Goal: Task Accomplishment & Management: Contribute content

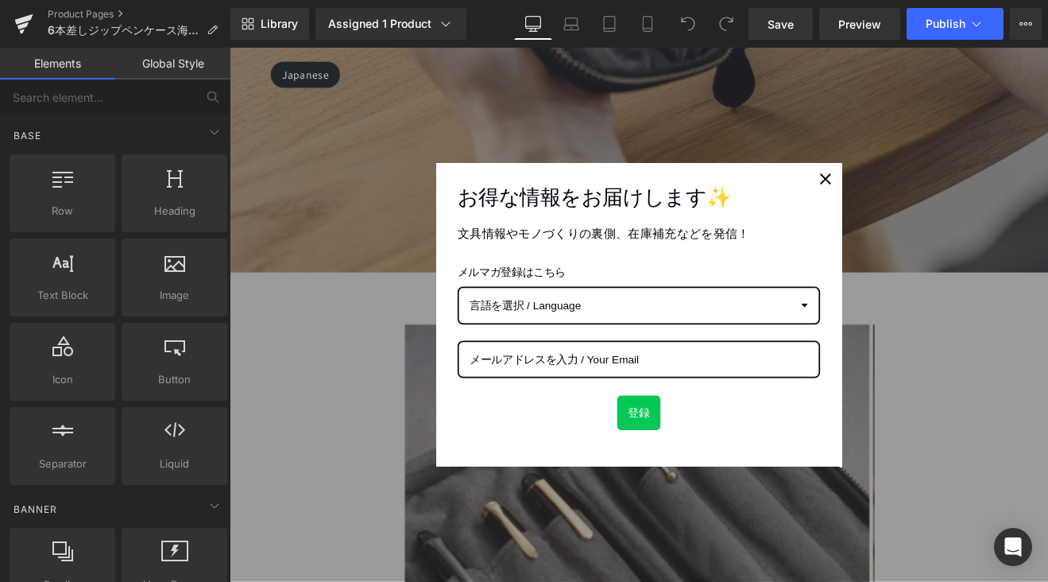
scroll to position [845, 0]
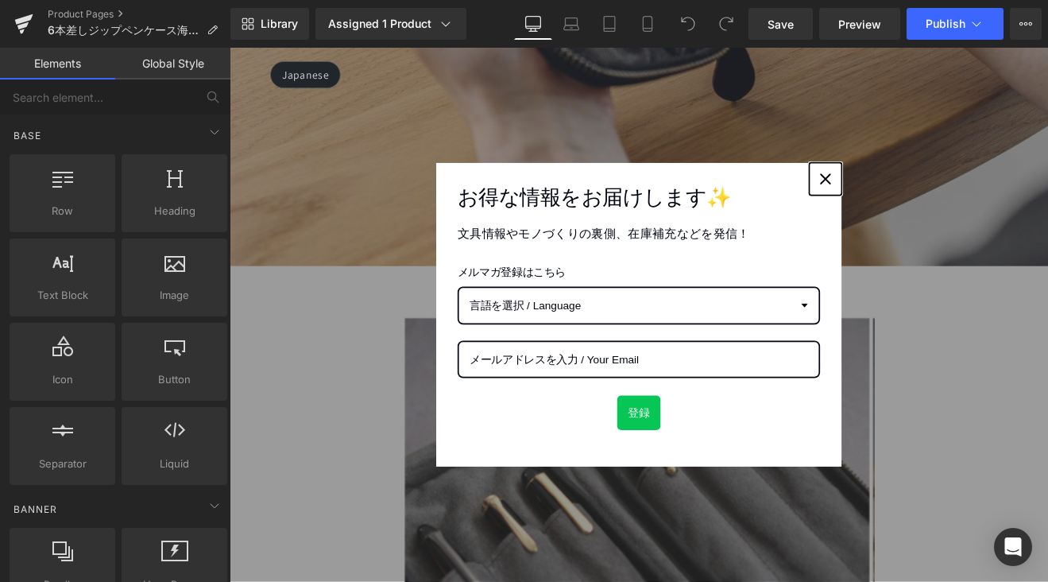
click at [919, 211] on div "Close" at bounding box center [929, 201] width 25 height 25
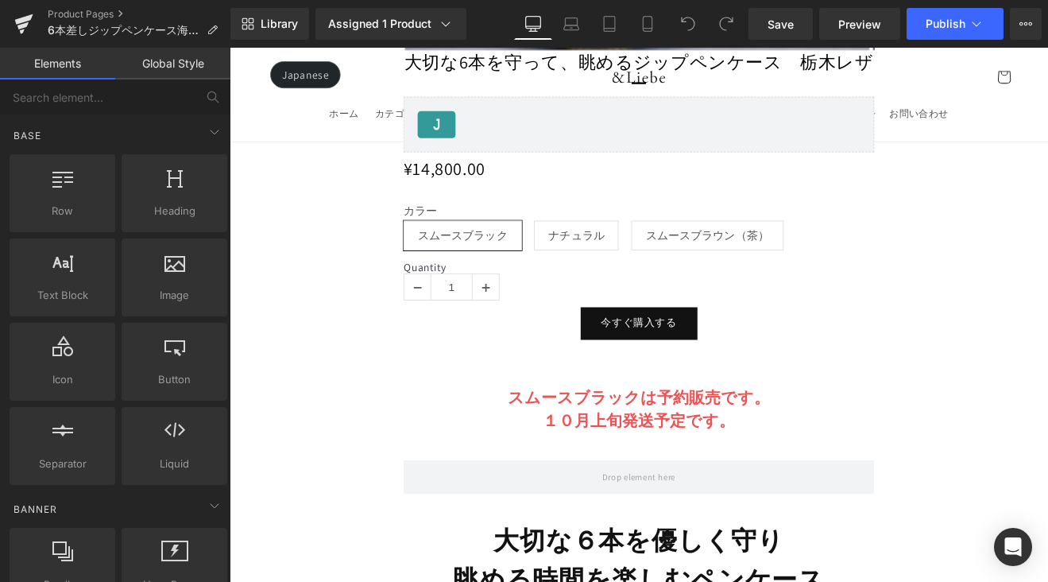
scroll to position [1878, 0]
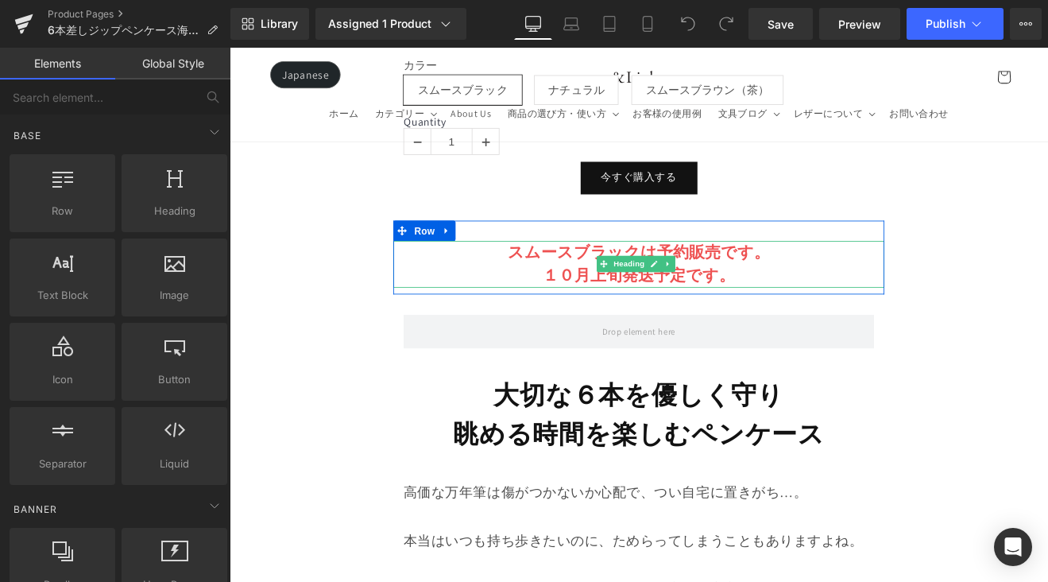
click at [776, 303] on strong "１０月上旬発送予定です。" at bounding box center [710, 315] width 226 height 24
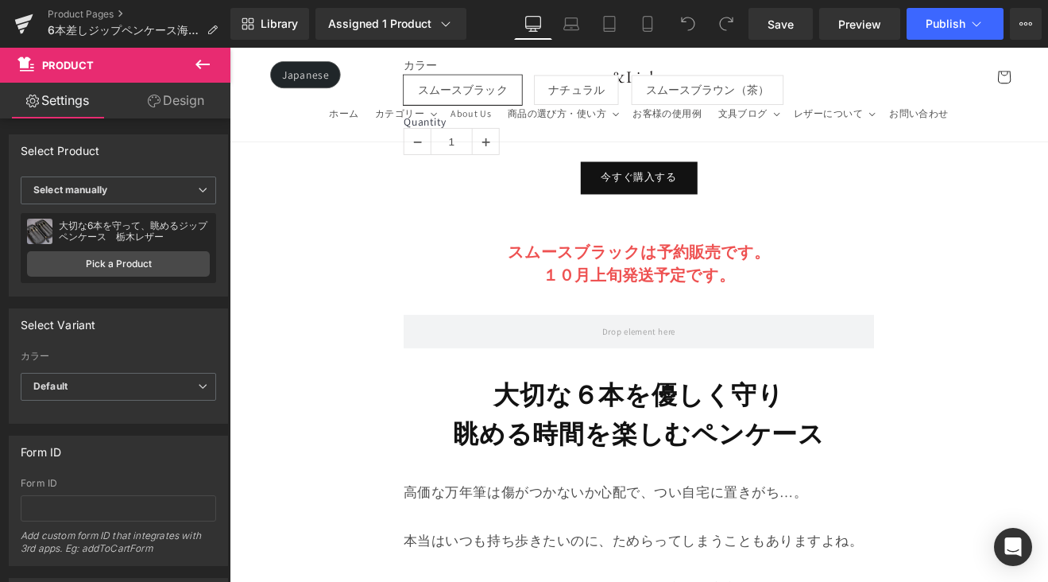
click at [643, 303] on strong "１０月上旬発送予定です。" at bounding box center [710, 315] width 226 height 24
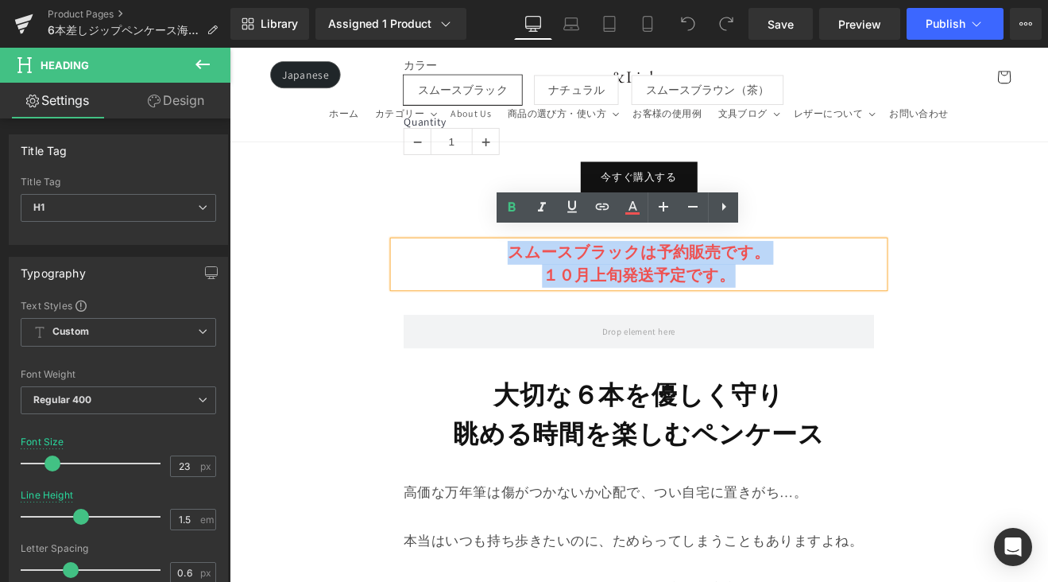
drag, startPoint x: 832, startPoint y: 312, endPoint x: 563, endPoint y: 277, distance: 271.6
click at [563, 277] on div "スムースブラックは予約販売です。 １０月上旬発送予定です。" at bounding box center [710, 301] width 577 height 55
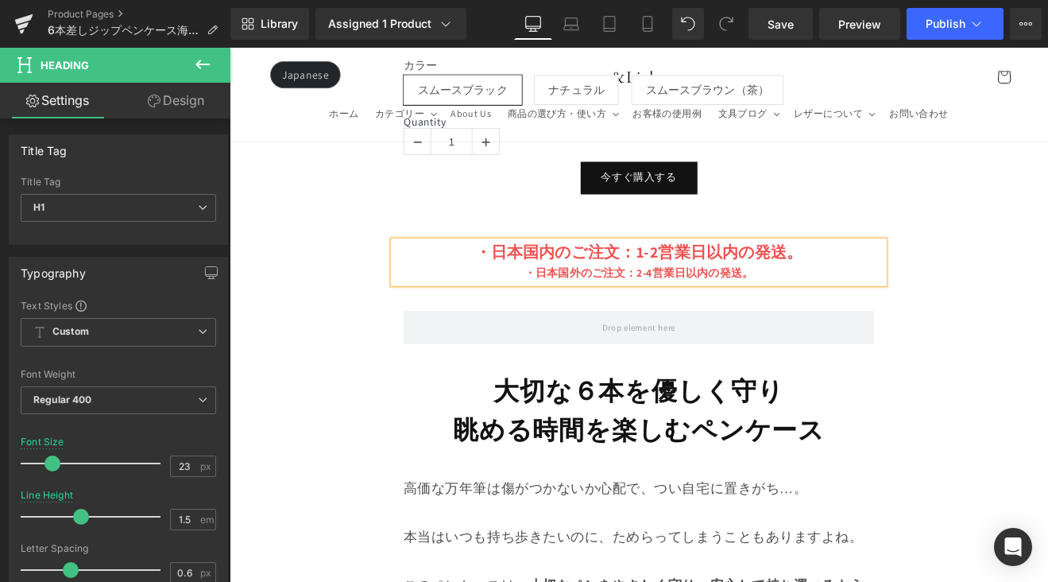
click at [576, 304] on b "・日本国外のご注文：2-4営業日以内の発送。" at bounding box center [710, 312] width 269 height 17
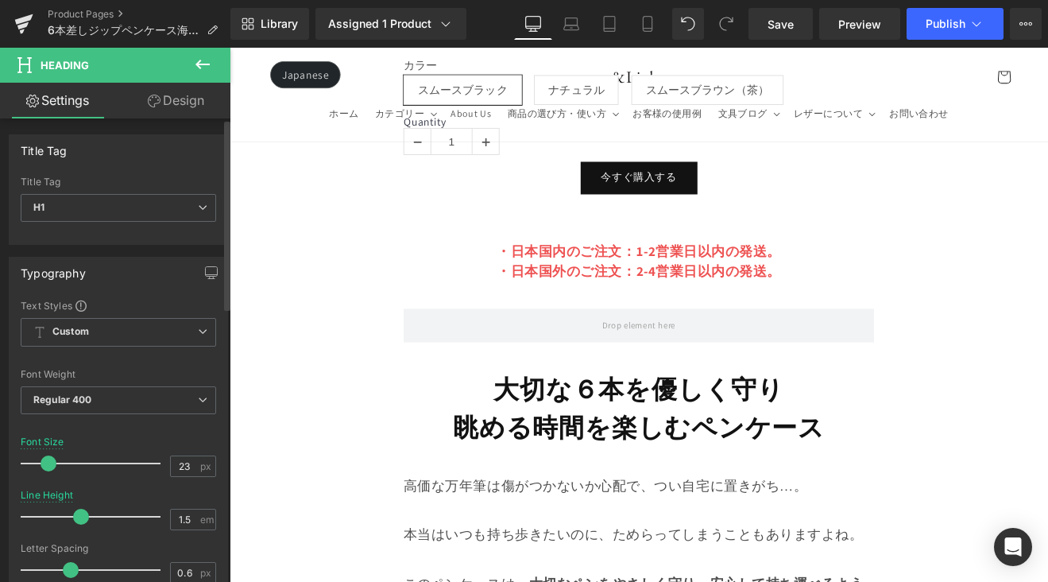
click at [51, 466] on span at bounding box center [49, 463] width 16 height 16
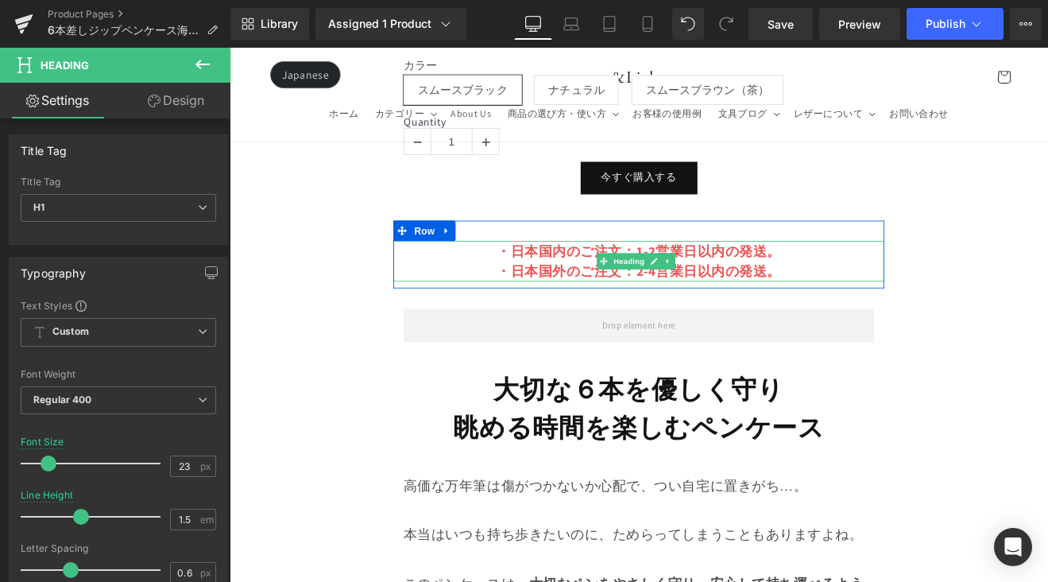
click at [536, 281] on h1 "・日本国内のご注文：1-2営業日以内の発送。" at bounding box center [710, 286] width 577 height 24
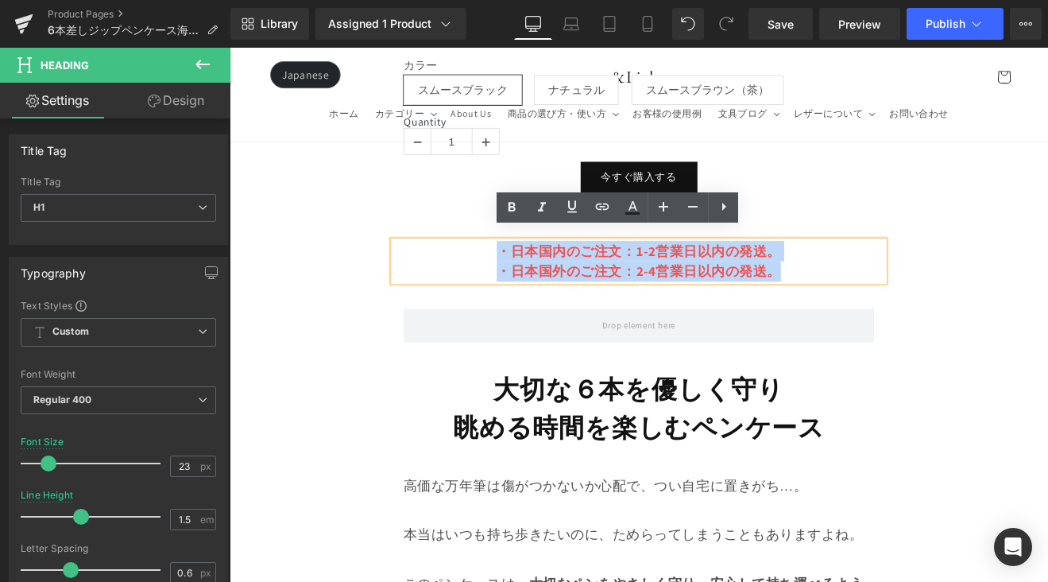
drag, startPoint x: 535, startPoint y: 277, endPoint x: 908, endPoint y: 297, distance: 374.0
click at [908, 297] on div "・日本国内のご注文：1-2営業日以内の発送。 ・日本国外のご注文：2-4営業日以内の発送。" at bounding box center [710, 298] width 577 height 48
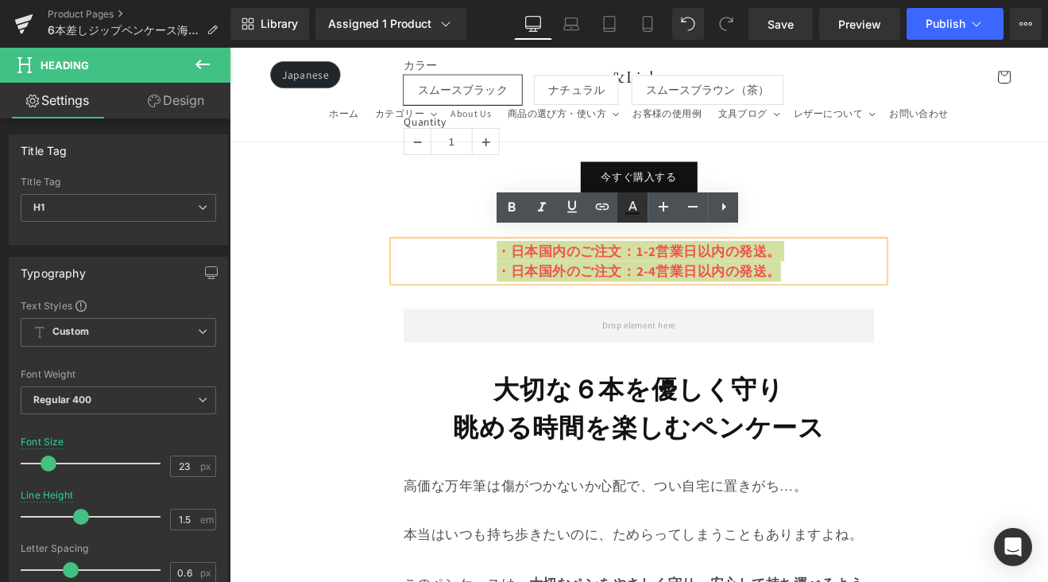
click at [638, 211] on icon at bounding box center [632, 207] width 19 height 19
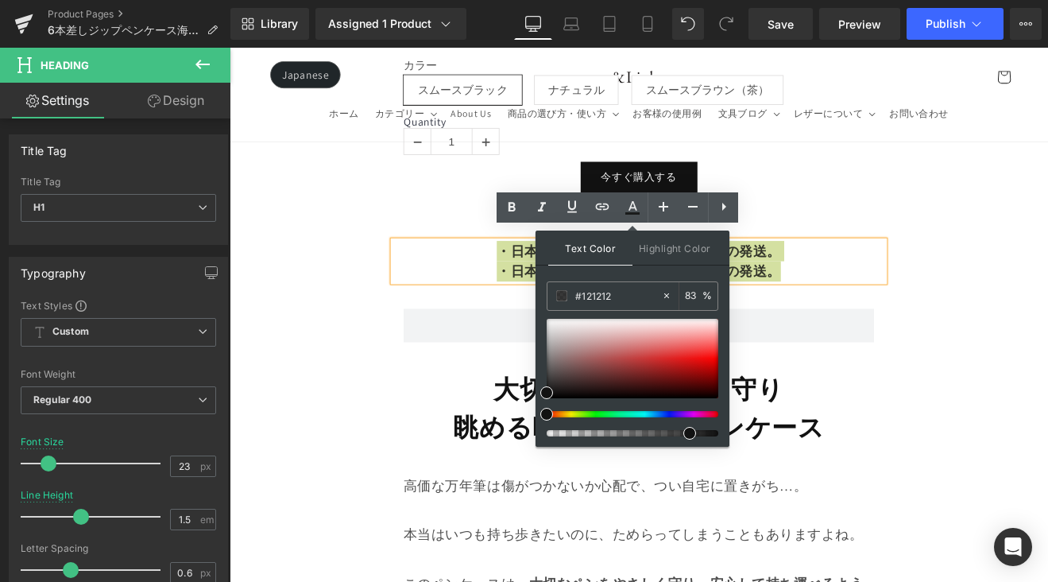
click at [683, 432] on div at bounding box center [626, 433] width 172 height 6
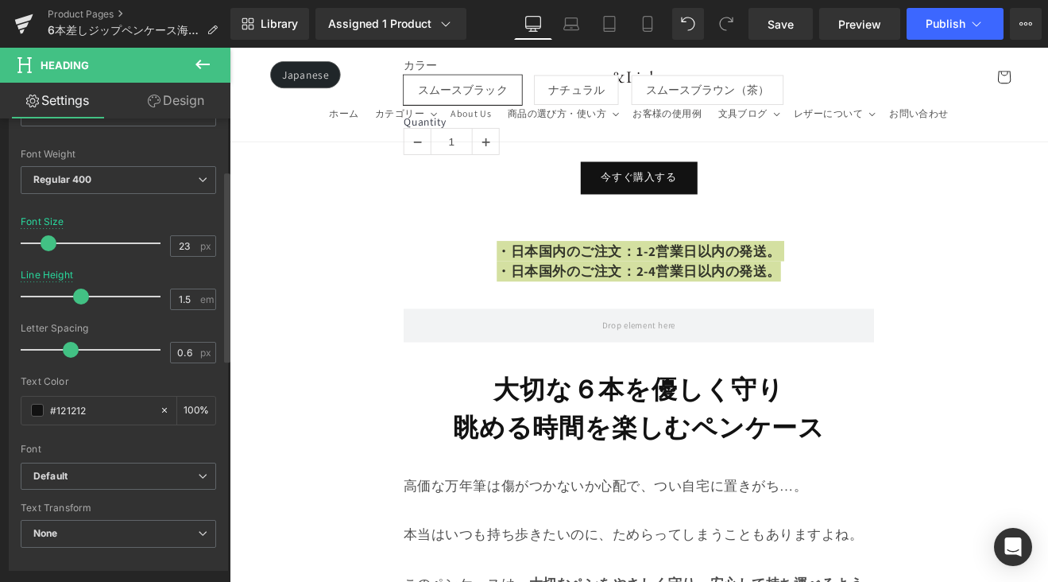
scroll to position [435, 0]
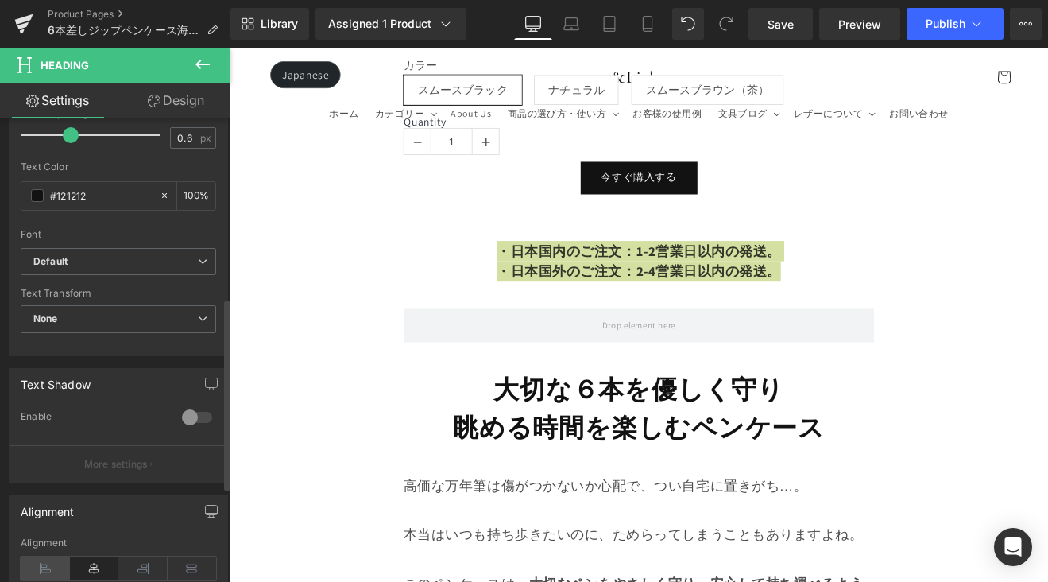
click at [55, 560] on icon at bounding box center [45, 568] width 49 height 24
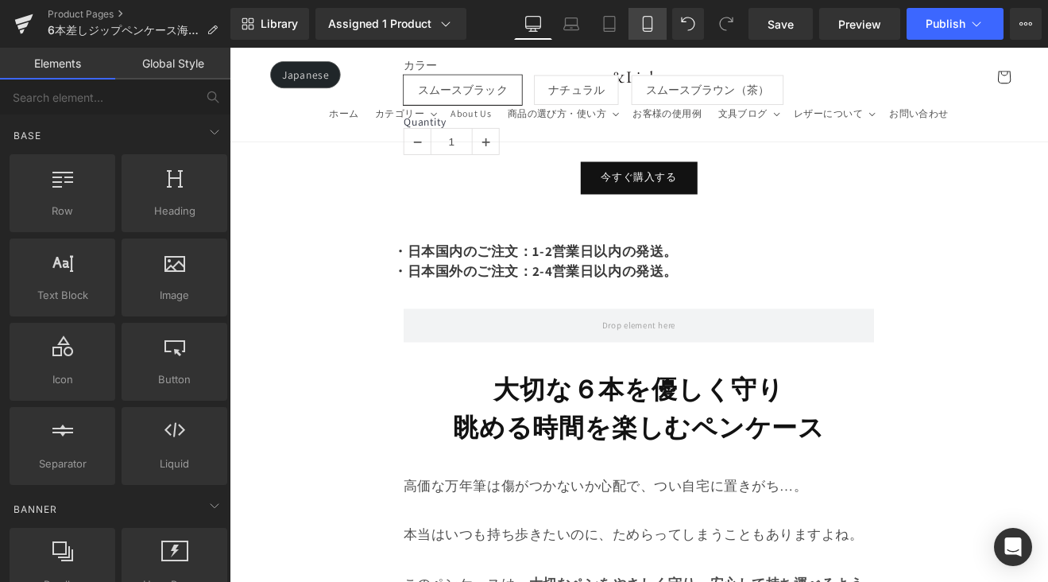
click at [658, 31] on link "Mobile" at bounding box center [648, 24] width 38 height 32
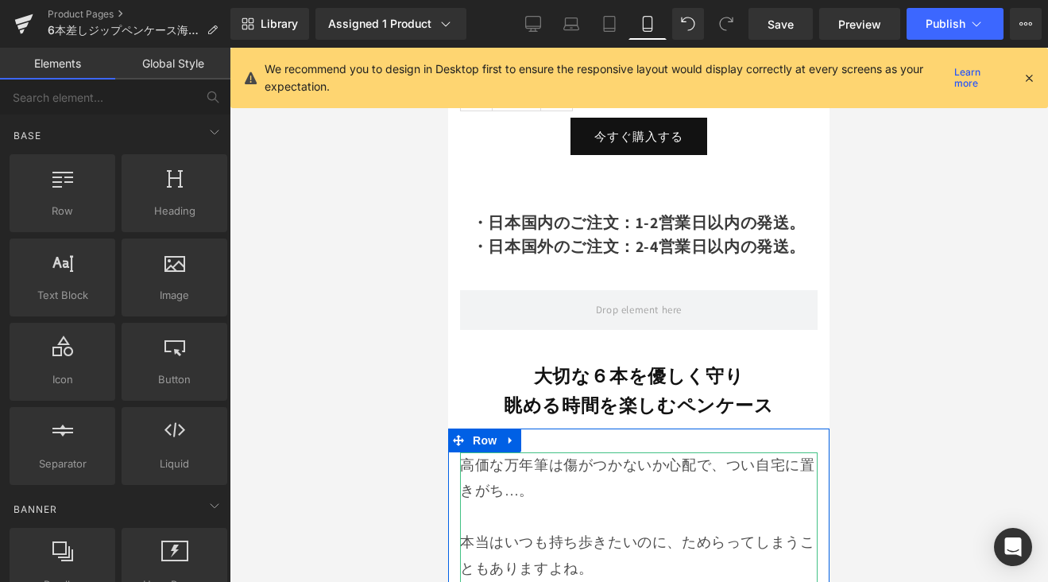
scroll to position [1126, 0]
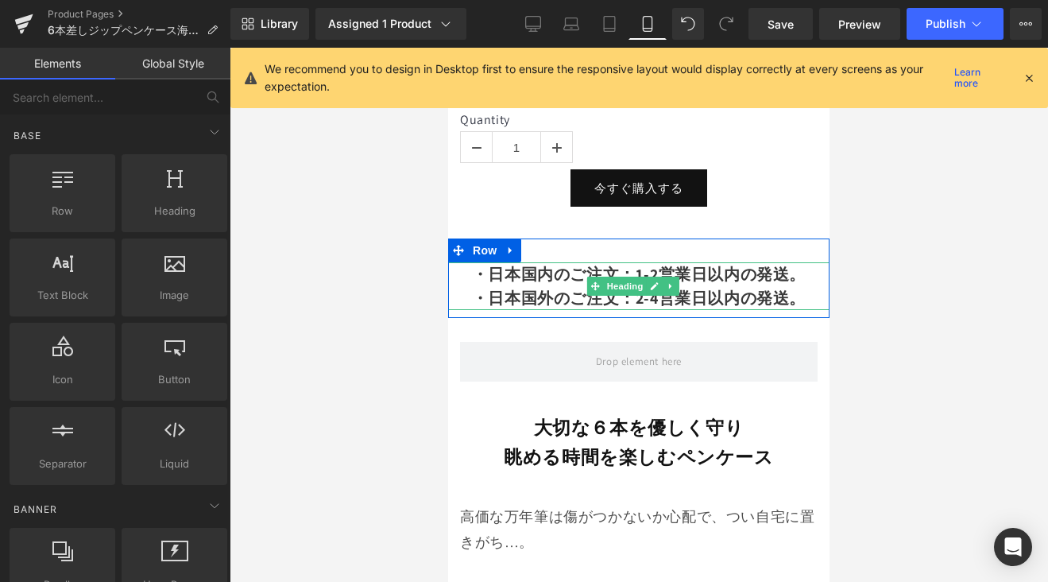
click at [668, 288] on b "・日本国外のご注文：2-4営業日以内の発送。" at bounding box center [639, 298] width 334 height 21
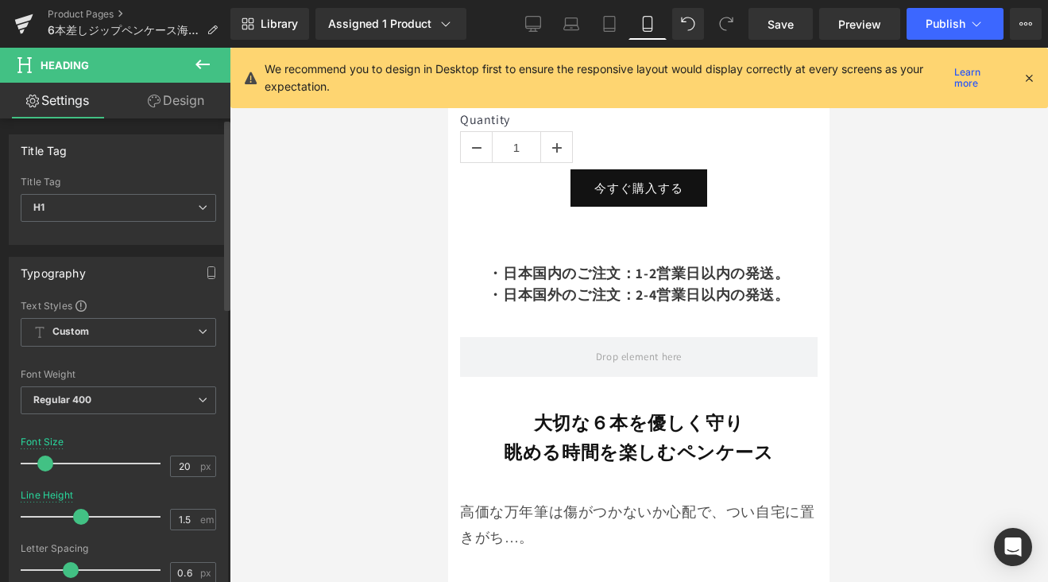
click at [46, 465] on span at bounding box center [45, 463] width 16 height 16
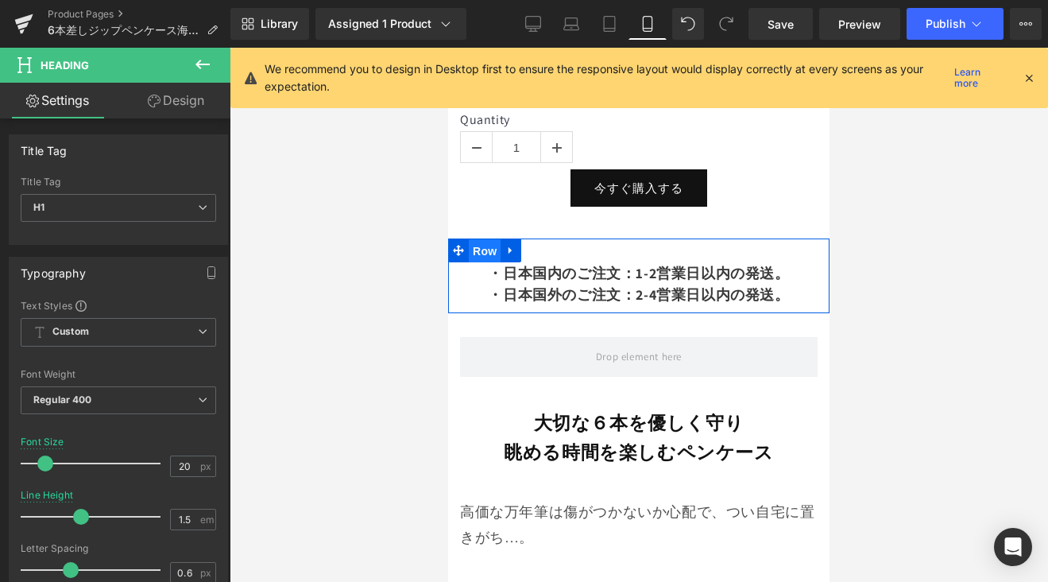
click at [486, 242] on span "Row" at bounding box center [485, 251] width 32 height 24
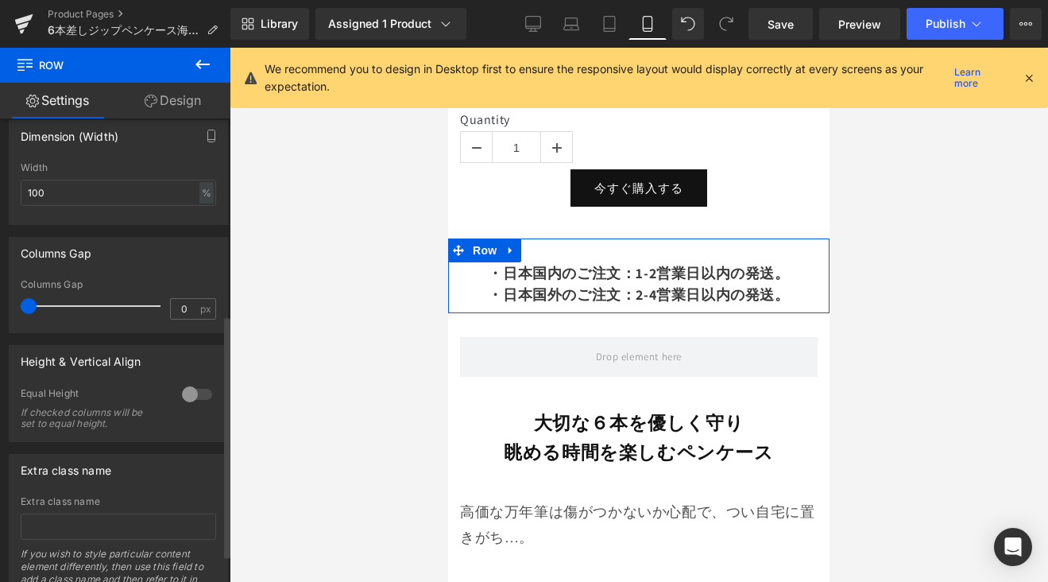
scroll to position [265, 0]
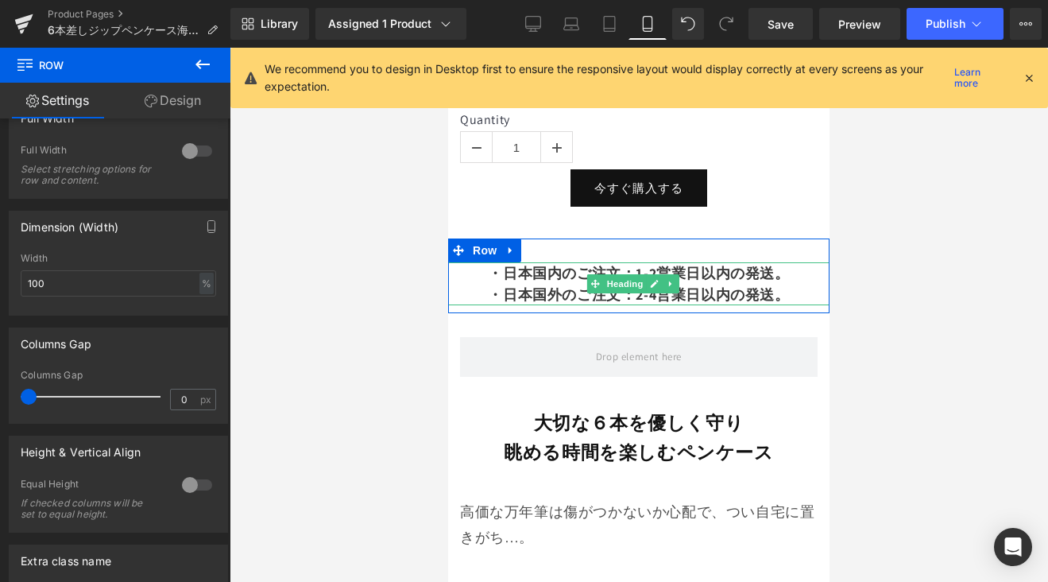
click at [538, 285] on b "・日本国外のご注文：2-4営業日以内の発送。" at bounding box center [638, 294] width 301 height 18
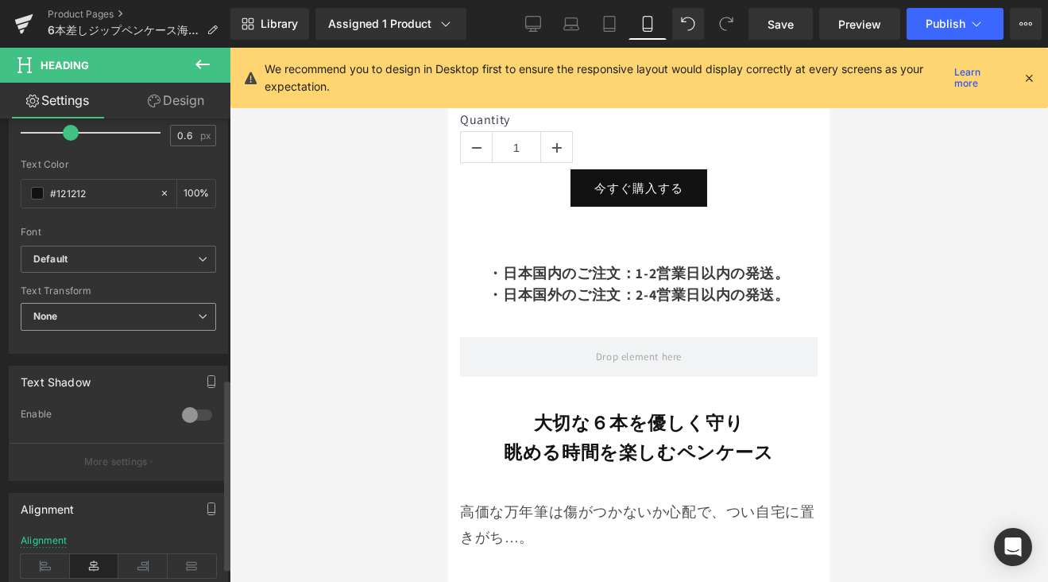
scroll to position [630, 0]
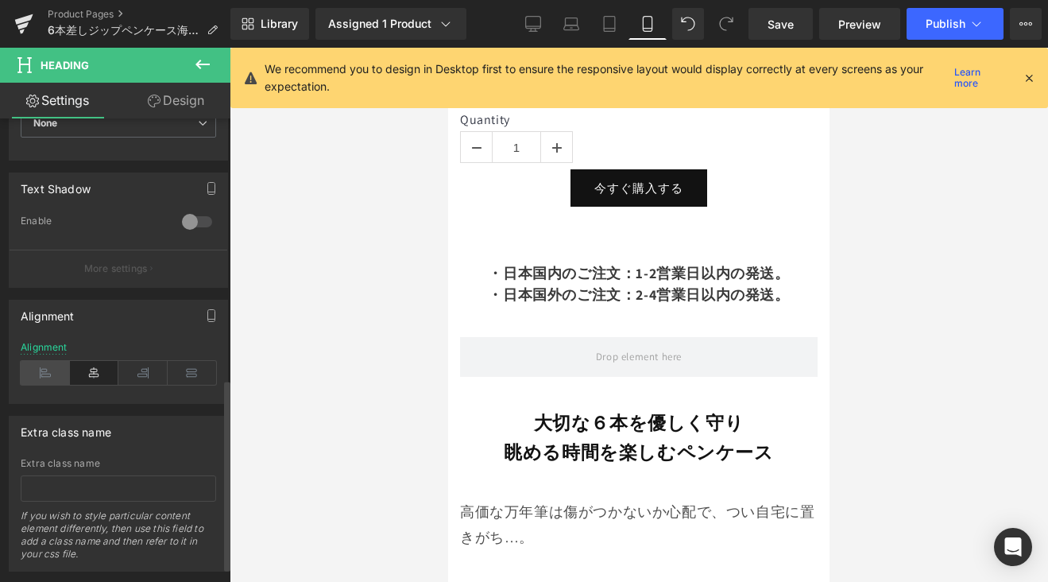
click at [53, 374] on icon at bounding box center [45, 373] width 49 height 24
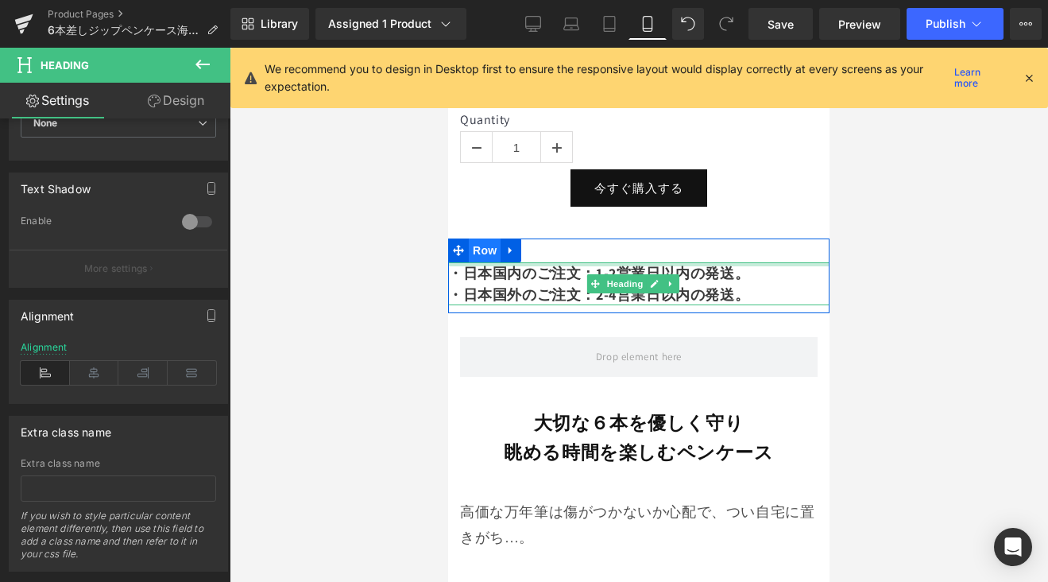
click at [487, 246] on span "Row" at bounding box center [485, 250] width 32 height 24
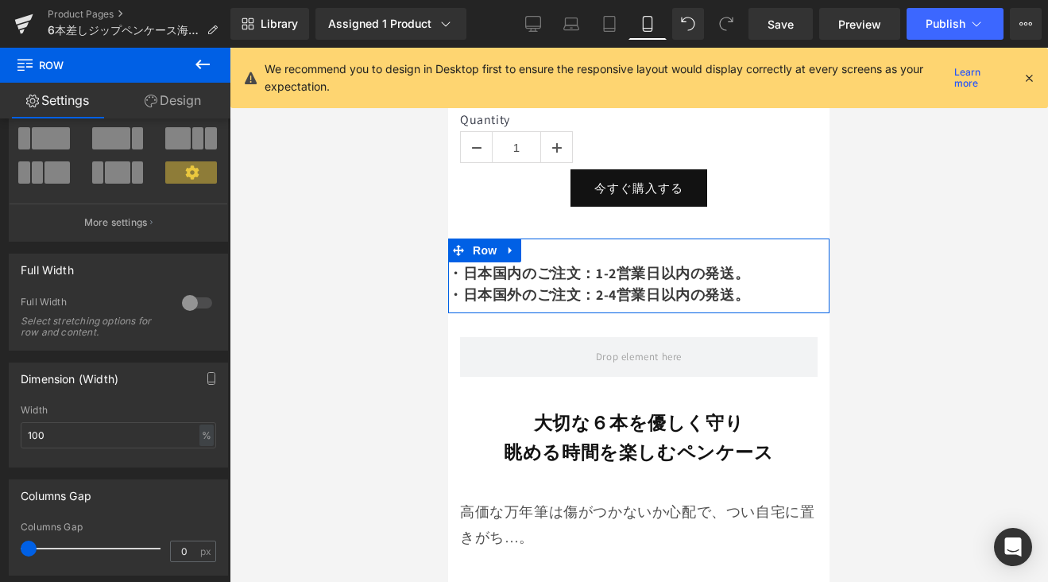
scroll to position [128, 0]
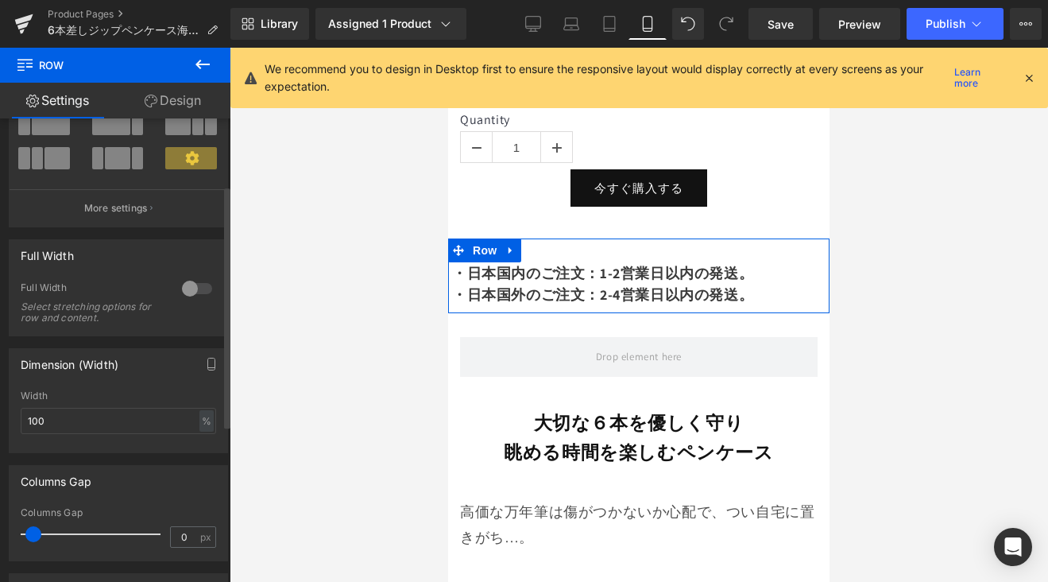
click at [32, 535] on span at bounding box center [33, 534] width 16 height 16
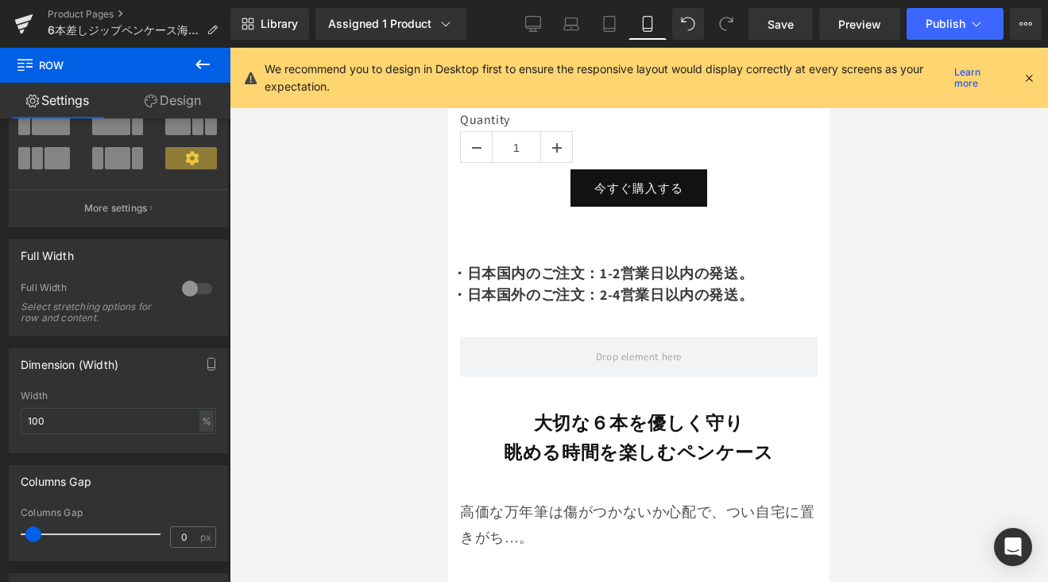
click at [878, 308] on div at bounding box center [639, 315] width 818 height 534
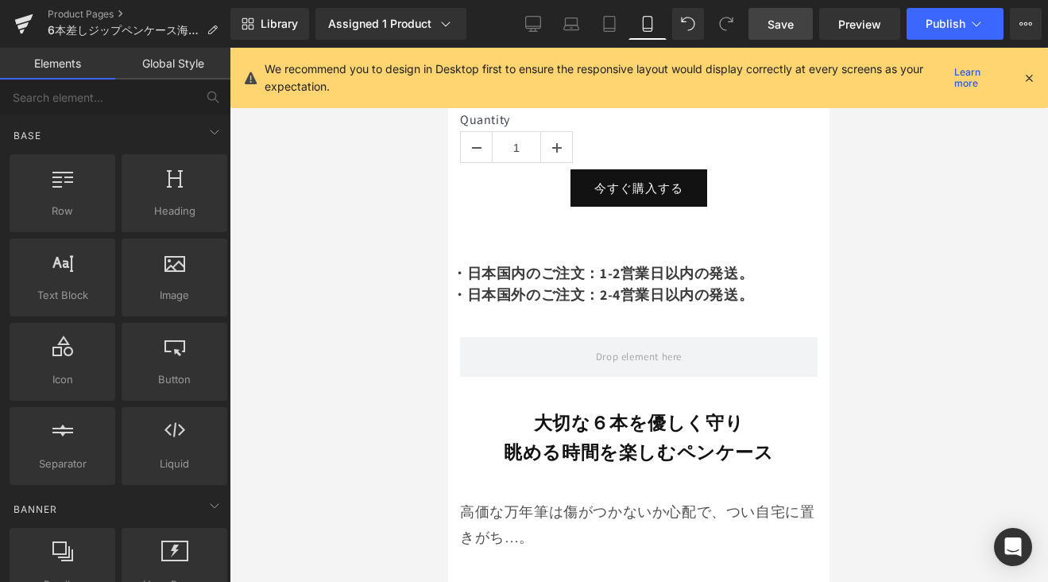
click at [775, 10] on link "Save" at bounding box center [781, 24] width 64 height 32
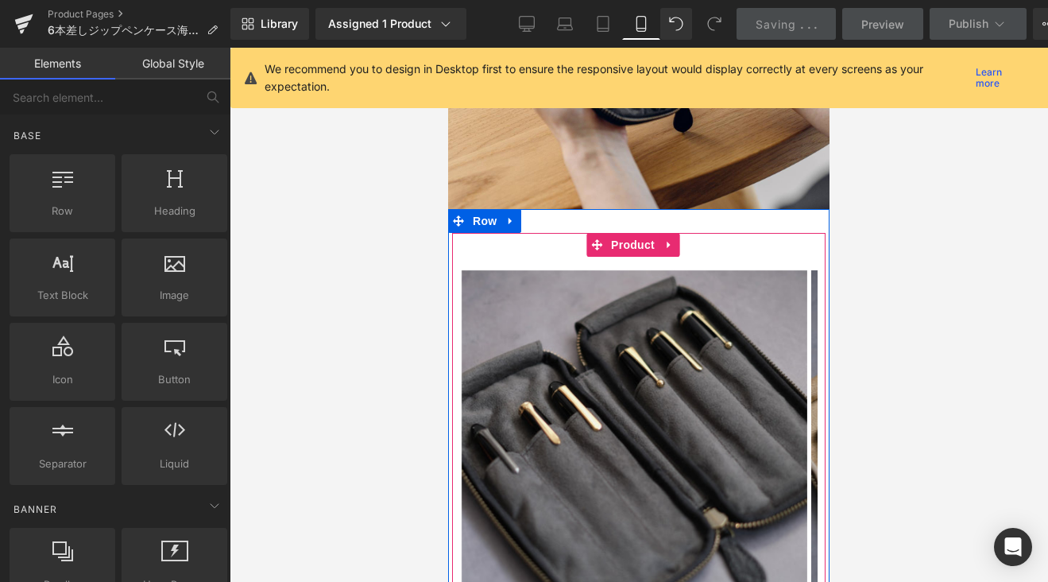
scroll to position [0, 0]
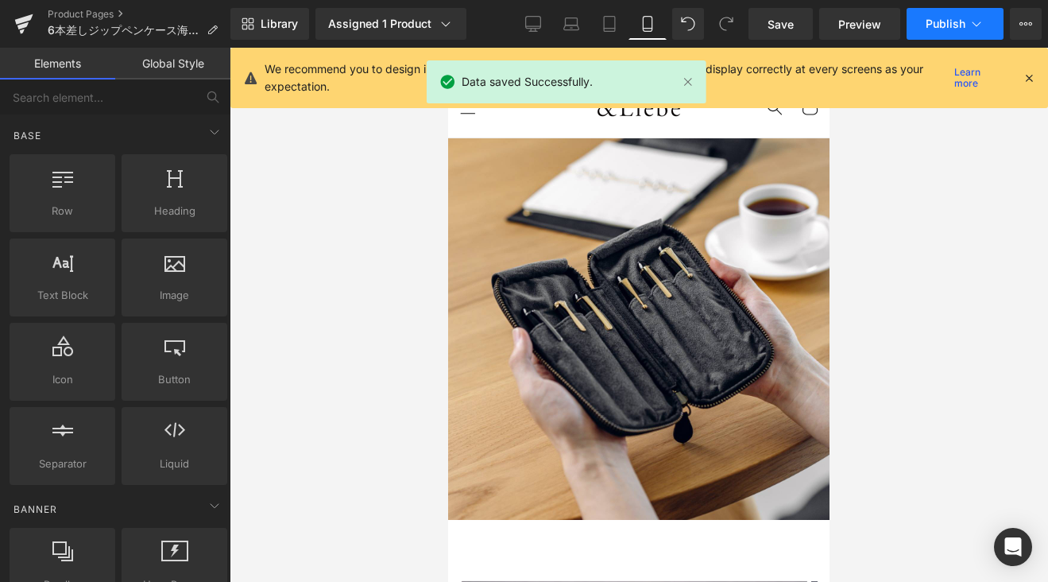
click at [941, 26] on span "Publish" at bounding box center [946, 23] width 40 height 13
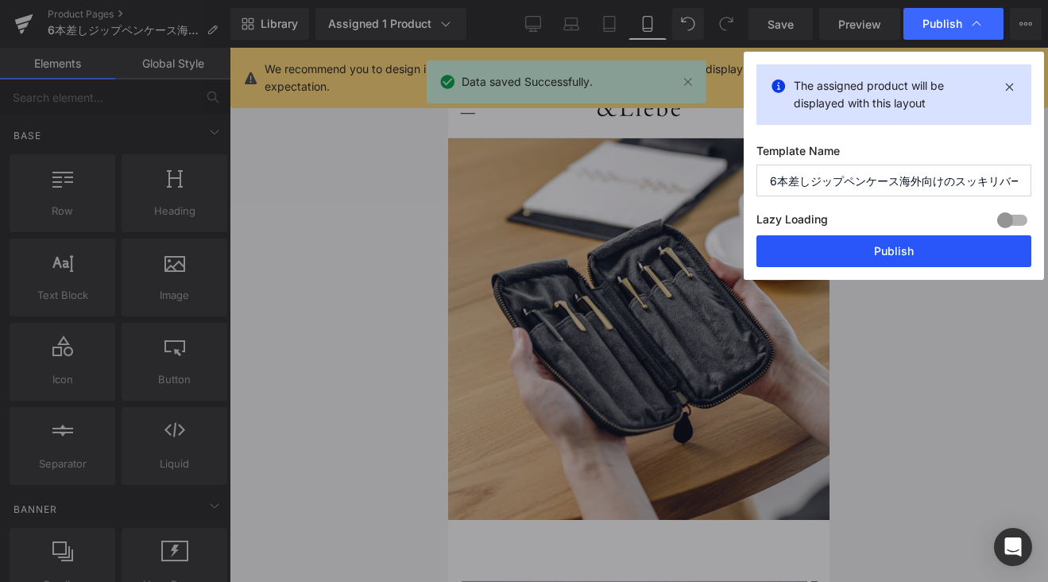
click at [894, 245] on button "Publish" at bounding box center [893, 251] width 275 height 32
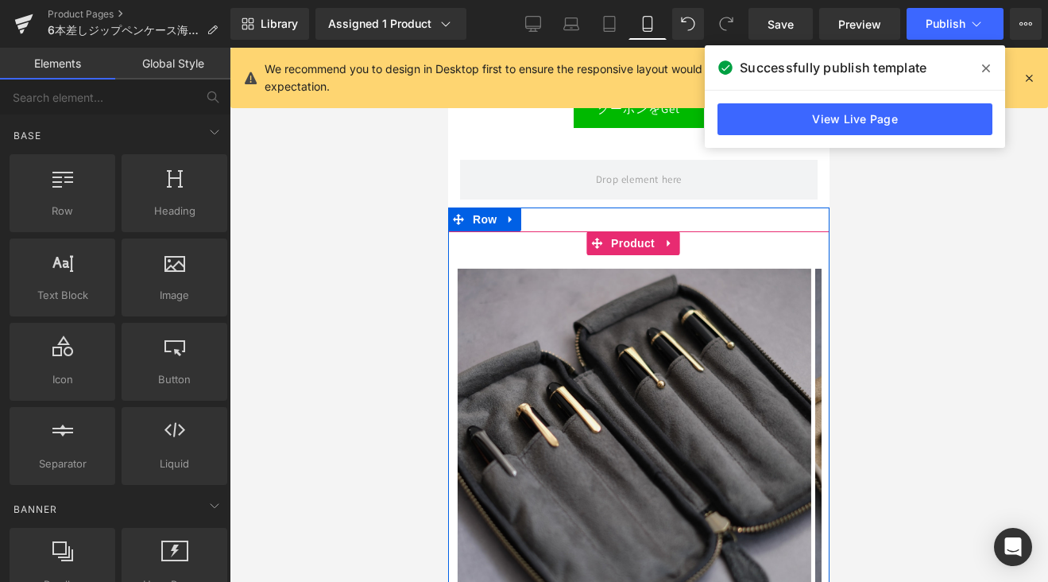
scroll to position [11497, 0]
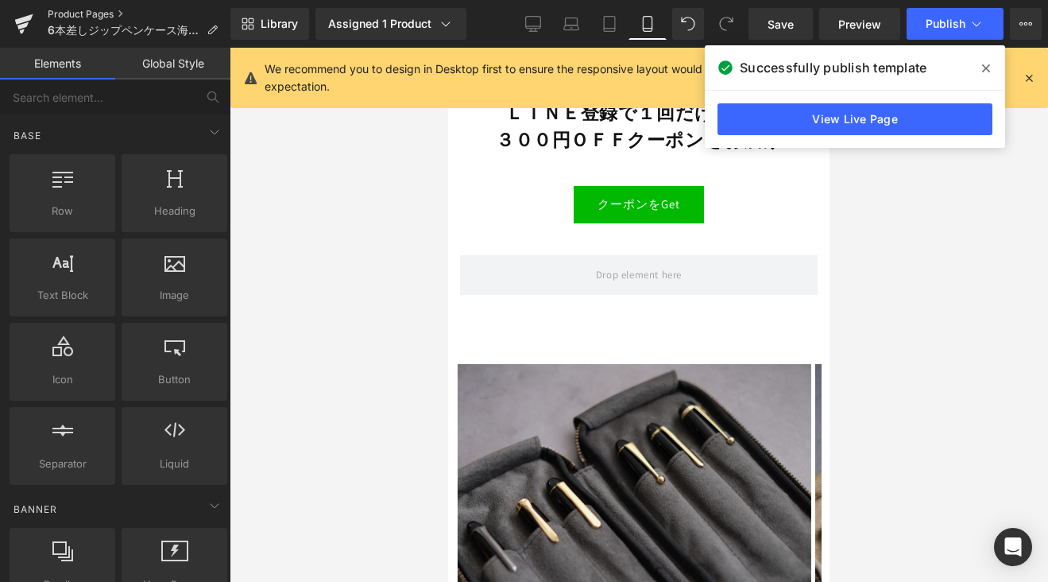
click at [93, 14] on link "Product Pages" at bounding box center [139, 14] width 183 height 13
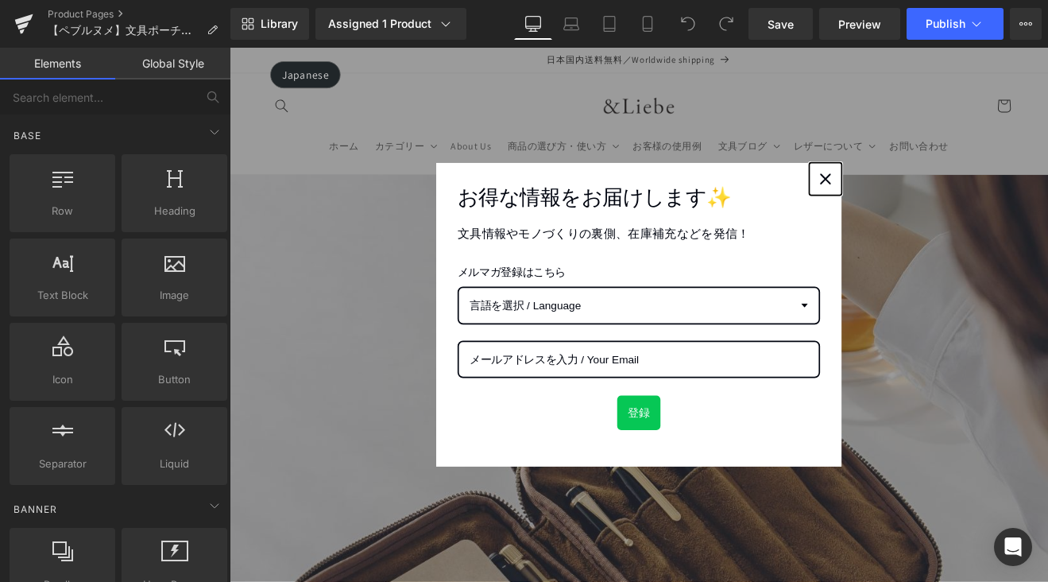
click at [917, 203] on div "Close" at bounding box center [929, 201] width 25 height 25
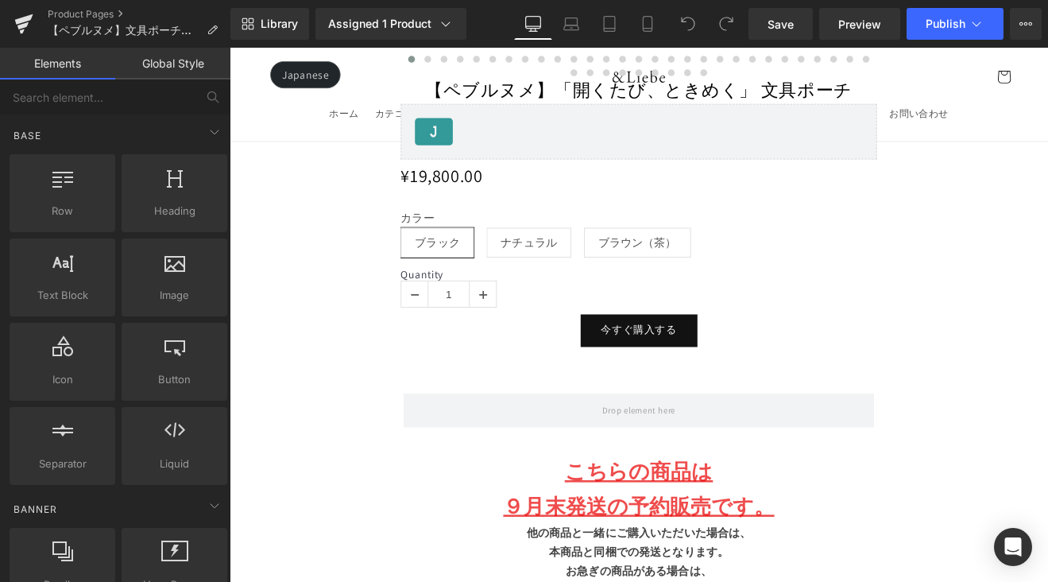
scroll to position [1867, 0]
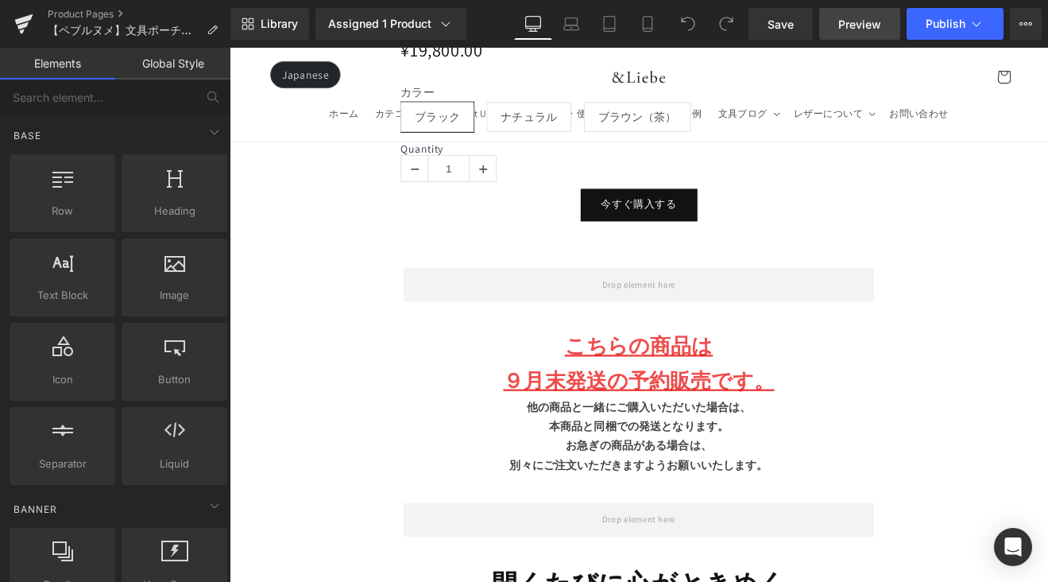
click at [845, 26] on span "Preview" at bounding box center [859, 24] width 43 height 17
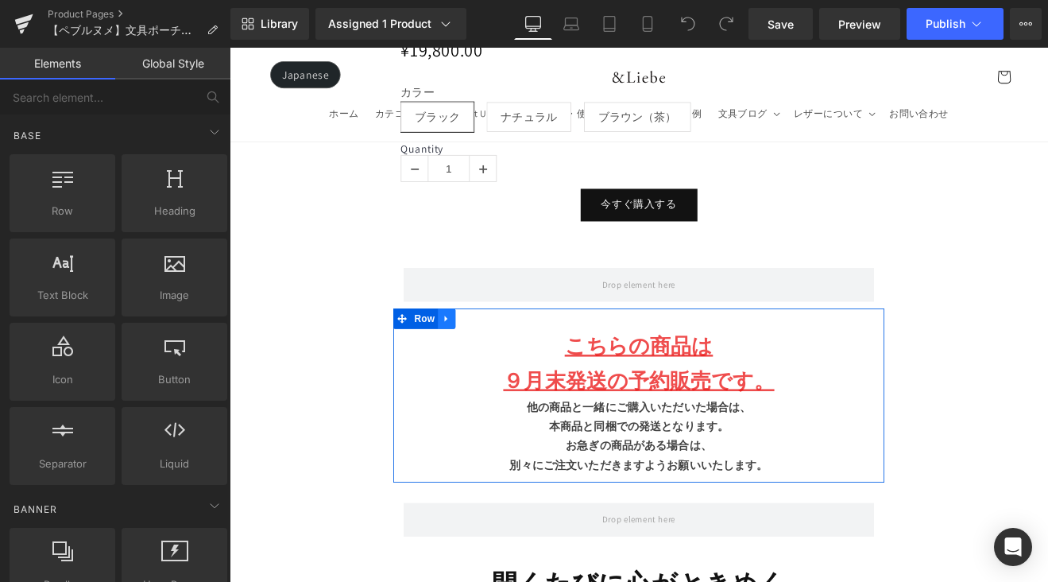
click at [489, 354] on link at bounding box center [484, 366] width 21 height 24
click at [522, 359] on icon at bounding box center [525, 365] width 11 height 12
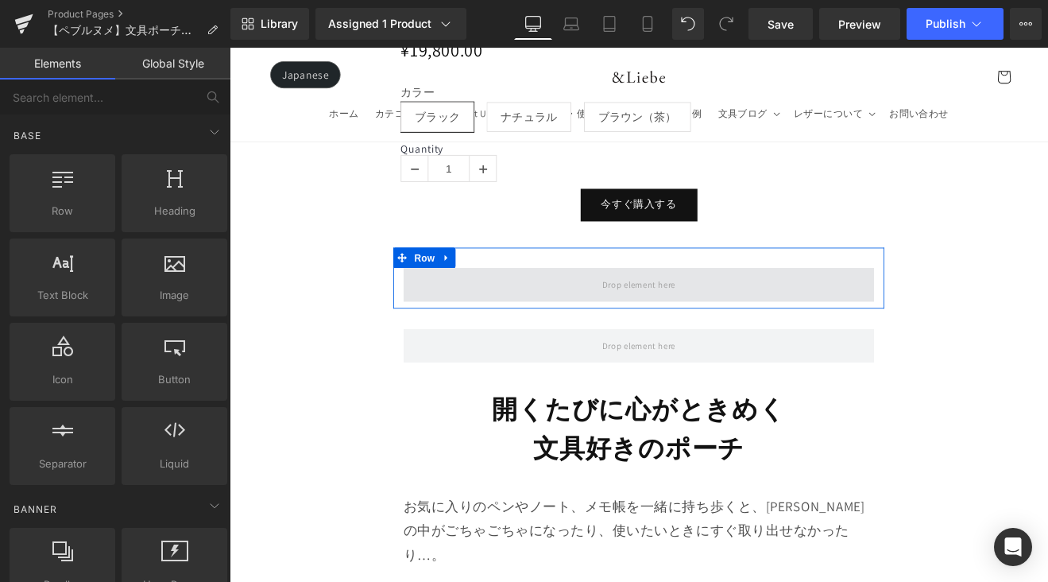
click at [519, 314] on span at bounding box center [710, 326] width 553 height 40
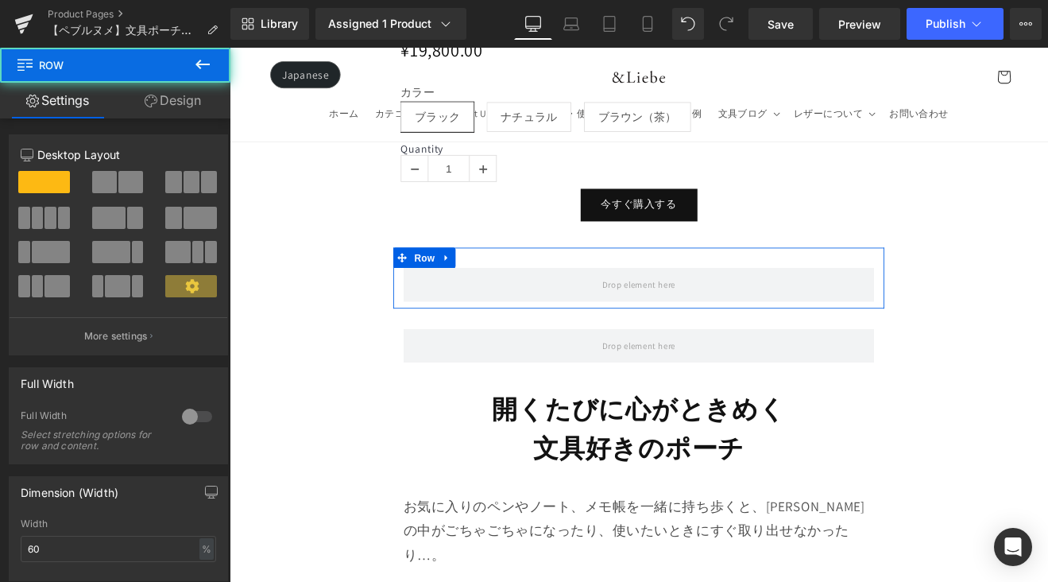
drag, startPoint x: 486, startPoint y: 288, endPoint x: 514, endPoint y: 287, distance: 28.6
click at [486, 288] on icon at bounding box center [484, 294] width 11 height 12
click at [516, 287] on link at bounding box center [526, 294] width 21 height 24
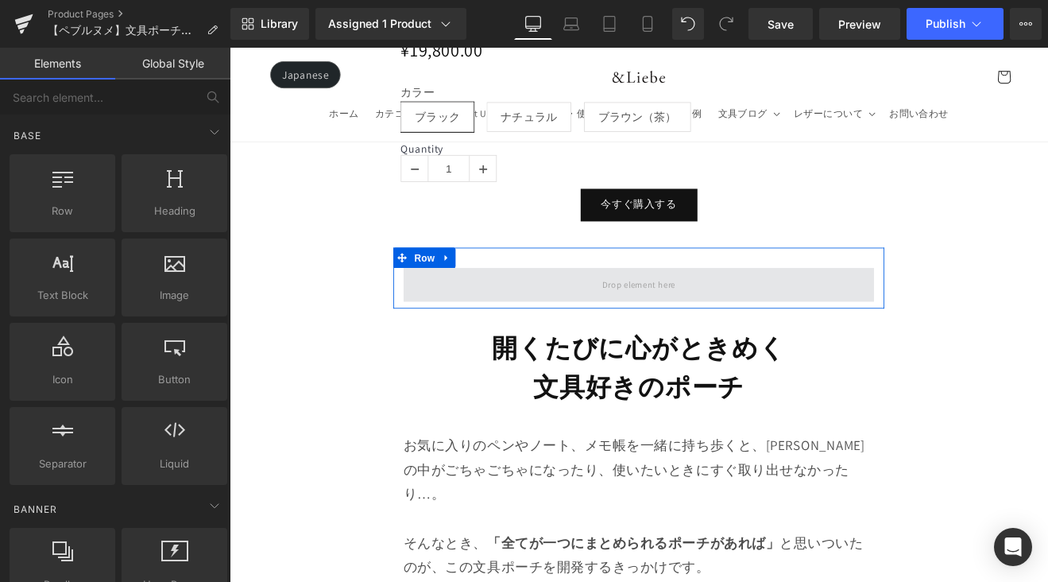
click at [536, 323] on span at bounding box center [710, 326] width 553 height 40
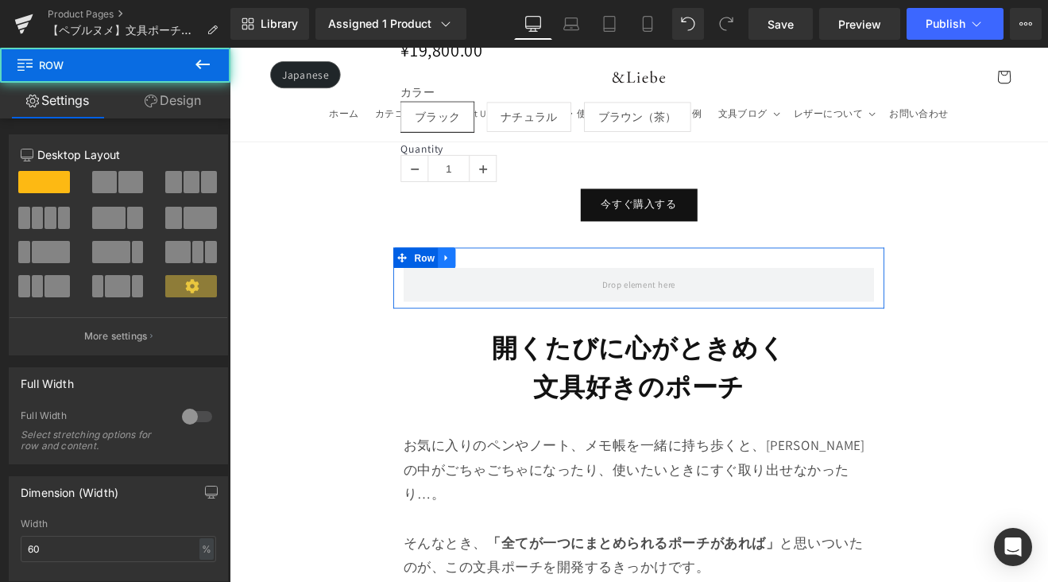
click at [486, 288] on icon at bounding box center [484, 294] width 11 height 12
click at [500, 288] on icon at bounding box center [505, 294] width 11 height 12
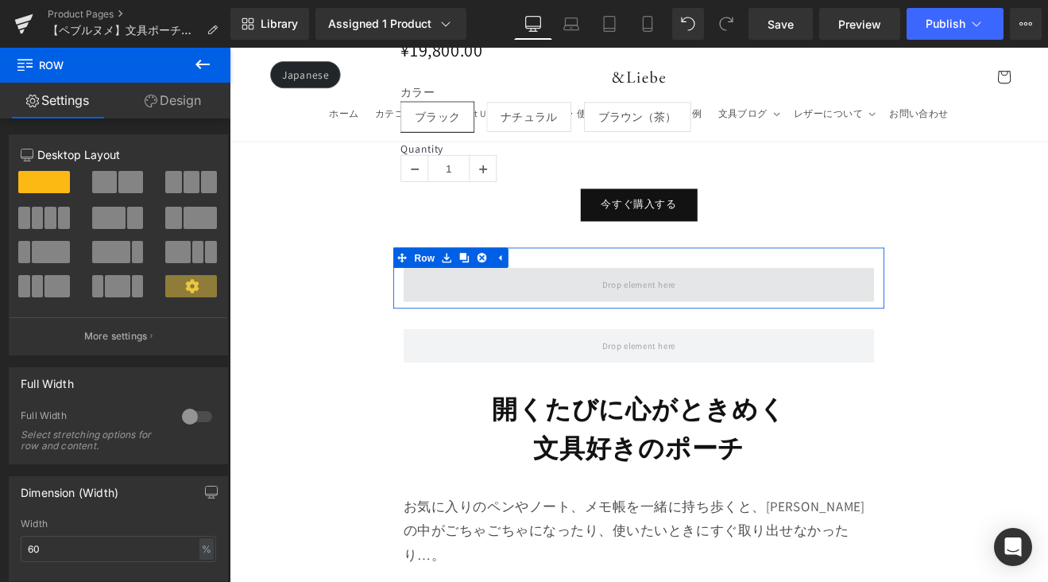
click at [552, 319] on span at bounding box center [710, 326] width 553 height 40
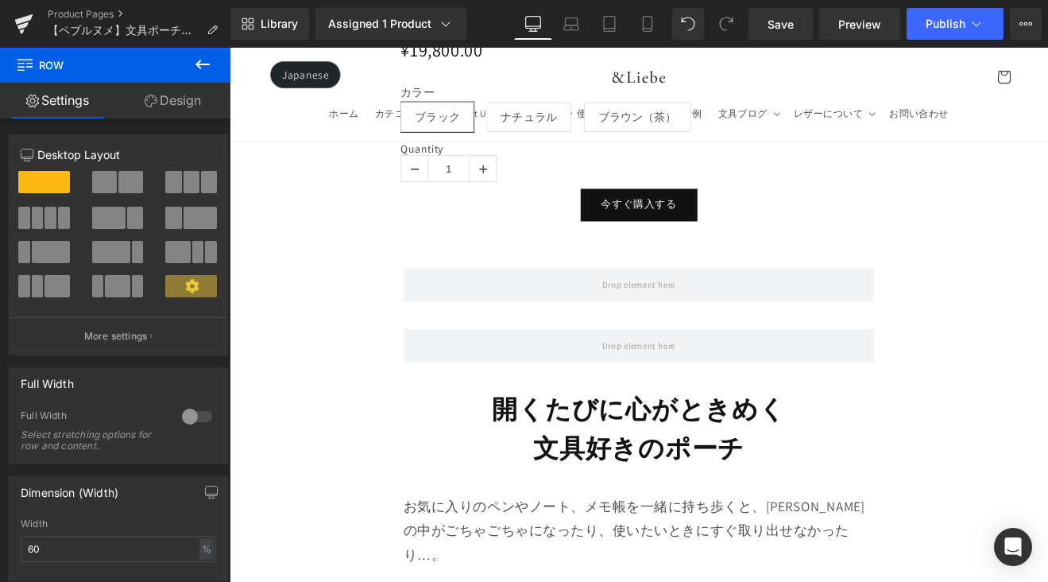
click at [214, 67] on button at bounding box center [203, 65] width 56 height 35
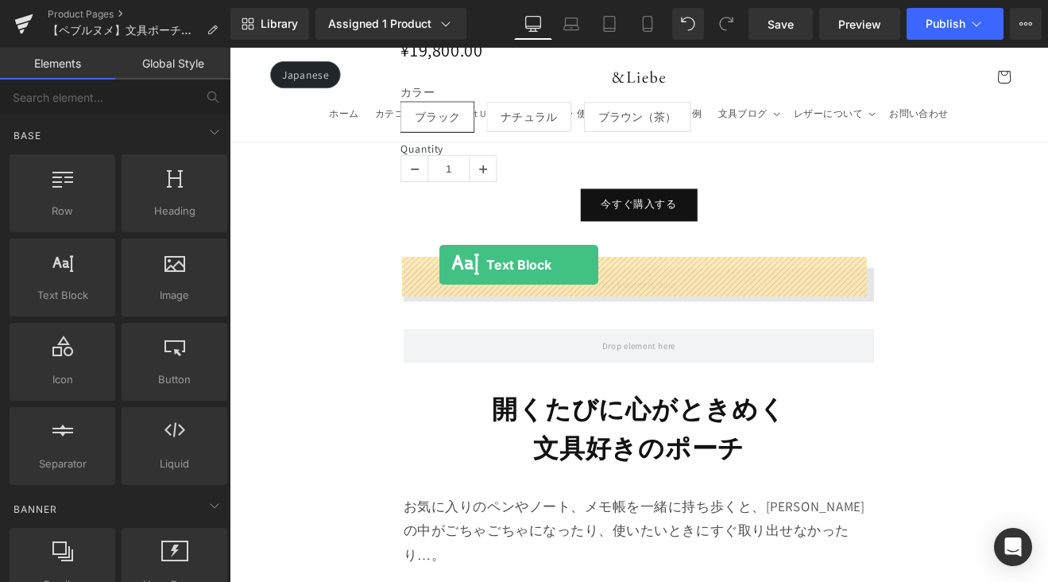
drag, startPoint x: 302, startPoint y: 329, endPoint x: 477, endPoint y: 303, distance: 176.8
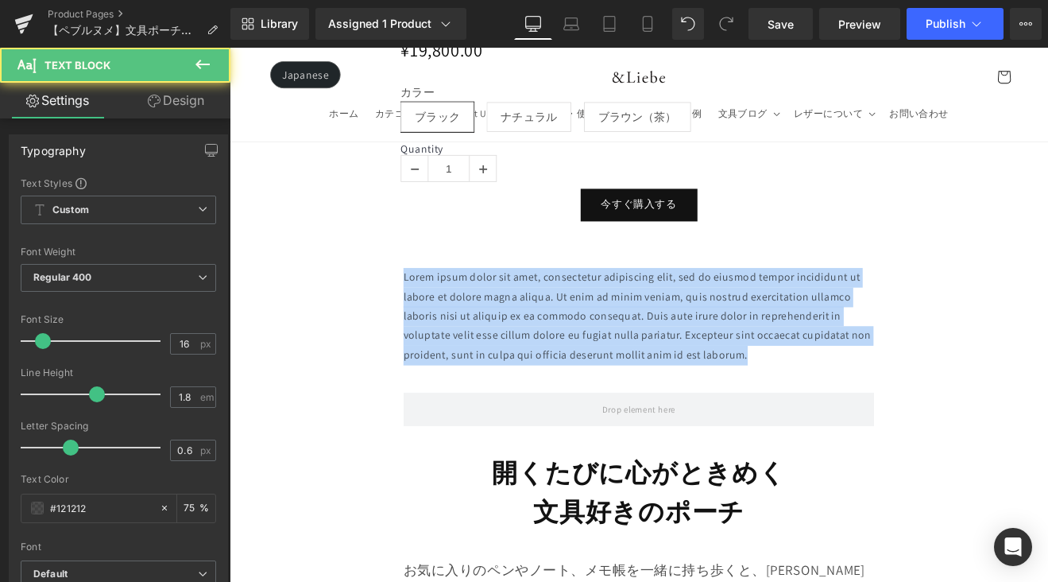
drag, startPoint x: 726, startPoint y: 373, endPoint x: 354, endPoint y: 306, distance: 377.8
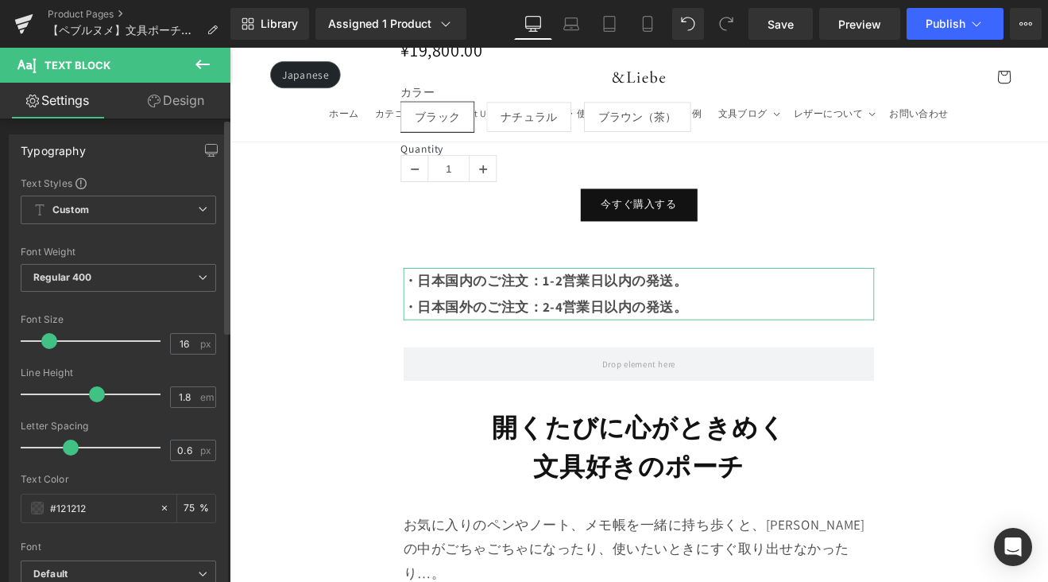
click at [50, 339] on span at bounding box center [49, 341] width 16 height 16
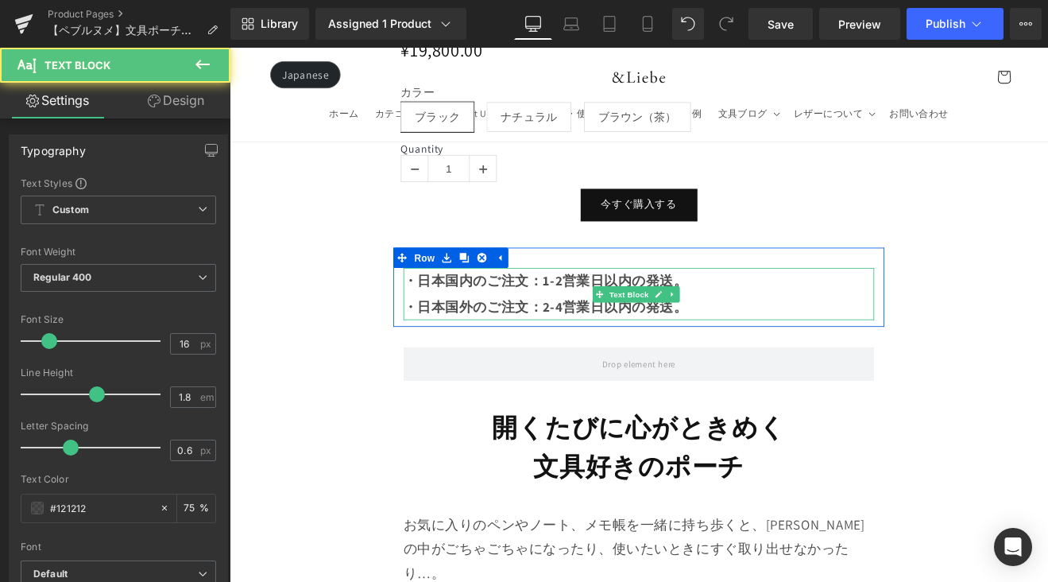
drag, startPoint x: 648, startPoint y: 333, endPoint x: 657, endPoint y: 335, distance: 8.9
click at [648, 333] on strong "・日本国内のご注文：1-2営業日以内の発送。 ・日本国外のご注文：2-4営業日以内の発送。" at bounding box center [601, 337] width 334 height 52
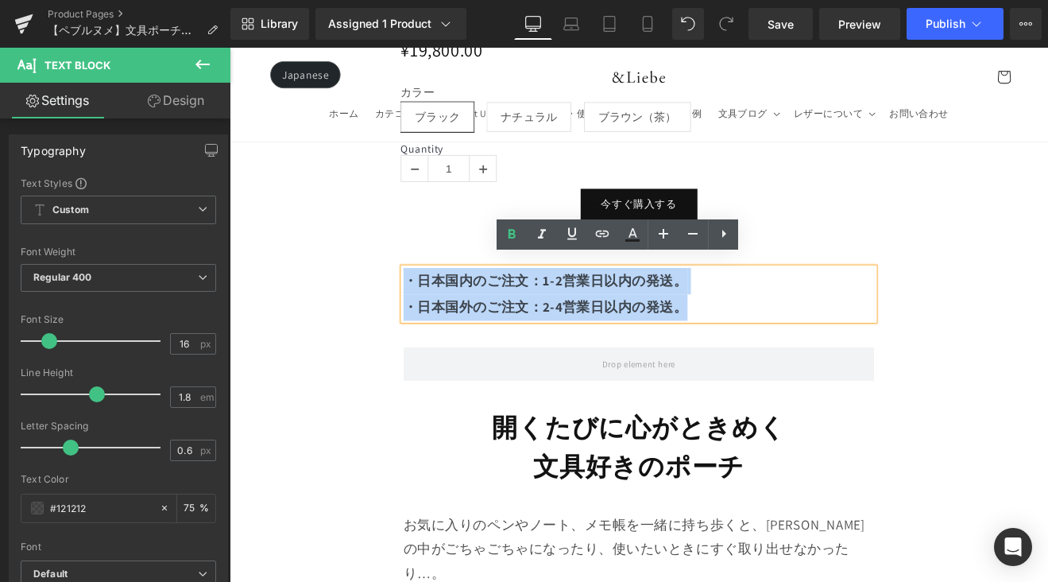
drag, startPoint x: 631, startPoint y: 336, endPoint x: 405, endPoint y: 311, distance: 227.1
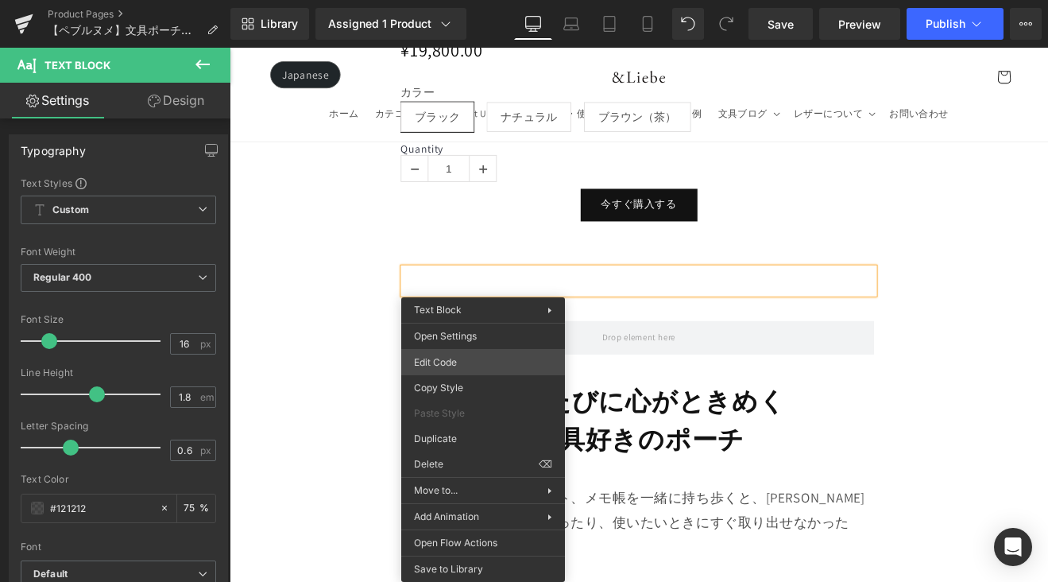
click at [486, 0] on div "Text Block You are previewing how the will restyle your page. You can not edit …" at bounding box center [524, 0] width 1048 height 0
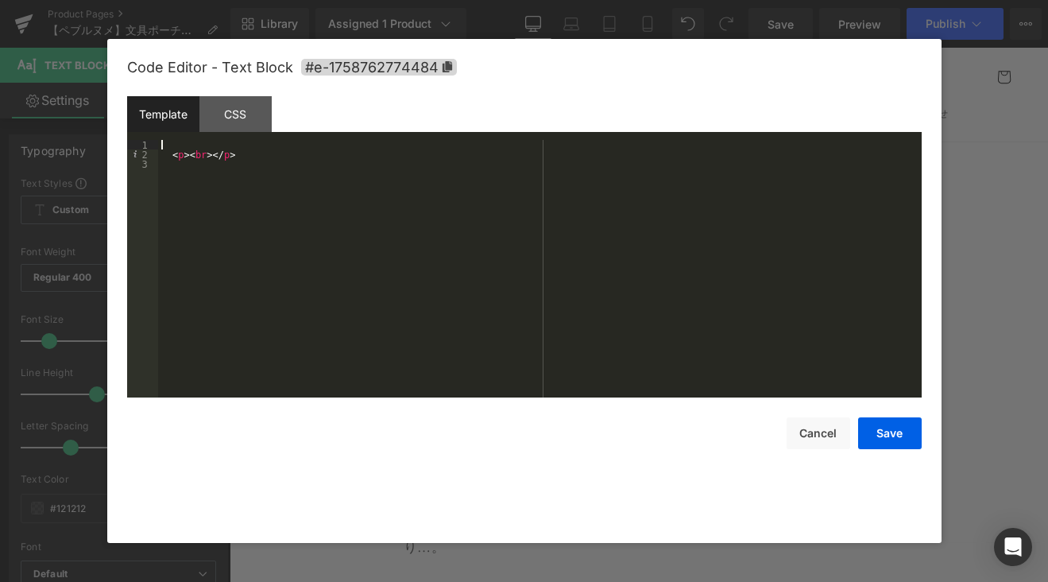
click at [353, 145] on div "< p > < br > </ p >" at bounding box center [540, 278] width 764 height 277
click at [885, 438] on button "Save" at bounding box center [890, 433] width 64 height 32
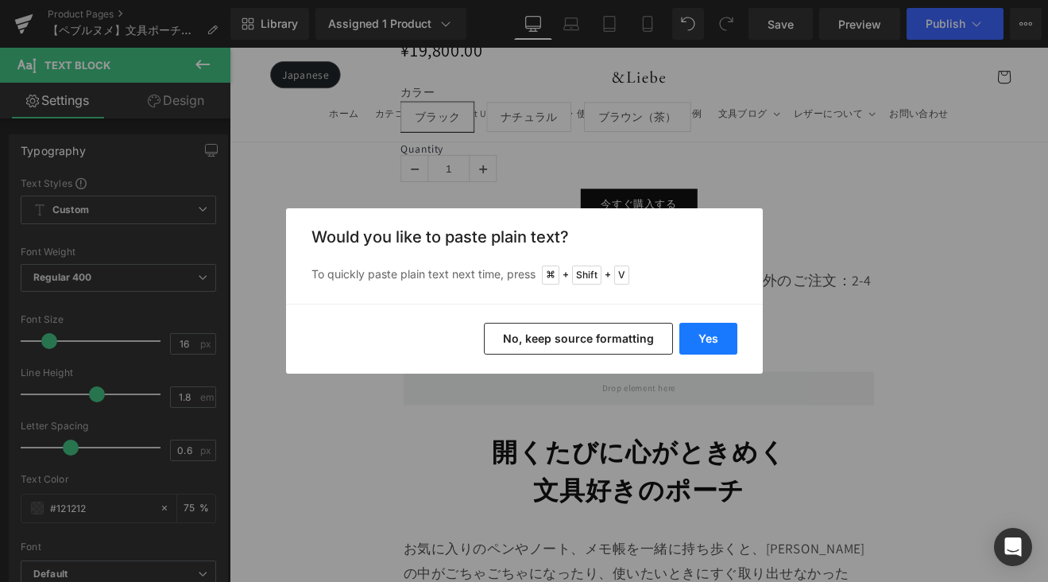
click at [707, 341] on button "Yes" at bounding box center [708, 339] width 58 height 32
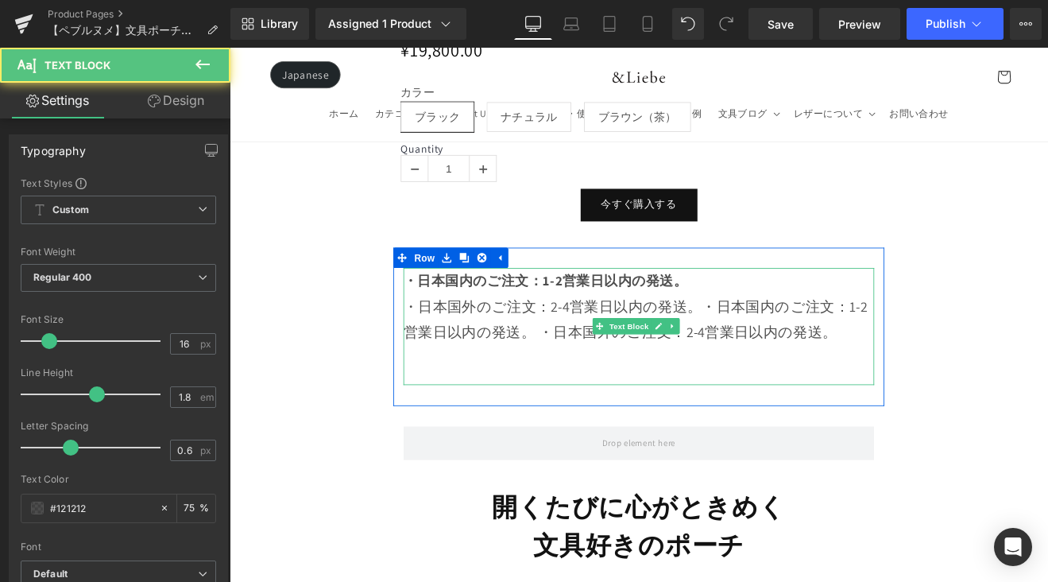
click at [572, 413] on p at bounding box center [710, 428] width 553 height 30
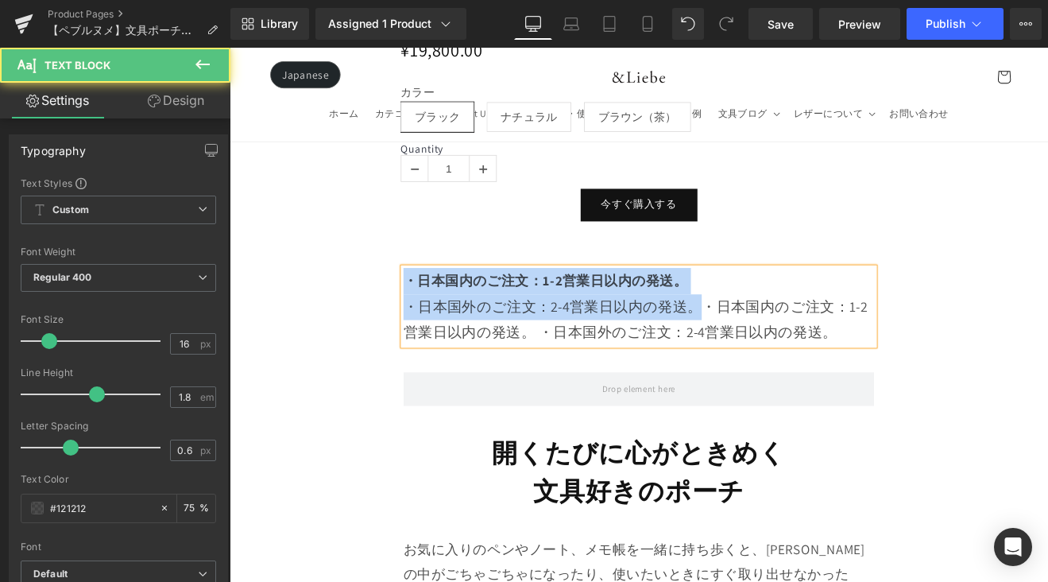
drag, startPoint x: 774, startPoint y: 350, endPoint x: 410, endPoint y: 319, distance: 365.3
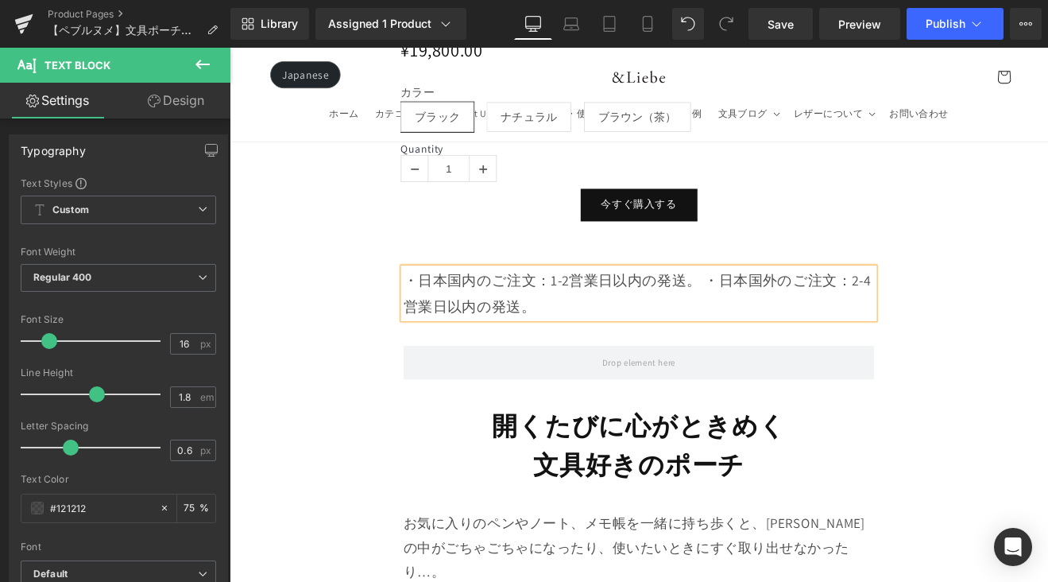
click at [783, 312] on div "・日本国内のご注文：1-2営業日以内の発送。 ・日本国外のご注文：2-4営業日以内の発送。" at bounding box center [710, 336] width 553 height 60
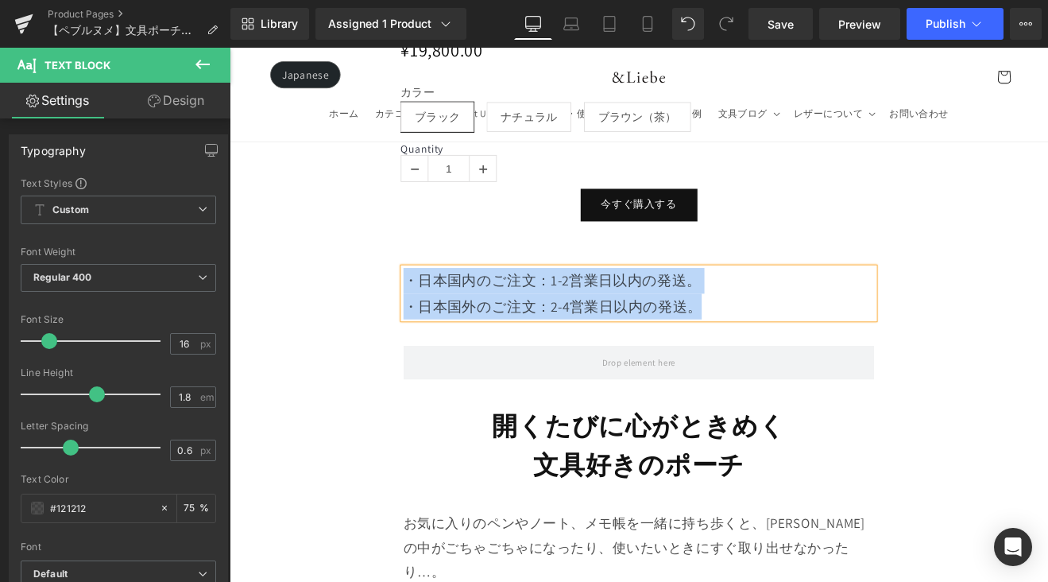
drag, startPoint x: 799, startPoint y: 345, endPoint x: 439, endPoint y: 303, distance: 362.4
click at [439, 306] on div "・日本国内のご注文：1-2営業日以内の発送。 ・日本国外のご注文：2-4営業日以内の発送。" at bounding box center [710, 336] width 553 height 60
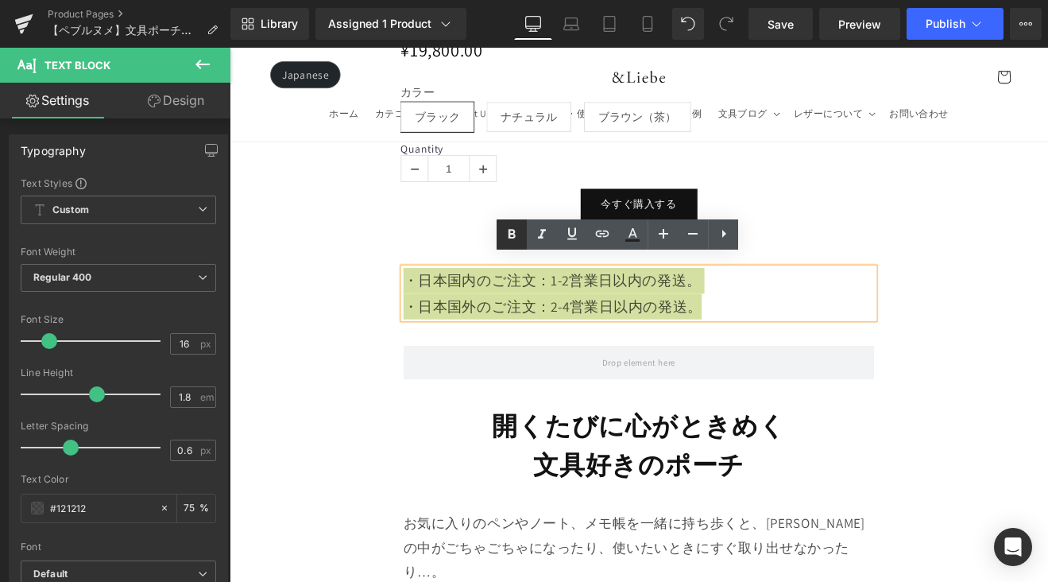
click at [510, 226] on icon at bounding box center [511, 234] width 19 height 19
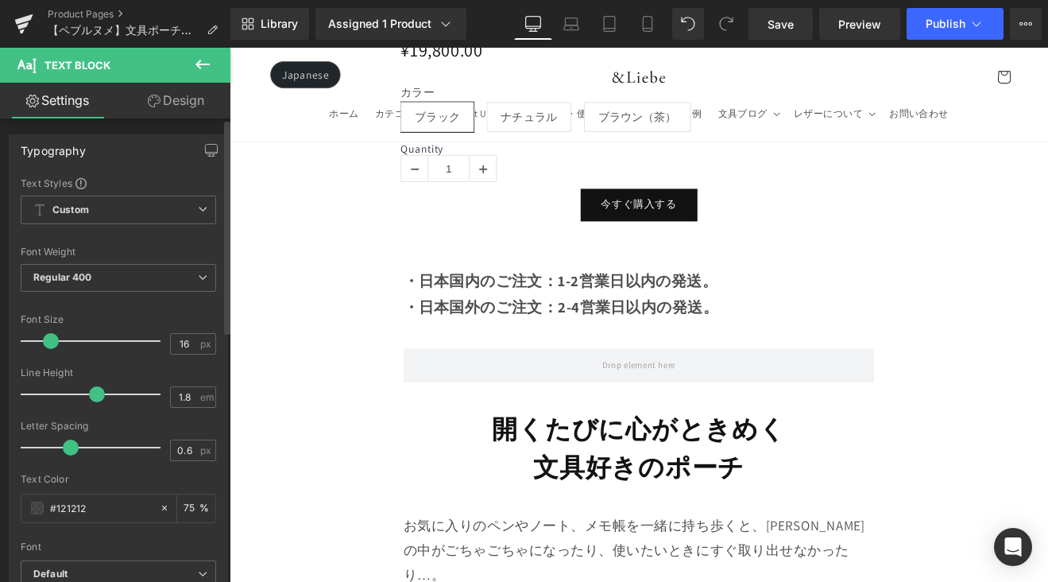
drag, startPoint x: 47, startPoint y: 340, endPoint x: 63, endPoint y: 341, distance: 15.9
click at [52, 342] on span at bounding box center [51, 341] width 16 height 16
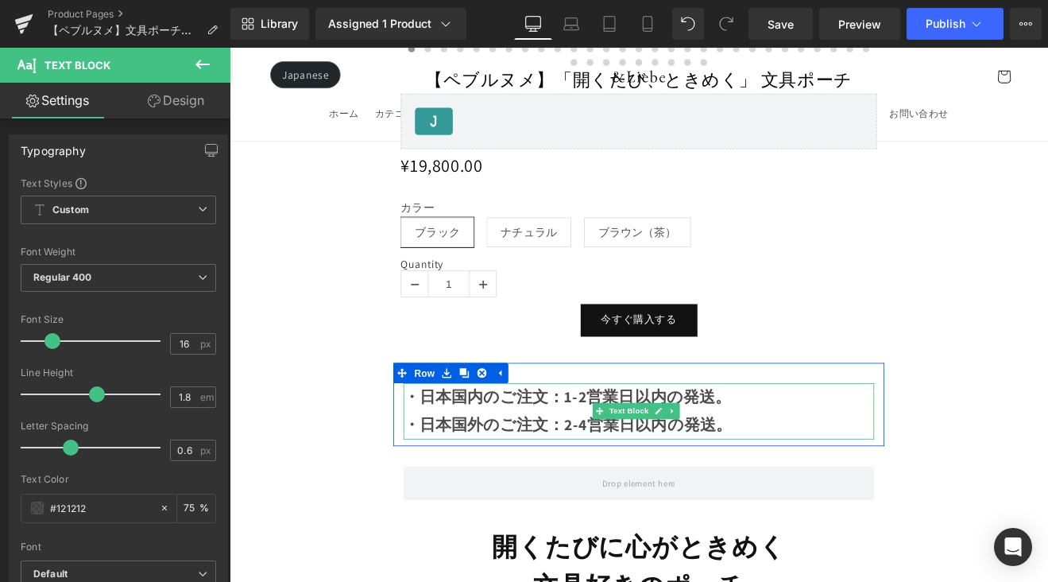
scroll to position [1728, 0]
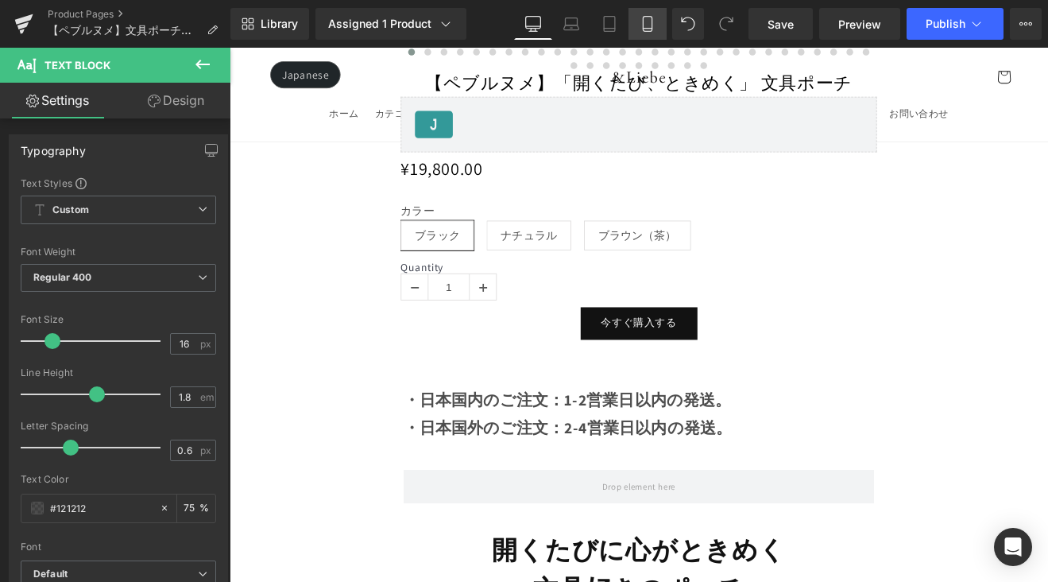
drag, startPoint x: 639, startPoint y: 25, endPoint x: 636, endPoint y: 37, distance: 12.9
click at [638, 25] on link "Mobile" at bounding box center [648, 24] width 38 height 32
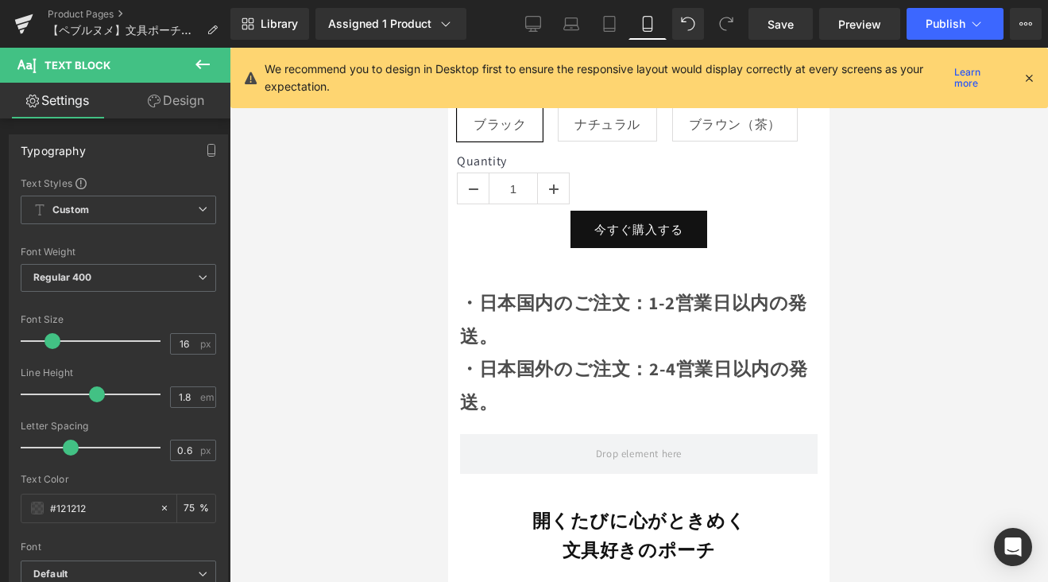
scroll to position [1054, 0]
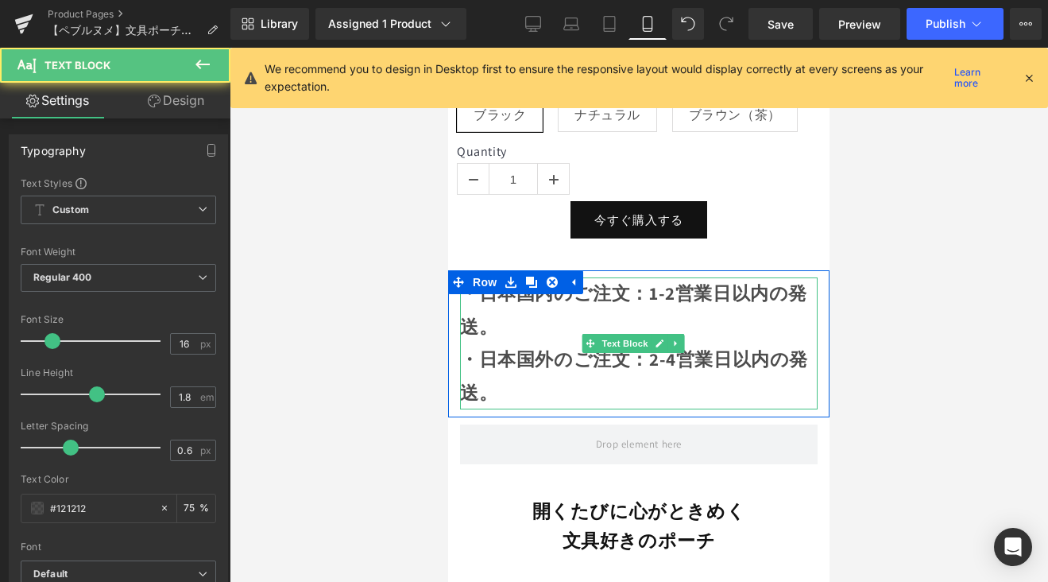
click at [509, 311] on div "・日本国内のご注文：1-2営業日以内の発送。" at bounding box center [639, 310] width 358 height 66
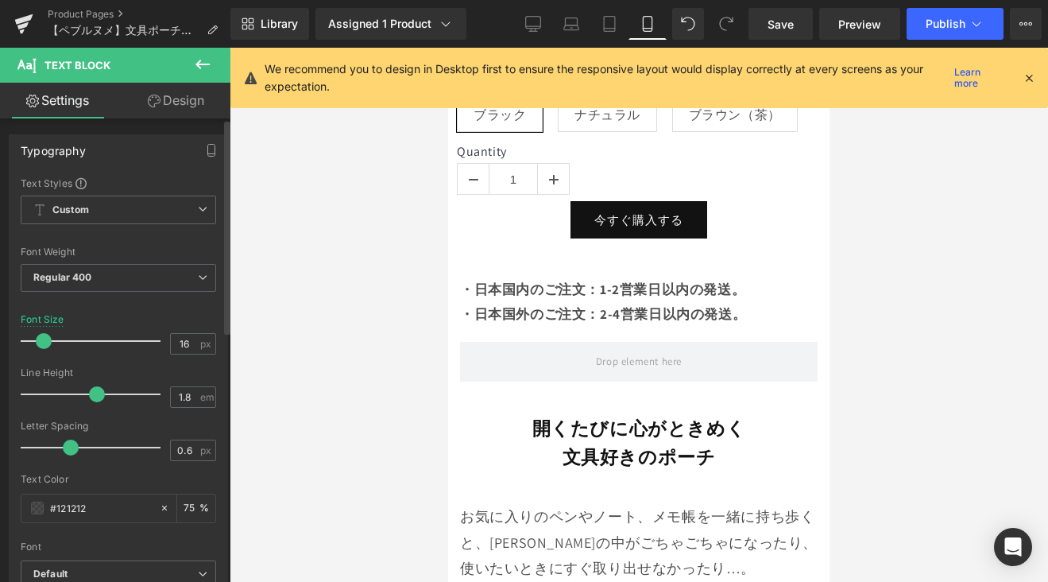
click at [48, 348] on div at bounding box center [95, 341] width 132 height 32
drag, startPoint x: 772, startPoint y: 27, endPoint x: 347, endPoint y: 133, distance: 437.5
click at [772, 27] on span "Save" at bounding box center [781, 24] width 26 height 17
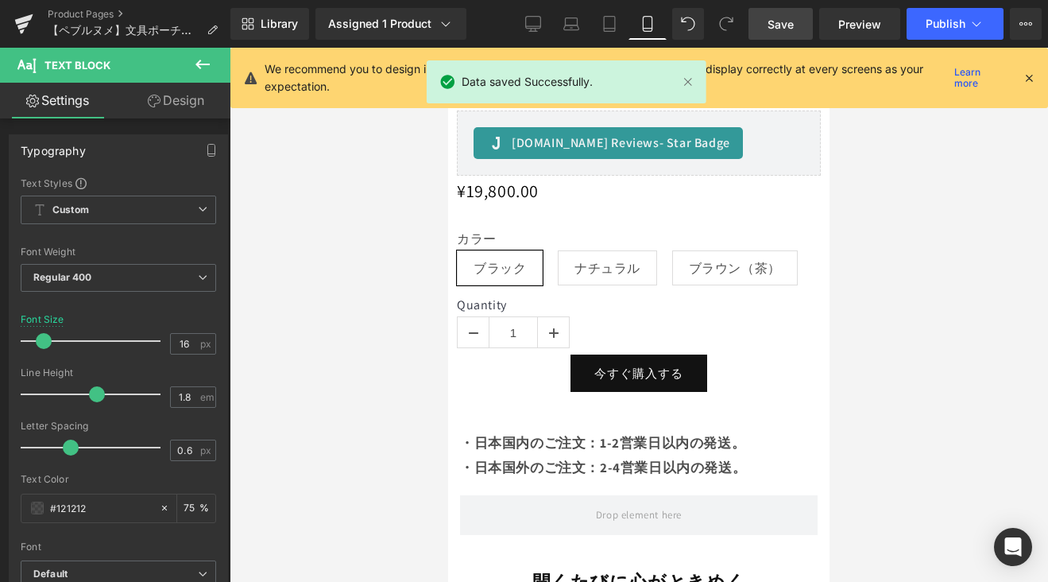
scroll to position [928, 0]
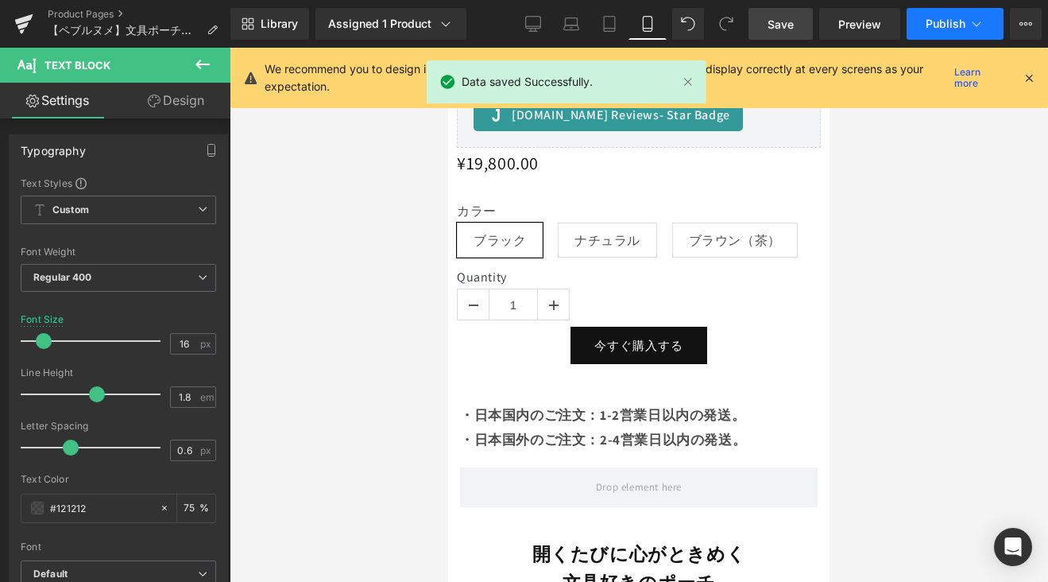
click at [934, 29] on span "Publish" at bounding box center [946, 23] width 40 height 13
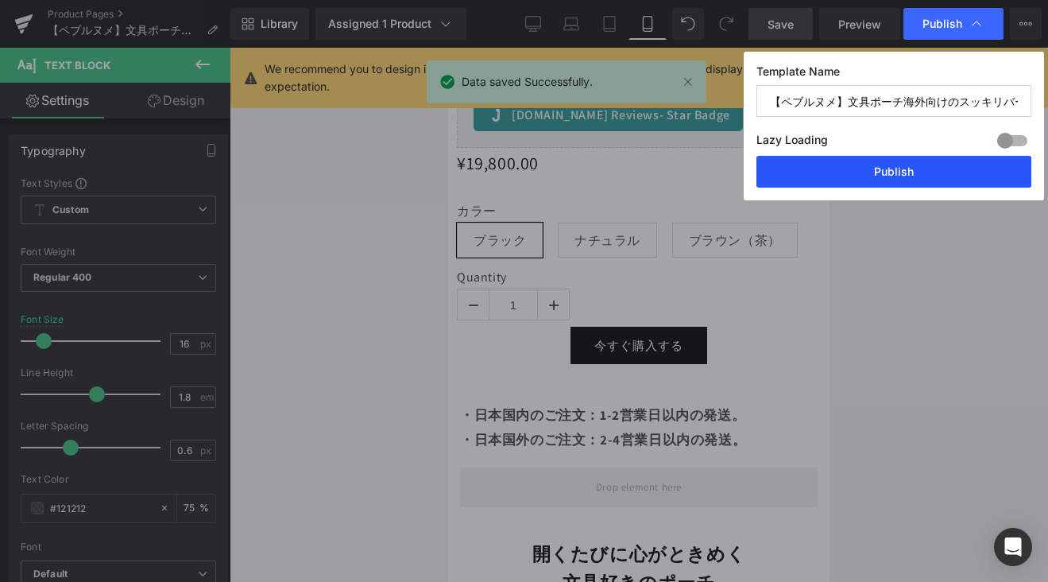
click at [915, 172] on button "Publish" at bounding box center [893, 172] width 275 height 32
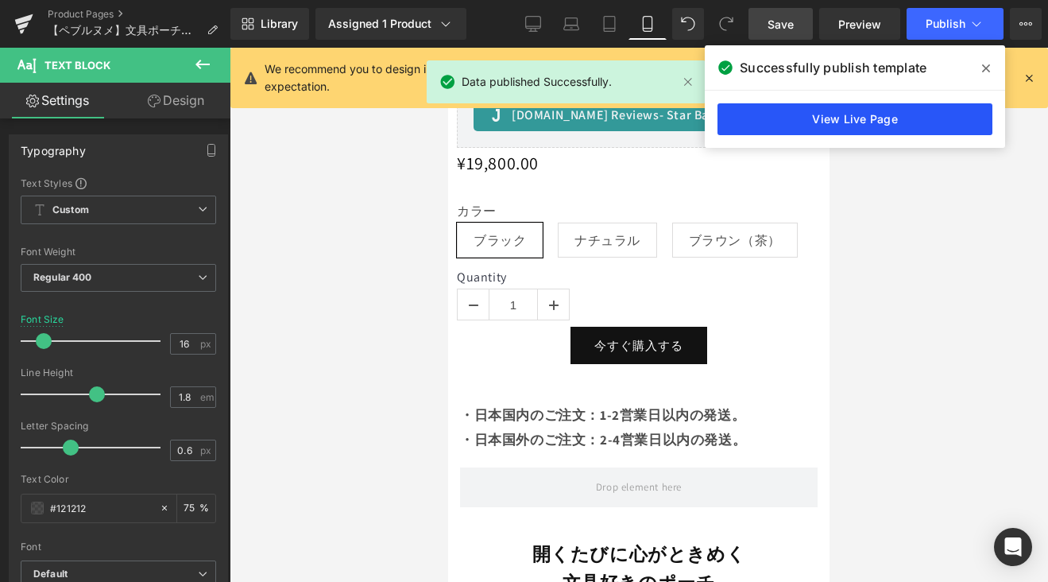
click at [891, 108] on link "View Live Page" at bounding box center [855, 119] width 275 height 32
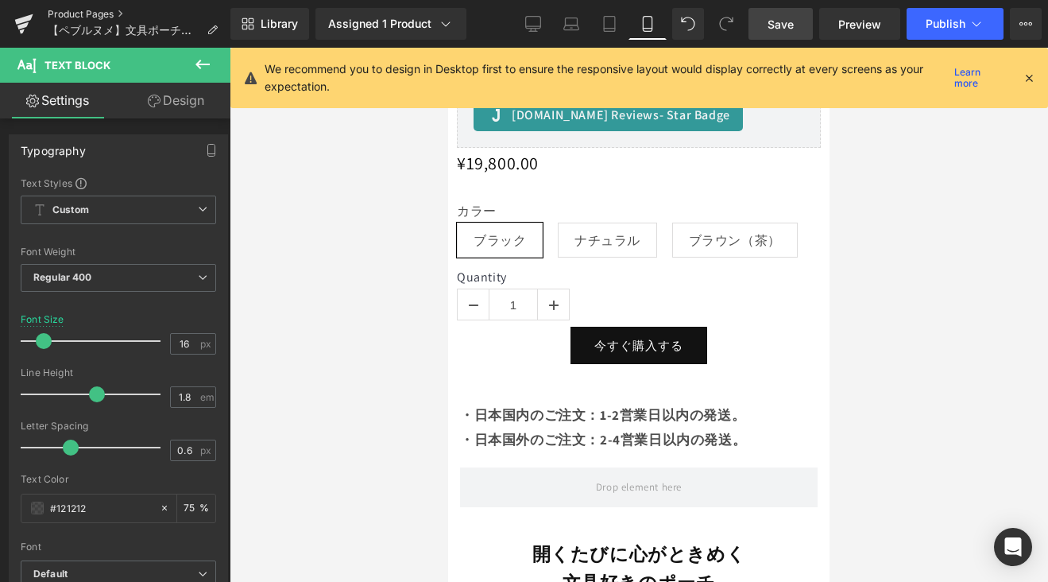
click at [105, 17] on link "Product Pages" at bounding box center [139, 14] width 183 height 13
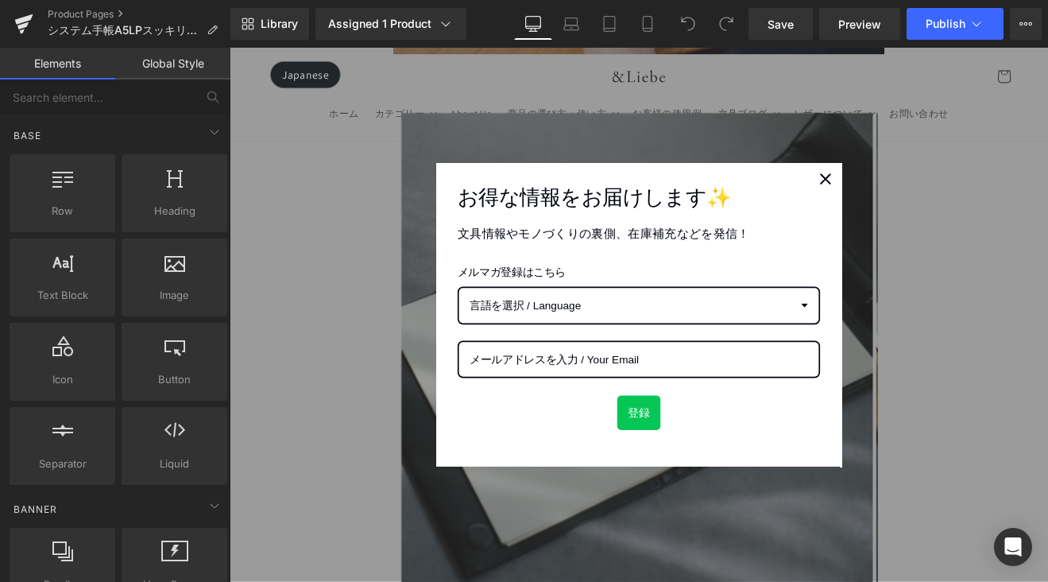
scroll to position [732, 0]
click at [923, 204] on icon "close icon" at bounding box center [929, 201] width 13 height 13
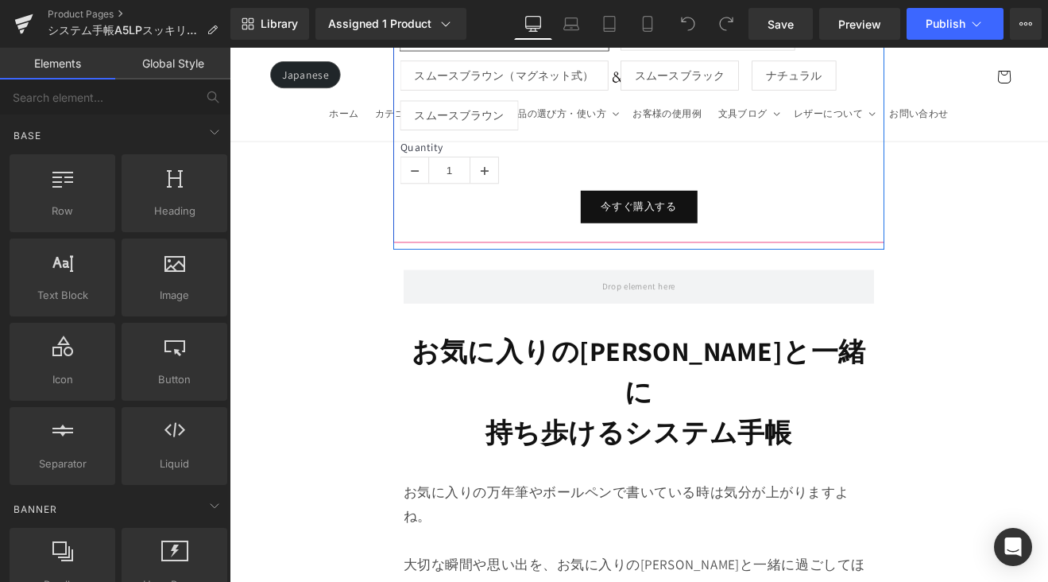
scroll to position [1600, 0]
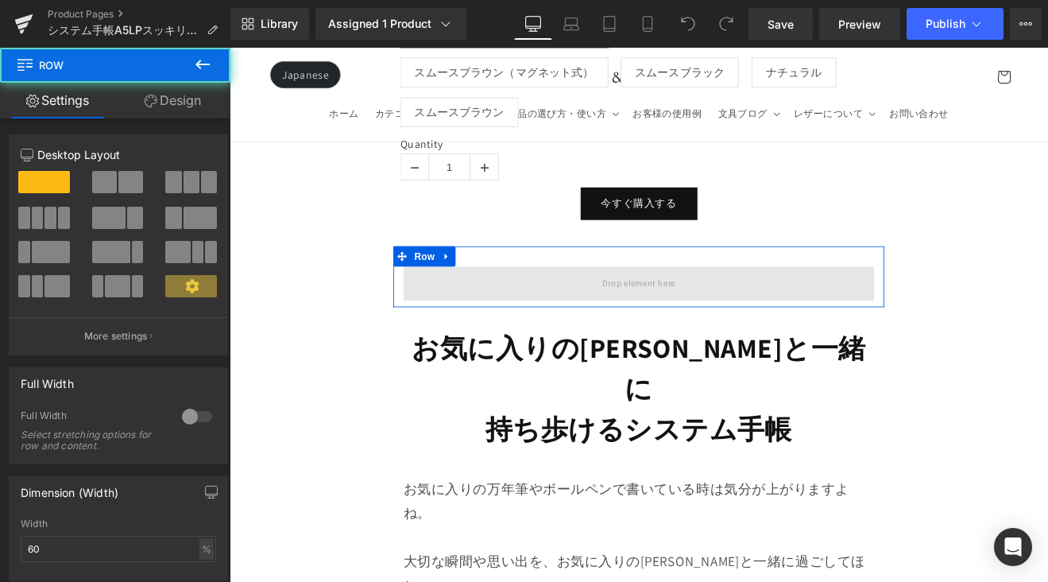
click at [774, 310] on span at bounding box center [710, 324] width 553 height 40
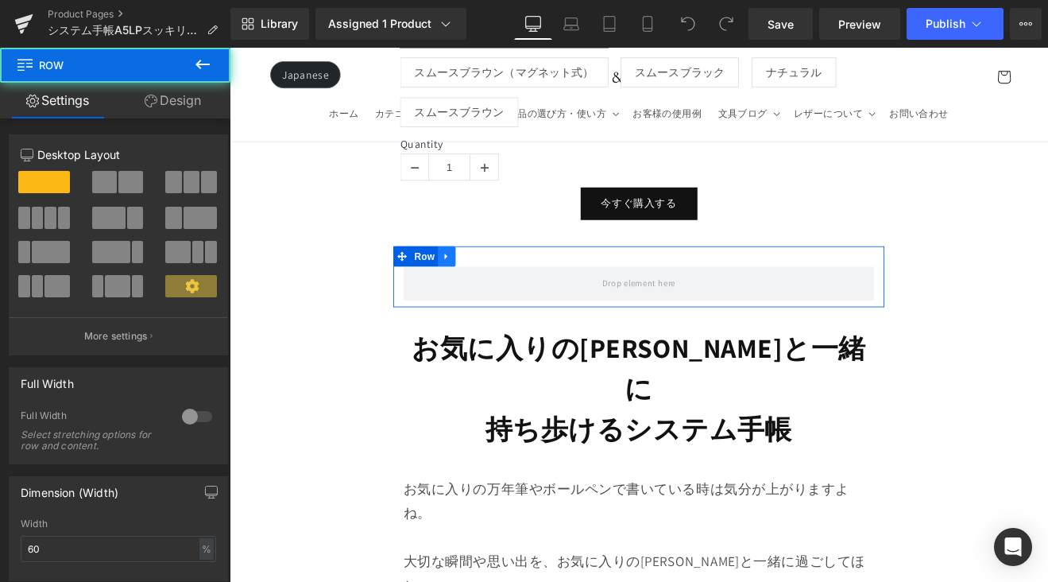
click at [478, 294] on link at bounding box center [484, 293] width 21 height 24
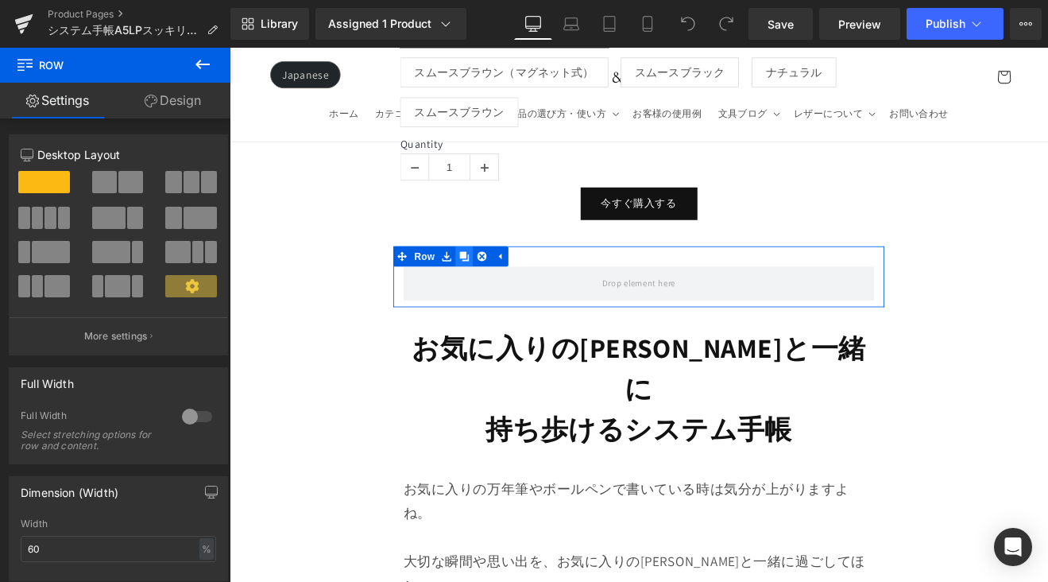
click at [504, 288] on icon at bounding box center [505, 292] width 11 height 12
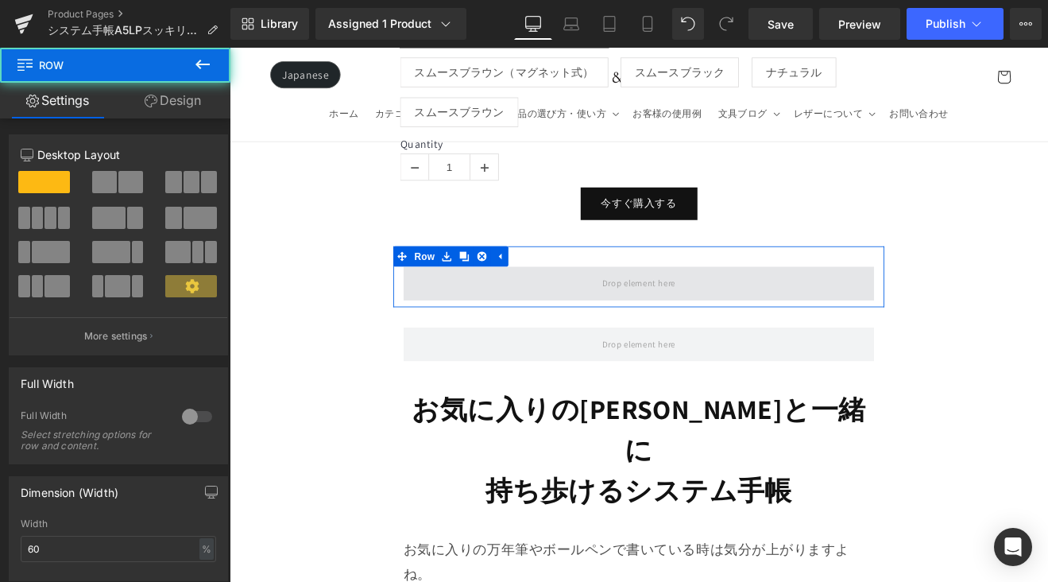
click at [519, 311] on span at bounding box center [710, 324] width 553 height 40
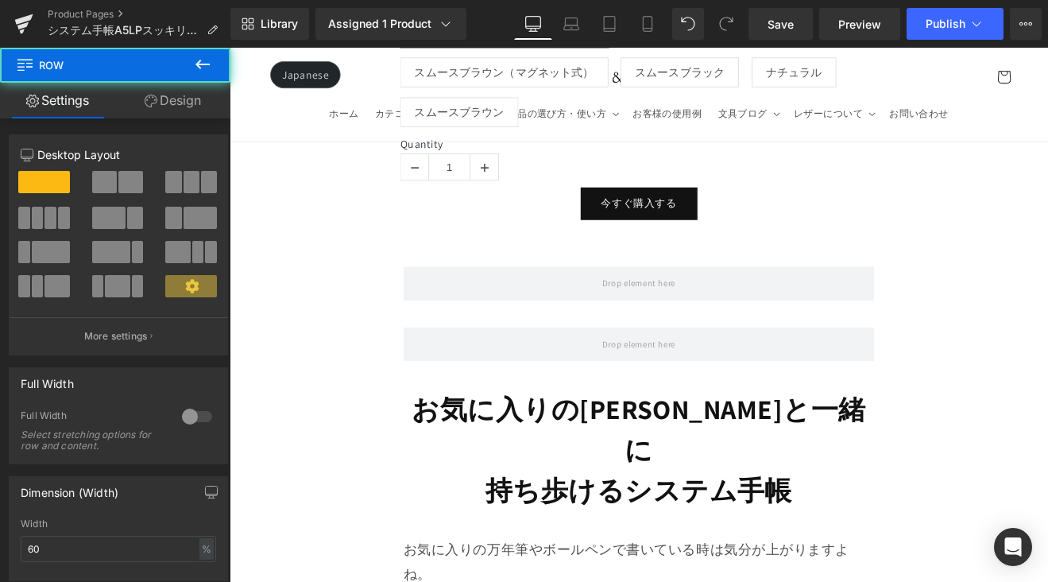
drag, startPoint x: 207, startPoint y: 70, endPoint x: 200, endPoint y: 99, distance: 29.3
click at [207, 69] on icon at bounding box center [202, 64] width 19 height 19
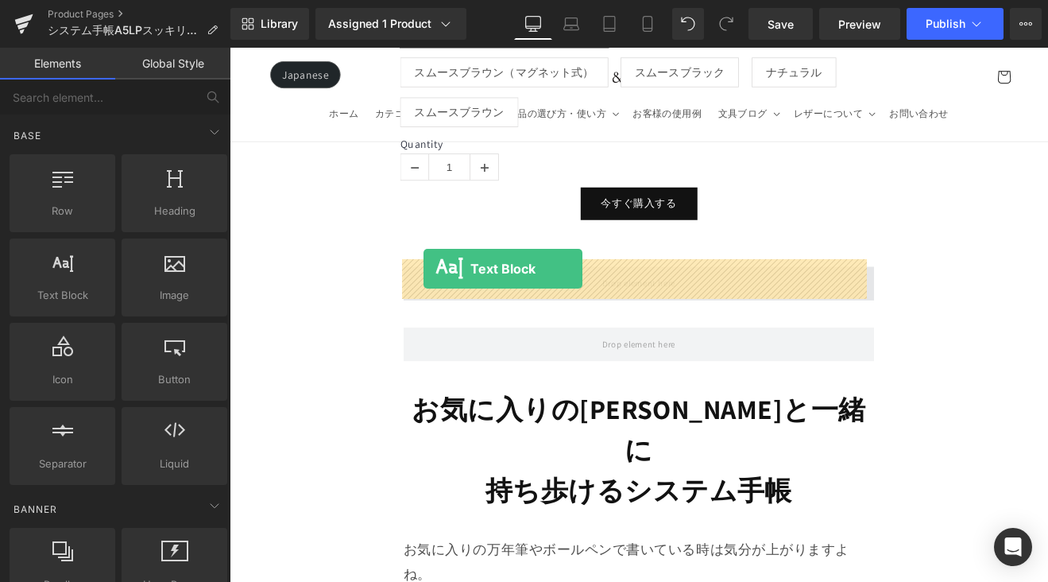
drag, startPoint x: 455, startPoint y: 323, endPoint x: 458, endPoint y: 307, distance: 16.4
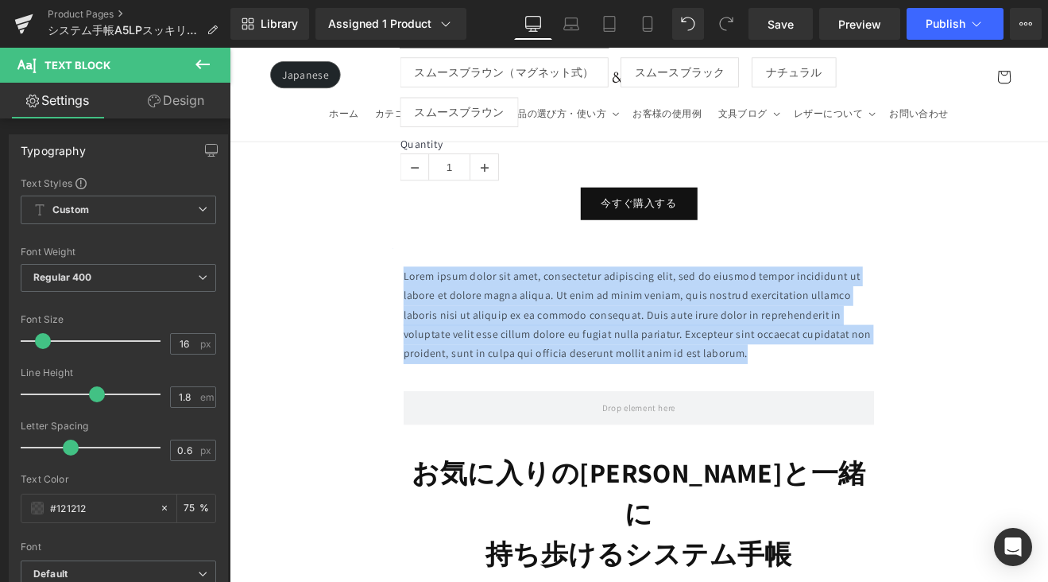
drag, startPoint x: 708, startPoint y: 371, endPoint x: 417, endPoint y: 307, distance: 297.9
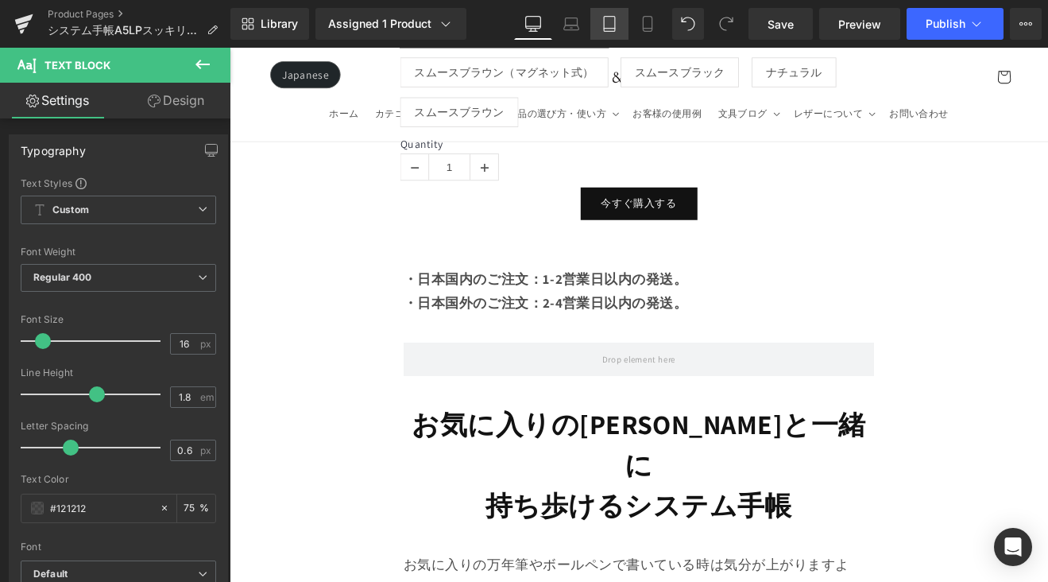
click at [613, 26] on icon at bounding box center [610, 24] width 16 height 16
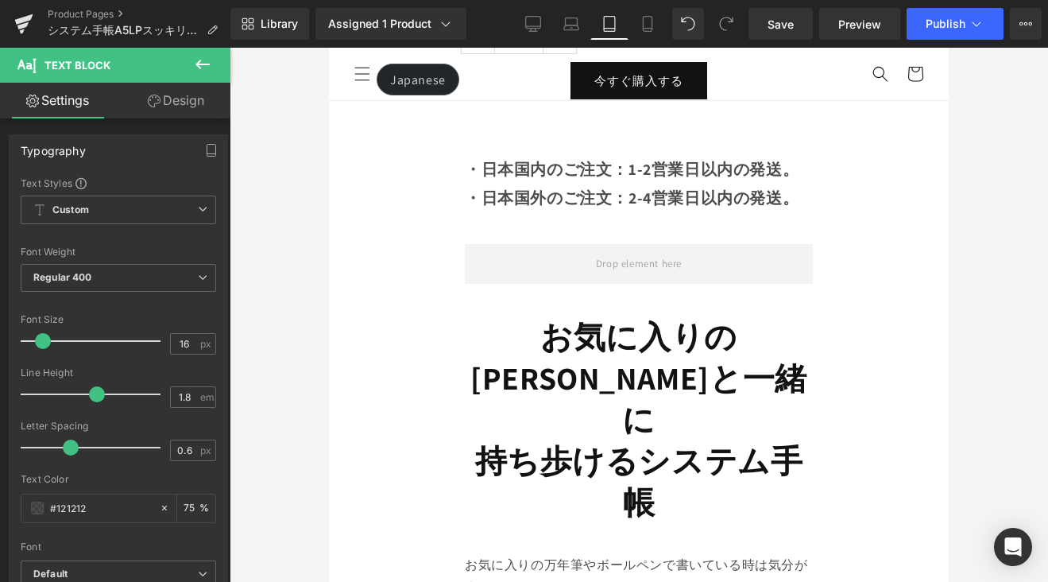
scroll to position [1282, 0]
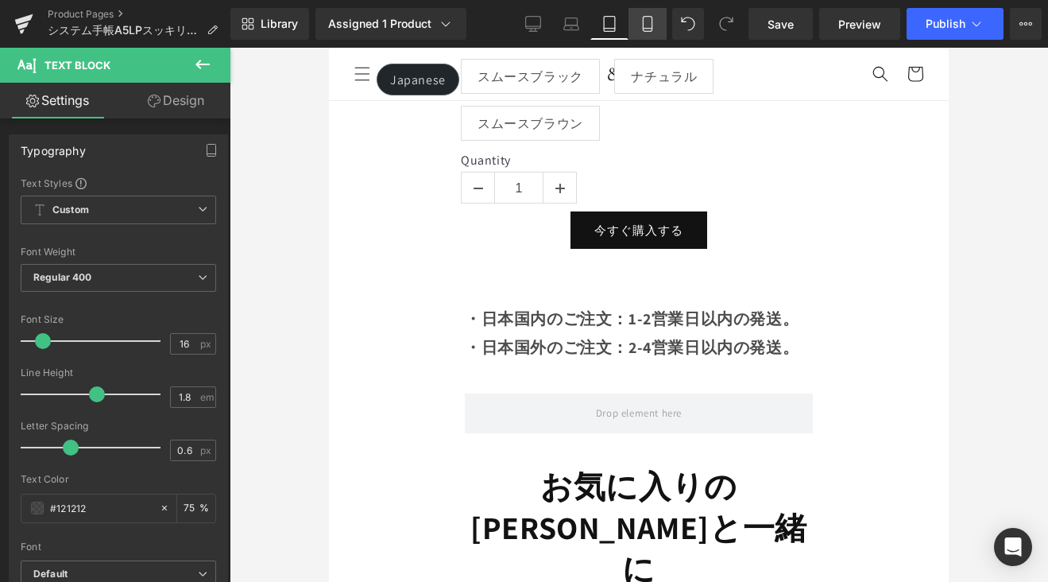
click at [642, 30] on icon at bounding box center [648, 24] width 16 height 16
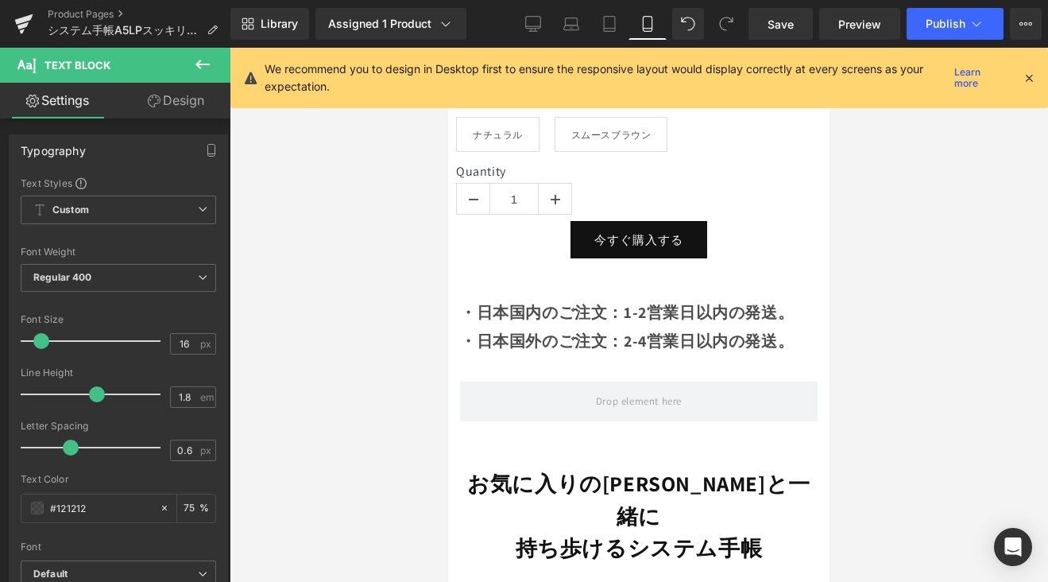
scroll to position [1205, 0]
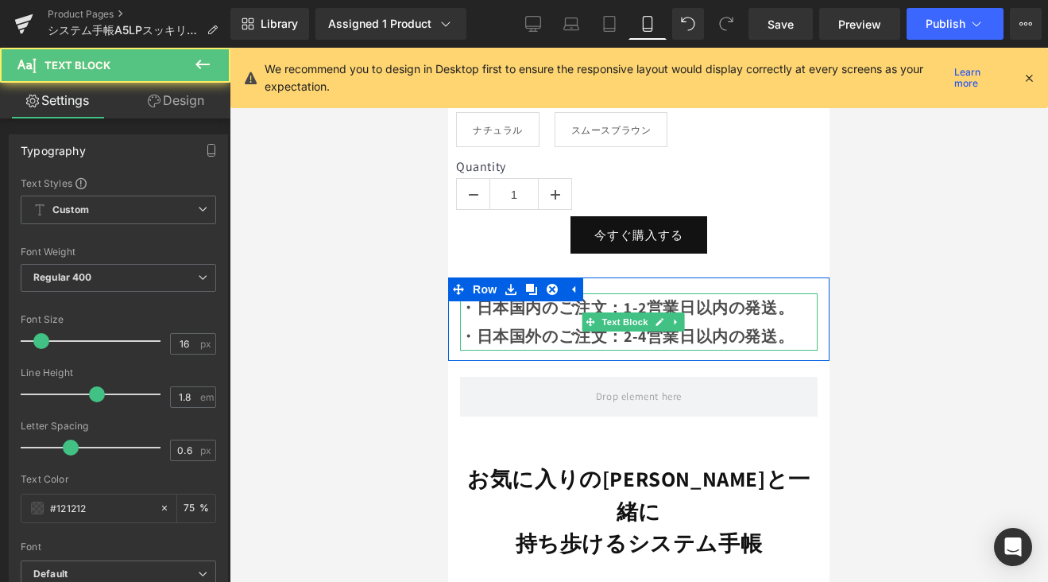
click at [520, 308] on strong "・日本国内のご注文：1-2営業日以内の発送。 ・日本国外のご注文：2-4営業日以内の発送。" at bounding box center [627, 321] width 334 height 49
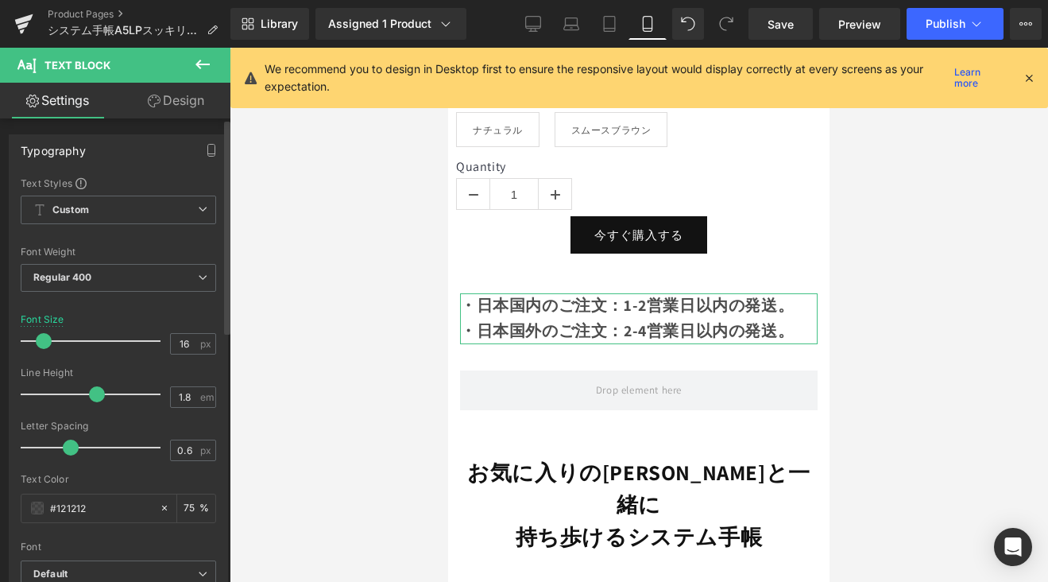
click at [43, 342] on div at bounding box center [95, 341] width 132 height 32
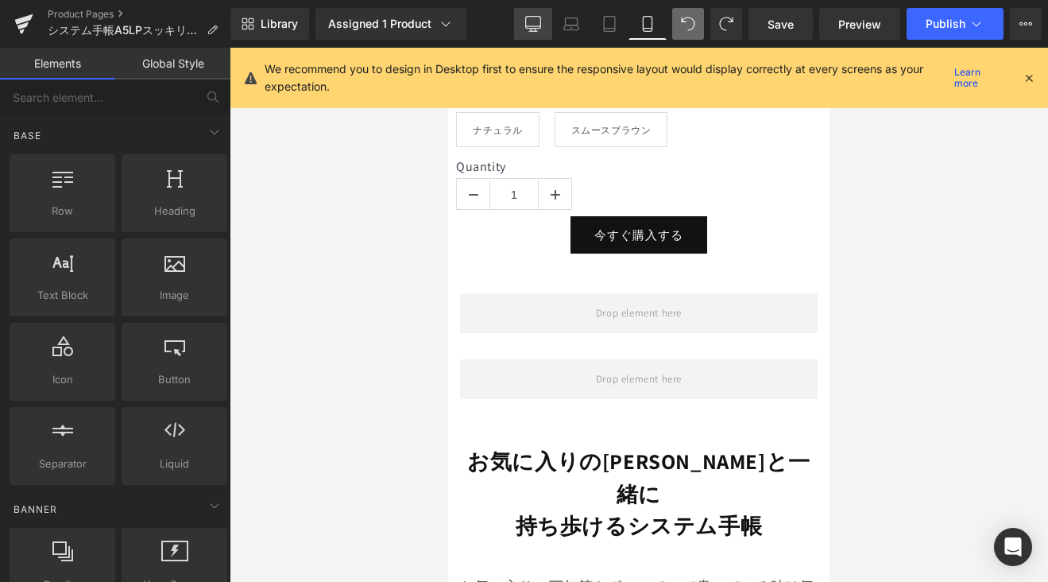
click at [531, 25] on icon at bounding box center [533, 24] width 16 height 16
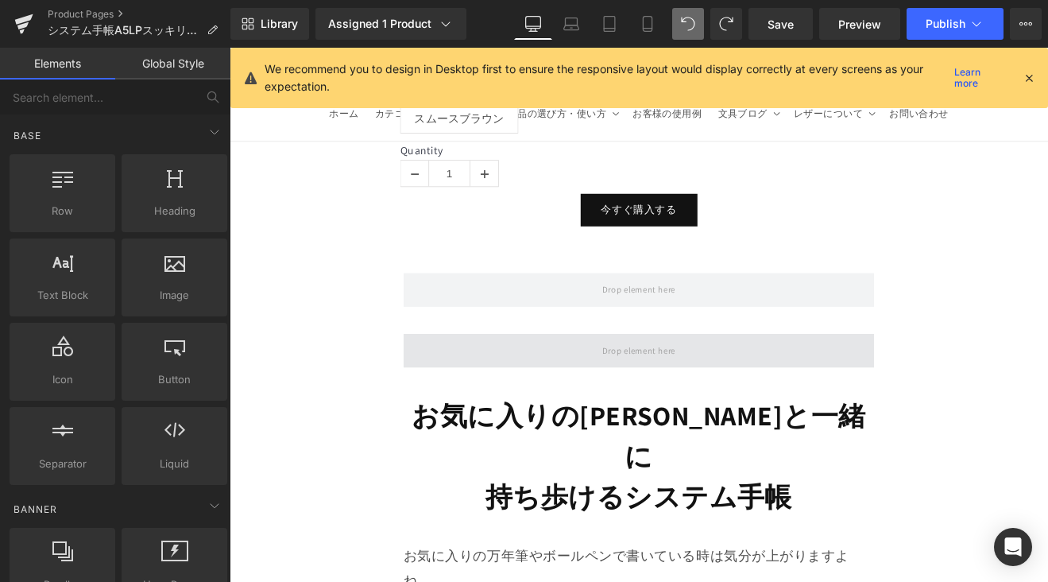
scroll to position [1500, 0]
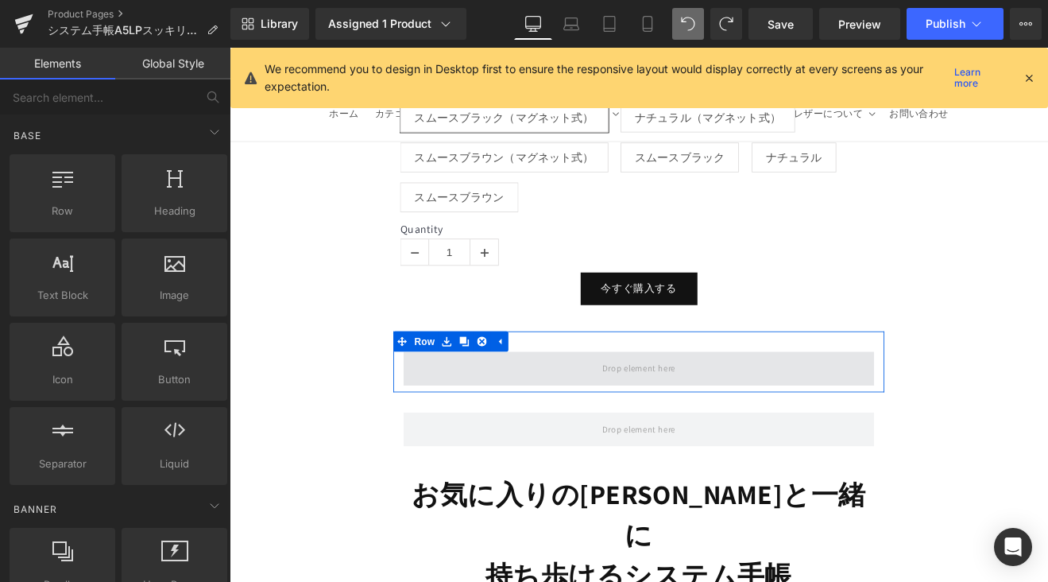
click at [596, 417] on span at bounding box center [710, 424] width 553 height 40
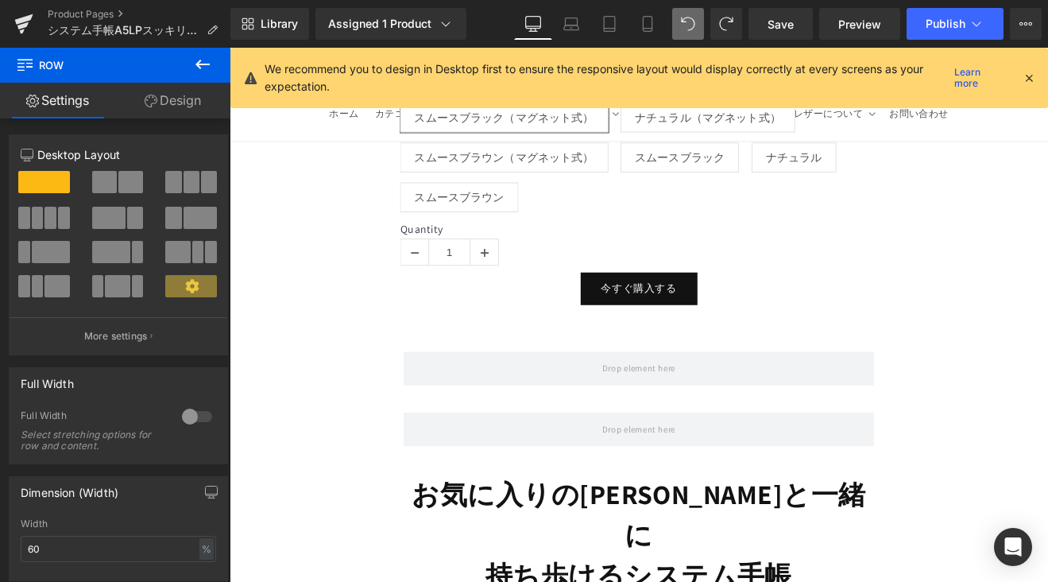
click at [205, 74] on button at bounding box center [203, 65] width 56 height 35
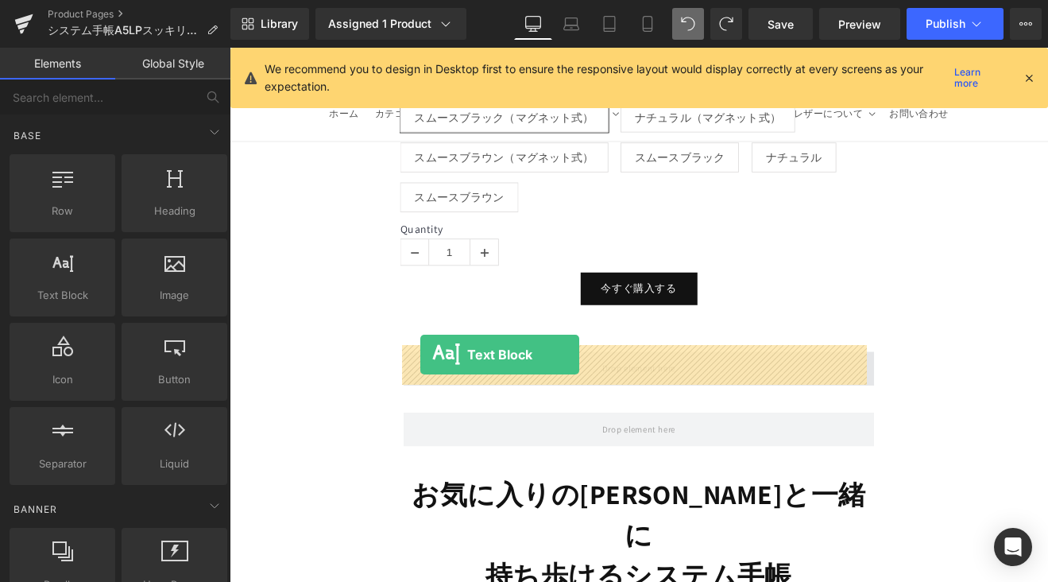
drag, startPoint x: 314, startPoint y: 342, endPoint x: 454, endPoint y: 408, distance: 155.0
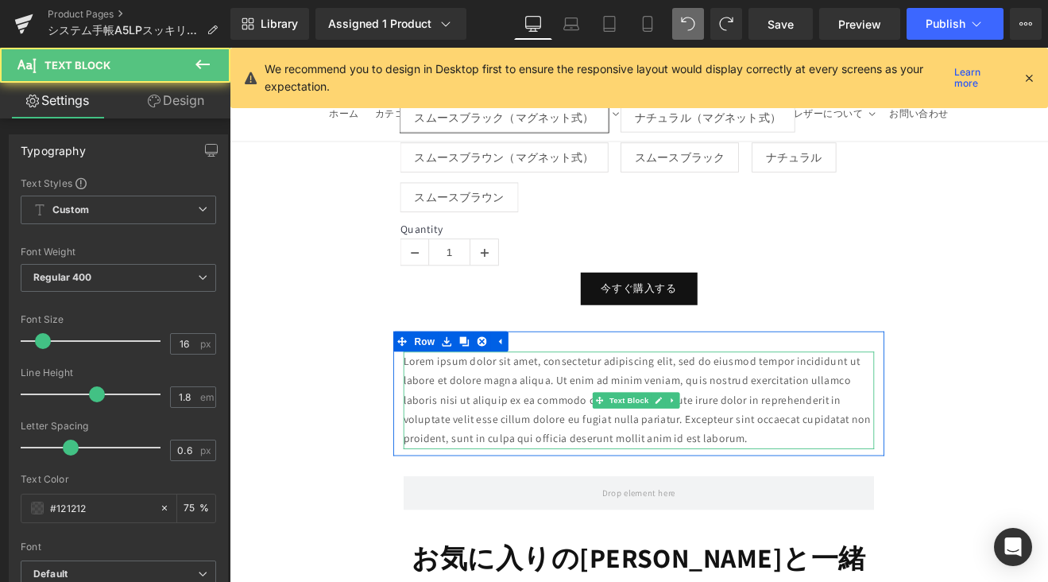
click at [832, 497] on p "Lorem ipsum dolor sit amet, consectetur adipiscing elit, sed do eiusmod tempor …" at bounding box center [710, 461] width 553 height 114
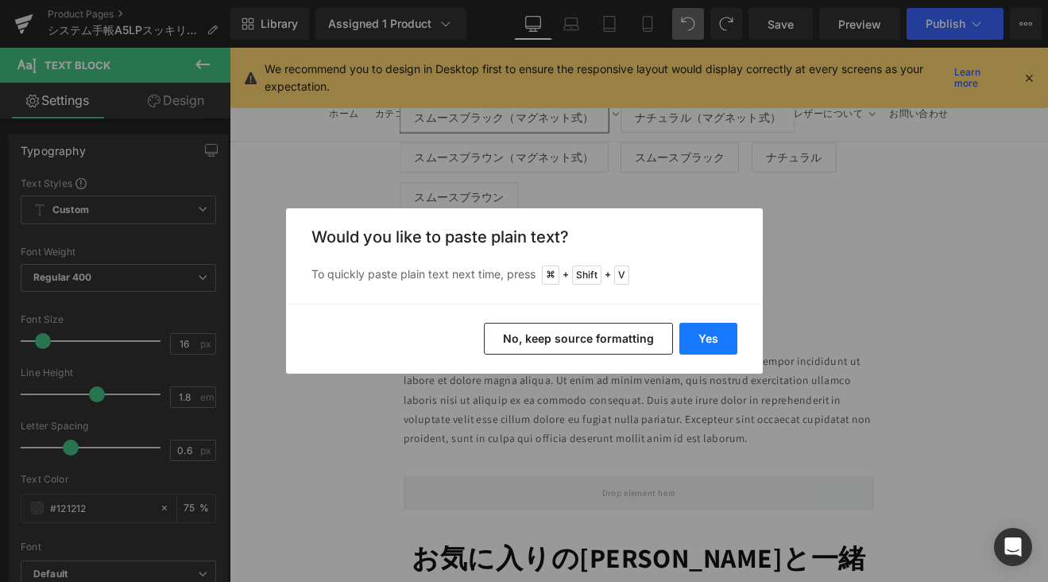
click at [729, 331] on button "Yes" at bounding box center [708, 339] width 58 height 32
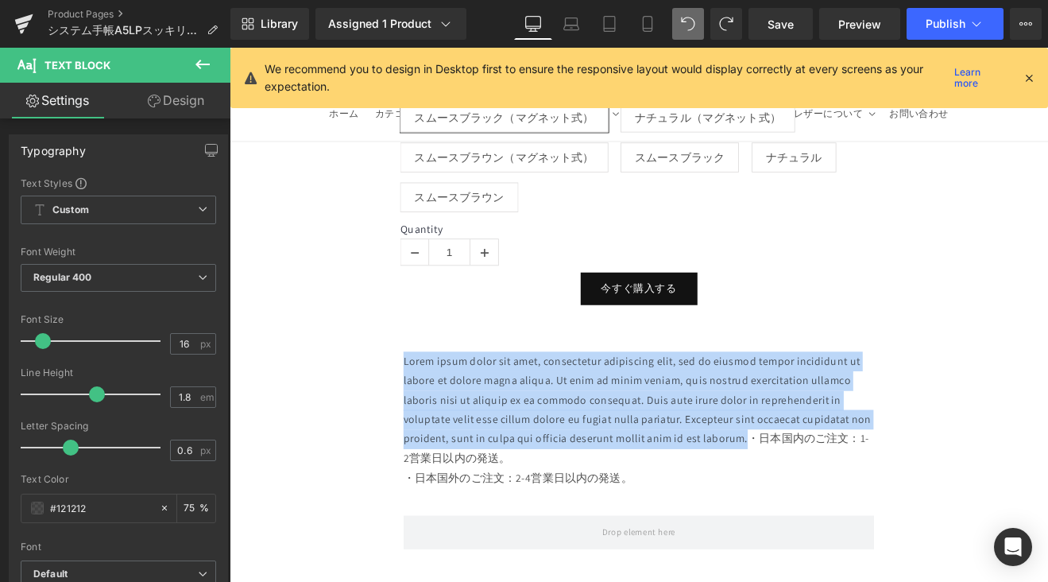
drag, startPoint x: 834, startPoint y: 501, endPoint x: 330, endPoint y: 398, distance: 514.1
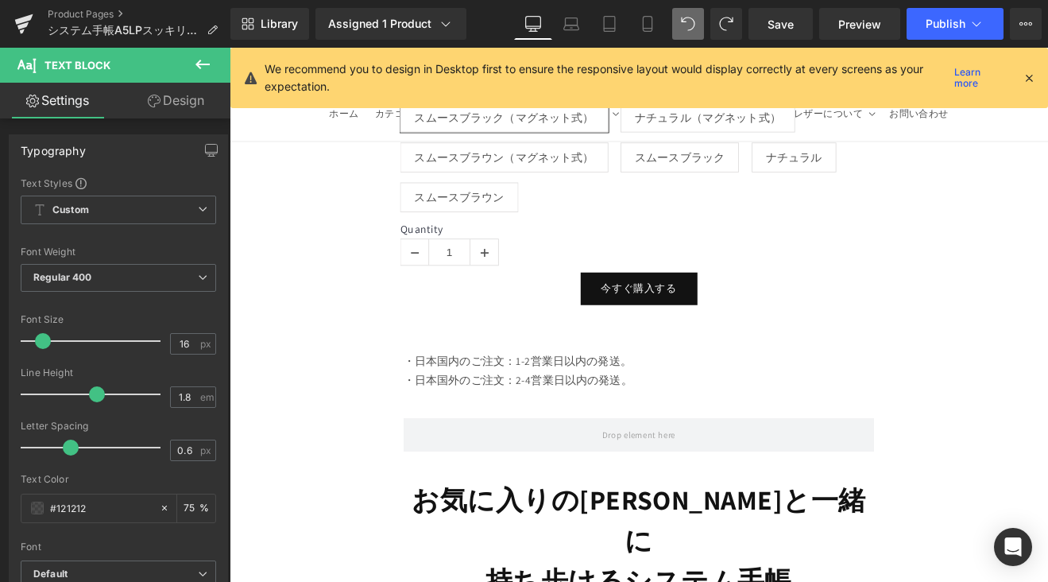
click at [230, 48] on div at bounding box center [230, 48] width 0 height 0
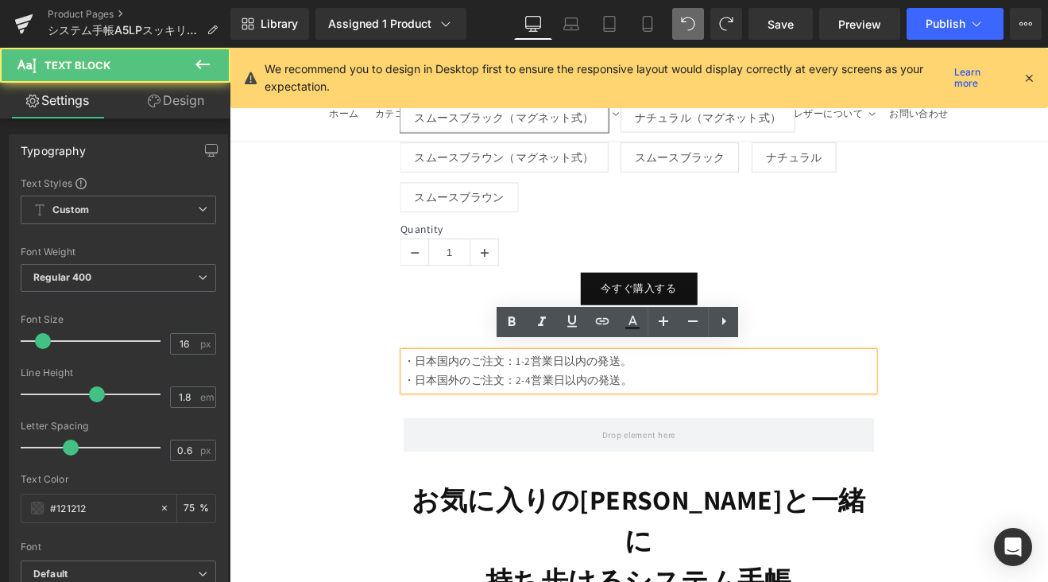
click at [502, 408] on p "・日本国内のご注文：1-2営業日以内の発送。" at bounding box center [710, 415] width 553 height 23
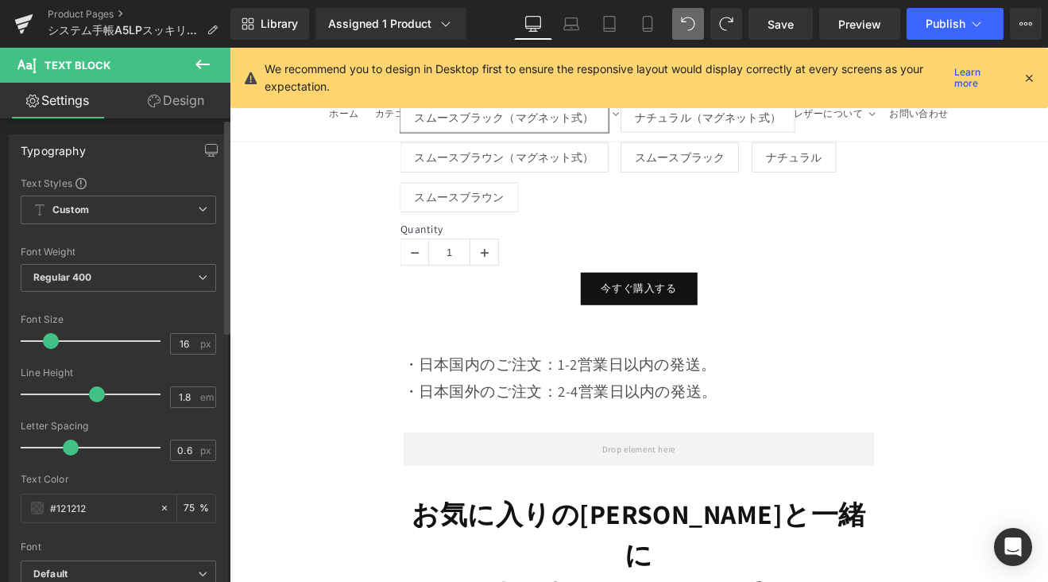
drag, startPoint x: 48, startPoint y: 339, endPoint x: 56, endPoint y: 341, distance: 8.1
click at [56, 341] on span at bounding box center [51, 341] width 16 height 16
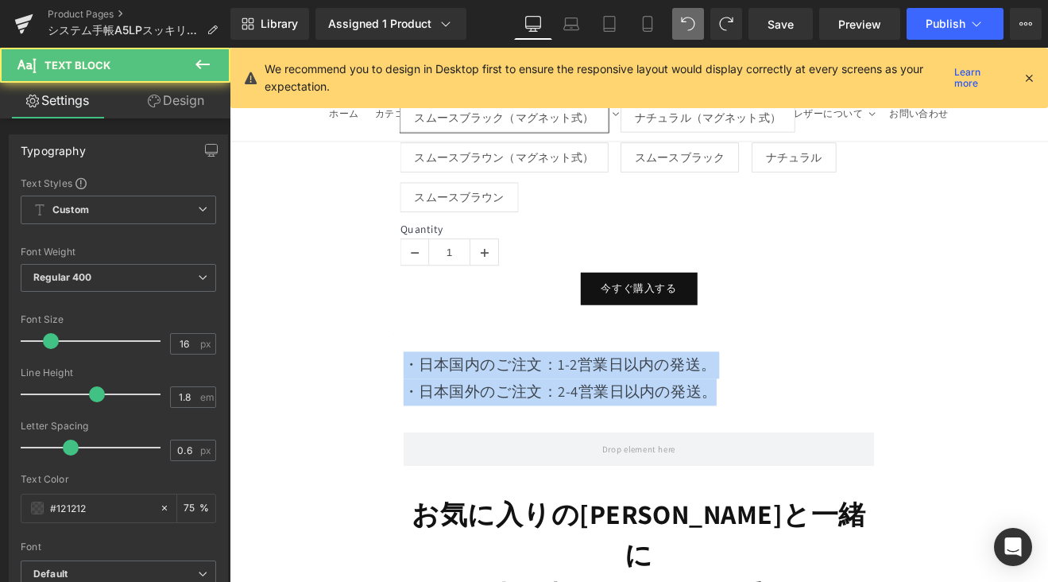
drag, startPoint x: 807, startPoint y: 446, endPoint x: 407, endPoint y: 402, distance: 402.1
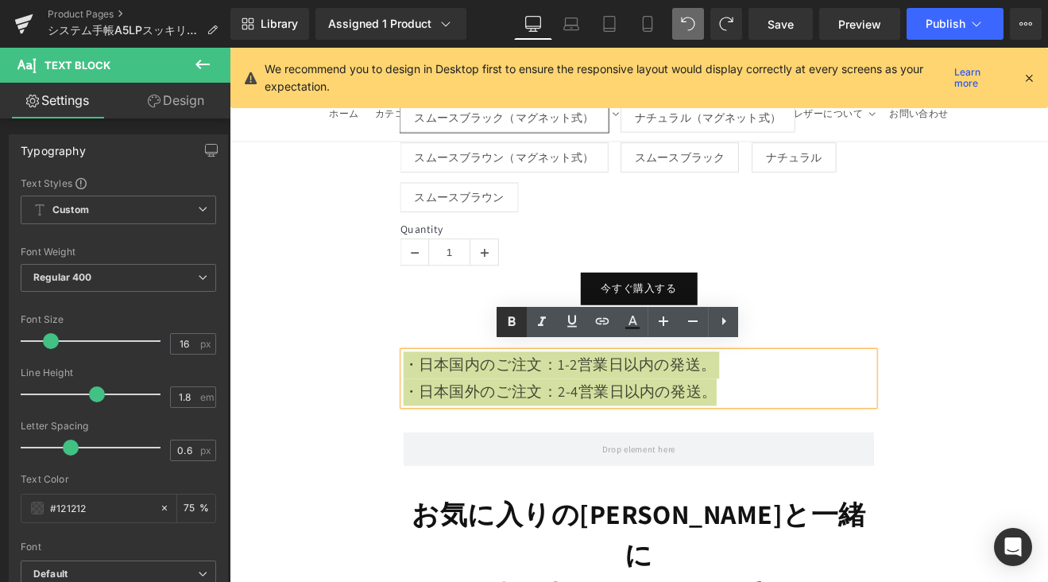
click at [502, 315] on icon at bounding box center [511, 321] width 19 height 19
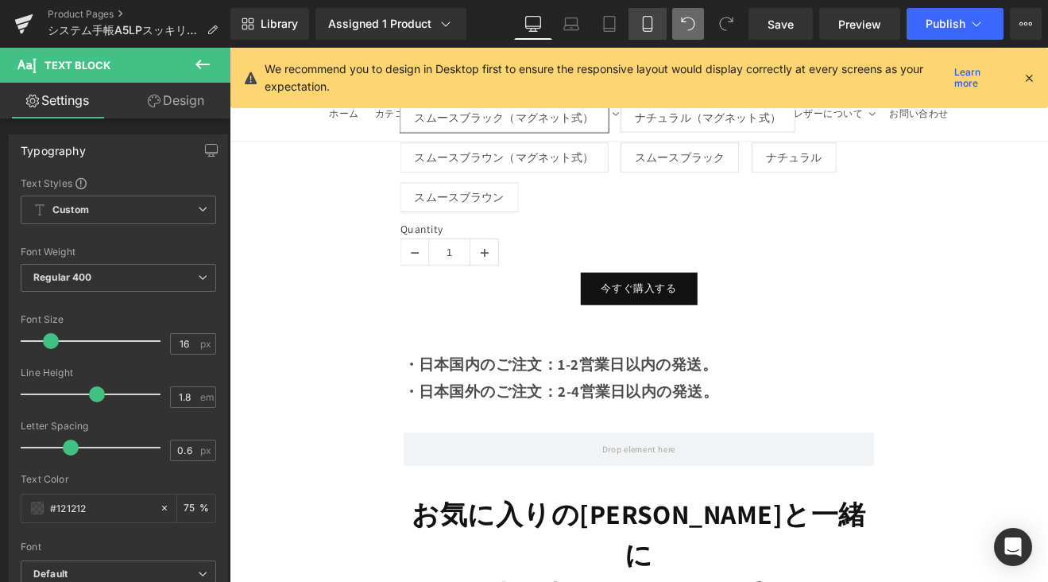
click at [648, 25] on icon at bounding box center [648, 24] width 16 height 16
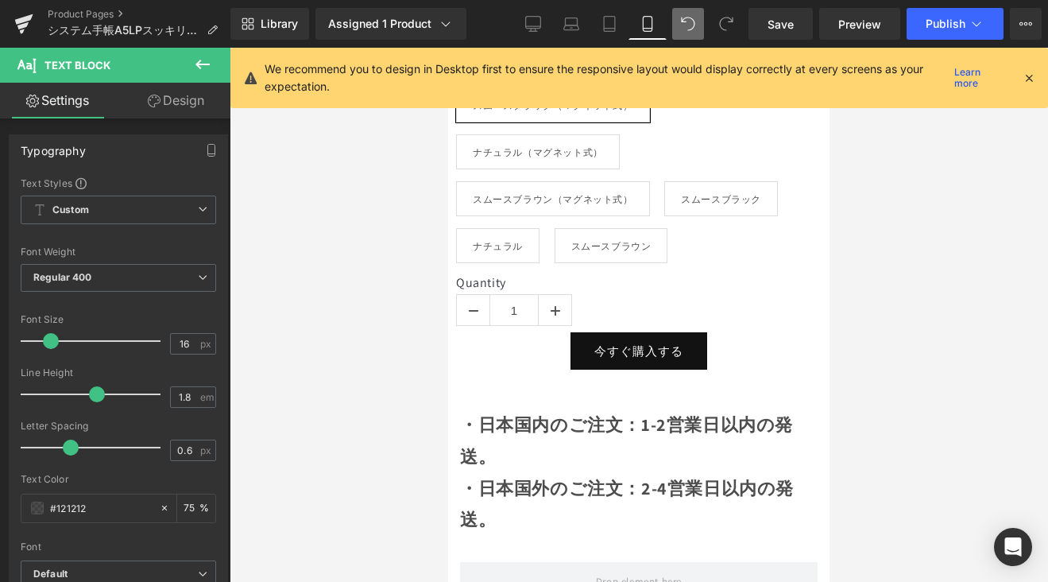
scroll to position [1105, 0]
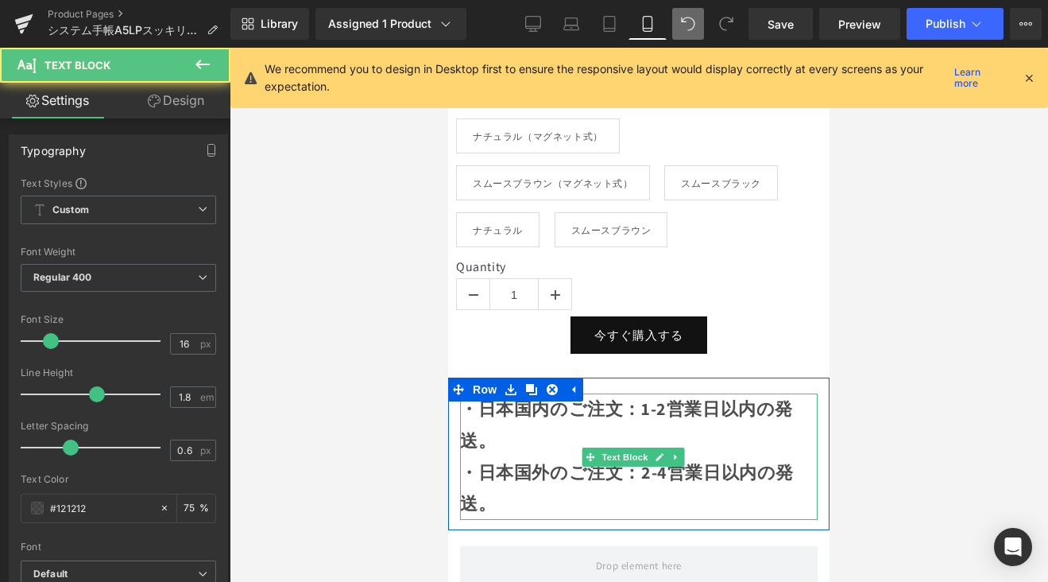
click at [521, 417] on strong "・日本国内のご注文：1-2営業日以内の発送。" at bounding box center [626, 424] width 333 height 54
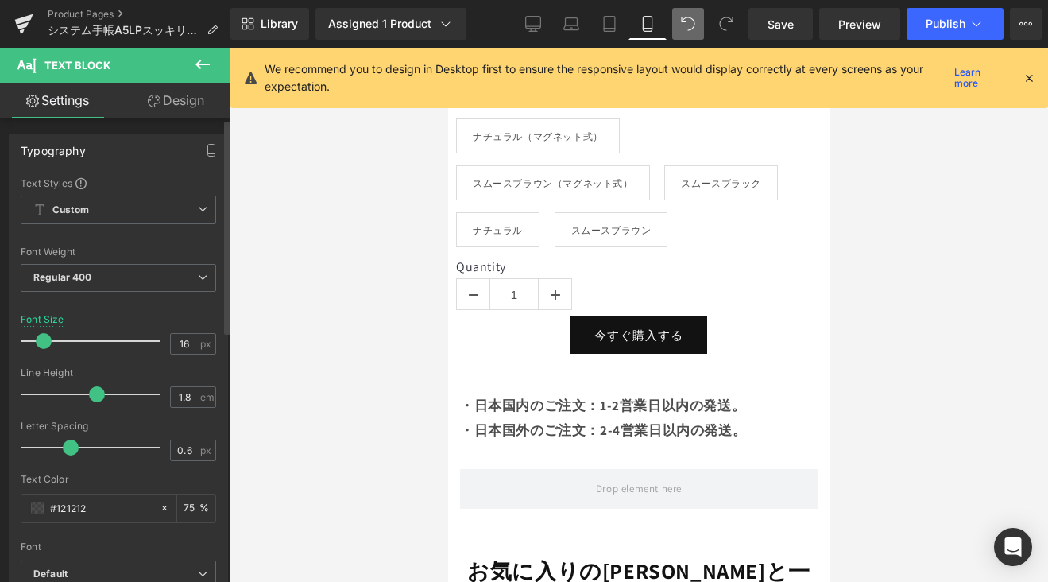
drag, startPoint x: 48, startPoint y: 339, endPoint x: 42, endPoint y: 345, distance: 8.4
click at [42, 345] on span at bounding box center [44, 341] width 16 height 16
drag, startPoint x: 776, startPoint y: 23, endPoint x: 303, endPoint y: 83, distance: 477.3
click at [776, 23] on span "Save" at bounding box center [781, 24] width 26 height 17
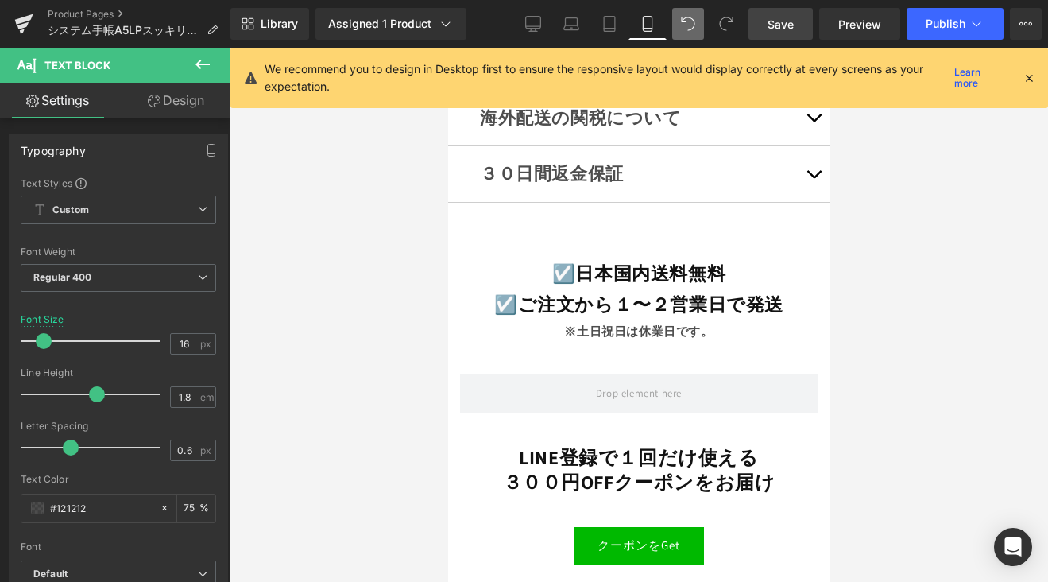
drag, startPoint x: 823, startPoint y: 187, endPoint x: 1301, endPoint y: 577, distance: 616.7
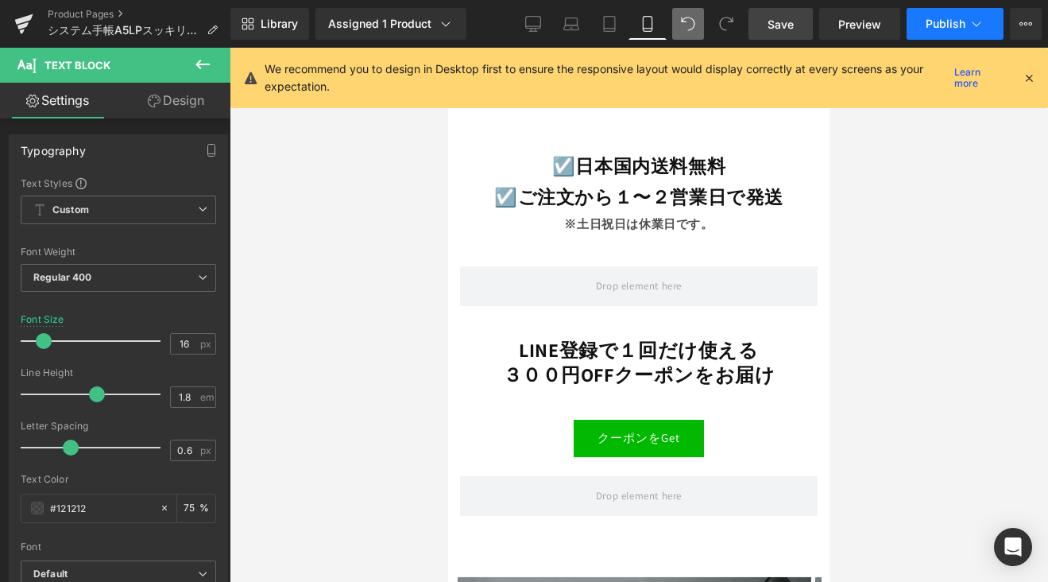
click at [936, 28] on span "Publish" at bounding box center [946, 23] width 40 height 13
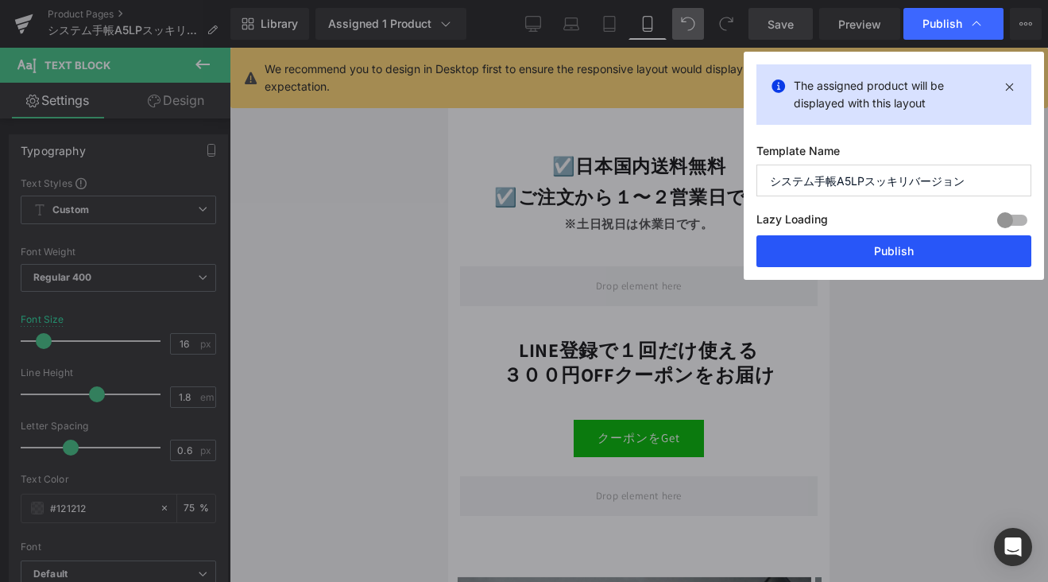
click at [875, 253] on button "Publish" at bounding box center [893, 251] width 275 height 32
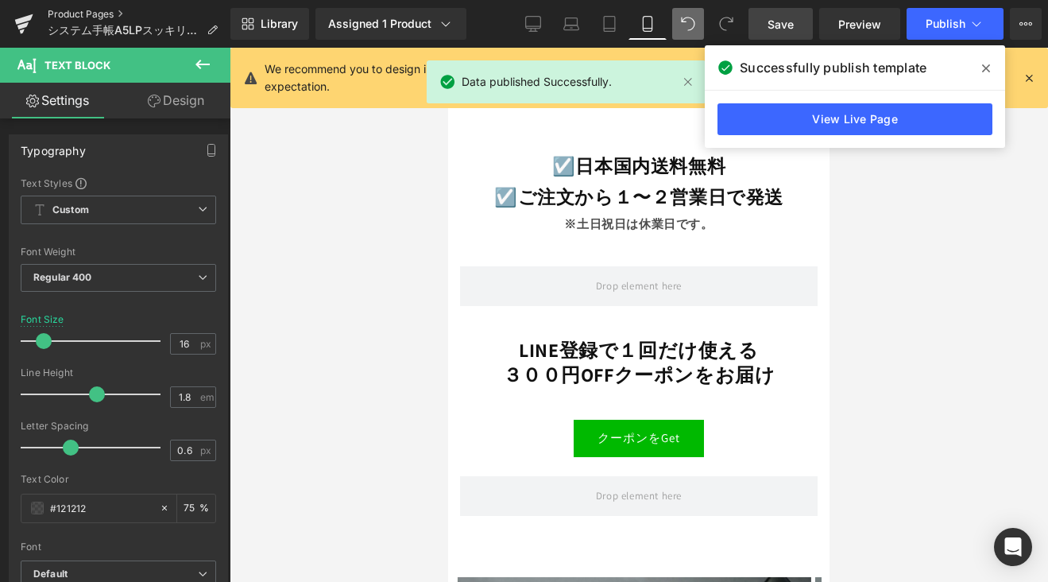
click at [91, 14] on link "Product Pages" at bounding box center [139, 14] width 183 height 13
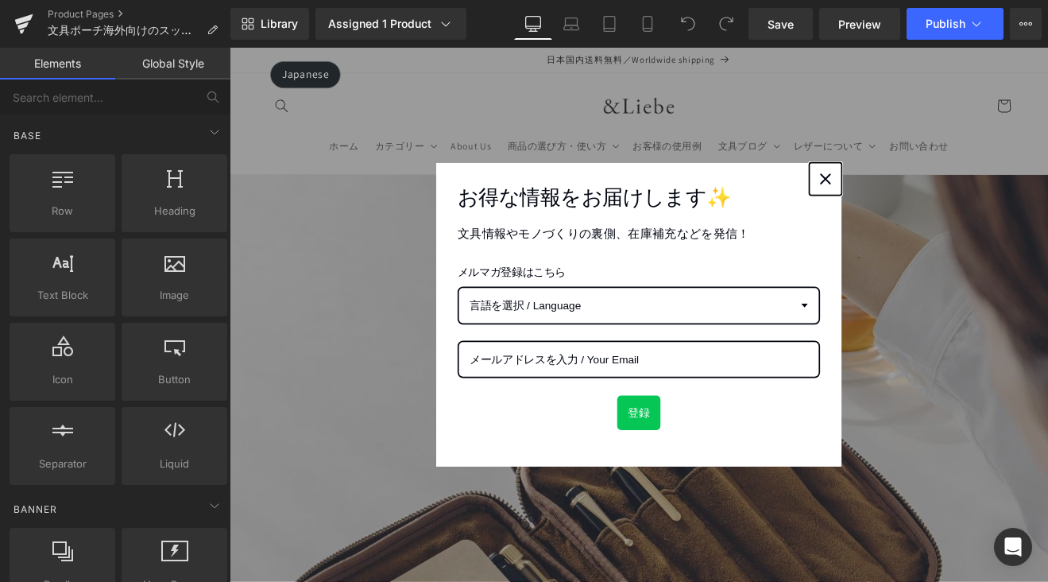
click at [924, 198] on icon "close icon" at bounding box center [929, 201] width 13 height 13
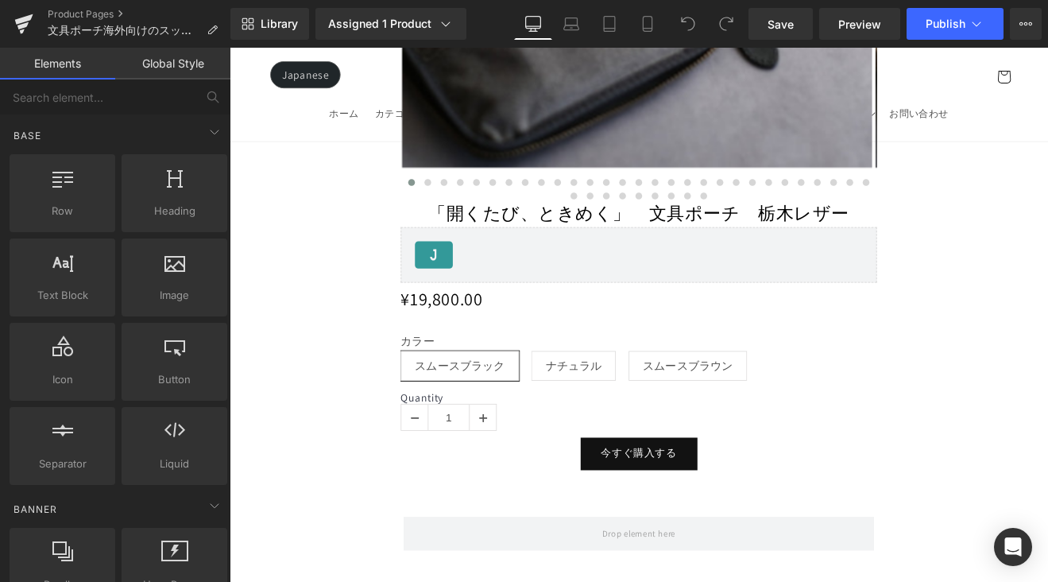
scroll to position [1942, 0]
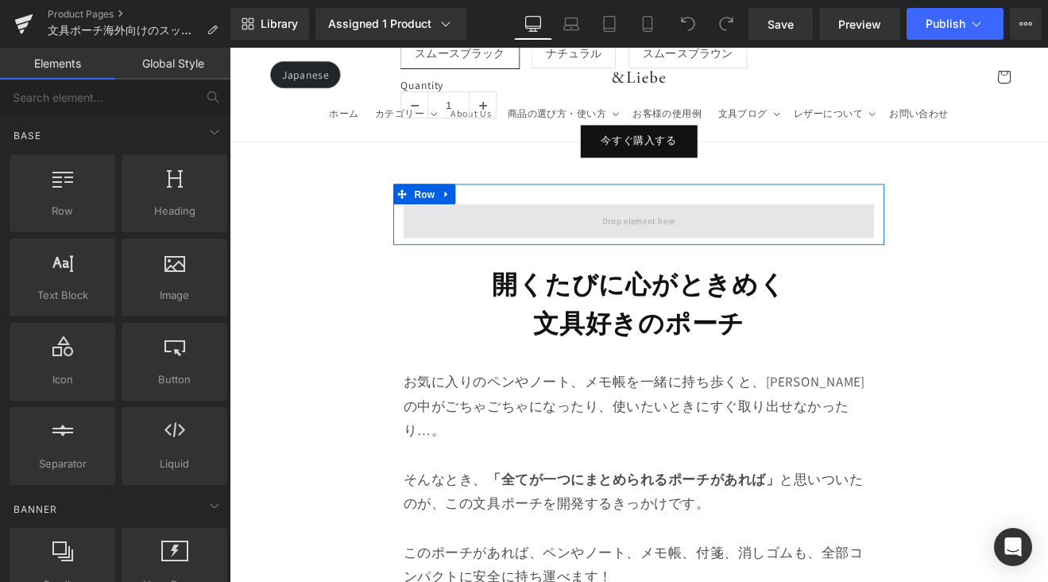
click at [742, 248] on span at bounding box center [710, 251] width 97 height 26
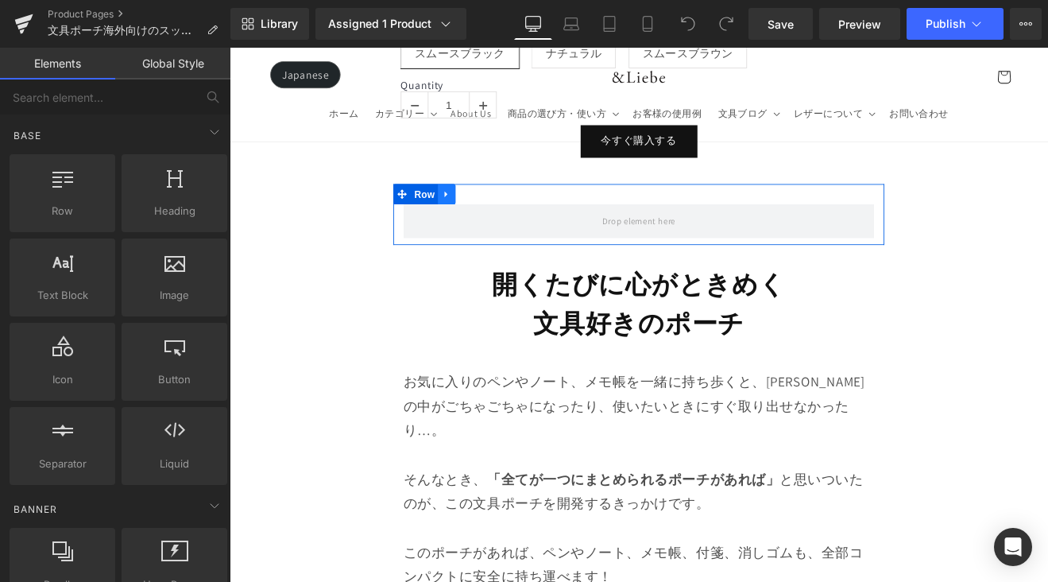
click at [488, 213] on icon at bounding box center [484, 219] width 11 height 12
click at [508, 214] on icon at bounding box center [505, 219] width 11 height 11
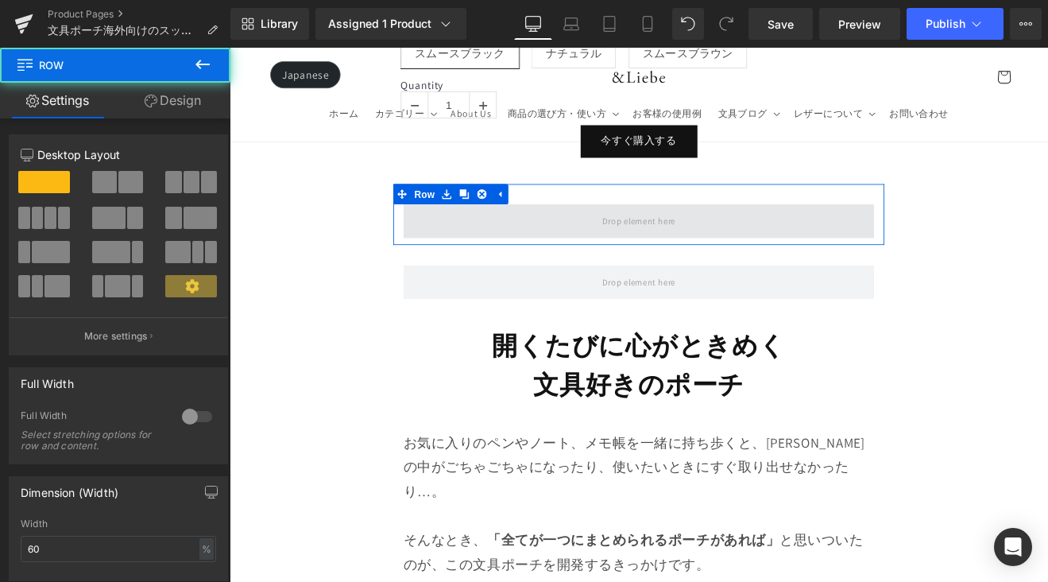
click at [516, 246] on span at bounding box center [710, 251] width 553 height 40
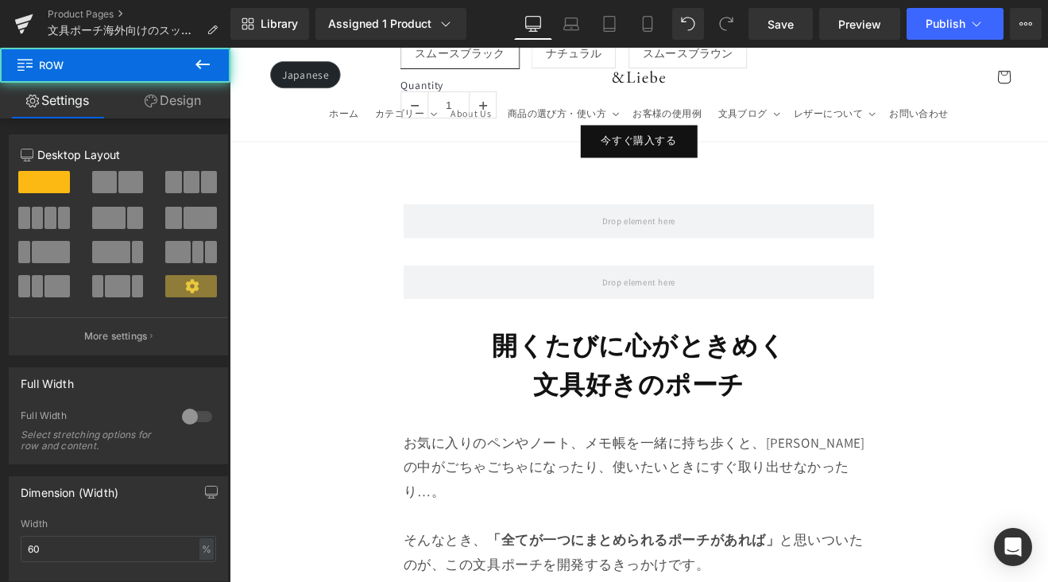
click at [204, 78] on button at bounding box center [203, 65] width 56 height 35
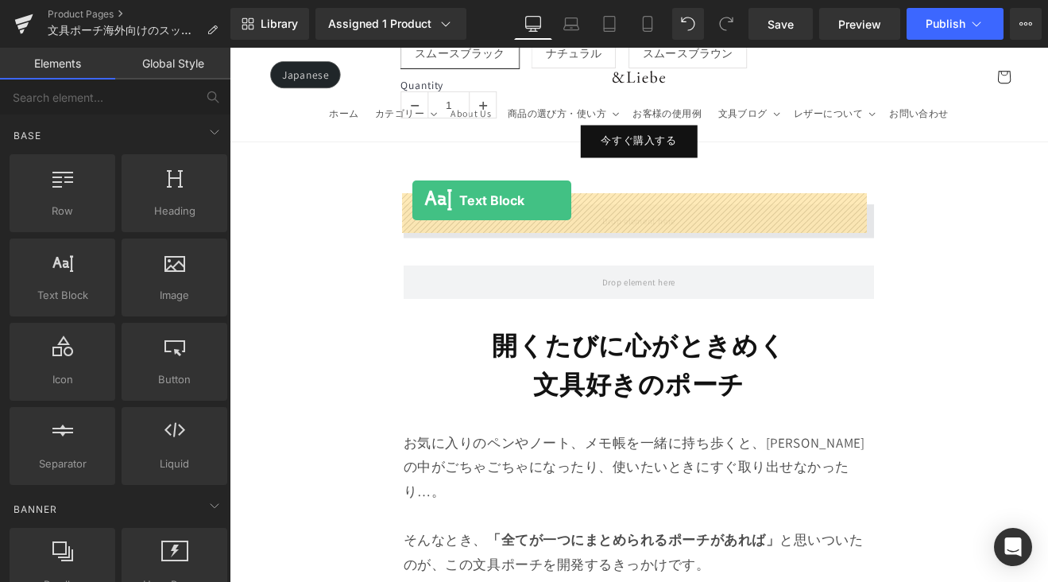
drag, startPoint x: 431, startPoint y: 301, endPoint x: 444, endPoint y: 228, distance: 74.3
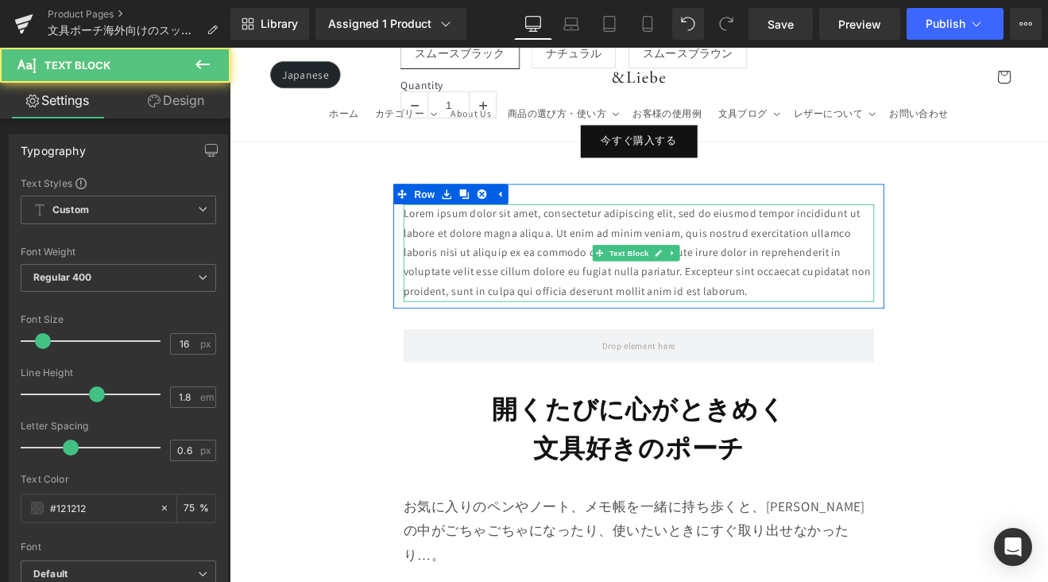
click at [837, 323] on p "Lorem ipsum dolor sit amet, consectetur adipiscing elit, sed do eiusmod tempor …" at bounding box center [710, 288] width 553 height 114
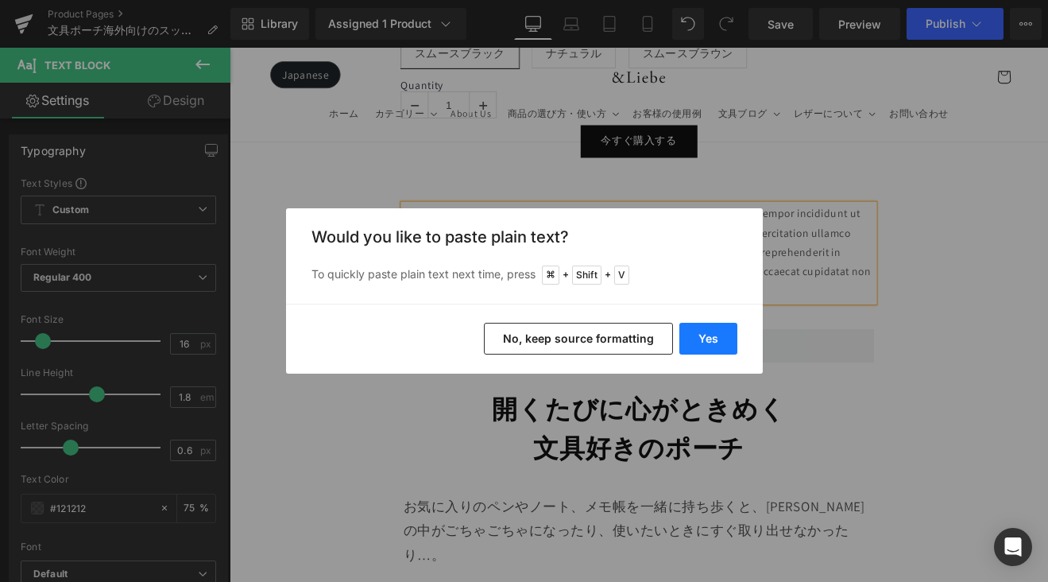
click at [723, 337] on button "Yes" at bounding box center [708, 339] width 58 height 32
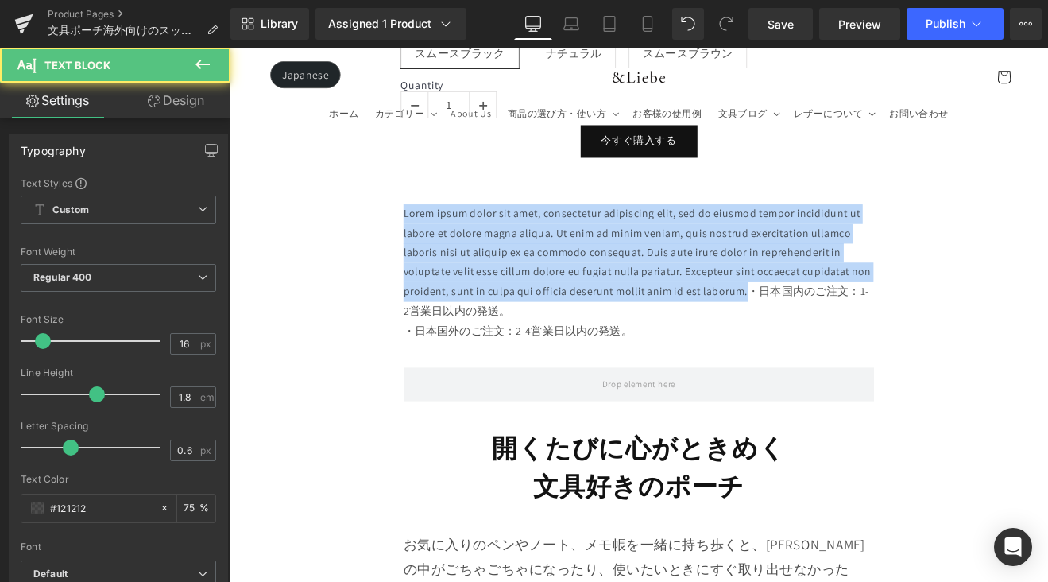
drag, startPoint x: 835, startPoint y: 327, endPoint x: 272, endPoint y: 224, distance: 572.6
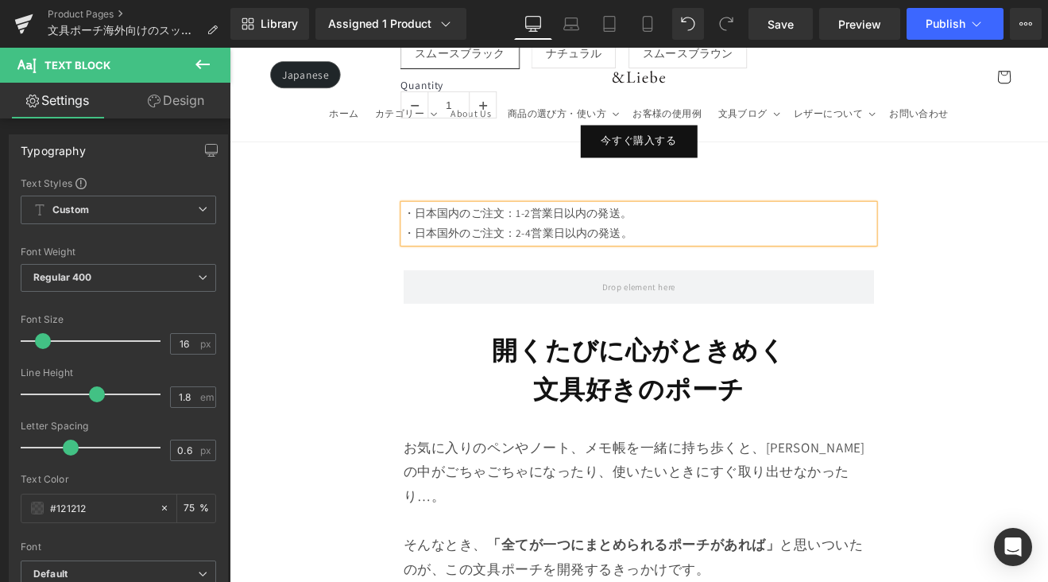
drag, startPoint x: 725, startPoint y: 255, endPoint x: 397, endPoint y: 216, distance: 329.7
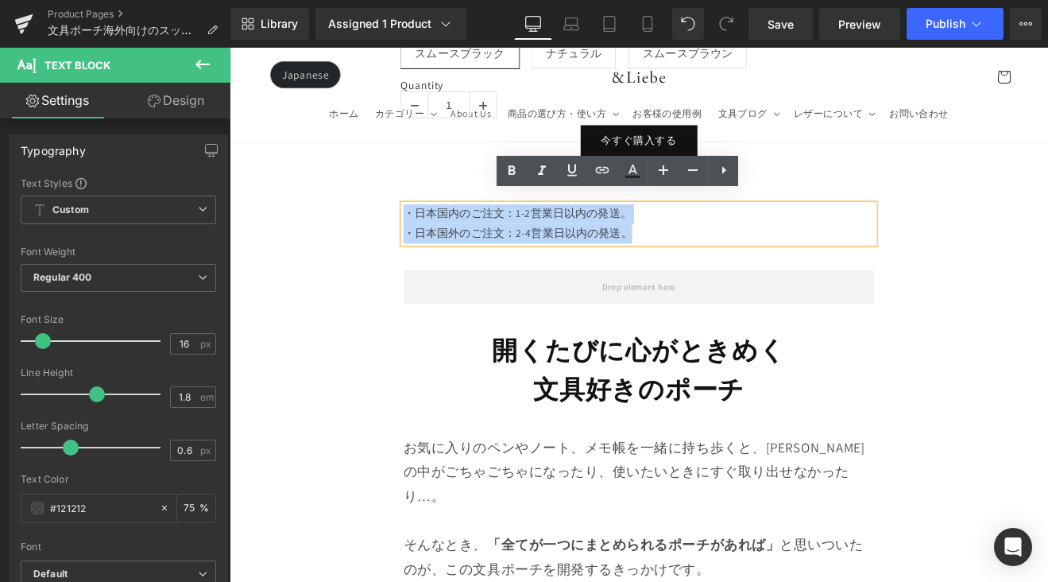
drag, startPoint x: 719, startPoint y: 259, endPoint x: 432, endPoint y: 226, distance: 288.8
click at [434, 231] on div "・日本国内のご注文：1-2営業日以内の発送。 ・日本国外のご注文：2-4営業日以内の発送。" at bounding box center [710, 254] width 553 height 46
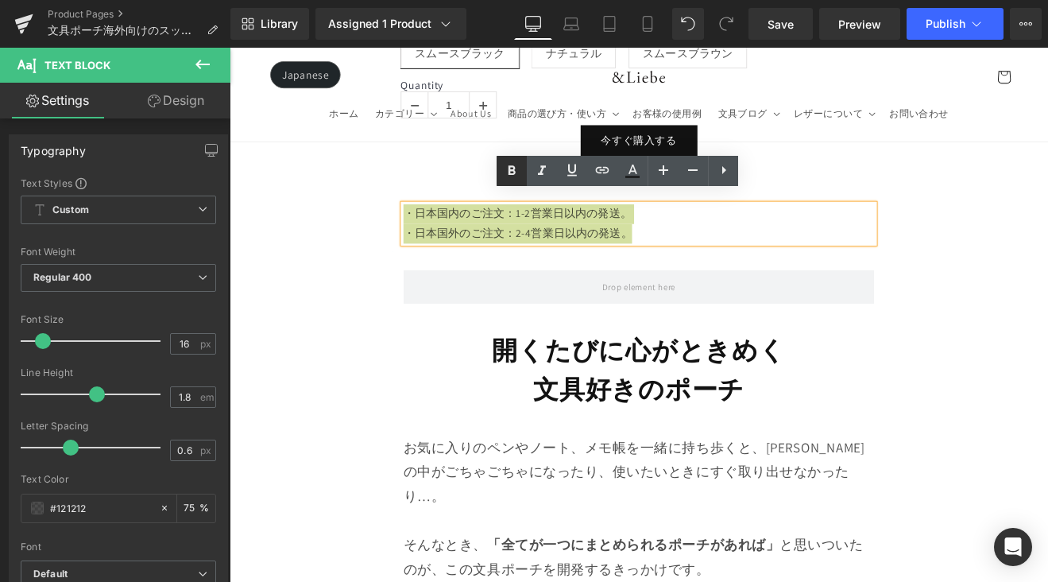
click at [507, 171] on icon at bounding box center [511, 170] width 19 height 19
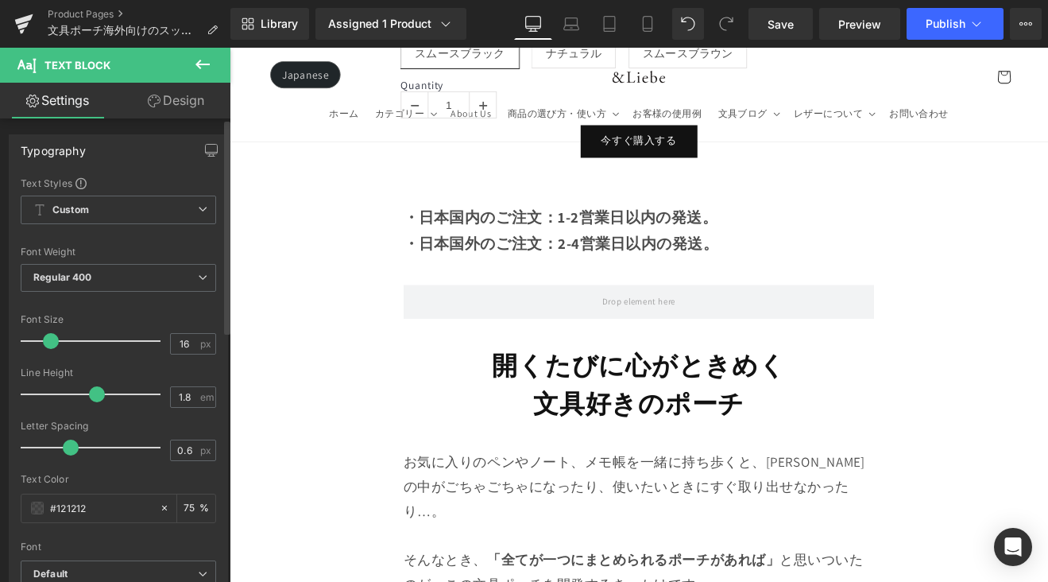
drag, startPoint x: 44, startPoint y: 335, endPoint x: 52, endPoint y: 338, distance: 8.3
click at [52, 338] on span at bounding box center [51, 341] width 16 height 16
click at [644, 18] on icon at bounding box center [648, 24] width 16 height 16
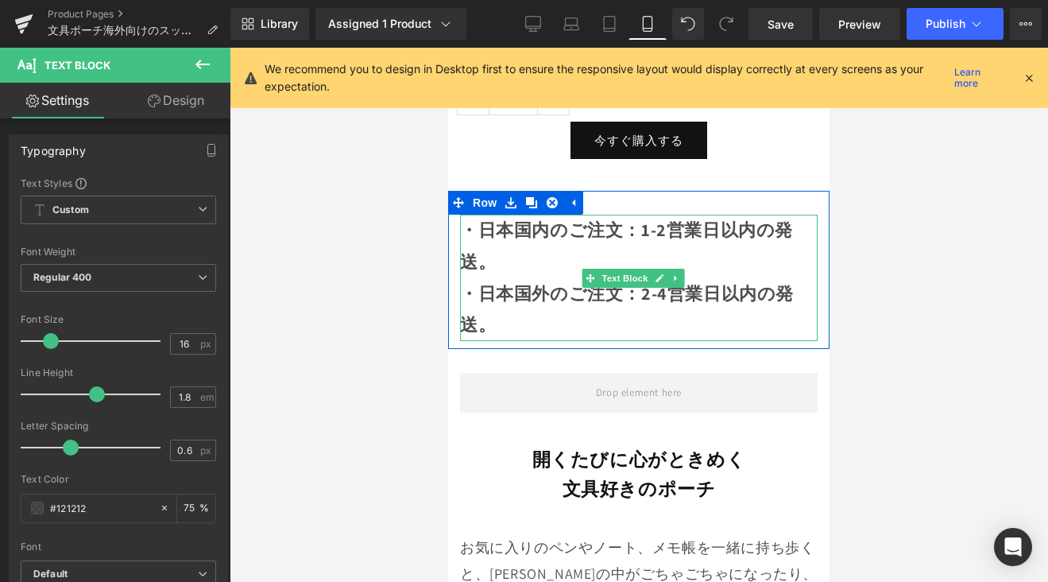
click at [559, 250] on p "・日本国内のご注文：1-2営業日以内の発送。" at bounding box center [639, 246] width 358 height 63
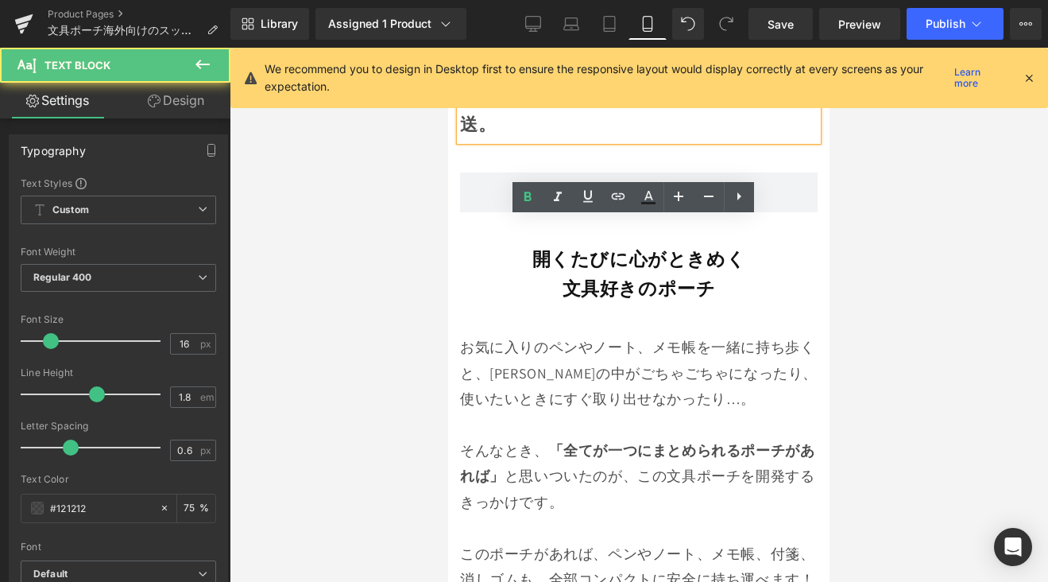
scroll to position [1180, 0]
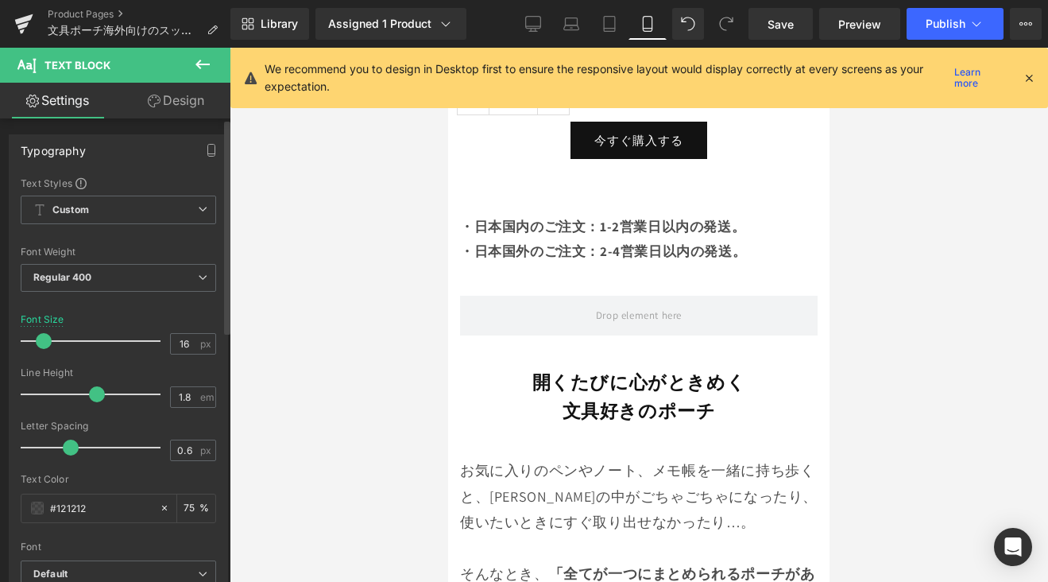
click at [41, 346] on span at bounding box center [44, 341] width 16 height 16
click at [777, 33] on link "Save" at bounding box center [781, 24] width 64 height 32
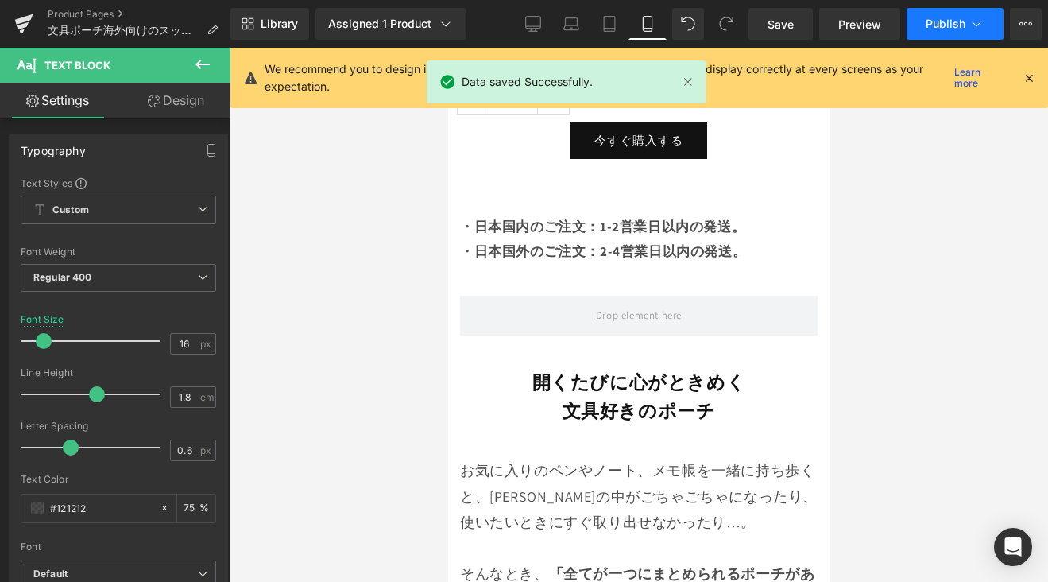
click at [962, 24] on span "Publish" at bounding box center [946, 23] width 40 height 13
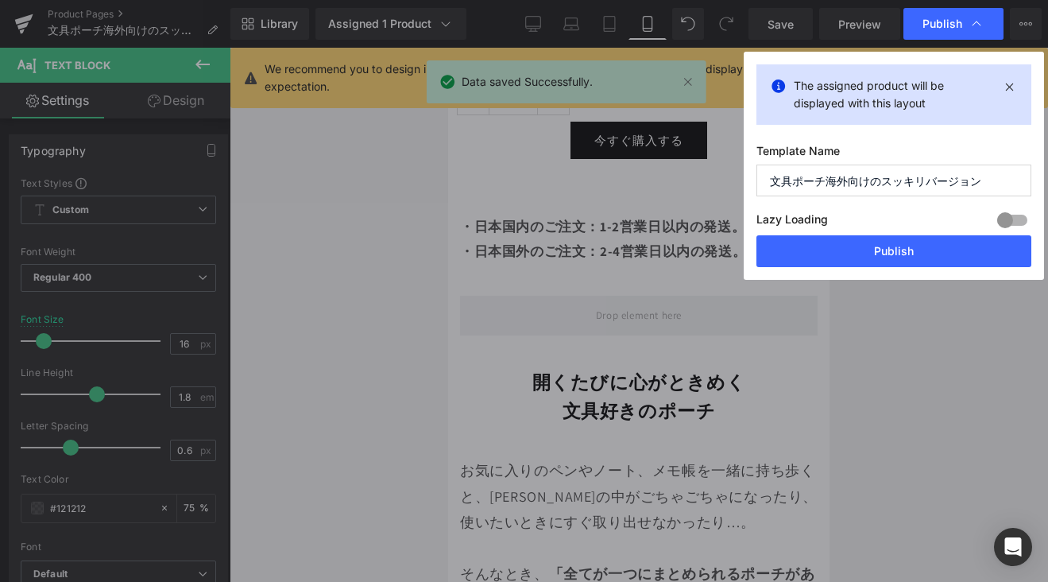
click at [931, 257] on button "Publish" at bounding box center [893, 251] width 275 height 32
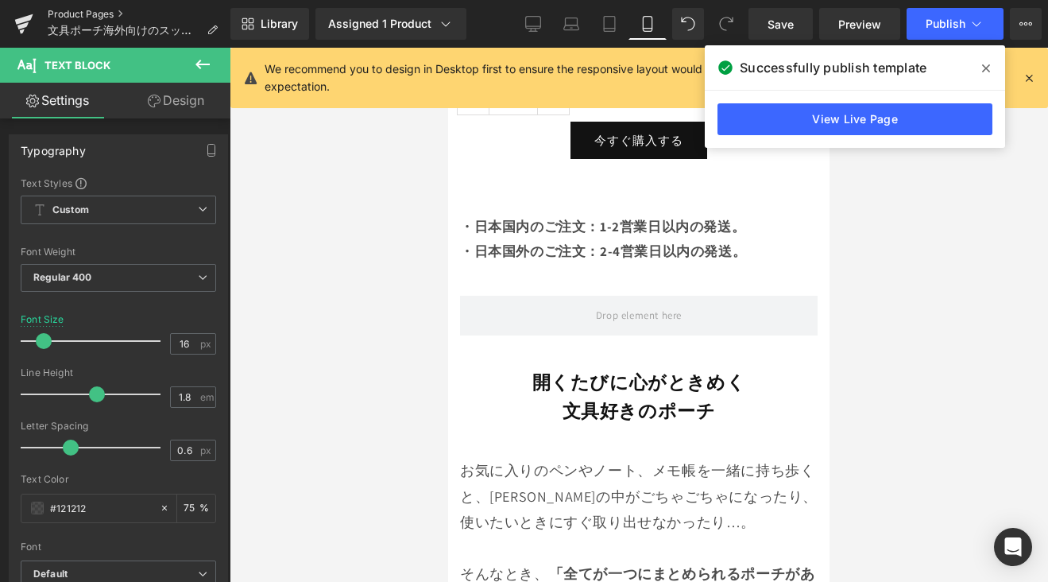
click at [103, 14] on link "Product Pages" at bounding box center [139, 14] width 183 height 13
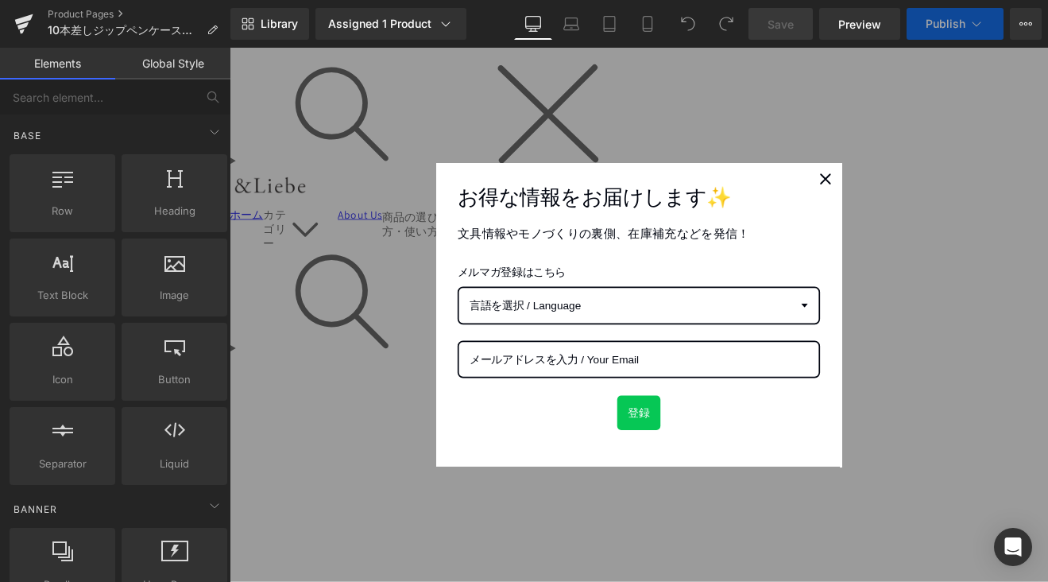
scroll to position [1050, 0]
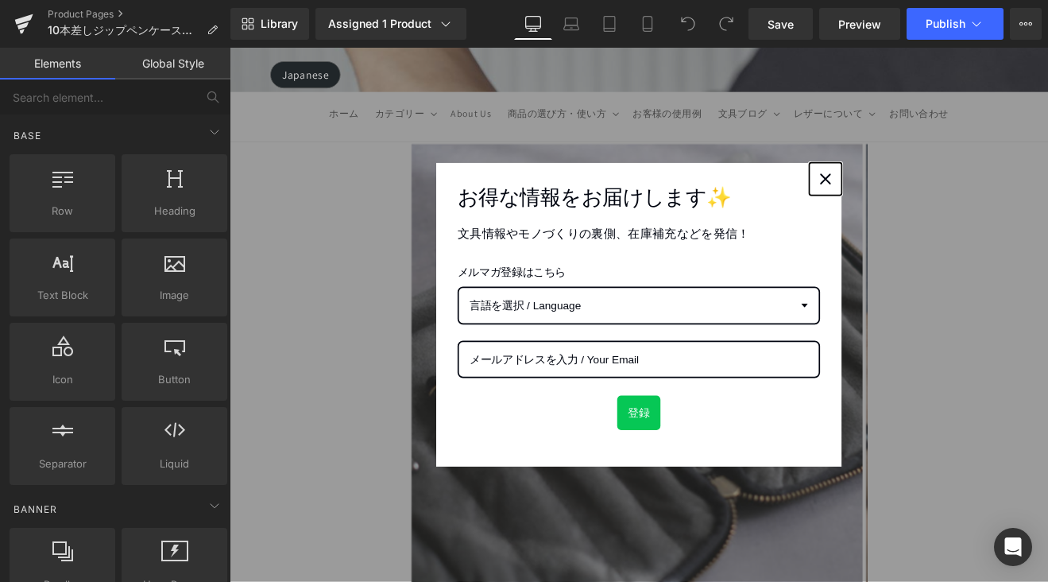
click at [931, 202] on div "Close" at bounding box center [929, 201] width 25 height 25
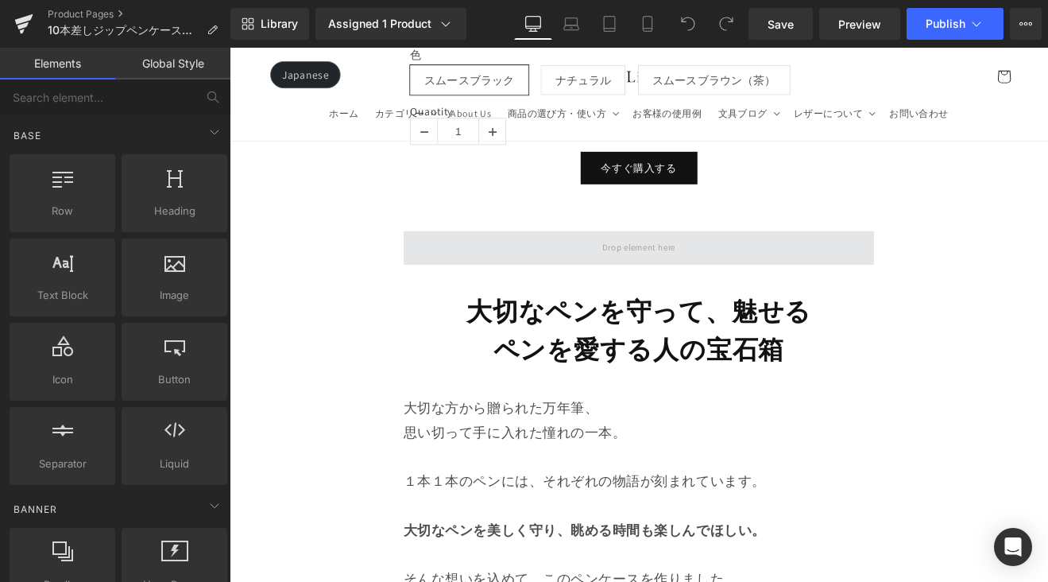
scroll to position [1858, 0]
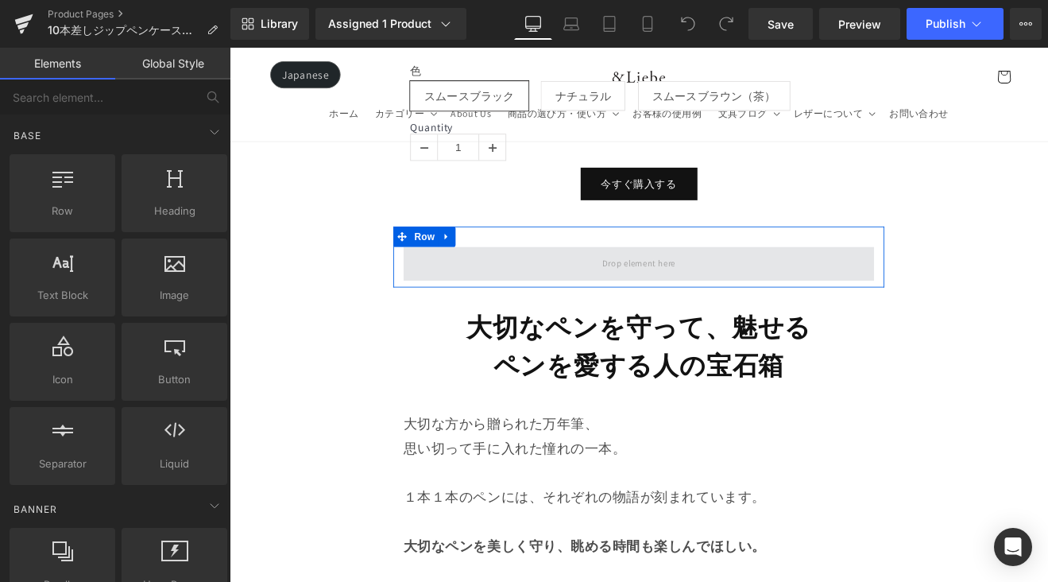
click at [772, 295] on span at bounding box center [710, 301] width 553 height 40
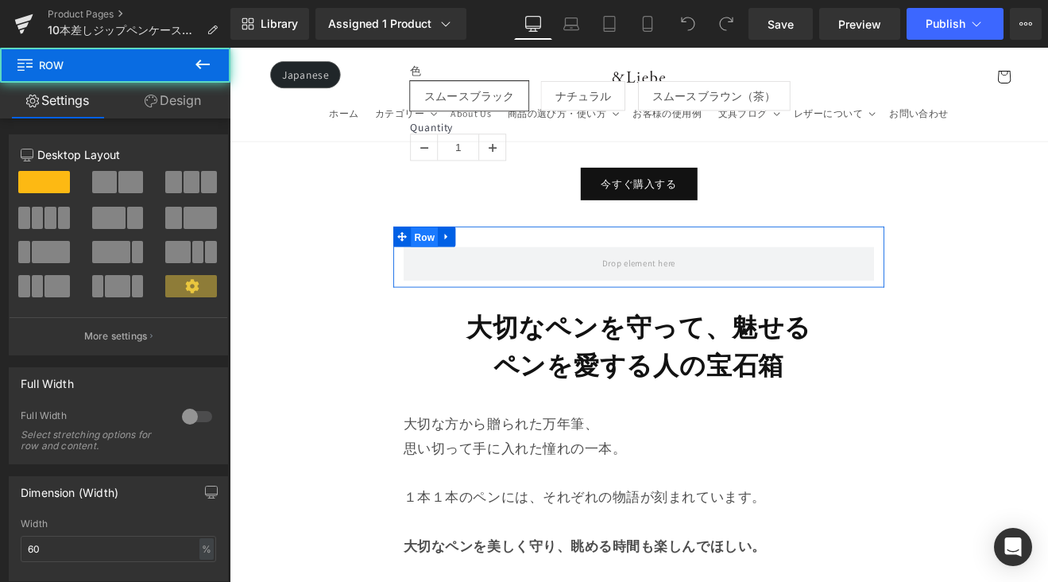
click at [466, 258] on span "Row" at bounding box center [459, 270] width 32 height 24
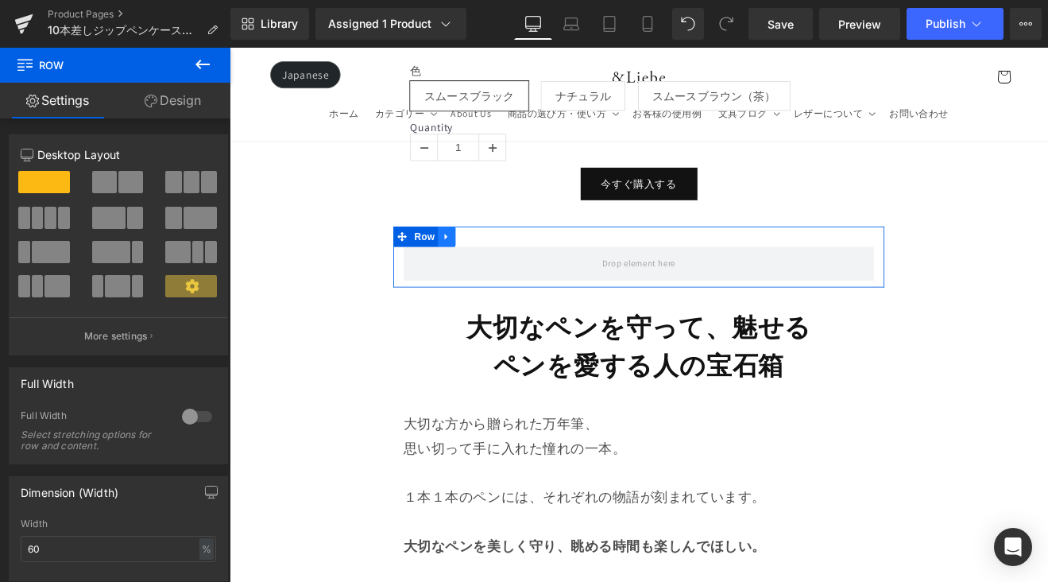
click at [489, 257] on link at bounding box center [484, 269] width 21 height 24
click at [506, 264] on icon at bounding box center [505, 269] width 11 height 11
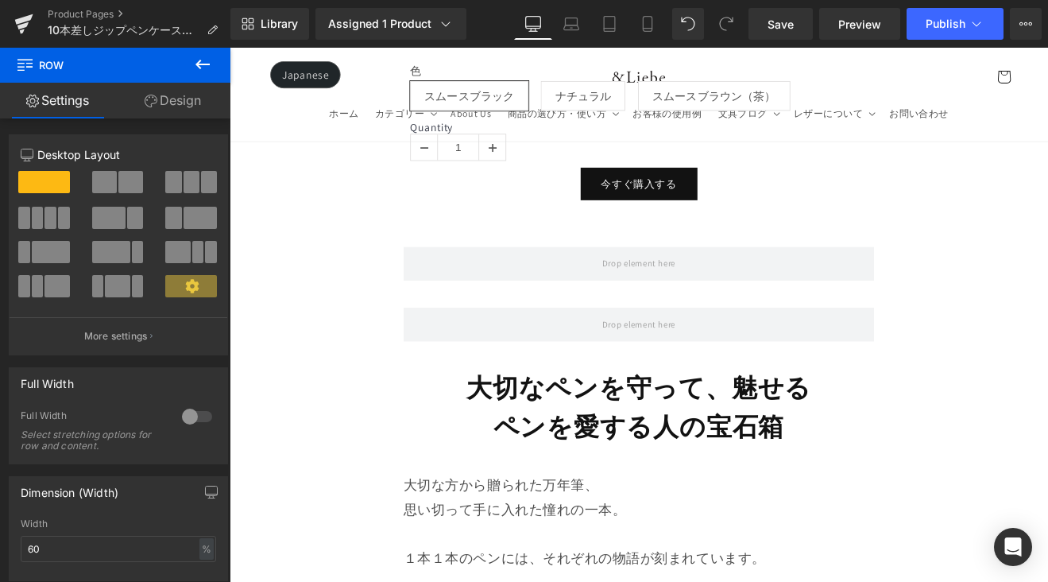
click at [194, 57] on icon at bounding box center [202, 64] width 19 height 19
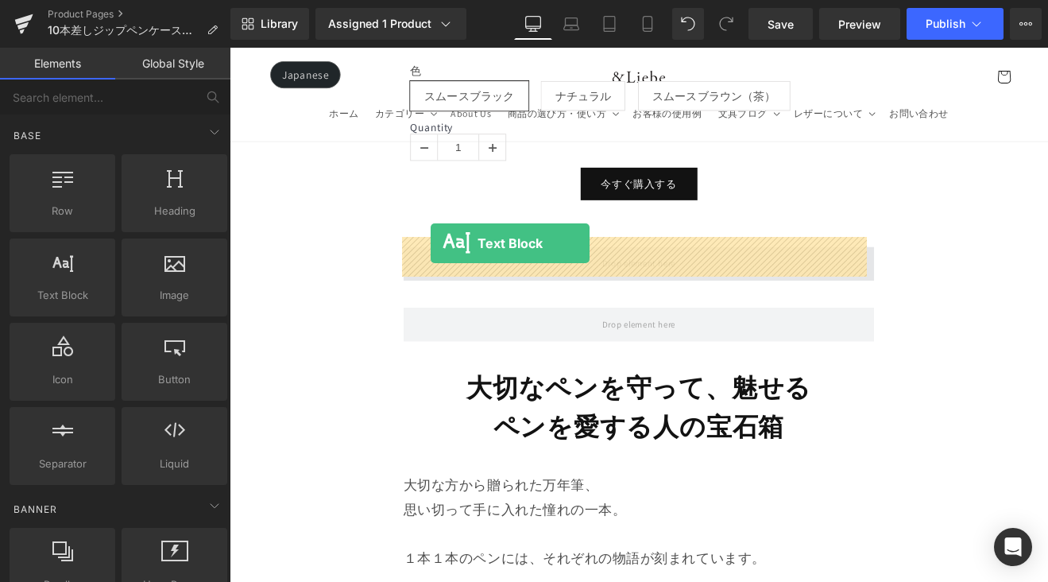
drag, startPoint x: 311, startPoint y: 319, endPoint x: 466, endPoint y: 277, distance: 160.4
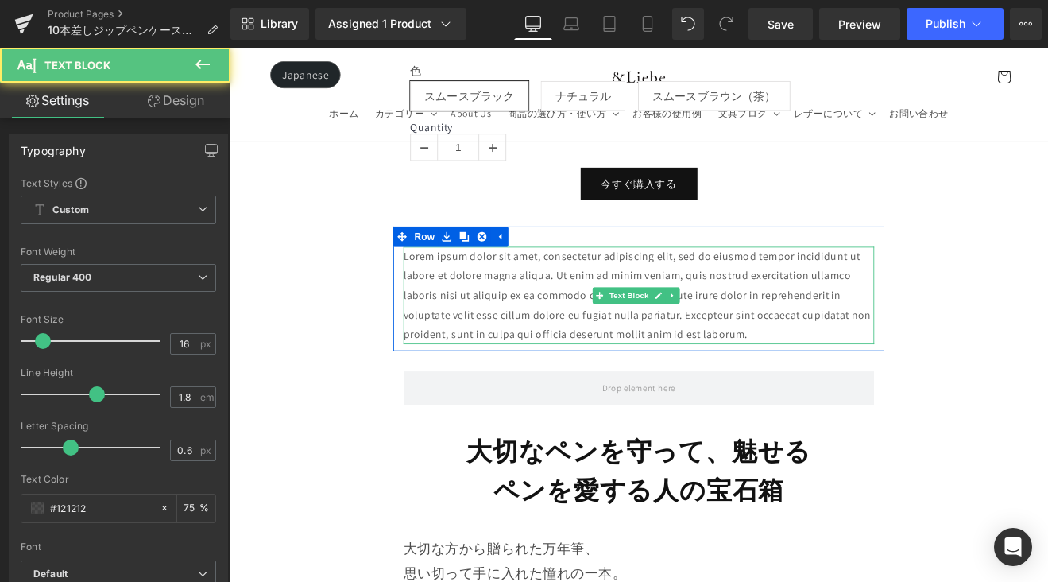
click at [831, 373] on p "Lorem ipsum dolor sit amet, consectetur adipiscing elit, sed do eiusmod tempor …" at bounding box center [710, 338] width 553 height 114
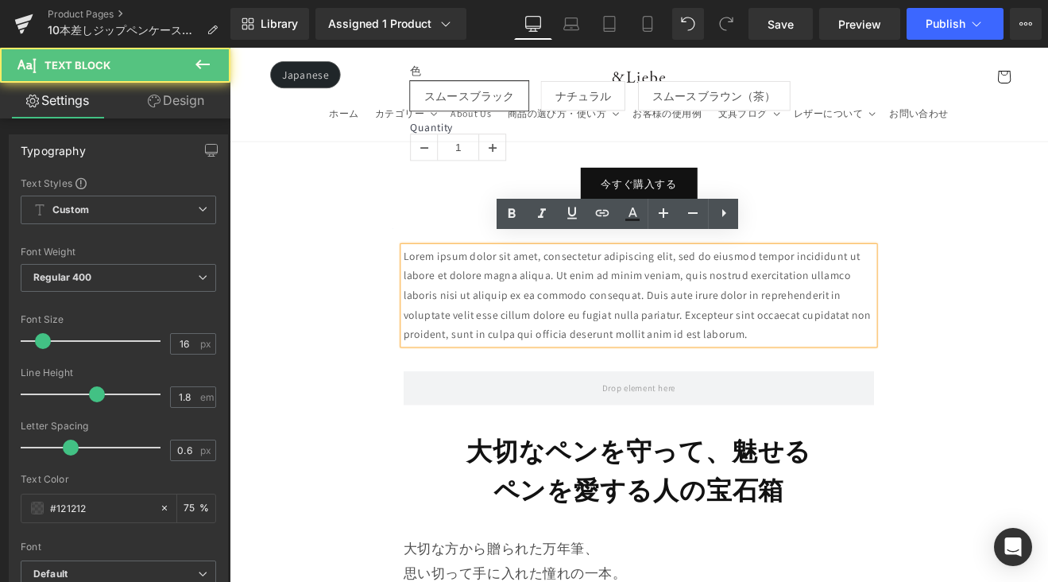
click at [839, 373] on p "Lorem ipsum dolor sit amet, consectetur adipiscing elit, sed do eiusmod tempor …" at bounding box center [710, 338] width 553 height 114
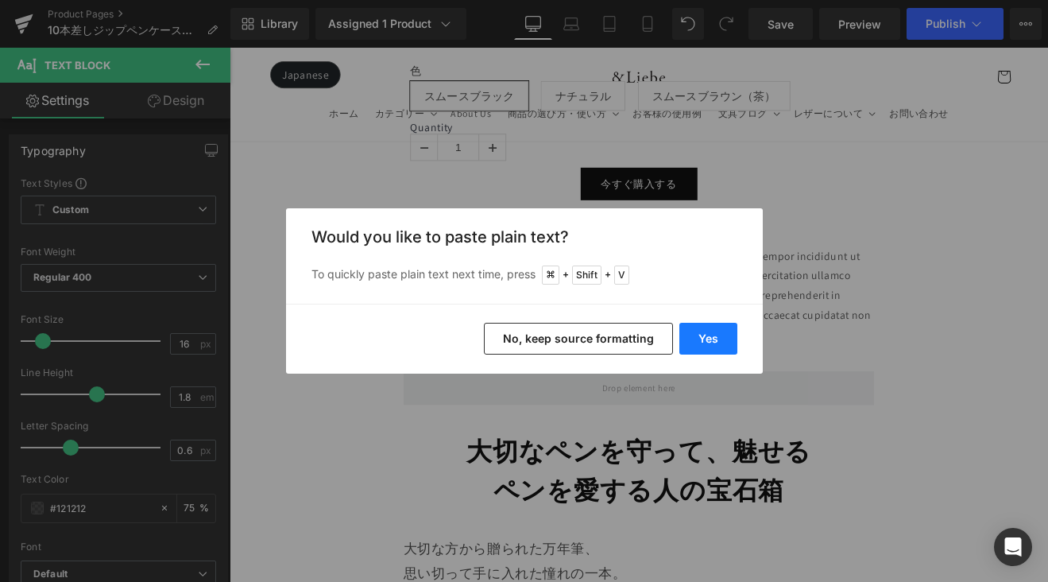
click at [724, 331] on button "Yes" at bounding box center [708, 339] width 58 height 32
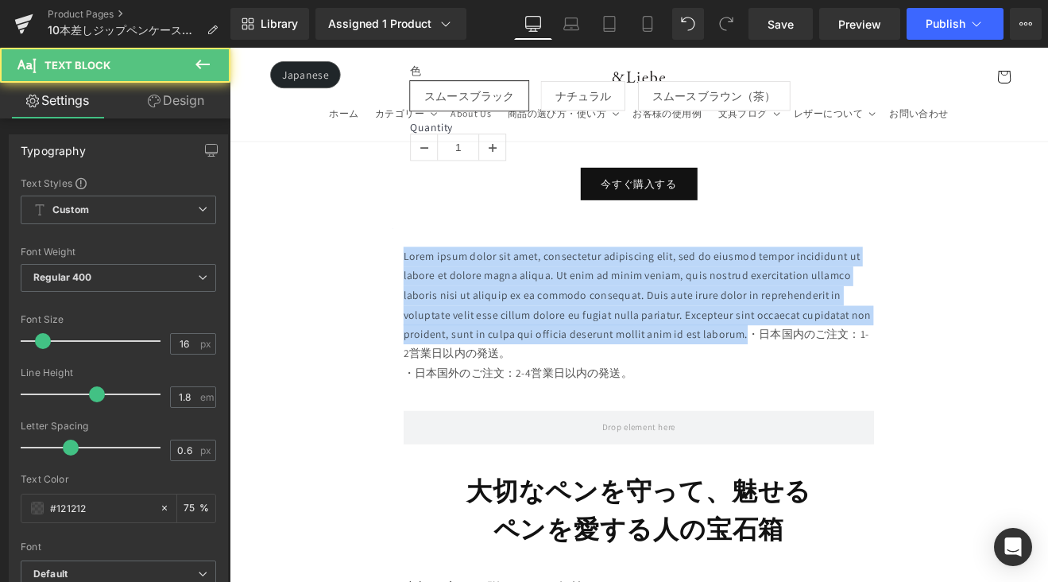
drag, startPoint x: 835, startPoint y: 376, endPoint x: 373, endPoint y: 277, distance: 473.0
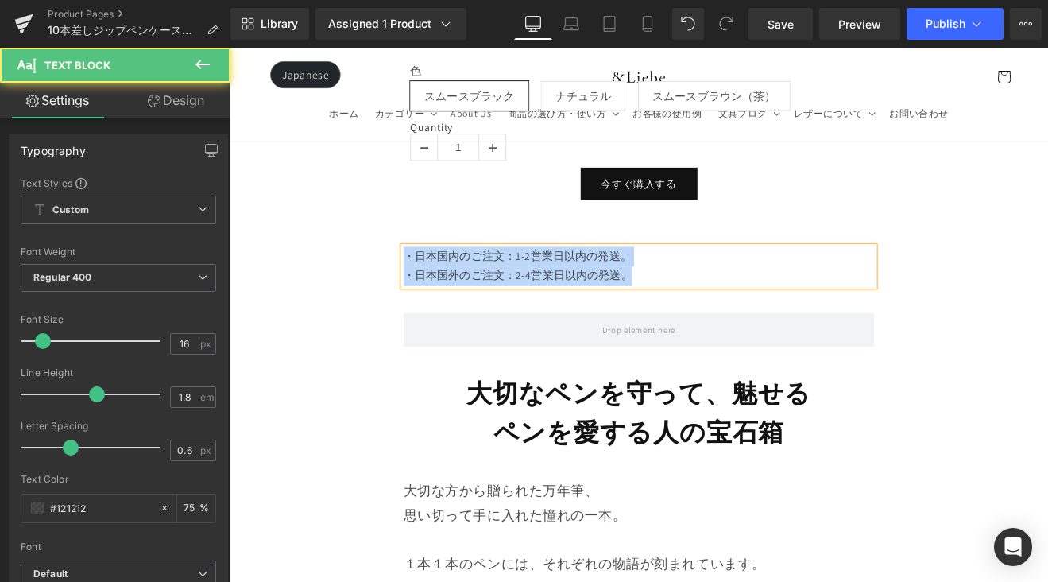
drag, startPoint x: 722, startPoint y: 307, endPoint x: 421, endPoint y: 276, distance: 302.0
click at [422, 281] on div "・日本国内のご注文：1-2営業日以内の発送。 ・日本国外のご注文：2-4営業日以内の発送。 Text Block" at bounding box center [710, 304] width 577 height 46
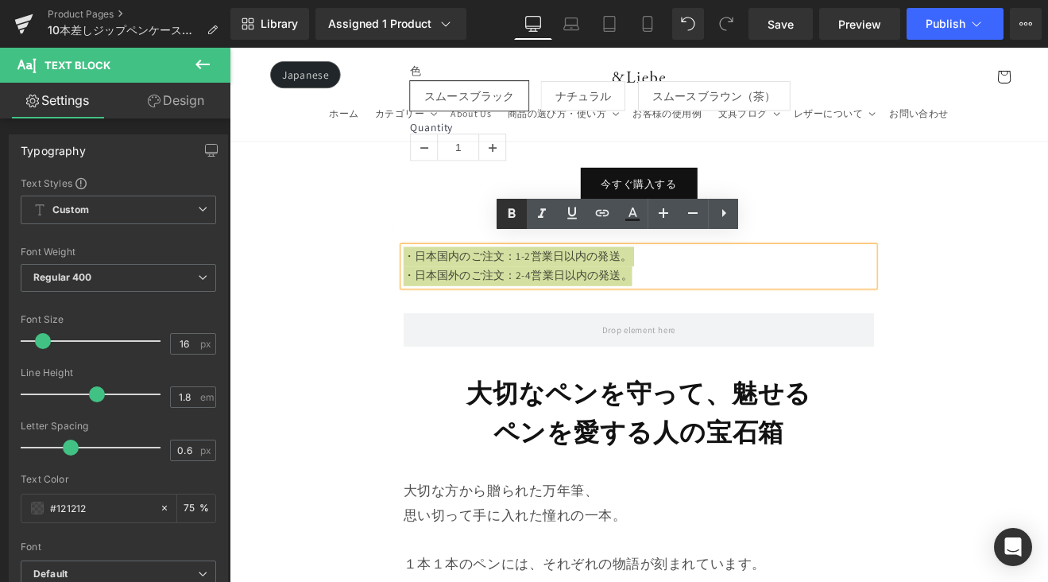
click at [504, 215] on icon at bounding box center [511, 213] width 19 height 19
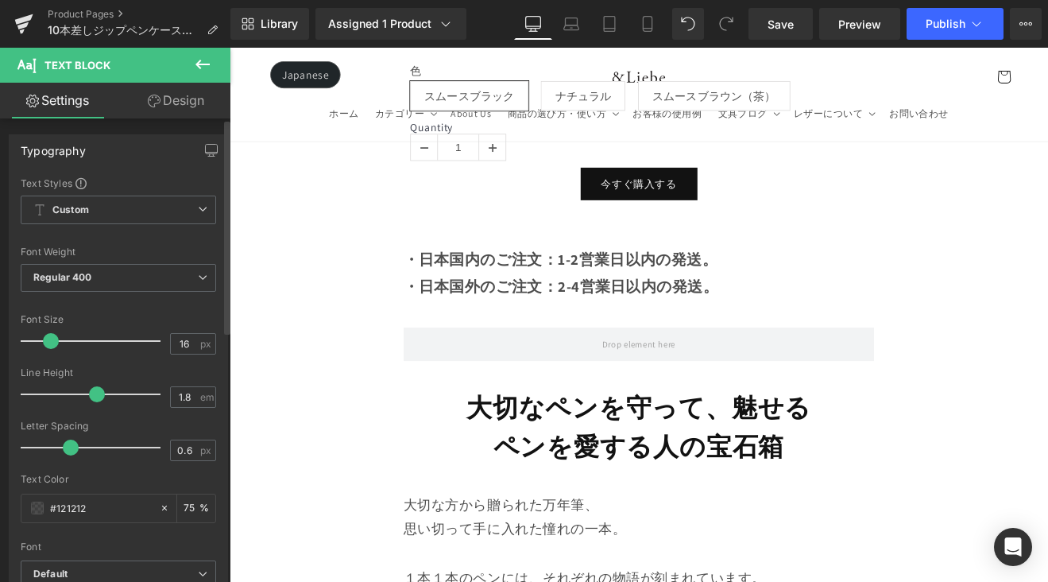
click at [53, 346] on span at bounding box center [51, 341] width 16 height 16
click at [656, 31] on link "Mobile" at bounding box center [648, 24] width 38 height 32
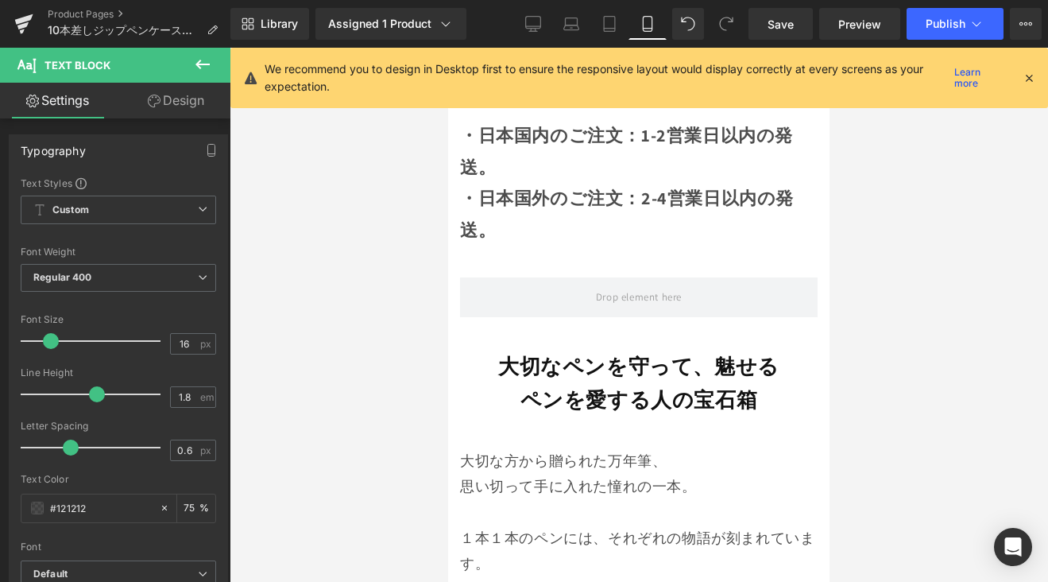
scroll to position [1093, 0]
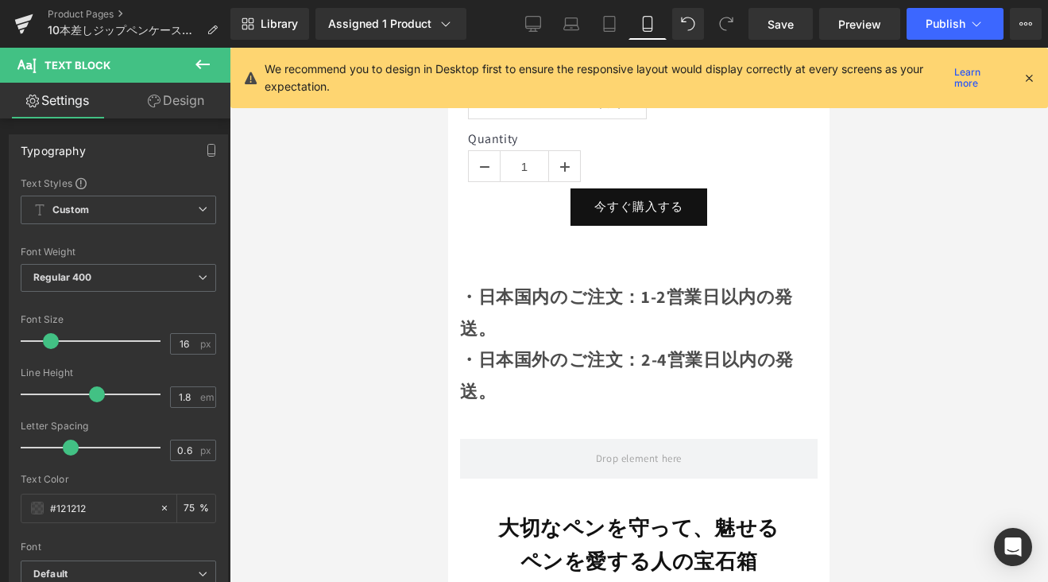
click at [542, 308] on p "・日本国内のご注文：1-2営業日以内の発送。" at bounding box center [639, 312] width 358 height 63
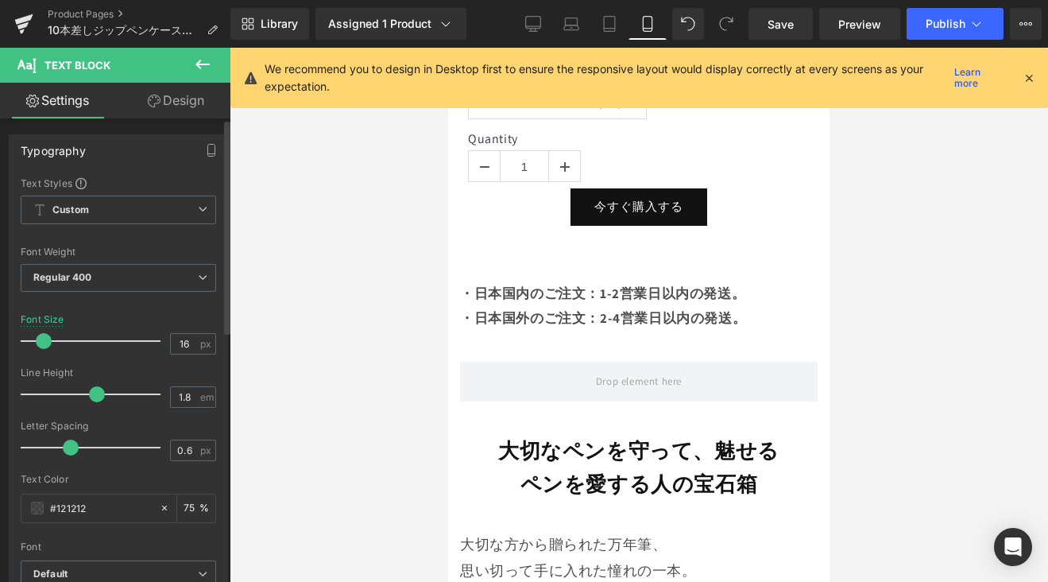
click at [41, 342] on span at bounding box center [44, 341] width 16 height 16
click at [776, 31] on span "Save" at bounding box center [781, 24] width 26 height 17
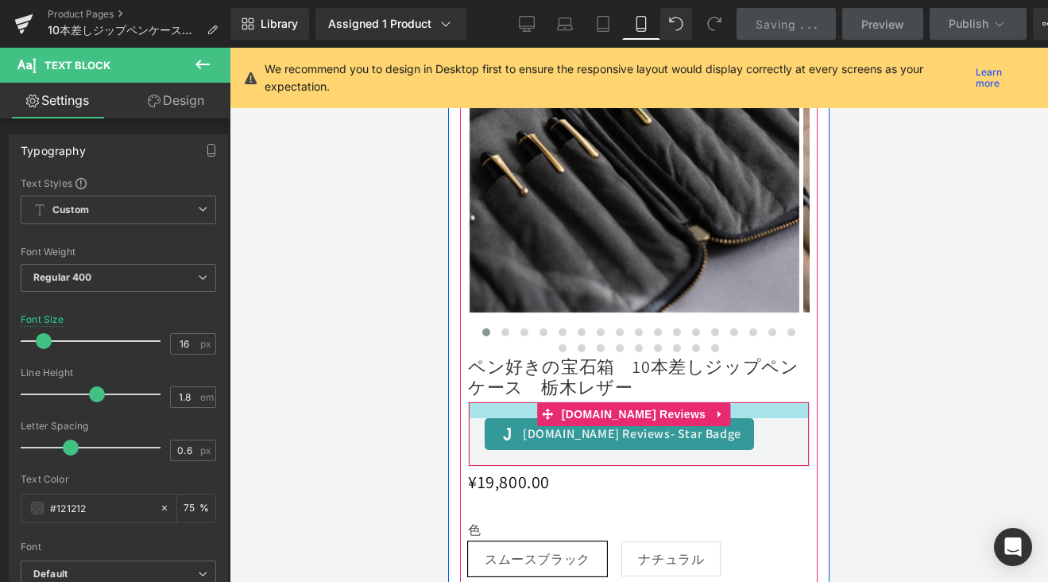
scroll to position [431, 0]
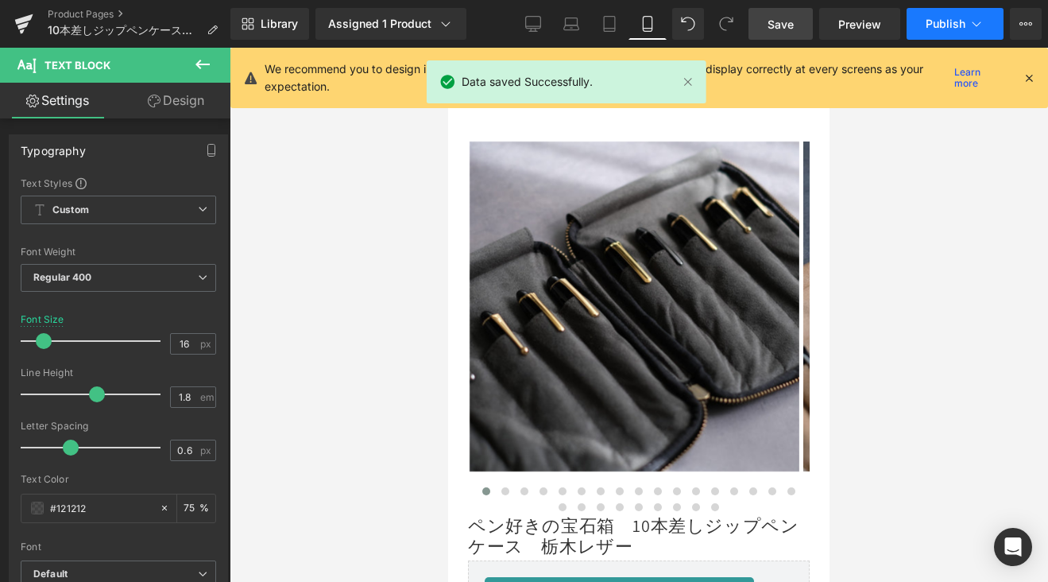
click at [956, 29] on span "Publish" at bounding box center [946, 23] width 40 height 13
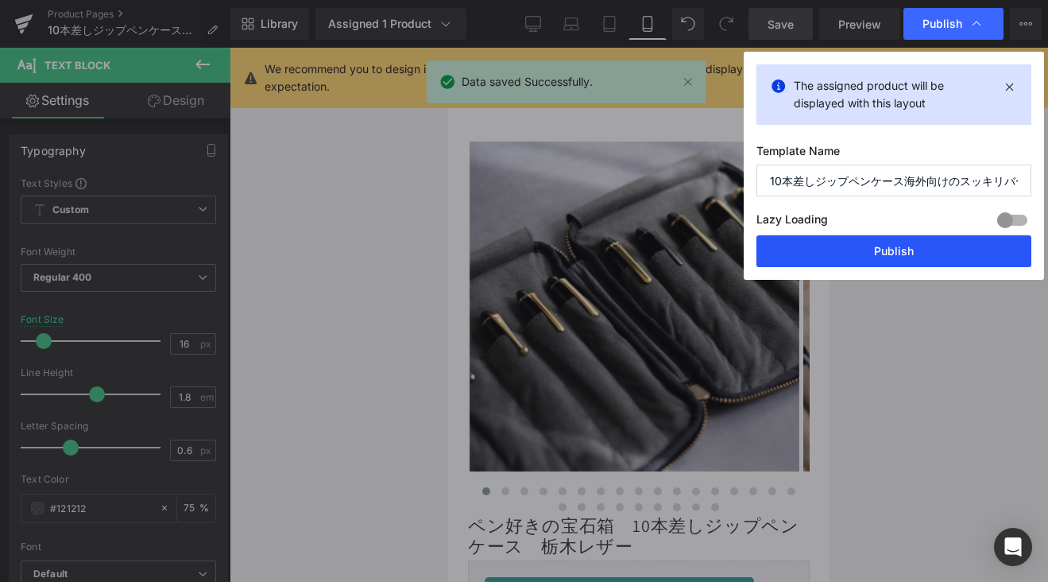
click at [886, 244] on button "Publish" at bounding box center [893, 251] width 275 height 32
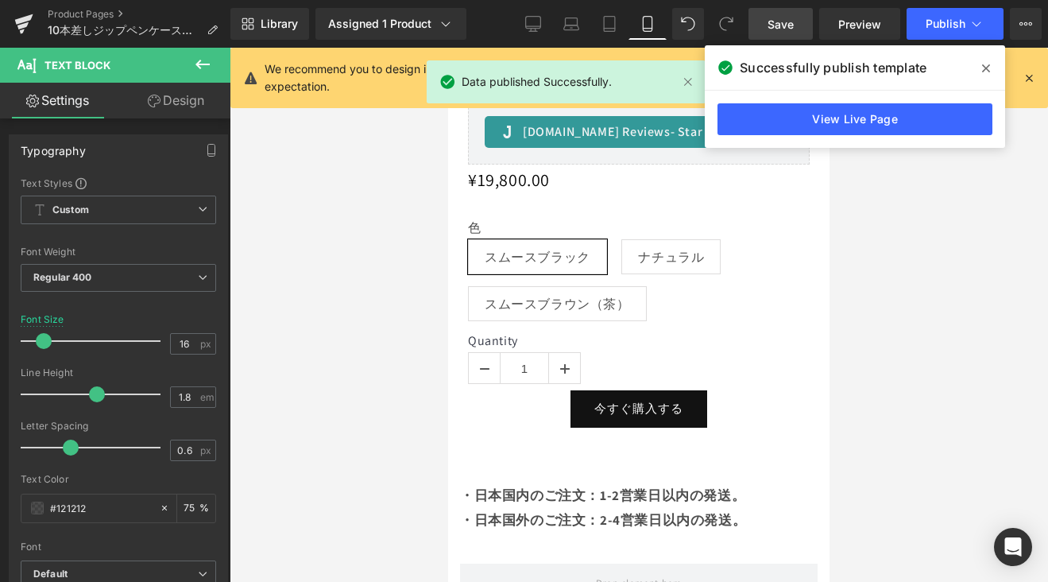
scroll to position [892, 0]
click at [97, 18] on link "Product Pages" at bounding box center [139, 14] width 183 height 13
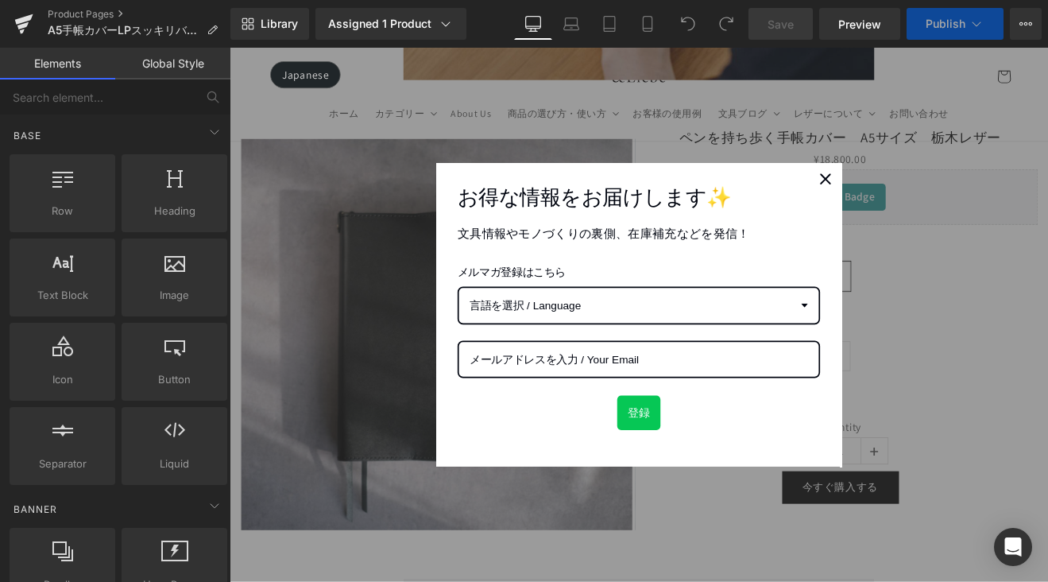
scroll to position [1194, 0]
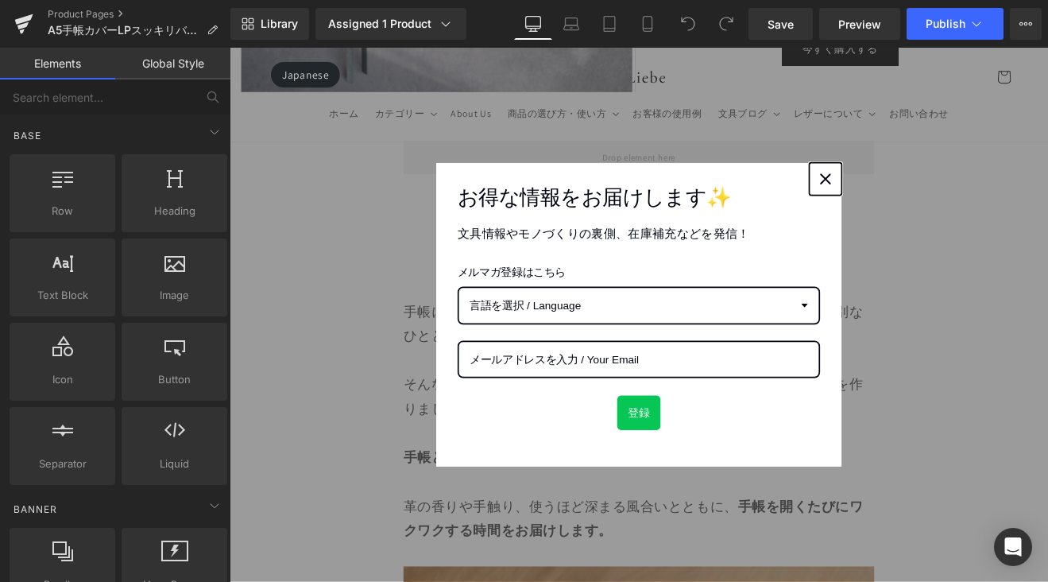
click at [939, 198] on button "Close" at bounding box center [930, 202] width 38 height 38
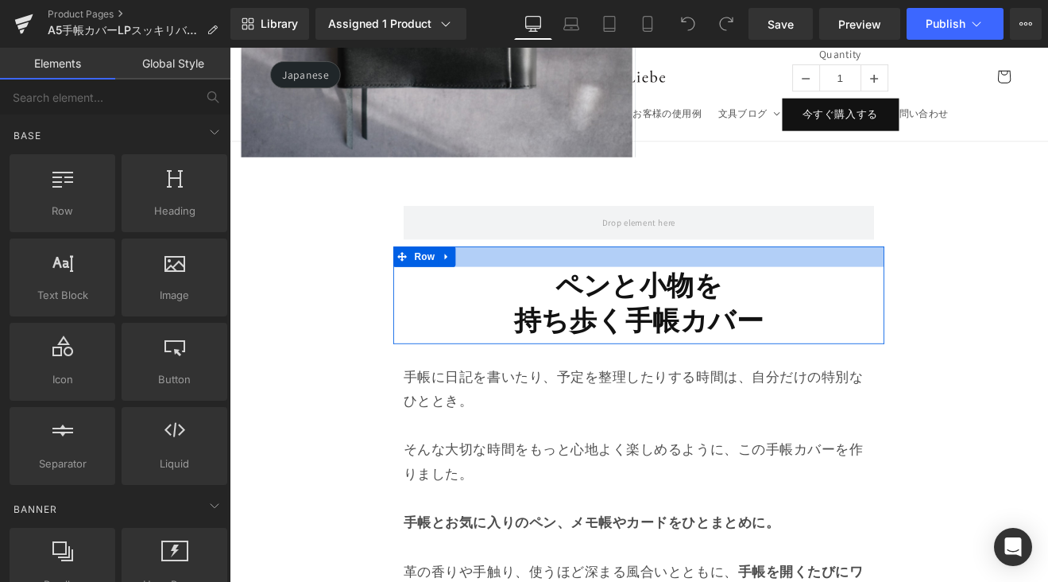
scroll to position [1036, 0]
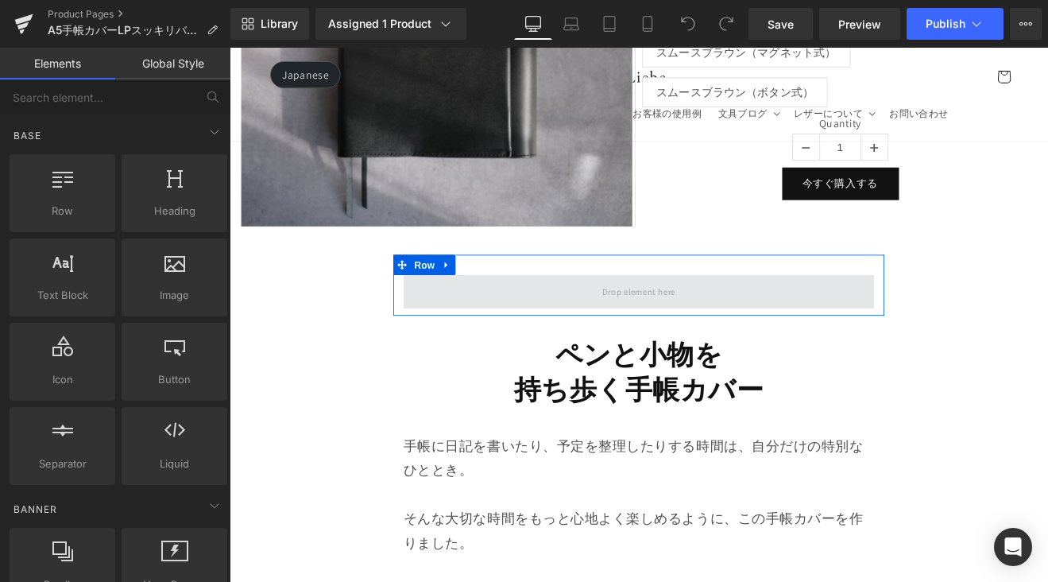
click at [664, 322] on span at bounding box center [710, 335] width 97 height 26
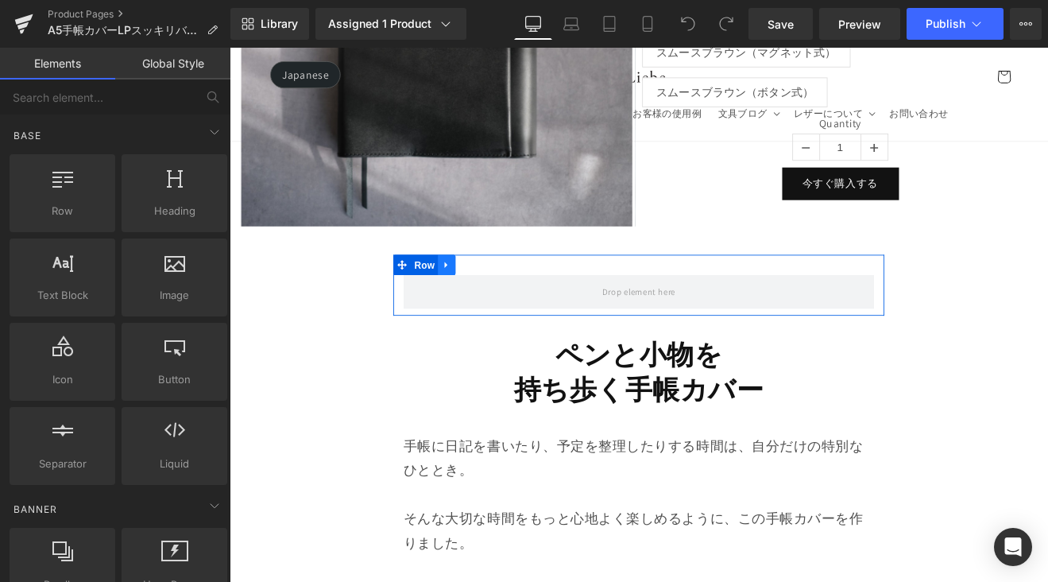
click at [488, 300] on icon at bounding box center [484, 303] width 11 height 12
click at [500, 298] on icon at bounding box center [505, 302] width 11 height 11
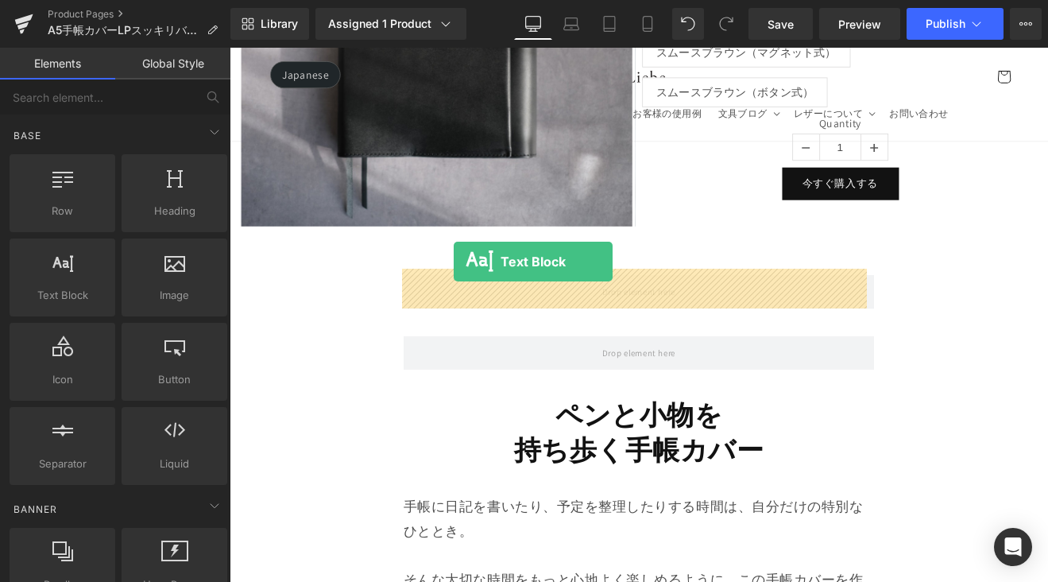
drag, startPoint x: 377, startPoint y: 317, endPoint x: 493, endPoint y: 299, distance: 116.7
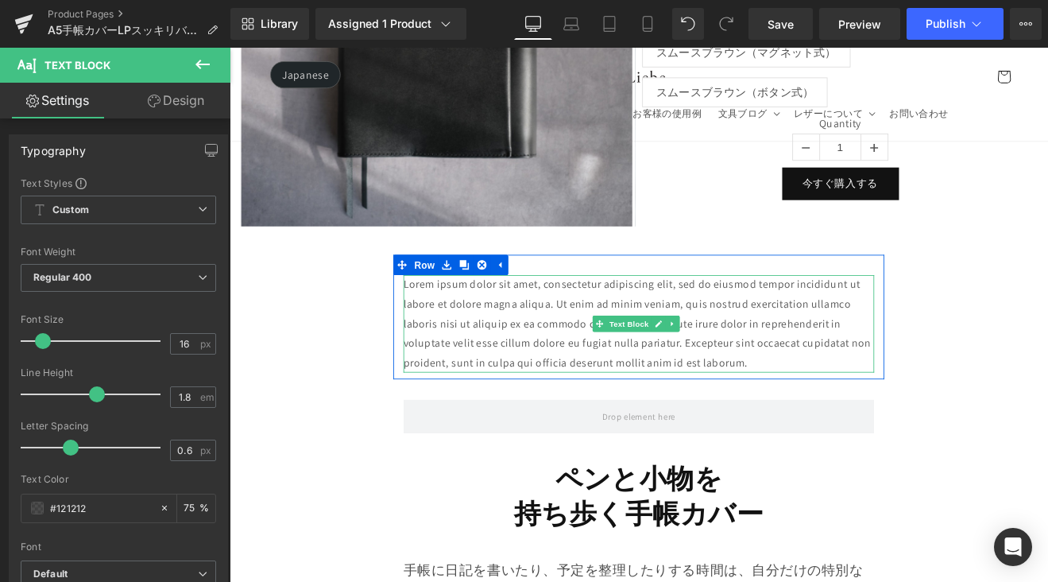
click at [839, 411] on p "Lorem ipsum dolor sit amet, consectetur adipiscing elit, sed do eiusmod tempor …" at bounding box center [710, 372] width 553 height 114
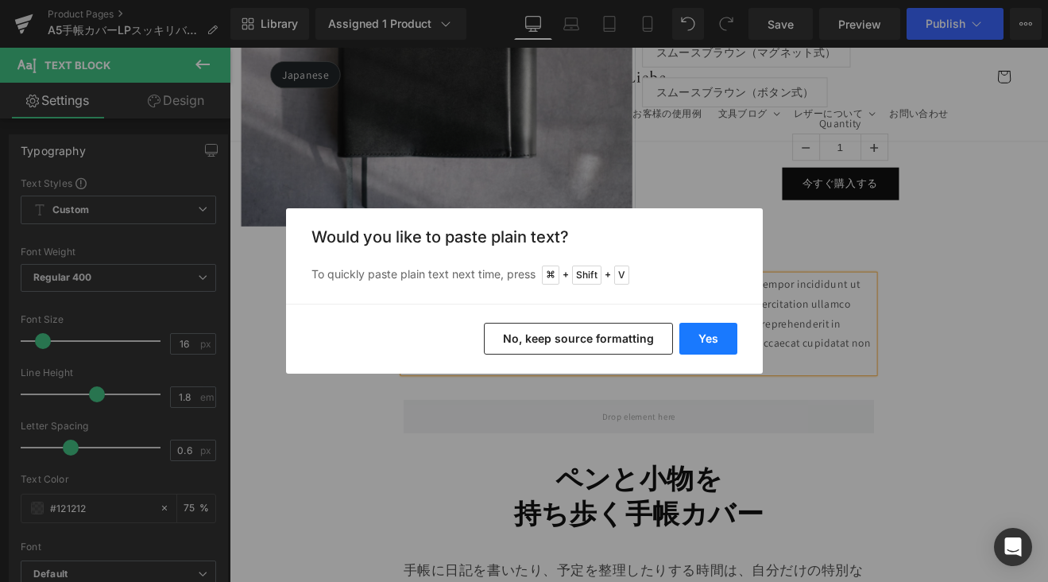
click at [714, 339] on button "Yes" at bounding box center [708, 339] width 58 height 32
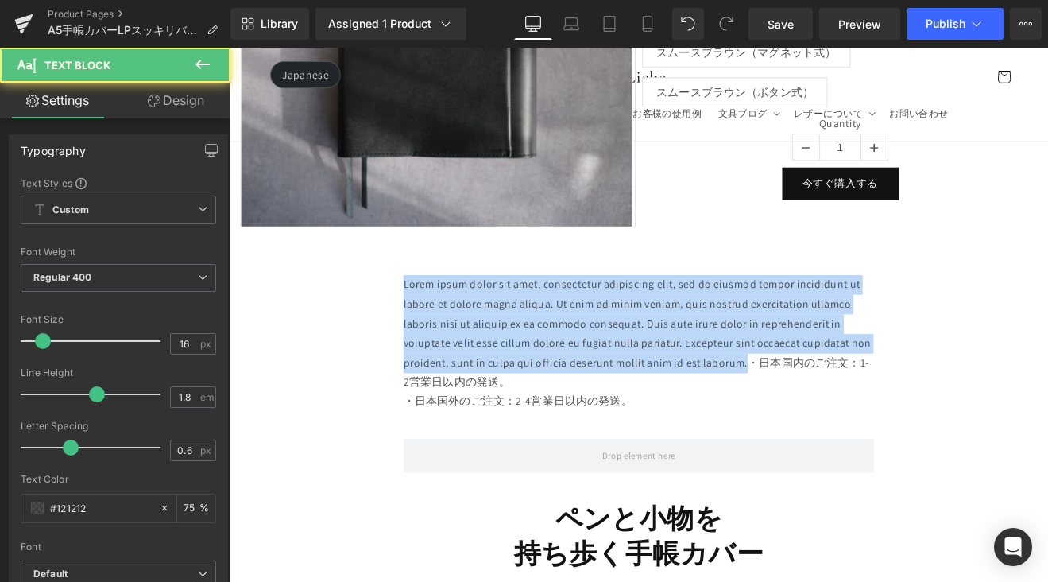
drag, startPoint x: 836, startPoint y: 412, endPoint x: 403, endPoint y: 326, distance: 441.6
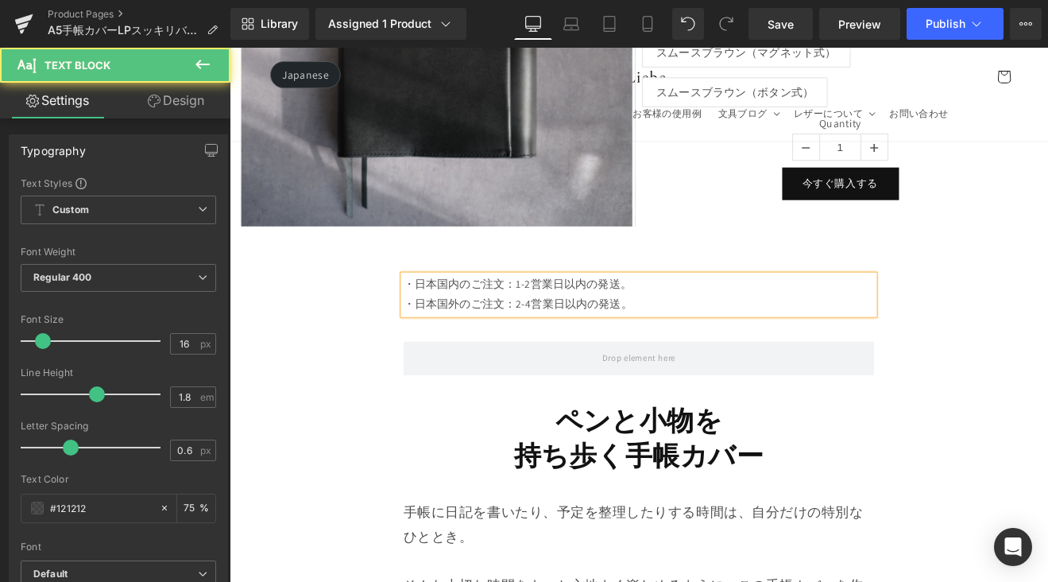
click at [694, 344] on p "・日本国外のご注文：2-4営業日以内の発送。" at bounding box center [710, 349] width 553 height 23
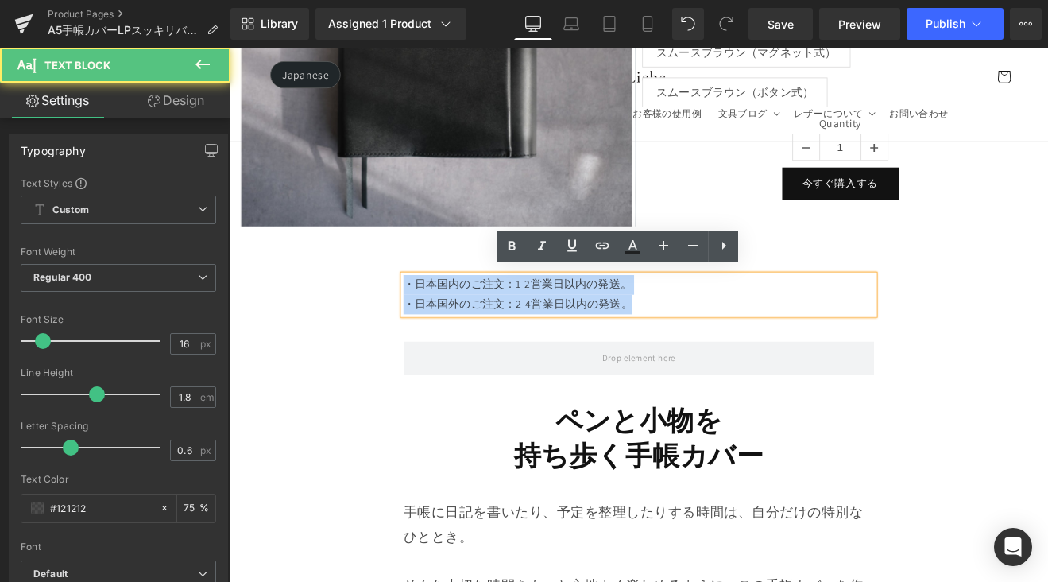
drag, startPoint x: 695, startPoint y: 345, endPoint x: 424, endPoint y: 332, distance: 271.3
click at [424, 324] on div "・日本国内のご注文：1-2営業日以内の発送。 ・日本国外のご注文：2-4営業日以内の発送。 Text Block" at bounding box center [710, 338] width 577 height 46
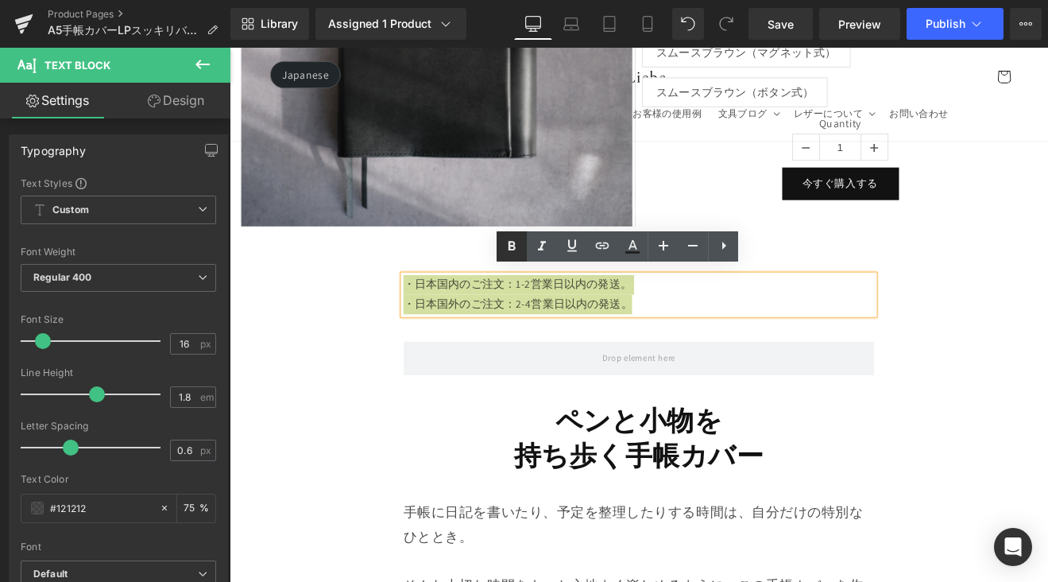
click at [517, 240] on icon at bounding box center [511, 246] width 19 height 19
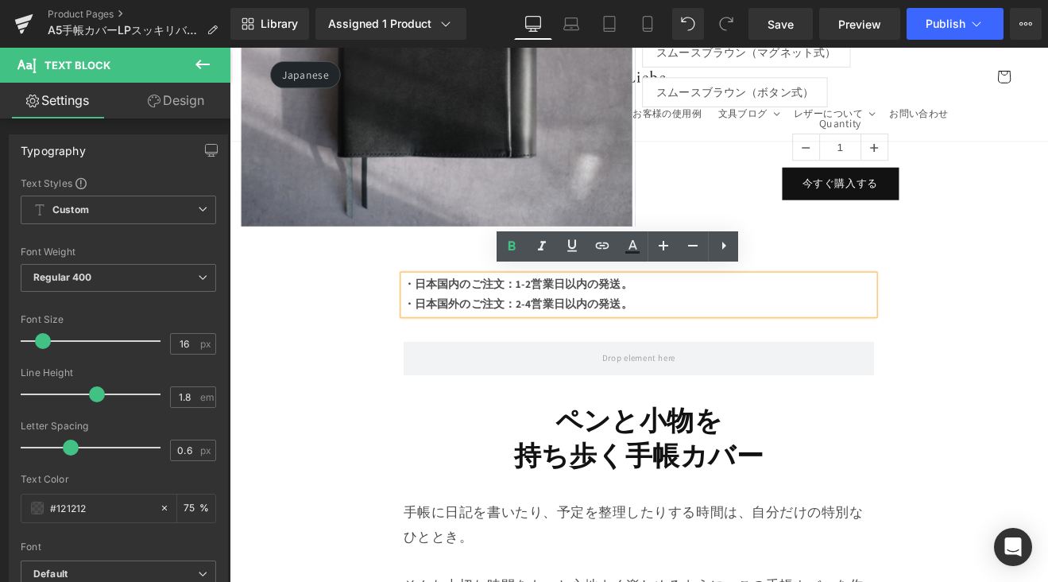
click at [725, 339] on p "・日本国外のご注文：2-4営業日以内の発送。" at bounding box center [710, 349] width 553 height 23
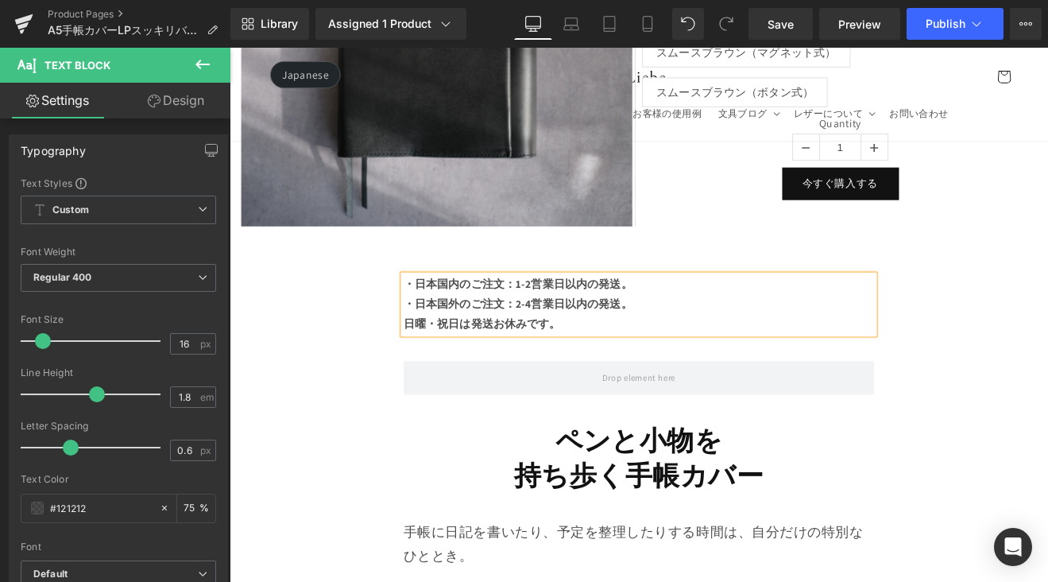
drag, startPoint x: 433, startPoint y: 368, endPoint x: 444, endPoint y: 373, distance: 12.4
click at [434, 368] on strong "日曜・祝日は発送お休みです。" at bounding box center [526, 371] width 184 height 17
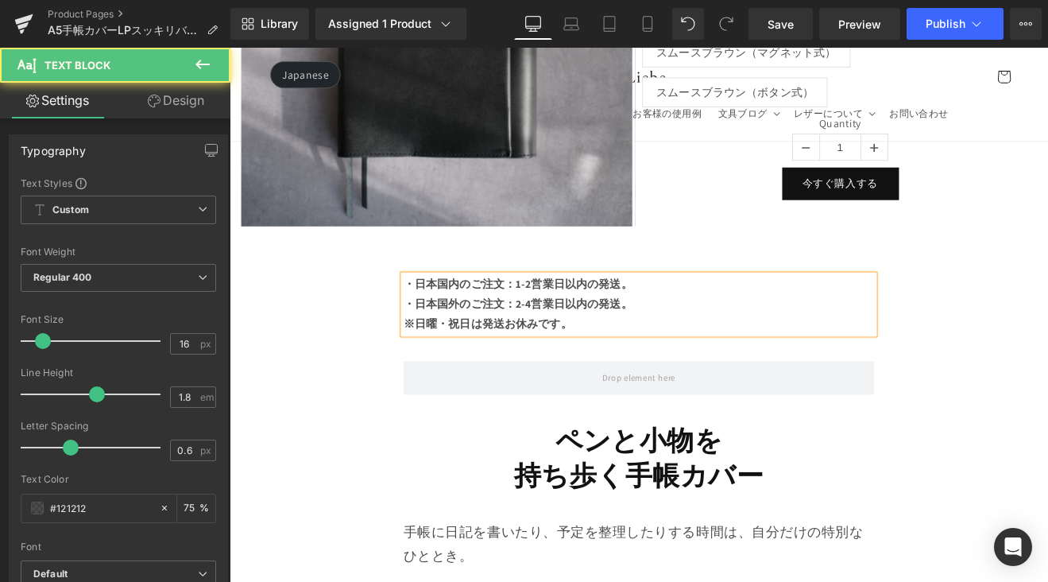
click at [524, 370] on strong "※日曜・祝日は発送お休みです。" at bounding box center [533, 371] width 198 height 17
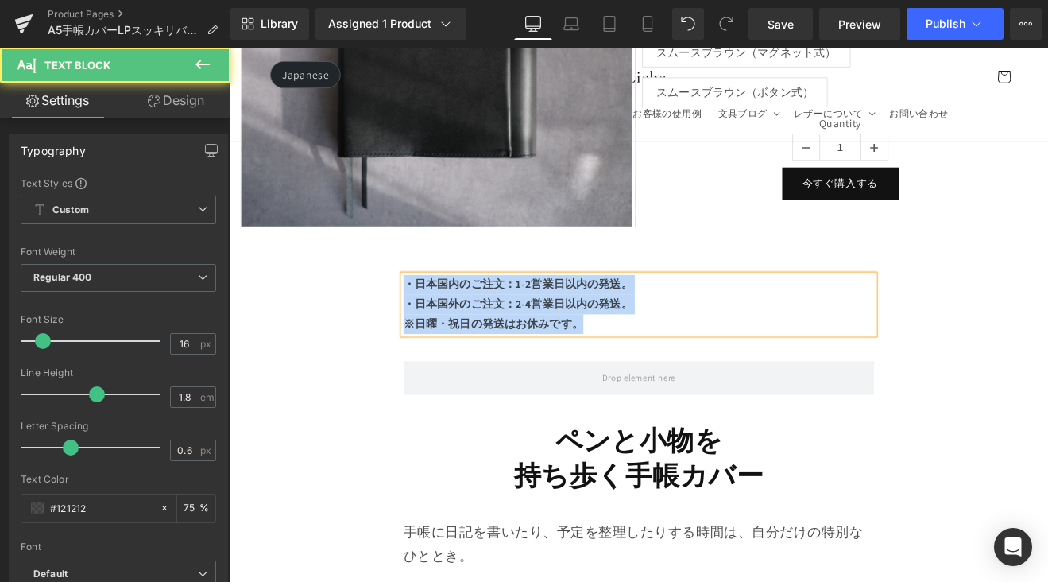
drag, startPoint x: 567, startPoint y: 354, endPoint x: 398, endPoint y: 323, distance: 171.9
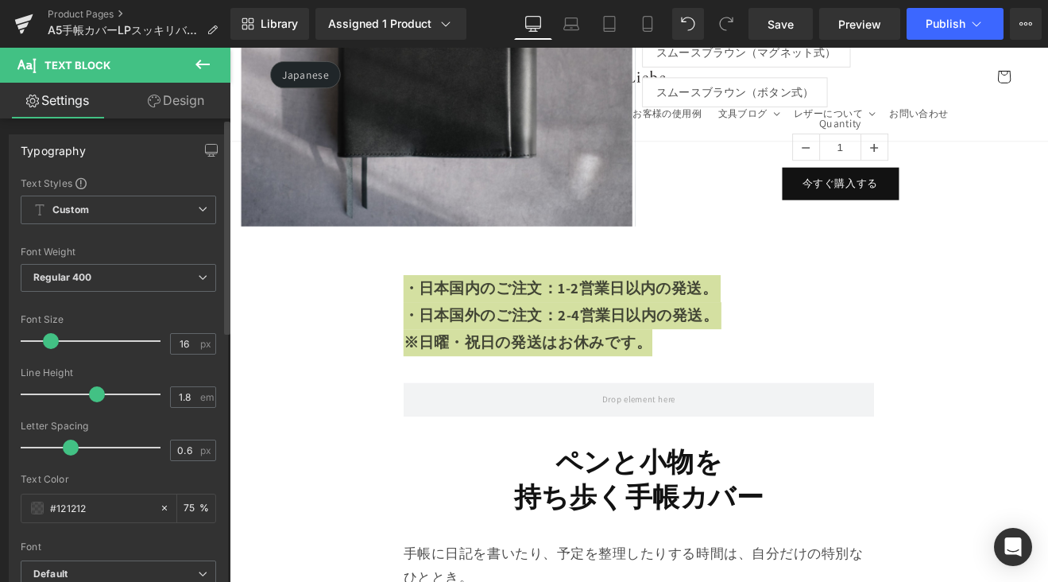
drag, startPoint x: 36, startPoint y: 340, endPoint x: 44, endPoint y: 341, distance: 8.0
click at [44, 341] on span at bounding box center [51, 341] width 16 height 16
click at [777, 12] on link "Save" at bounding box center [781, 24] width 64 height 32
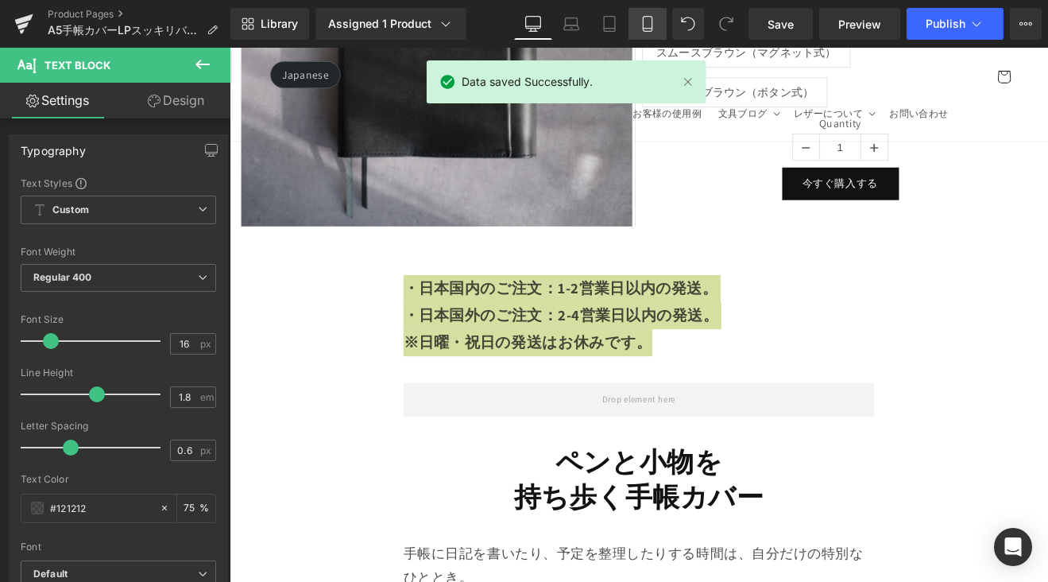
click at [653, 29] on icon at bounding box center [648, 24] width 16 height 16
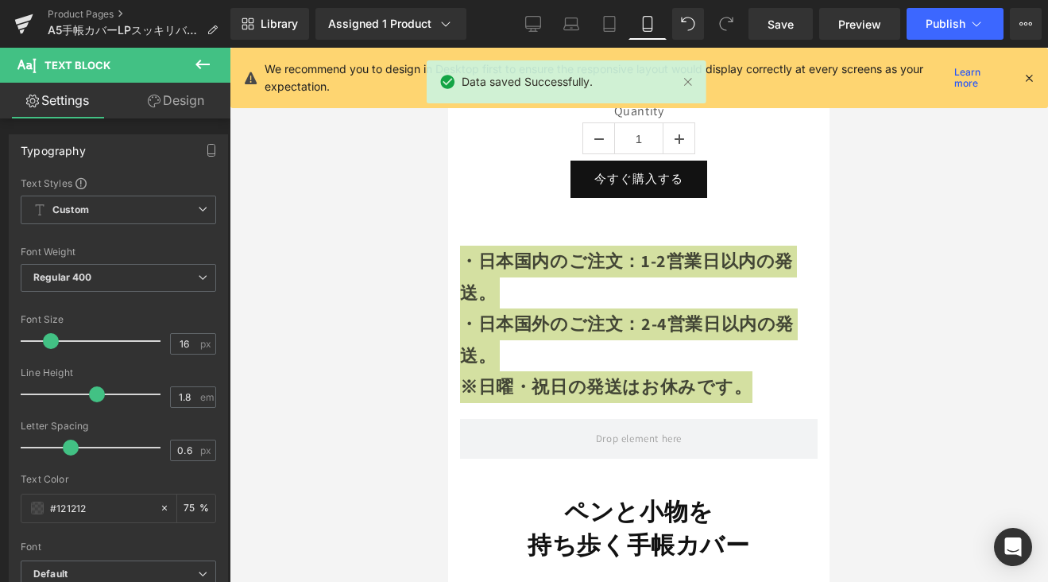
scroll to position [1159, 0]
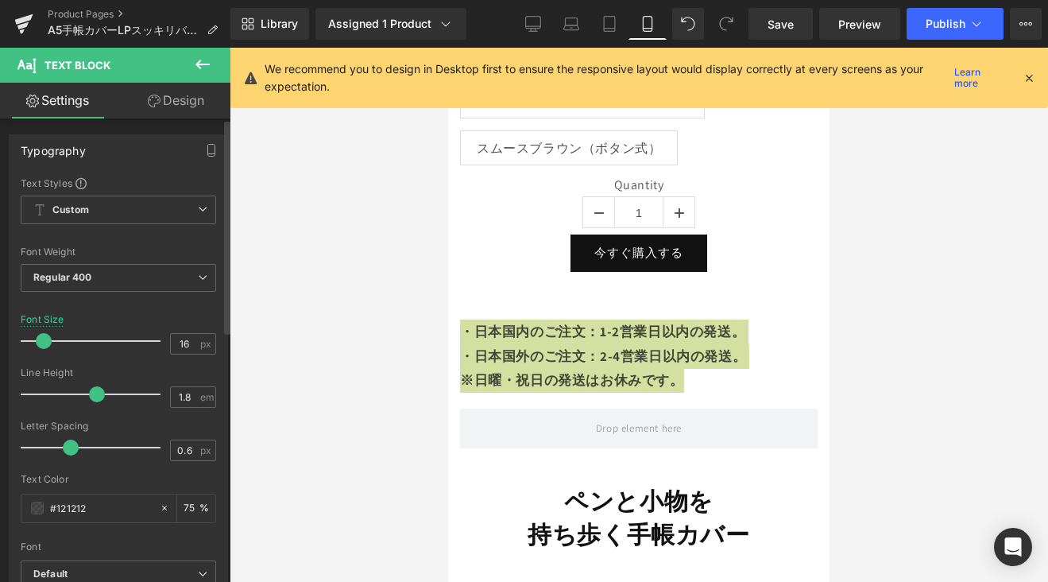
drag, startPoint x: 53, startPoint y: 336, endPoint x: 48, endPoint y: 343, distance: 9.1
click at [48, 343] on span at bounding box center [44, 341] width 16 height 16
click at [790, 23] on span "Save" at bounding box center [781, 24] width 26 height 17
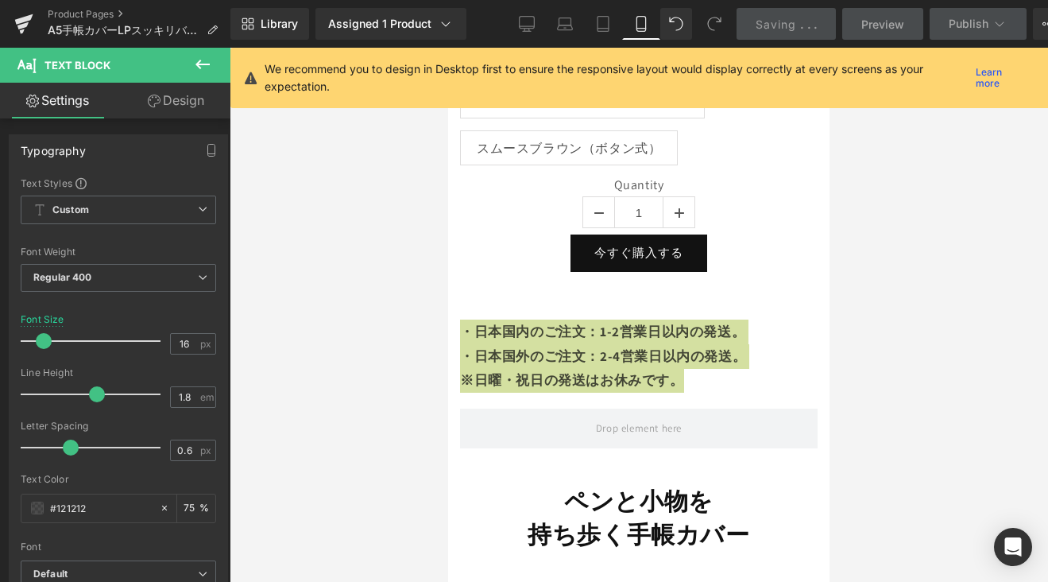
click at [901, 300] on div at bounding box center [639, 315] width 818 height 534
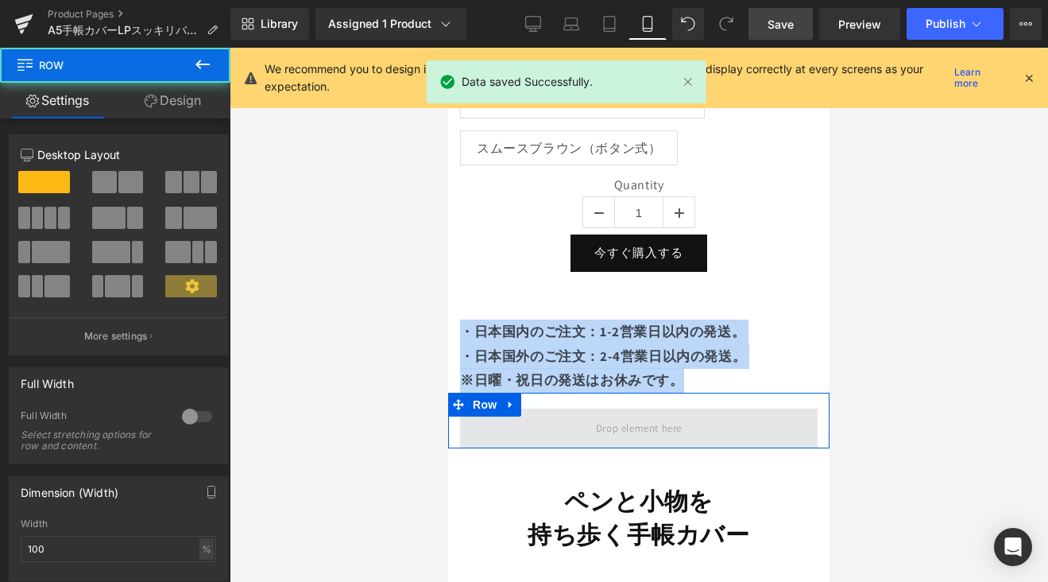
click at [747, 420] on span at bounding box center [639, 428] width 358 height 40
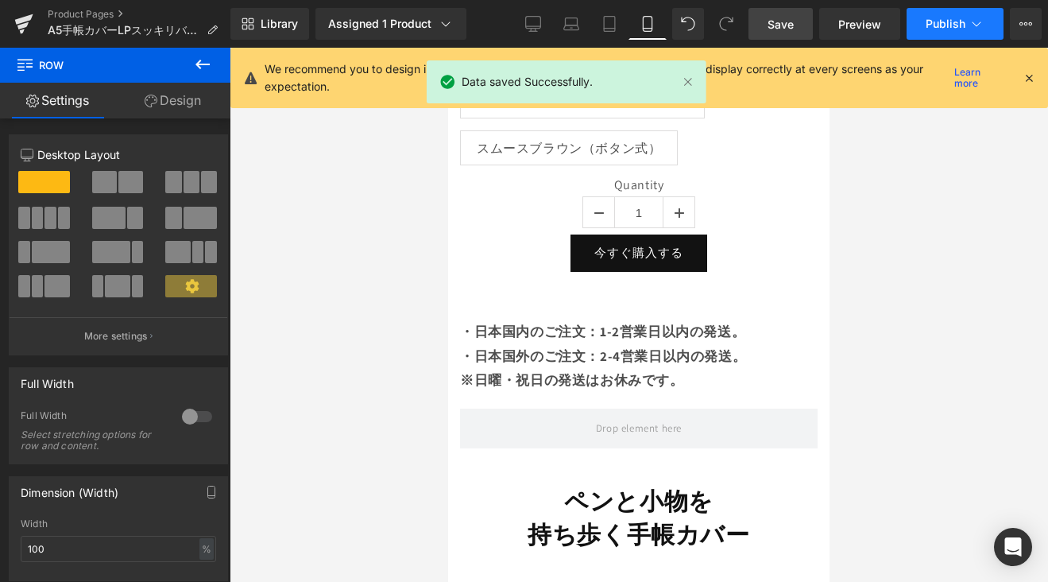
click at [966, 29] on button "Publish" at bounding box center [955, 24] width 97 height 32
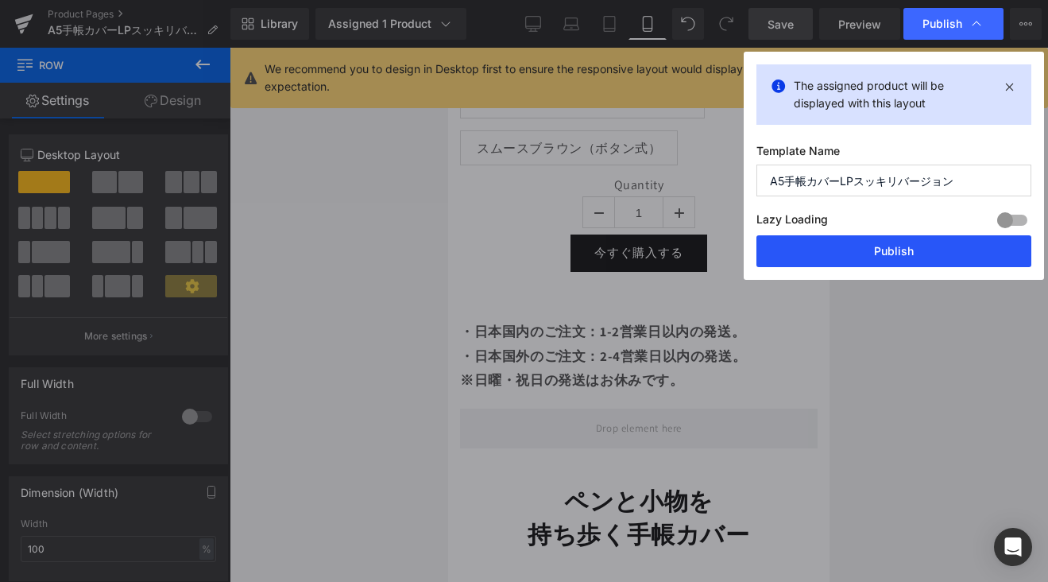
click at [893, 243] on button "Publish" at bounding box center [893, 251] width 275 height 32
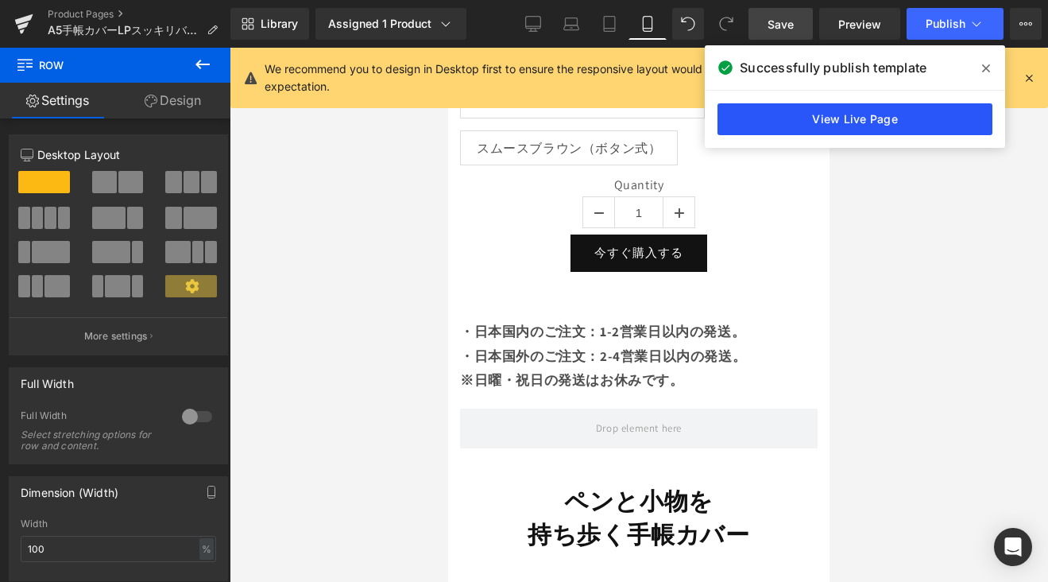
click at [874, 122] on link "View Live Page" at bounding box center [855, 119] width 275 height 32
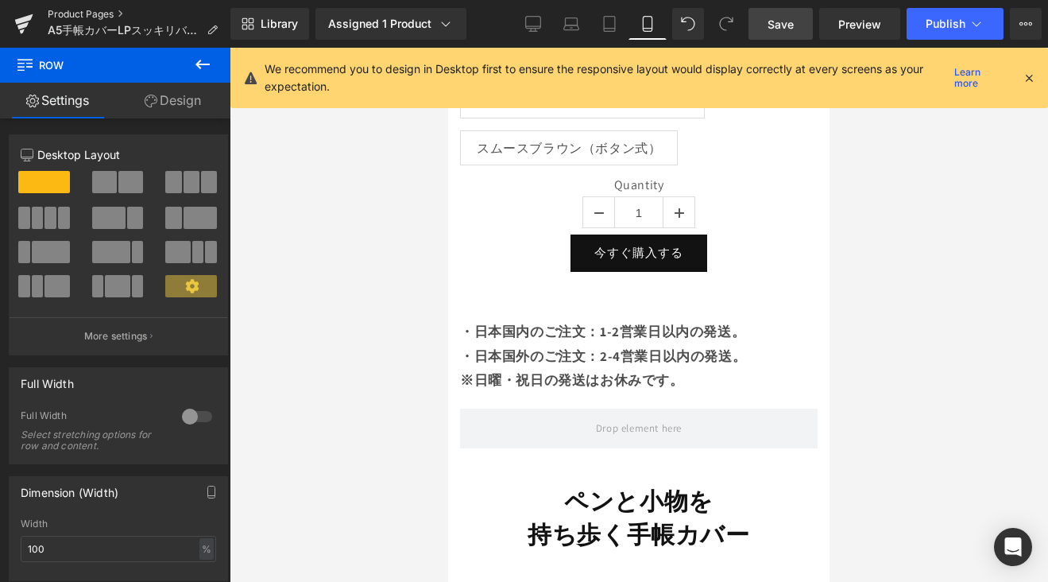
click at [101, 14] on link "Product Pages" at bounding box center [139, 14] width 183 height 13
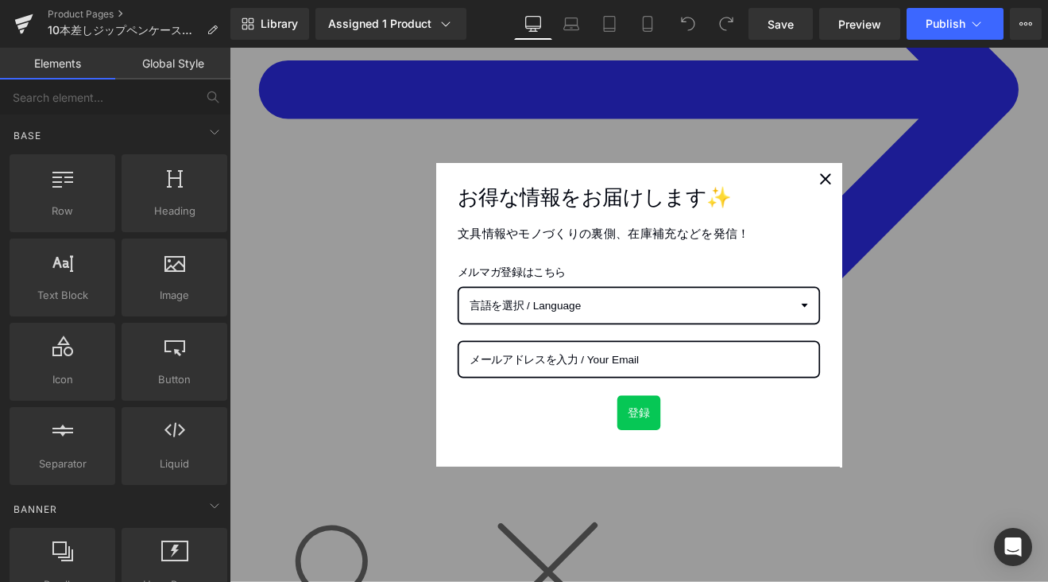
scroll to position [907, 0]
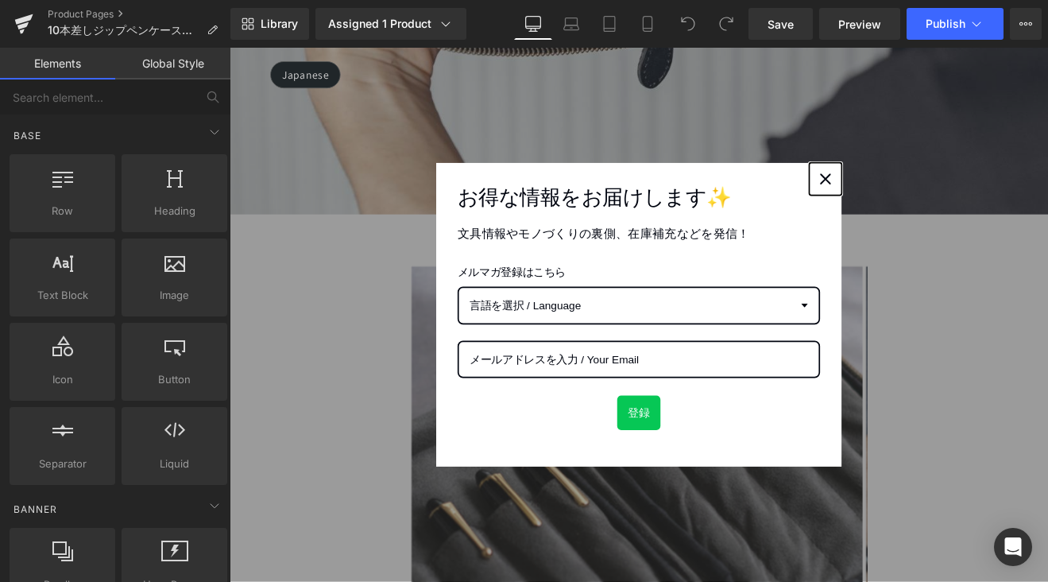
click at [930, 206] on div "Close" at bounding box center [929, 201] width 25 height 25
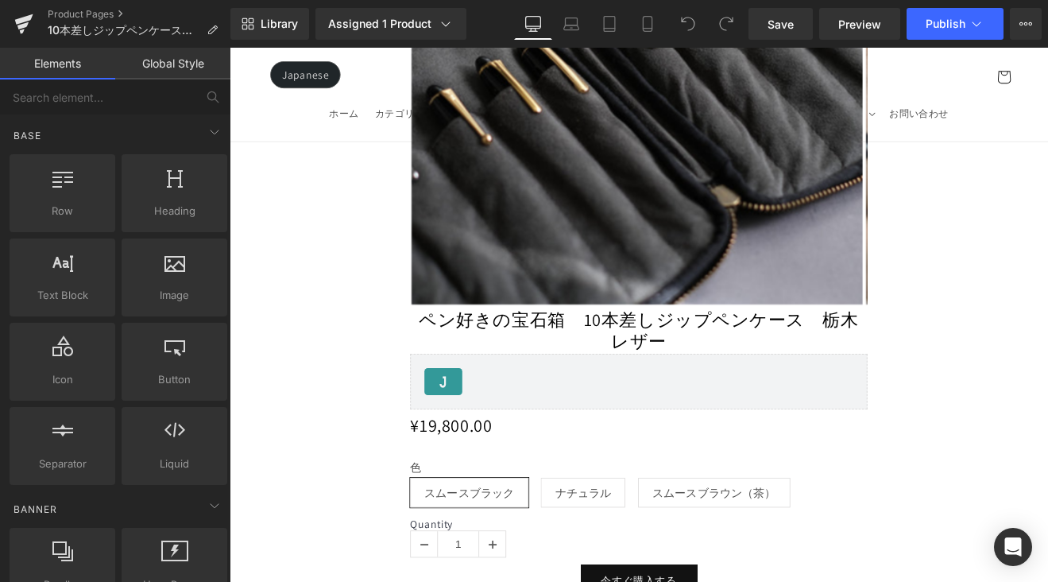
scroll to position [1727, 0]
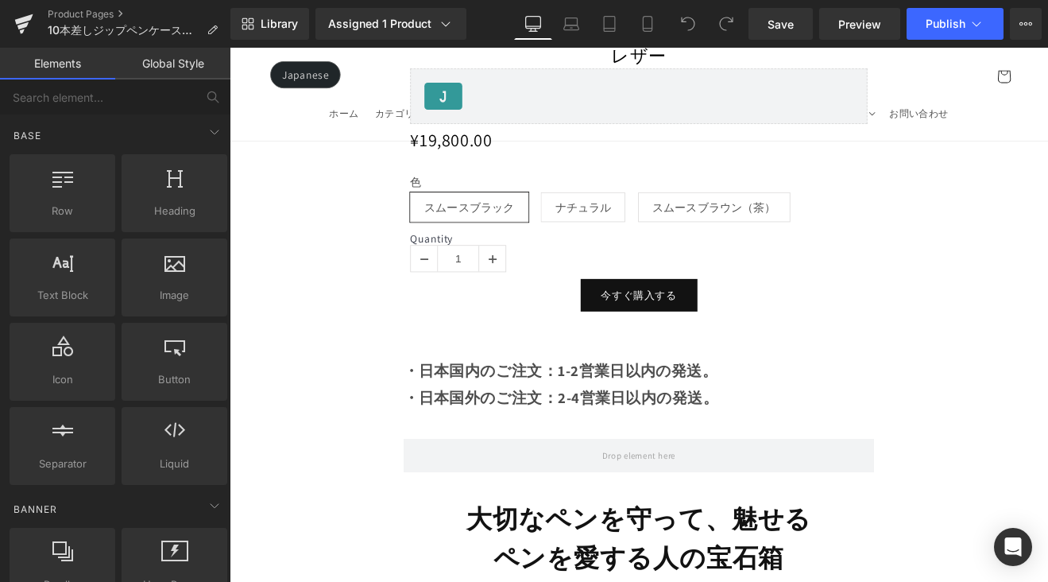
click at [781, 448] on strong "・日本国外のご注文：2-4営業日以内の発送。" at bounding box center [619, 459] width 370 height 22
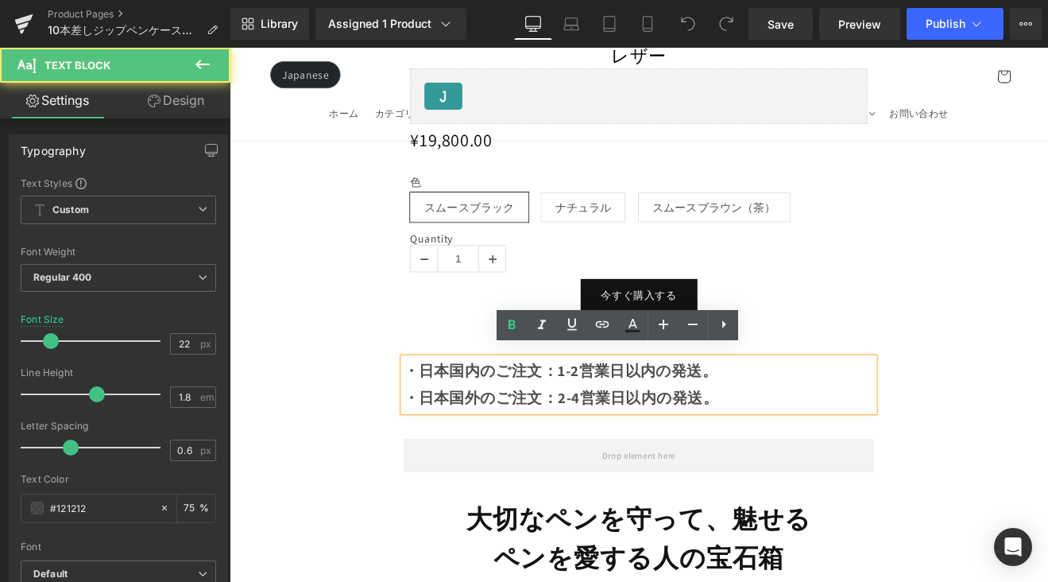
click at [804, 447] on p "・日本国外のご注文：2-4営業日以内の発送。" at bounding box center [710, 460] width 553 height 32
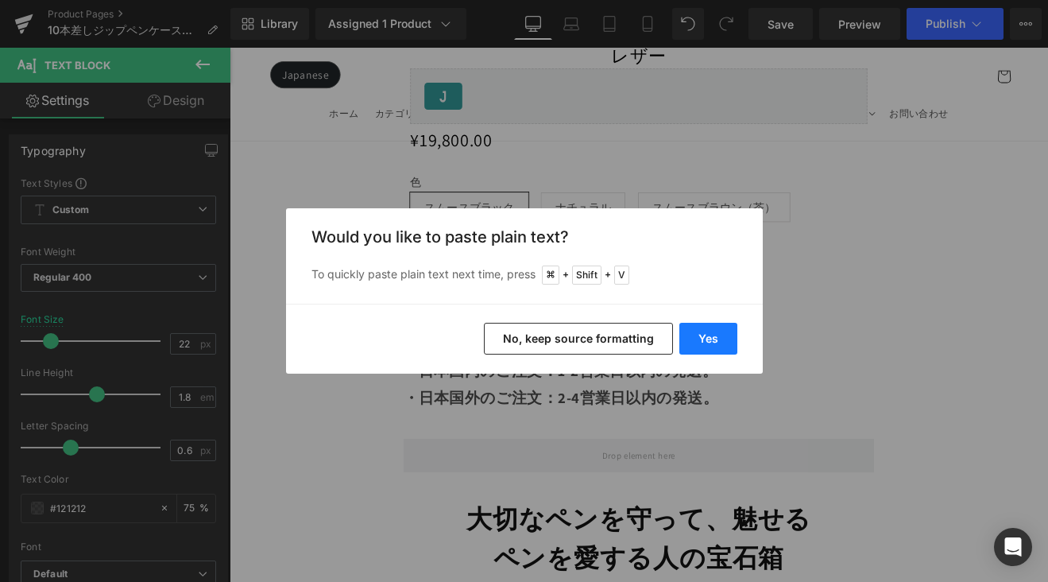
click at [718, 342] on button "Yes" at bounding box center [708, 339] width 58 height 32
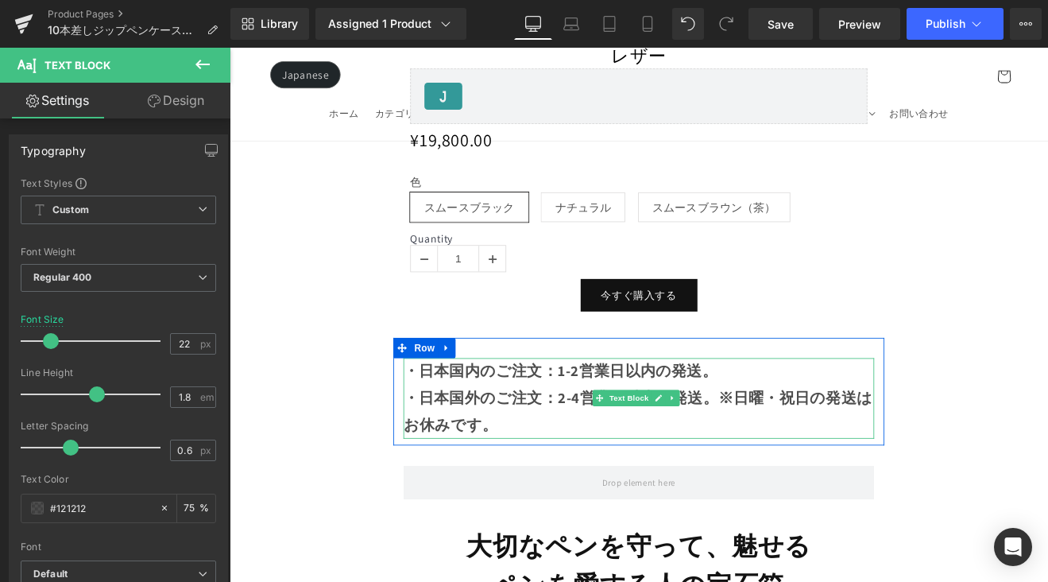
click at [800, 448] on strong "・日本国外のご注文：2-4営業日以内の発送。※日曜・祝日の発送はお休みです。" at bounding box center [709, 475] width 551 height 54
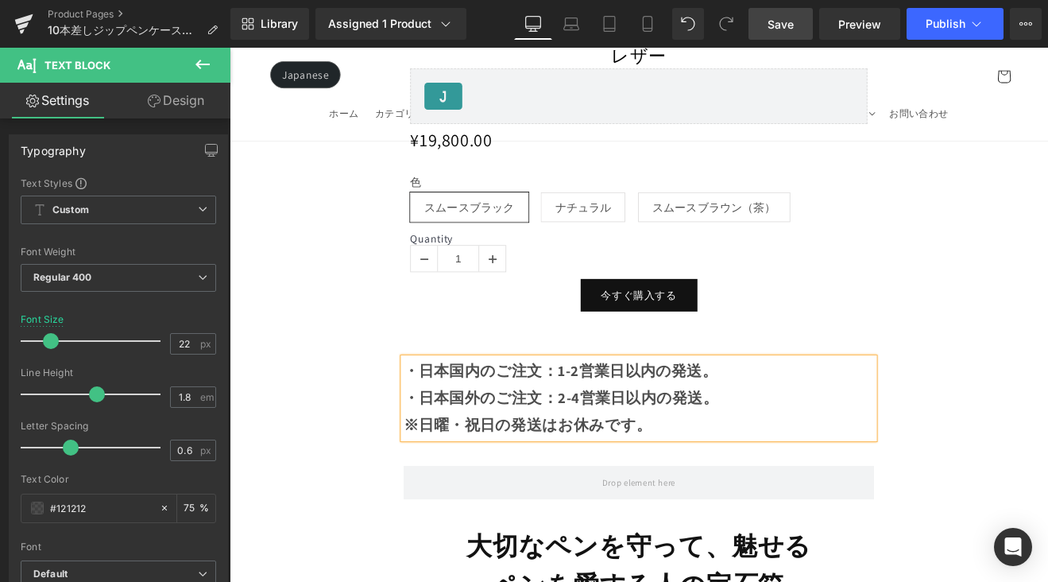
click at [786, 25] on span "Save" at bounding box center [781, 24] width 26 height 17
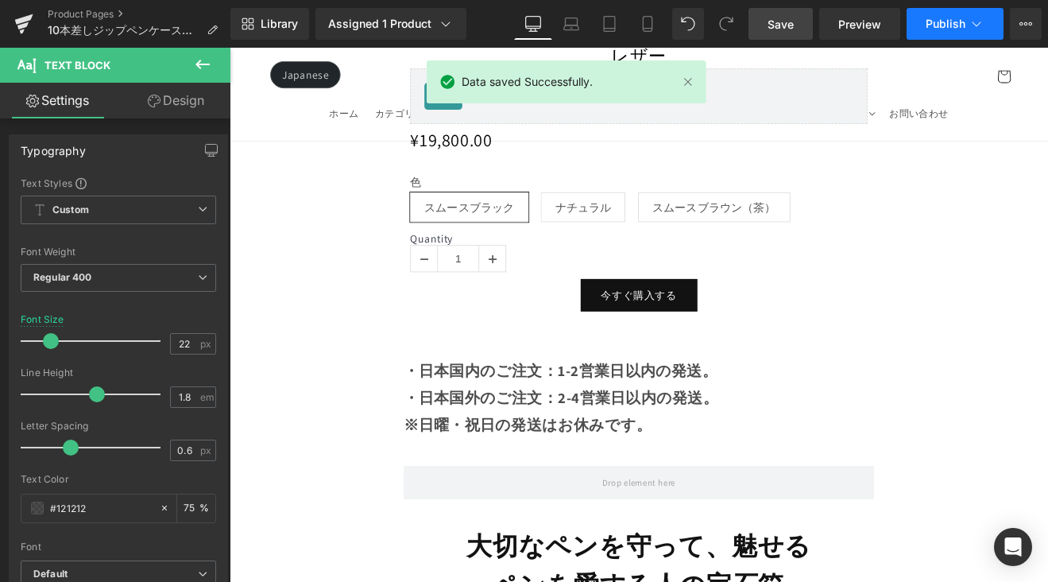
click at [977, 27] on icon at bounding box center [977, 24] width 16 height 16
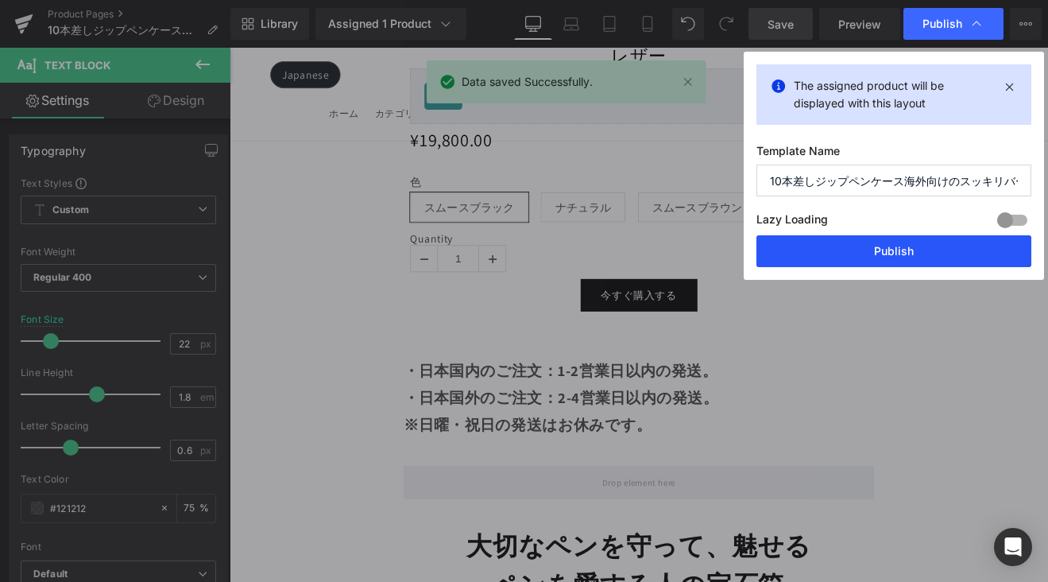
click at [927, 253] on button "Publish" at bounding box center [893, 251] width 275 height 32
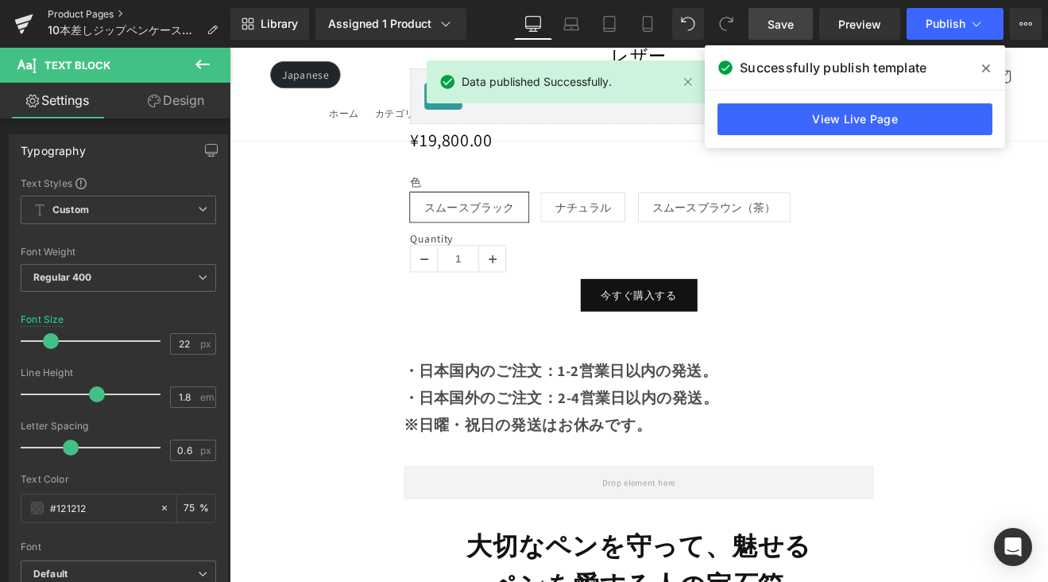
click at [88, 10] on link "Product Pages" at bounding box center [139, 14] width 183 height 13
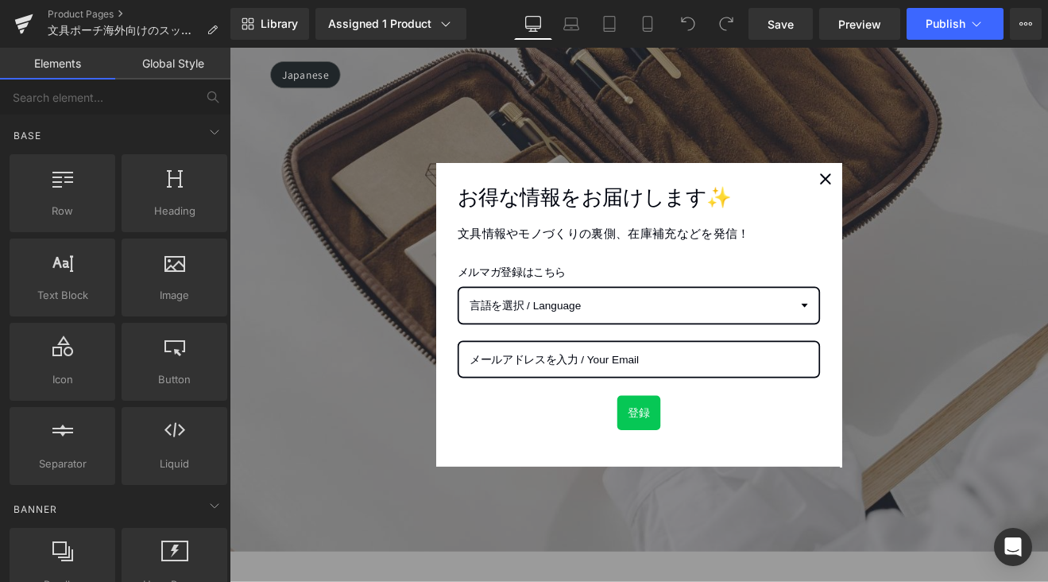
scroll to position [1064, 0]
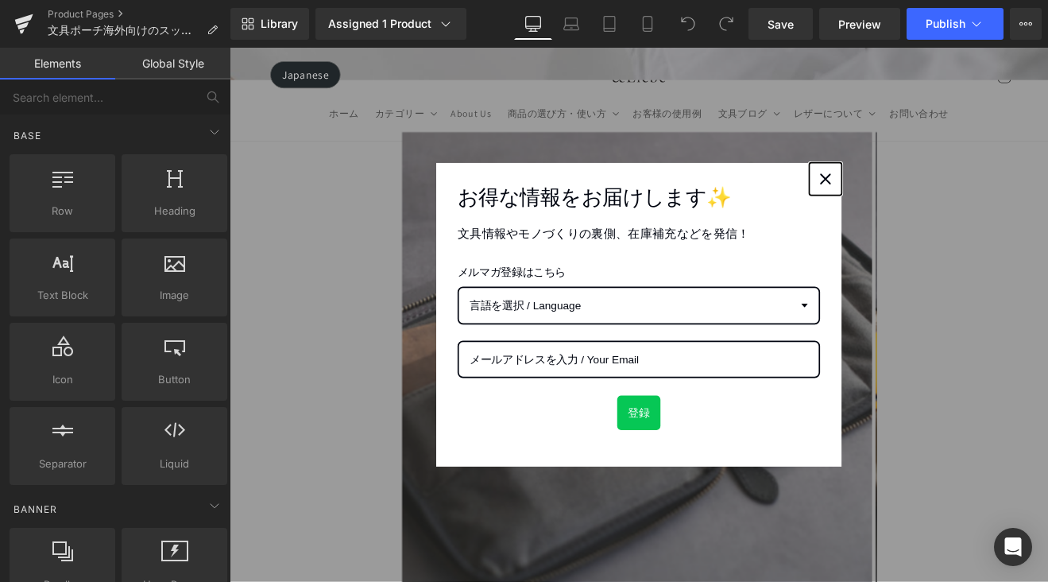
click at [917, 206] on div "Close" at bounding box center [929, 201] width 25 height 25
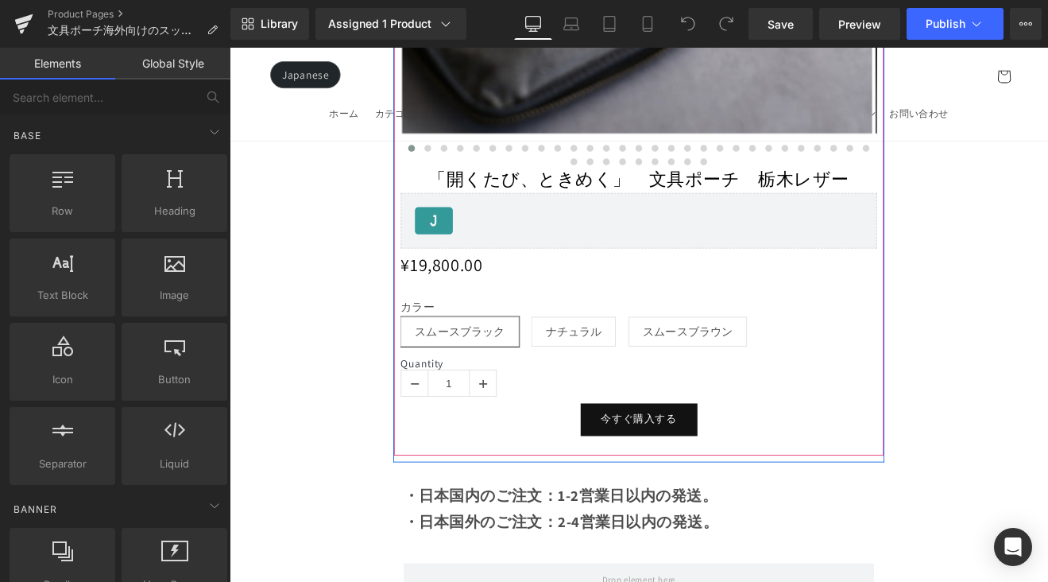
scroll to position [1952, 0]
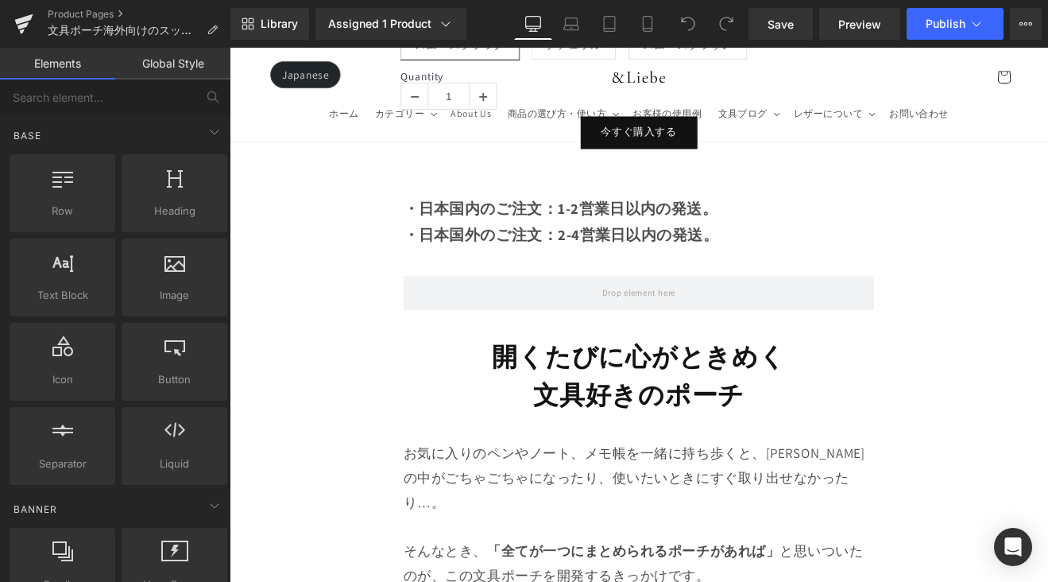
drag, startPoint x: 772, startPoint y: 248, endPoint x: 791, endPoint y: 253, distance: 19.1
click at [772, 257] on strong "・日本国外のご注文：2-4営業日以内の発送。" at bounding box center [619, 268] width 370 height 22
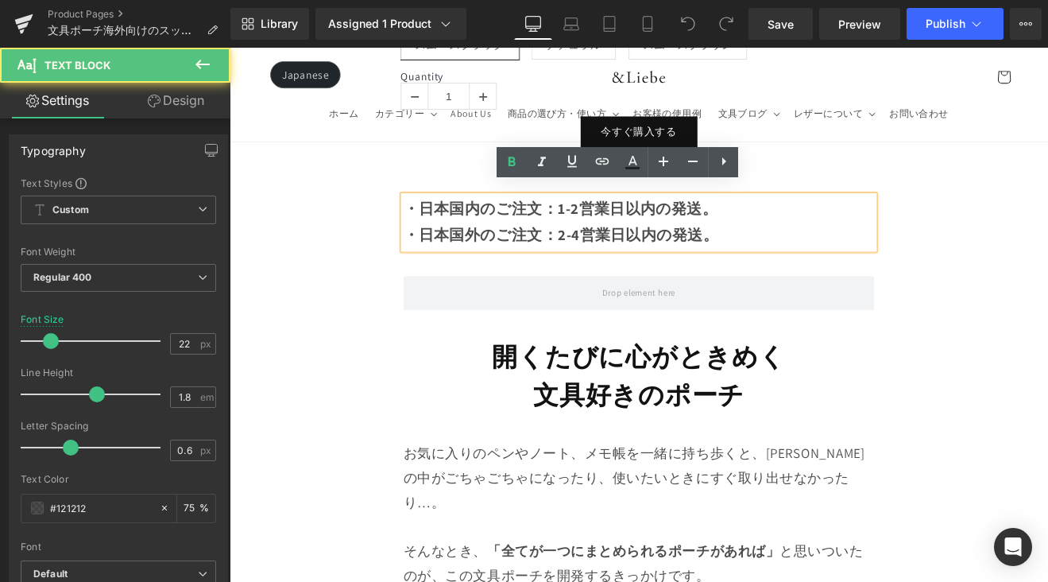
click at [803, 256] on p "・日本国外のご注文：2-4営業日以内の発送。" at bounding box center [710, 269] width 553 height 32
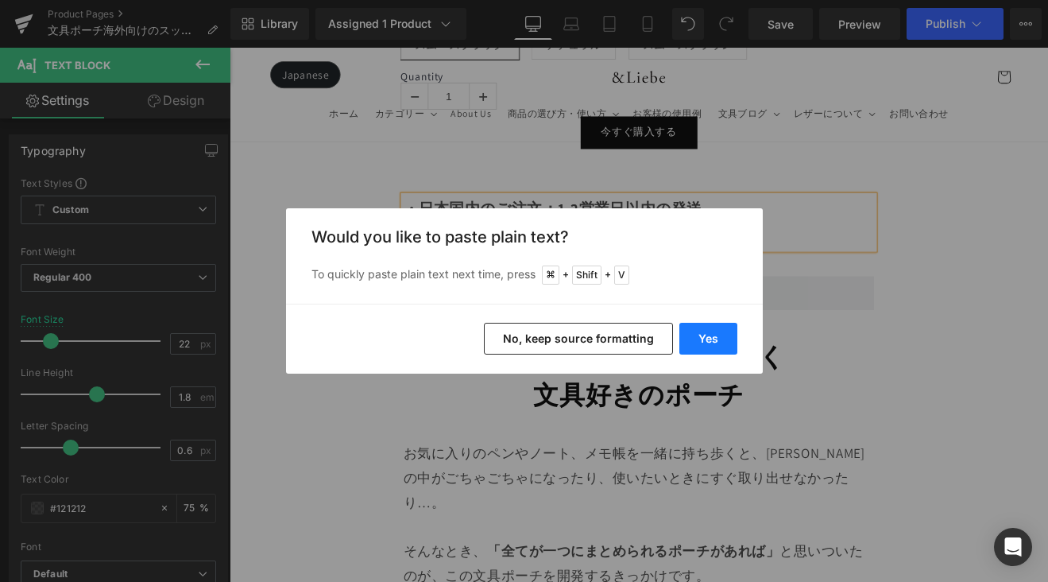
click at [698, 342] on button "Yes" at bounding box center [708, 339] width 58 height 32
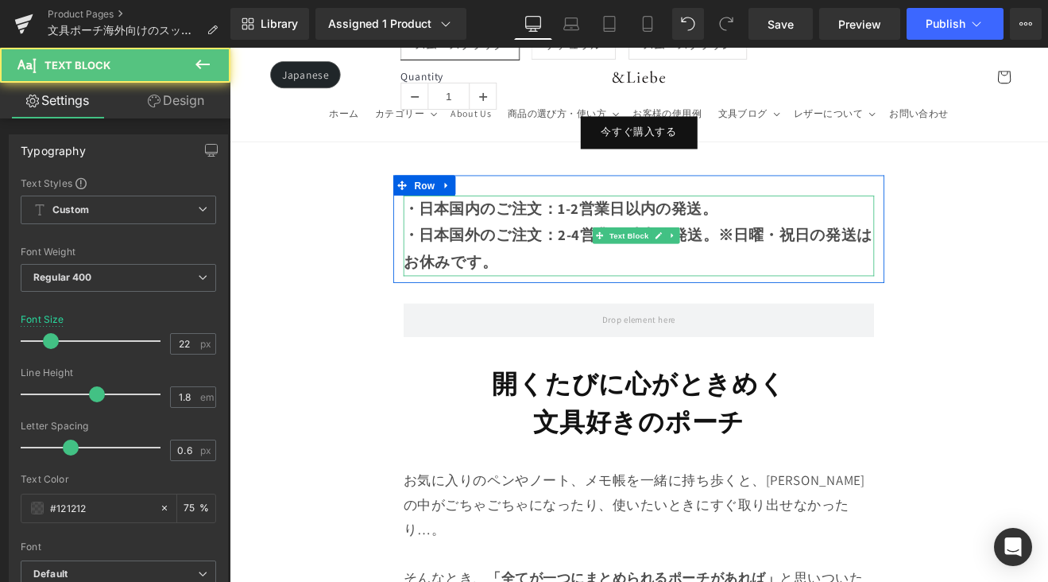
click at [805, 260] on strong "・日本国外のご注文：2-4営業日以内の発送。※日曜・祝日の発送はお休みです。" at bounding box center [709, 284] width 551 height 54
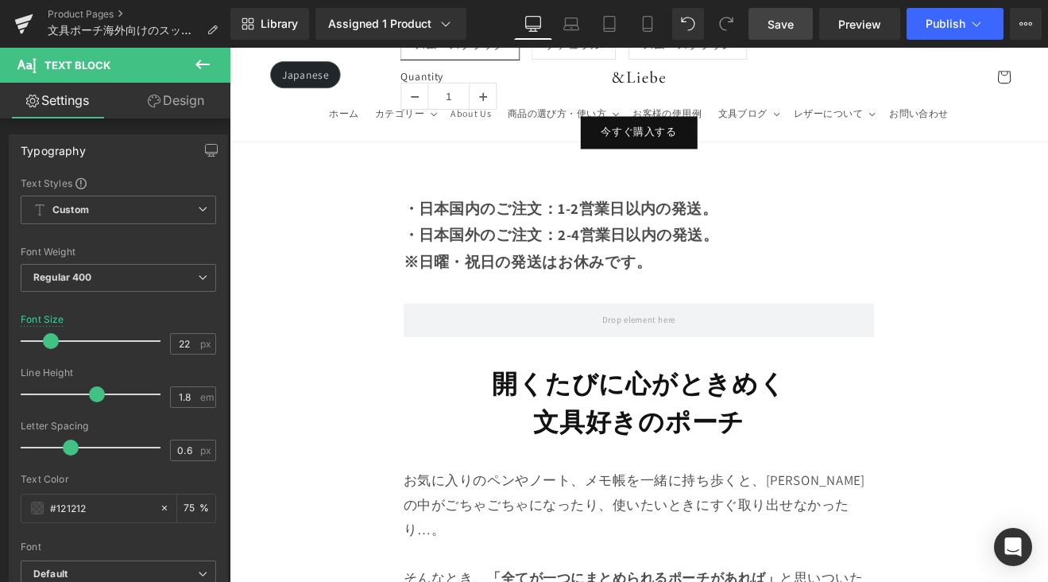
click at [787, 25] on span "Save" at bounding box center [781, 24] width 26 height 17
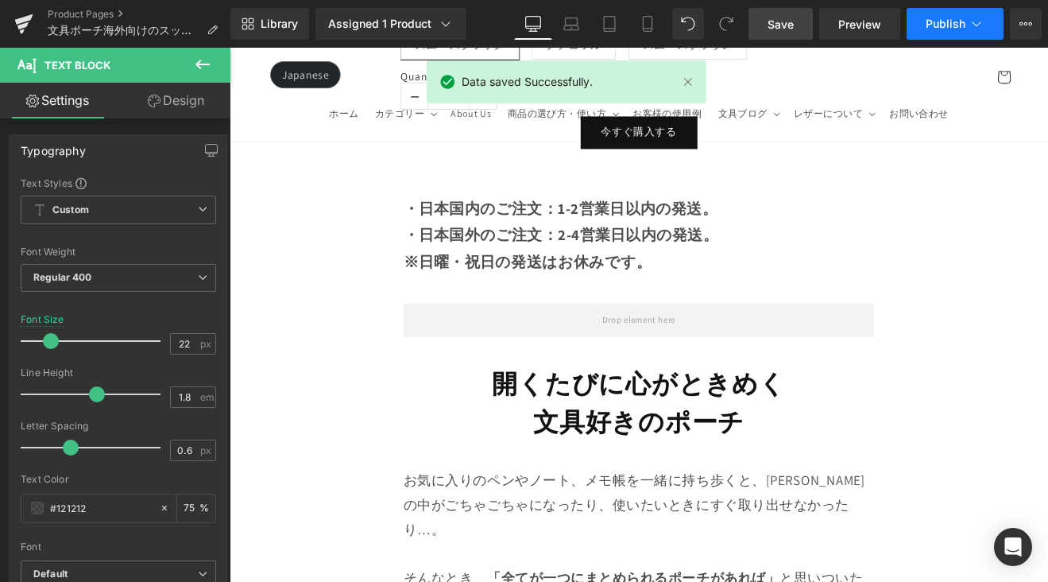
click at [937, 18] on span "Publish" at bounding box center [946, 23] width 40 height 13
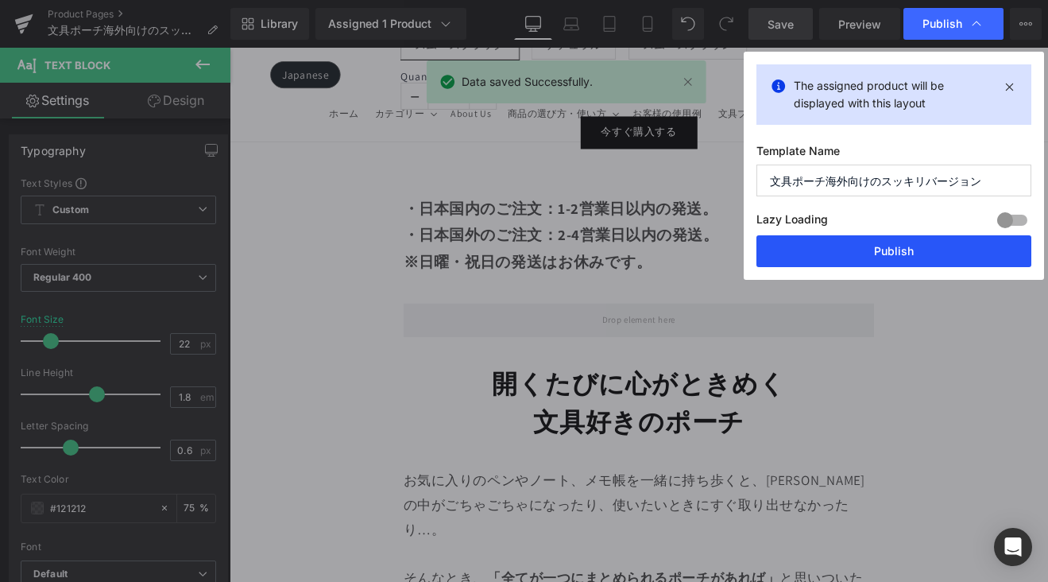
click at [873, 242] on button "Publish" at bounding box center [893, 251] width 275 height 32
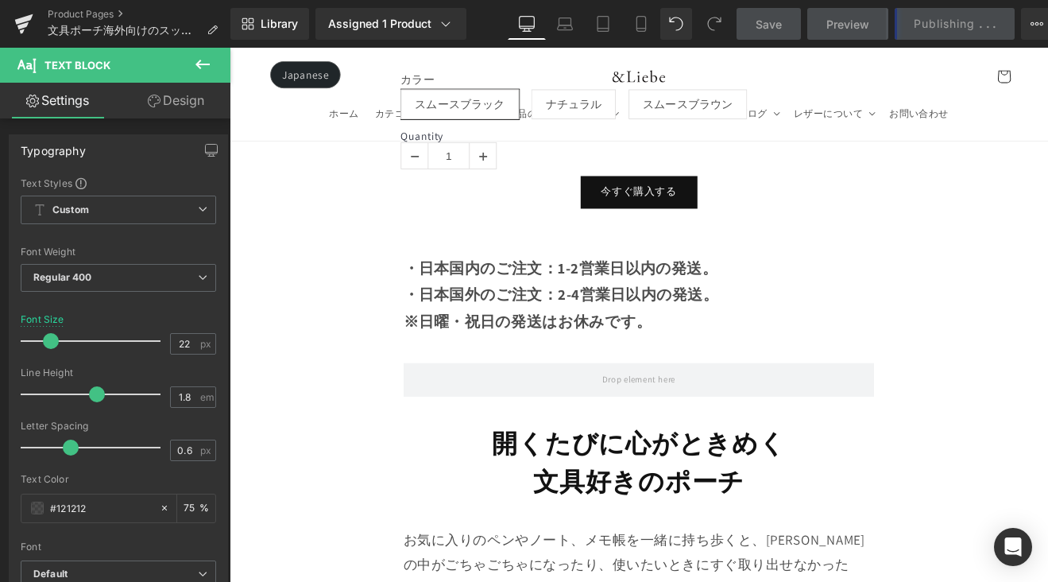
scroll to position [1883, 0]
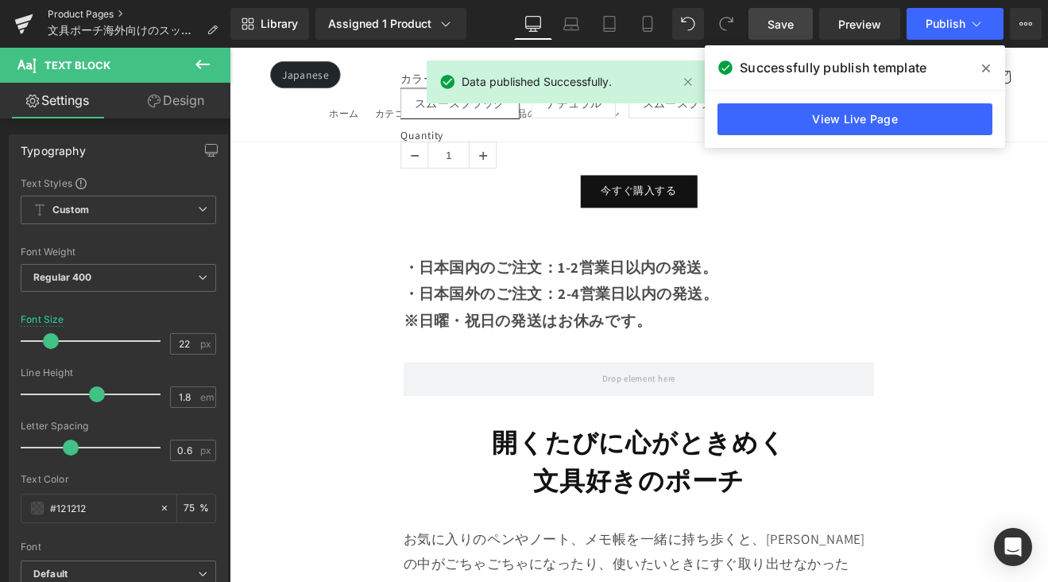
click at [101, 10] on link "Product Pages" at bounding box center [139, 14] width 183 height 13
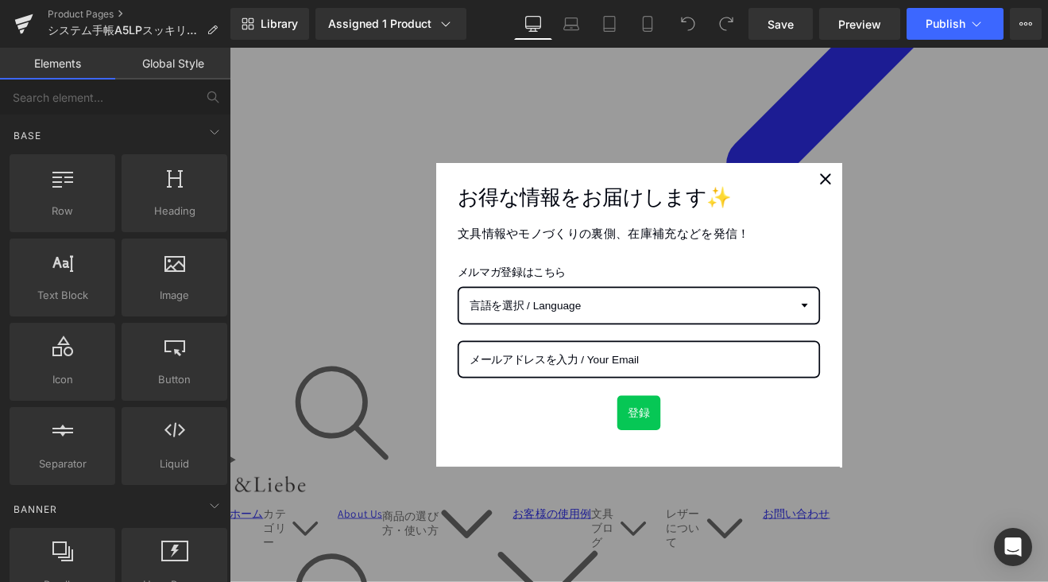
scroll to position [1043, 0]
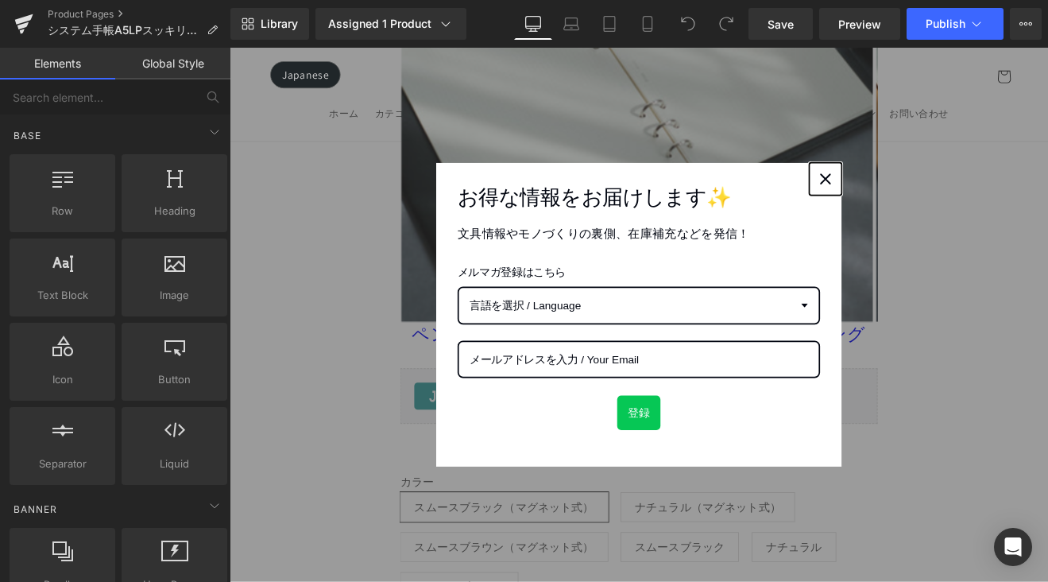
click at [927, 206] on icon "close icon" at bounding box center [929, 201] width 13 height 13
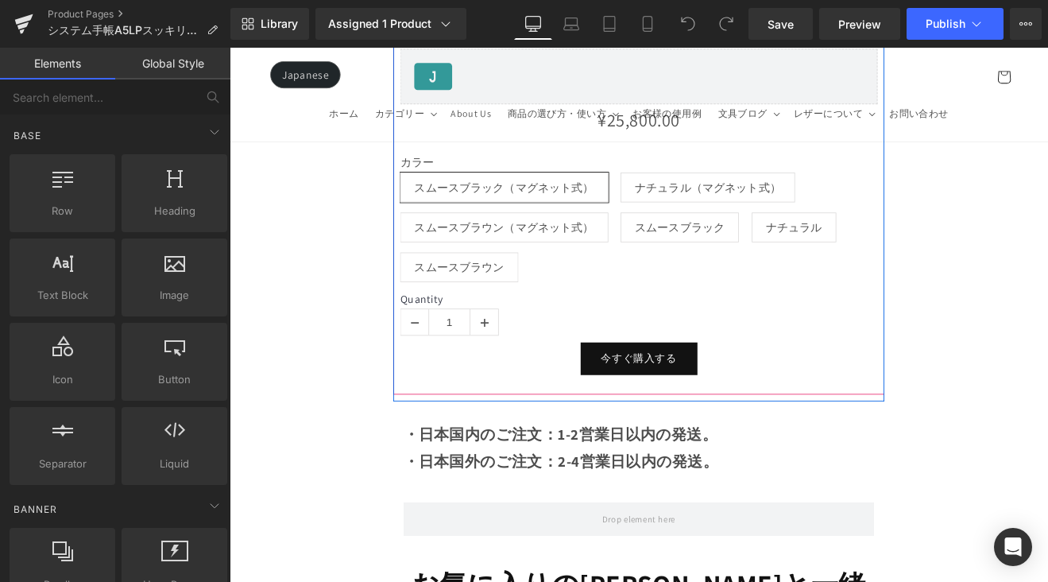
scroll to position [1647, 0]
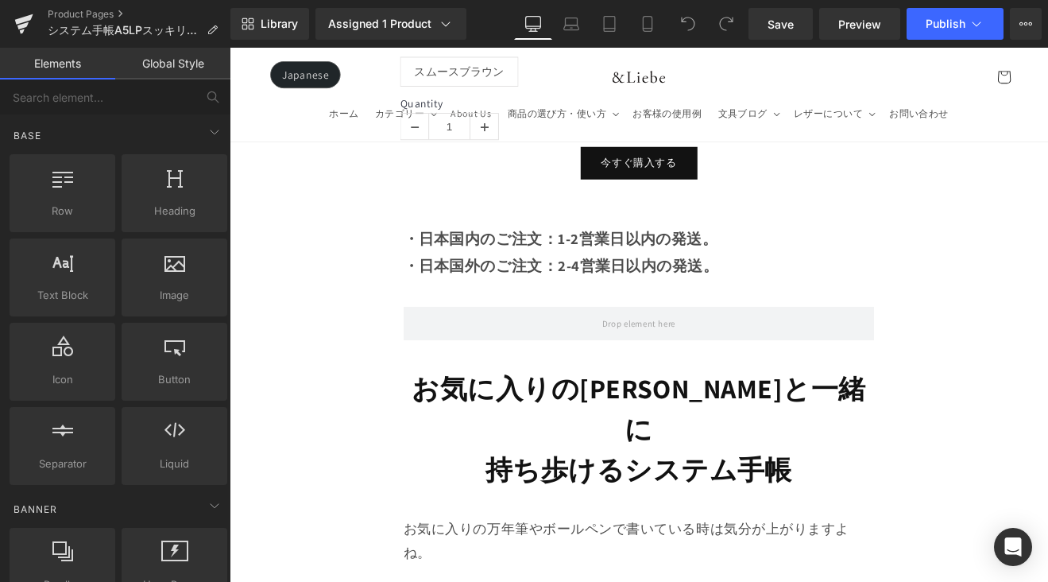
click at [802, 297] on p "・日本国外のご注文：2-4営業日以内の発送。" at bounding box center [710, 305] width 553 height 32
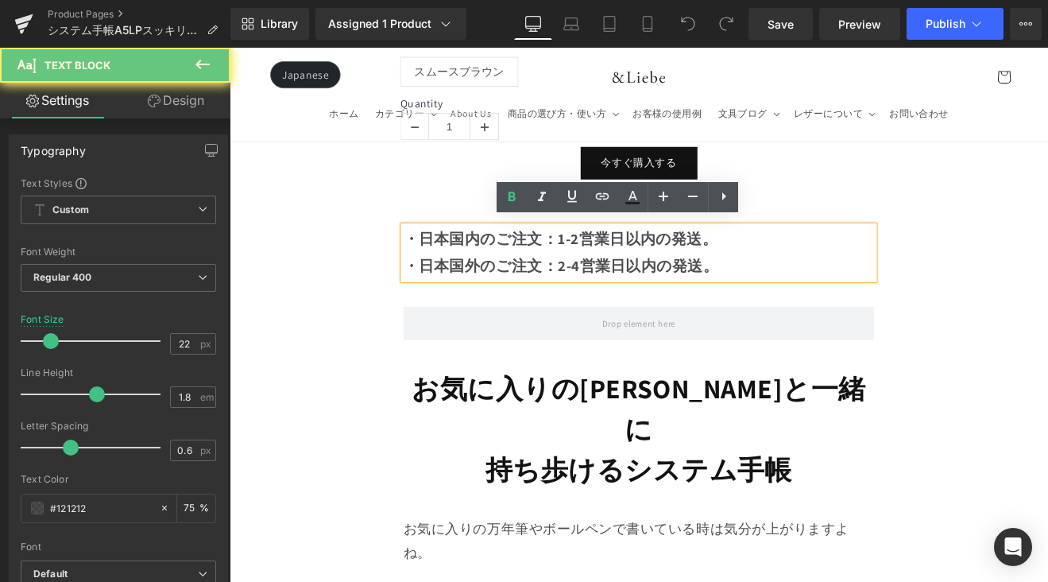
click at [802, 300] on p "・日本国外のご注文：2-4営業日以内の発送。" at bounding box center [710, 305] width 553 height 32
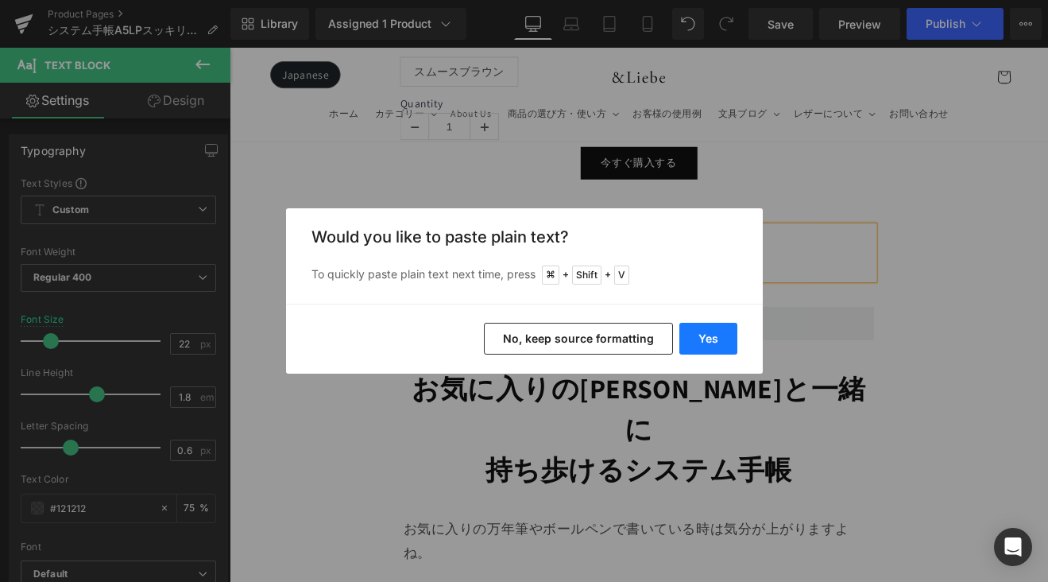
click at [706, 327] on button "Yes" at bounding box center [708, 339] width 58 height 32
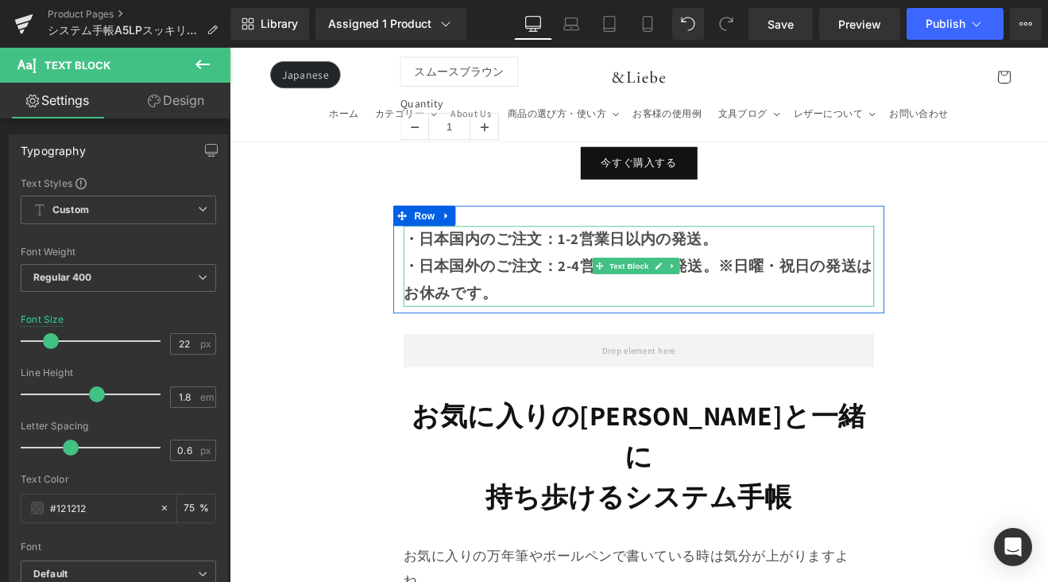
click at [795, 308] on strong "・日本国外のご注文：2-4営業日以内の発送。※日曜・祝日の発送はお休みです。" at bounding box center [709, 320] width 551 height 54
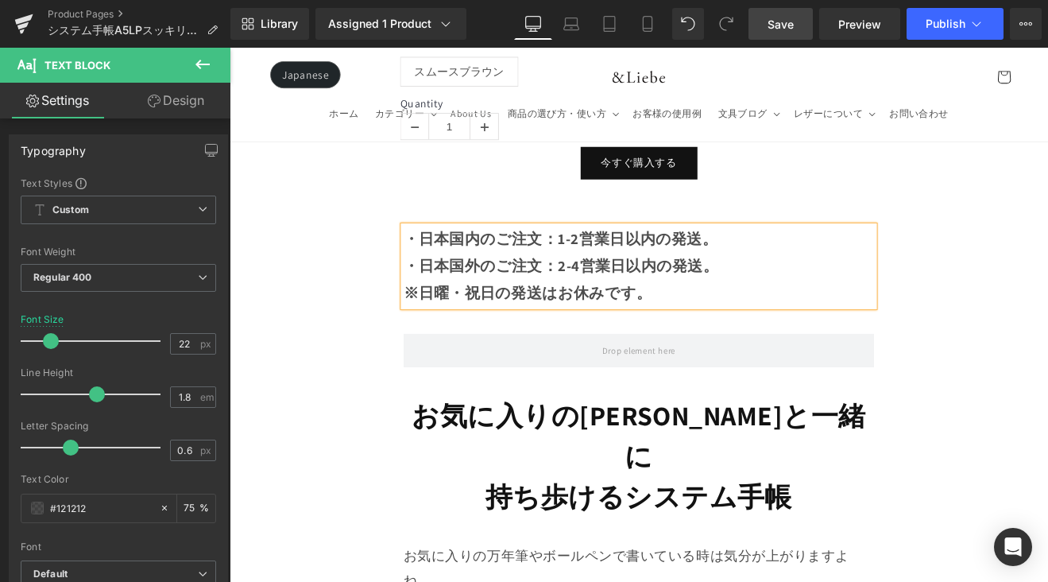
click at [772, 33] on link "Save" at bounding box center [781, 24] width 64 height 32
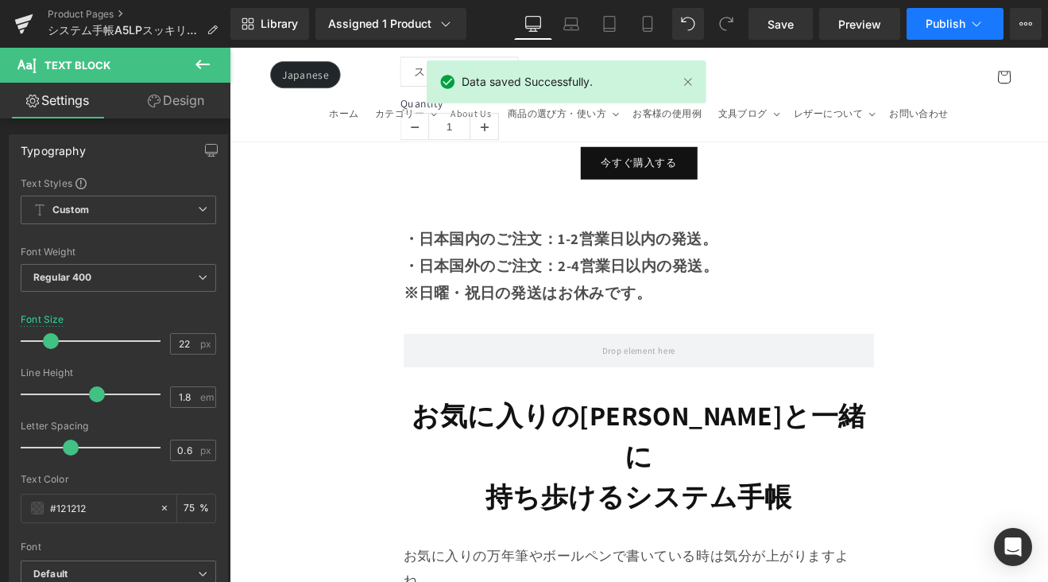
click at [922, 18] on button "Publish" at bounding box center [955, 24] width 97 height 32
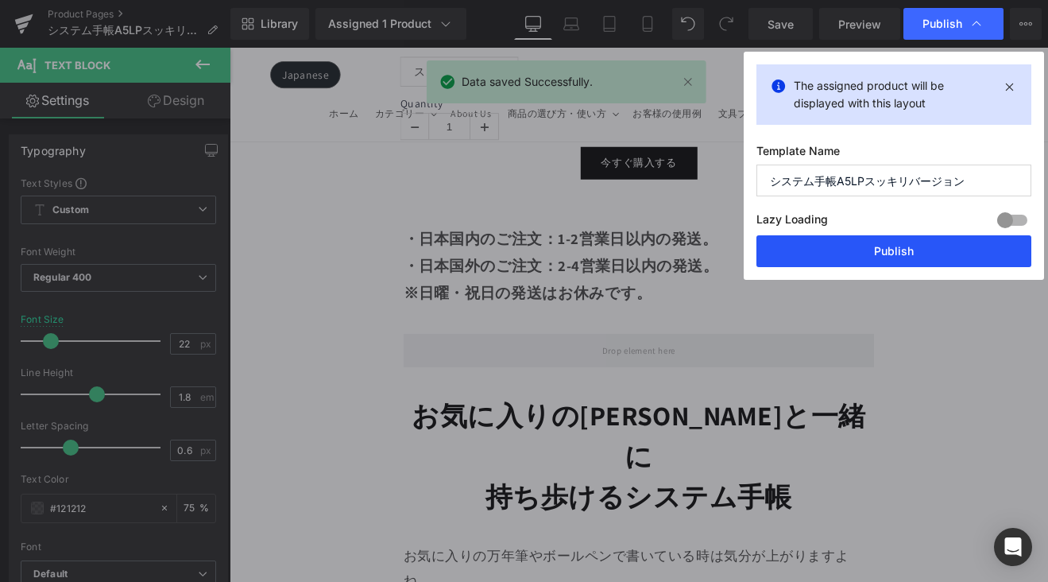
click at [938, 249] on button "Publish" at bounding box center [893, 251] width 275 height 32
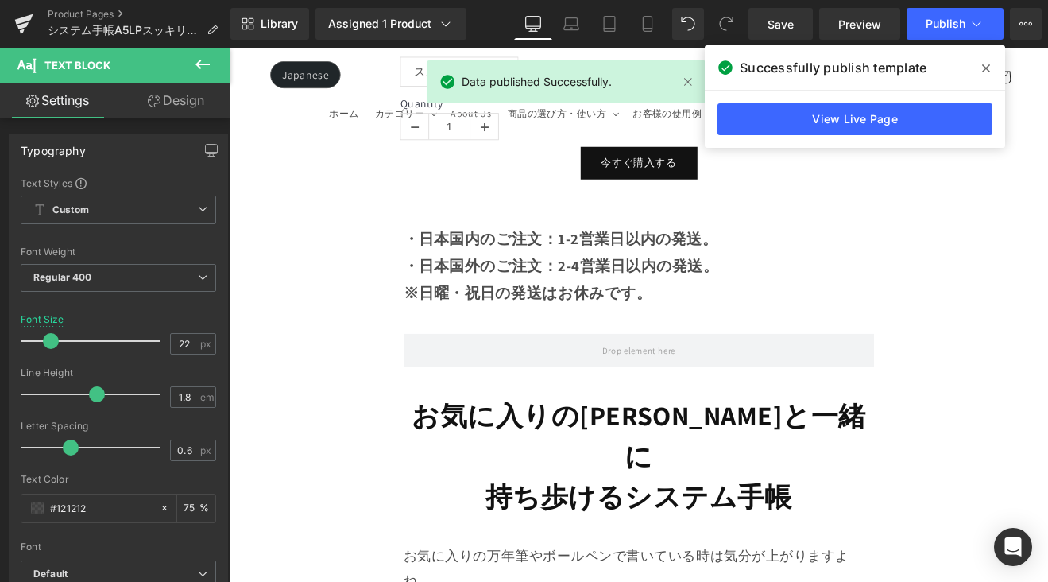
click at [75, 6] on div "Product Pages システム手帳A5LPスッキリバージョン" at bounding box center [115, 24] width 230 height 48
click at [75, 11] on link "Product Pages" at bounding box center [139, 14] width 183 height 13
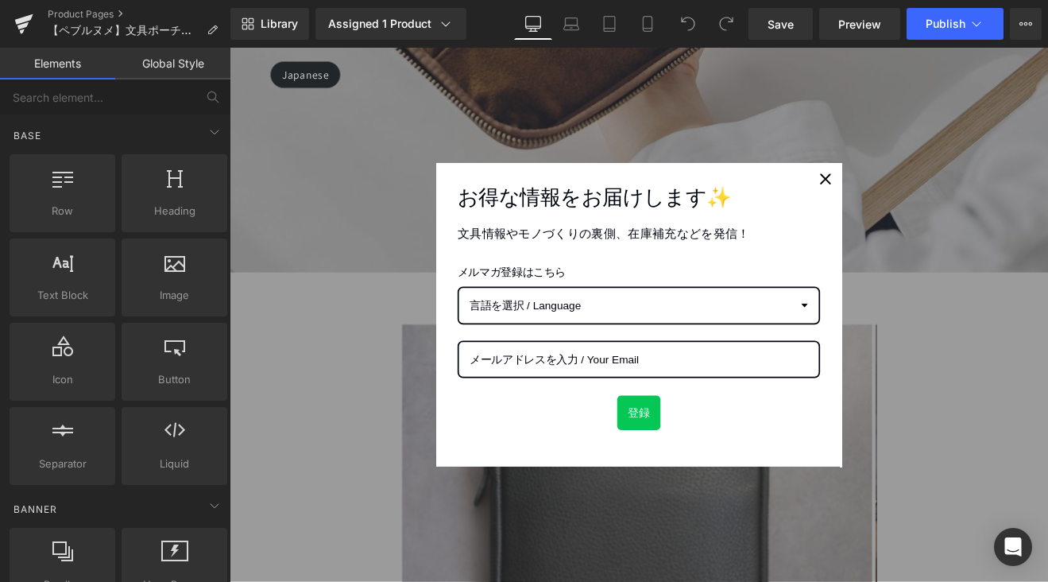
scroll to position [849, 0]
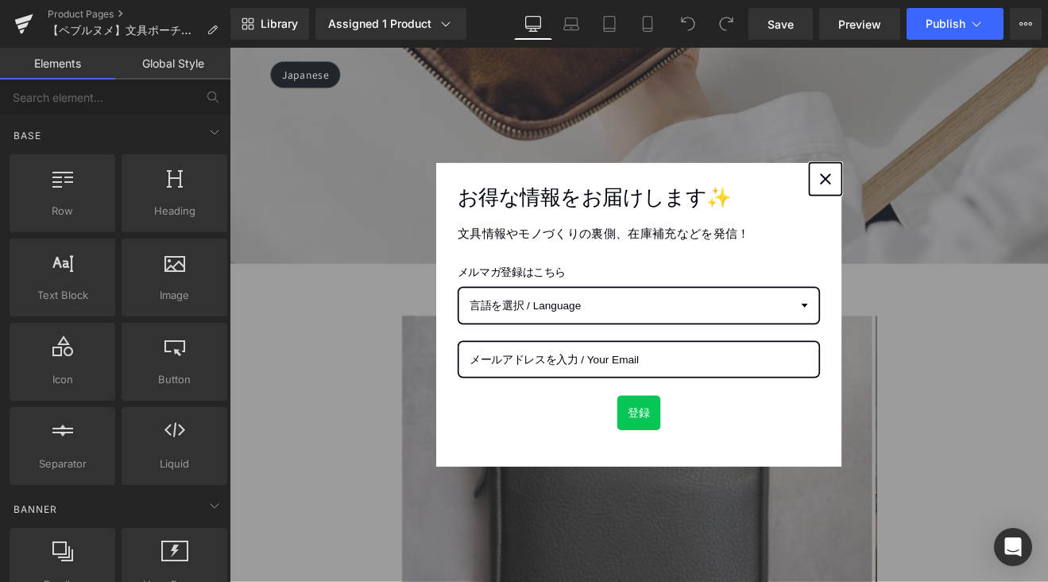
click at [927, 203] on icon "close icon" at bounding box center [929, 201] width 13 height 13
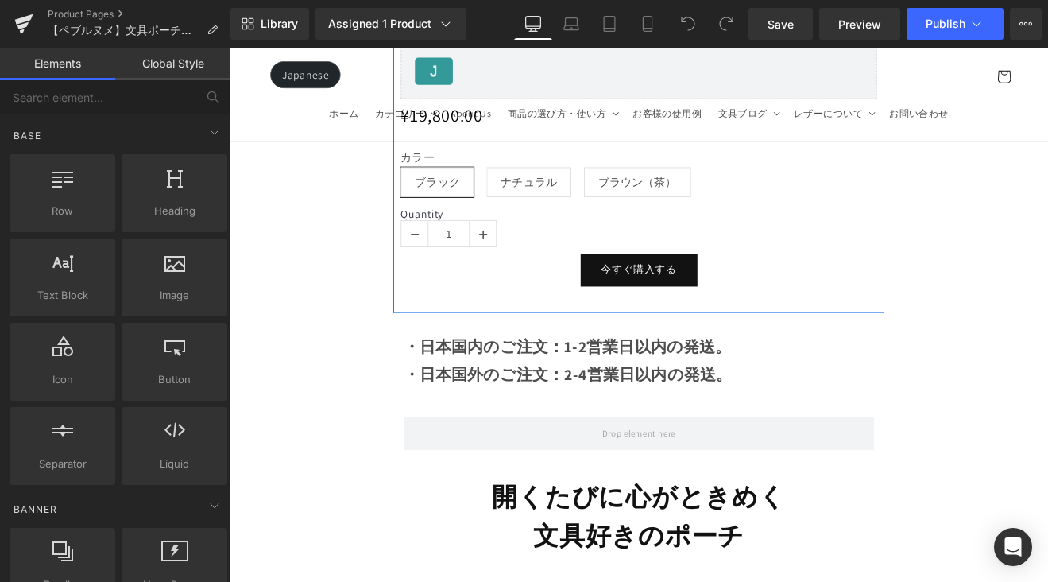
scroll to position [1878, 0]
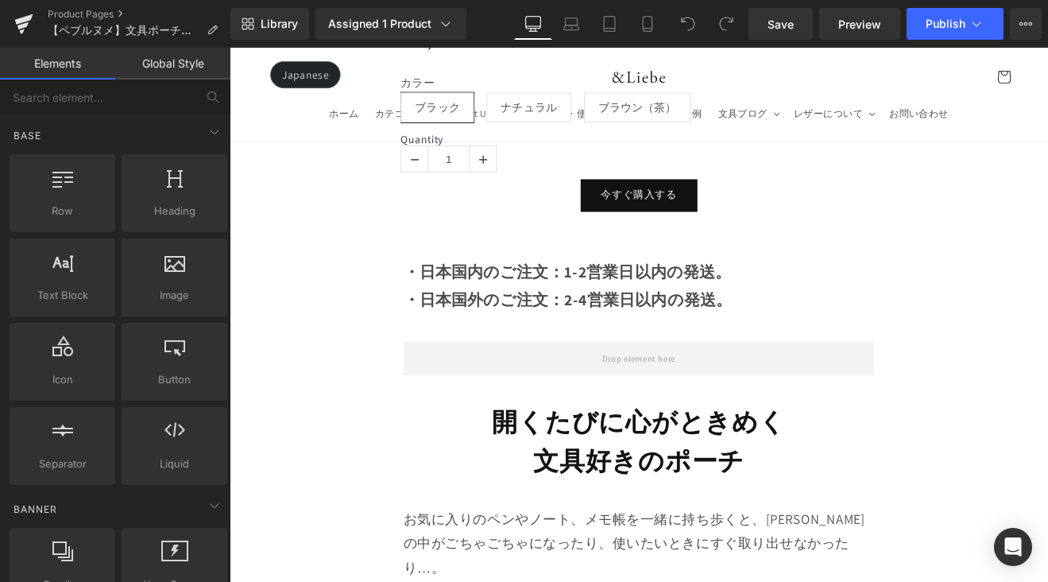
click at [815, 335] on div "・日本国外のご注文：2-4営業日以内の発送。" at bounding box center [710, 343] width 553 height 33
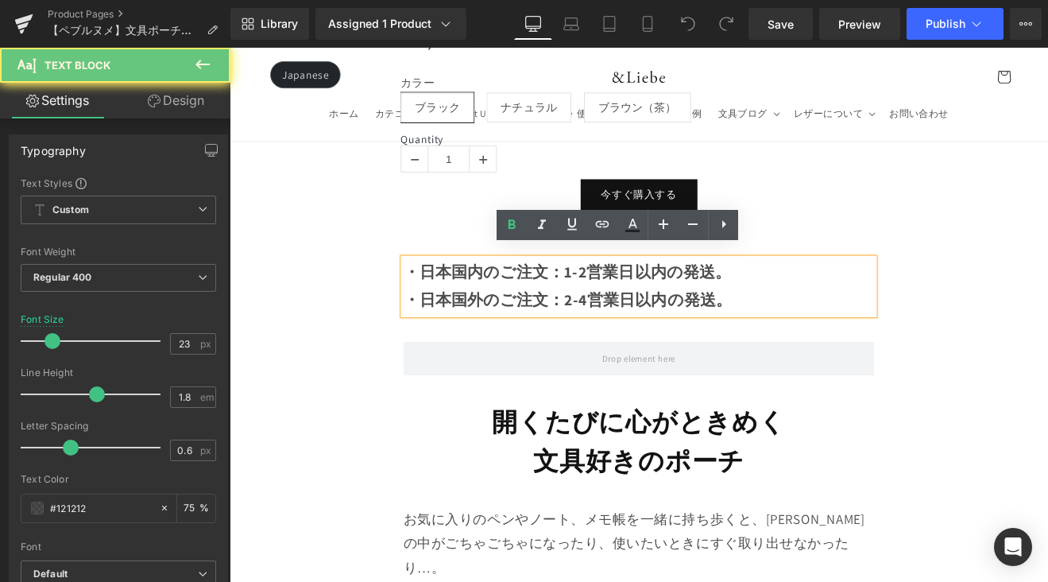
click at [817, 335] on div "・日本国外のご注文：2-4営業日以内の発送。" at bounding box center [710, 343] width 553 height 33
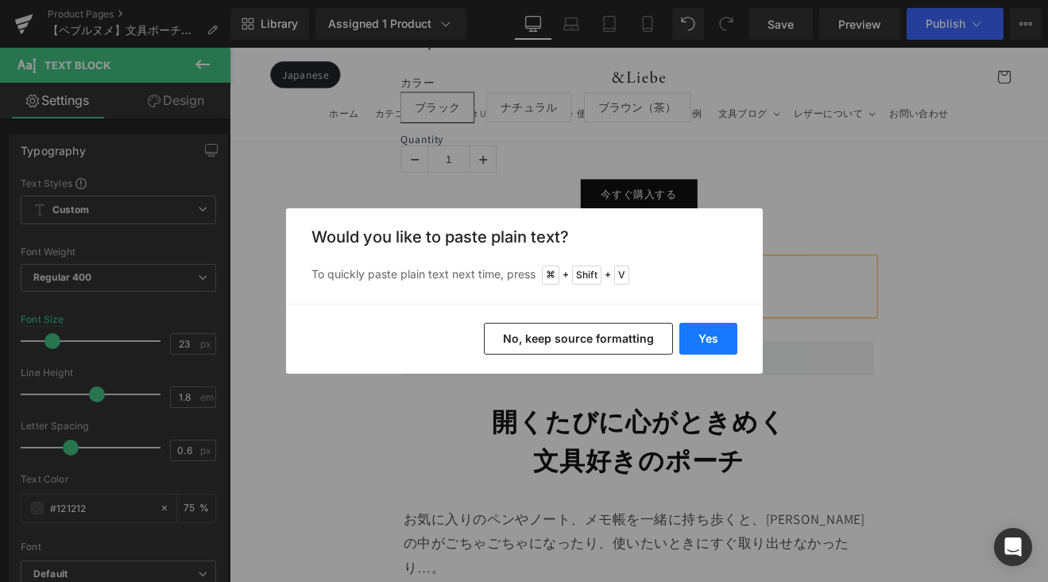
drag, startPoint x: 710, startPoint y: 327, endPoint x: 565, endPoint y: 327, distance: 144.6
click at [710, 327] on button "Yes" at bounding box center [708, 339] width 58 height 32
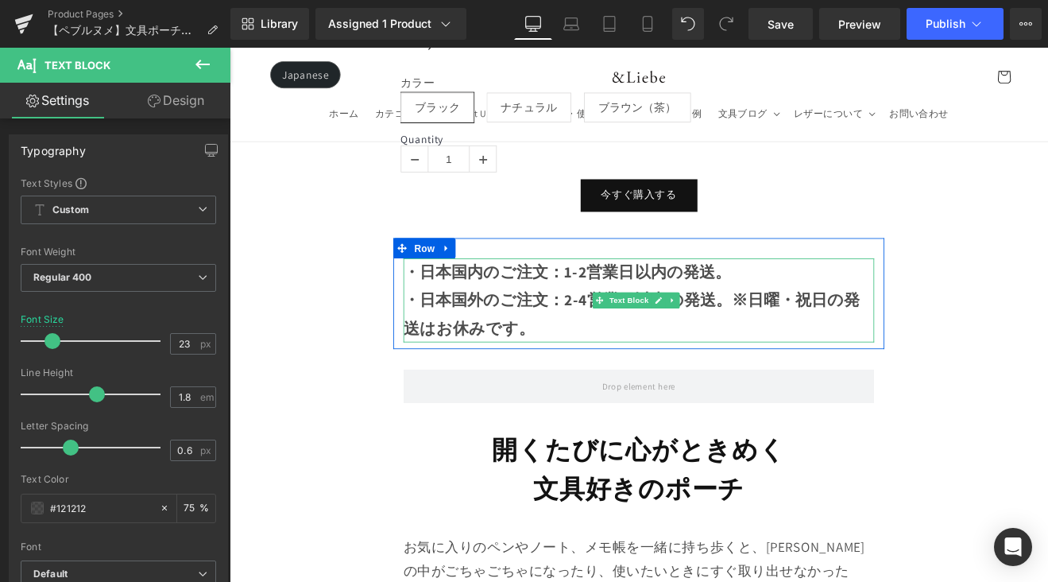
click at [812, 336] on strong "・日本国外のご注文：2-4営業日以内の発送。※日曜・祝日の発送はお休みです。" at bounding box center [702, 359] width 536 height 56
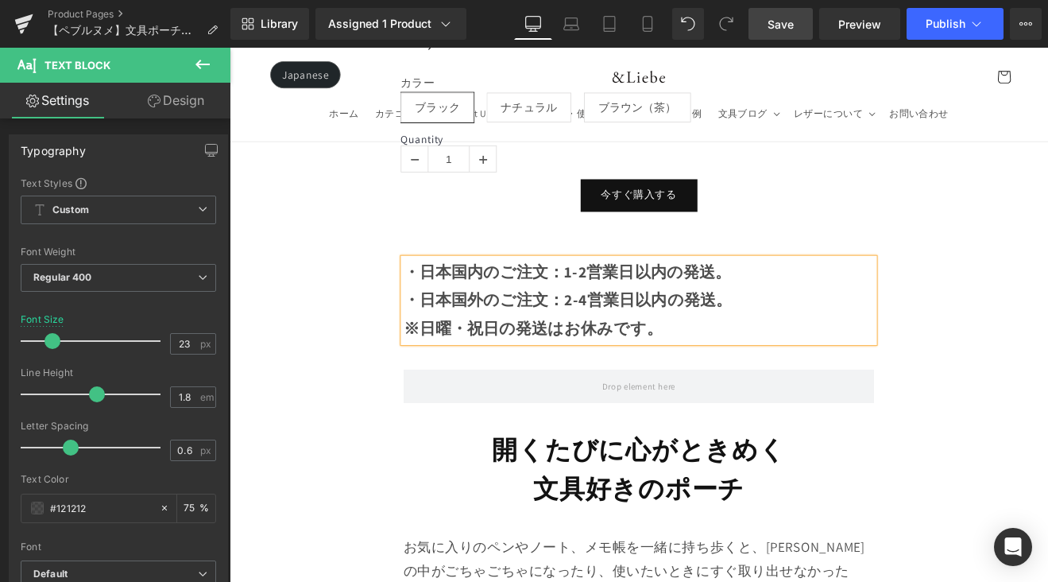
click at [780, 29] on span "Save" at bounding box center [781, 24] width 26 height 17
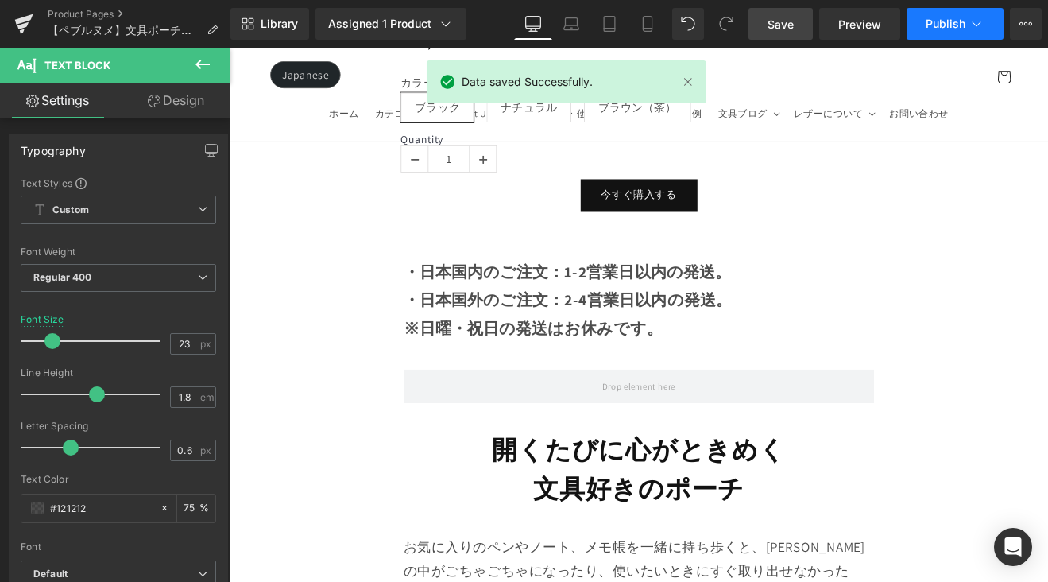
click at [954, 26] on span "Publish" at bounding box center [946, 23] width 40 height 13
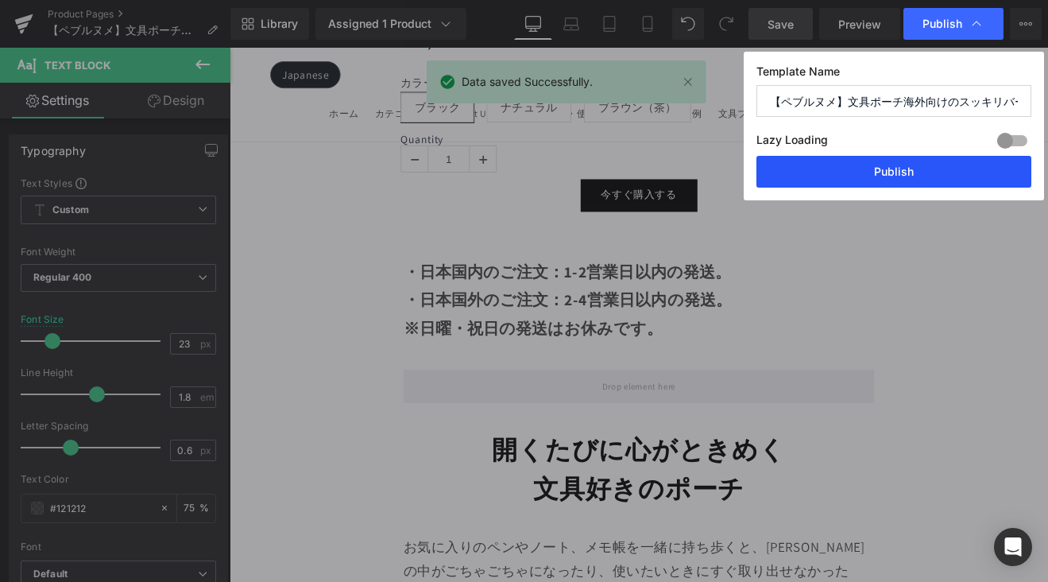
click at [937, 176] on button "Publish" at bounding box center [893, 172] width 275 height 32
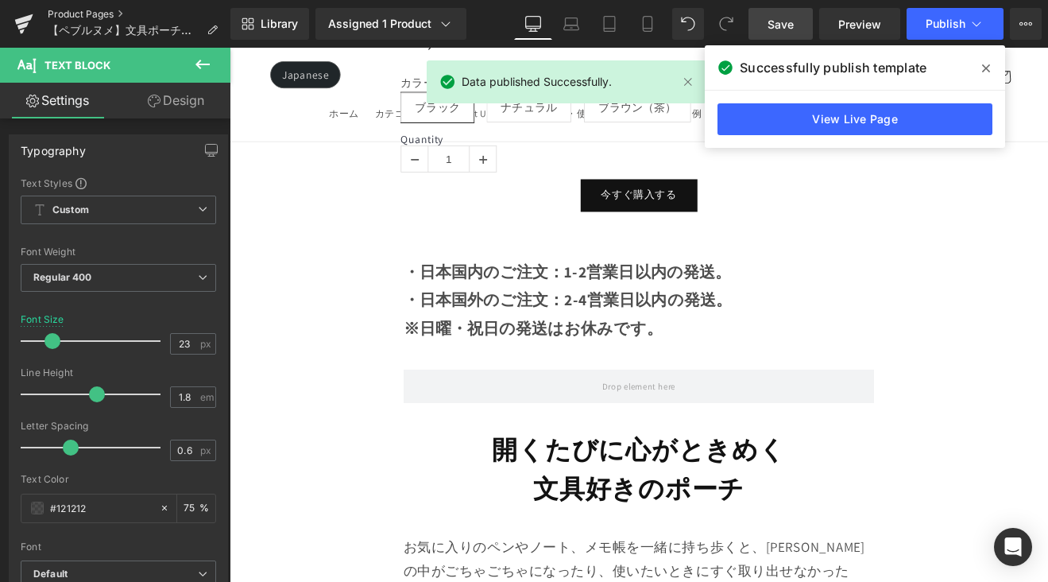
click at [88, 13] on link "Product Pages" at bounding box center [139, 14] width 183 height 13
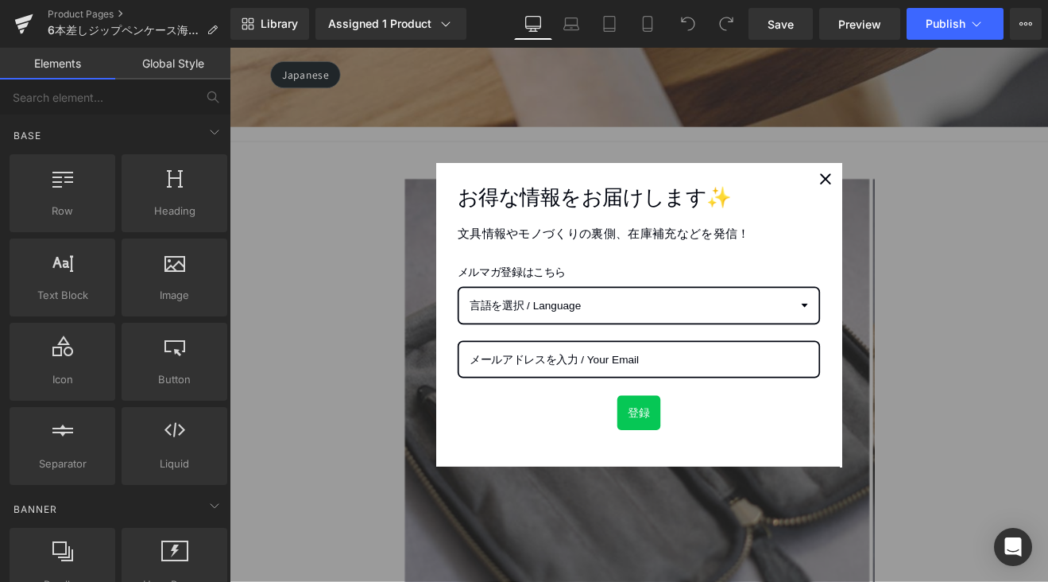
scroll to position [1128, 0]
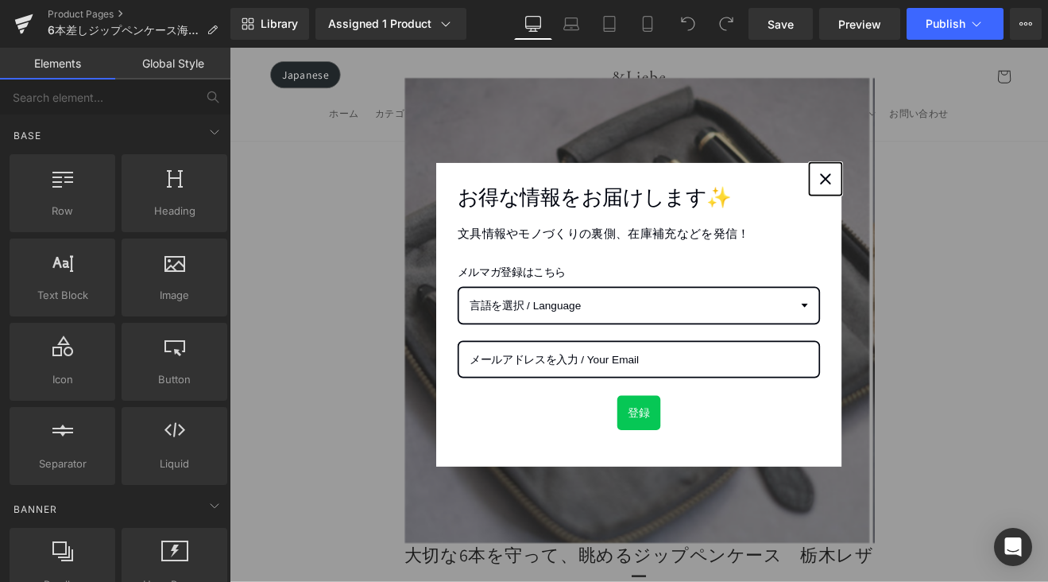
click at [929, 206] on icon "close icon" at bounding box center [929, 201] width 13 height 13
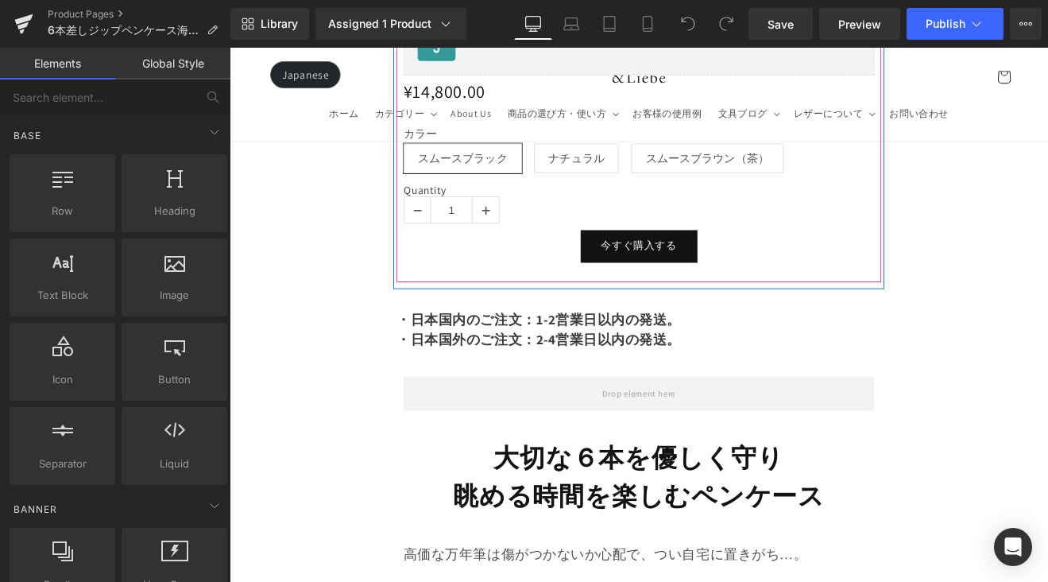
scroll to position [1797, 0]
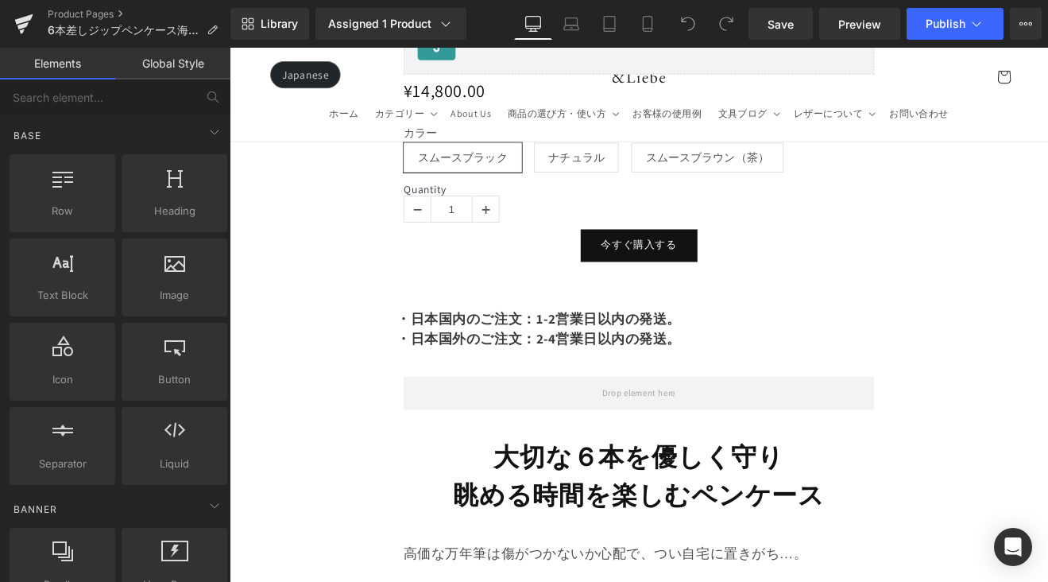
click at [784, 378] on h1 "・日本国外のご注文：2-4営業日以内の発送。" at bounding box center [710, 390] width 569 height 24
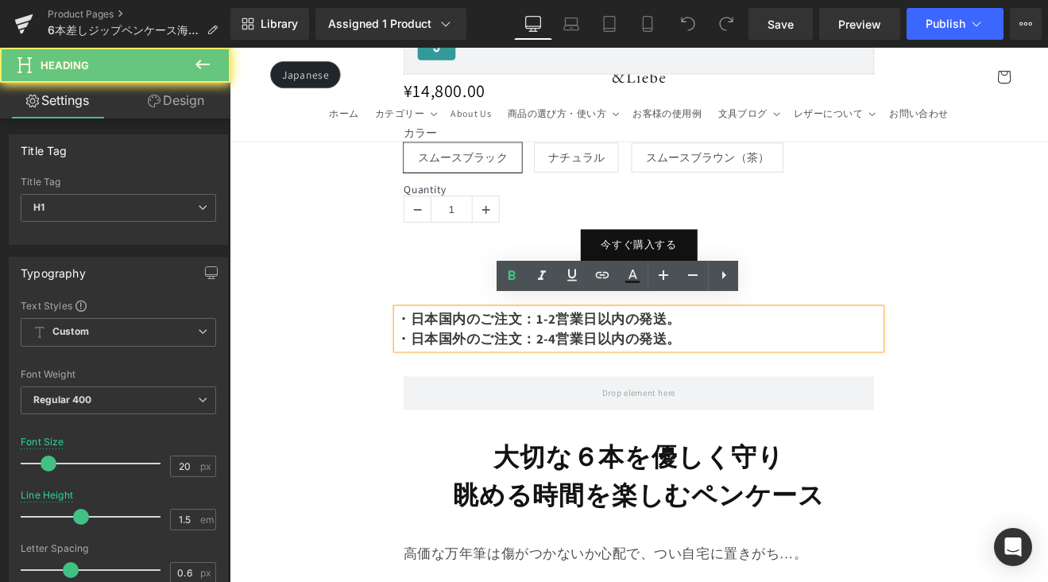
click at [782, 379] on h1 "・日本国外のご注文：2-4営業日以内の発送。" at bounding box center [710, 390] width 569 height 24
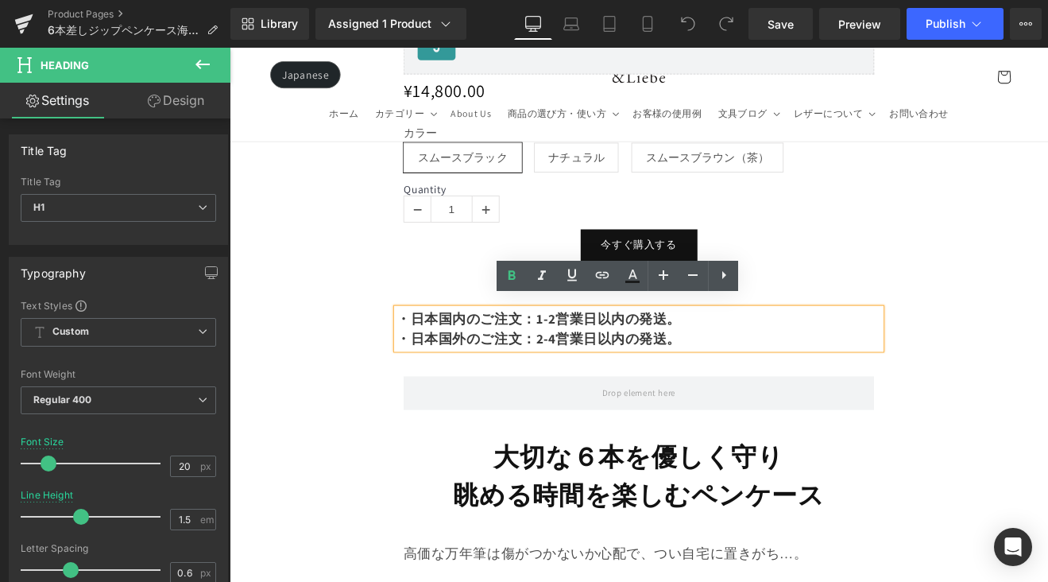
paste div
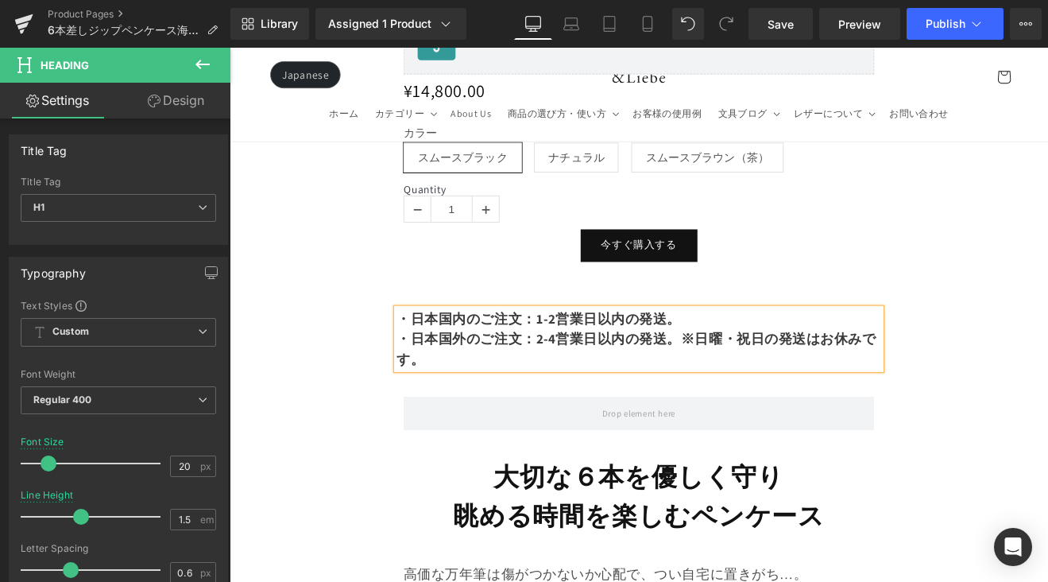
click at [763, 380] on b "・日本国外のご注文：2-4営業日以内の発送。※日曜・祝日の発送はお休みです。" at bounding box center [707, 402] width 563 height 44
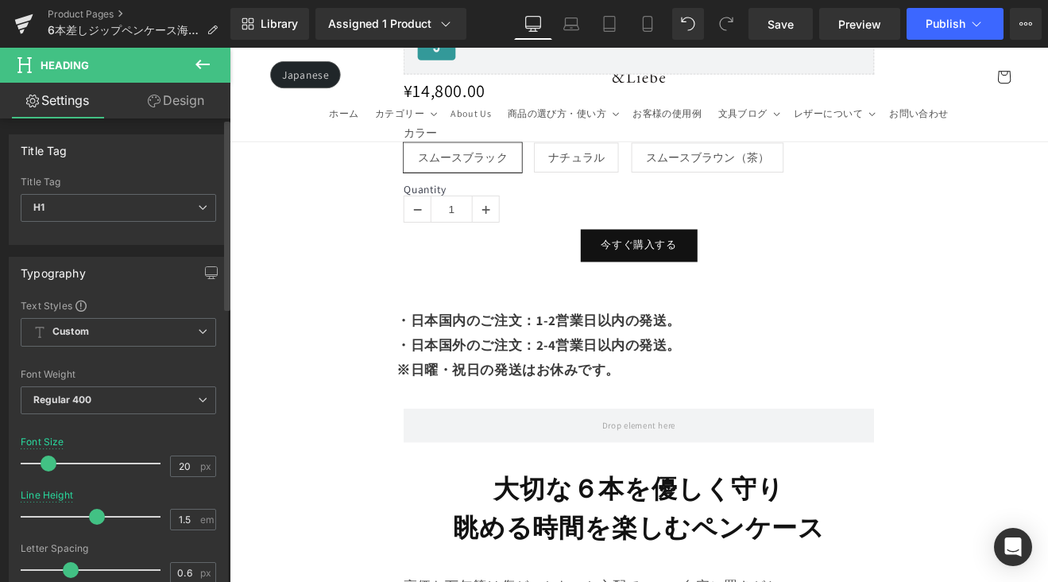
drag, startPoint x: 79, startPoint y: 515, endPoint x: 92, endPoint y: 517, distance: 12.8
click at [92, 517] on span at bounding box center [97, 517] width 16 height 16
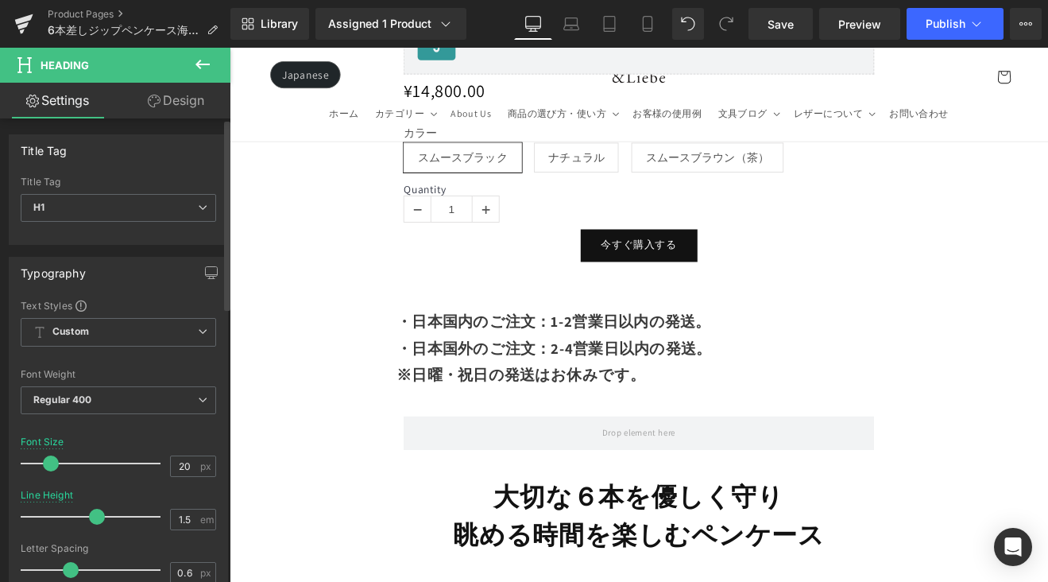
click at [50, 466] on span at bounding box center [51, 463] width 16 height 16
click at [645, 36] on link "Mobile" at bounding box center [648, 24] width 38 height 32
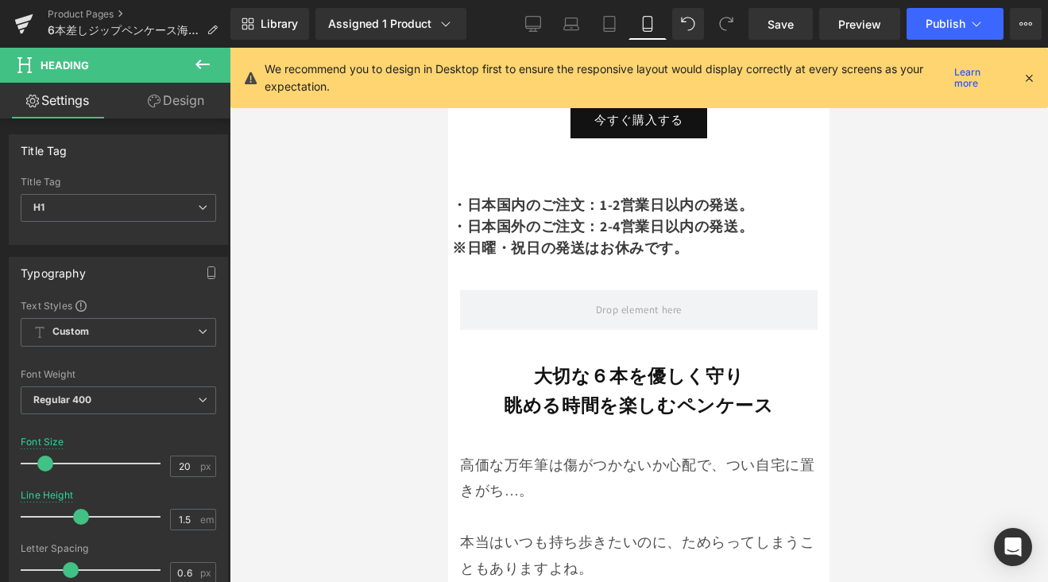
scroll to position [1034, 0]
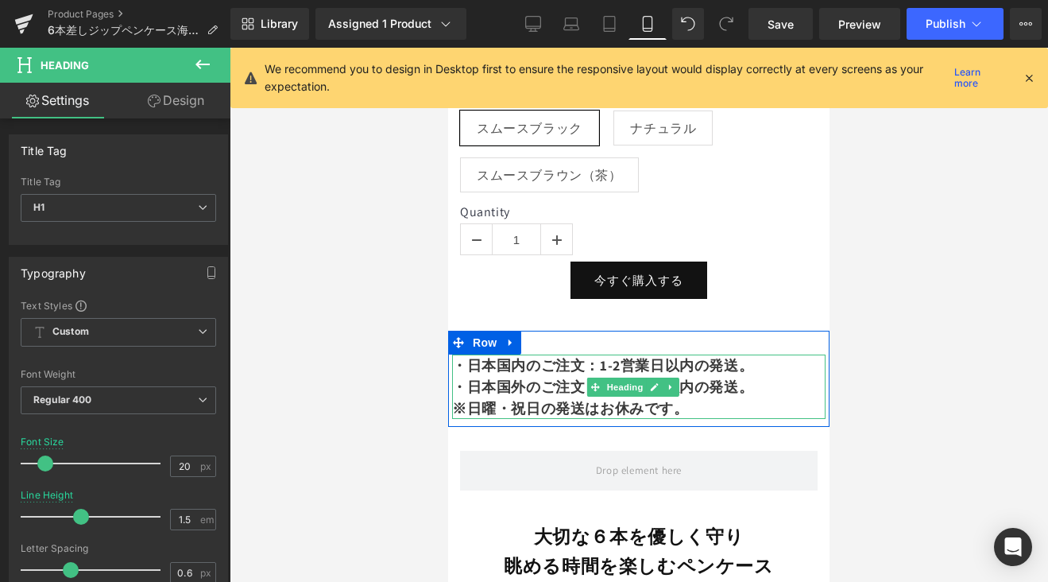
click at [643, 362] on b "・日本国内のご注文：1-2営業日以内の発送。" at bounding box center [602, 365] width 301 height 18
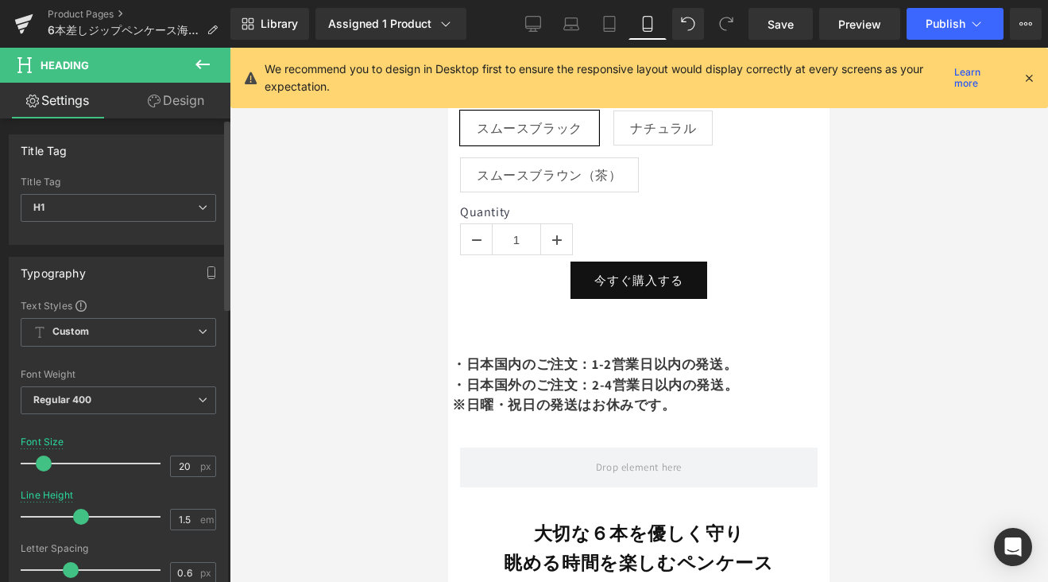
click at [47, 463] on span at bounding box center [44, 463] width 16 height 16
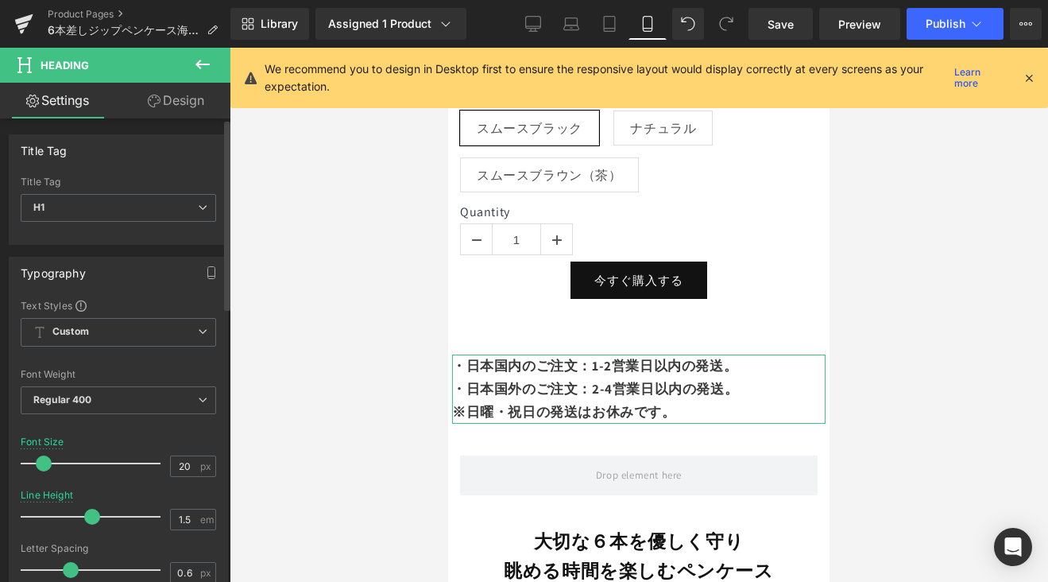
click at [91, 511] on span at bounding box center [92, 517] width 16 height 16
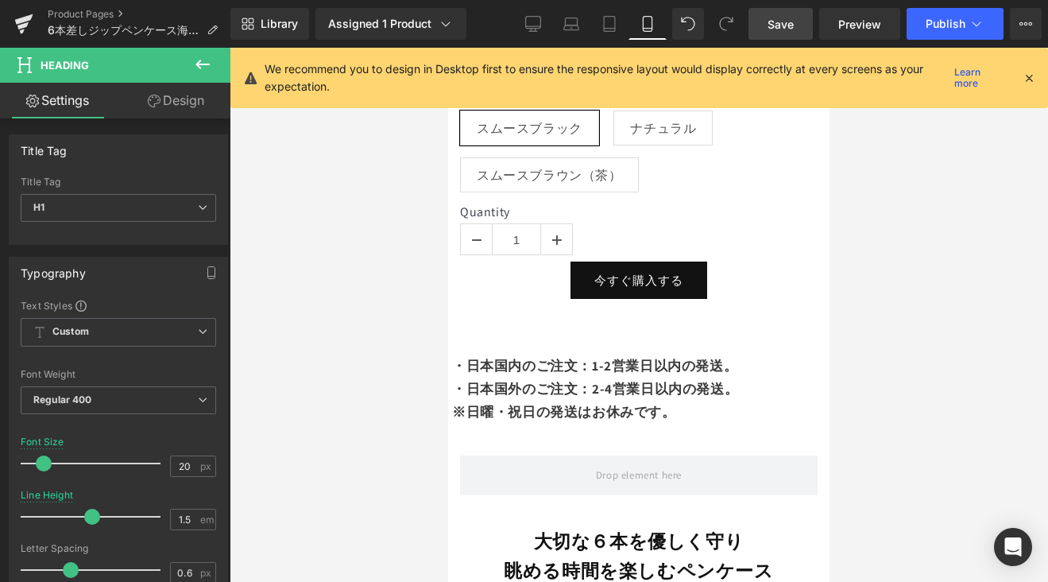
click at [779, 24] on span "Save" at bounding box center [781, 24] width 26 height 17
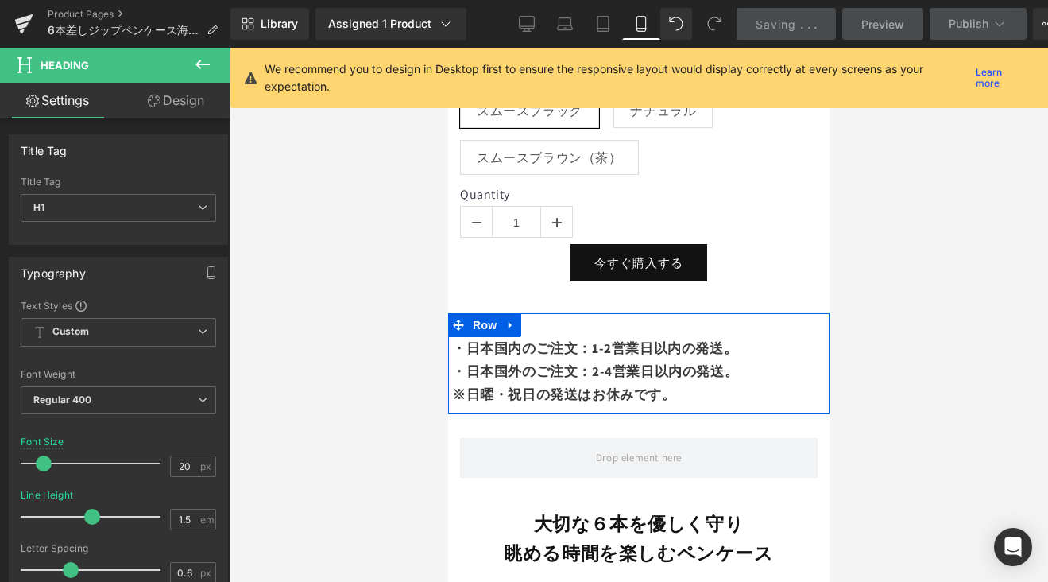
scroll to position [1139, 0]
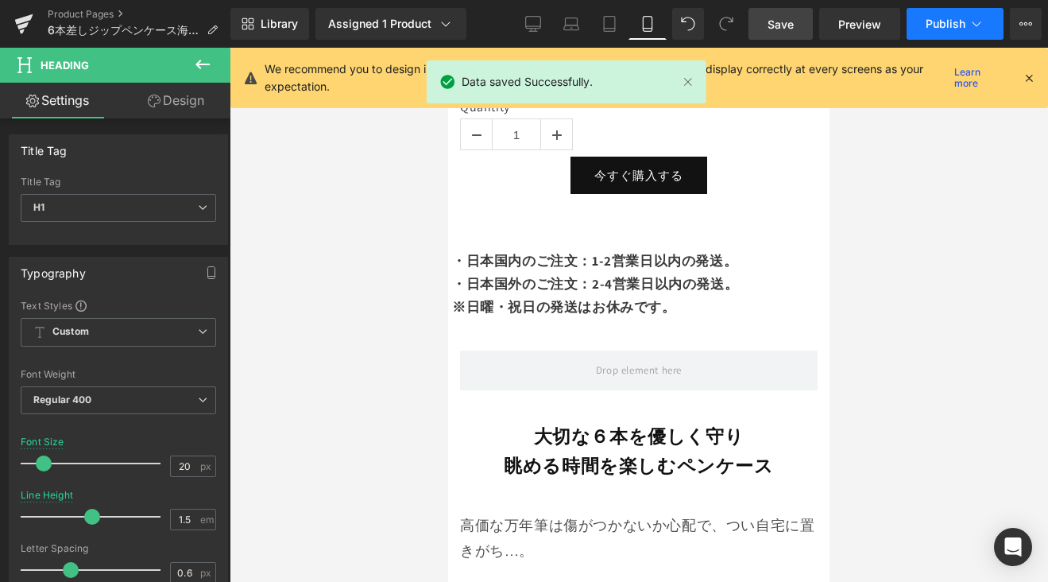
click at [946, 20] on span "Publish" at bounding box center [946, 23] width 40 height 13
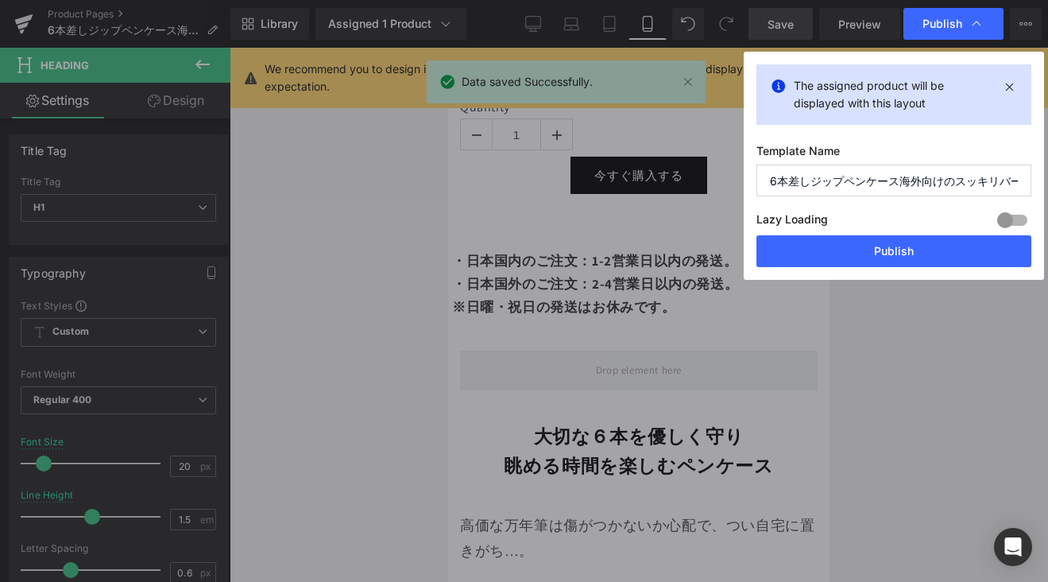
click at [888, 253] on button "Publish" at bounding box center [893, 251] width 275 height 32
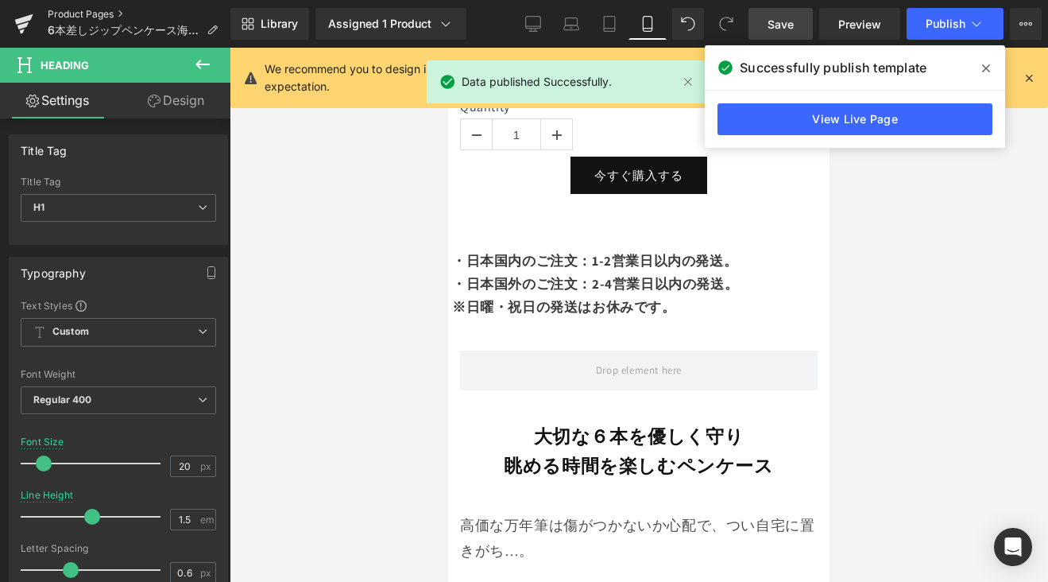
click at [91, 10] on link "Product Pages" at bounding box center [139, 14] width 183 height 13
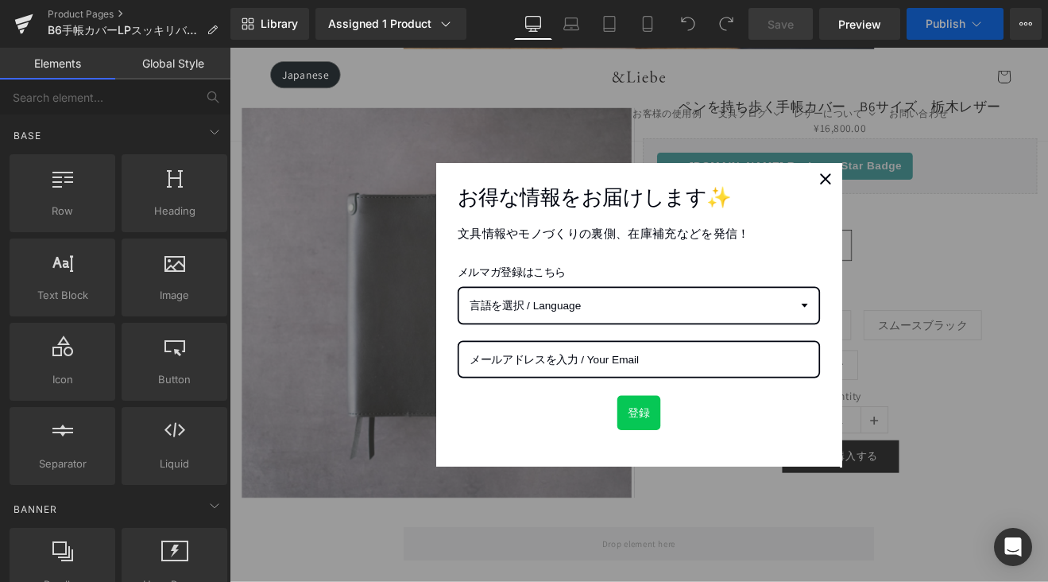
scroll to position [833, 0]
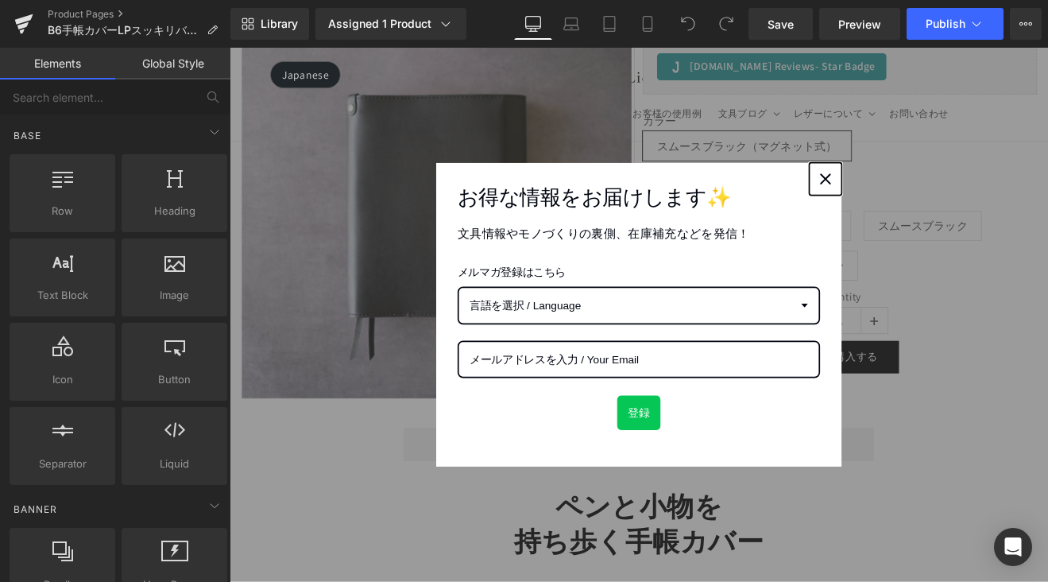
click at [917, 204] on div "Close" at bounding box center [929, 201] width 25 height 25
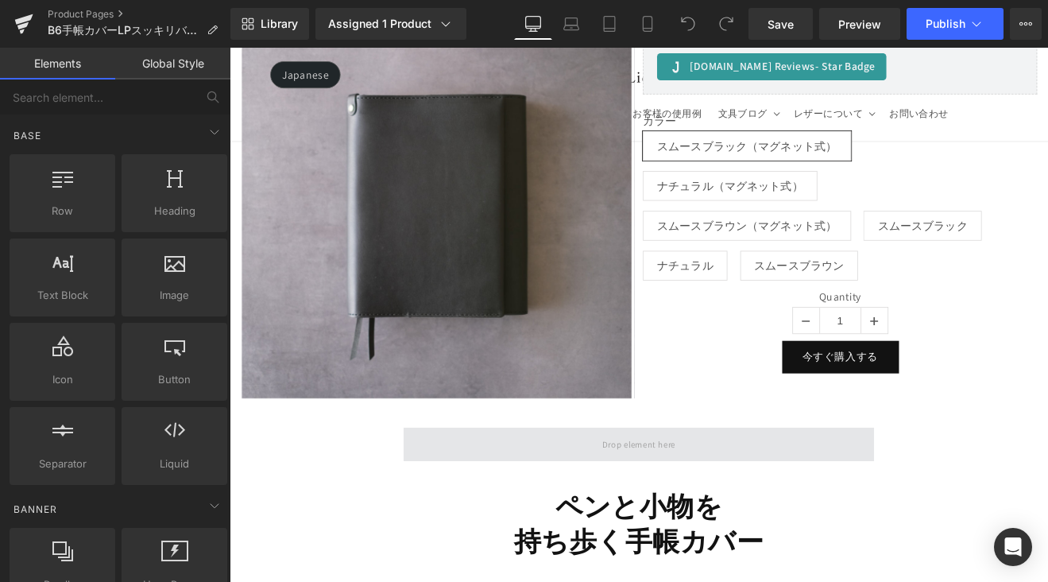
click at [768, 513] on span at bounding box center [710, 513] width 553 height 40
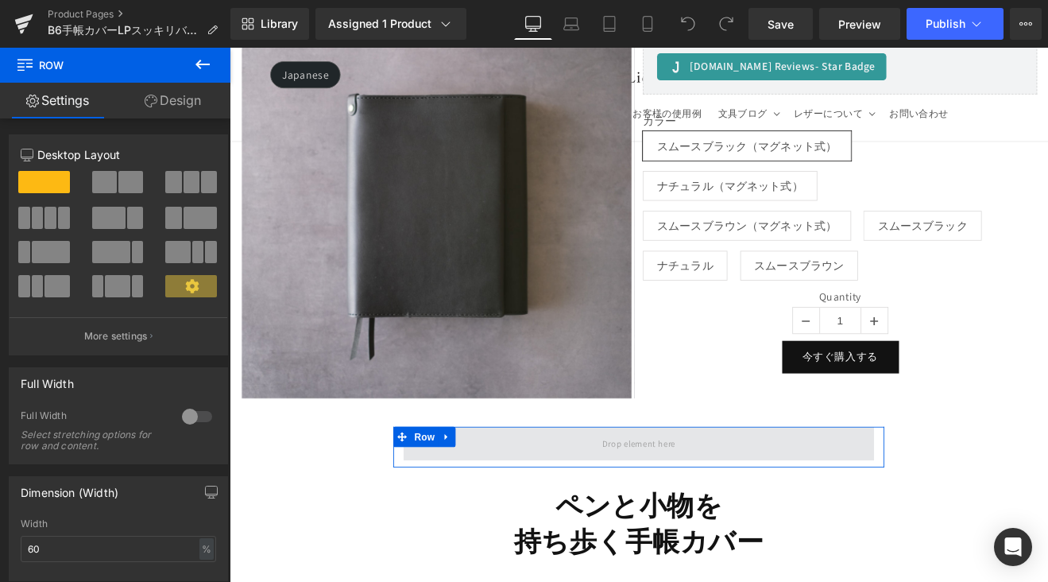
click at [582, 493] on div "Row" at bounding box center [710, 517] width 577 height 48
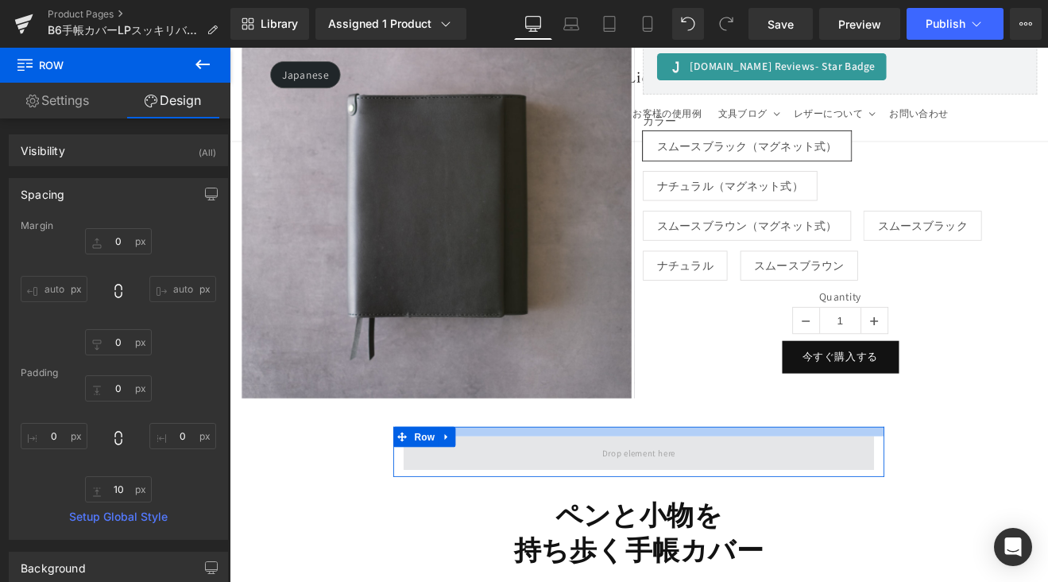
drag, startPoint x: 586, startPoint y: 487, endPoint x: 584, endPoint y: 498, distance: 11.2
click at [584, 498] on div "Row" at bounding box center [710, 522] width 577 height 59
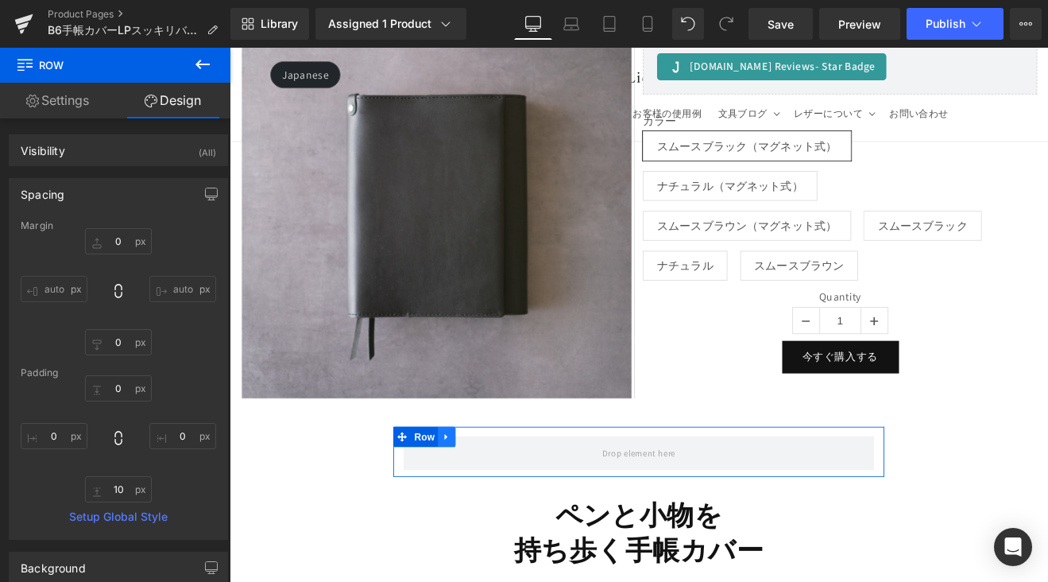
click at [489, 495] on link at bounding box center [484, 505] width 21 height 24
click at [500, 499] on icon at bounding box center [505, 504] width 11 height 11
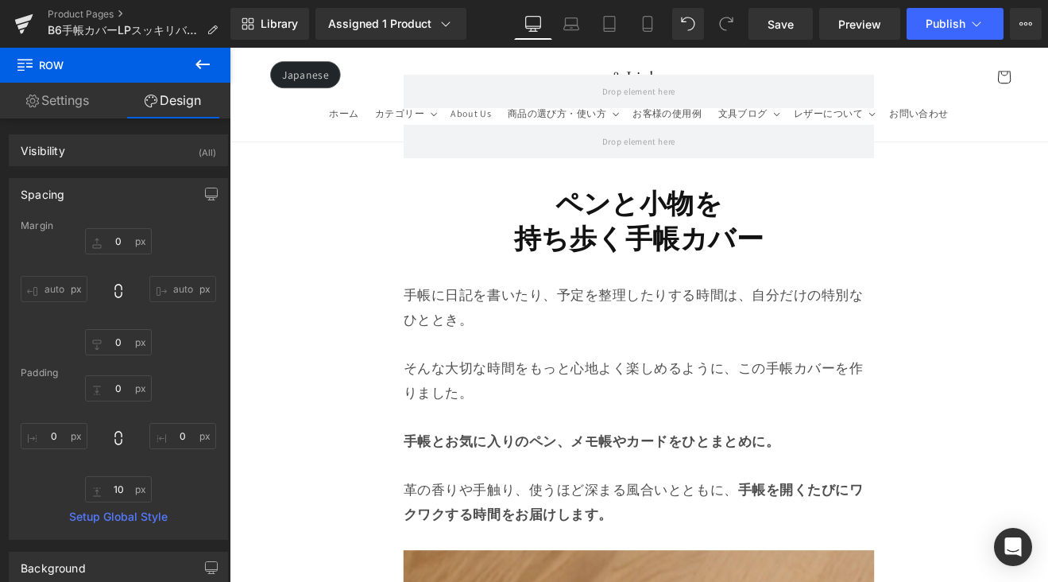
scroll to position [1140, 0]
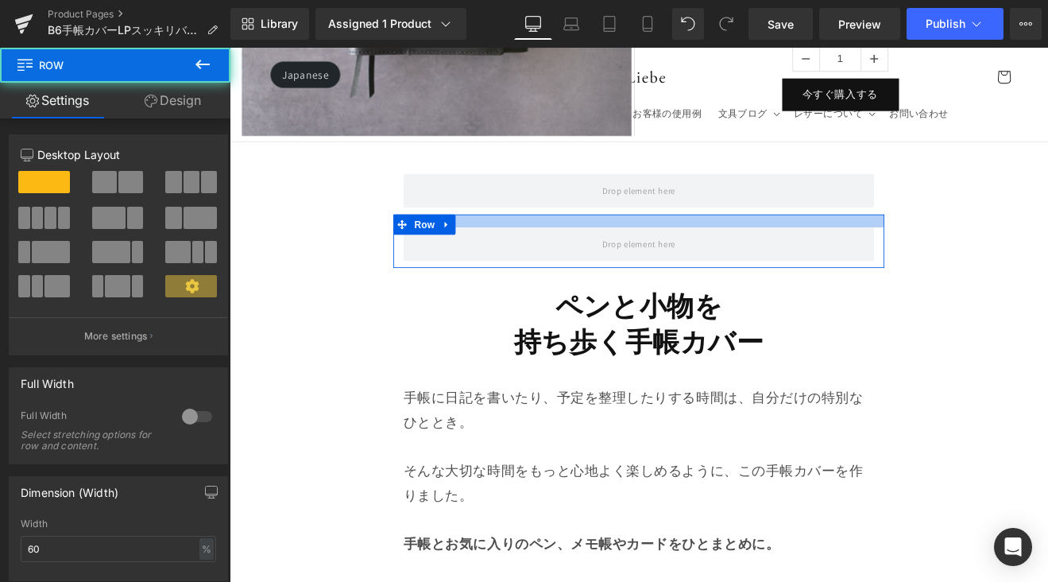
click at [582, 244] on div at bounding box center [710, 251] width 577 height 15
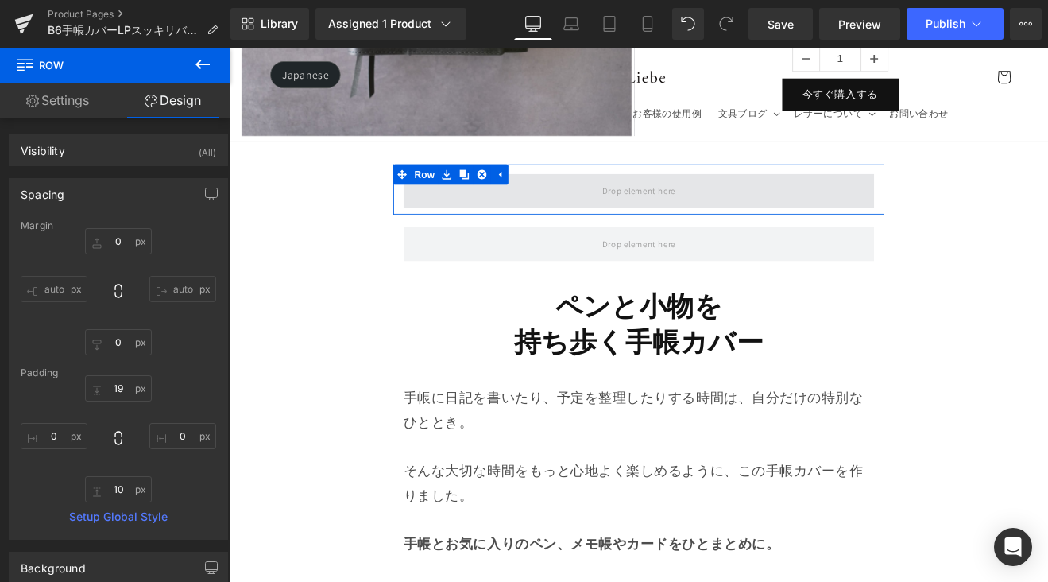
click at [573, 212] on span at bounding box center [710, 216] width 553 height 40
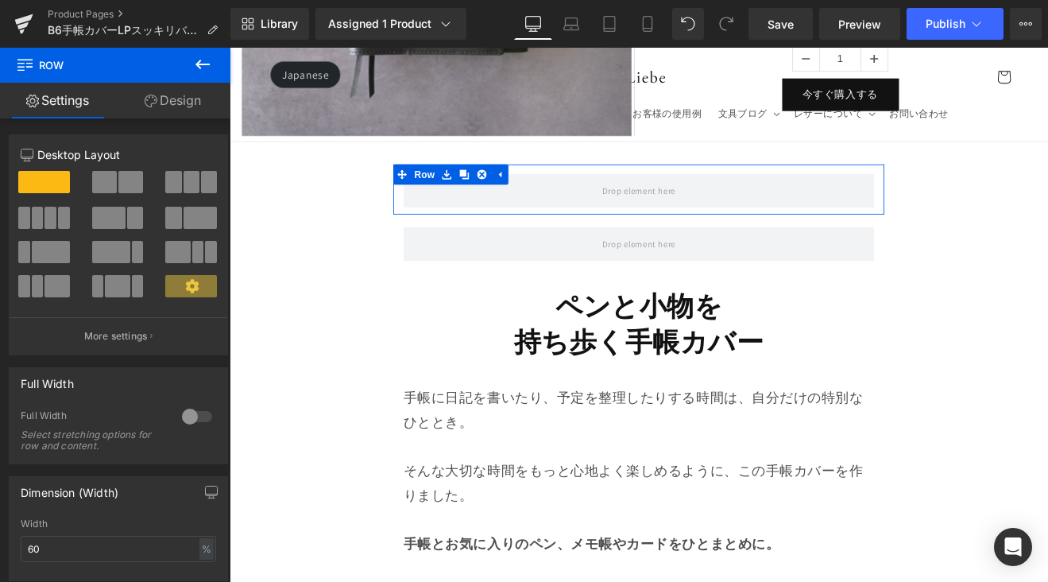
click at [208, 83] on link "Design" at bounding box center [172, 101] width 115 height 36
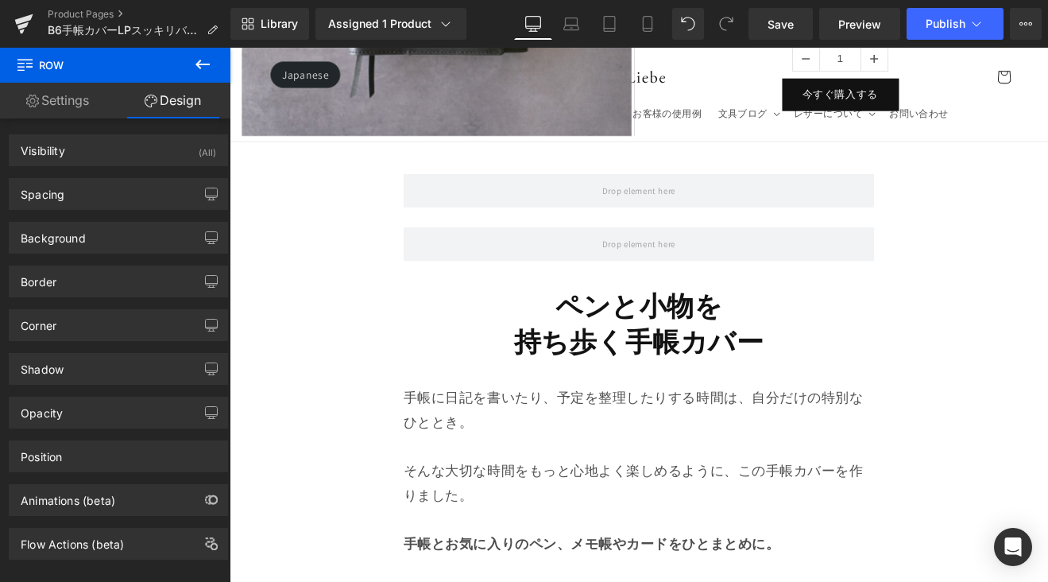
click at [202, 60] on icon at bounding box center [202, 64] width 19 height 19
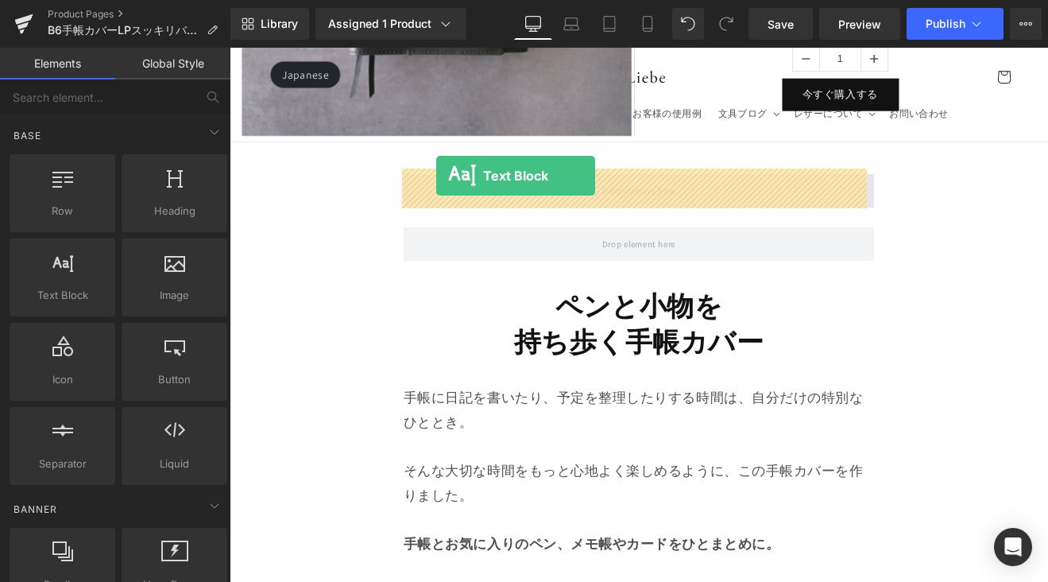
drag, startPoint x: 315, startPoint y: 264, endPoint x: 471, endPoint y: 199, distance: 168.8
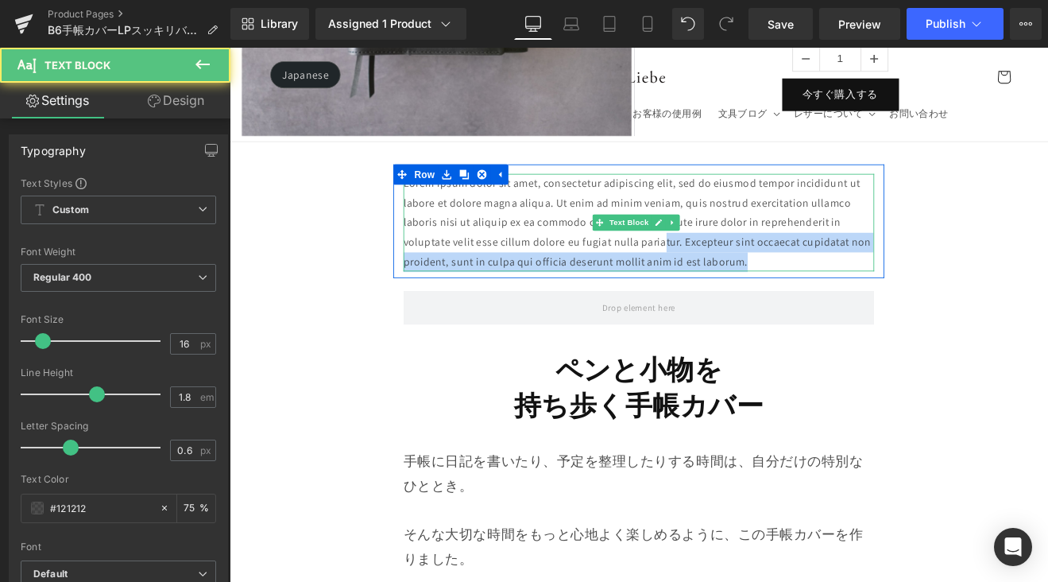
drag, startPoint x: 862, startPoint y: 293, endPoint x: 744, endPoint y: 257, distance: 123.7
click at [737, 258] on p "Lorem ipsum dolor sit amet, consectetur adipiscing elit, sed do eiusmod tempor …" at bounding box center [710, 253] width 553 height 114
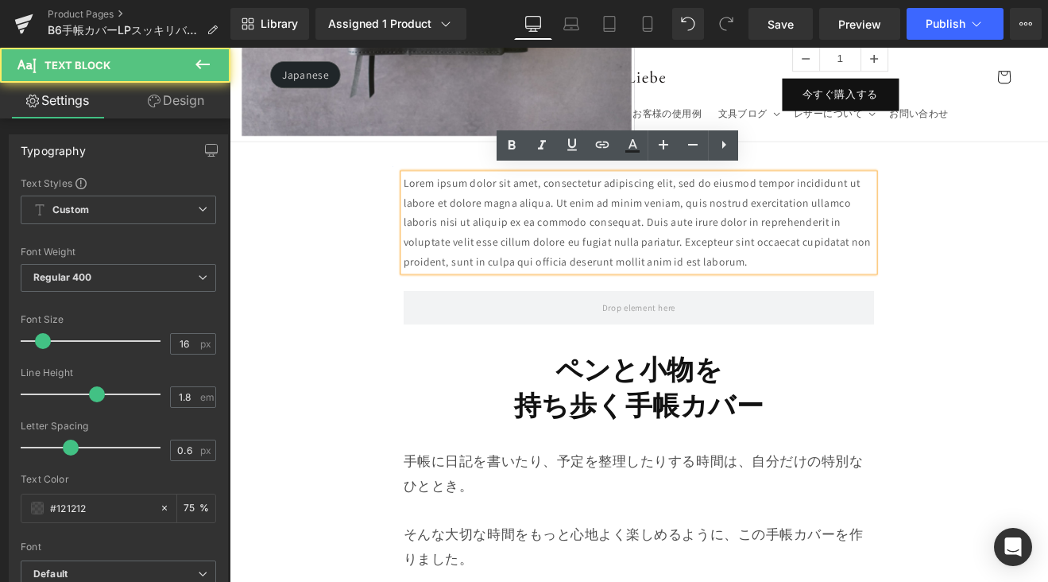
click at [865, 288] on p "Lorem ipsum dolor sit amet, consectetur adipiscing elit, sed do eiusmod tempor …" at bounding box center [710, 253] width 553 height 114
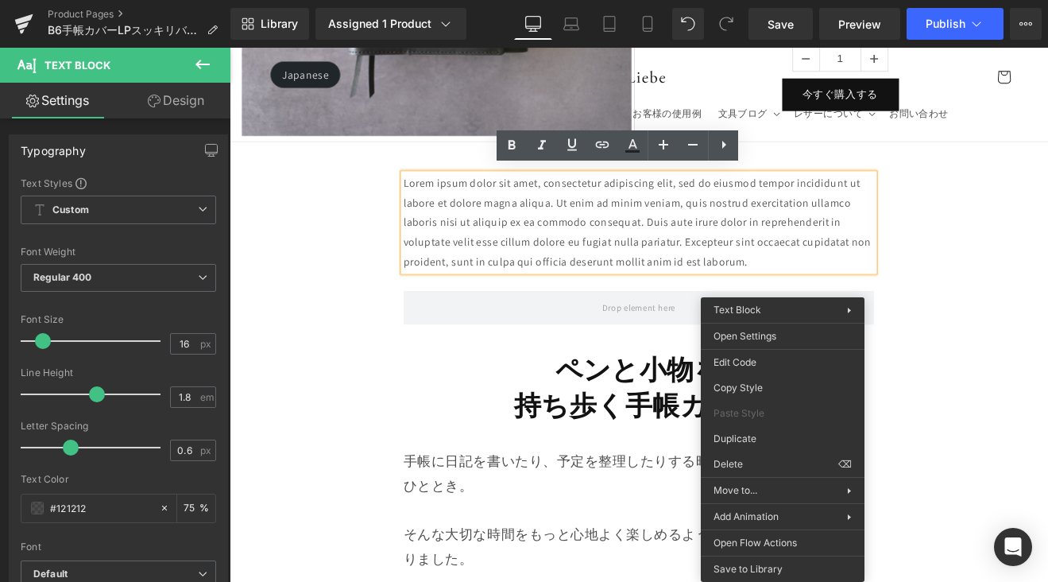
click at [845, 293] on p "Lorem ipsum dolor sit amet, consectetur adipiscing elit, sed do eiusmod tempor …" at bounding box center [710, 253] width 553 height 114
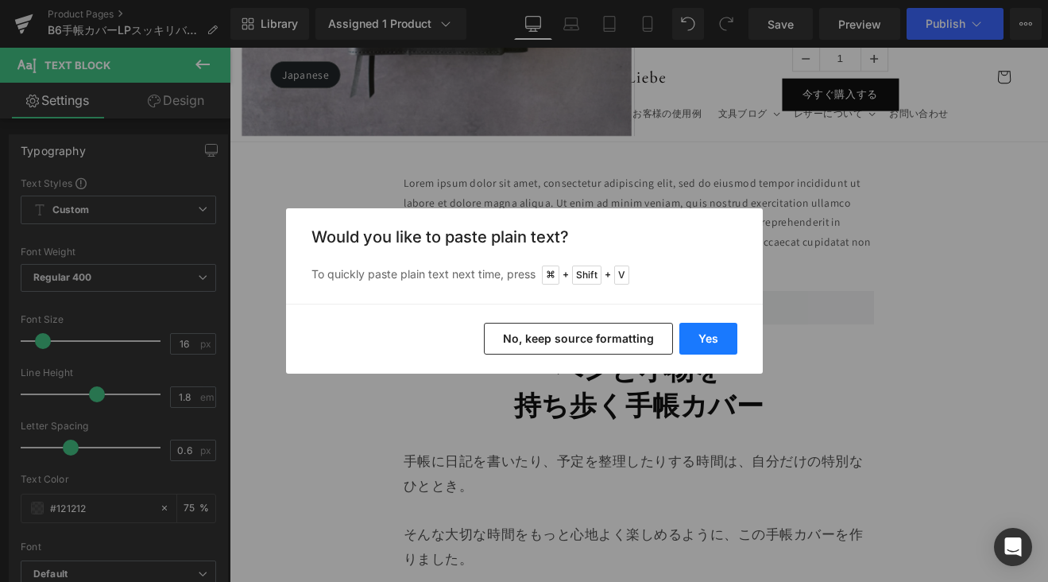
click at [714, 331] on button "Yes" at bounding box center [708, 339] width 58 height 32
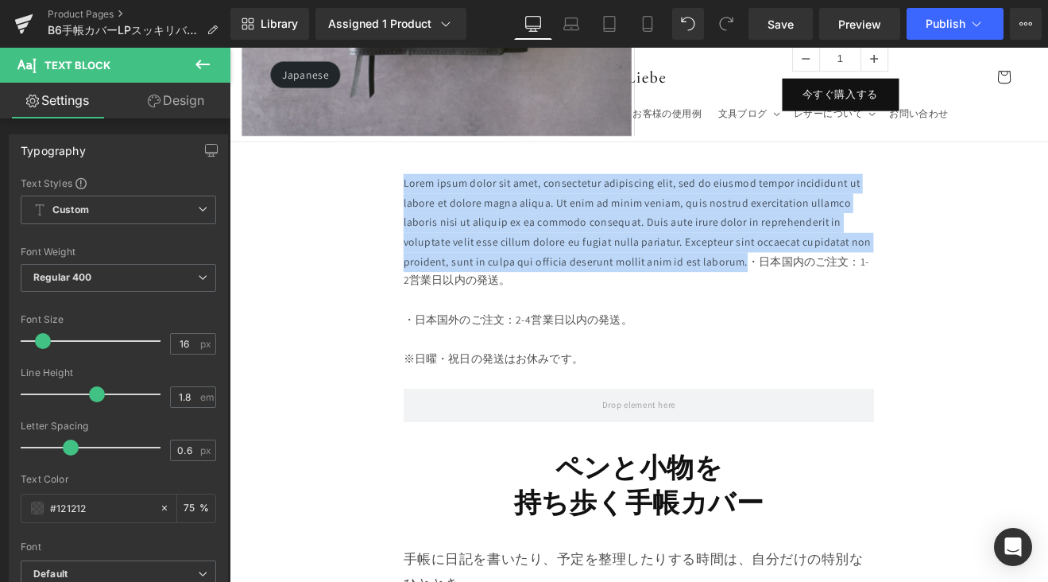
drag, startPoint x: 838, startPoint y: 297, endPoint x: 400, endPoint y: 197, distance: 449.1
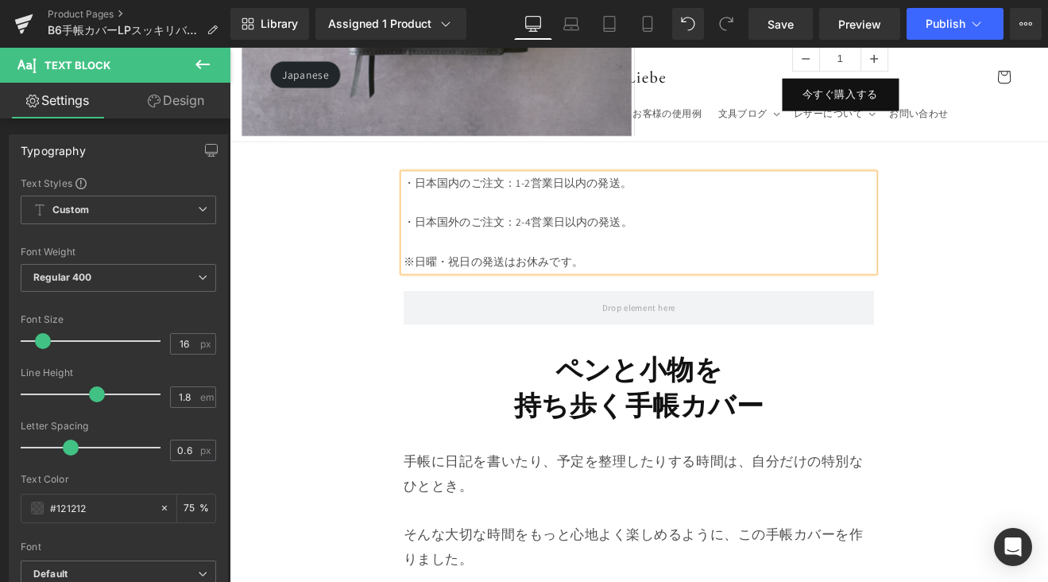
click at [461, 219] on p at bounding box center [710, 230] width 553 height 23
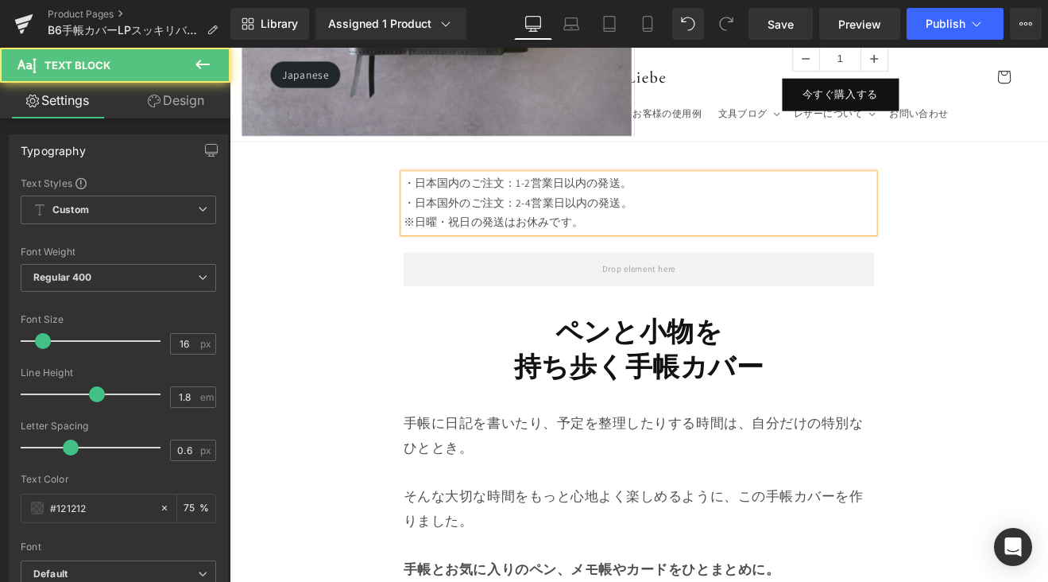
drag, startPoint x: 645, startPoint y: 248, endPoint x: 430, endPoint y: 195, distance: 221.6
click at [434, 196] on div "・日本国内のご注文：1-2営業日以内の発送。 ・日本国外のご注文：2-4営業日以内の発送。 ※日曜・祝日の発送はお休みです。" at bounding box center [710, 230] width 553 height 68
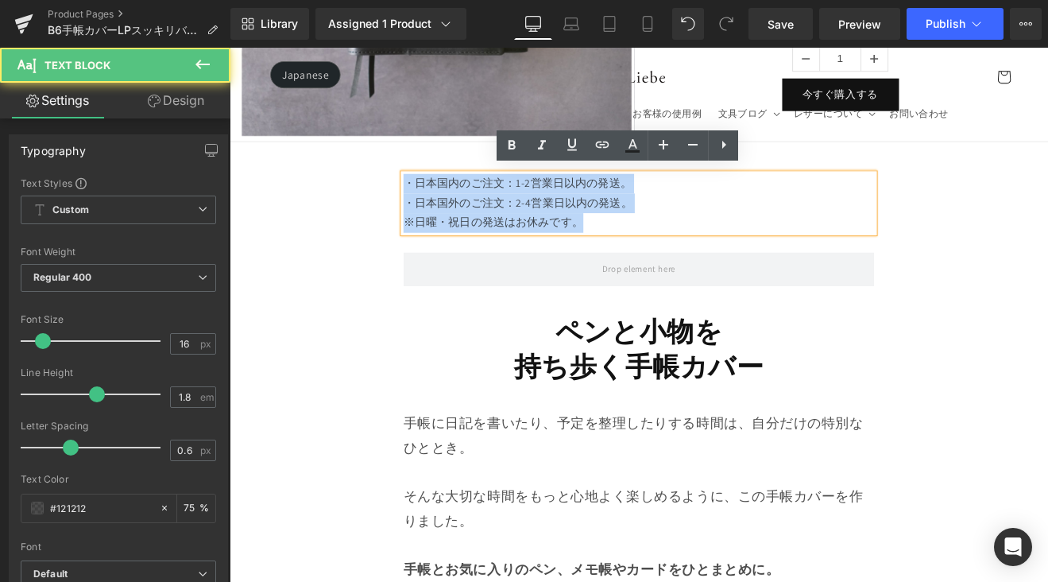
drag, startPoint x: 433, startPoint y: 197, endPoint x: 656, endPoint y: 257, distance: 231.3
click at [656, 257] on div "・日本国内のご注文：1-2営業日以内の発送。 ・日本国外のご注文：2-4営業日以内の発送。 ※日曜・祝日の発送はお休みです。" at bounding box center [710, 230] width 553 height 68
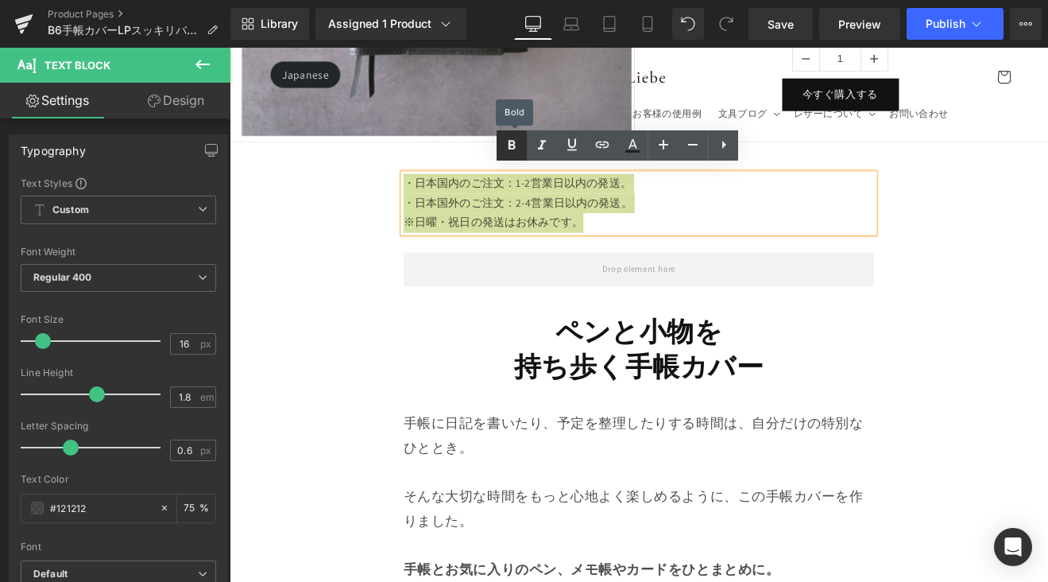
click at [501, 137] on link at bounding box center [512, 145] width 30 height 30
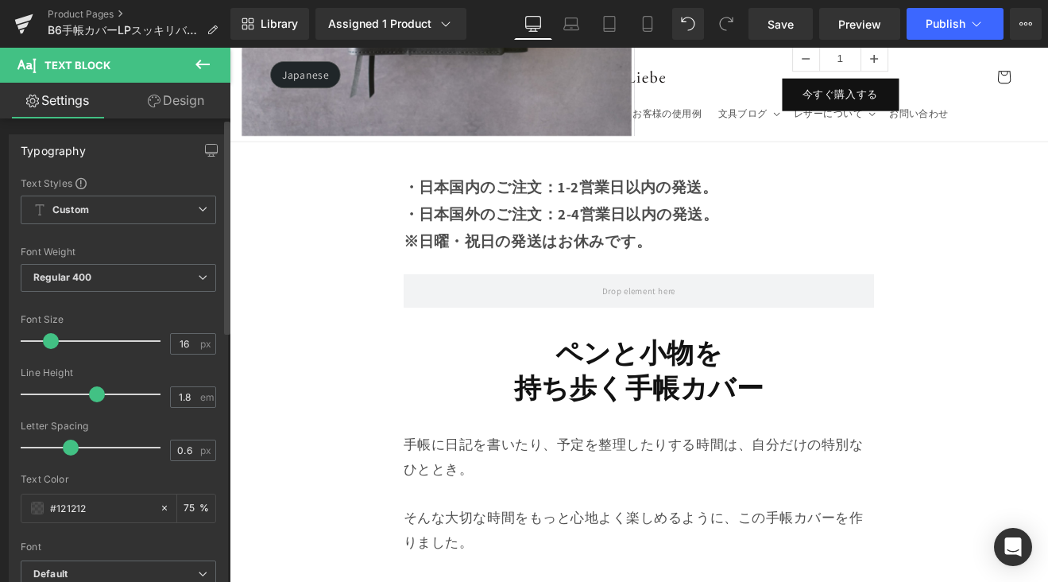
drag, startPoint x: 46, startPoint y: 342, endPoint x: 54, endPoint y: 345, distance: 8.3
click at [54, 345] on span at bounding box center [51, 341] width 16 height 16
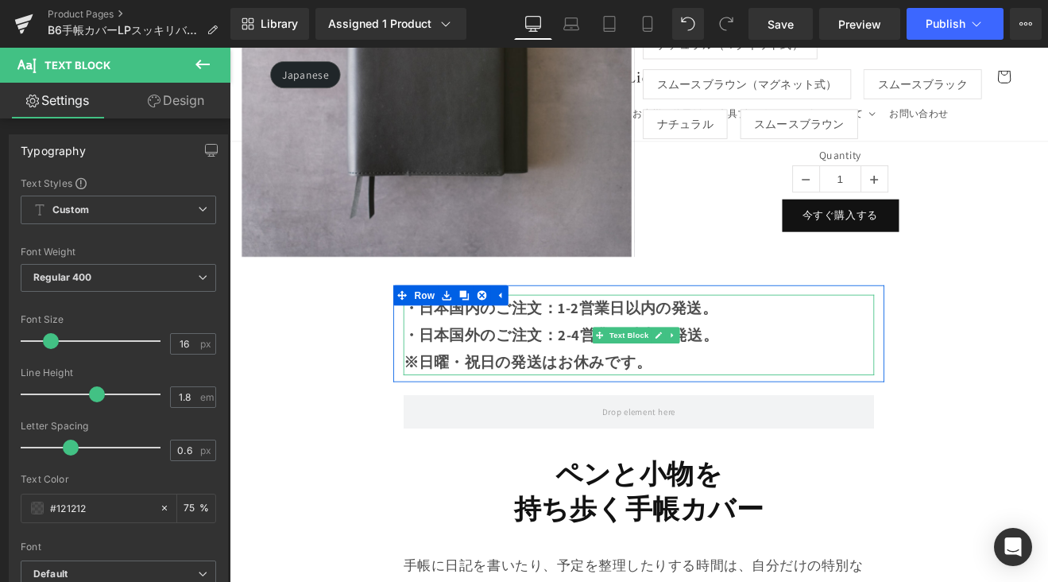
scroll to position [984, 0]
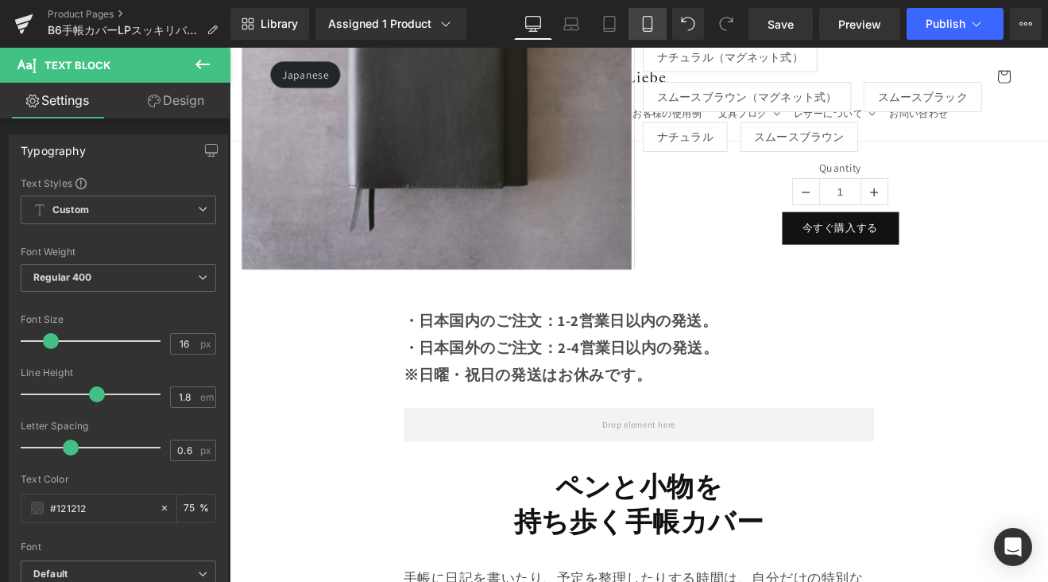
click at [654, 25] on icon at bounding box center [648, 24] width 16 height 16
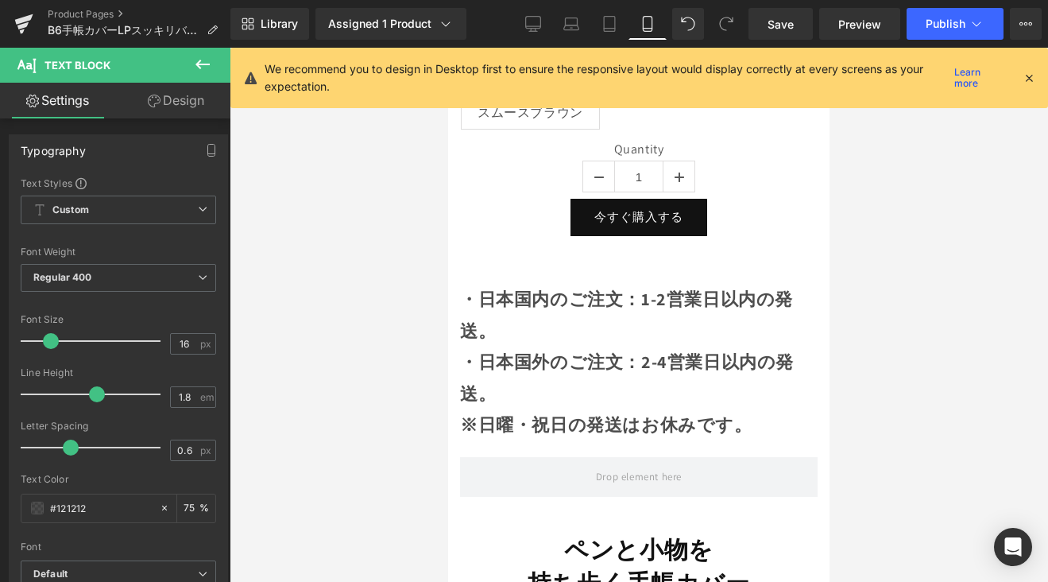
scroll to position [1166, 0]
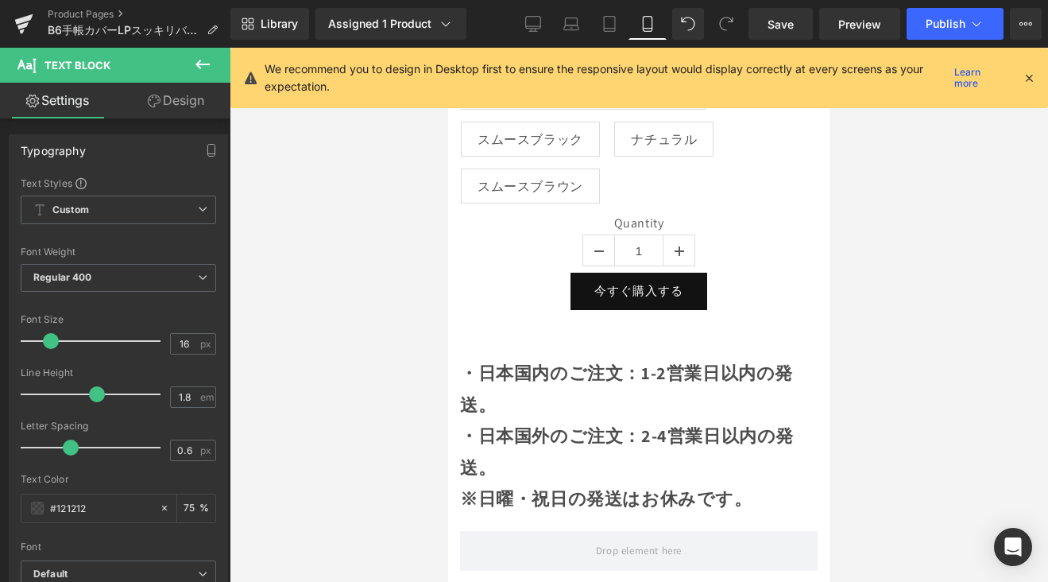
click at [614, 362] on strong "・日本国内のご注文：1-2営業日以内の発送。" at bounding box center [626, 389] width 333 height 54
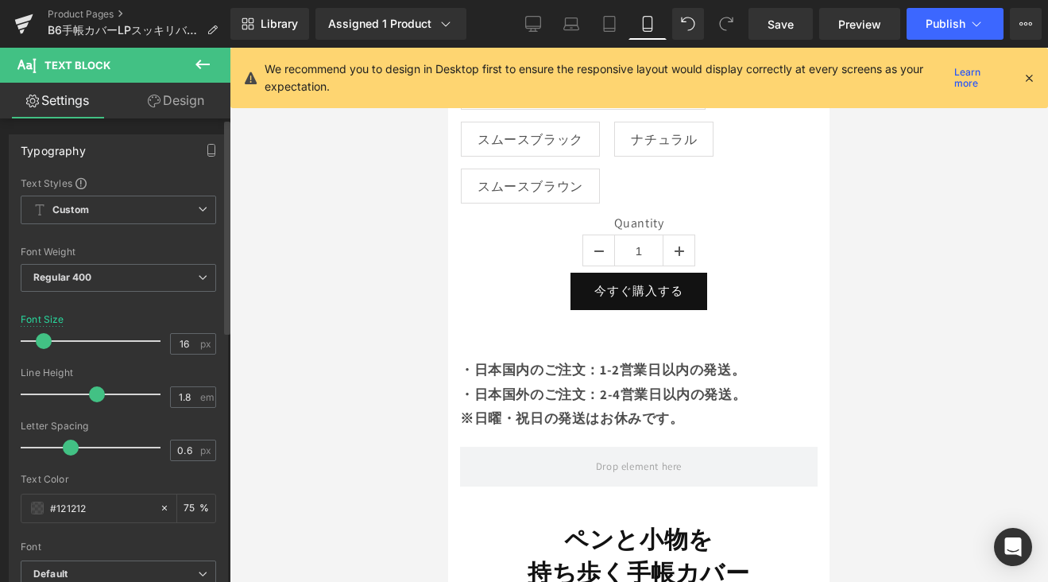
click at [49, 342] on span at bounding box center [44, 341] width 16 height 16
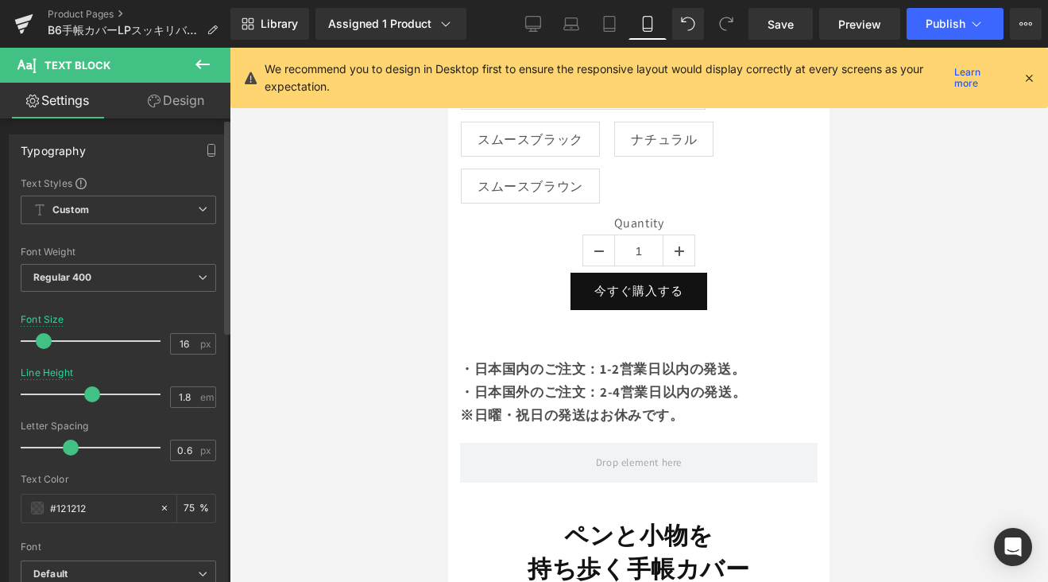
click at [93, 392] on span at bounding box center [92, 394] width 16 height 16
click at [774, 23] on span "Save" at bounding box center [781, 24] width 26 height 17
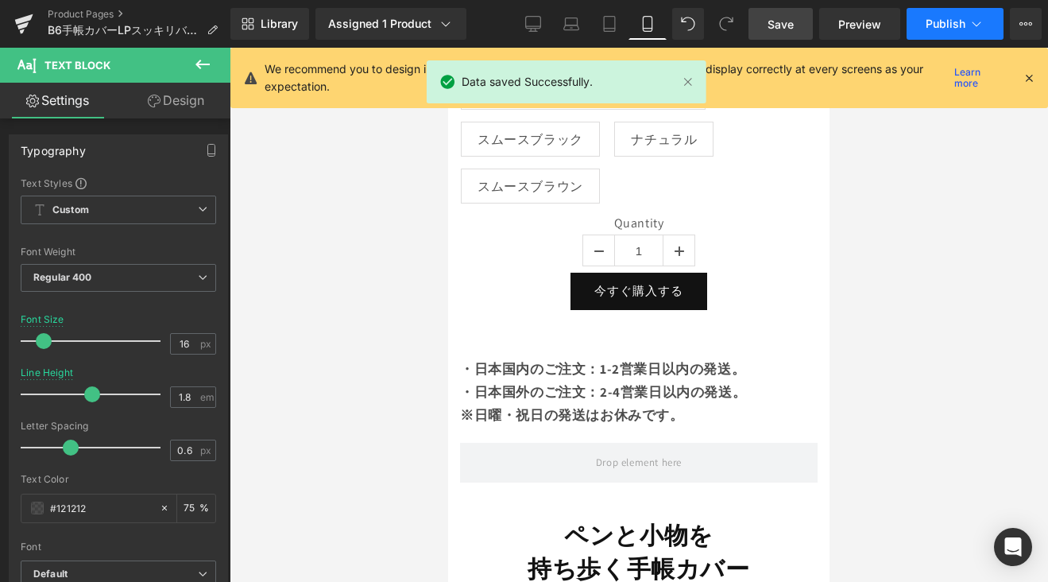
click at [933, 26] on span "Publish" at bounding box center [946, 23] width 40 height 13
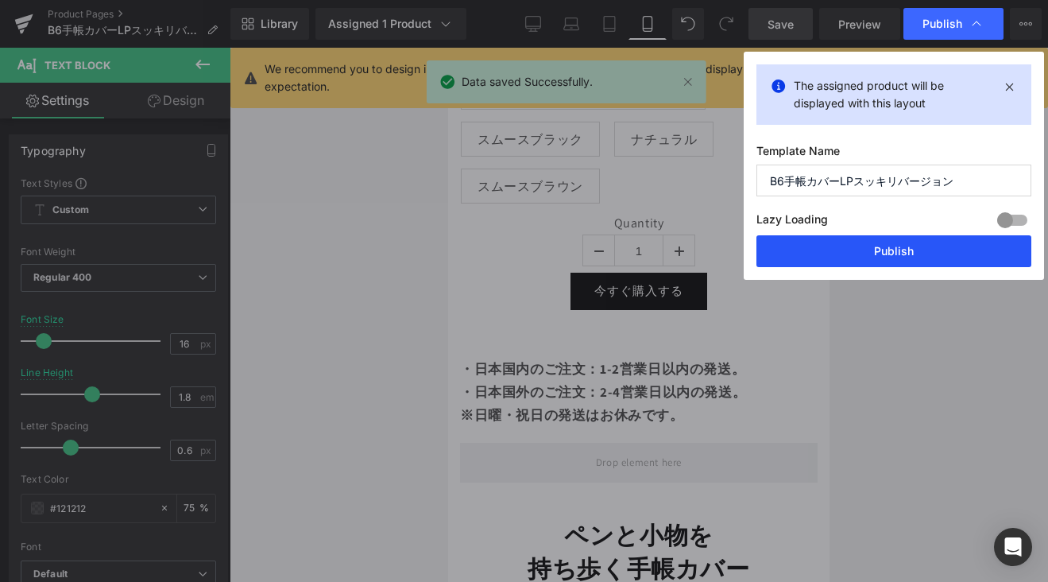
click at [921, 247] on button "Publish" at bounding box center [893, 251] width 275 height 32
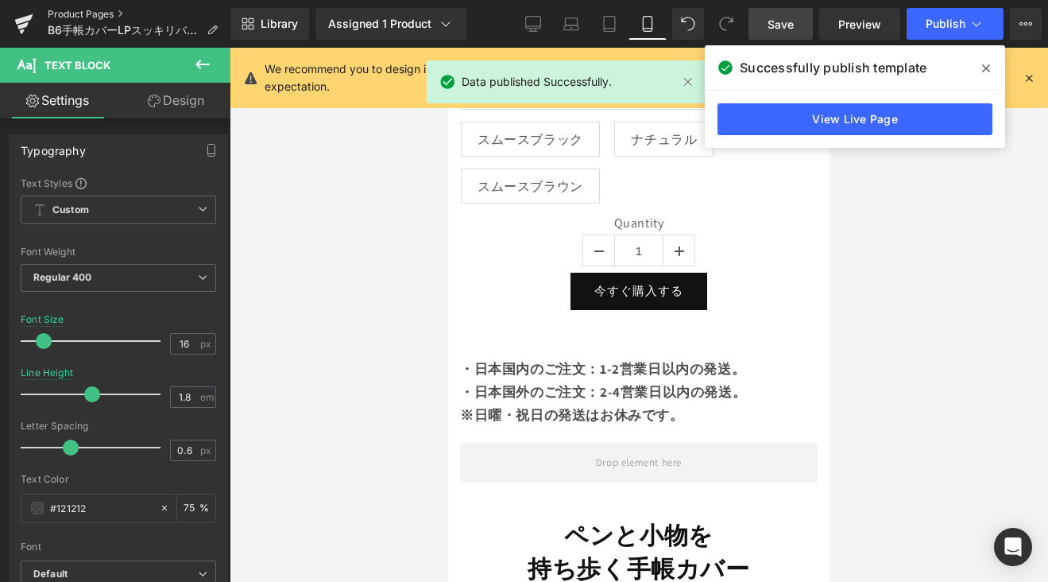
click at [87, 8] on link "Product Pages" at bounding box center [139, 14] width 183 height 13
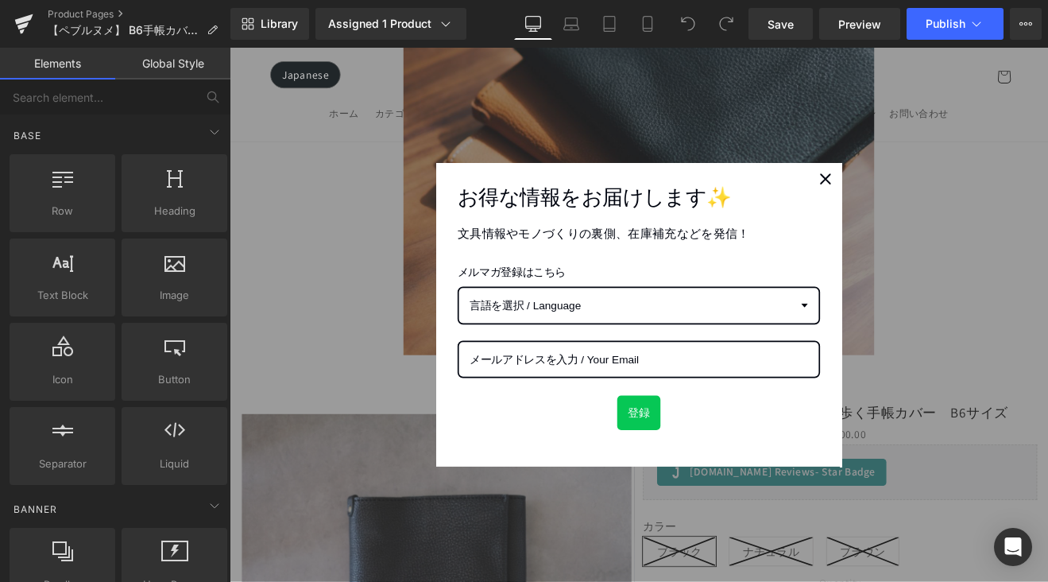
scroll to position [662, 0]
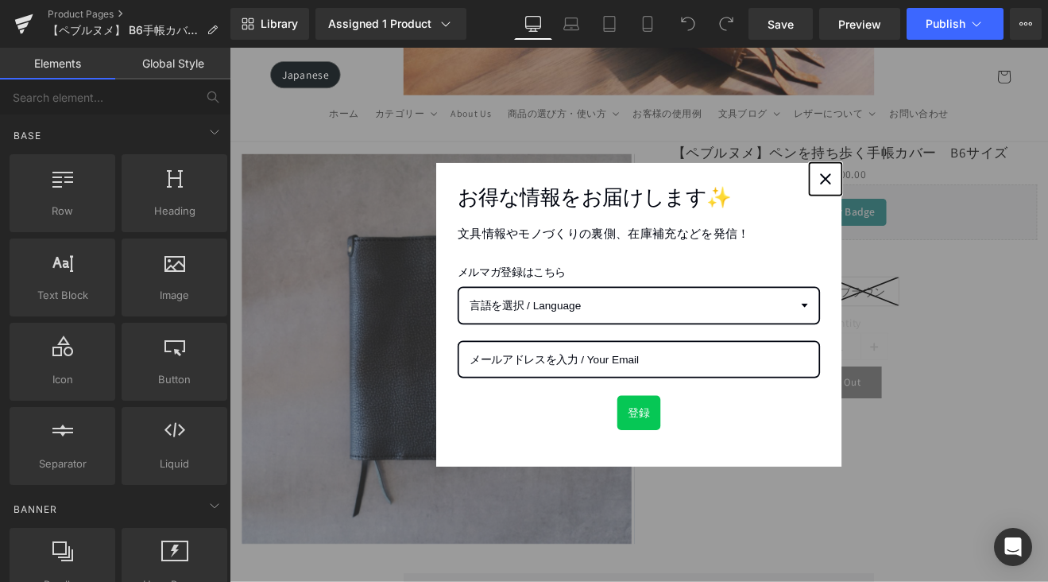
click at [923, 211] on div "Close" at bounding box center [929, 201] width 25 height 25
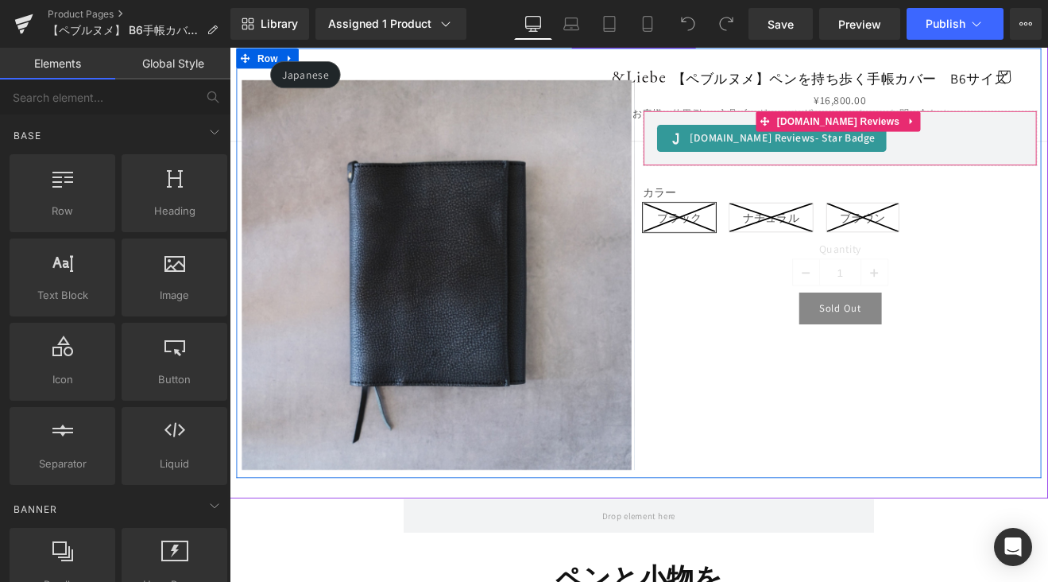
scroll to position [1158, 0]
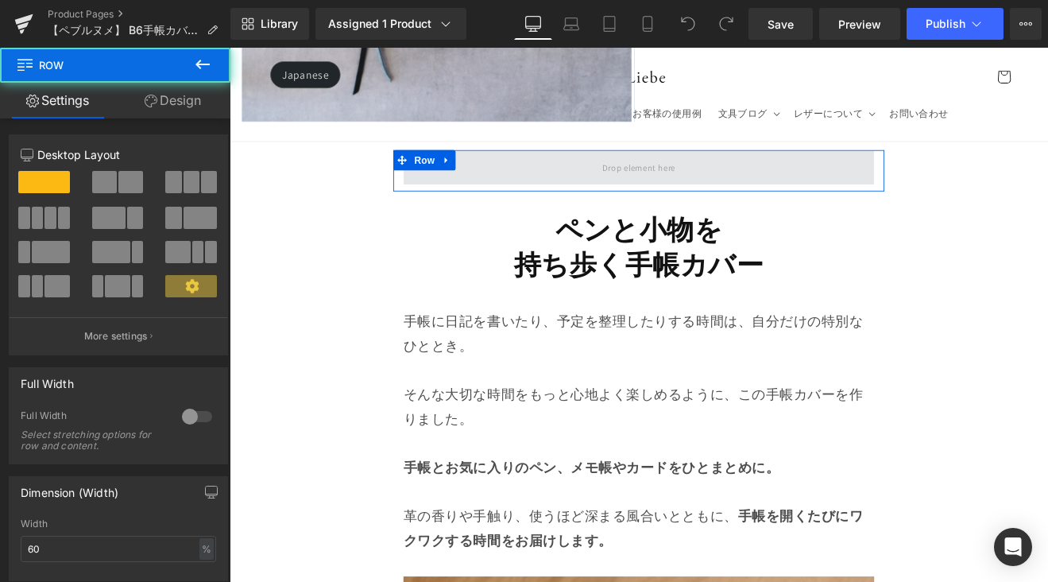
click at [773, 187] on span at bounding box center [710, 188] width 553 height 40
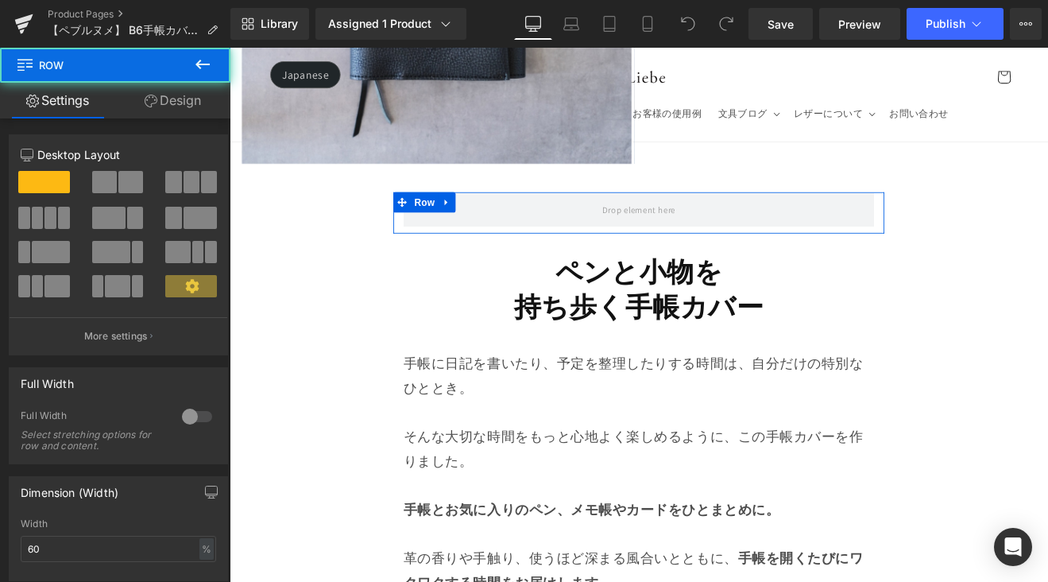
scroll to position [1071, 0]
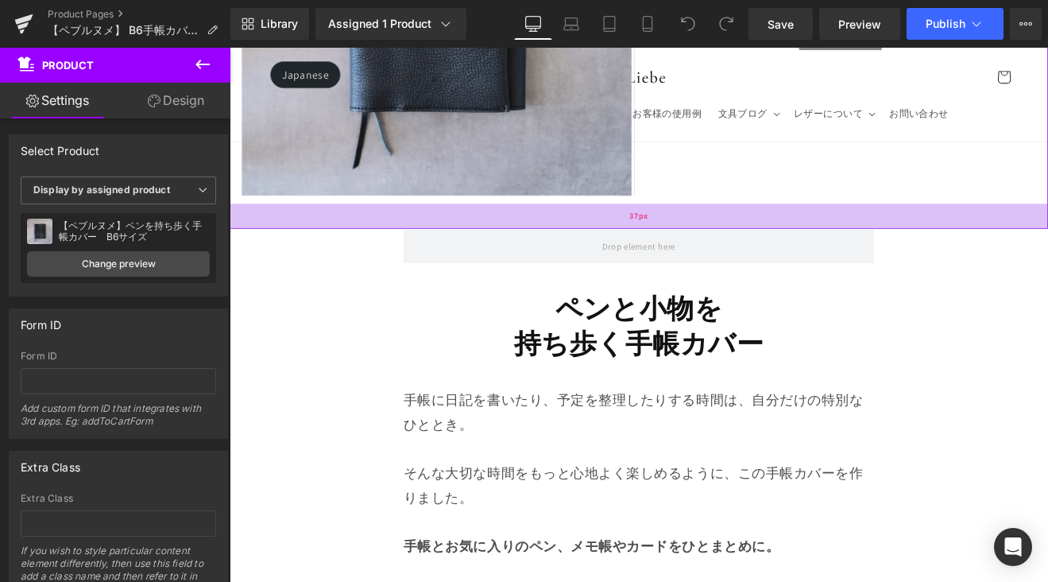
click at [676, 251] on div "37px" at bounding box center [710, 244] width 961 height 29
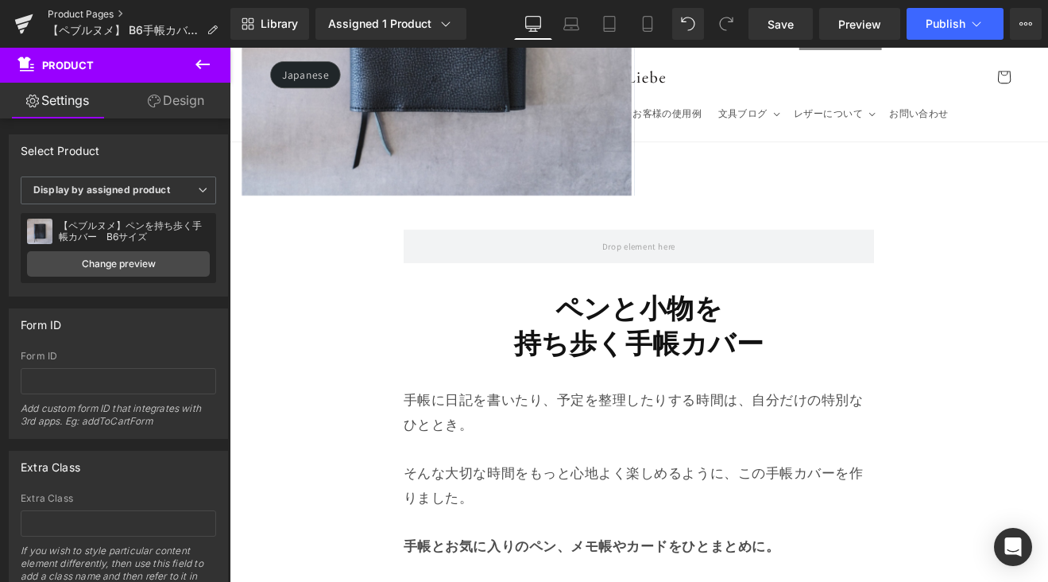
click at [113, 10] on link "Product Pages" at bounding box center [139, 14] width 183 height 13
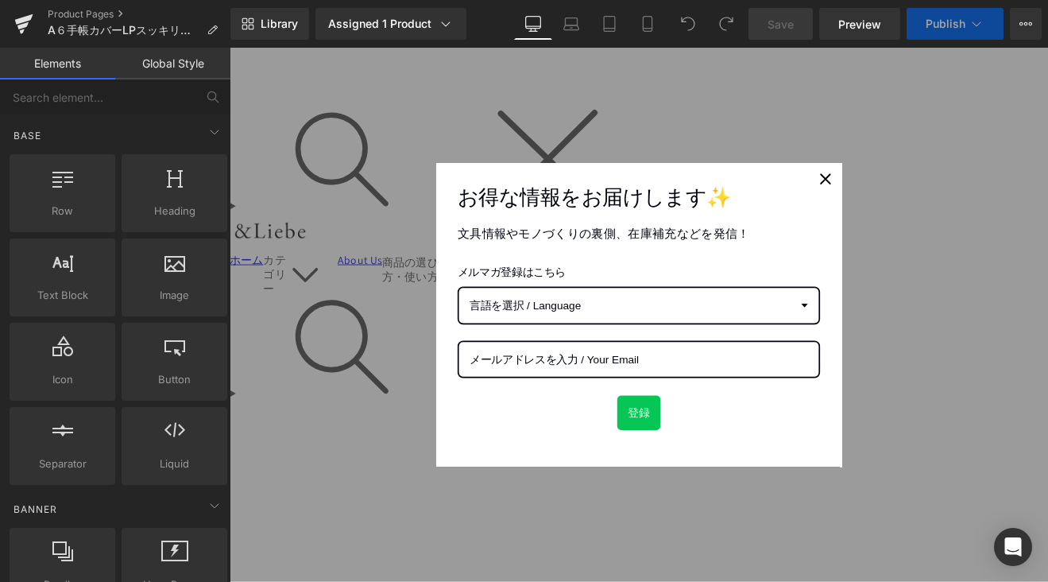
scroll to position [870, 0]
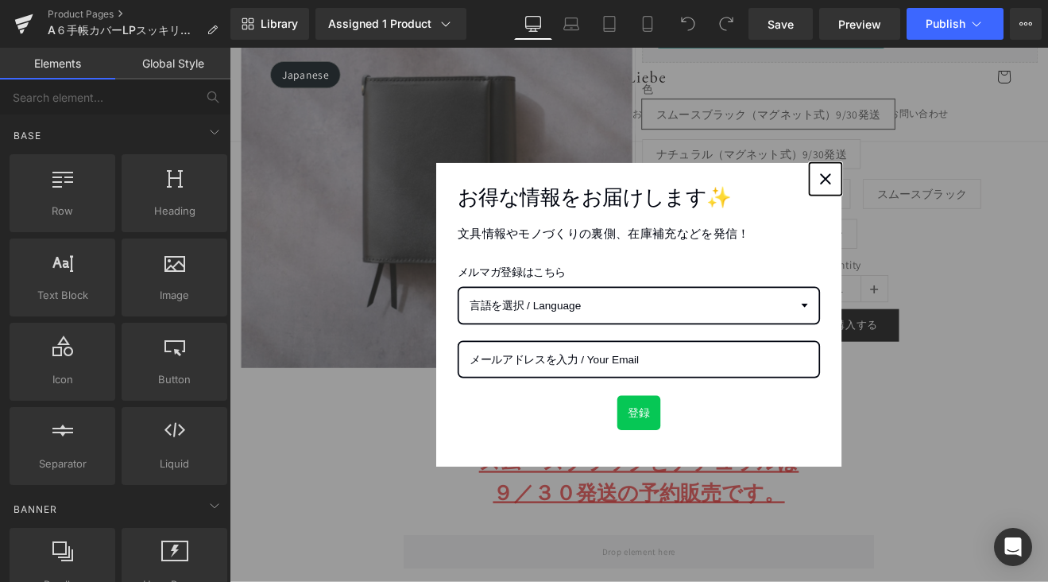
click at [930, 194] on div "Close" at bounding box center [929, 201] width 25 height 25
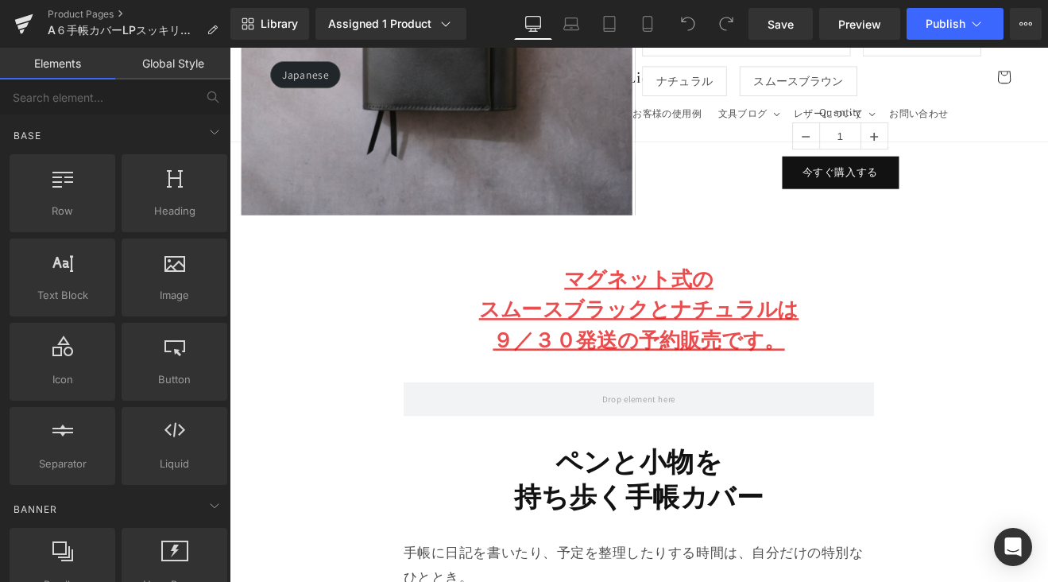
scroll to position [1062, 0]
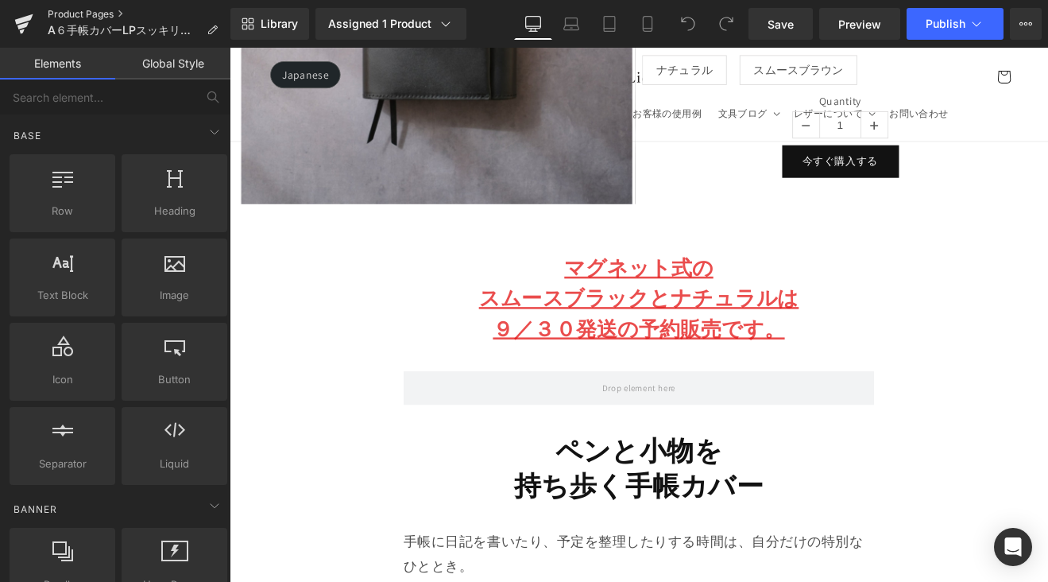
click at [97, 10] on link "Product Pages" at bounding box center [139, 14] width 183 height 13
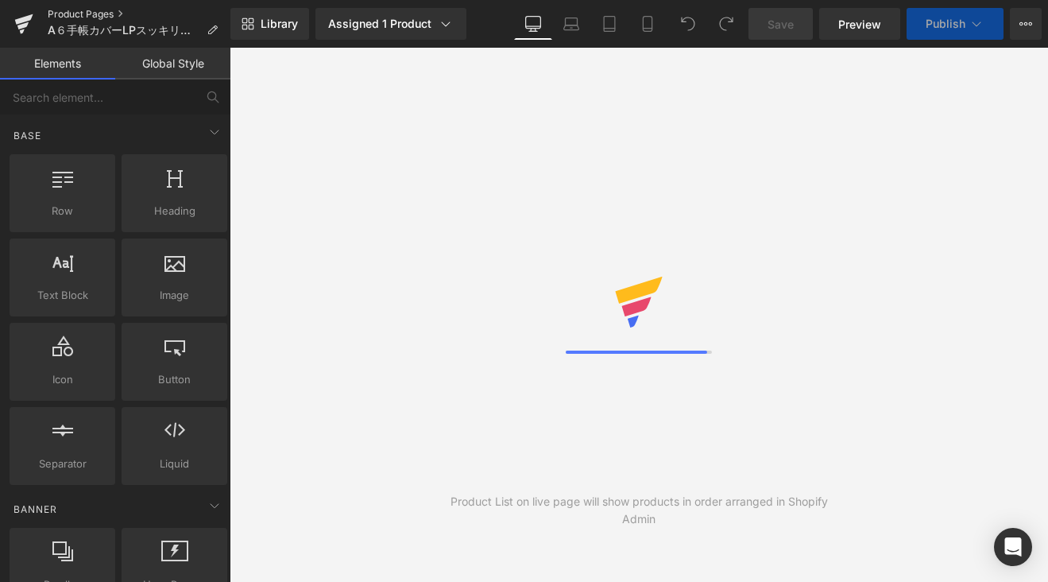
click at [91, 10] on link "Product Pages" at bounding box center [139, 14] width 183 height 13
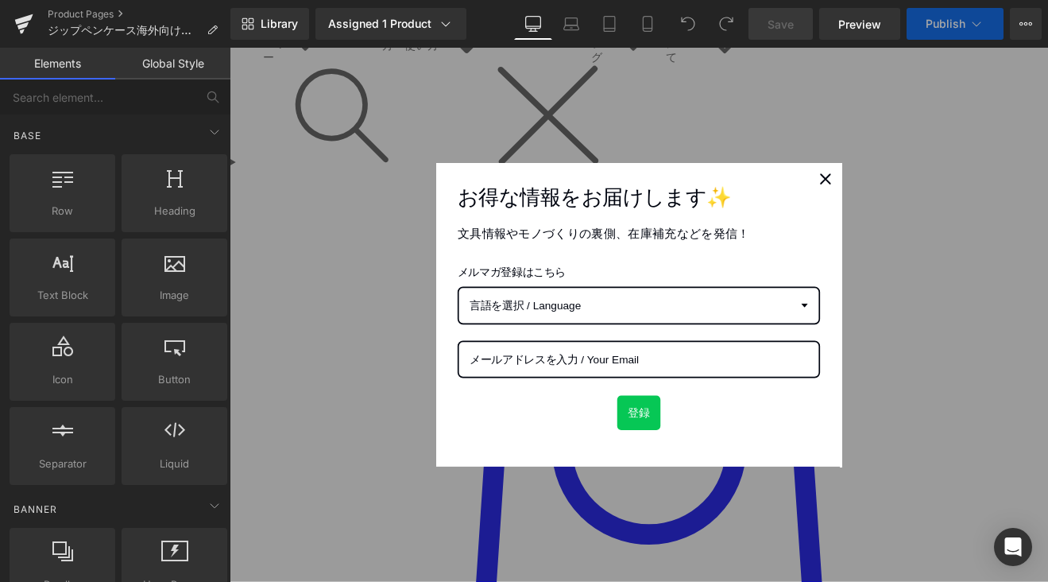
scroll to position [1115, 0]
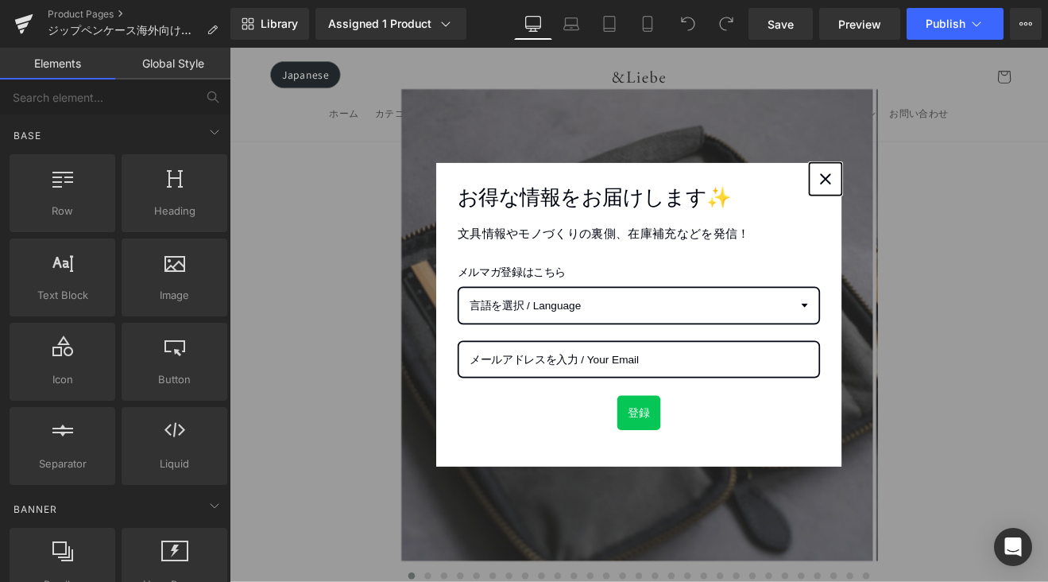
click at [927, 205] on icon "close icon" at bounding box center [929, 201] width 13 height 13
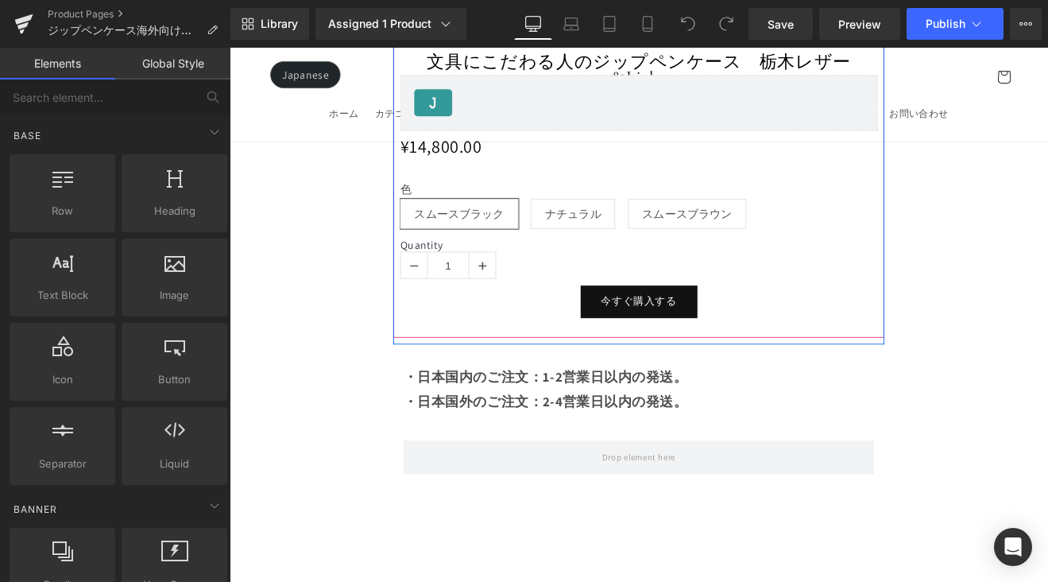
scroll to position [1771, 0]
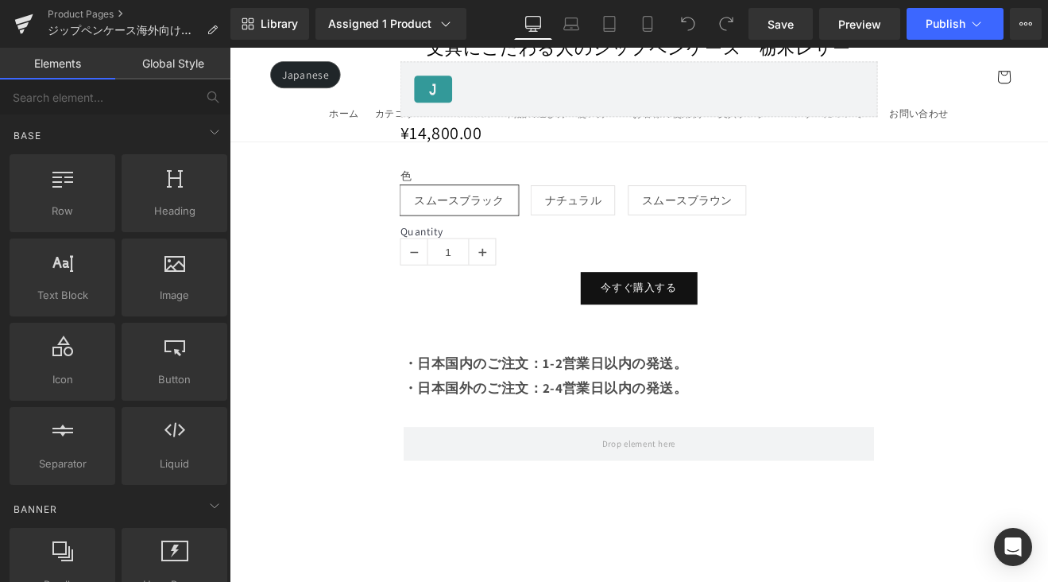
click at [783, 435] on p "・日本国内のご注文：1-2営業日以内の発送。 ・日本国外のご注文：2-4営業日以内の発送。" at bounding box center [710, 432] width 553 height 57
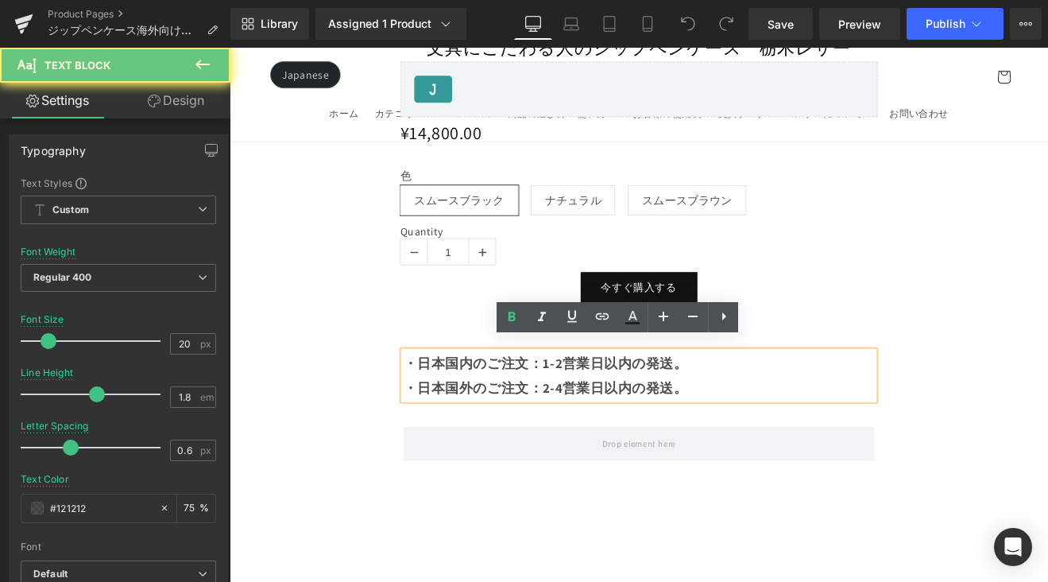
click at [781, 439] on p "・日本国内のご注文：1-2営業日以内の発送。 ・日本国外のご注文：2-4営業日以内の発送。" at bounding box center [710, 432] width 553 height 57
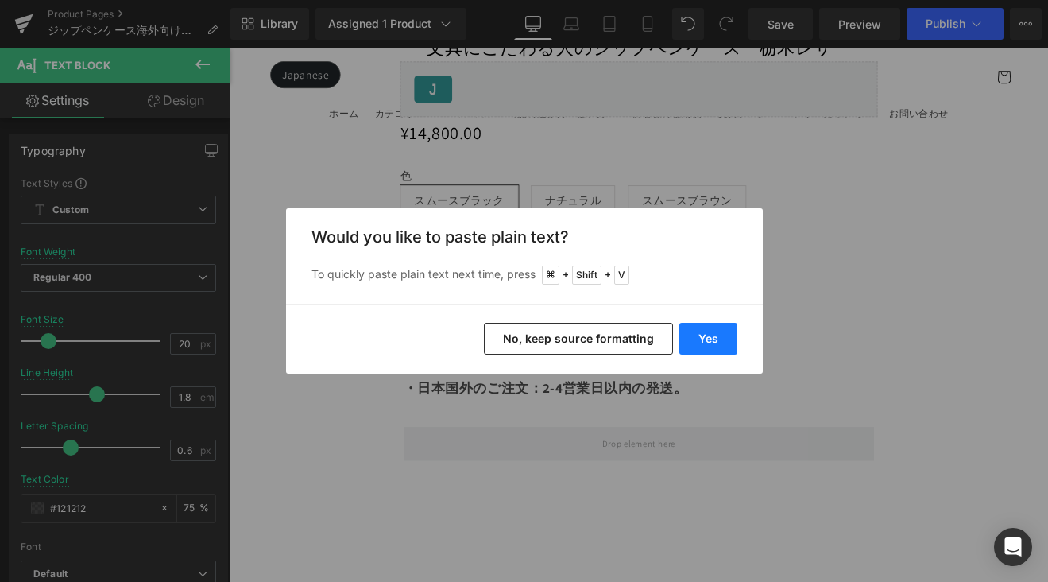
click at [717, 335] on button "Yes" at bounding box center [708, 339] width 58 height 32
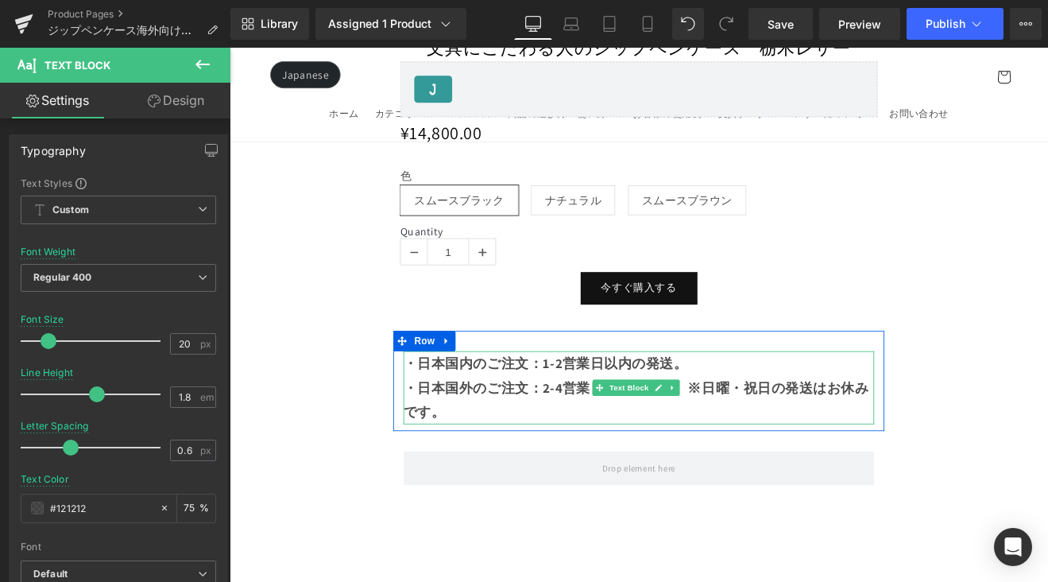
click at [770, 435] on strong "・日本国内のご注文：1-2営業日以内の発送。 ・日本国外のご注文：2-4営業日以内の発送。※日曜・祝日の発送はお休みです。" at bounding box center [707, 447] width 547 height 78
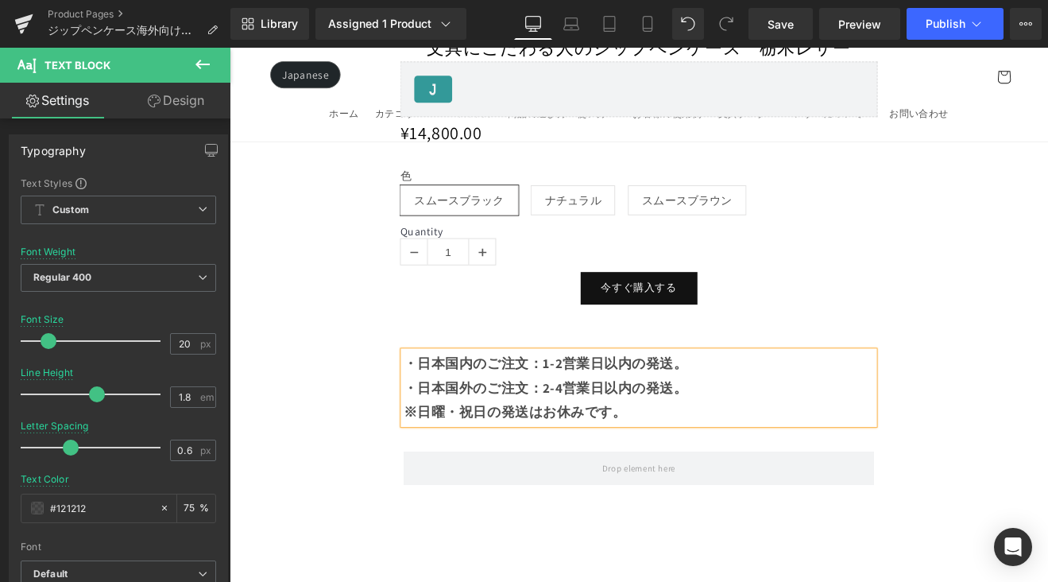
click at [476, 434] on strong "・日本国内のご注文：1-2営業日以内の発送。 ・日本国外のご注文：2-4営業日以内の発送。" at bounding box center [601, 432] width 334 height 49
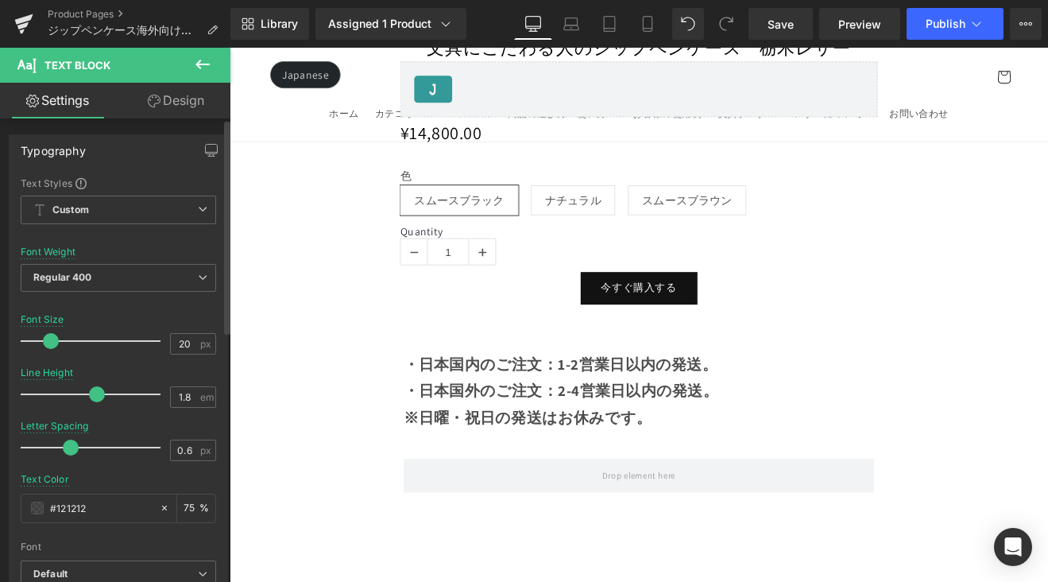
click at [52, 343] on span at bounding box center [51, 341] width 16 height 16
click at [638, 38] on link "Mobile" at bounding box center [648, 24] width 38 height 32
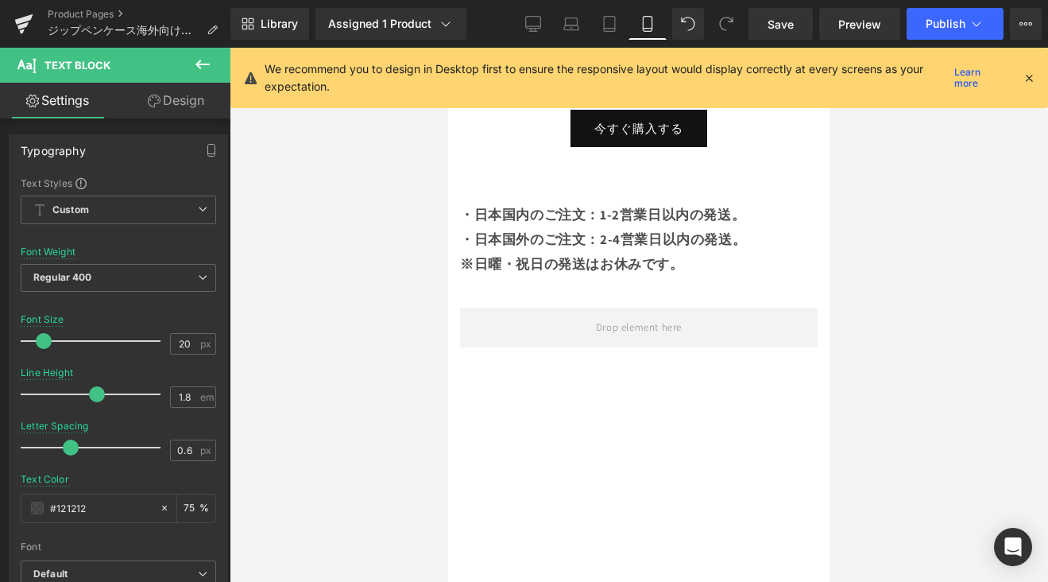
scroll to position [993, 0]
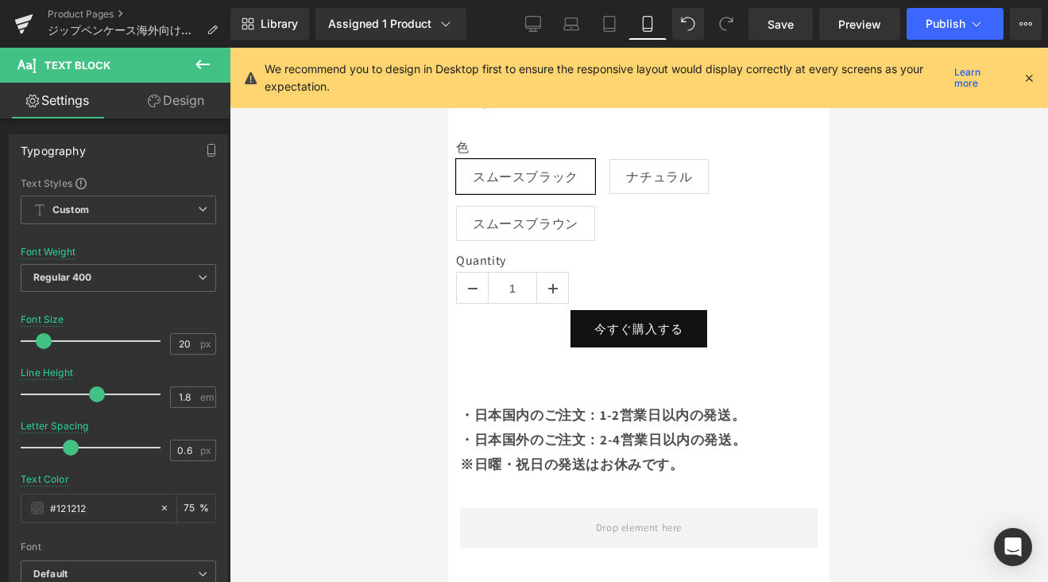
click at [598, 434] on div "・日本国内のご注文：1-2営業日以内の発送。 ・日本国外のご注文：2-4営業日以内の発送。 ※日曜・祝日の発送はお休みです。 Text Block" at bounding box center [639, 439] width 358 height 73
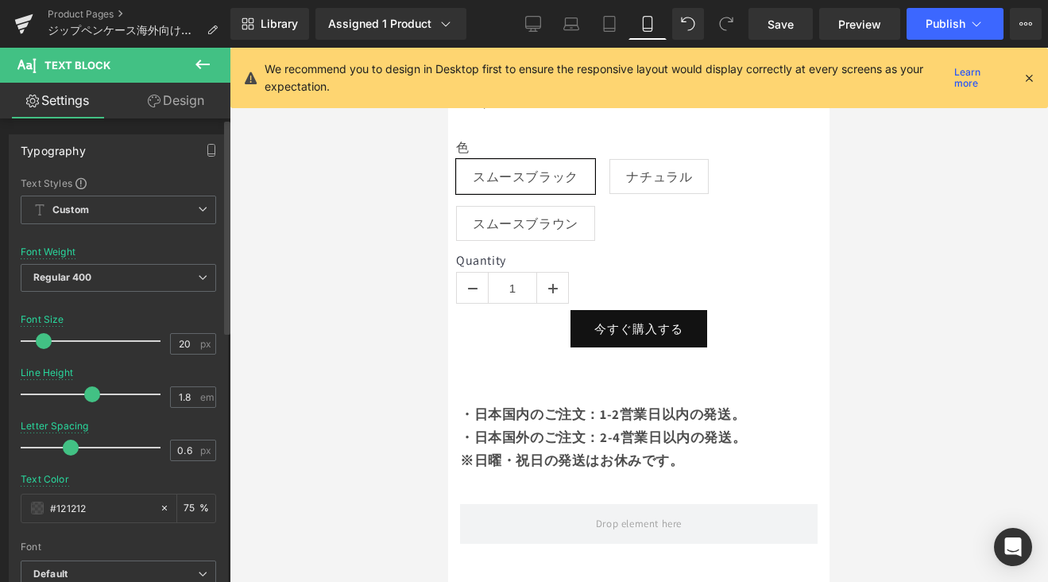
click at [91, 395] on span at bounding box center [92, 394] width 16 height 16
click at [786, 14] on link "Save" at bounding box center [781, 24] width 64 height 32
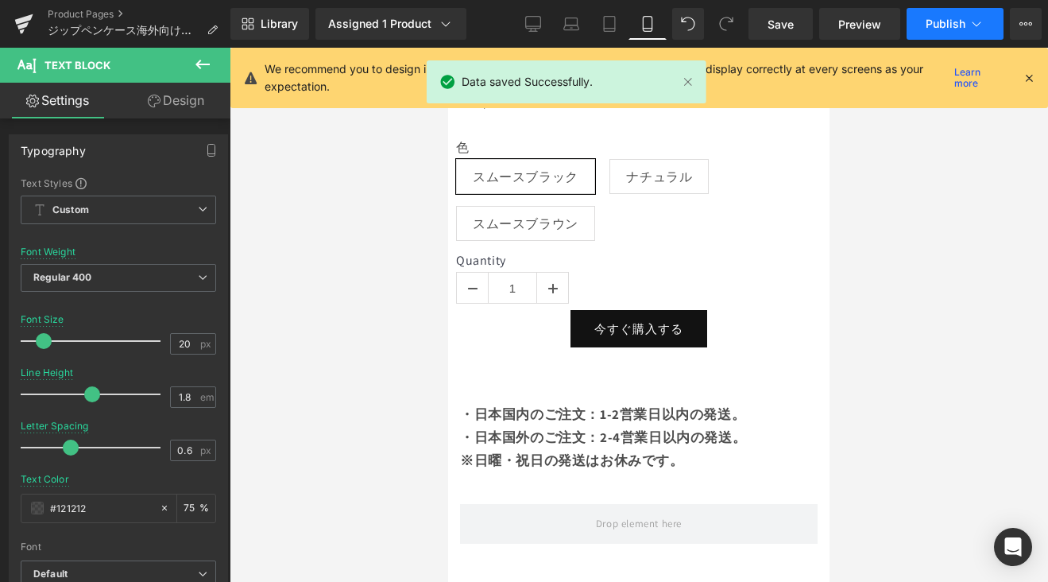
click at [942, 31] on button "Publish" at bounding box center [955, 24] width 97 height 32
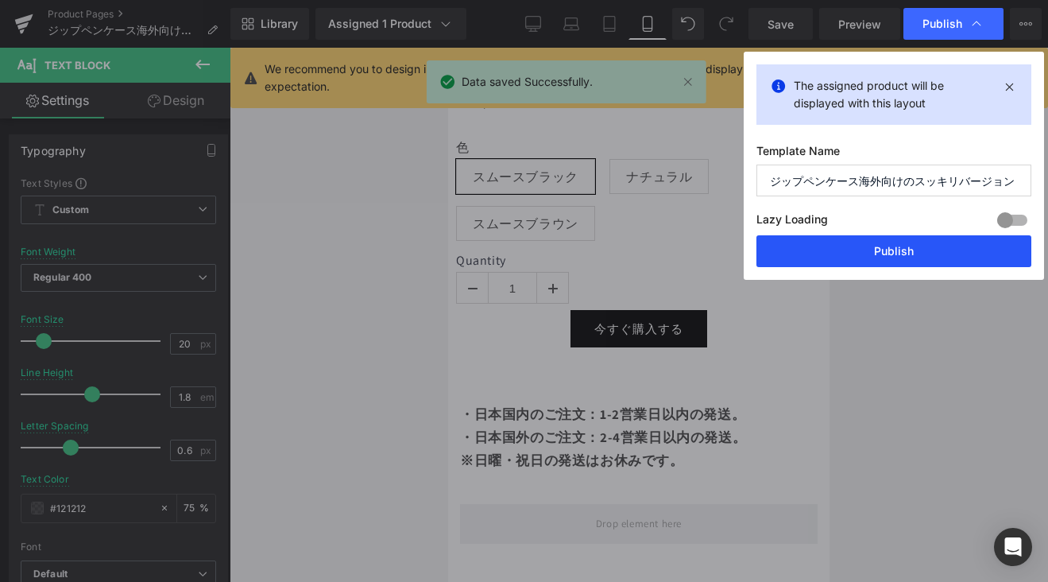
click at [924, 241] on button "Publish" at bounding box center [893, 251] width 275 height 32
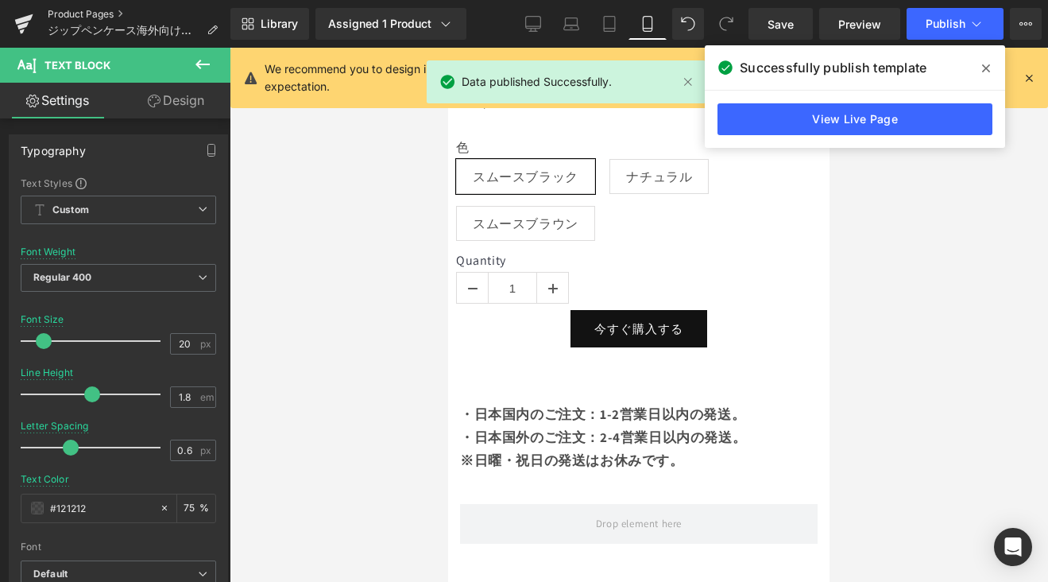
click at [82, 10] on link "Product Pages" at bounding box center [139, 14] width 183 height 13
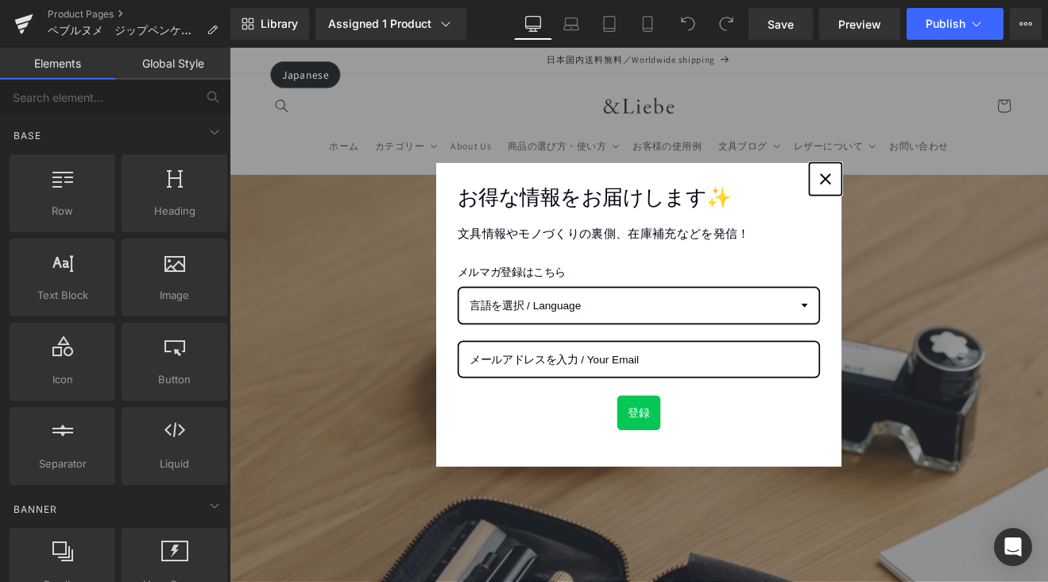
click at [923, 201] on icon "close icon" at bounding box center [929, 201] width 13 height 13
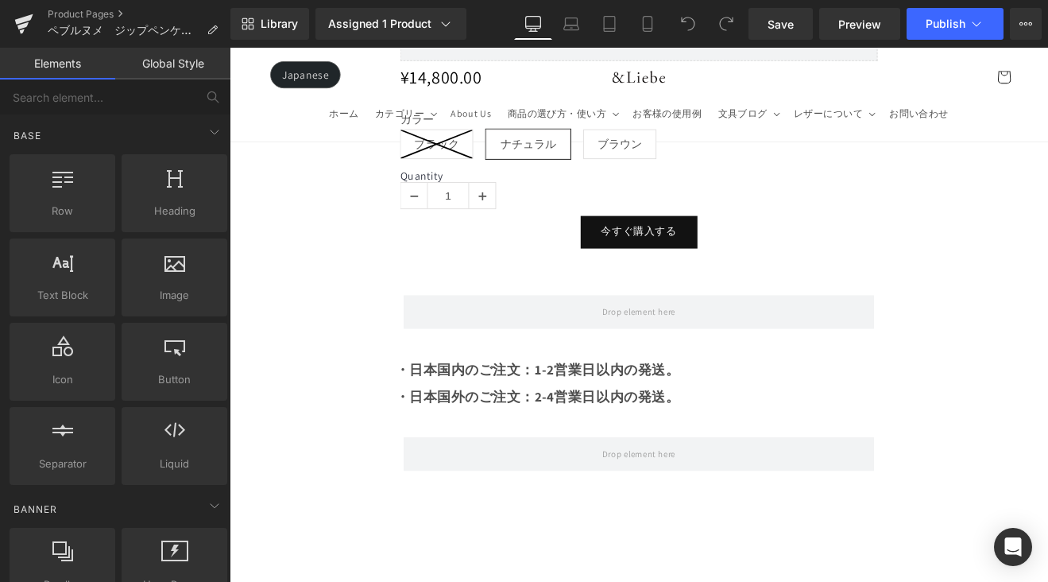
scroll to position [1805, 0]
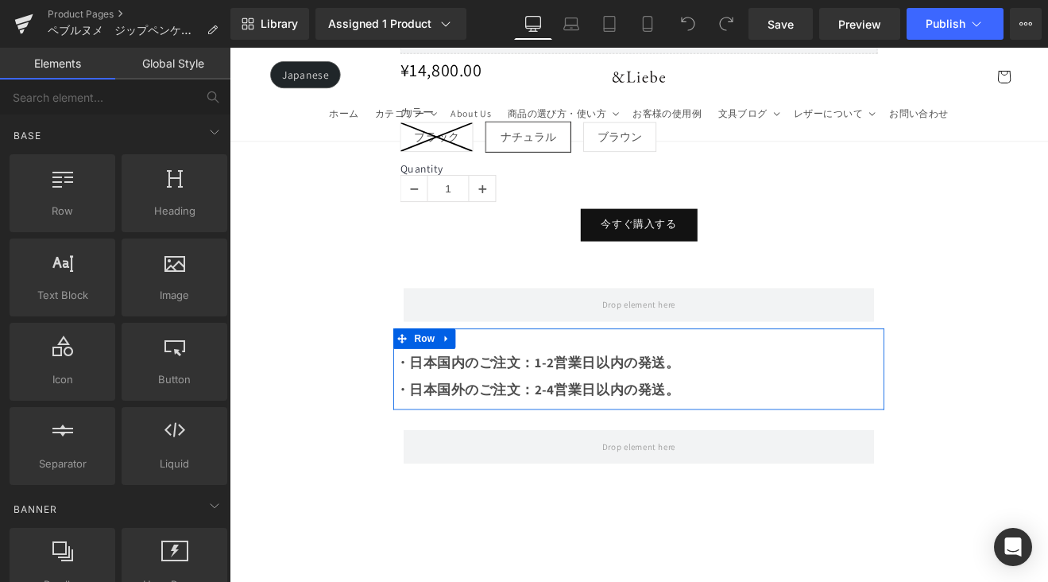
click at [759, 434] on div "・日本国外のご注文：2-4営業日以内の発送。" at bounding box center [710, 449] width 572 height 32
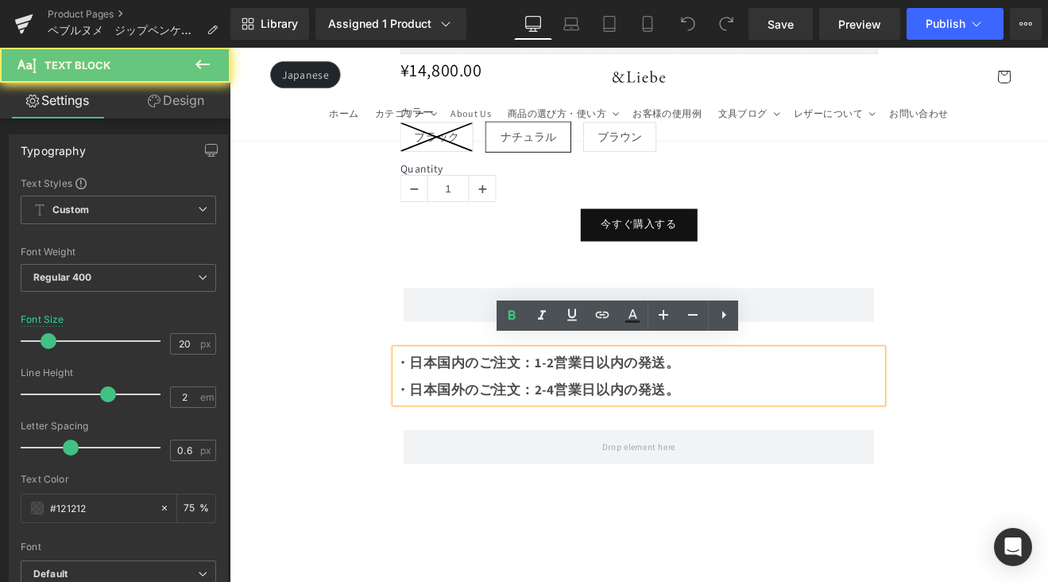
click at [764, 439] on div "・日本国外のご注文：2-4営業日以内の発送。" at bounding box center [710, 449] width 572 height 32
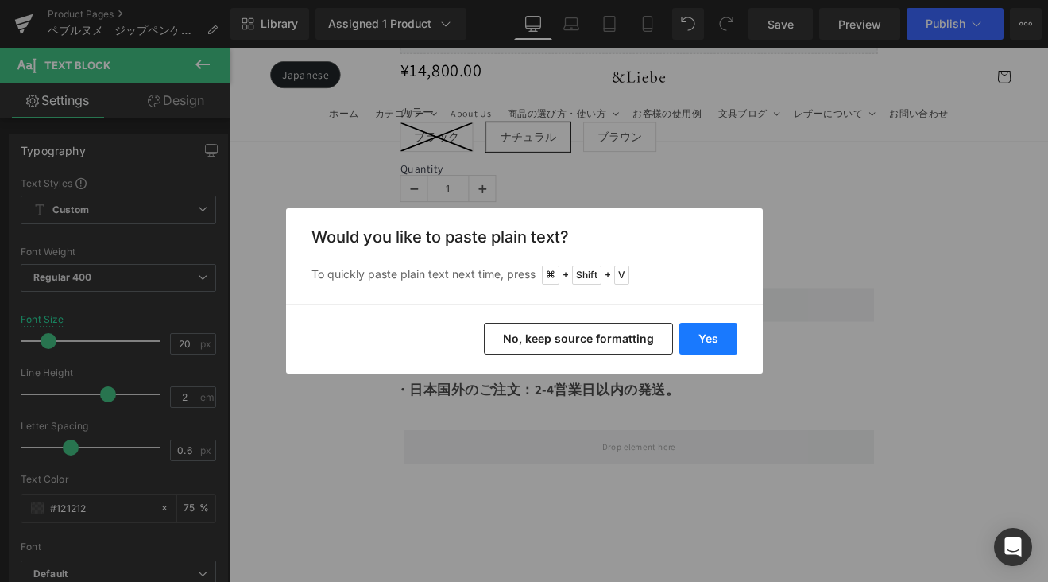
click at [700, 330] on button "Yes" at bounding box center [708, 339] width 58 height 32
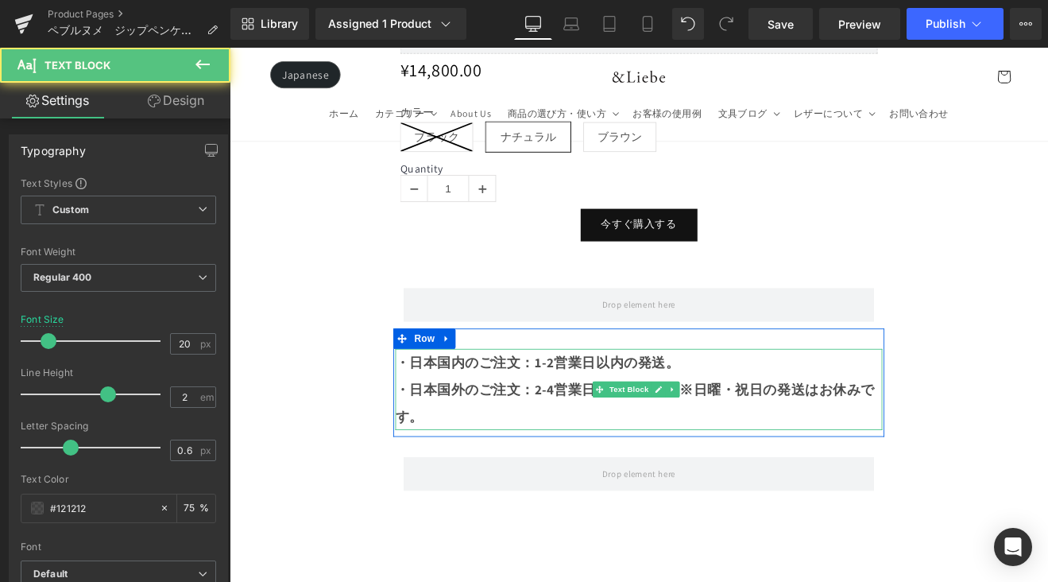
click at [757, 443] on strong "・日本国外のご注文：2-4営業日以内の発送。※日曜・祝日の発送はお休みです。" at bounding box center [705, 465] width 563 height 52
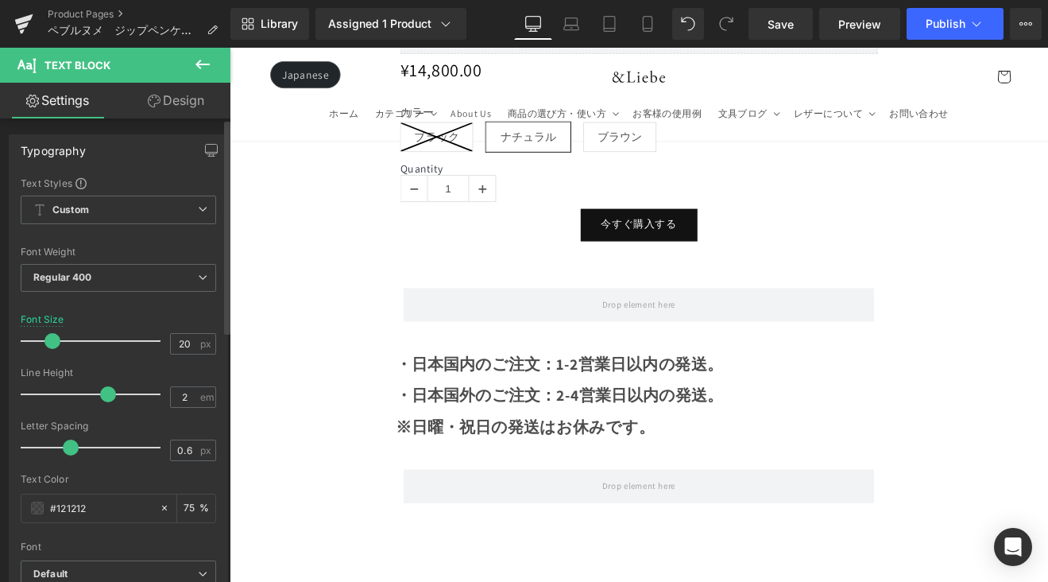
click at [54, 340] on span at bounding box center [52, 341] width 16 height 16
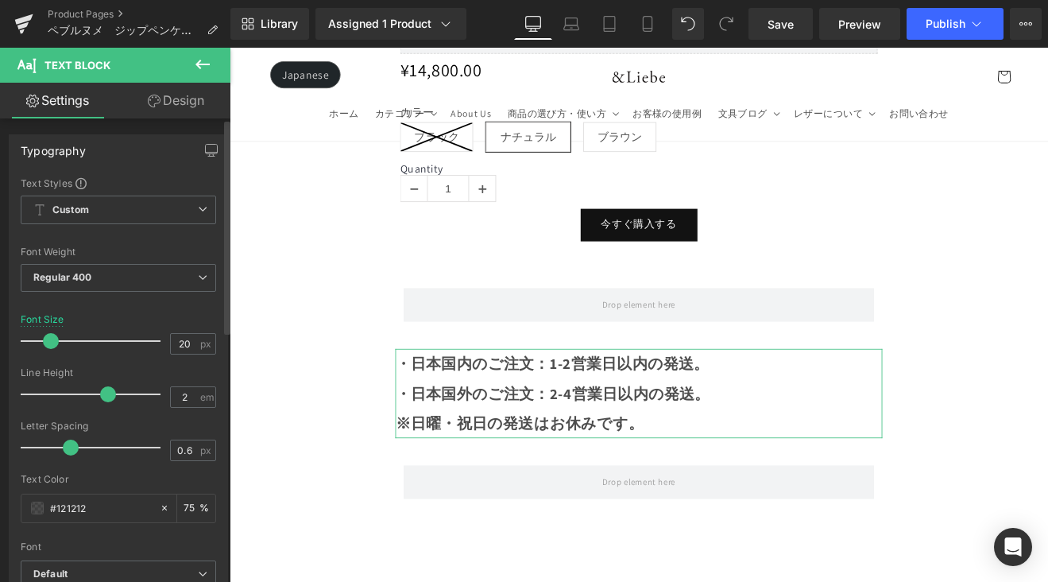
click at [46, 343] on span at bounding box center [51, 341] width 16 height 16
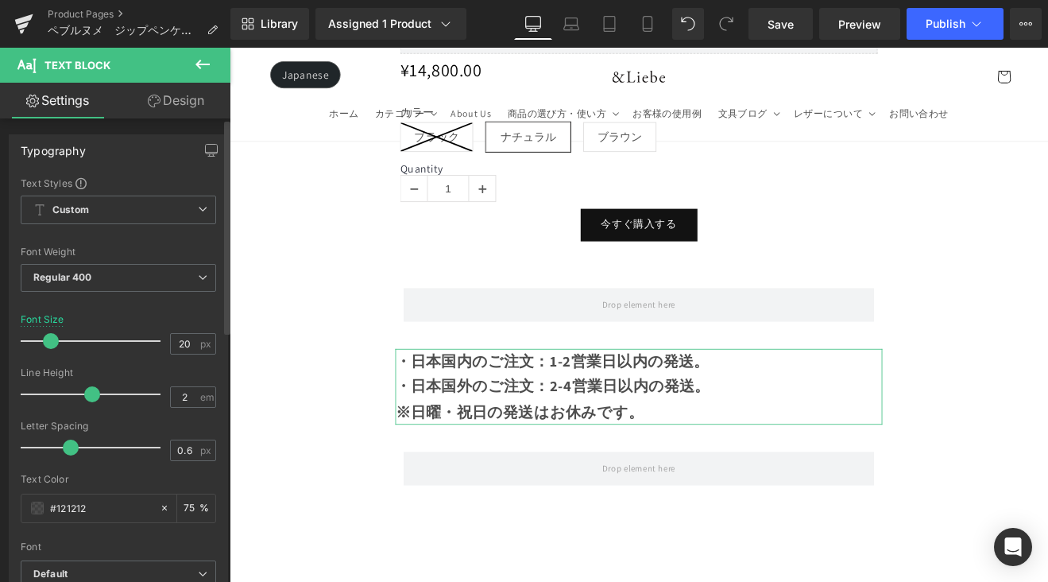
drag, startPoint x: 108, startPoint y: 393, endPoint x: 96, endPoint y: 396, distance: 12.2
click at [96, 396] on span at bounding box center [92, 394] width 16 height 16
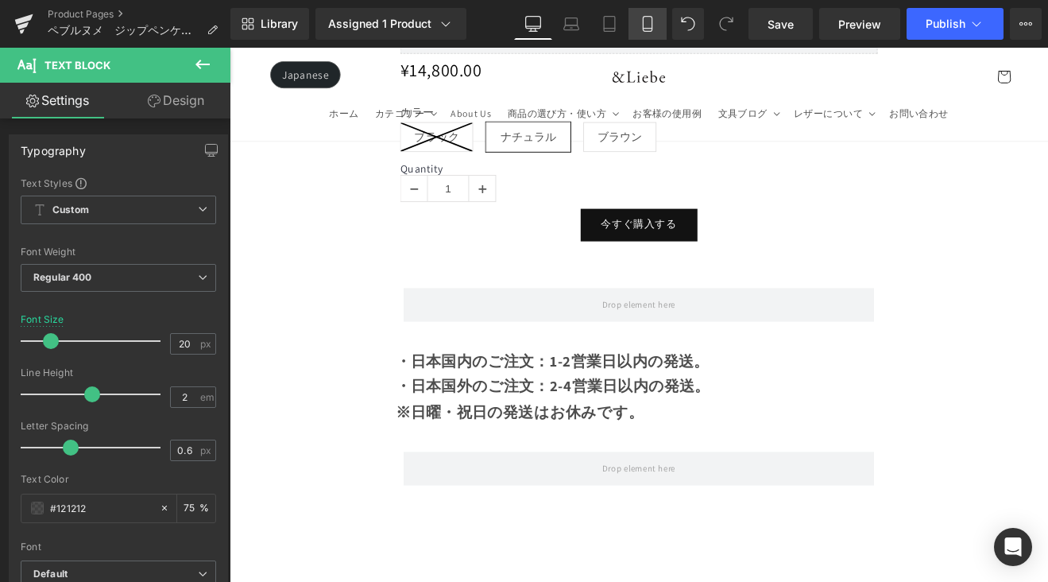
click at [647, 27] on icon at bounding box center [648, 24] width 16 height 16
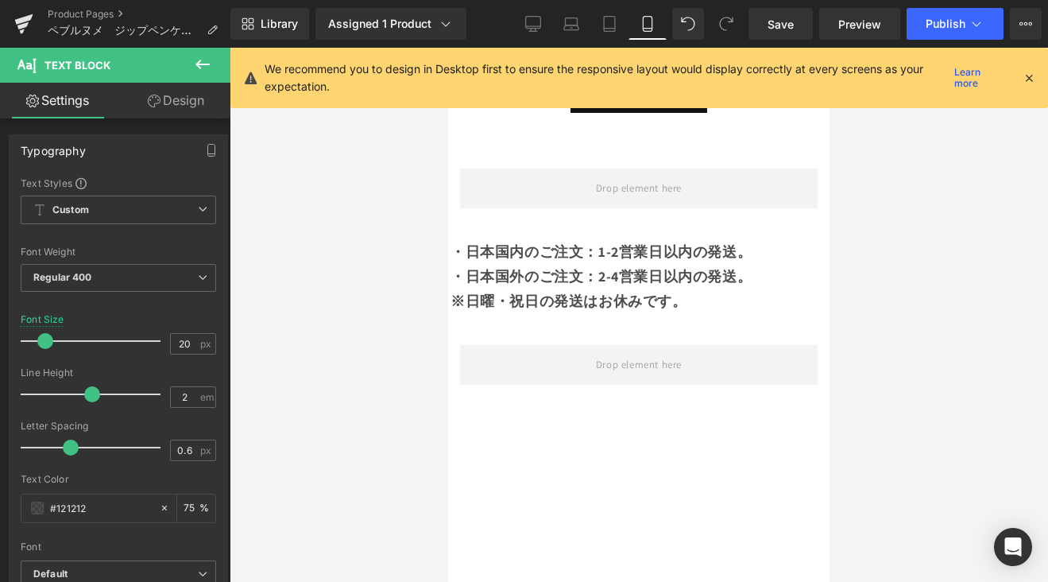
scroll to position [1020, 0]
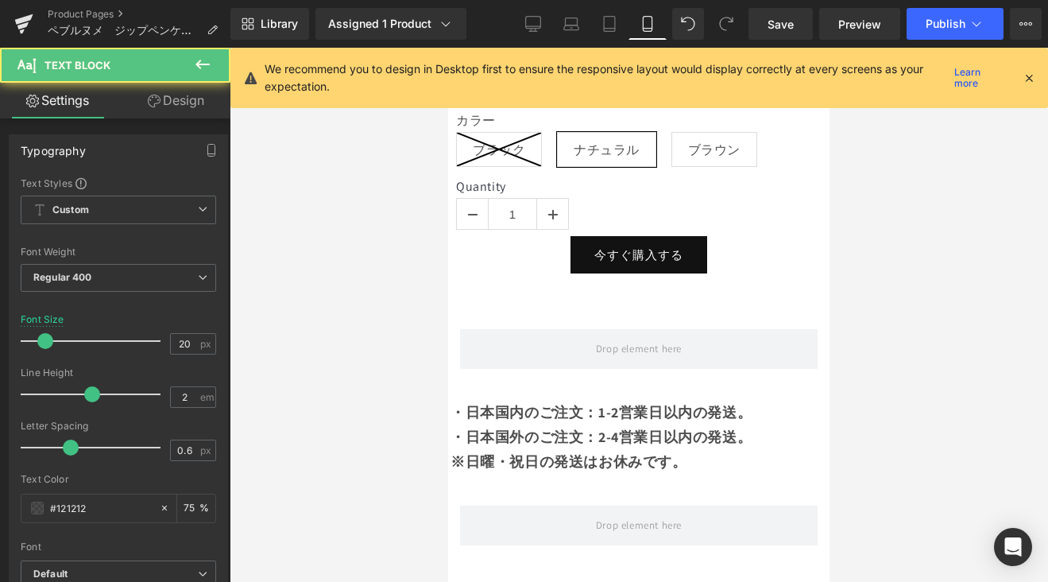
click at [625, 411] on div "・日本国内のご注文：1-2営業日以内の発送。 ・日本国外のご注文：2-4営業日以内の発送。 ※日曜・祝日の発送はお休みです。" at bounding box center [639, 436] width 377 height 73
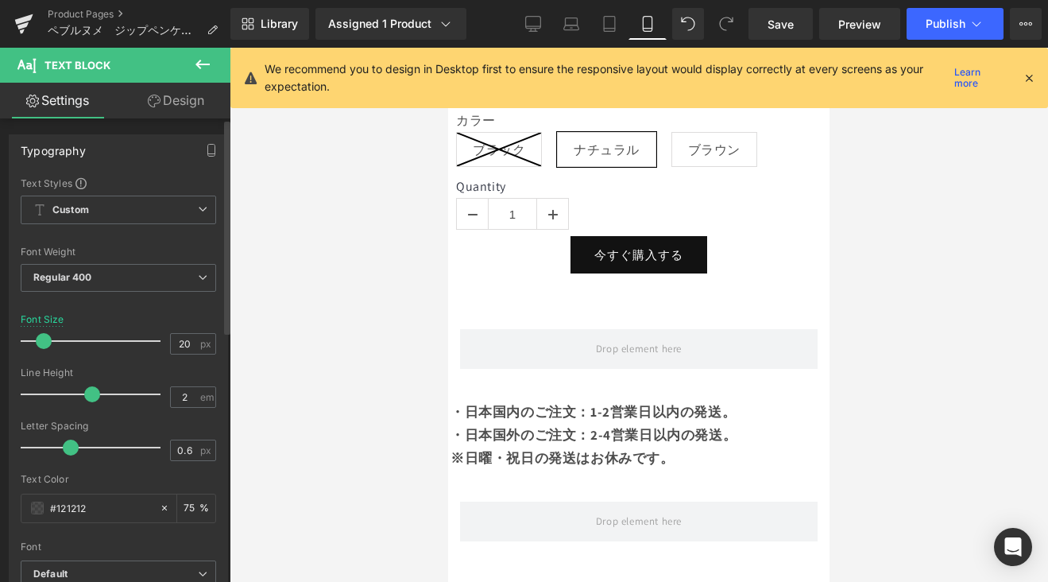
click at [41, 340] on span at bounding box center [44, 341] width 16 height 16
click at [787, 37] on link "Save" at bounding box center [781, 24] width 64 height 32
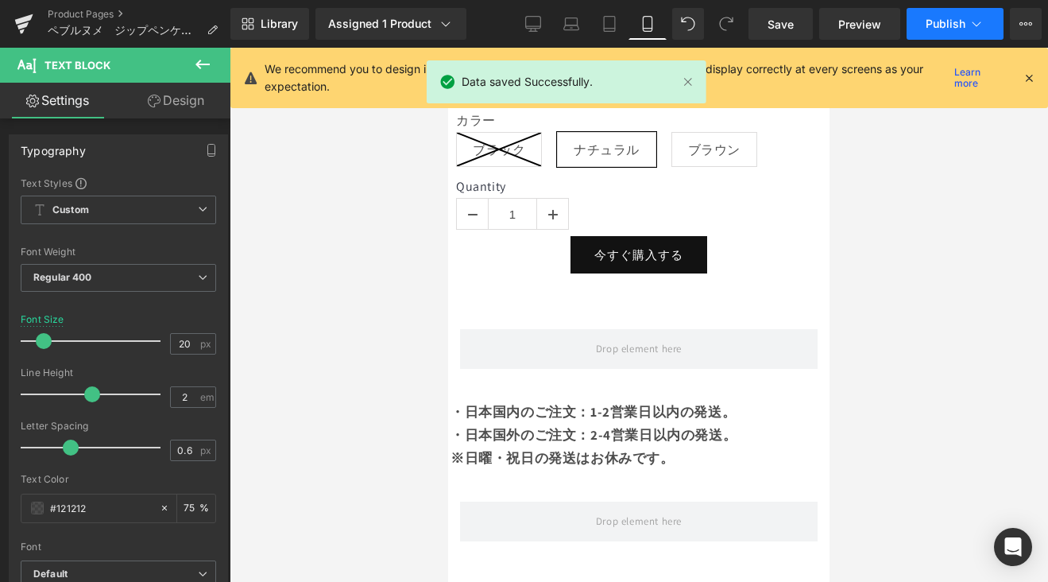
click at [976, 31] on button "Publish" at bounding box center [955, 24] width 97 height 32
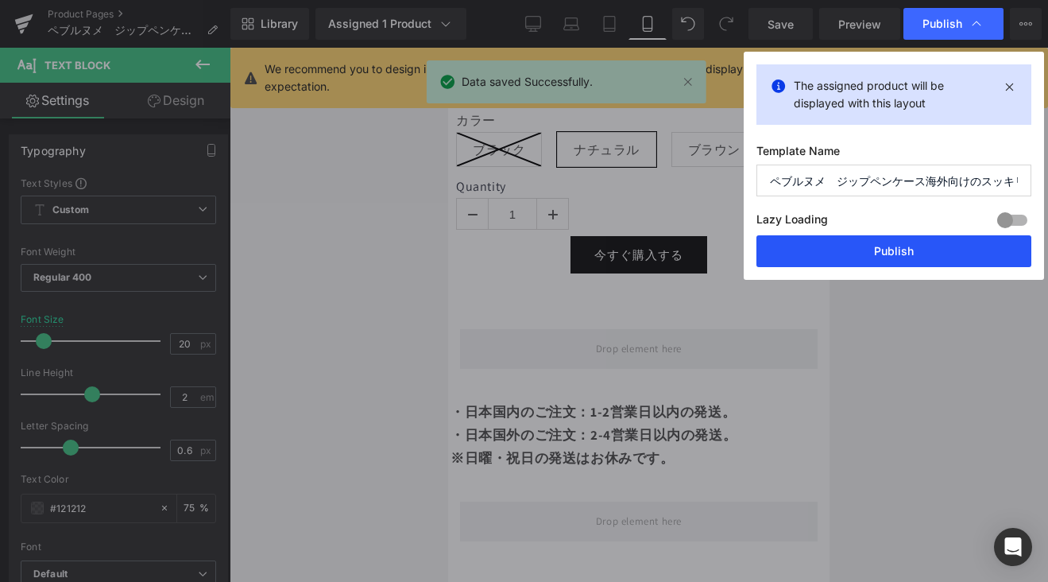
click at [952, 252] on button "Publish" at bounding box center [893, 251] width 275 height 32
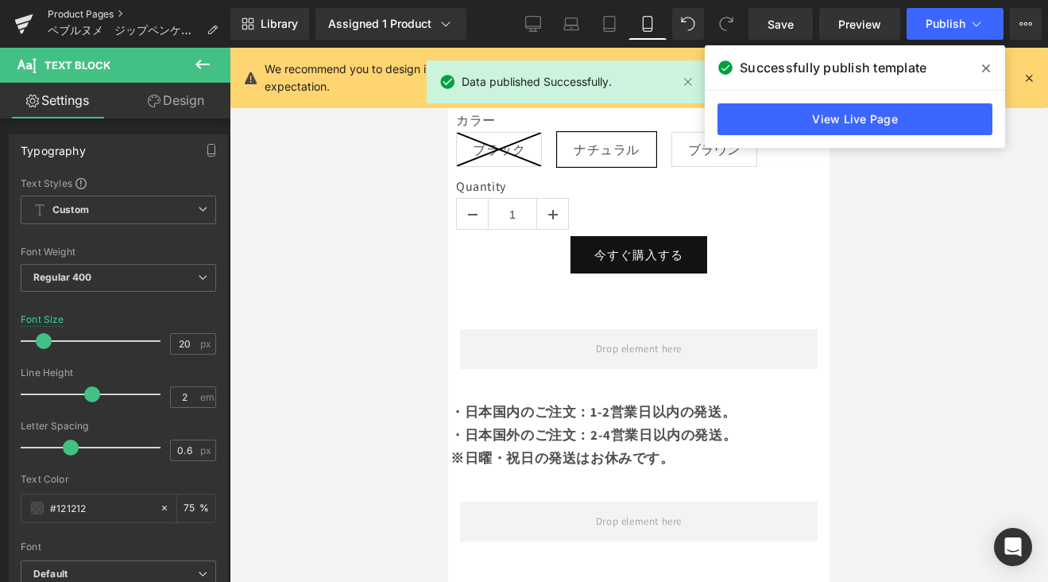
click at [94, 10] on link "Product Pages" at bounding box center [139, 14] width 183 height 13
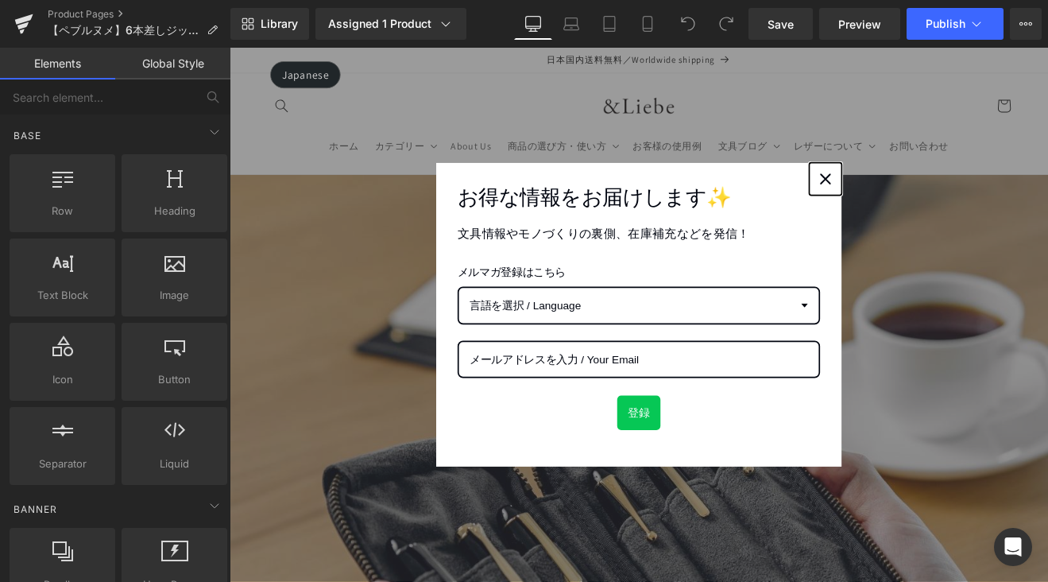
click at [933, 210] on button "Close" at bounding box center [930, 202] width 38 height 38
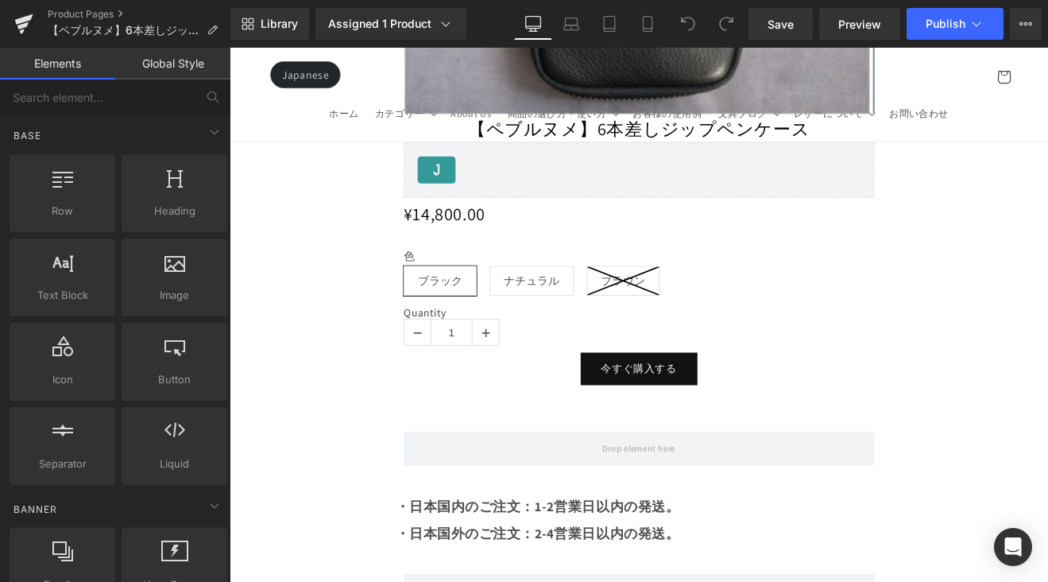
scroll to position [1690, 0]
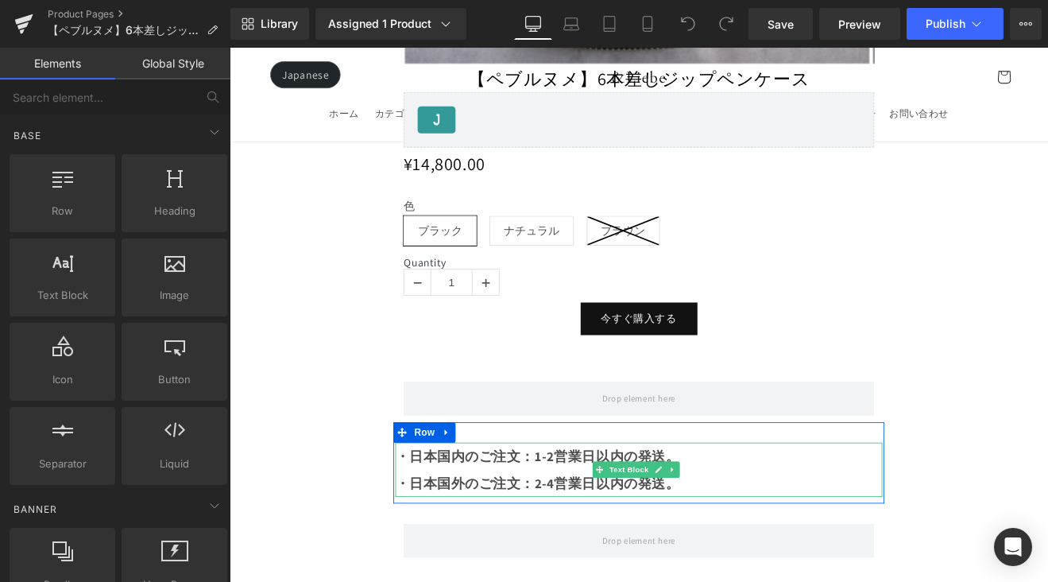
click at [749, 549] on strong "・日本国外のご注文：2-4営業日以内の発送。" at bounding box center [591, 559] width 334 height 21
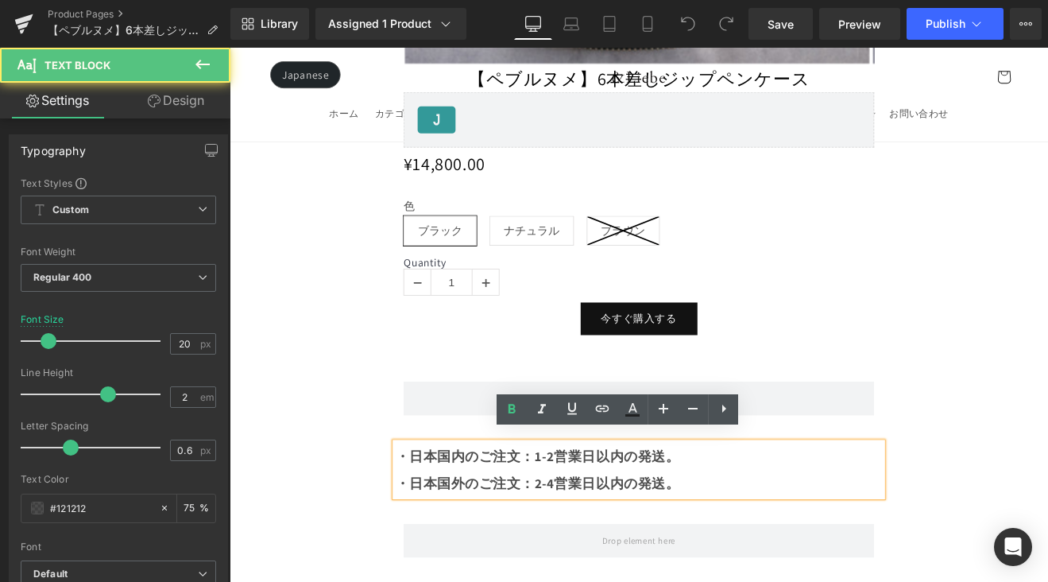
click at [765, 550] on div "・日本国外のご注文：2-4営業日以内の発送。" at bounding box center [710, 560] width 572 height 32
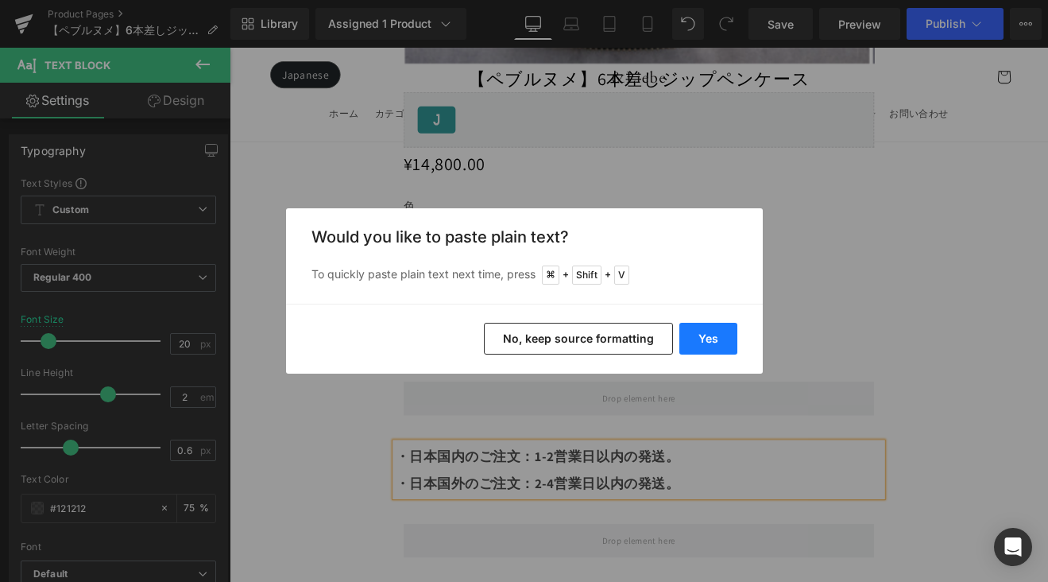
click at [703, 340] on button "Yes" at bounding box center [708, 339] width 58 height 32
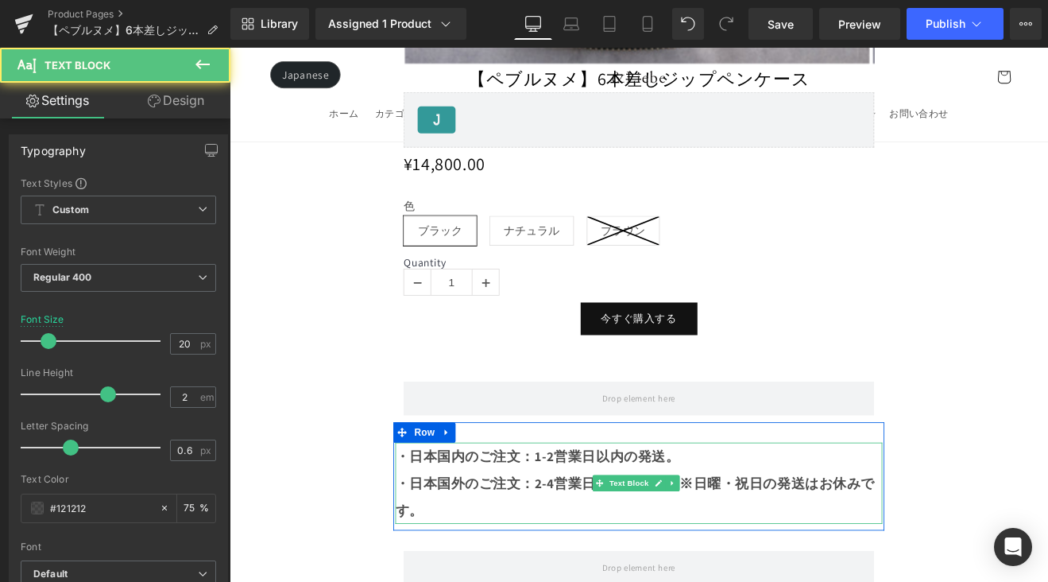
click at [760, 549] on strong "・日本国外のご注文：2-4営業日以内の発送。※日曜・祝日の発送はお休みです。" at bounding box center [705, 575] width 563 height 52
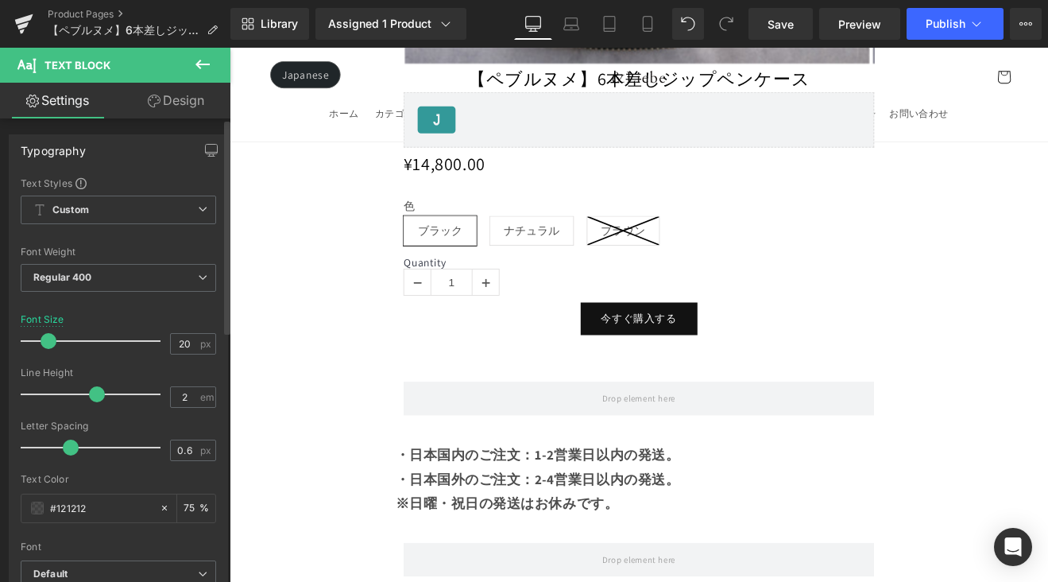
drag, startPoint x: 106, startPoint y: 397, endPoint x: 95, endPoint y: 397, distance: 10.3
click at [95, 397] on span at bounding box center [97, 394] width 16 height 16
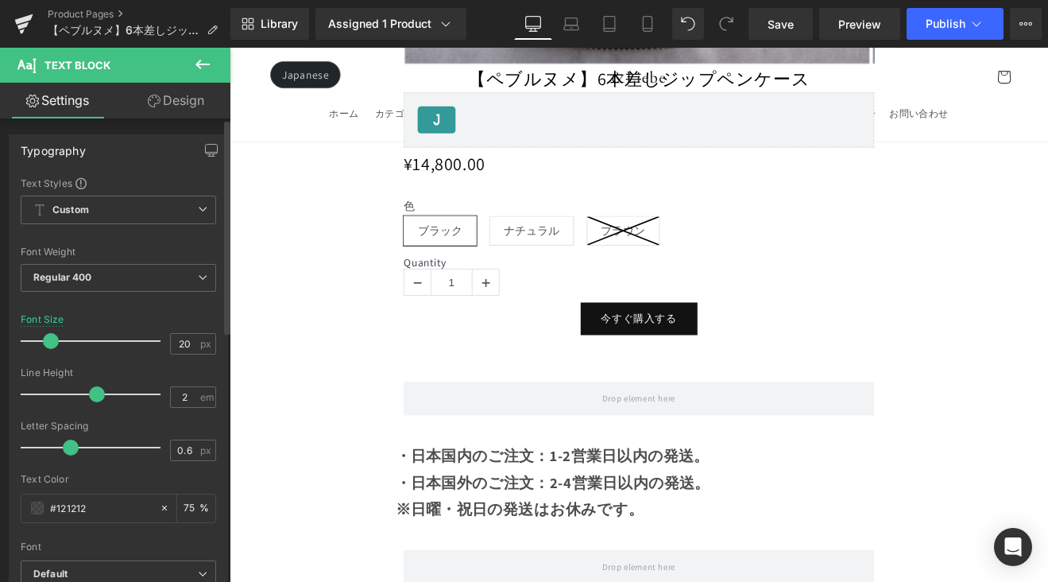
click at [56, 342] on span at bounding box center [51, 341] width 16 height 16
click at [658, 19] on link "Mobile" at bounding box center [648, 24] width 38 height 32
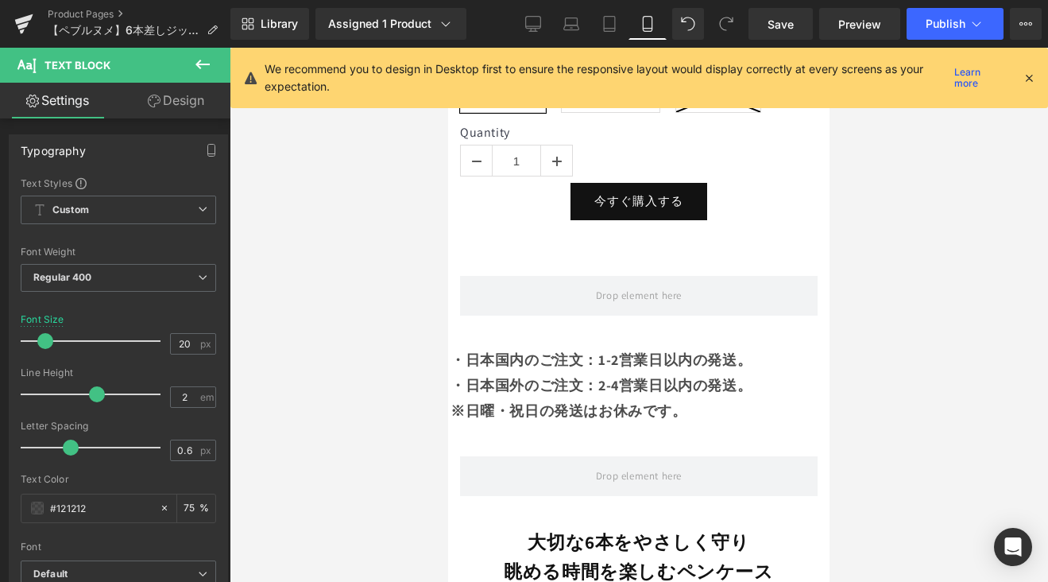
scroll to position [1016, 0]
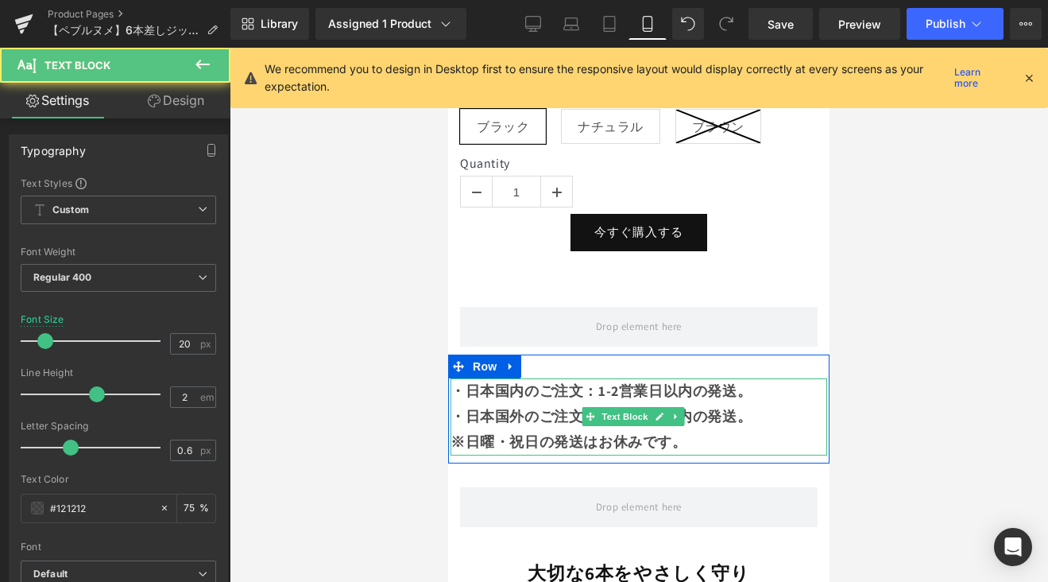
click at [487, 407] on strong "・日本国外のご注文：2-4営業日以内の発送。" at bounding box center [601, 416] width 301 height 18
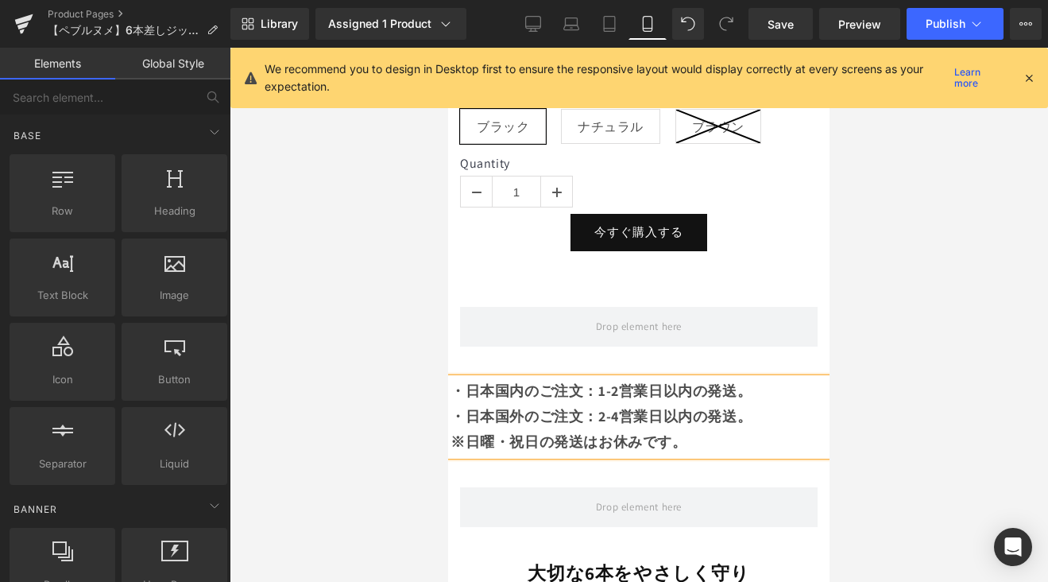
click at [420, 349] on div at bounding box center [639, 315] width 818 height 534
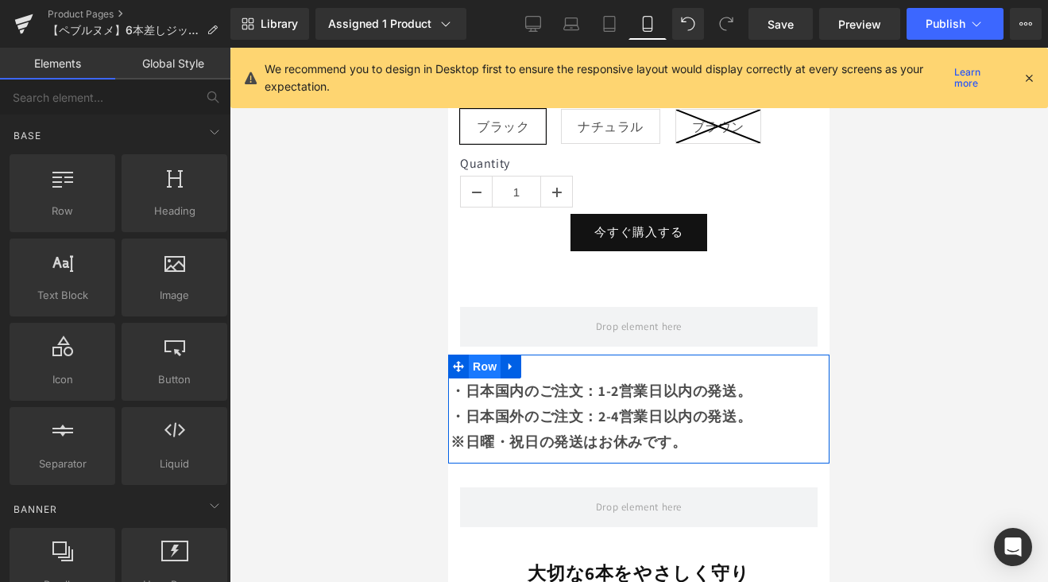
click at [478, 354] on span "Row" at bounding box center [485, 366] width 32 height 24
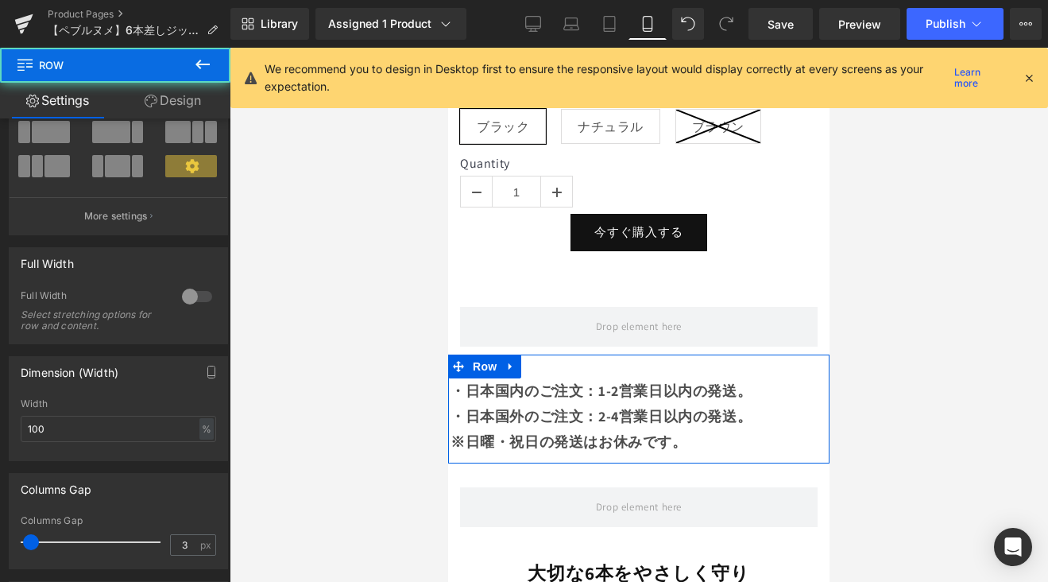
scroll to position [311, 0]
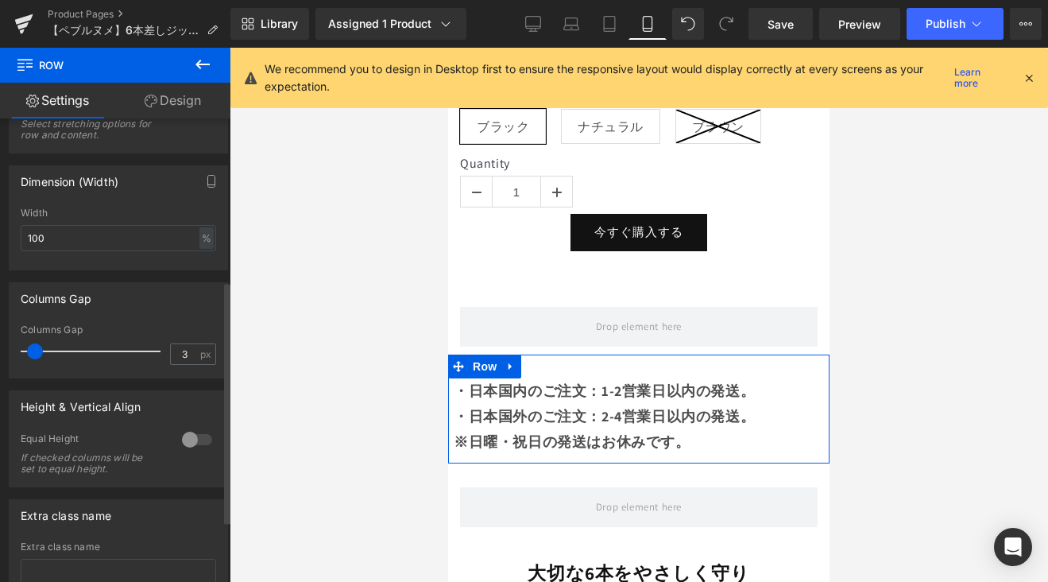
click at [39, 354] on span at bounding box center [35, 351] width 16 height 16
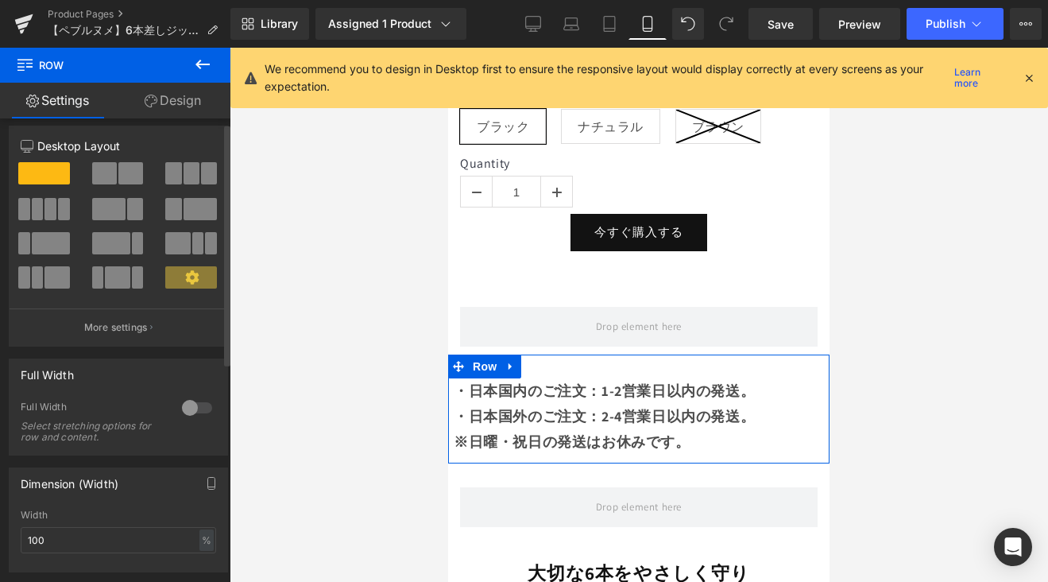
scroll to position [0, 0]
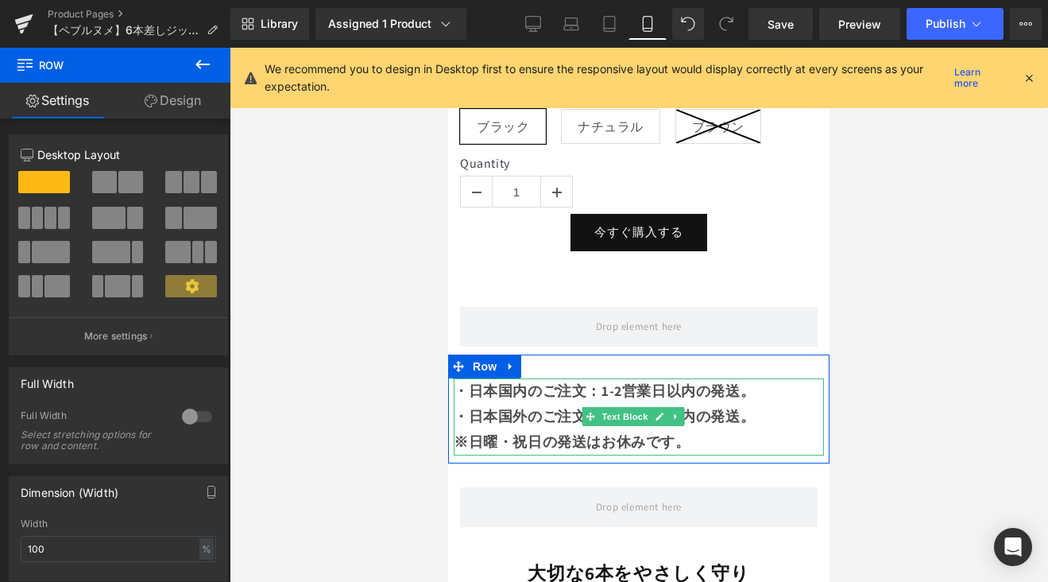
click at [476, 407] on strong "・日本国外のご注文：2-4営業日以内の発送。" at bounding box center [604, 416] width 301 height 18
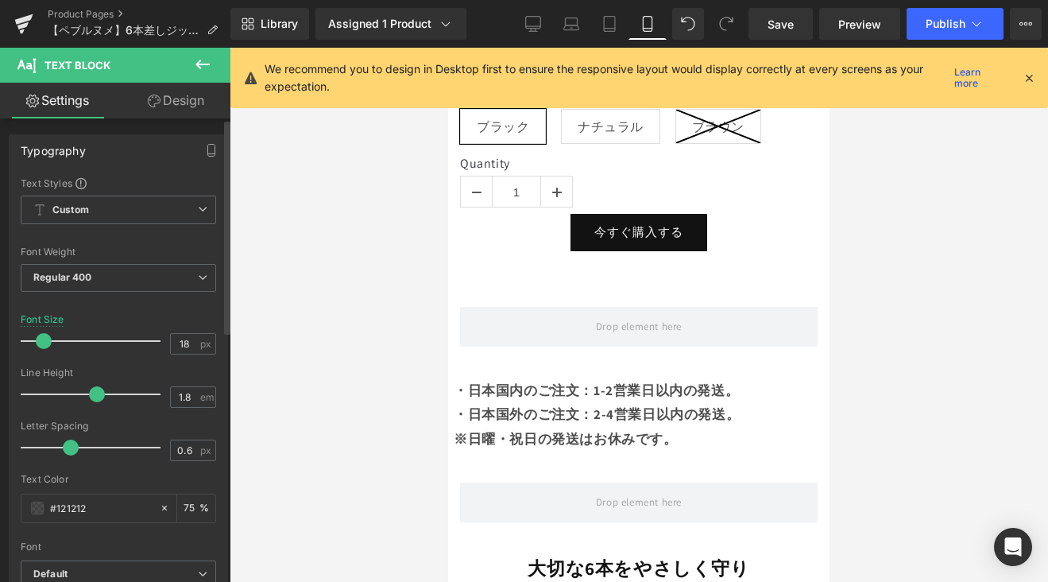
click at [44, 343] on span at bounding box center [44, 341] width 16 height 16
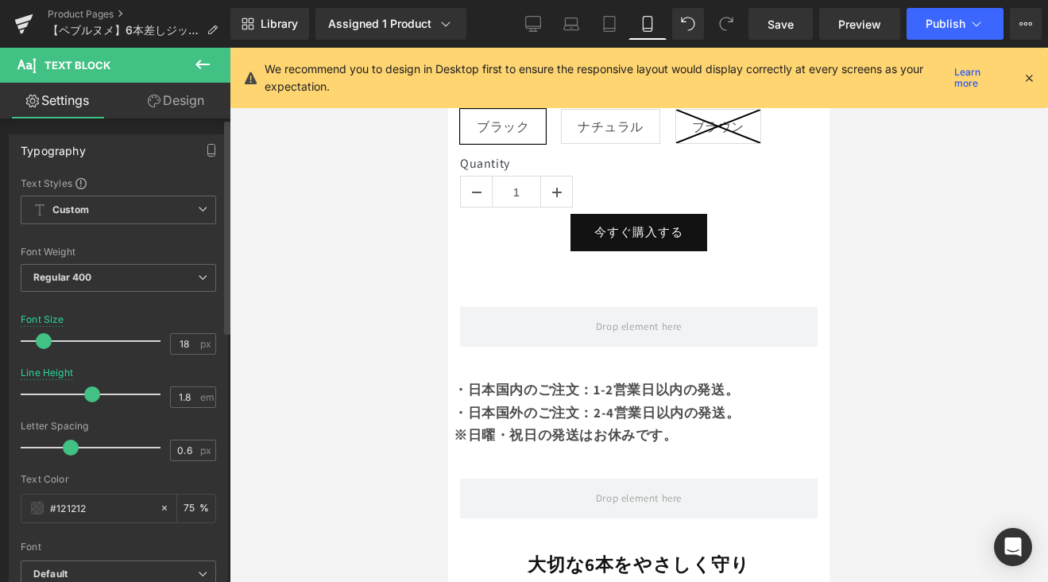
click at [93, 392] on span at bounding box center [92, 394] width 16 height 16
click at [768, 20] on link "Save" at bounding box center [781, 24] width 64 height 32
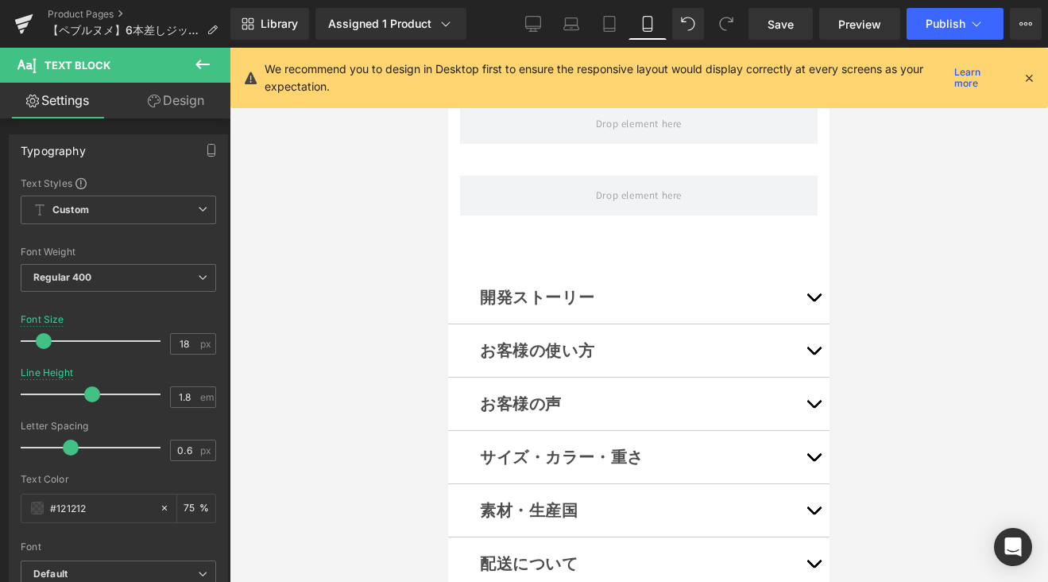
scroll to position [12262, 0]
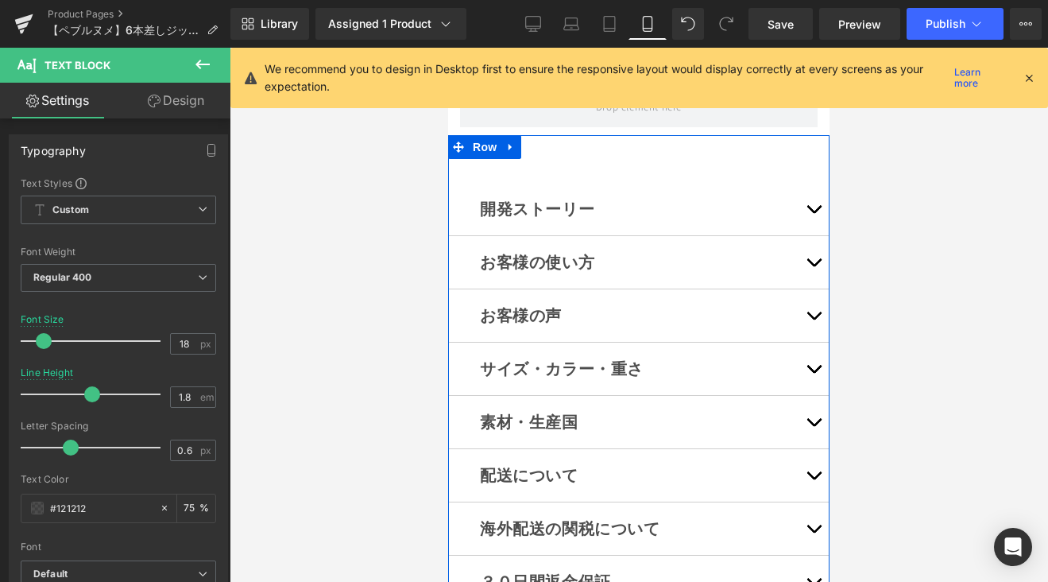
click at [814, 426] on span "button" at bounding box center [814, 426] width 0 height 0
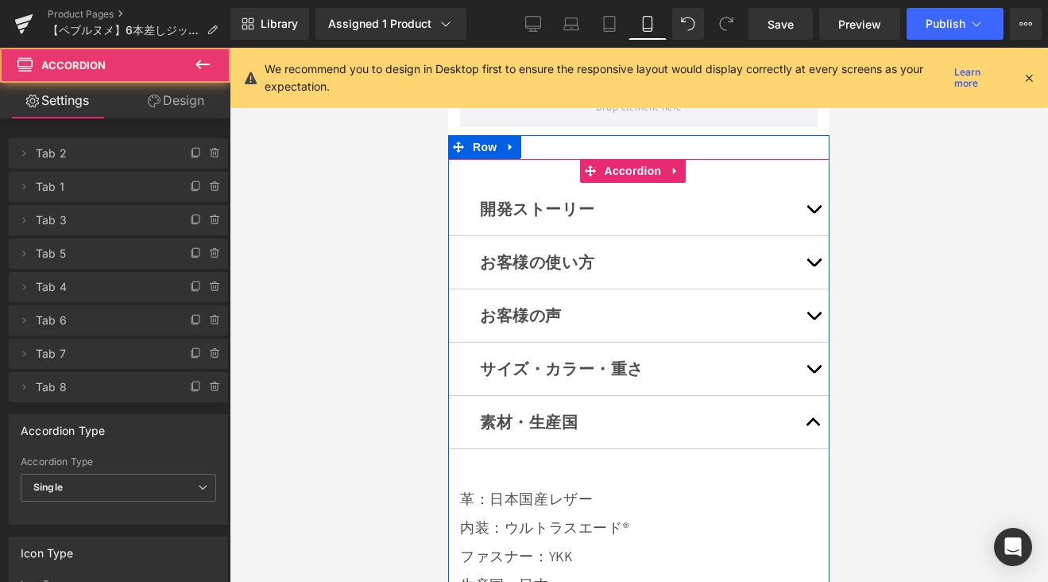
click at [814, 373] on span "button" at bounding box center [814, 373] width 0 height 0
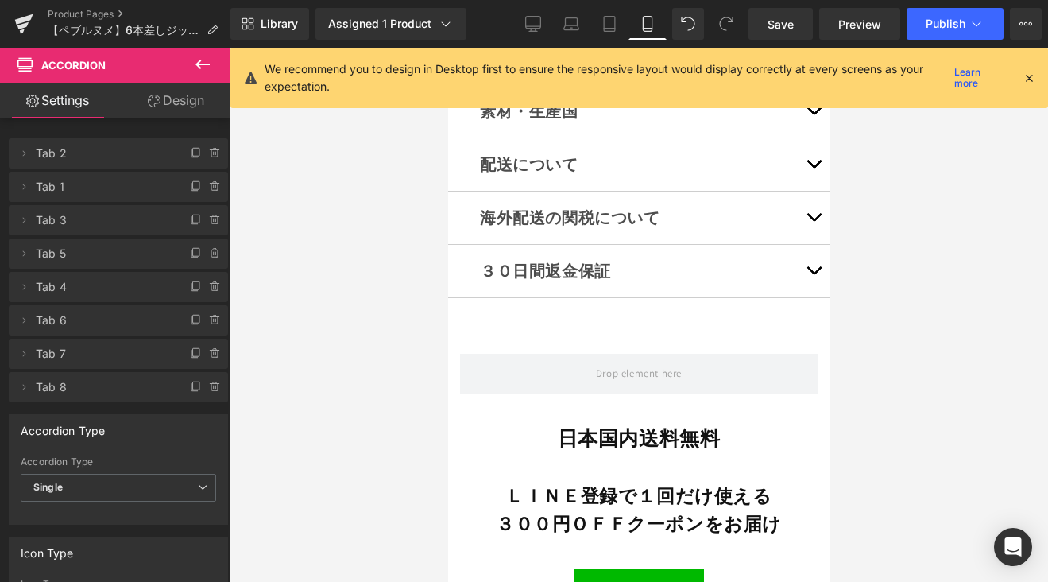
scroll to position [14677, 0]
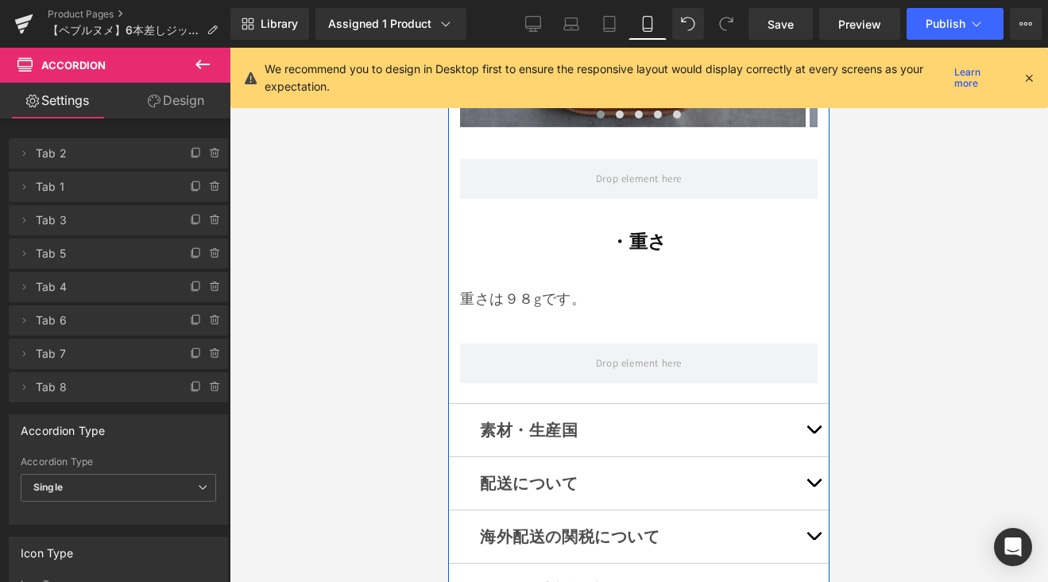
click at [801, 404] on button "button" at bounding box center [814, 430] width 32 height 52
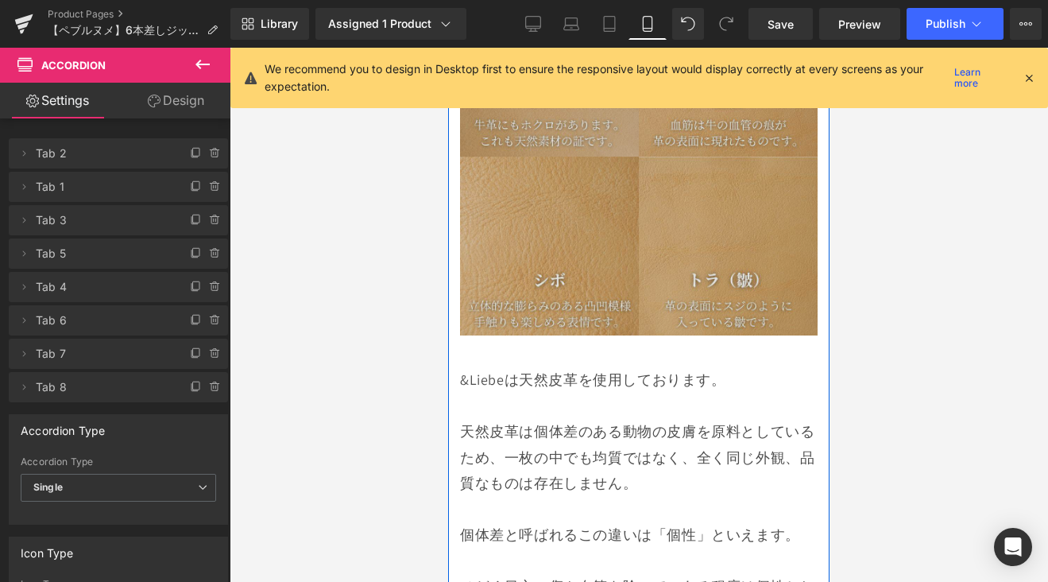
scroll to position [13253, 0]
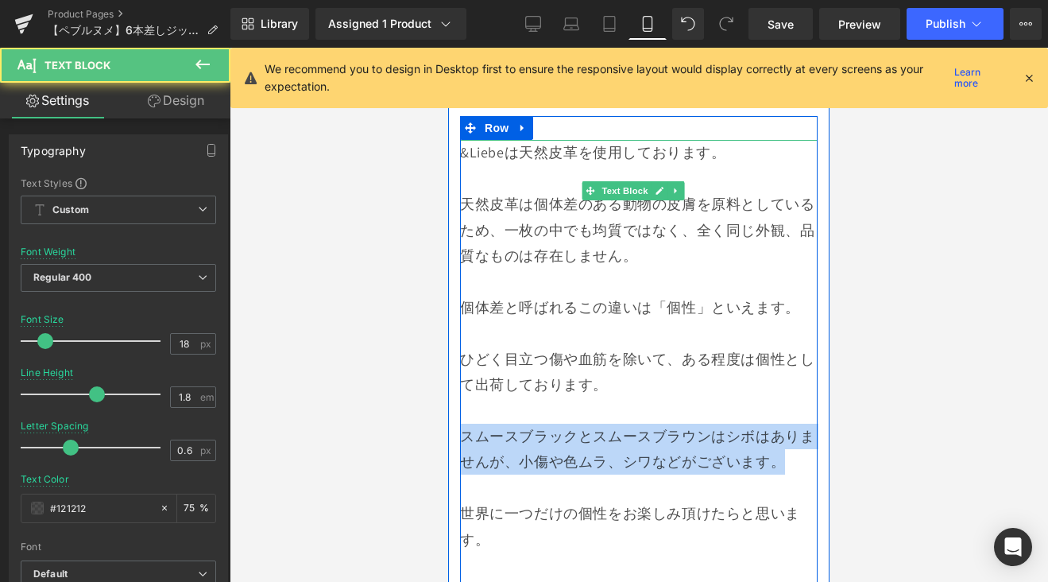
drag, startPoint x: 785, startPoint y: 334, endPoint x: 464, endPoint y: 316, distance: 321.5
click at [464, 424] on p "スムースブラックとスムースブラウンはシボはありませんが、小傷や色ムラ、シワなどがございます。" at bounding box center [639, 450] width 358 height 52
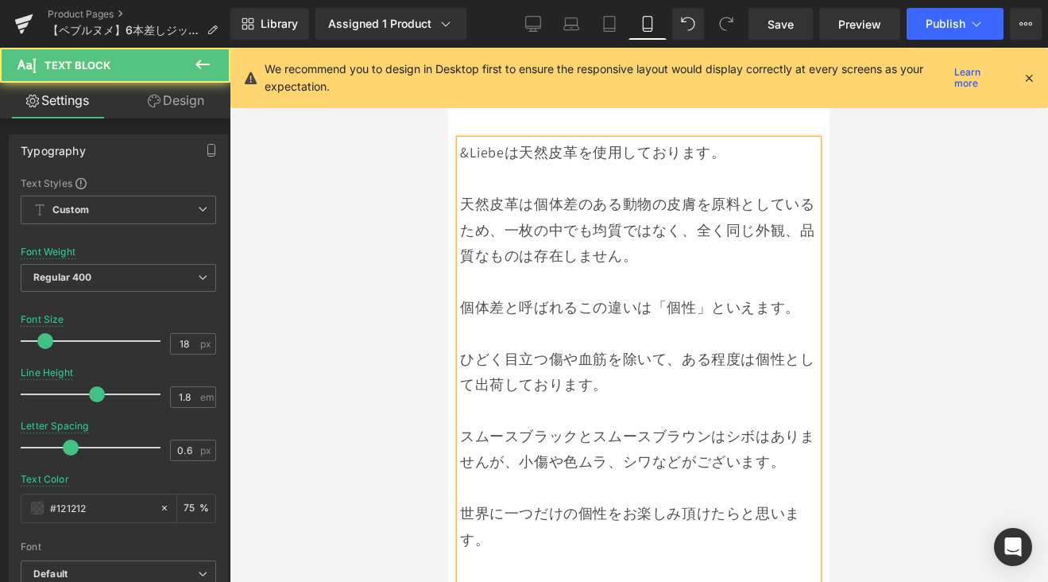
click at [479, 424] on p "スムースブラックとスムースブラウンはシボはありませんが、小傷や色ムラ、シワなどがございます。" at bounding box center [639, 450] width 358 height 52
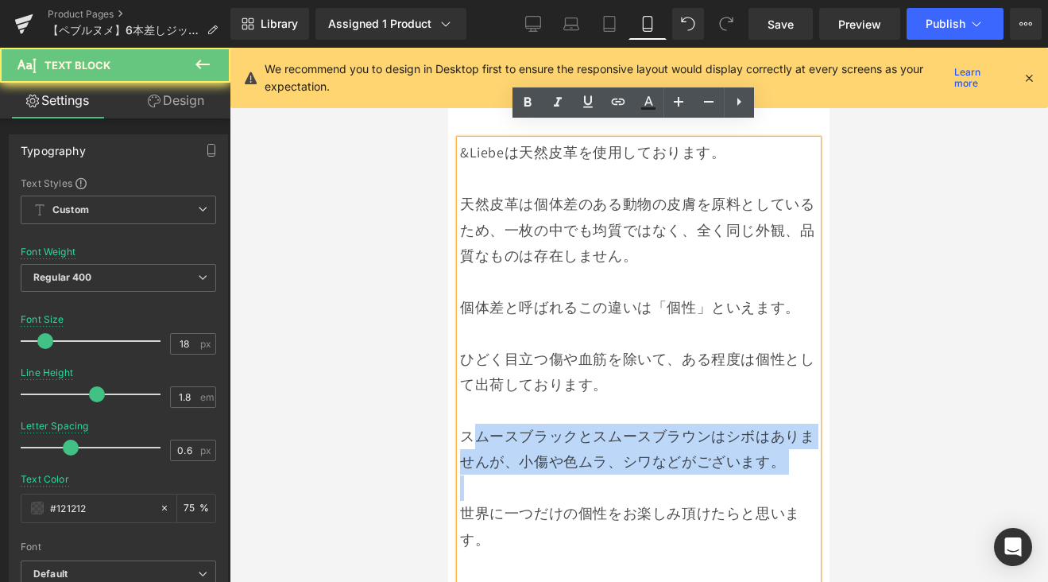
drag, startPoint x: 512, startPoint y: 325, endPoint x: 772, endPoint y: 354, distance: 261.5
click at [772, 354] on div "&Liebeは天然皮革を使用しております。 天然皮革は個体差のある動物の皮膚を原料としているため、一枚の中でも均質ではなく、全く同じ外観、品質なものは存在しま…" at bounding box center [639, 410] width 358 height 541
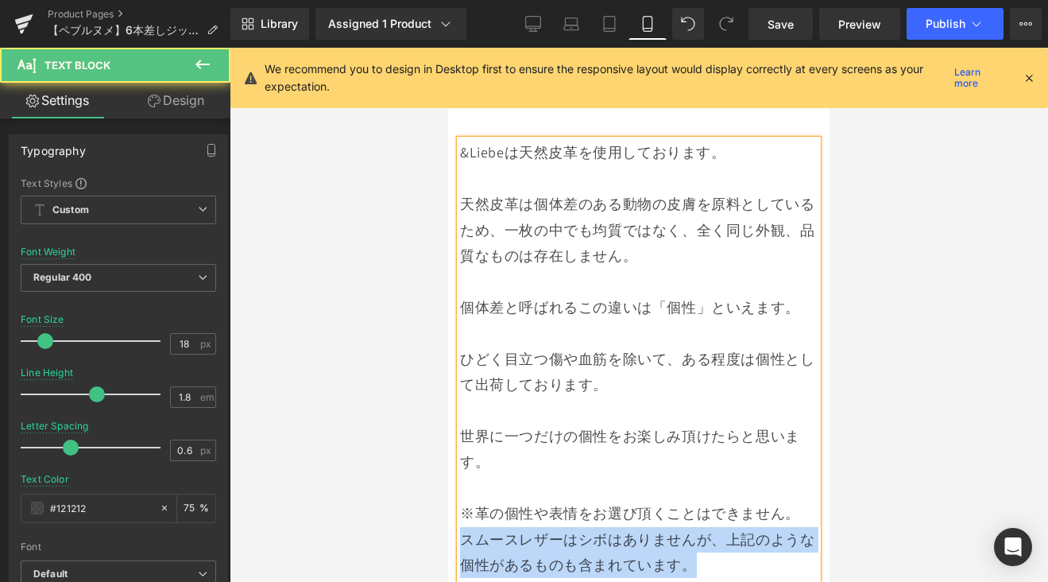
drag, startPoint x: 708, startPoint y: 445, endPoint x: 454, endPoint y: 412, distance: 256.5
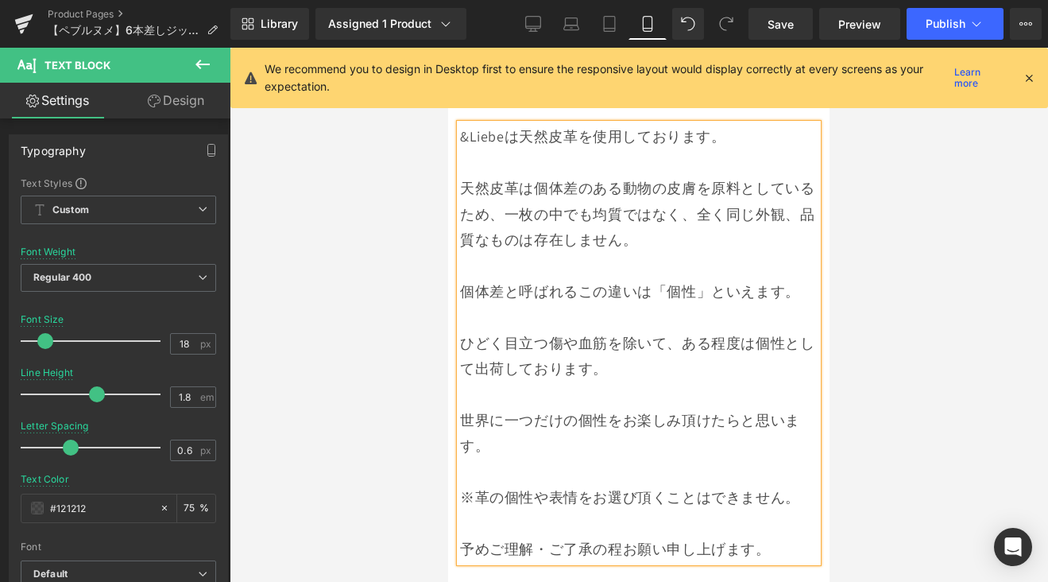
scroll to position [13271, 0]
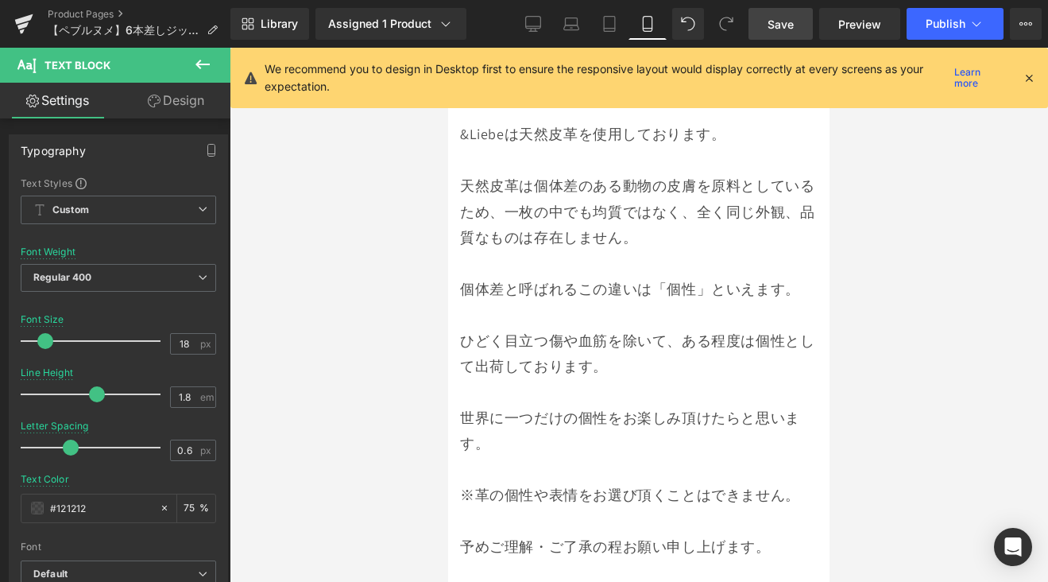
click at [789, 28] on span "Save" at bounding box center [781, 24] width 26 height 17
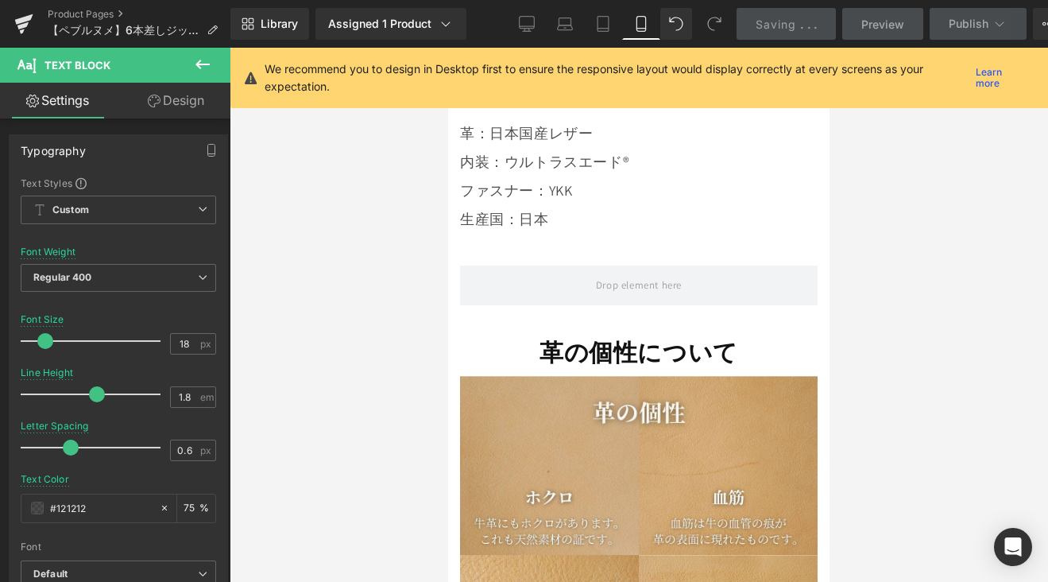
scroll to position [12583, 0]
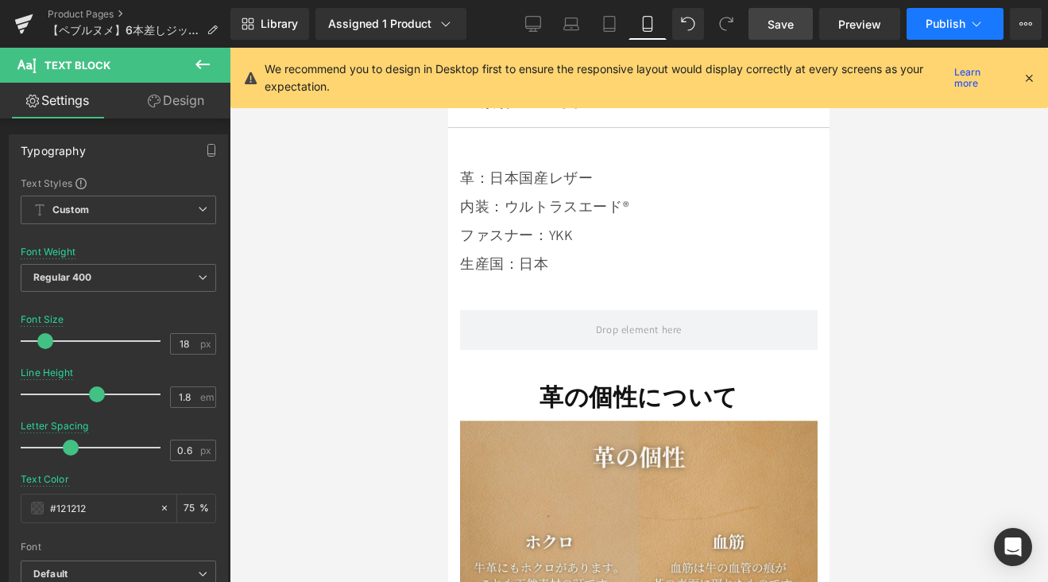
click at [954, 17] on span "Publish" at bounding box center [946, 23] width 40 height 13
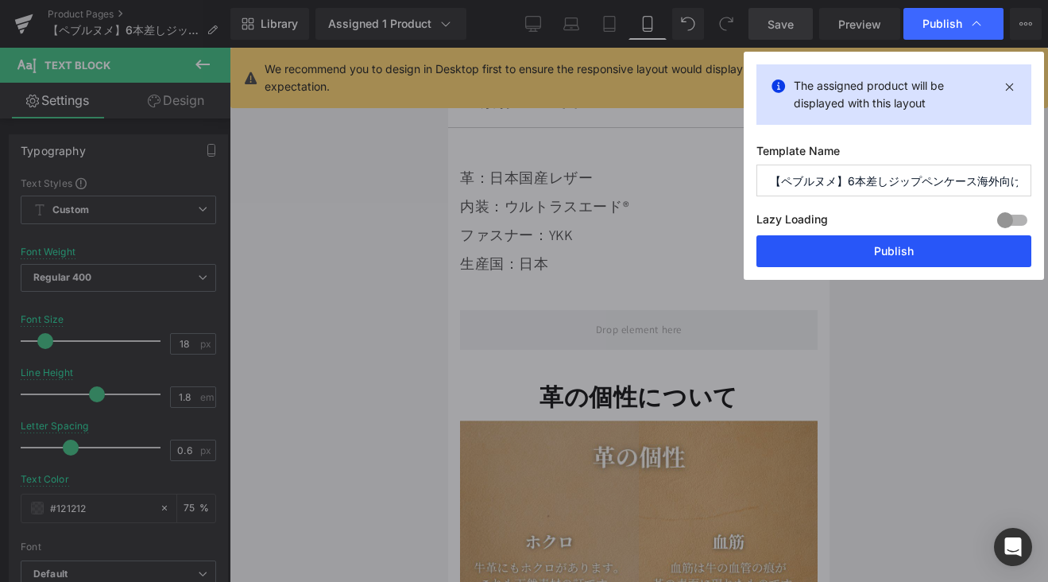
click at [936, 248] on button "Publish" at bounding box center [893, 251] width 275 height 32
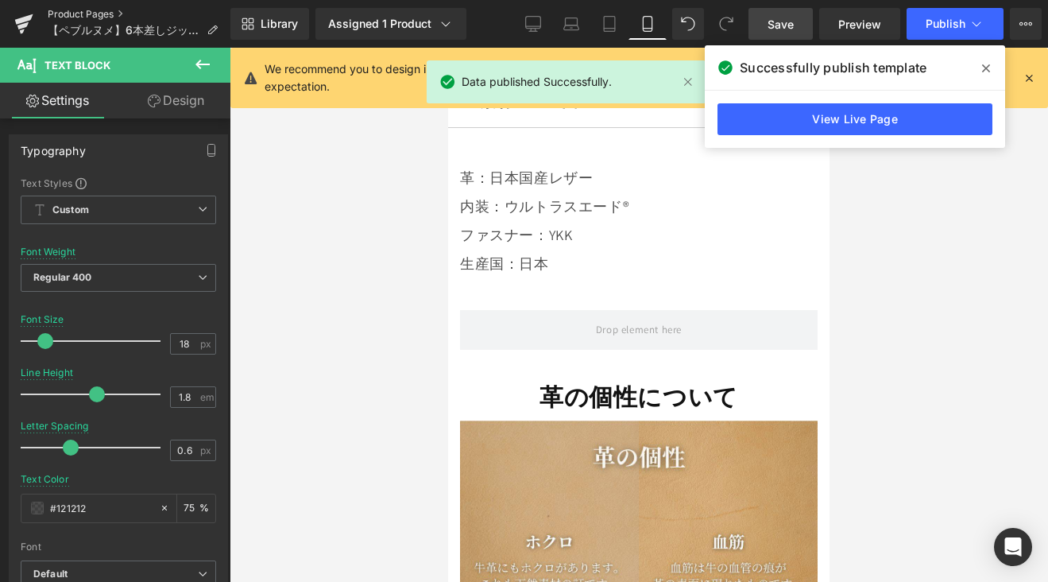
click at [93, 16] on link "Product Pages" at bounding box center [139, 14] width 183 height 13
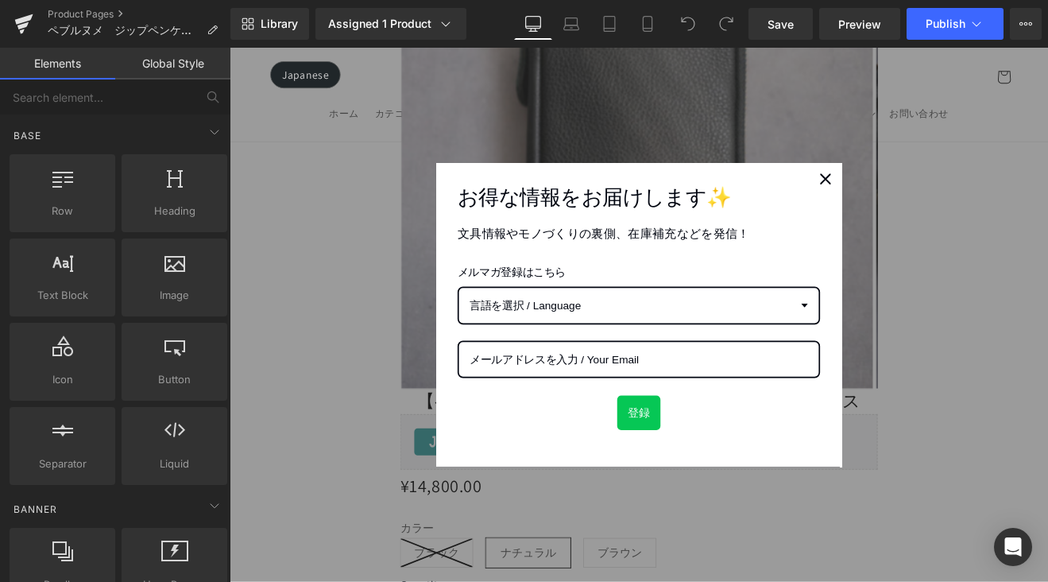
scroll to position [1317, 0]
click at [932, 203] on div "Close" at bounding box center [929, 201] width 25 height 25
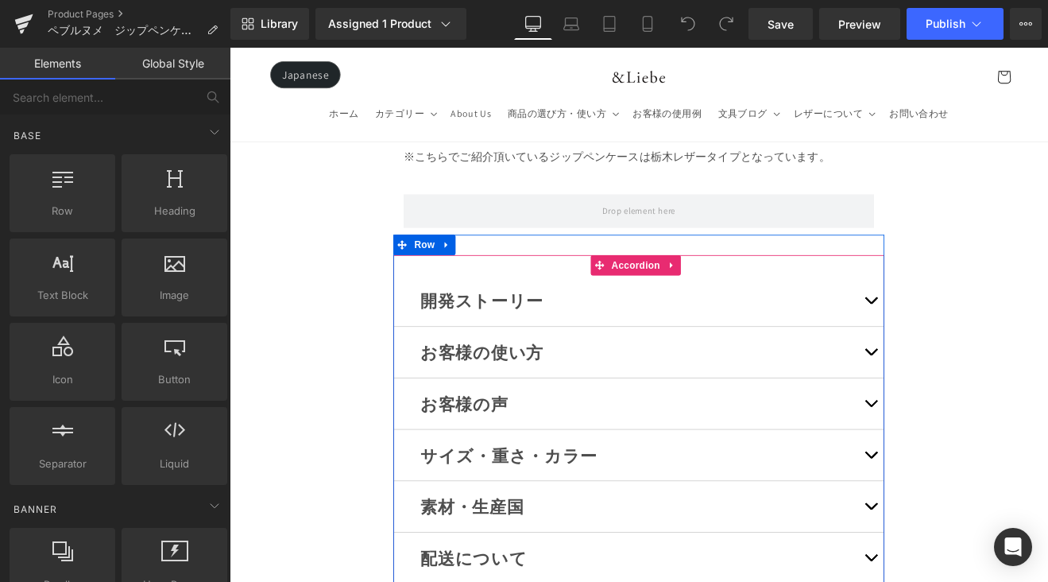
scroll to position [22562, 0]
click at [967, 555] on button "button" at bounding box center [983, 585] width 32 height 60
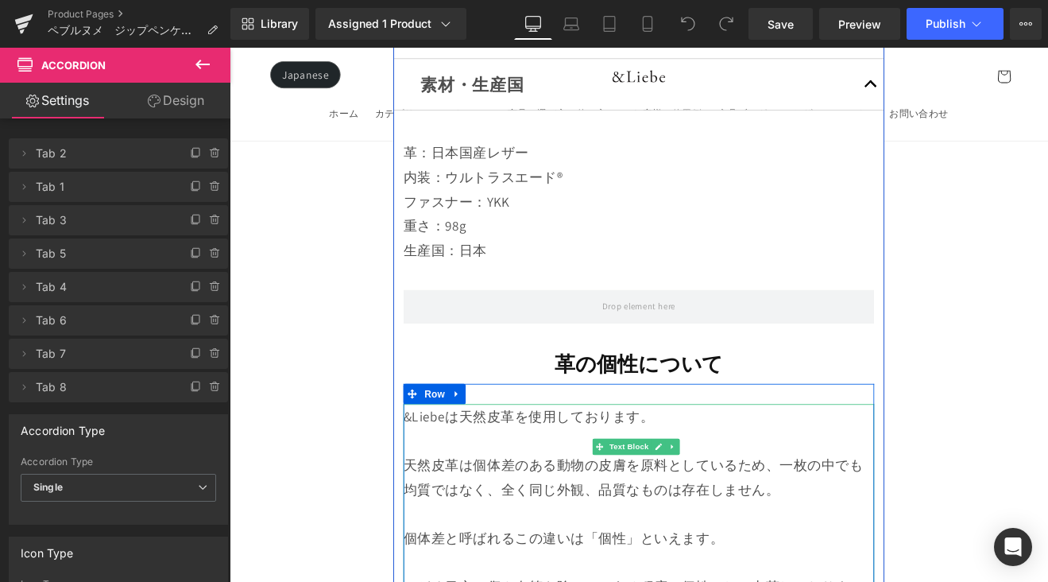
scroll to position [23277, 0]
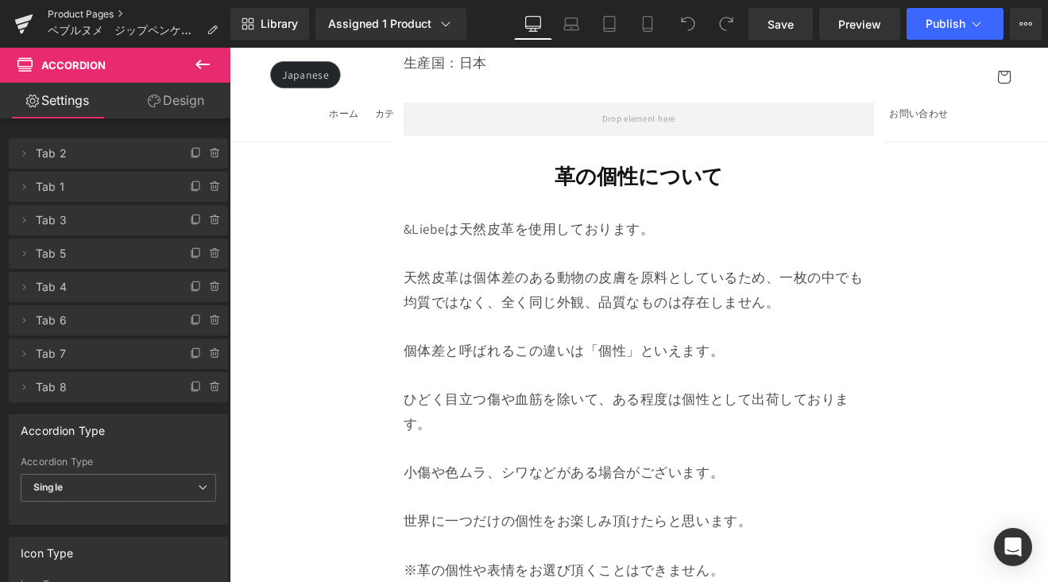
click at [87, 17] on link "Product Pages" at bounding box center [139, 14] width 183 height 13
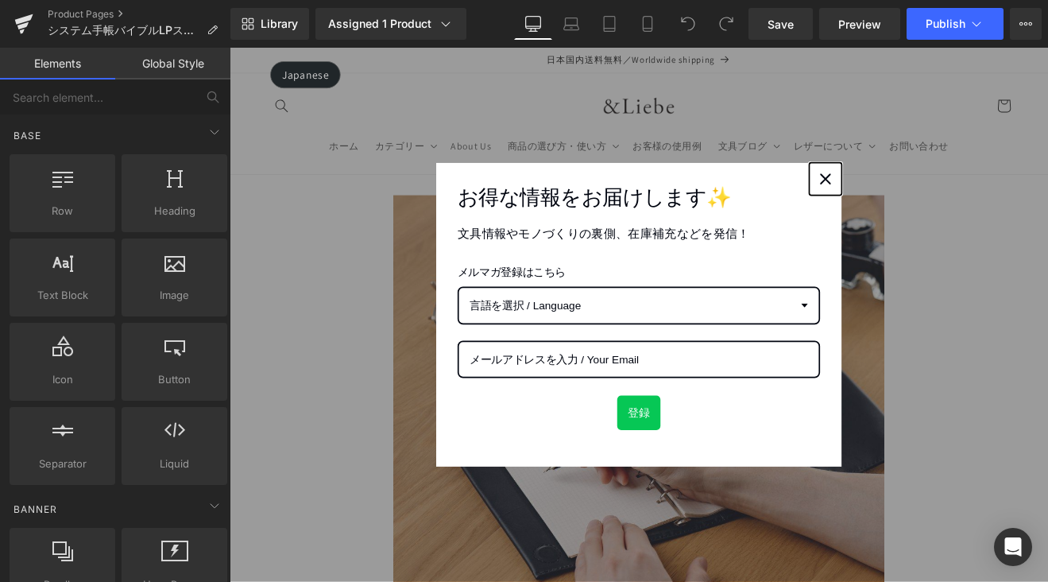
click at [923, 199] on icon "close icon" at bounding box center [929, 201] width 13 height 13
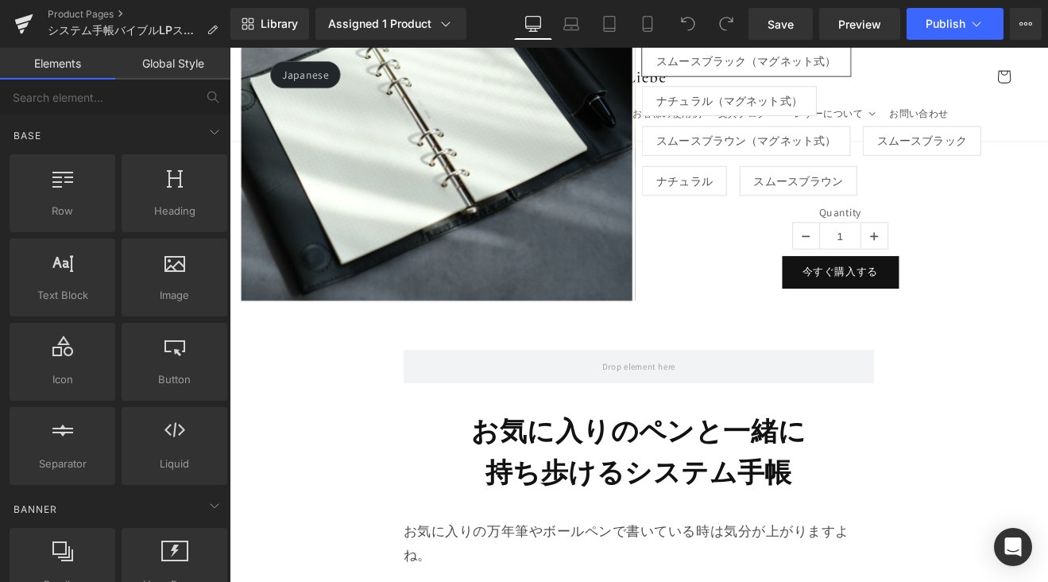
scroll to position [1146, 0]
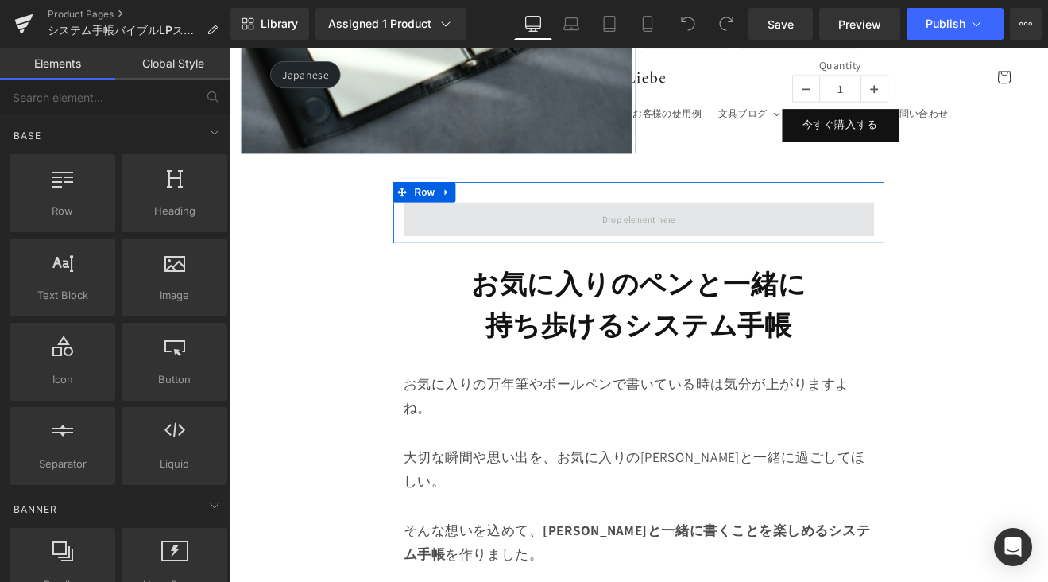
click at [810, 252] on span at bounding box center [710, 249] width 553 height 40
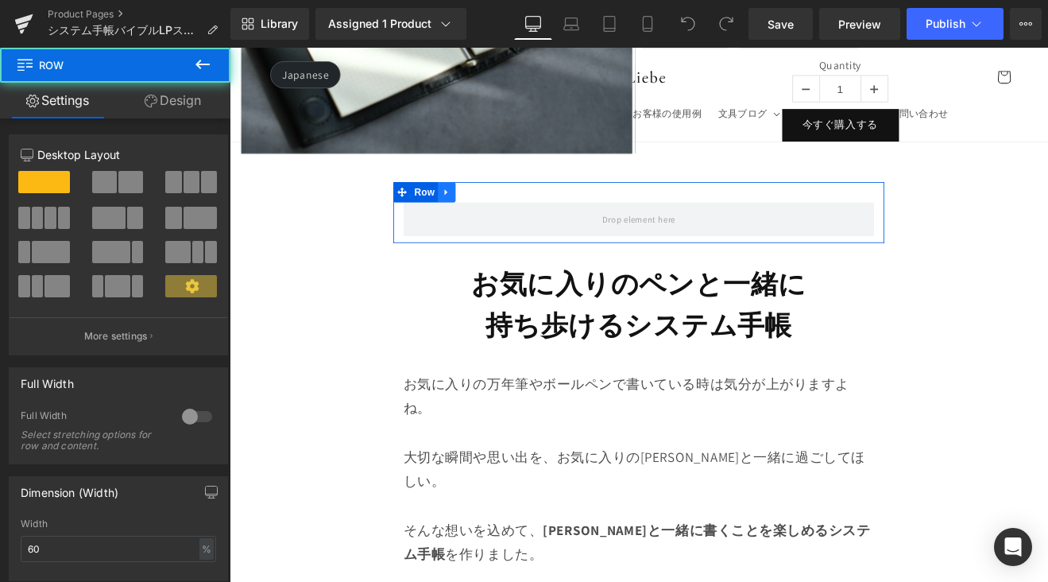
click at [488, 216] on link at bounding box center [484, 217] width 21 height 24
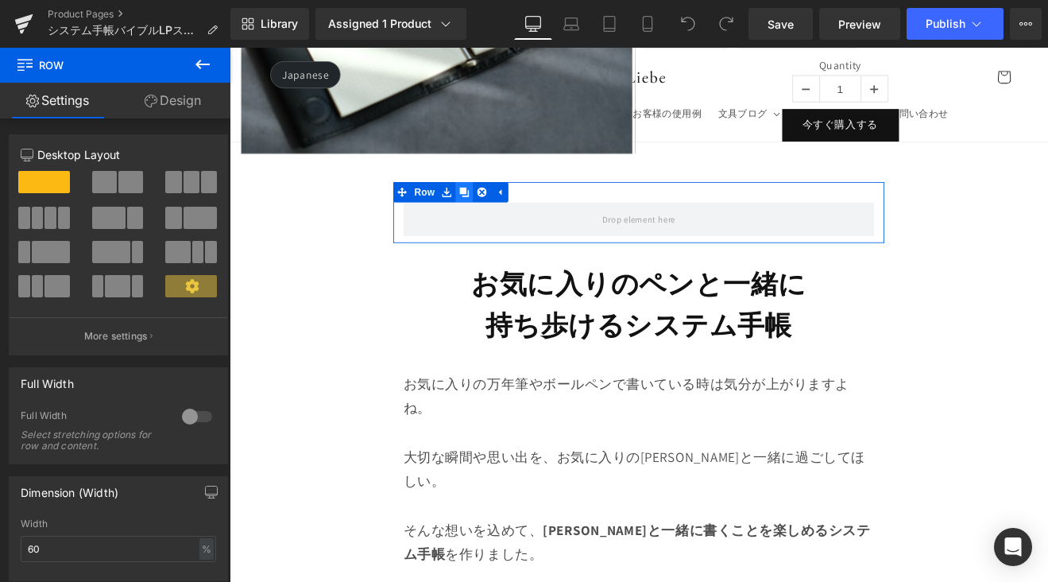
click at [503, 216] on link at bounding box center [505, 217] width 21 height 24
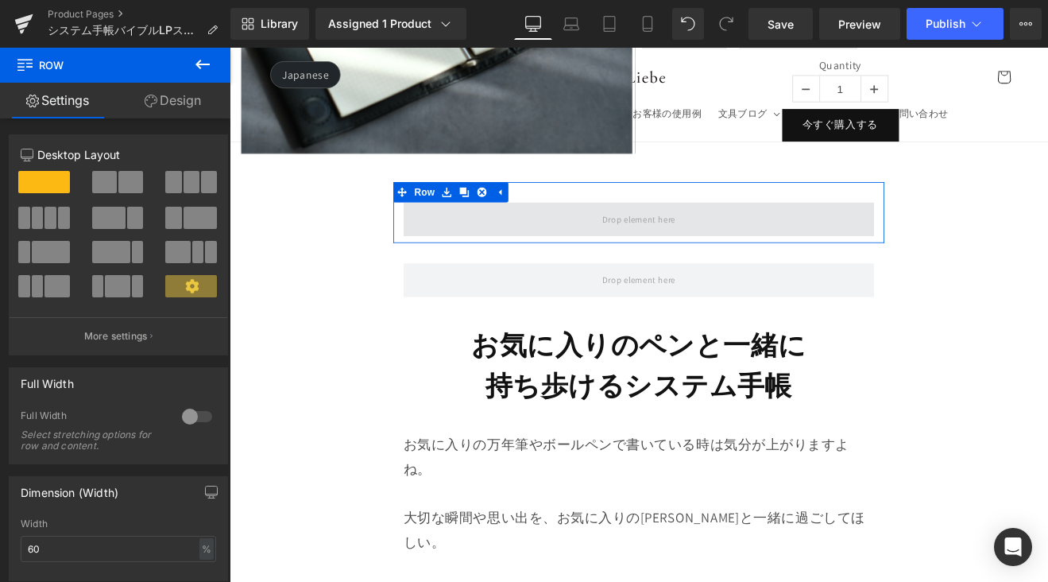
click at [504, 235] on span at bounding box center [710, 249] width 553 height 40
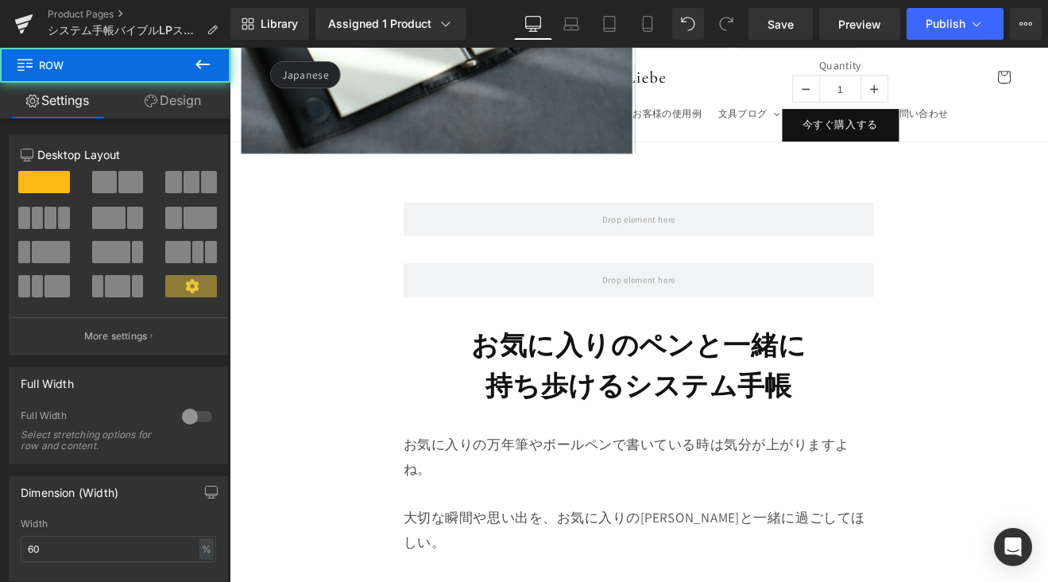
click at [203, 60] on icon at bounding box center [202, 64] width 19 height 19
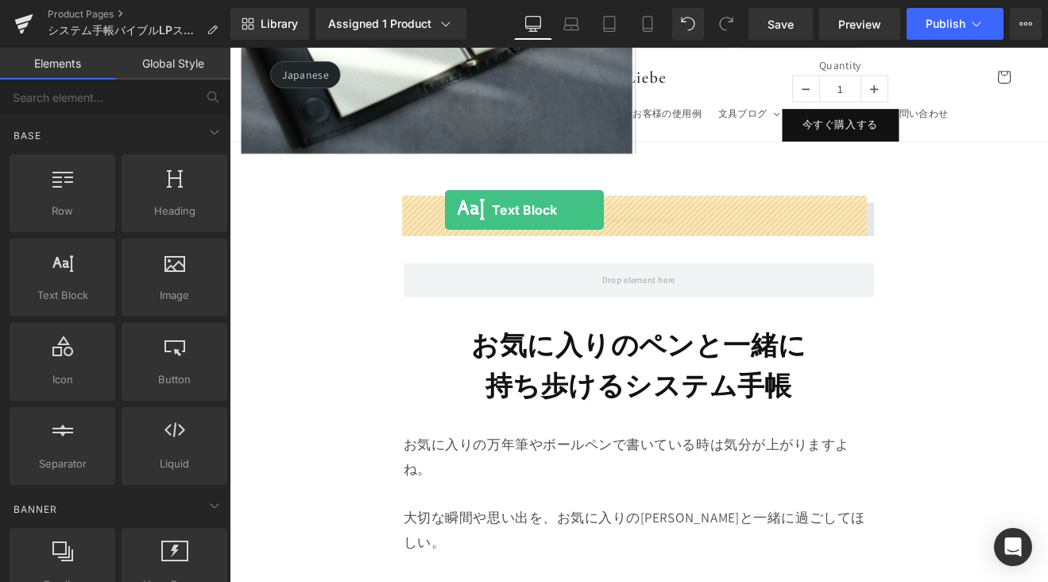
drag, startPoint x: 424, startPoint y: 305, endPoint x: 482, endPoint y: 238, distance: 89.0
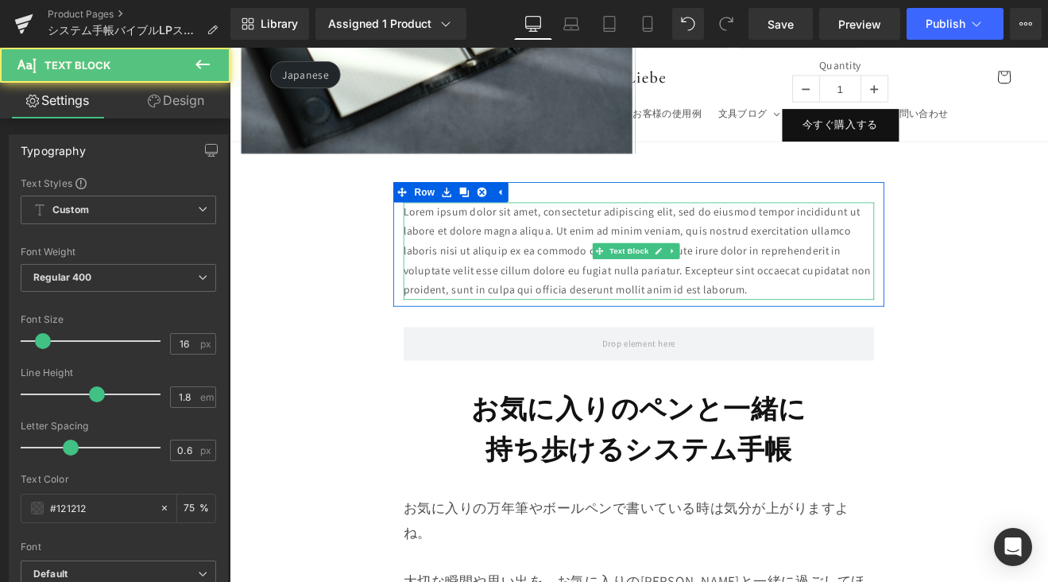
click at [485, 259] on p "Lorem ipsum dolor sit amet, consectetur adipiscing elit, sed do eiusmod tempor …" at bounding box center [710, 286] width 553 height 114
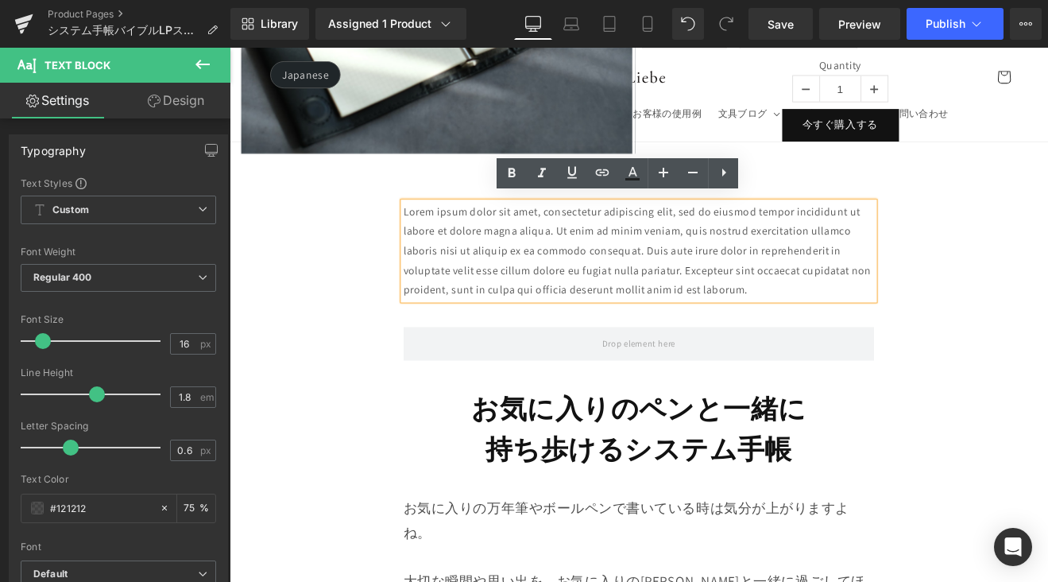
click at [840, 327] on p "Lorem ipsum dolor sit amet, consectetur adipiscing elit, sed do eiusmod tempor …" at bounding box center [710, 286] width 553 height 114
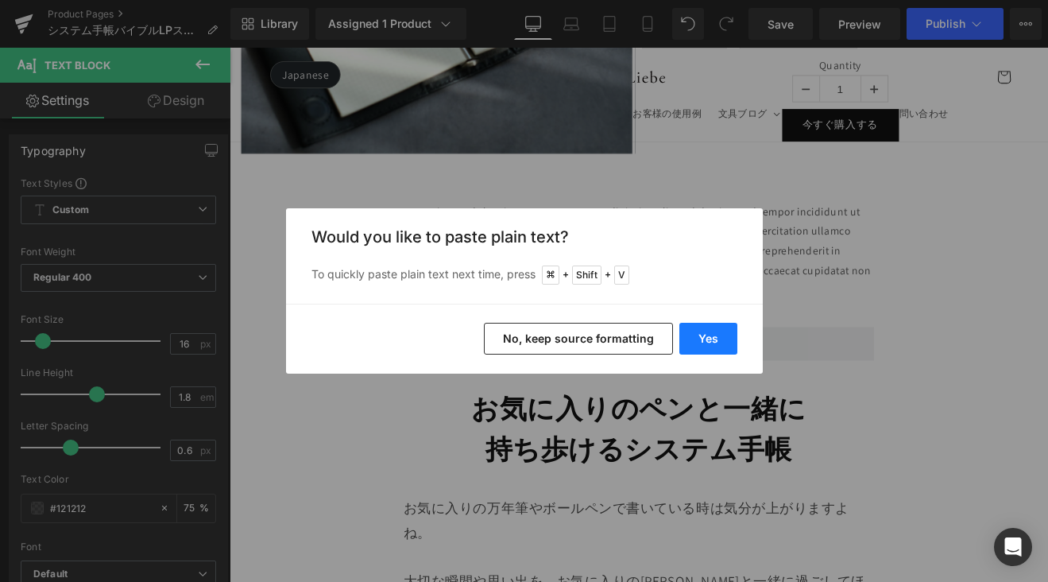
click at [706, 332] on button "Yes" at bounding box center [708, 339] width 58 height 32
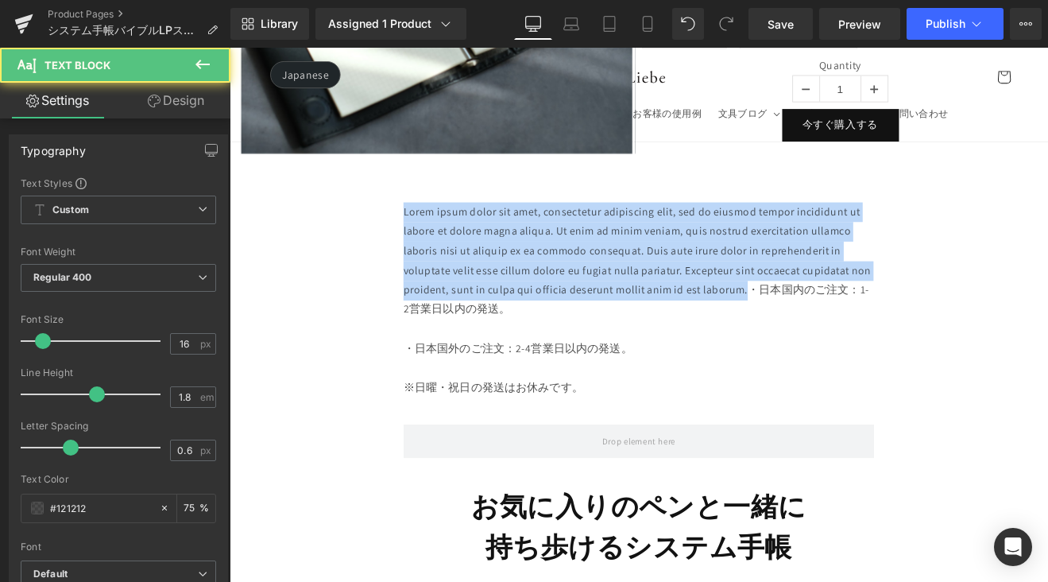
drag, startPoint x: 830, startPoint y: 332, endPoint x: 381, endPoint y: 231, distance: 459.4
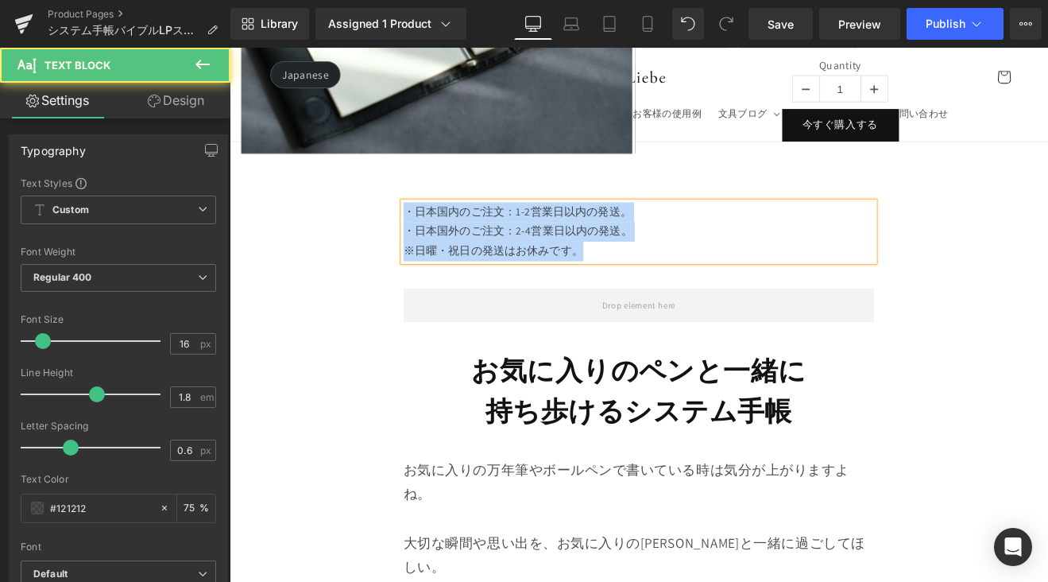
drag, startPoint x: 699, startPoint y: 281, endPoint x: 429, endPoint y: 227, distance: 275.5
click at [422, 229] on div "・日本国内のご注文：1-2営業日以内の発送。 ・日本国外のご注文：2-4営業日以内の発送。 ※日曜・祝日の発送はお休みです。 Text Block" at bounding box center [710, 263] width 577 height 68
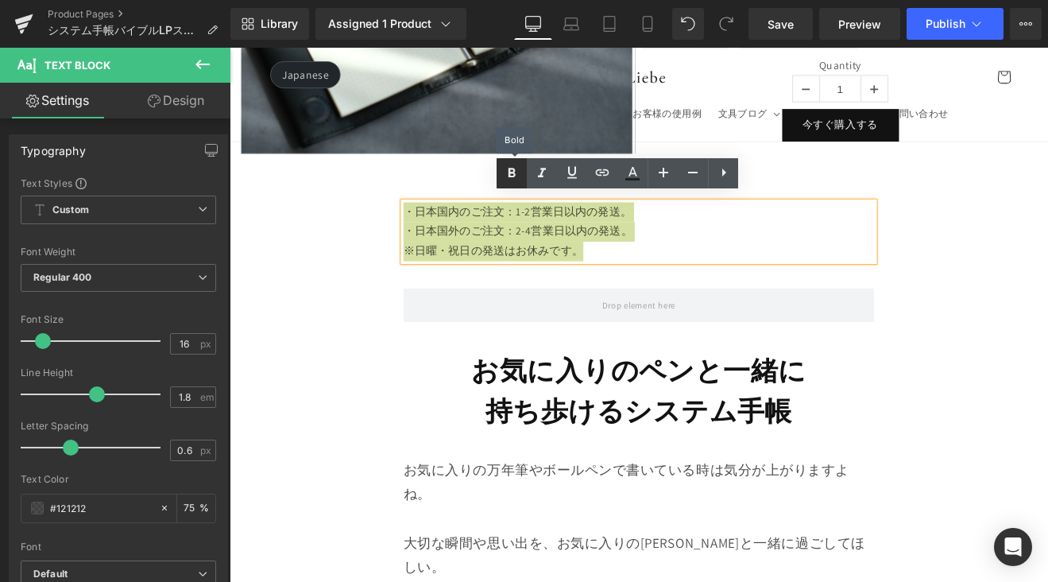
click at [513, 182] on link at bounding box center [512, 173] width 30 height 30
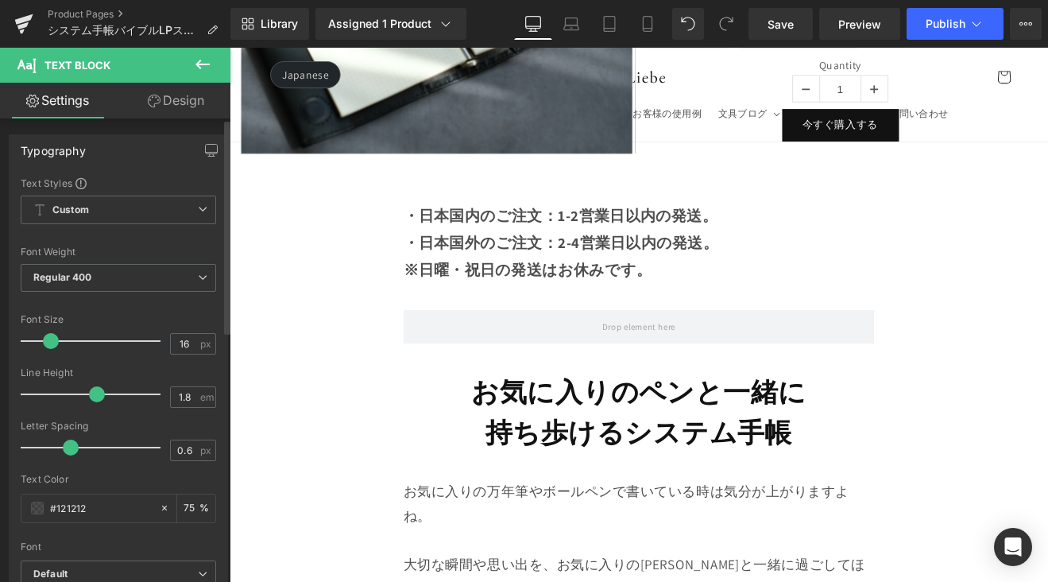
drag, startPoint x: 42, startPoint y: 342, endPoint x: 50, endPoint y: 342, distance: 8.0
click at [50, 342] on span at bounding box center [51, 341] width 16 height 16
click at [650, 29] on icon at bounding box center [648, 24] width 16 height 16
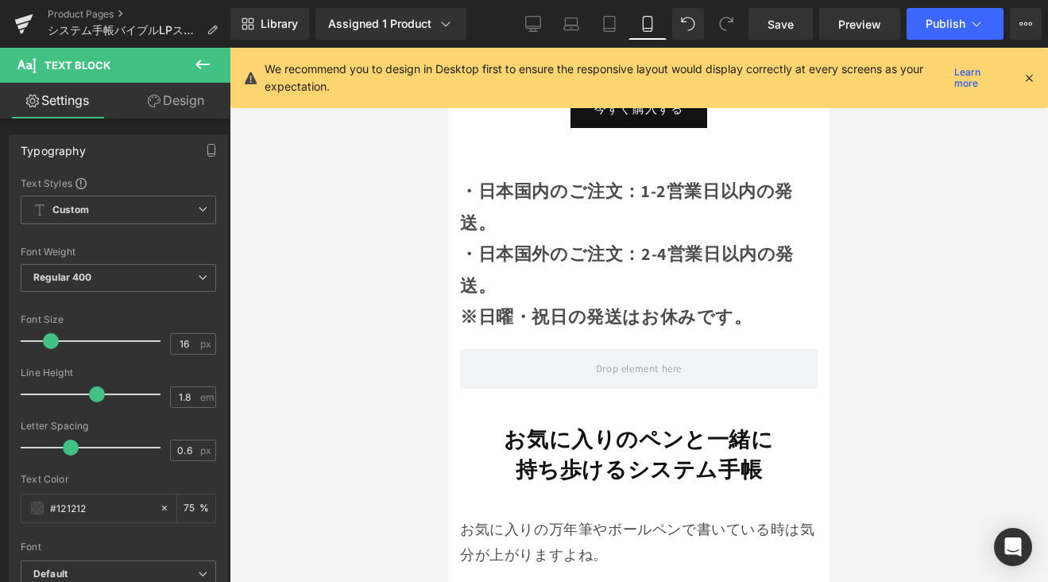
scroll to position [1331, 0]
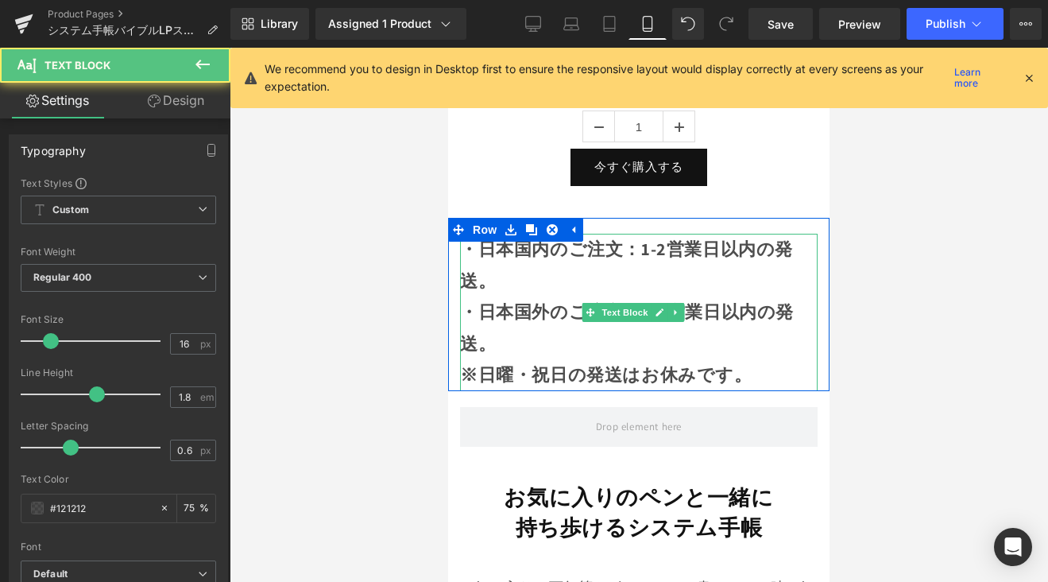
click at [497, 303] on strong "・日本国外のご注文：2-4営業日以内の発送。" at bounding box center [627, 327] width 334 height 54
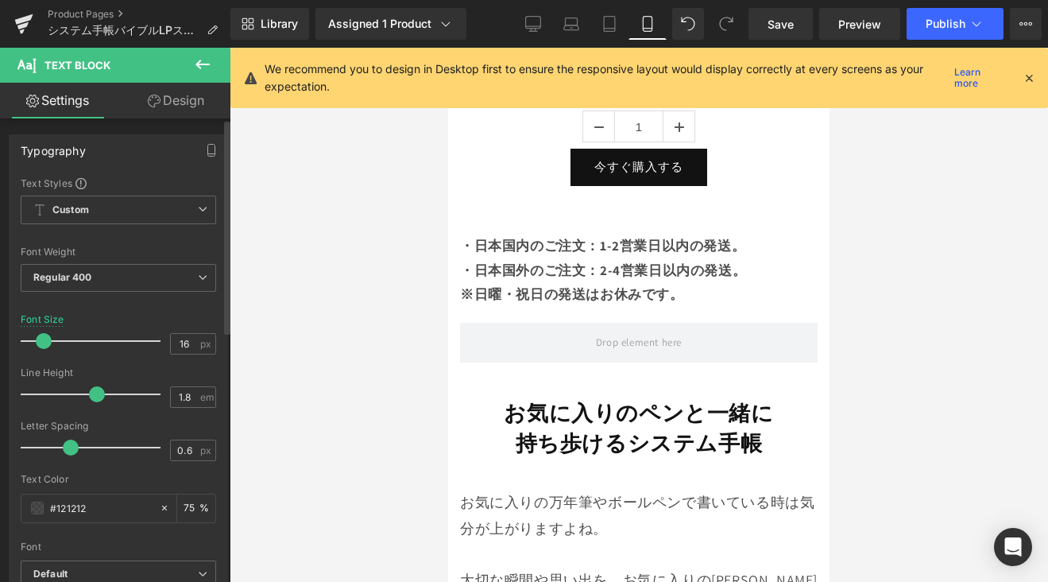
click at [44, 343] on span at bounding box center [44, 341] width 16 height 16
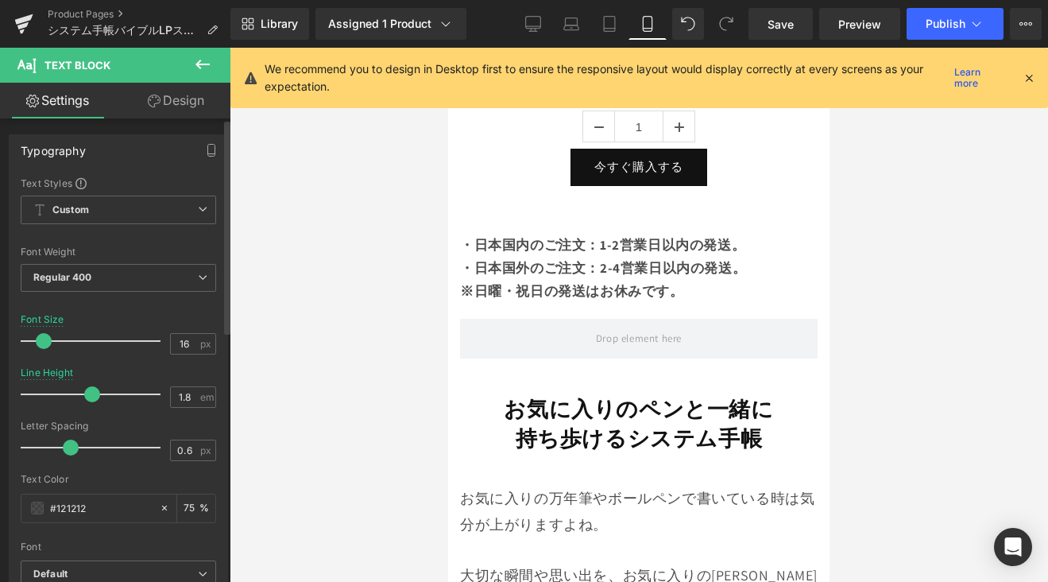
click at [91, 394] on span at bounding box center [92, 394] width 16 height 16
click at [783, 27] on span "Save" at bounding box center [781, 24] width 26 height 17
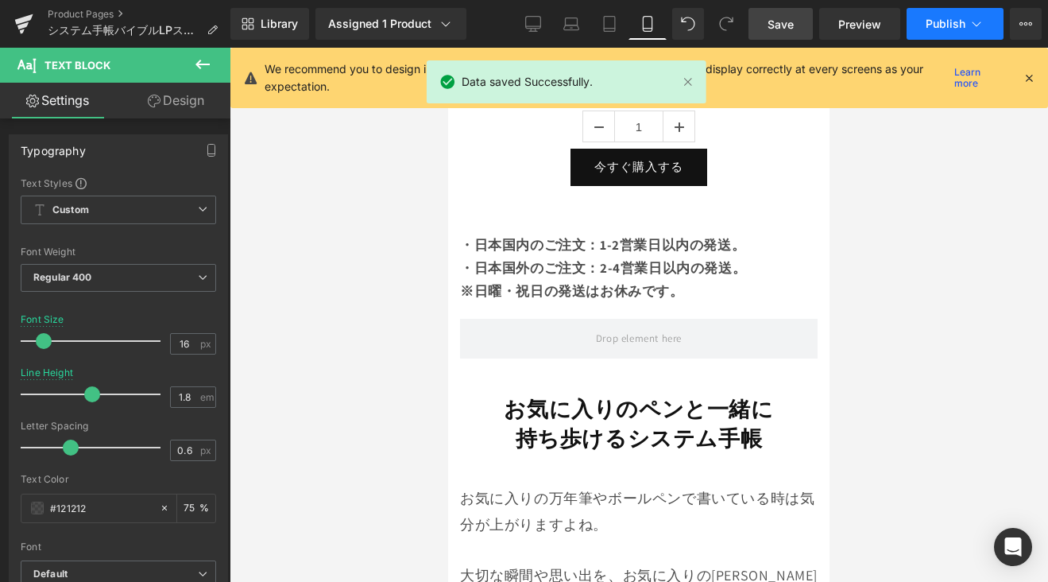
click at [938, 23] on span "Publish" at bounding box center [946, 23] width 40 height 13
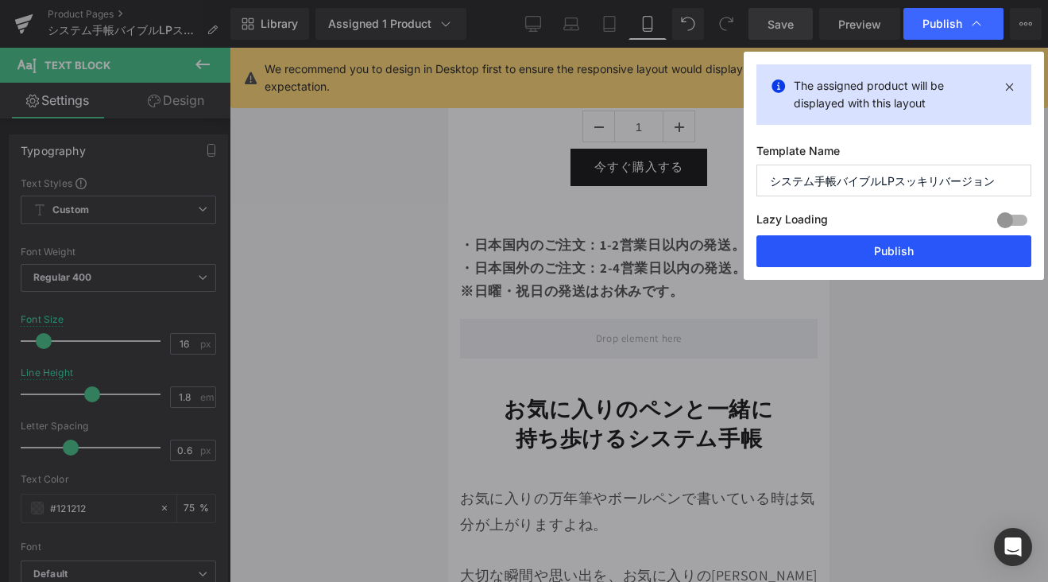
click at [926, 252] on button "Publish" at bounding box center [893, 251] width 275 height 32
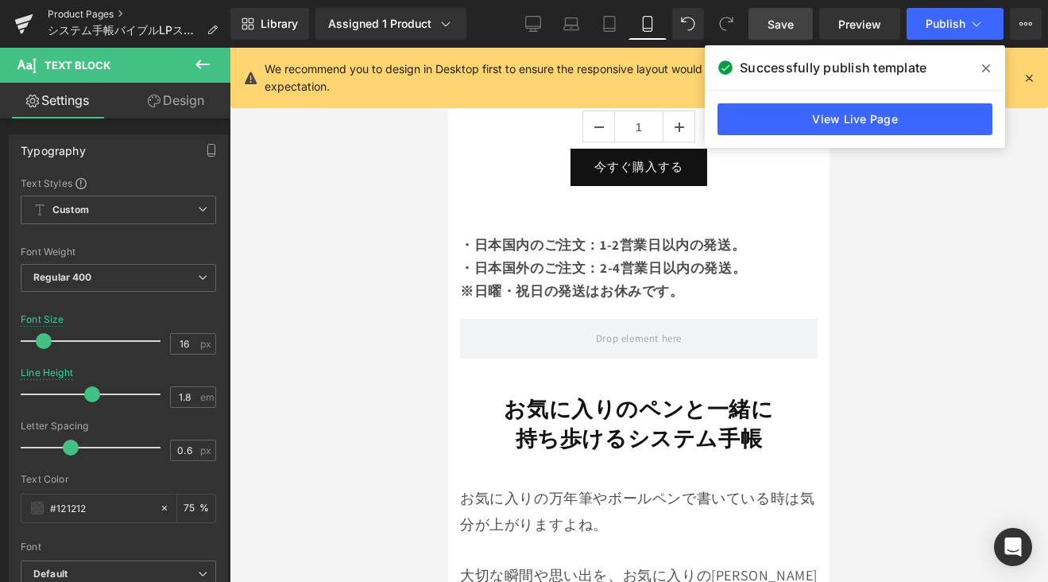
click at [98, 10] on link "Product Pages" at bounding box center [139, 14] width 183 height 13
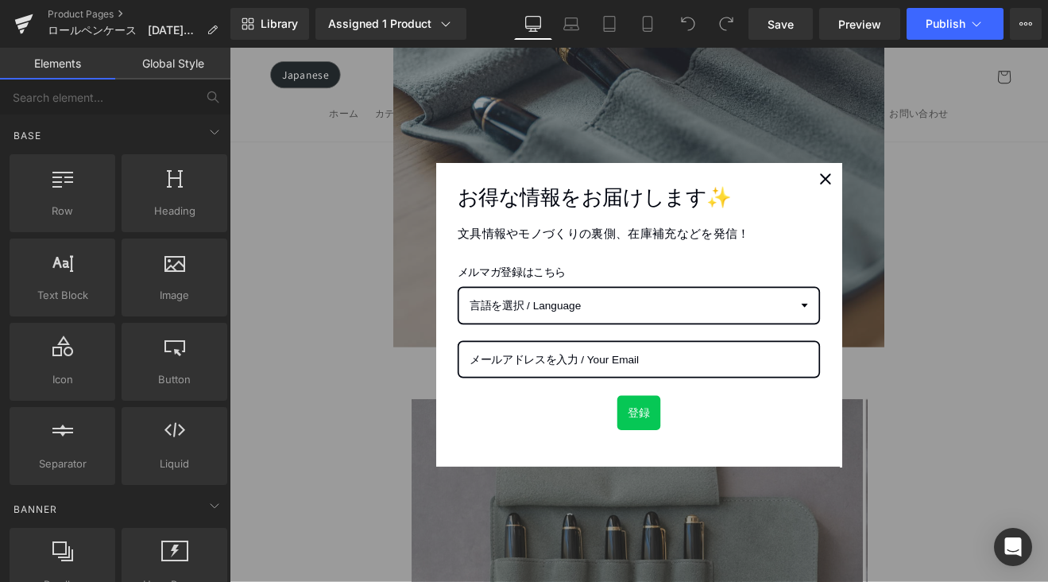
scroll to position [367, 0]
click at [931, 199] on div "Close" at bounding box center [929, 201] width 25 height 25
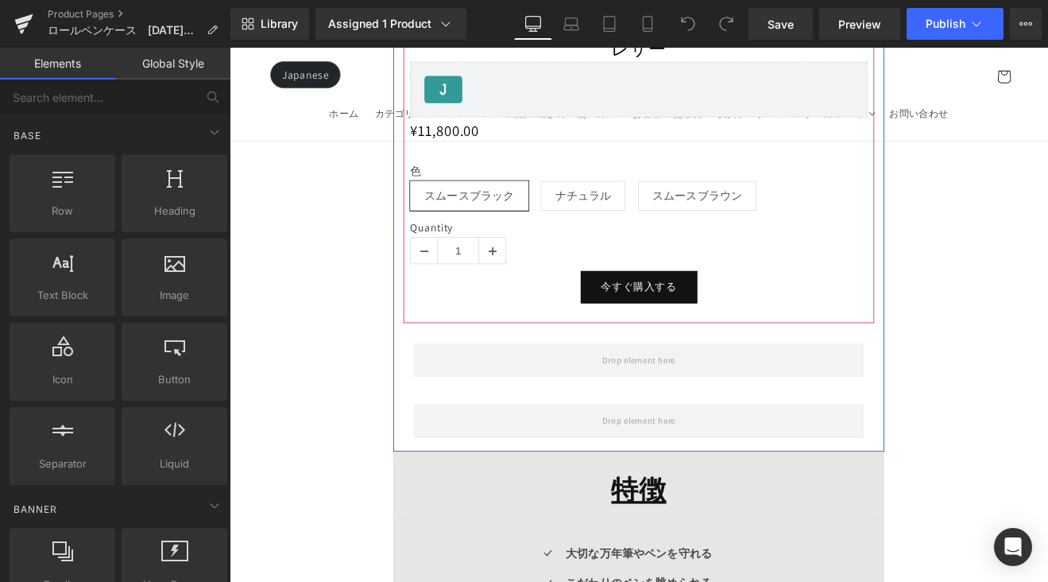
scroll to position [1539, 0]
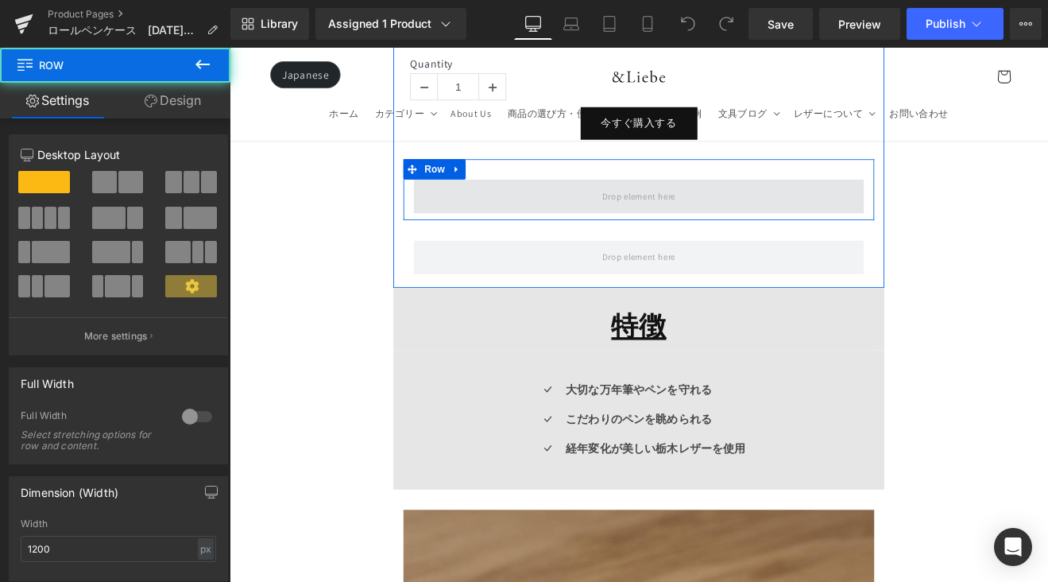
click at [763, 211] on span at bounding box center [710, 223] width 529 height 40
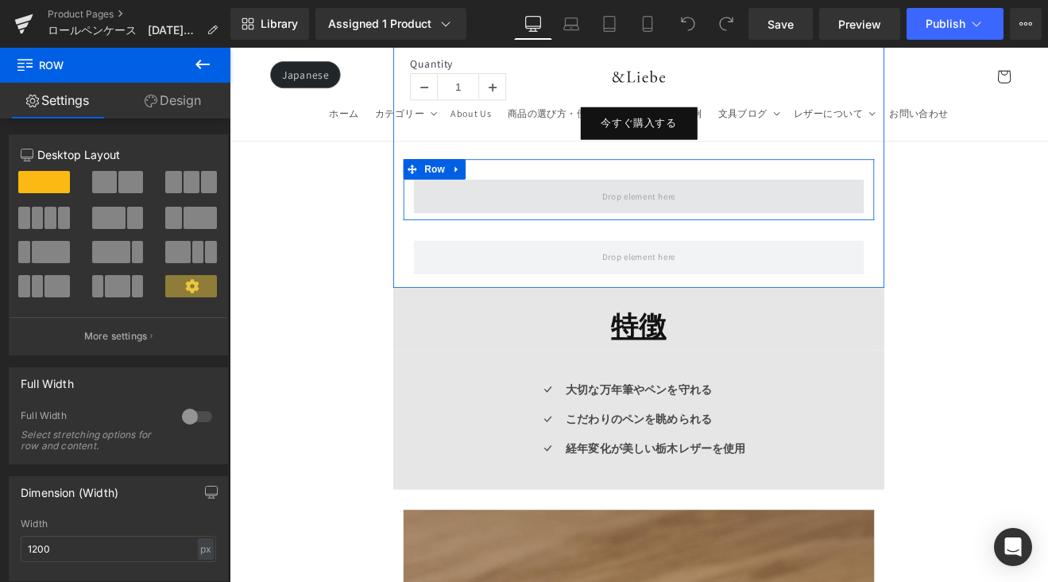
click at [761, 211] on span at bounding box center [710, 223] width 529 height 40
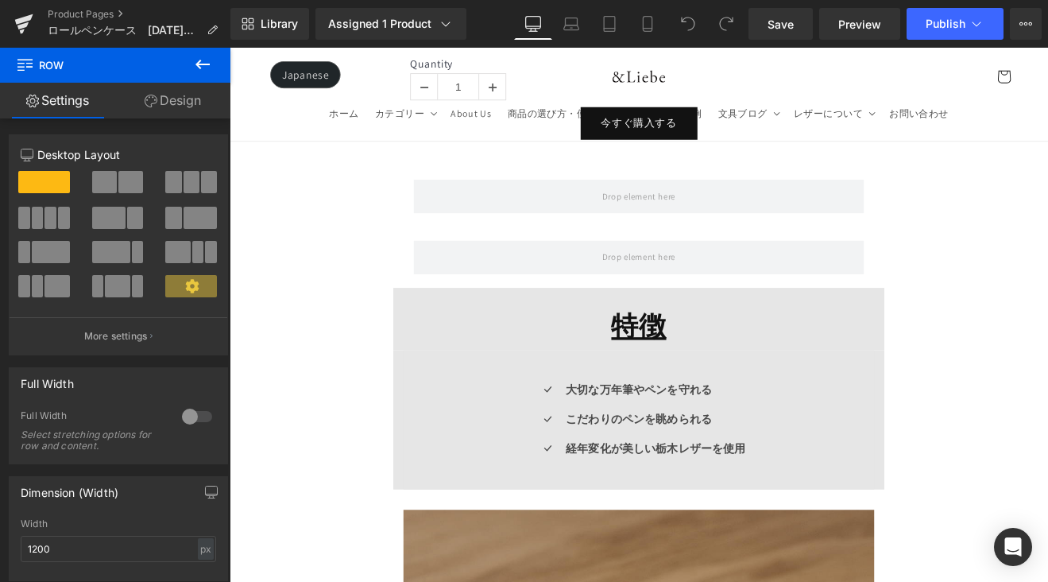
click at [207, 68] on icon at bounding box center [202, 64] width 19 height 19
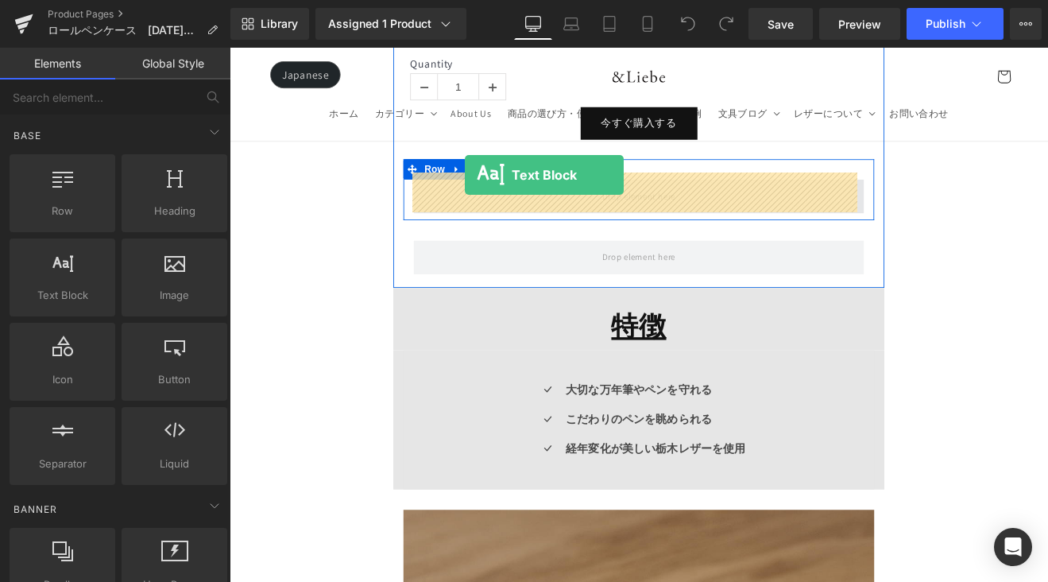
drag, startPoint x: 305, startPoint y: 319, endPoint x: 506, endPoint y: 197, distance: 234.9
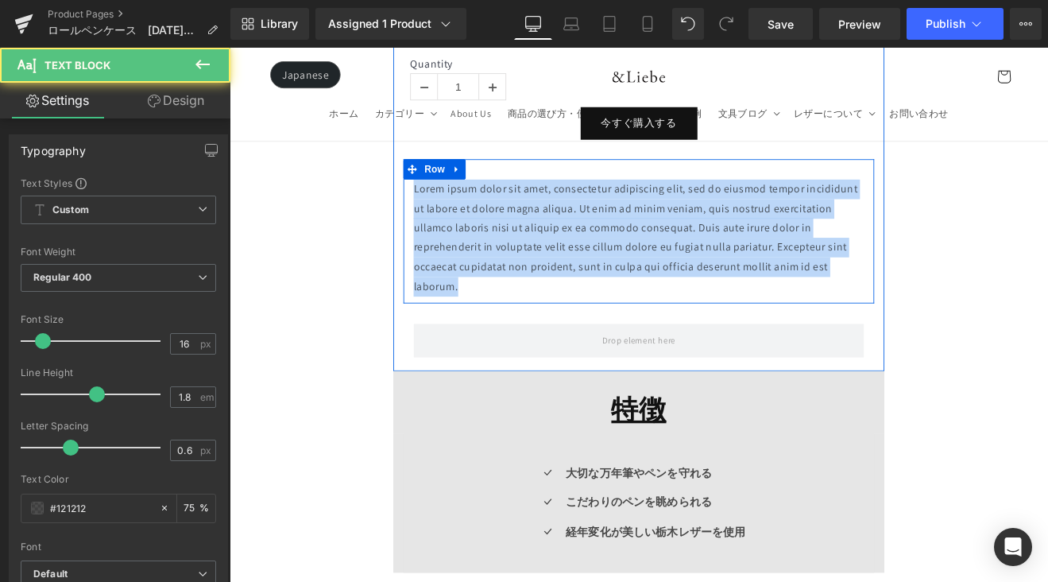
drag, startPoint x: 497, startPoint y: 270, endPoint x: 435, endPoint y: 207, distance: 88.8
click at [435, 207] on div "Lorem ipsum dolor sit amet, consectetur adipiscing elit, sed do eiusmod tempor …" at bounding box center [710, 271] width 553 height 137
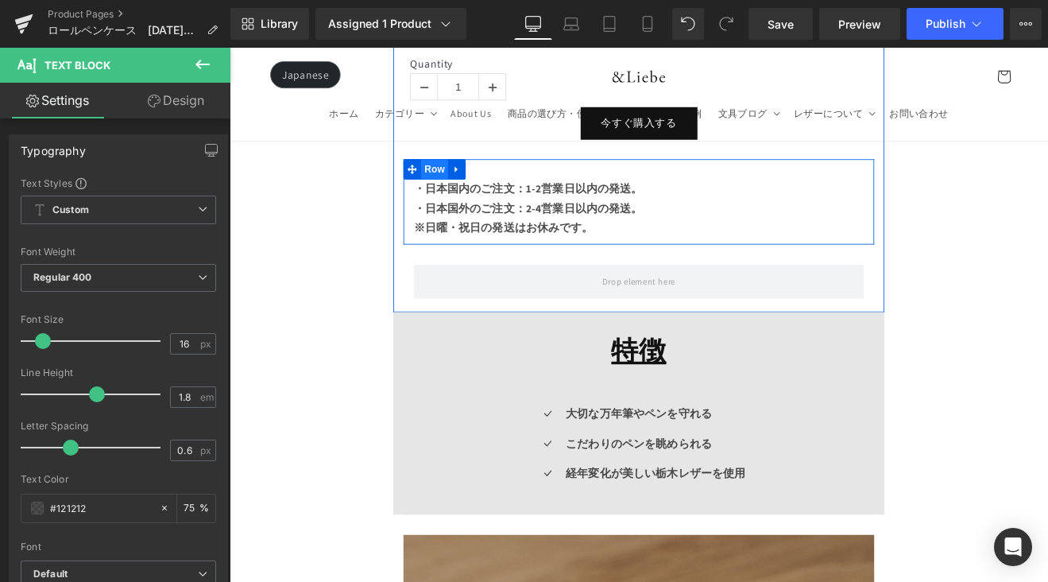
click at [463, 188] on span "Row" at bounding box center [471, 191] width 32 height 24
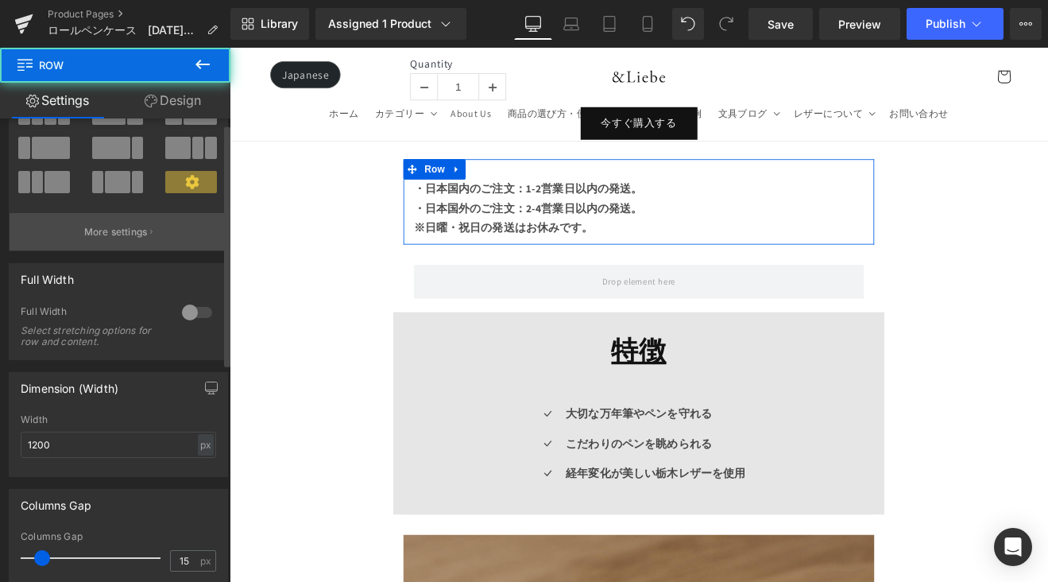
scroll to position [339, 0]
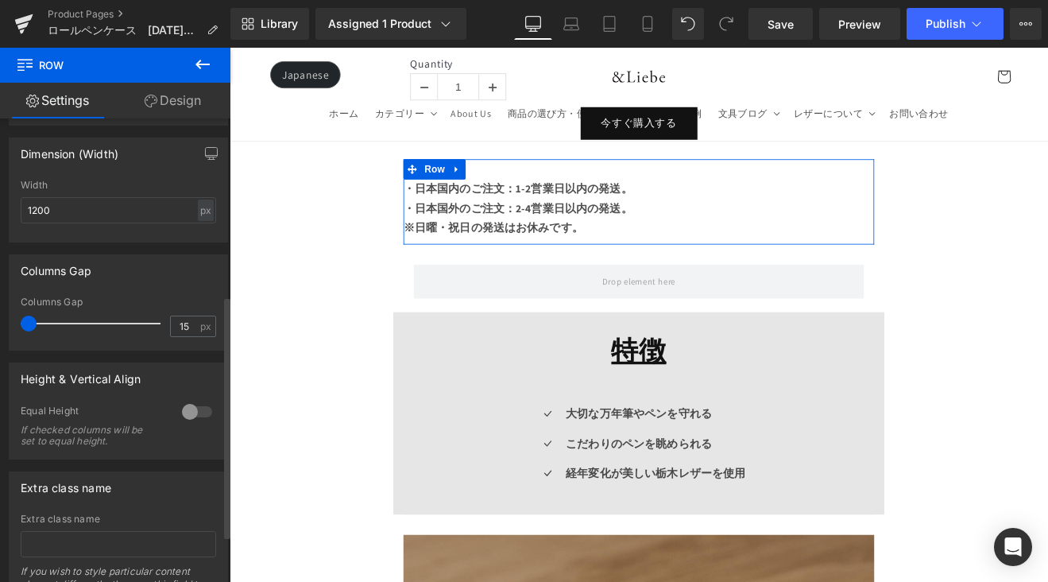
drag, startPoint x: 25, startPoint y: 323, endPoint x: 3, endPoint y: 323, distance: 22.2
click at [3, 323] on div "Columns Gap 15px Columns Gap 15 px" at bounding box center [119, 296] width 238 height 108
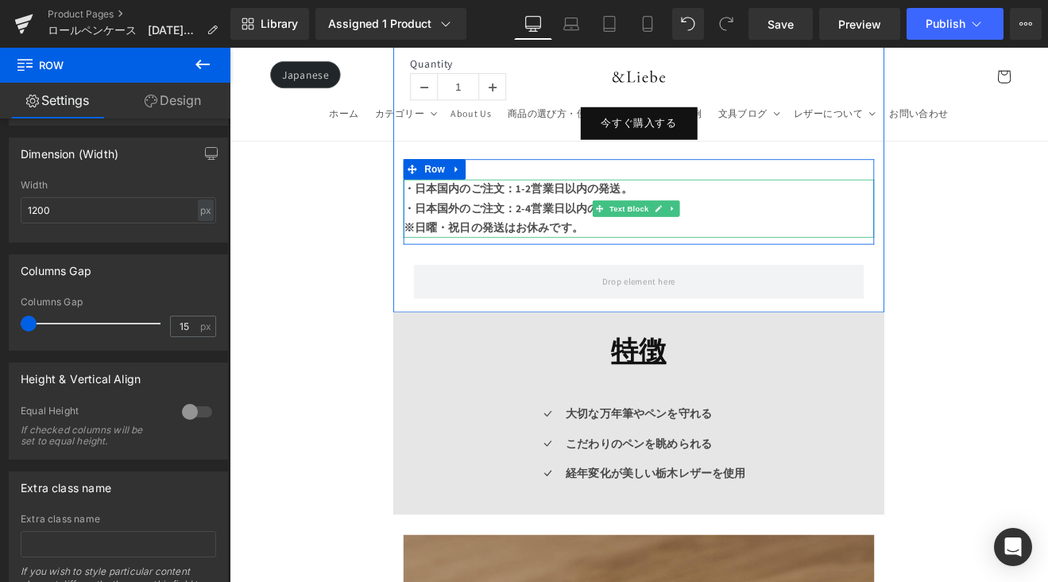
click at [474, 238] on p "・日本国外のご注文：2-4営業日以内の発送。" at bounding box center [710, 237] width 553 height 23
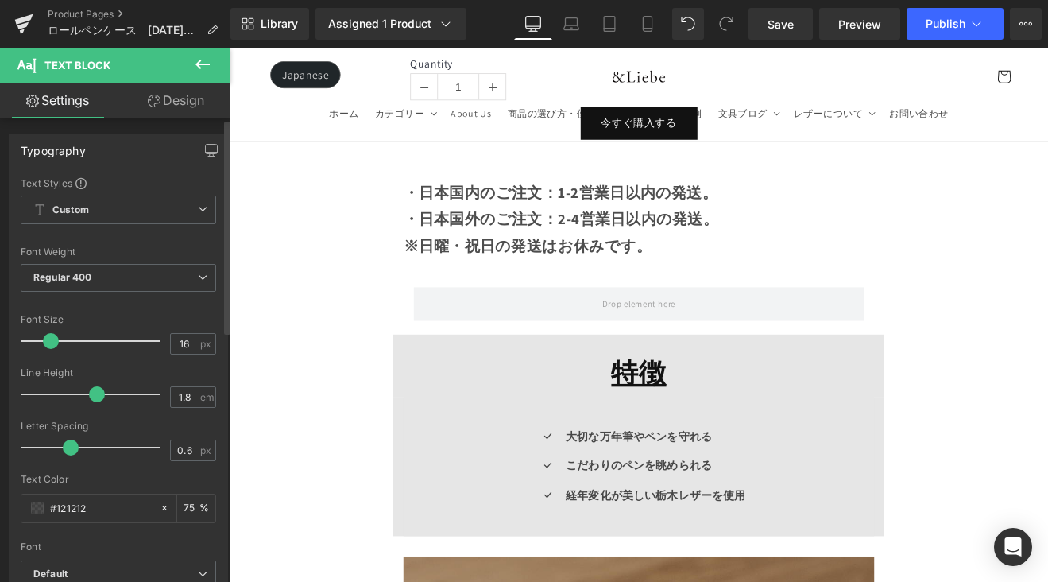
drag, startPoint x: 40, startPoint y: 342, endPoint x: 48, endPoint y: 346, distance: 9.3
click at [48, 346] on span at bounding box center [51, 341] width 16 height 16
click at [646, 24] on icon at bounding box center [648, 24] width 16 height 16
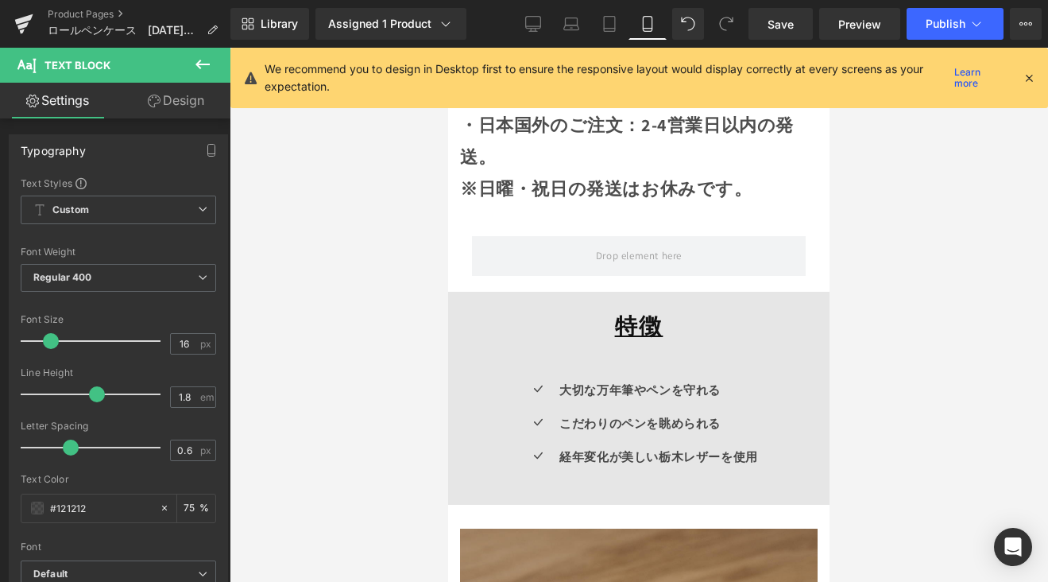
scroll to position [1164, 0]
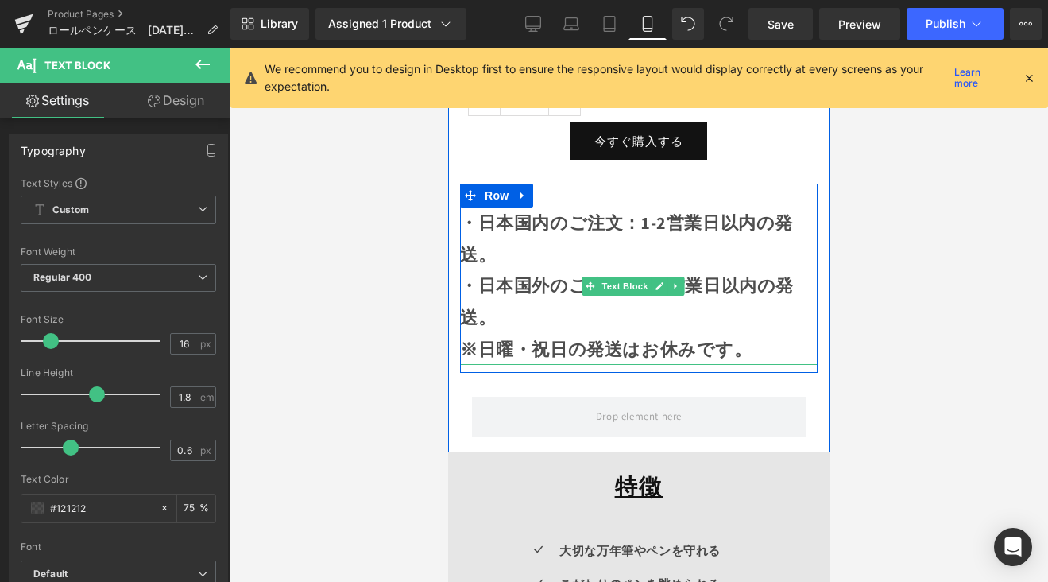
click at [572, 219] on strong "・日本国内のご注文：1-2営業日以内の発送。" at bounding box center [626, 238] width 333 height 54
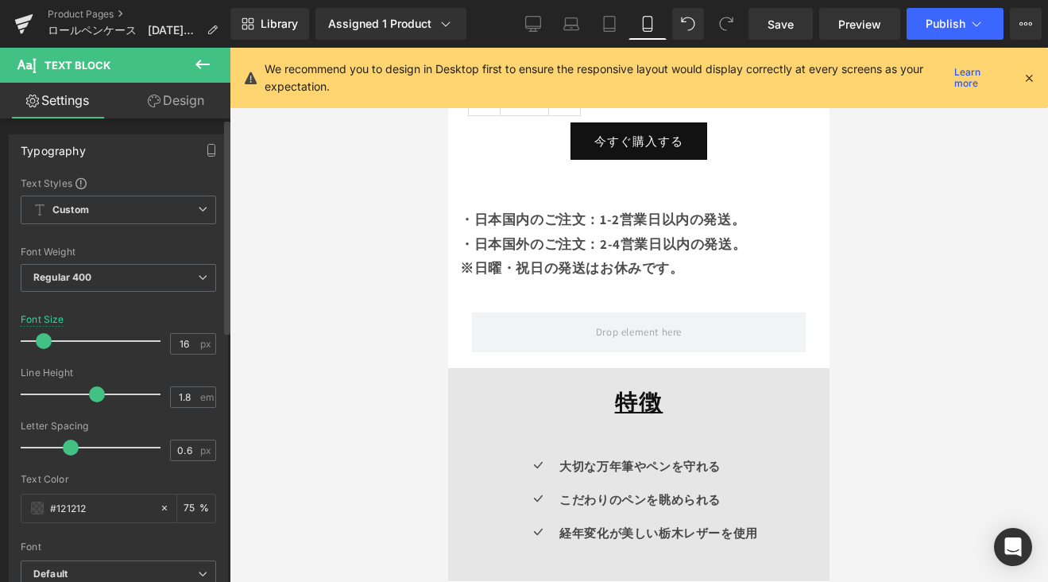
drag, startPoint x: 48, startPoint y: 342, endPoint x: 38, endPoint y: 344, distance: 9.8
click at [41, 345] on span at bounding box center [44, 341] width 16 height 16
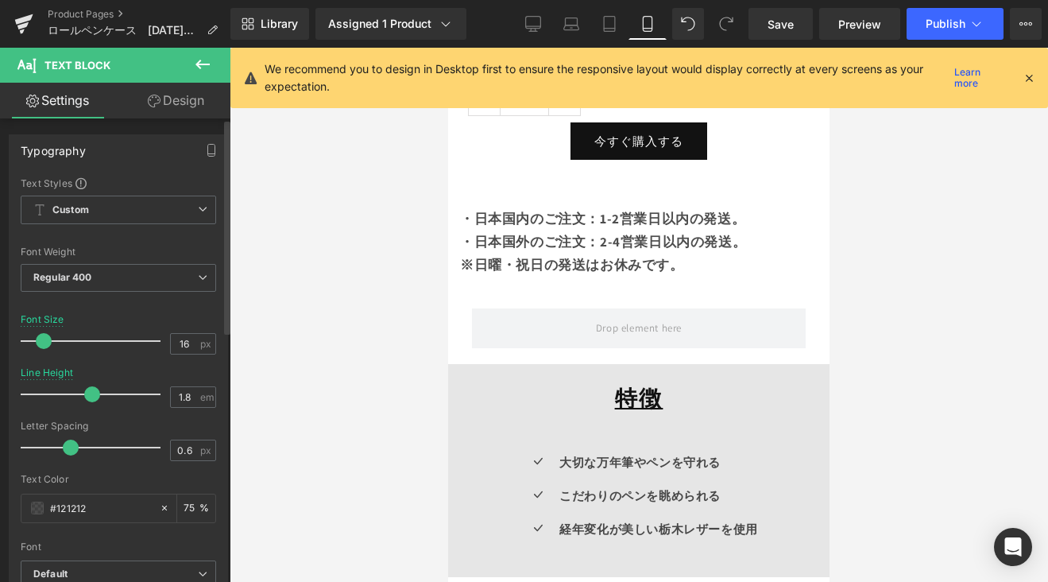
click at [90, 394] on span at bounding box center [92, 394] width 16 height 16
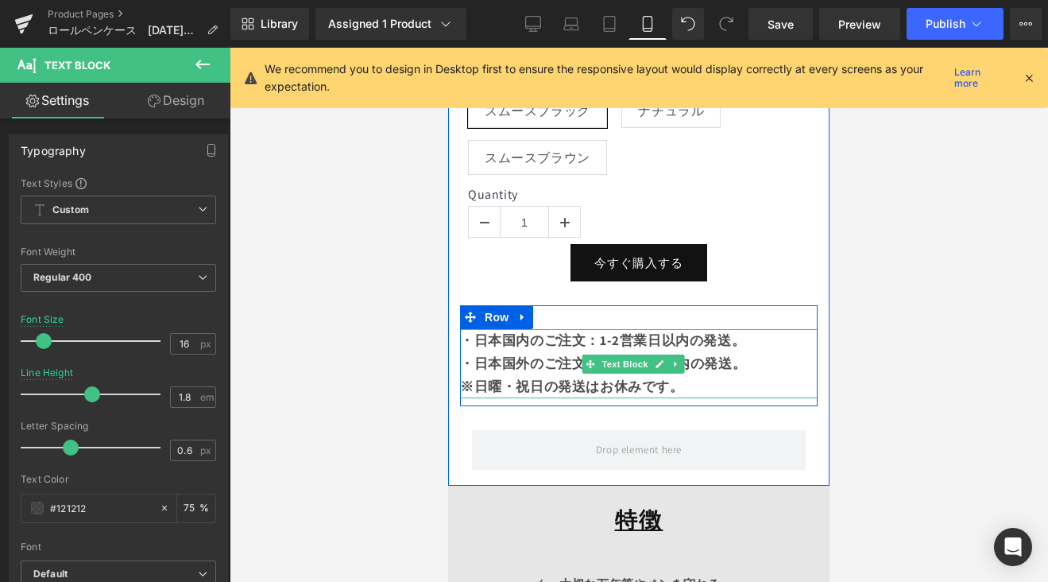
scroll to position [1027, 0]
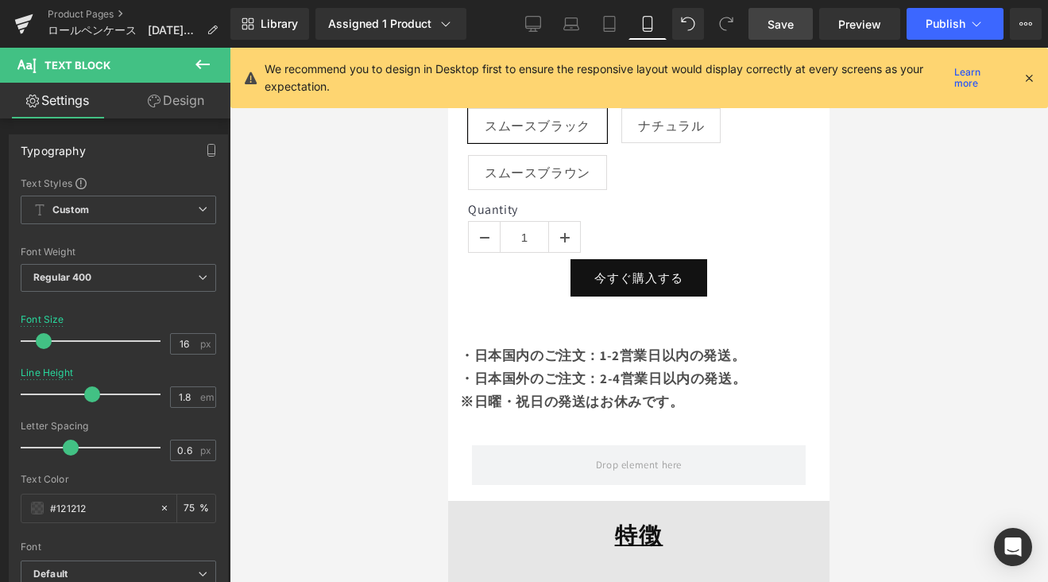
drag, startPoint x: 778, startPoint y: 23, endPoint x: 318, endPoint y: 167, distance: 482.0
click at [778, 23] on span "Save" at bounding box center [781, 24] width 26 height 17
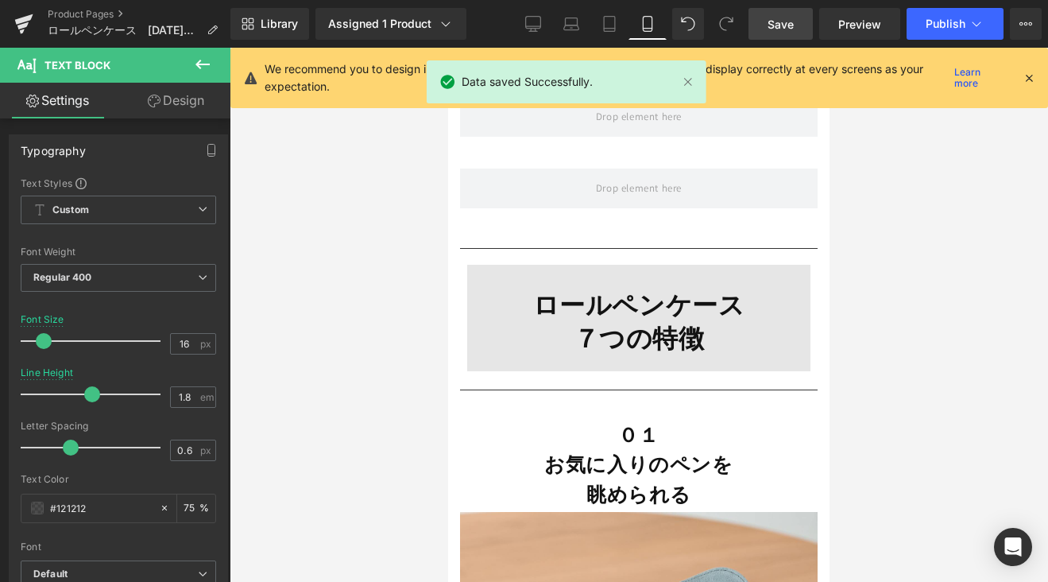
scroll to position [3521, 0]
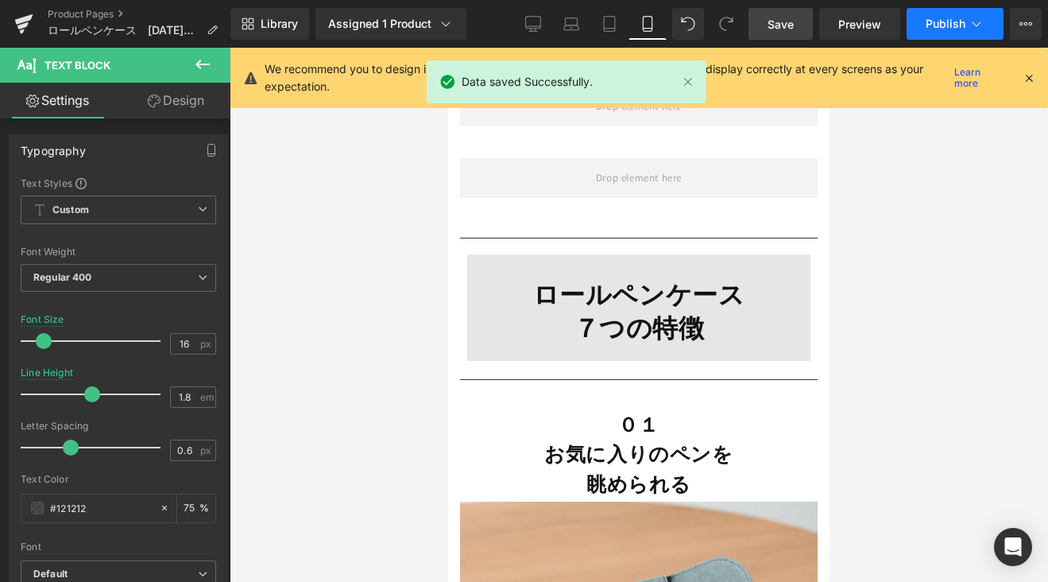
click at [941, 33] on button "Publish" at bounding box center [955, 24] width 97 height 32
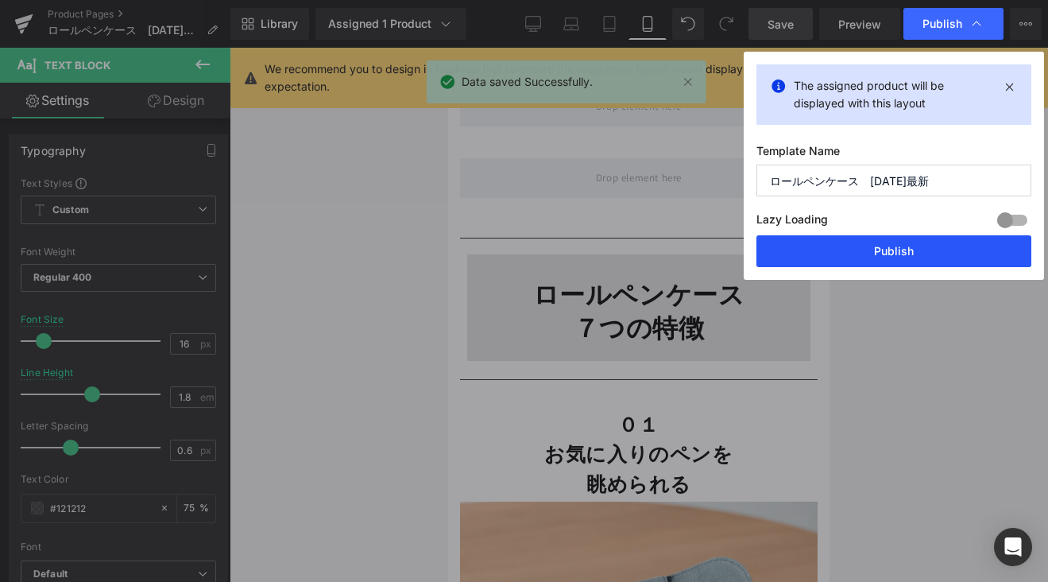
click at [886, 258] on button "Publish" at bounding box center [893, 251] width 275 height 32
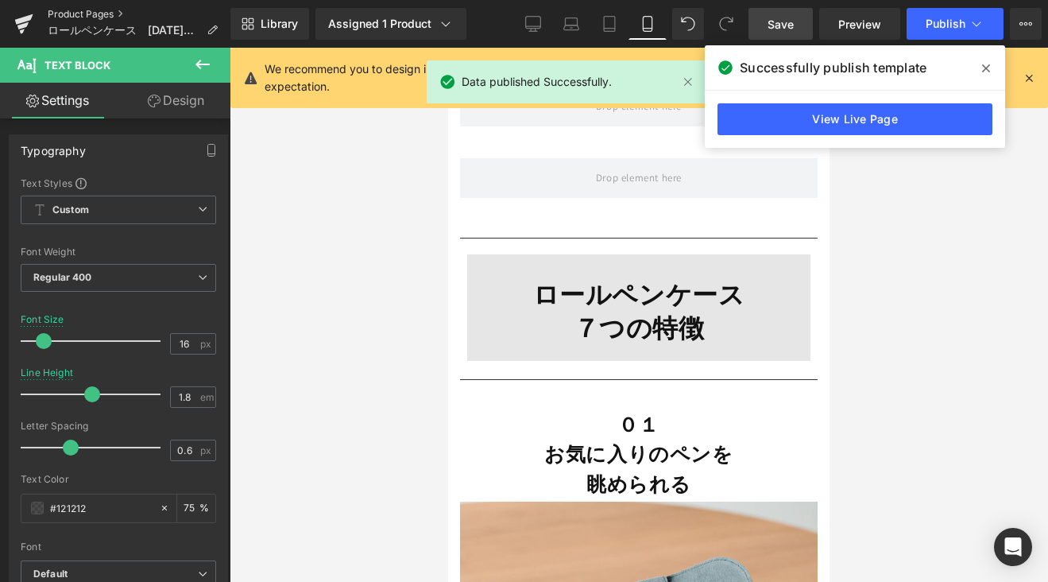
click at [94, 10] on link "Product Pages" at bounding box center [139, 14] width 183 height 13
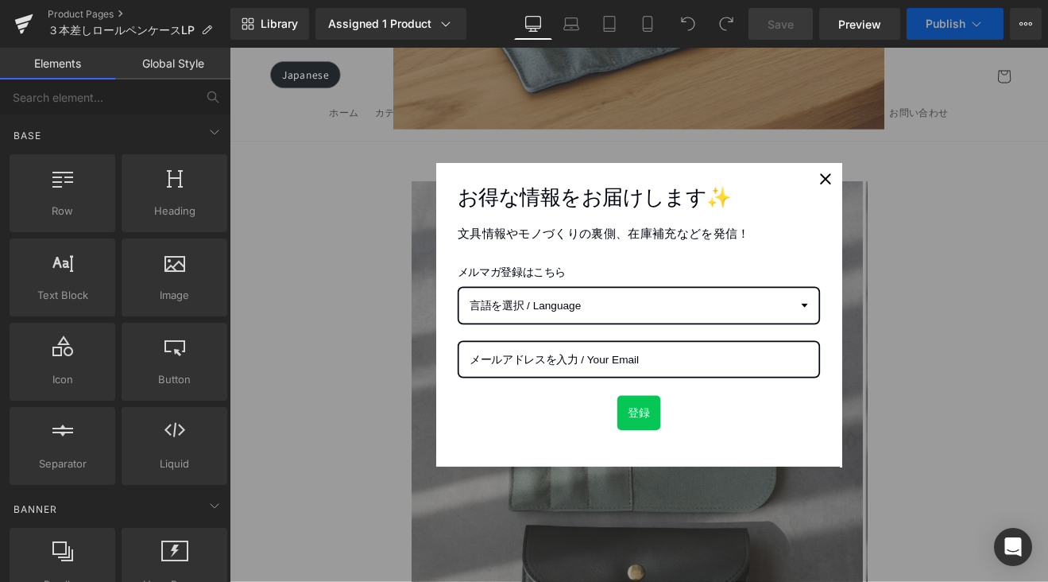
scroll to position [632, 0]
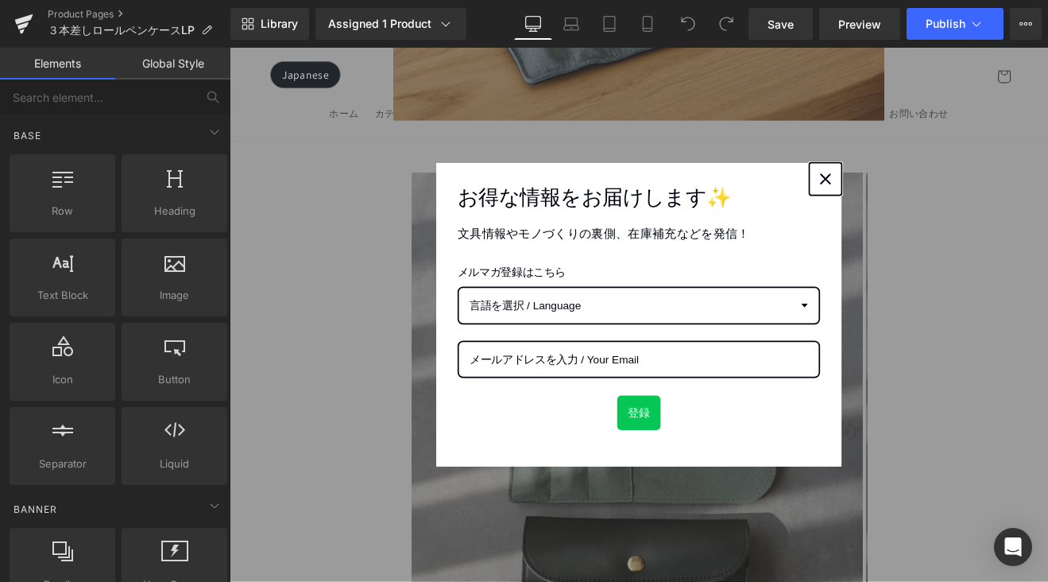
click at [923, 195] on icon "close icon" at bounding box center [929, 201] width 13 height 13
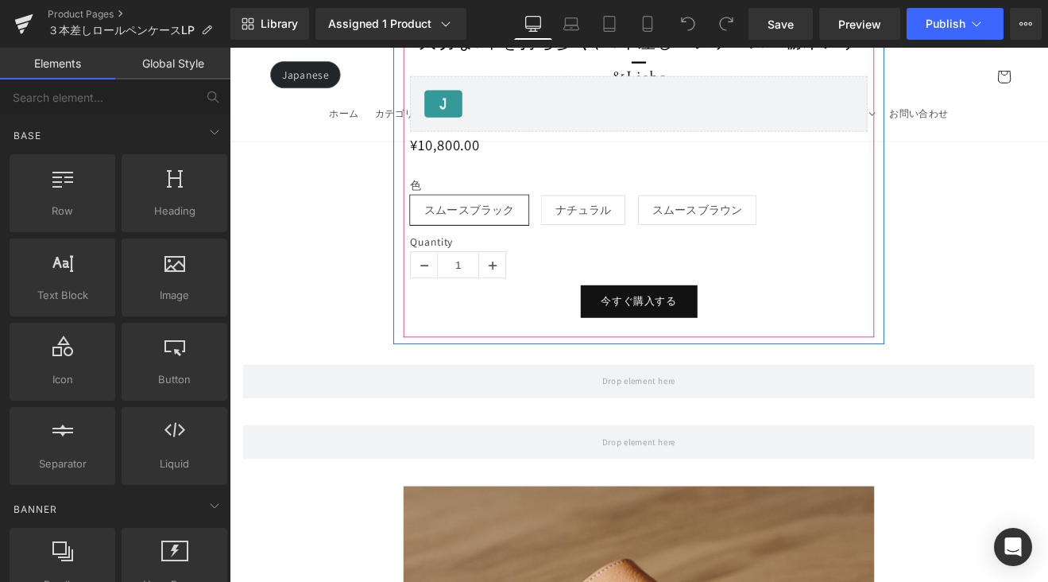
scroll to position [1507, 0]
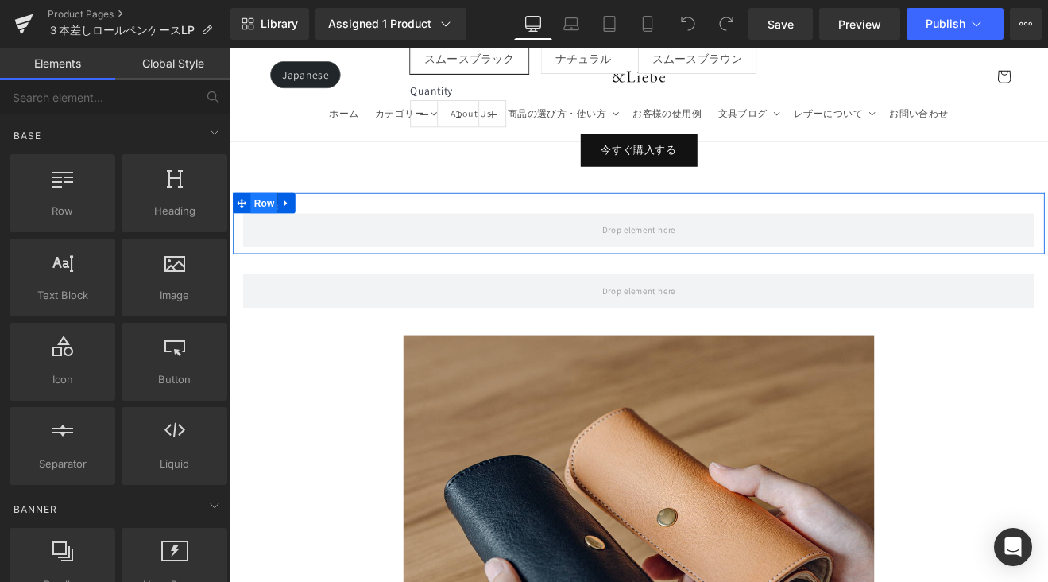
click at [273, 219] on span "Row" at bounding box center [270, 231] width 32 height 24
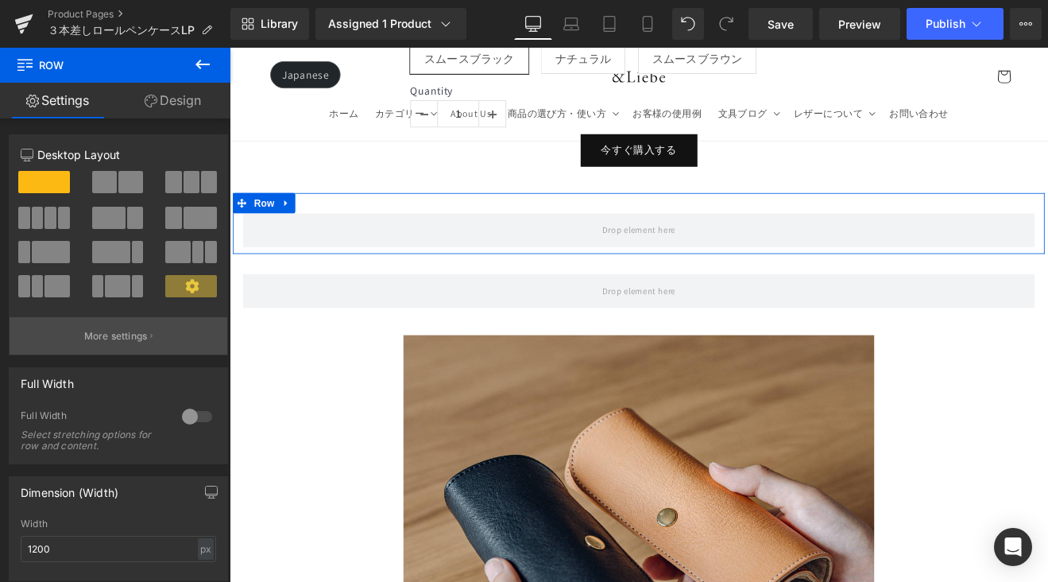
scroll to position [316, 0]
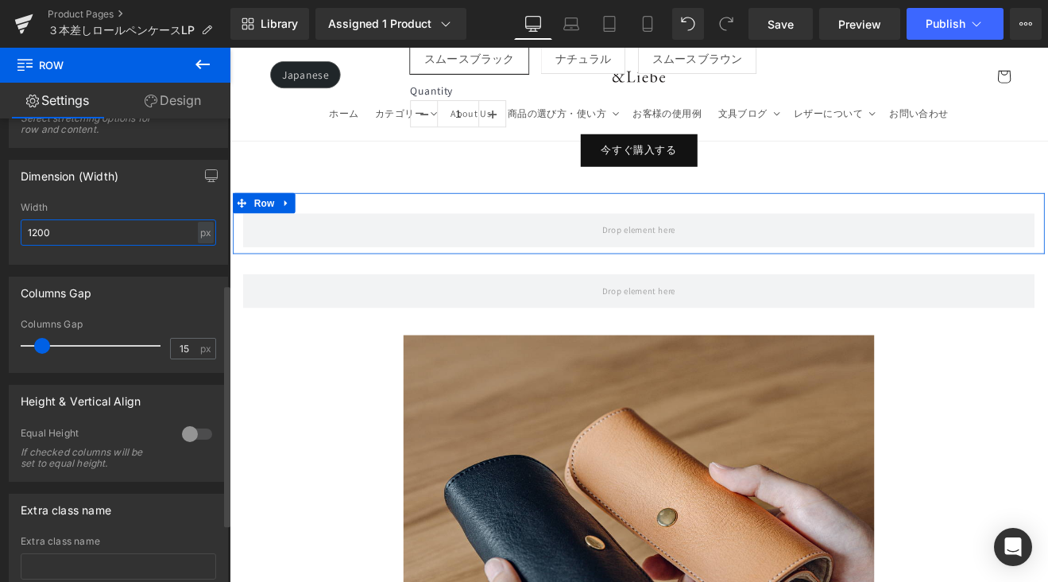
click at [188, 230] on input "1200" at bounding box center [118, 232] width 195 height 26
click at [199, 230] on div "px" at bounding box center [206, 232] width 16 height 21
click at [203, 260] on li "%" at bounding box center [205, 257] width 20 height 23
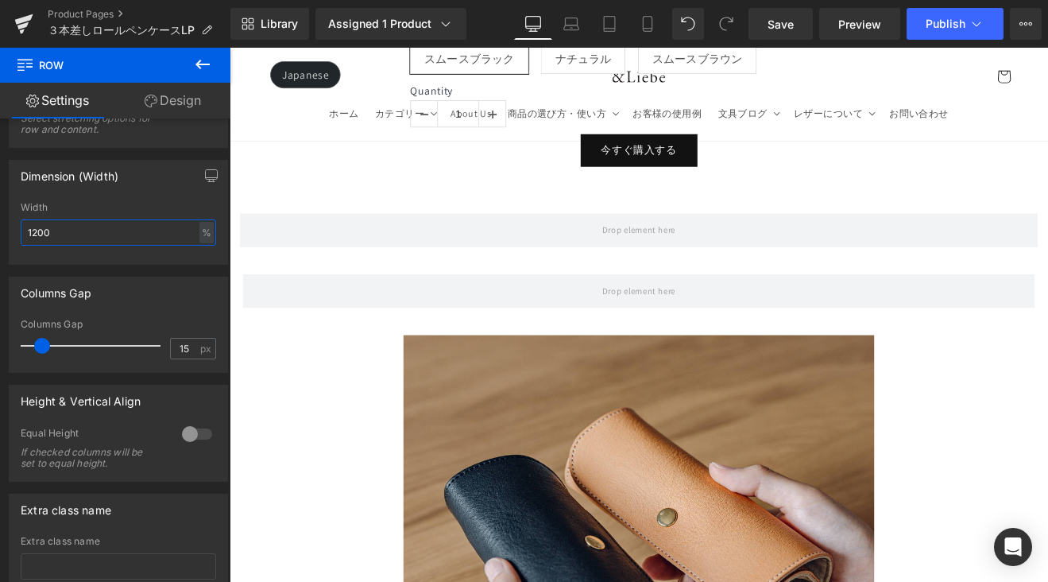
drag, startPoint x: 88, startPoint y: 232, endPoint x: -18, endPoint y: 234, distance: 106.5
click at [0, 234] on html "Row You are previewing how the will restyle your page. You can not edit Element…" at bounding box center [524, 291] width 1048 height 582
type input "100"
type input "60"
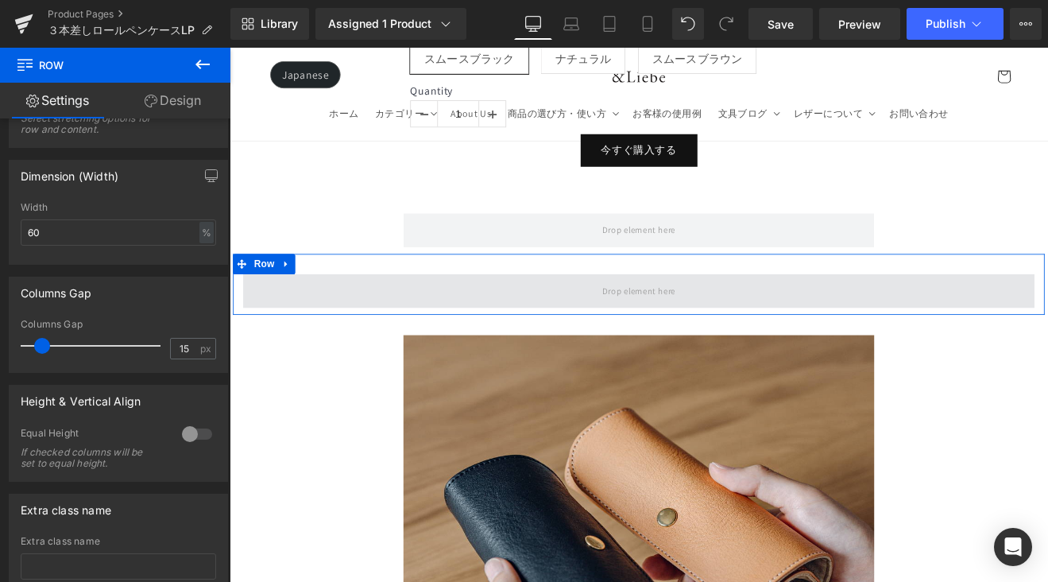
click at [375, 314] on span at bounding box center [711, 334] width 930 height 40
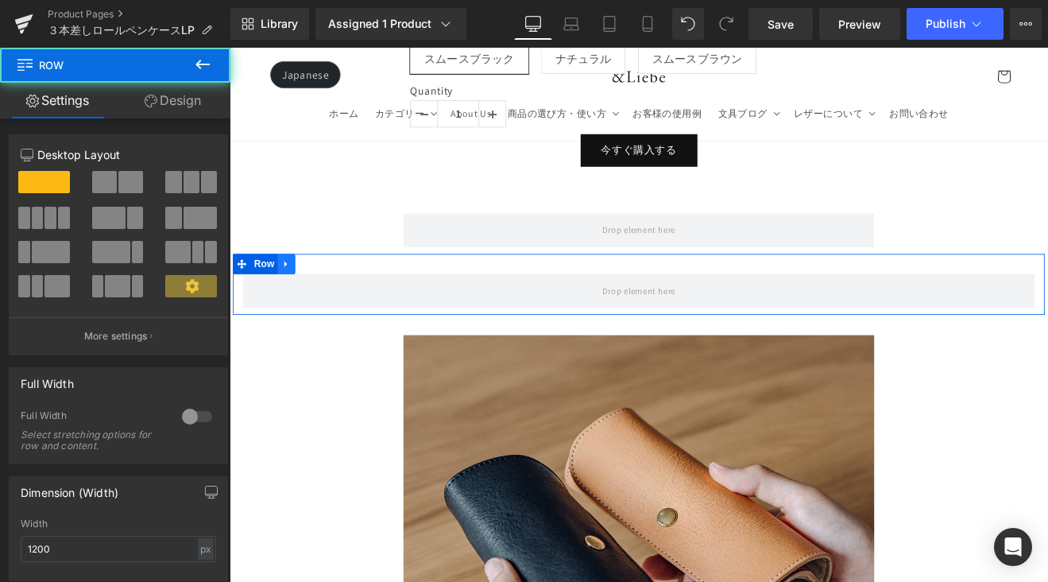
click at [296, 296] on icon at bounding box center [296, 302] width 11 height 12
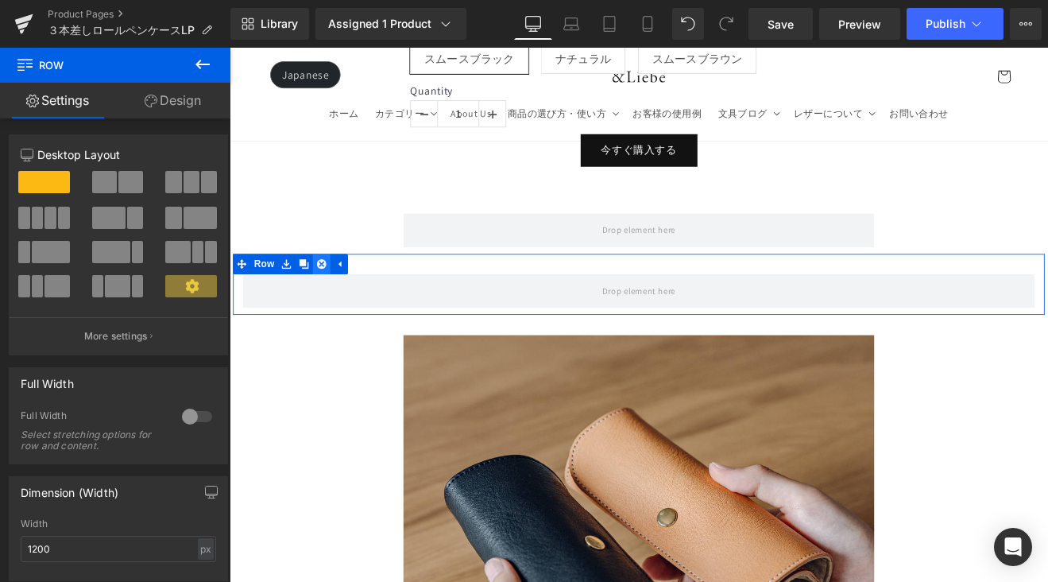
click at [332, 296] on icon at bounding box center [337, 301] width 11 height 11
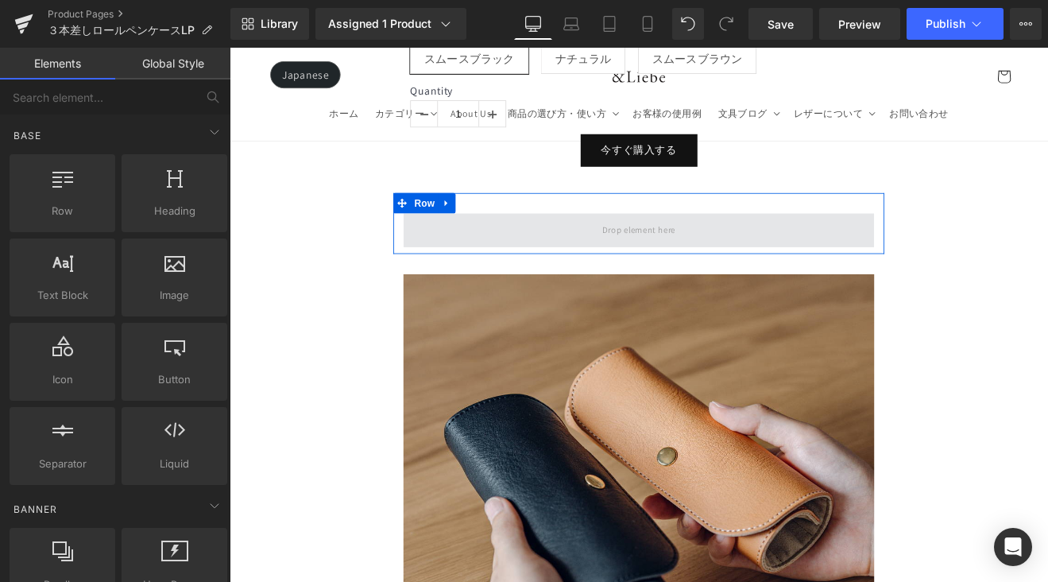
click at [487, 242] on span at bounding box center [710, 262] width 553 height 40
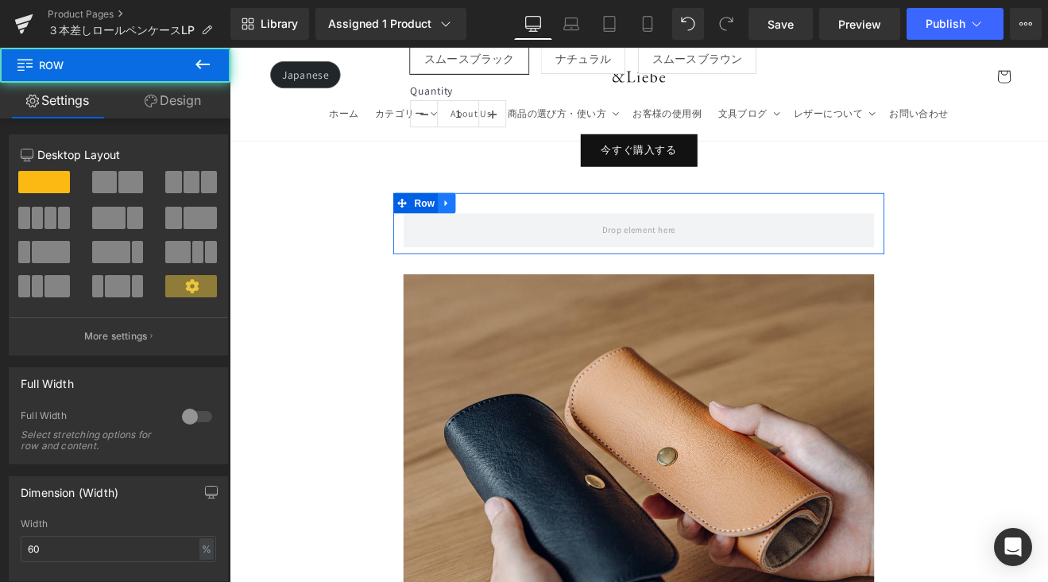
click at [489, 219] on link at bounding box center [484, 231] width 21 height 24
click at [500, 219] on link at bounding box center [505, 231] width 21 height 24
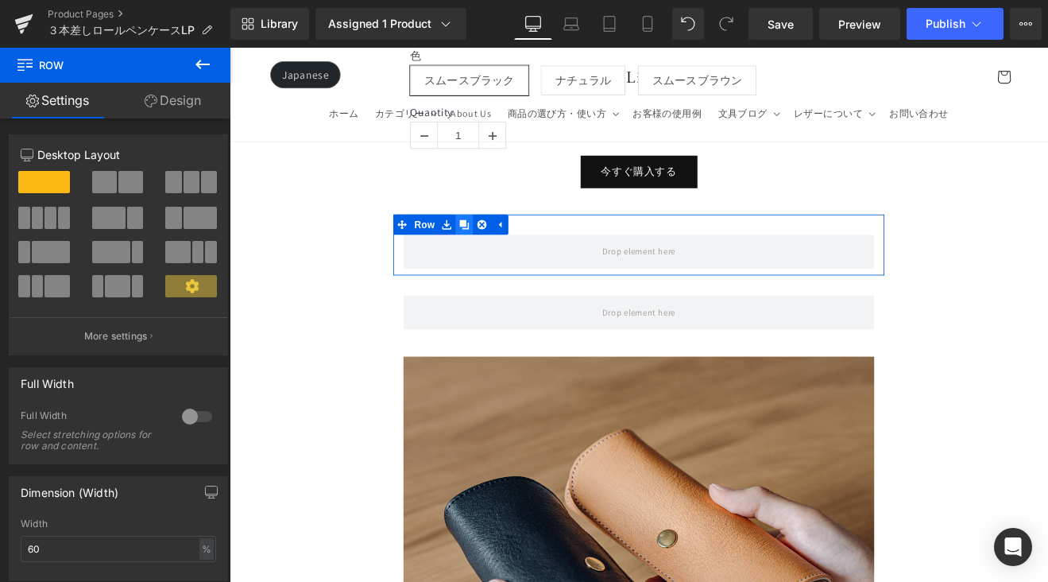
scroll to position [1480, 0]
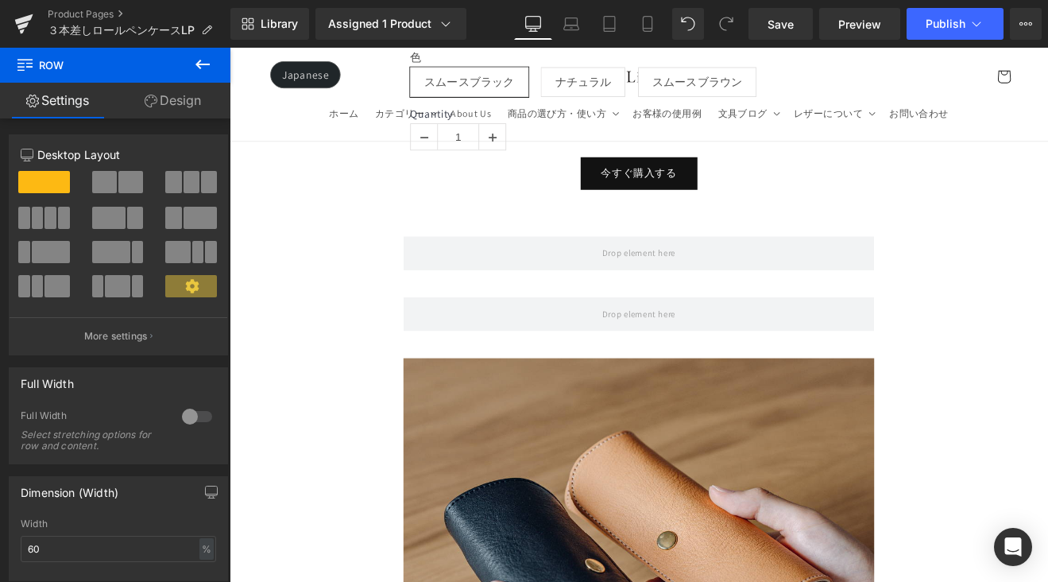
click at [208, 68] on icon at bounding box center [202, 64] width 19 height 19
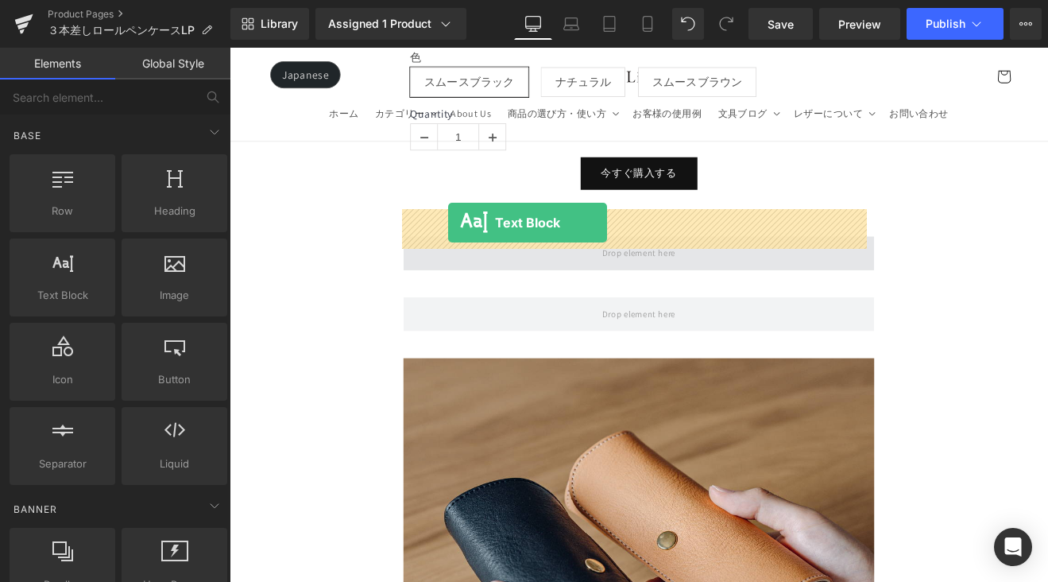
drag, startPoint x: 420, startPoint y: 313, endPoint x: 486, endPoint y: 253, distance: 89.5
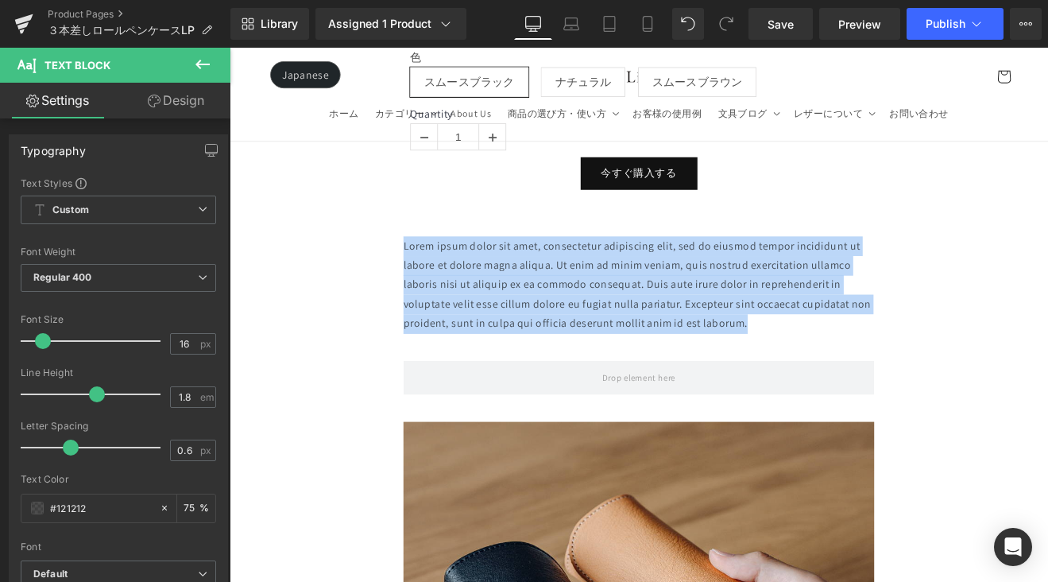
drag, startPoint x: 633, startPoint y: 302, endPoint x: 360, endPoint y: 247, distance: 278.0
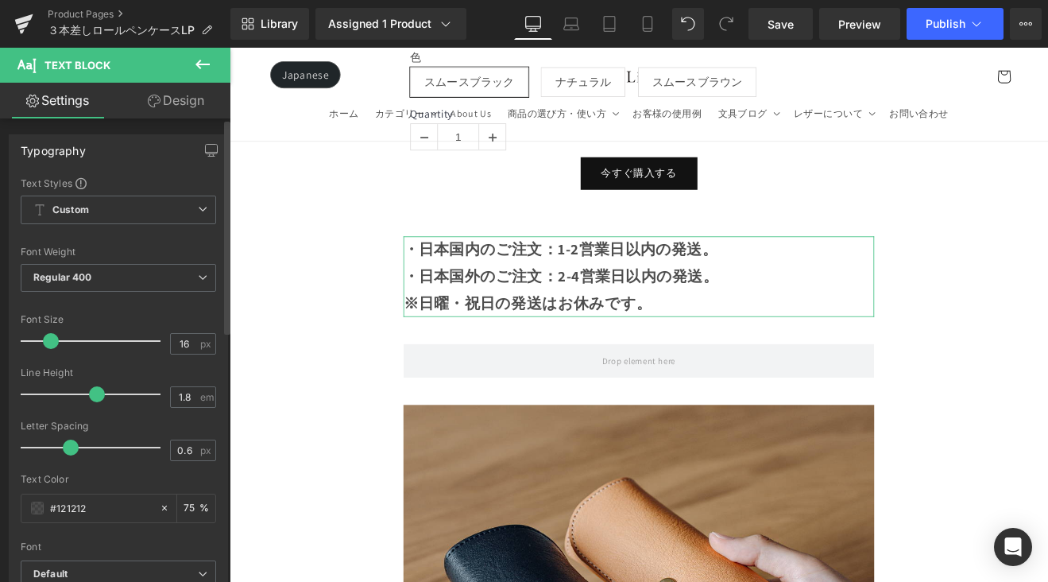
click at [50, 341] on div at bounding box center [95, 341] width 132 height 32
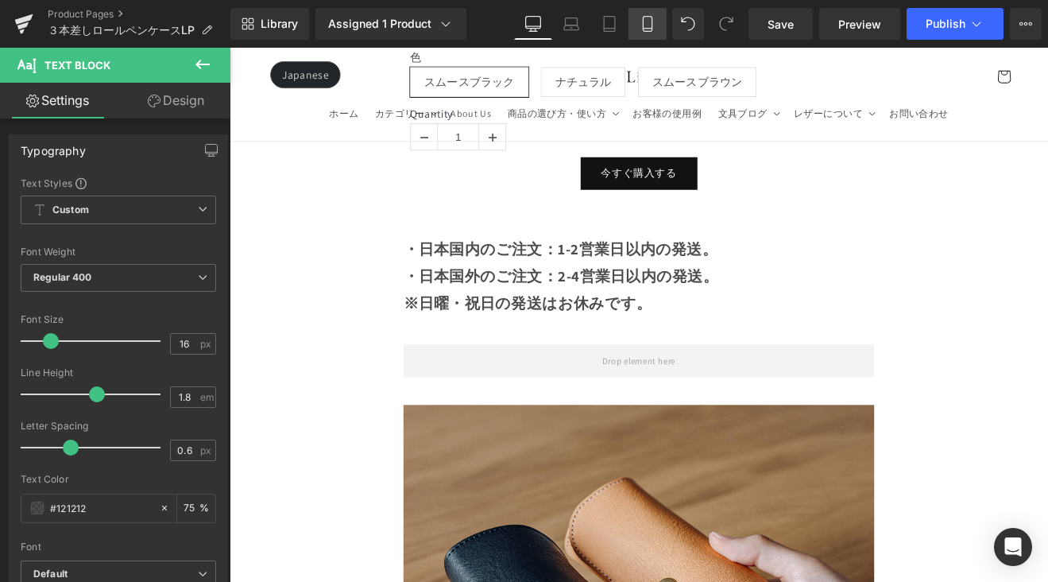
click at [649, 30] on icon at bounding box center [648, 24] width 16 height 16
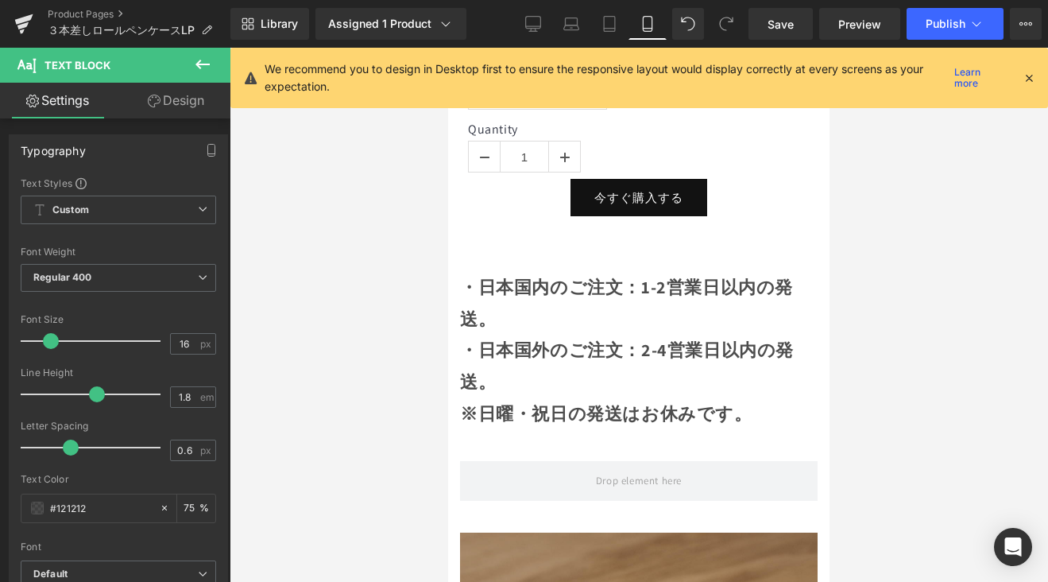
scroll to position [1099, 0]
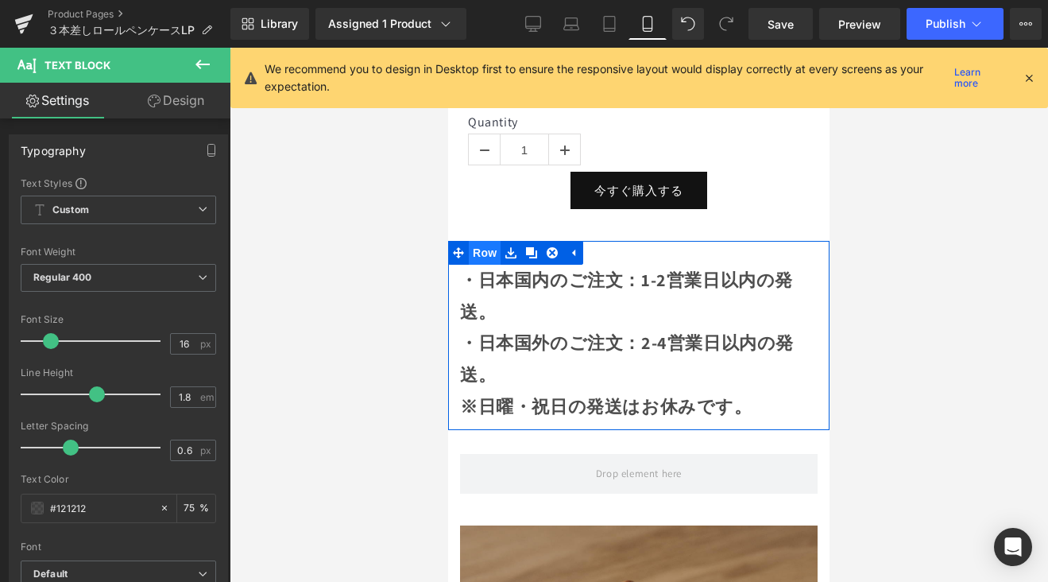
click at [486, 246] on span "Row" at bounding box center [485, 253] width 32 height 24
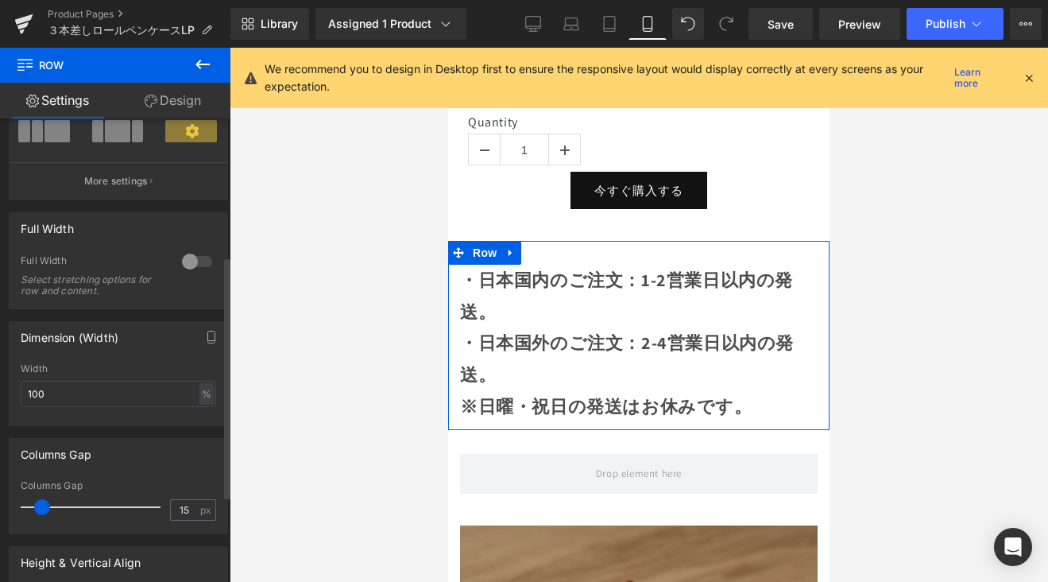
scroll to position [0, 0]
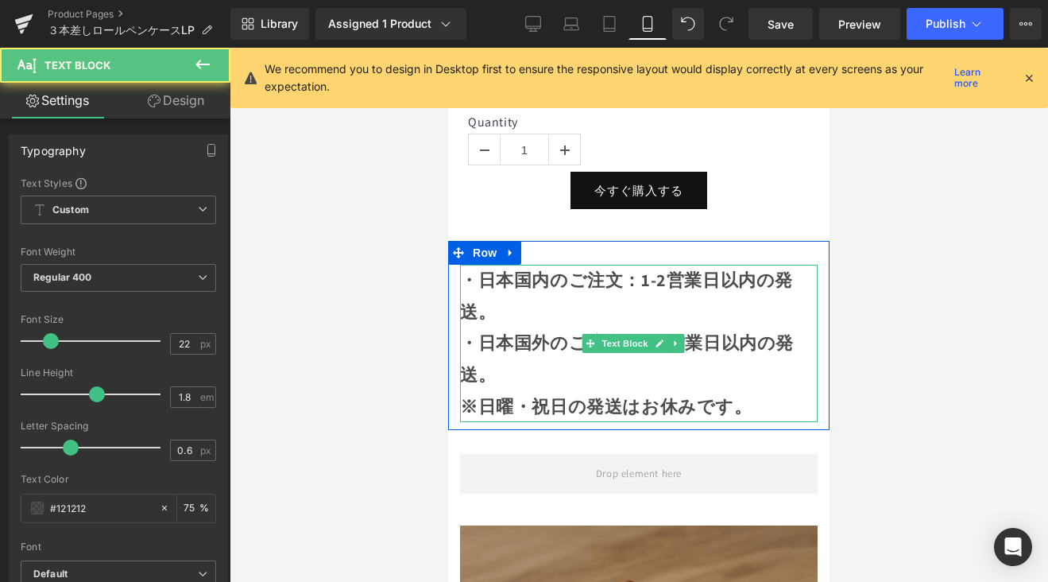
click at [506, 305] on p "・日本国内のご注文：1-2営業日以内の発送。" at bounding box center [639, 296] width 358 height 63
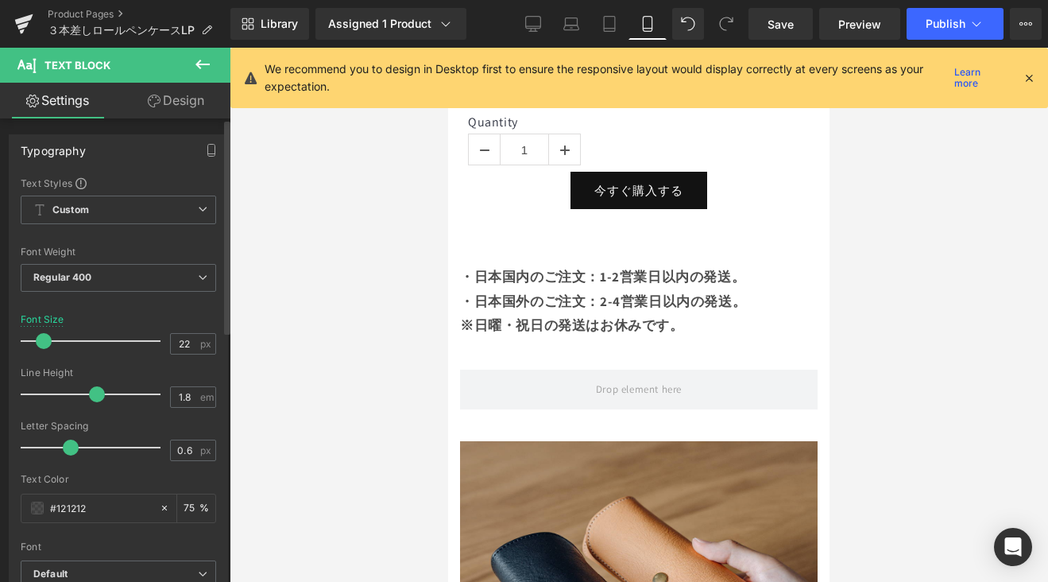
drag, startPoint x: 50, startPoint y: 343, endPoint x: 44, endPoint y: 350, distance: 9.0
click at [44, 350] on div at bounding box center [95, 341] width 132 height 32
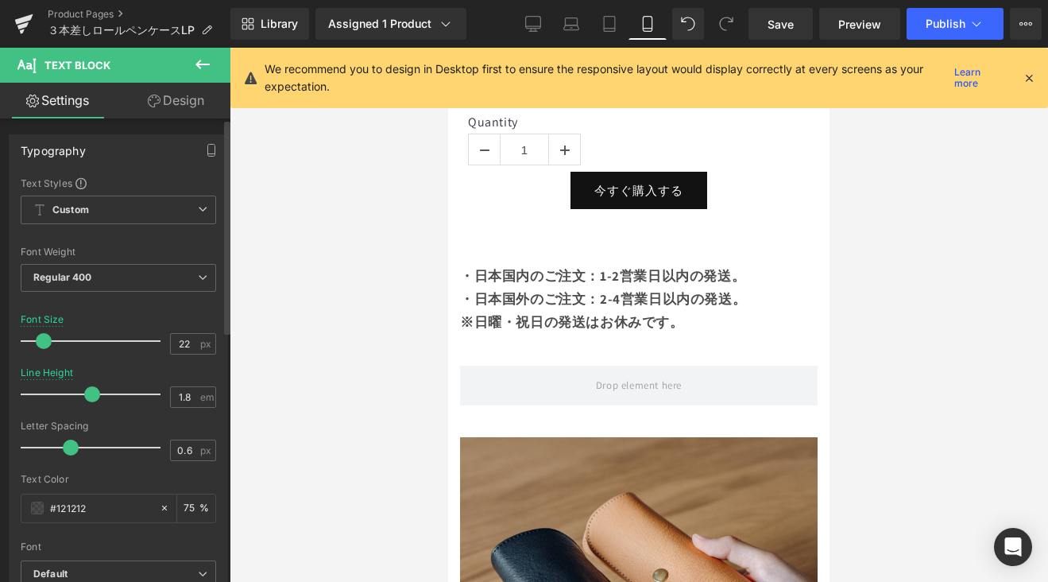
click at [90, 395] on span at bounding box center [92, 394] width 16 height 16
click at [770, 17] on span "Save" at bounding box center [781, 24] width 26 height 17
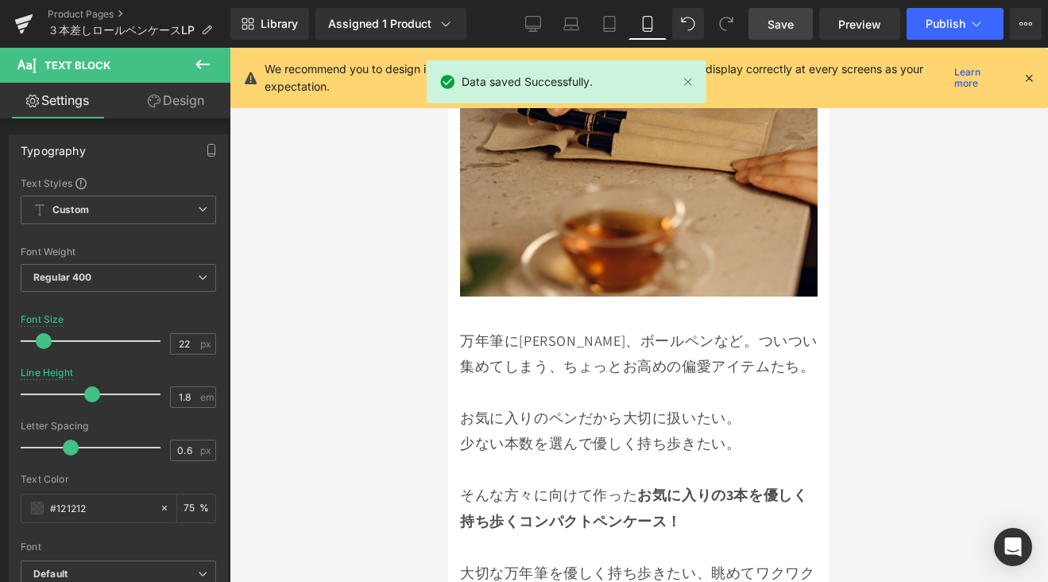
scroll to position [2634, 0]
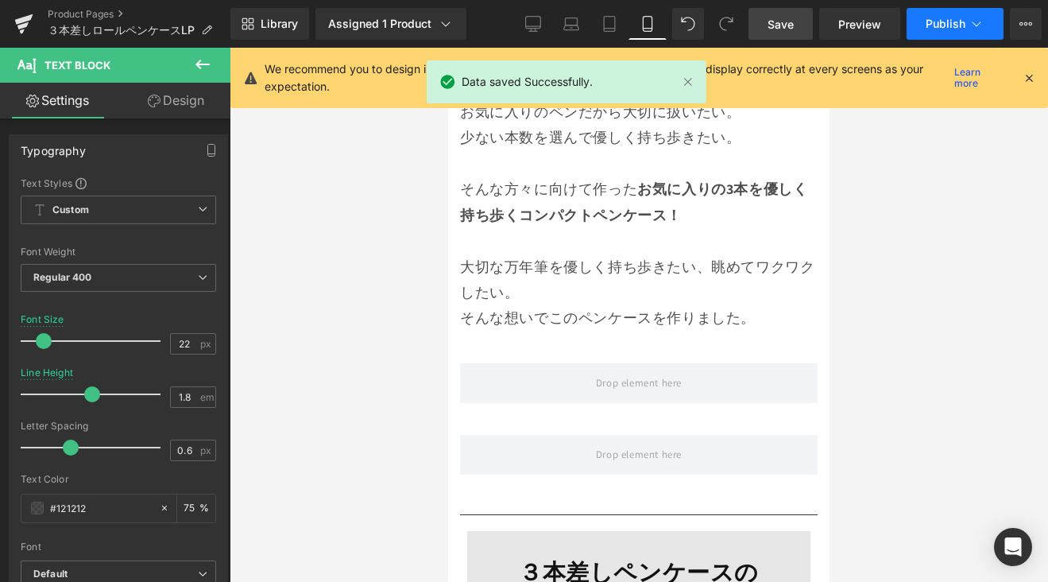
click at [962, 25] on span "Publish" at bounding box center [946, 23] width 40 height 13
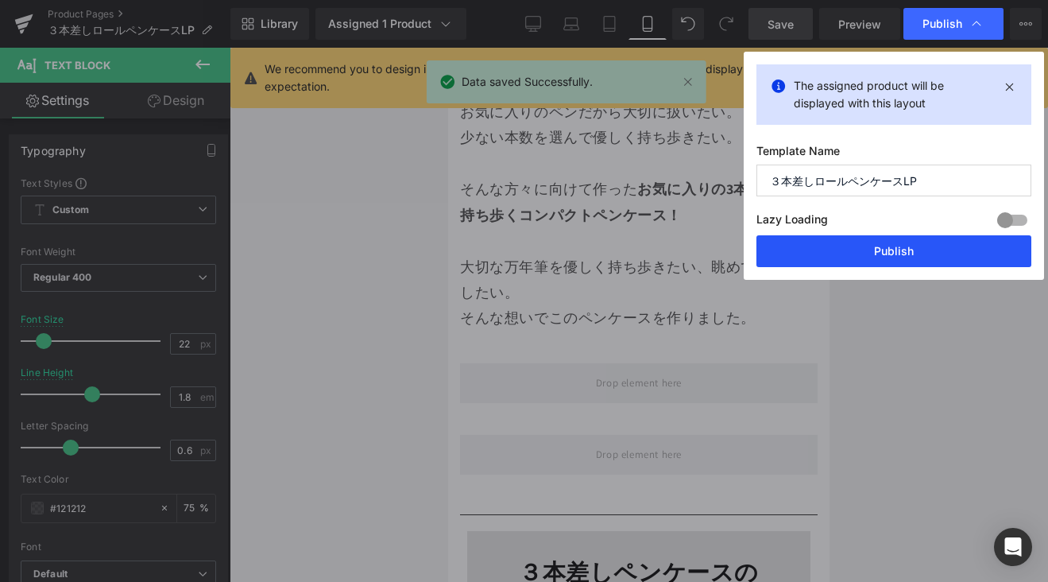
click at [927, 246] on button "Publish" at bounding box center [893, 251] width 275 height 32
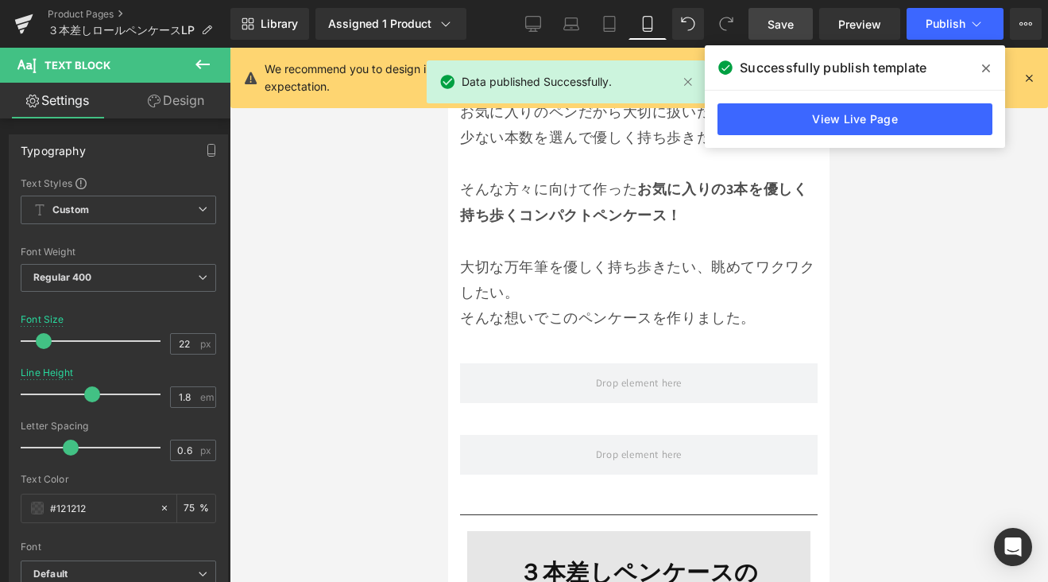
click at [981, 68] on span at bounding box center [985, 68] width 25 height 25
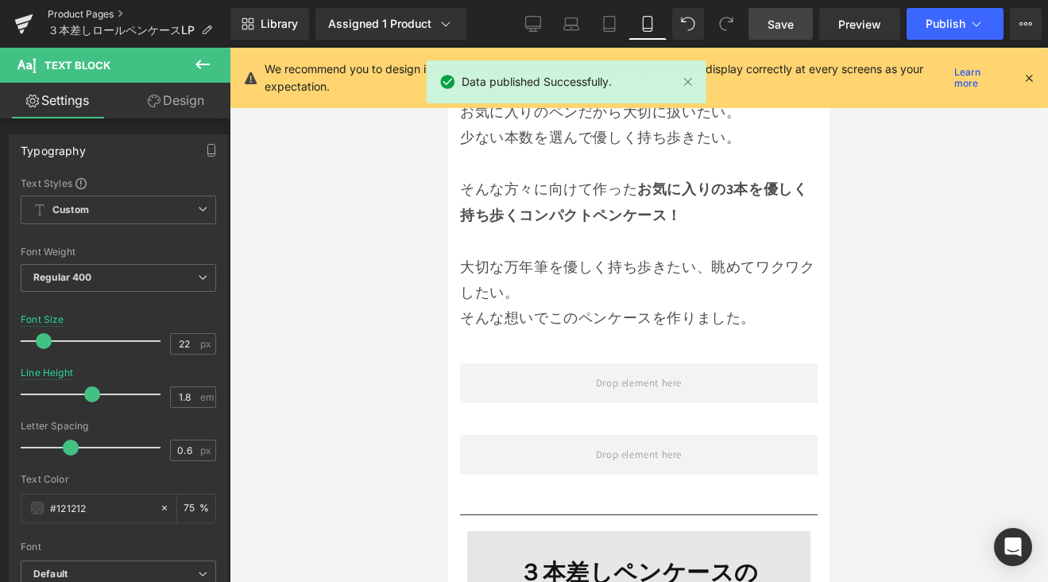
click at [104, 16] on link "Product Pages" at bounding box center [139, 14] width 183 height 13
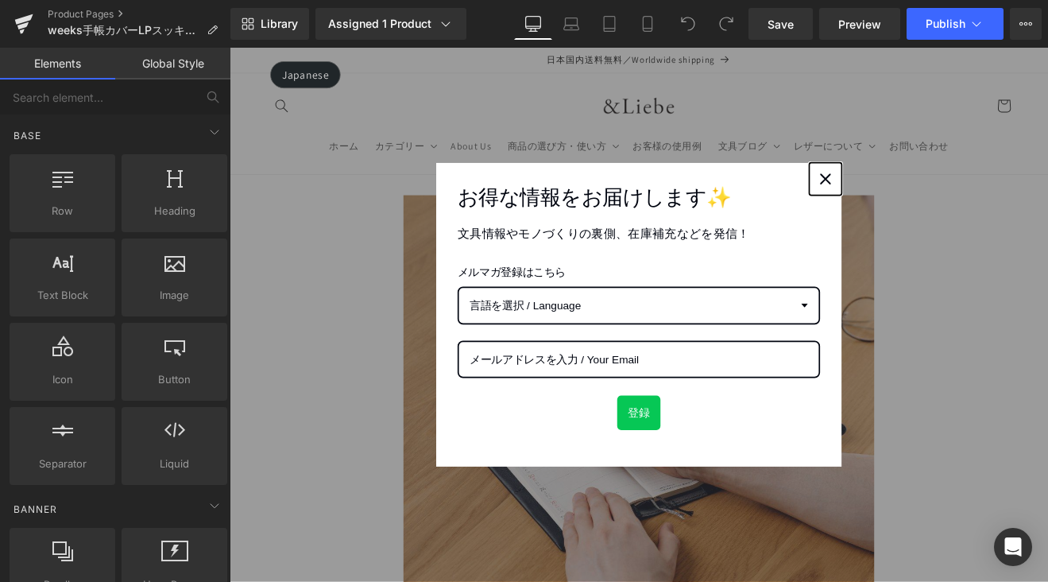
click at [923, 195] on icon "close icon" at bounding box center [929, 201] width 13 height 13
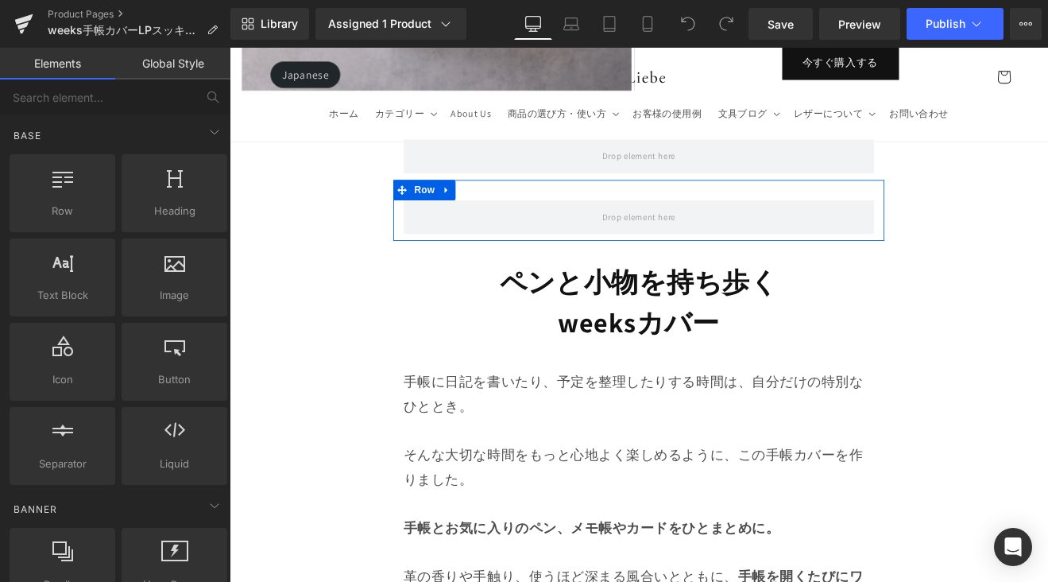
scroll to position [1163, 0]
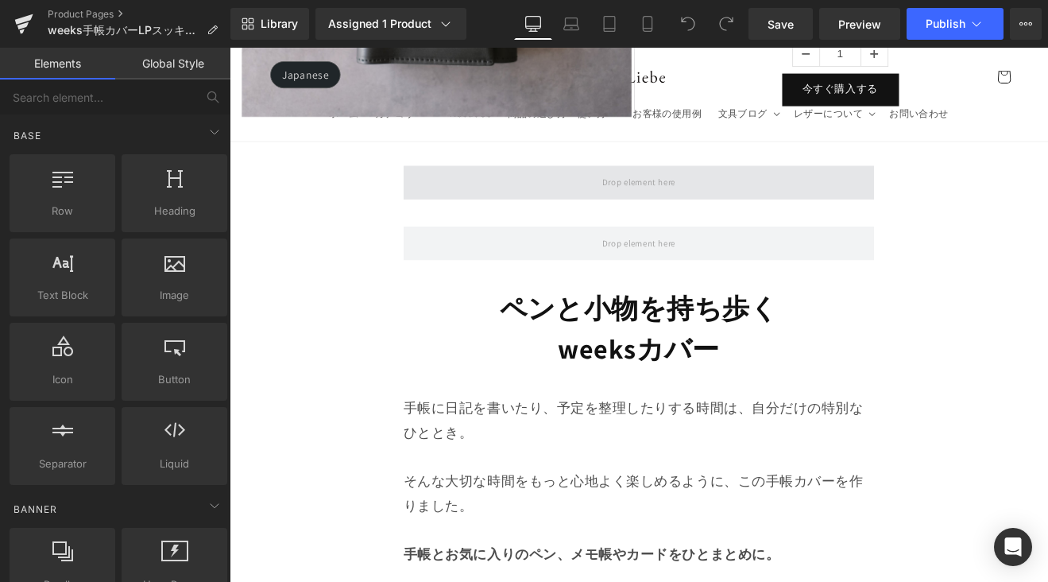
click at [742, 209] on span at bounding box center [710, 206] width 97 height 26
click at [702, 193] on span at bounding box center [710, 206] width 97 height 26
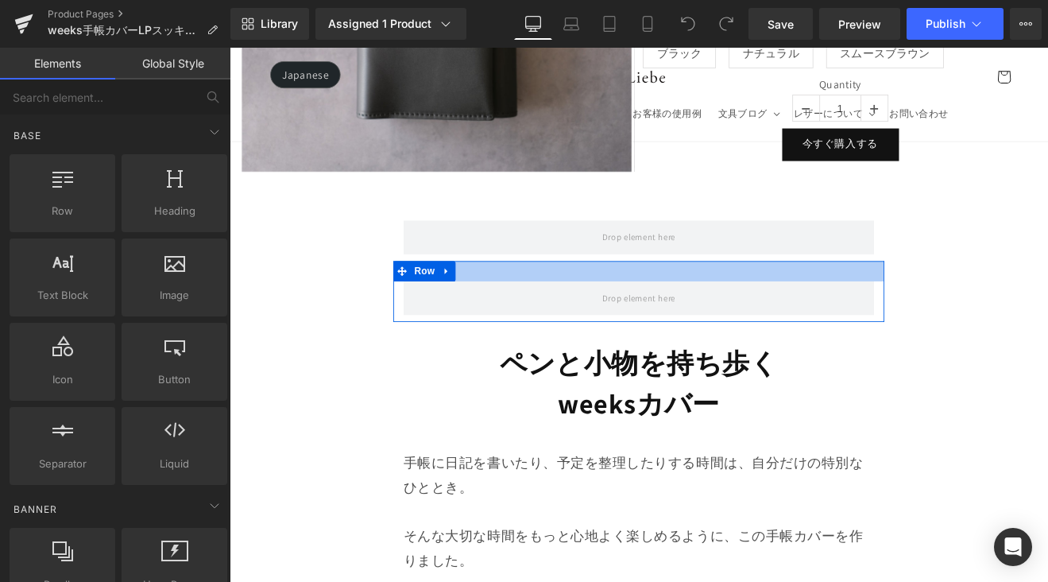
scroll to position [1012, 0]
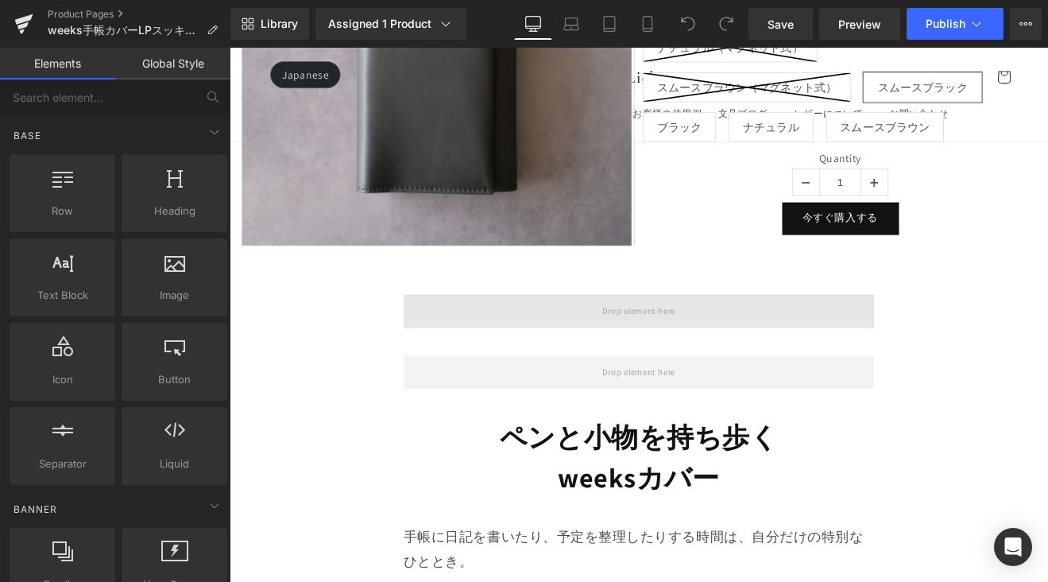
click at [691, 353] on span at bounding box center [710, 358] width 97 height 26
click at [662, 350] on span at bounding box center [710, 358] width 97 height 26
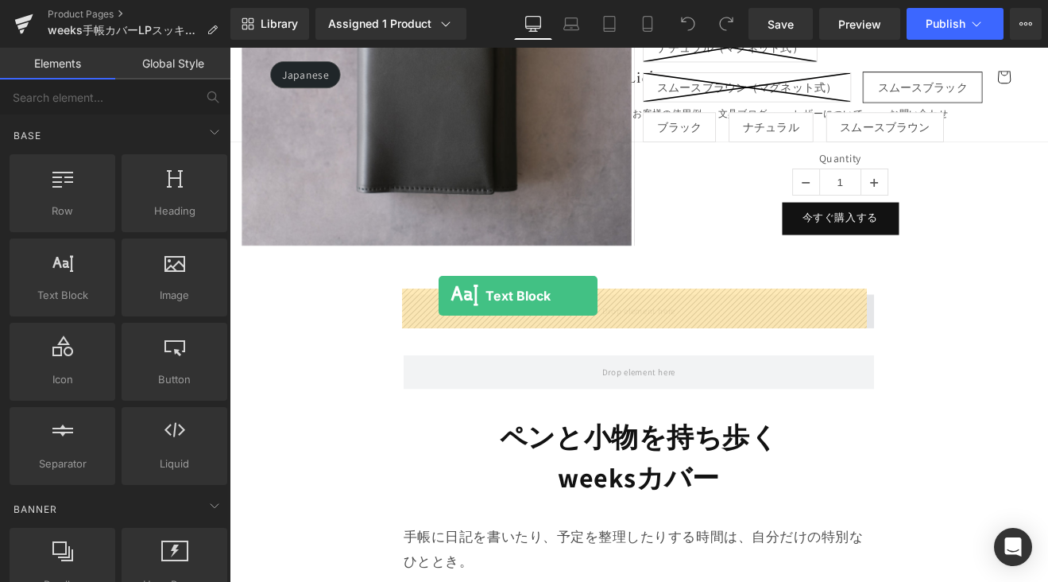
drag, startPoint x: 308, startPoint y: 323, endPoint x: 475, endPoint y: 339, distance: 168.4
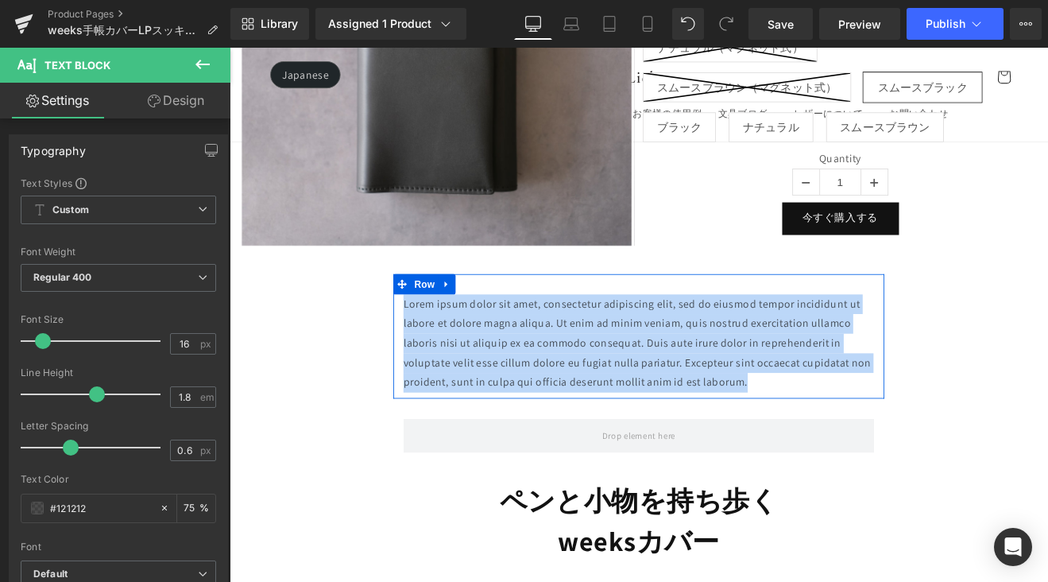
drag, startPoint x: 842, startPoint y: 430, endPoint x: 427, endPoint y: 335, distance: 425.6
click at [427, 338] on div "Lorem ipsum dolor sit amet, consectetur adipiscing elit, sed do eiusmod tempor …" at bounding box center [710, 395] width 577 height 114
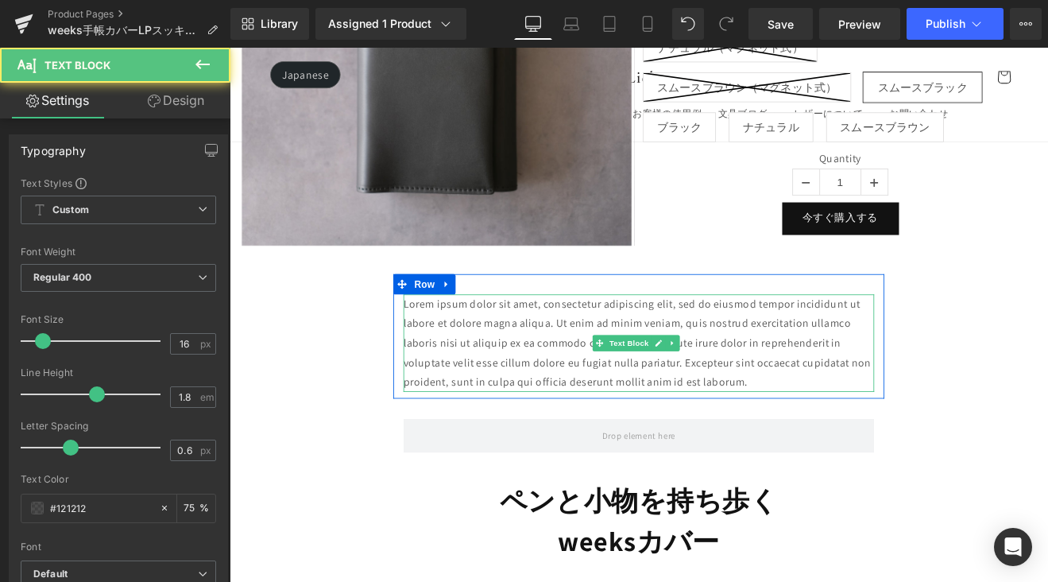
click at [863, 435] on p "Lorem ipsum dolor sit amet, consectetur adipiscing elit, sed do eiusmod tempor …" at bounding box center [710, 395] width 553 height 114
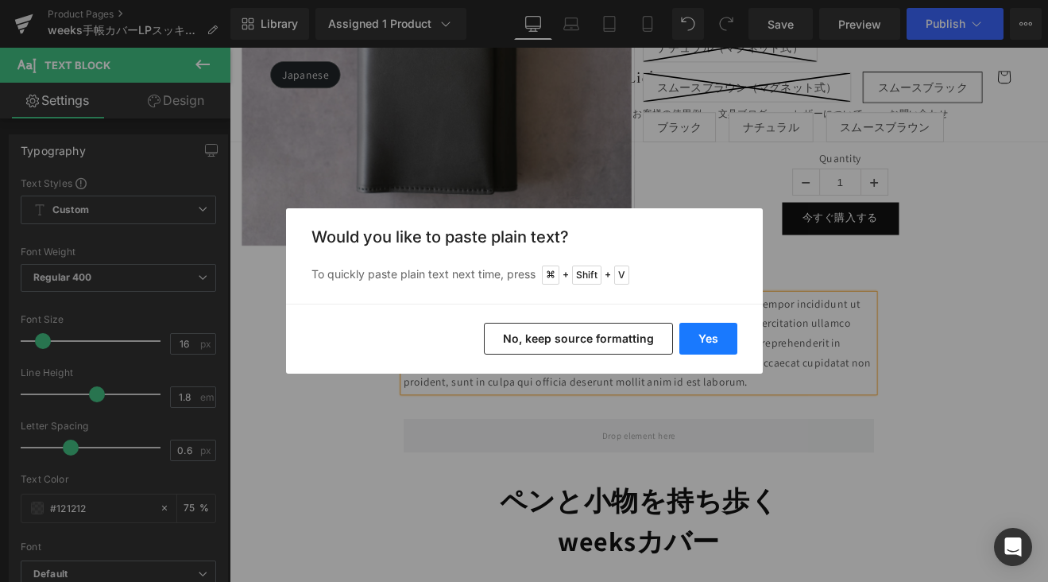
click at [715, 341] on button "Yes" at bounding box center [708, 339] width 58 height 32
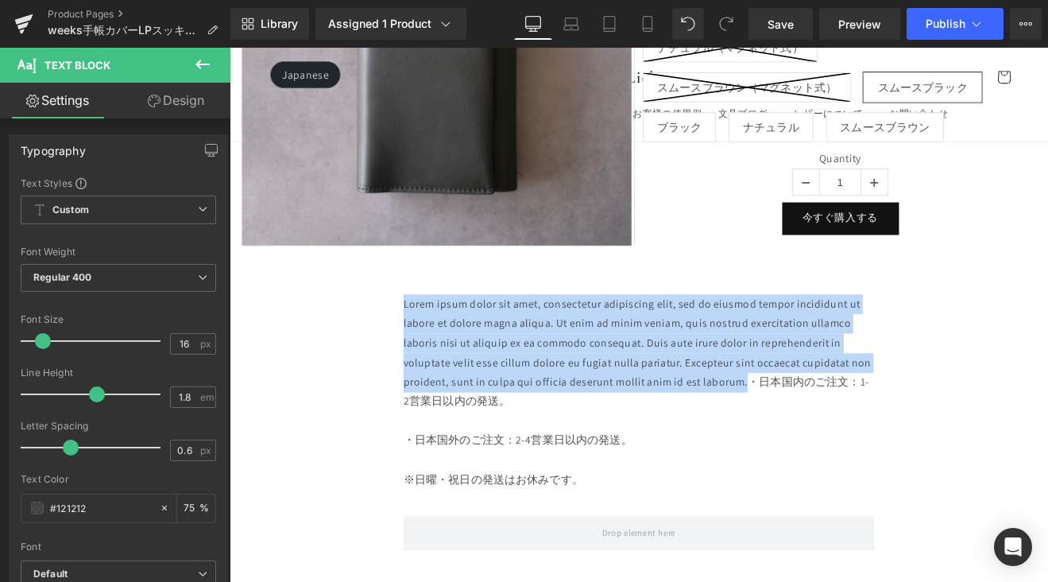
drag, startPoint x: 832, startPoint y: 434, endPoint x: 416, endPoint y: 350, distance: 424.0
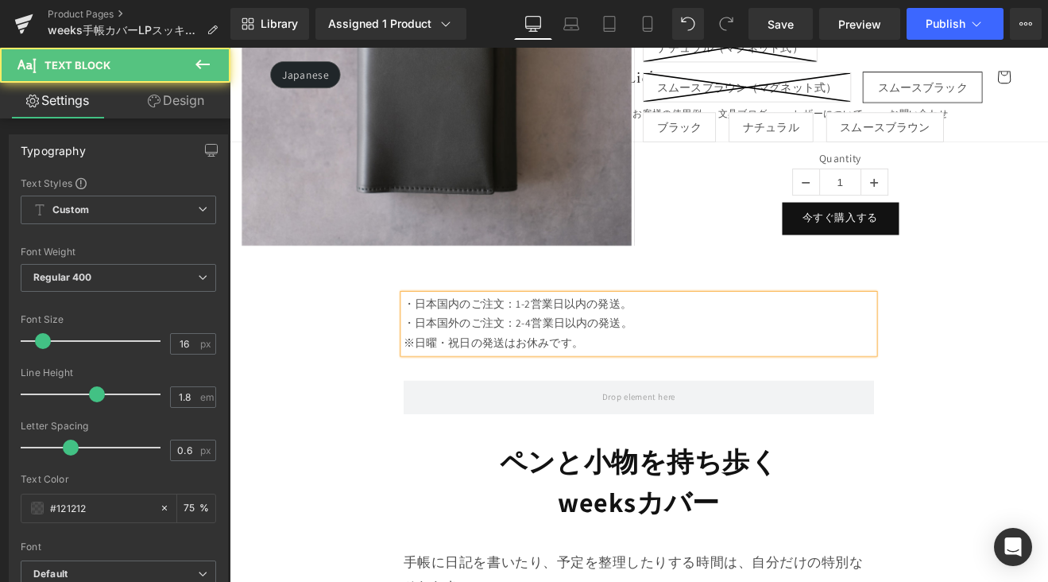
drag, startPoint x: 650, startPoint y: 388, endPoint x: 430, endPoint y: 340, distance: 225.2
click at [434, 340] on div "・日本国内のご注文：1-2営業日以内の発送。 ・日本国外のご注文：2-4営業日以内の発送。 ※日曜・祝日の発送はお休みです。" at bounding box center [710, 372] width 553 height 68
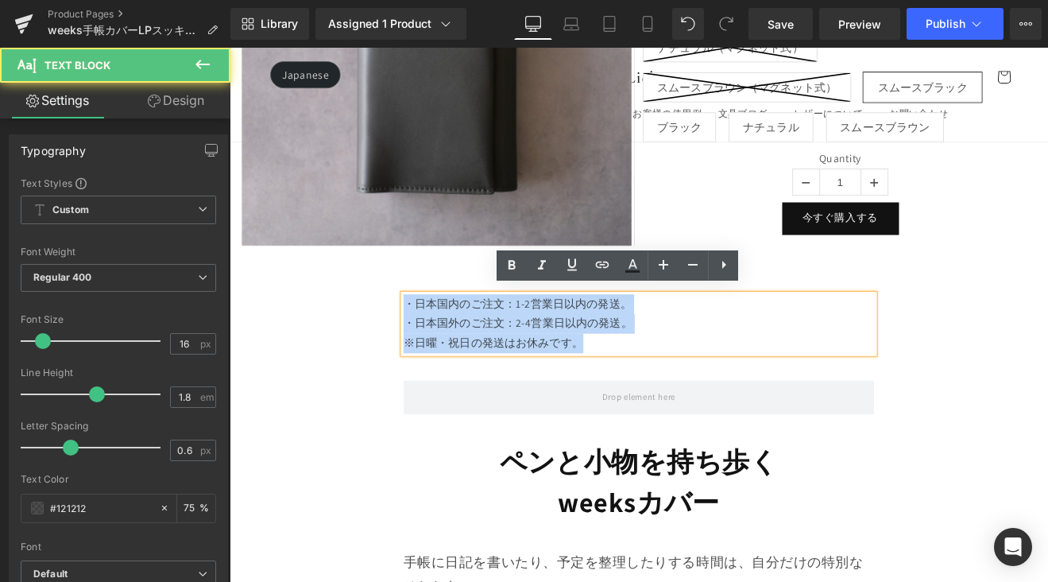
drag, startPoint x: 433, startPoint y: 340, endPoint x: 640, endPoint y: 389, distance: 213.0
click at [640, 389] on div "・日本国内のご注文：1-2営業日以内の発送。 ・日本国外のご注文：2-4営業日以内の発送。 ※日曜・祝日の発送はお休みです。" at bounding box center [710, 372] width 553 height 68
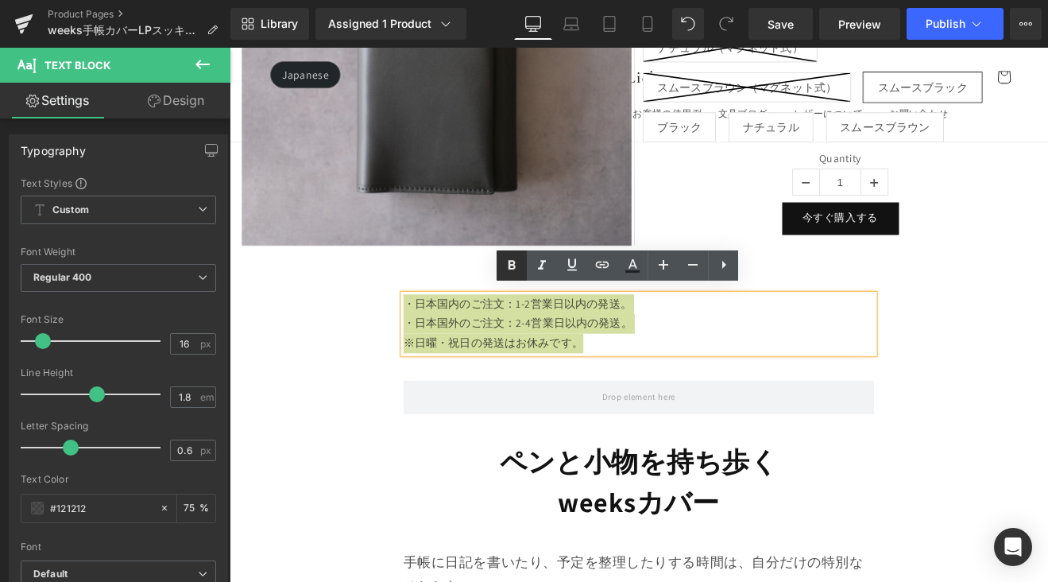
click at [501, 263] on link at bounding box center [512, 265] width 30 height 30
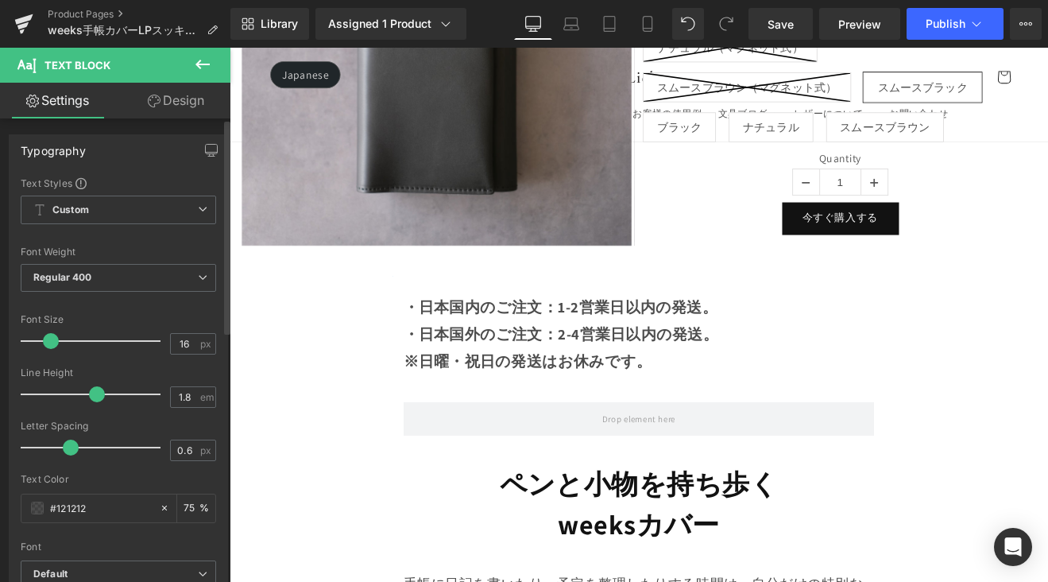
drag, startPoint x: 45, startPoint y: 341, endPoint x: 82, endPoint y: 362, distance: 42.0
click at [53, 341] on span at bounding box center [51, 341] width 16 height 16
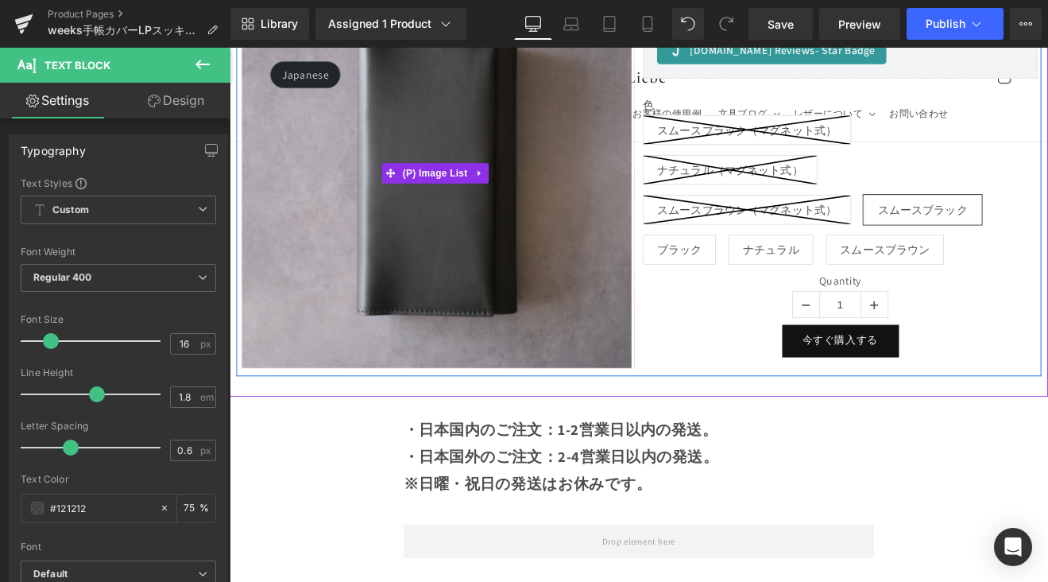
scroll to position [872, 0]
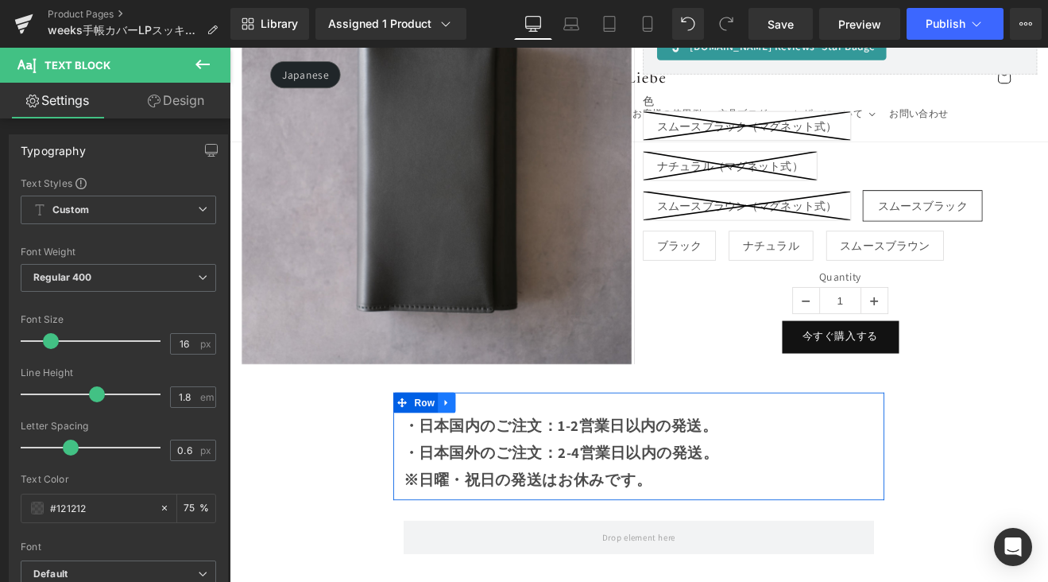
click at [479, 459] on icon at bounding box center [484, 465] width 11 height 12
click at [503, 459] on icon at bounding box center [505, 464] width 11 height 11
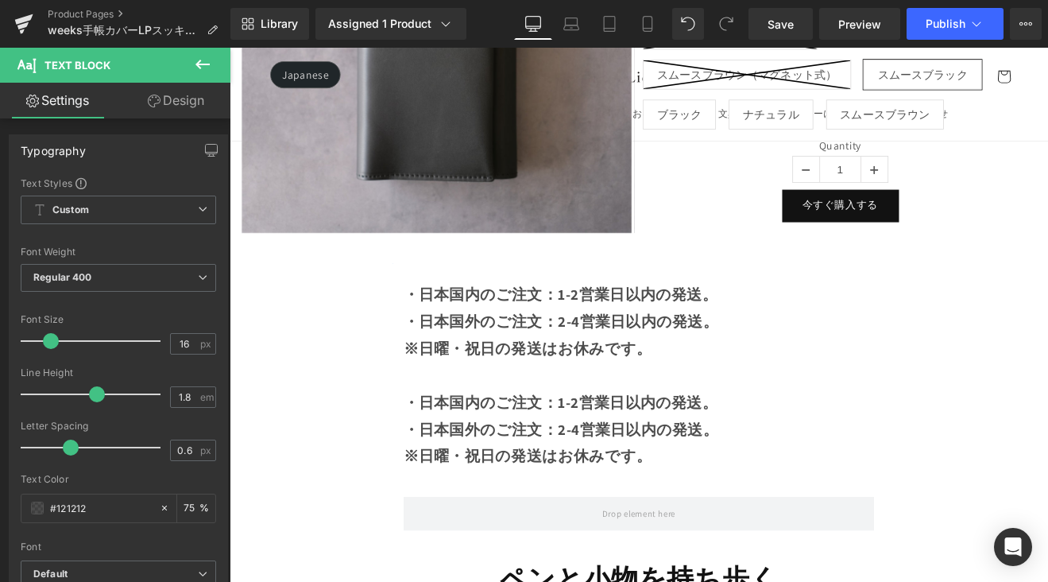
scroll to position [923, 0]
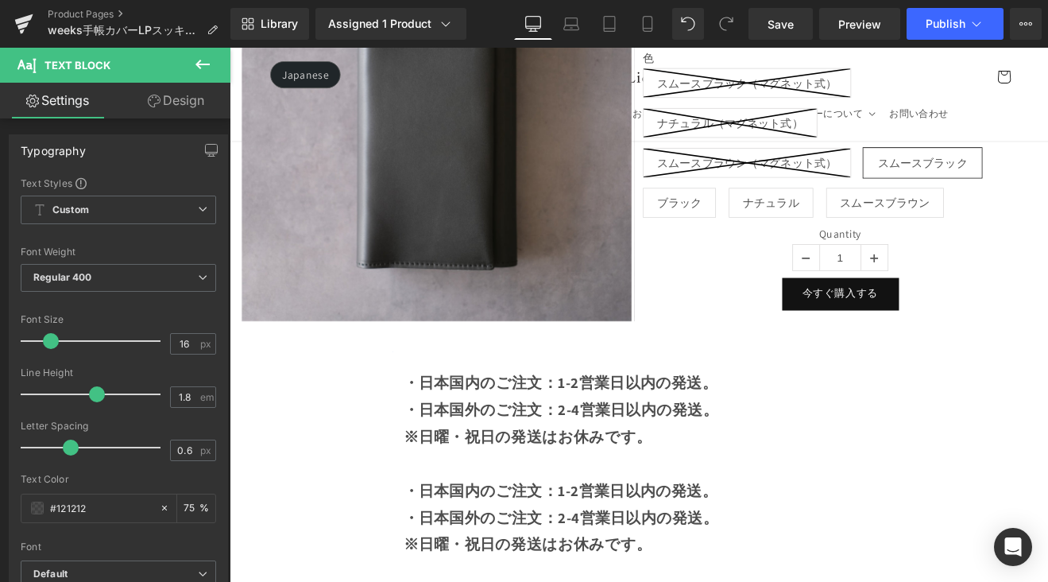
click at [640, 462] on strong "・日本国外のご注文：2-4営業日以内の発送。" at bounding box center [619, 473] width 370 height 22
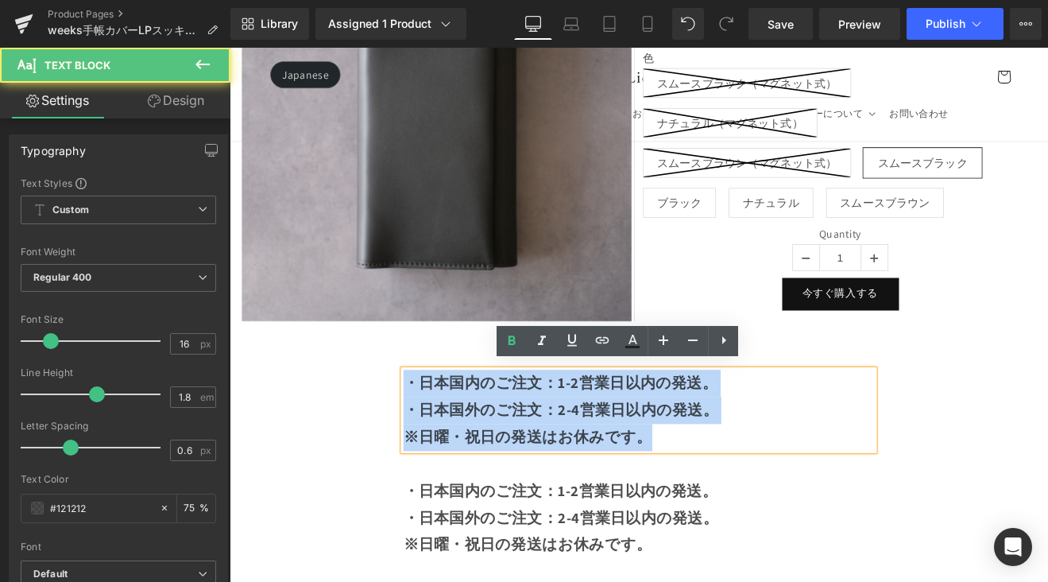
drag, startPoint x: 756, startPoint y: 505, endPoint x: 411, endPoint y: 443, distance: 351.2
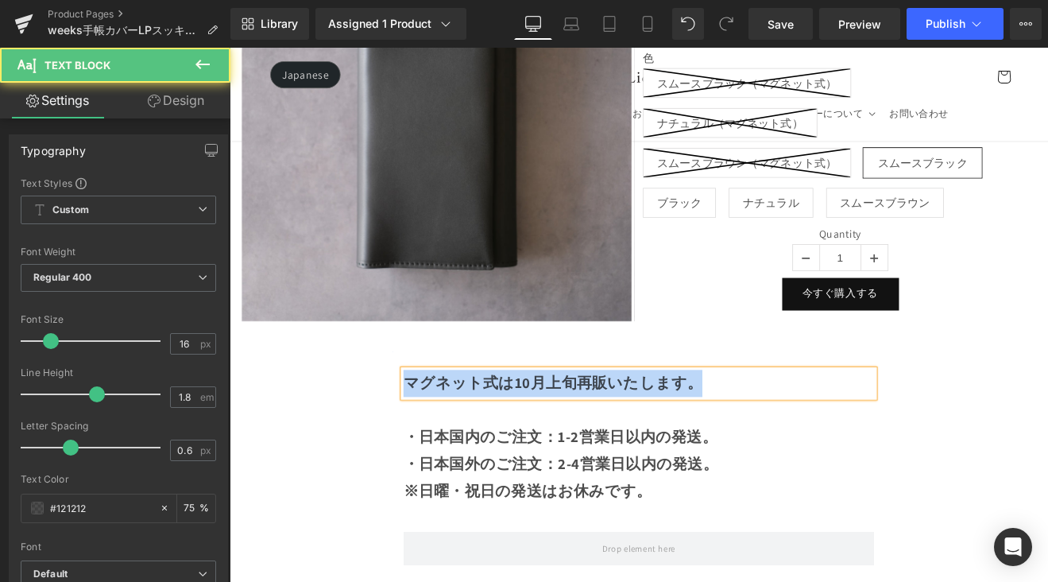
drag, startPoint x: 816, startPoint y: 435, endPoint x: 405, endPoint y: 421, distance: 411.0
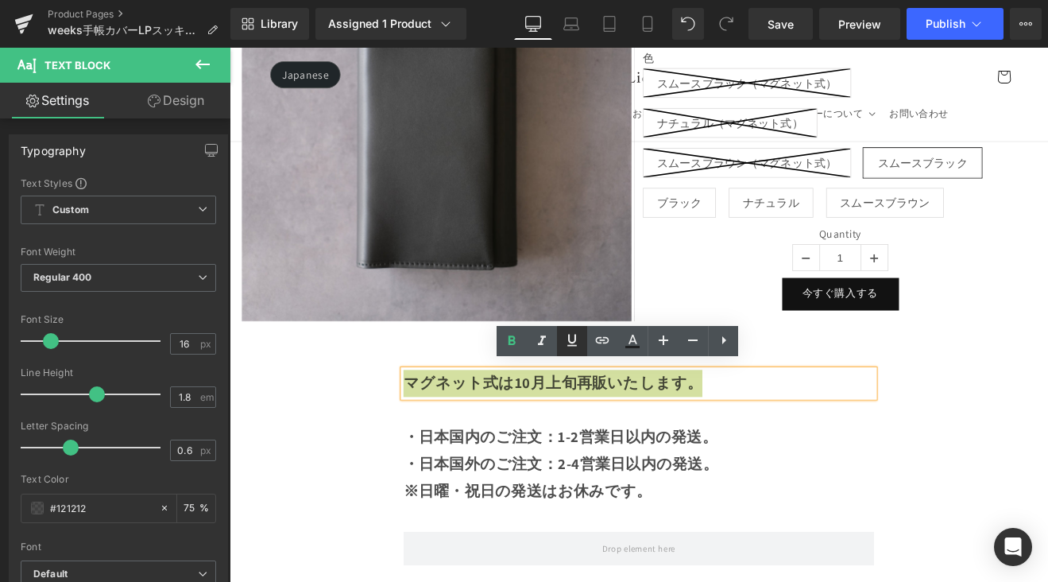
click at [561, 335] on link at bounding box center [572, 341] width 30 height 30
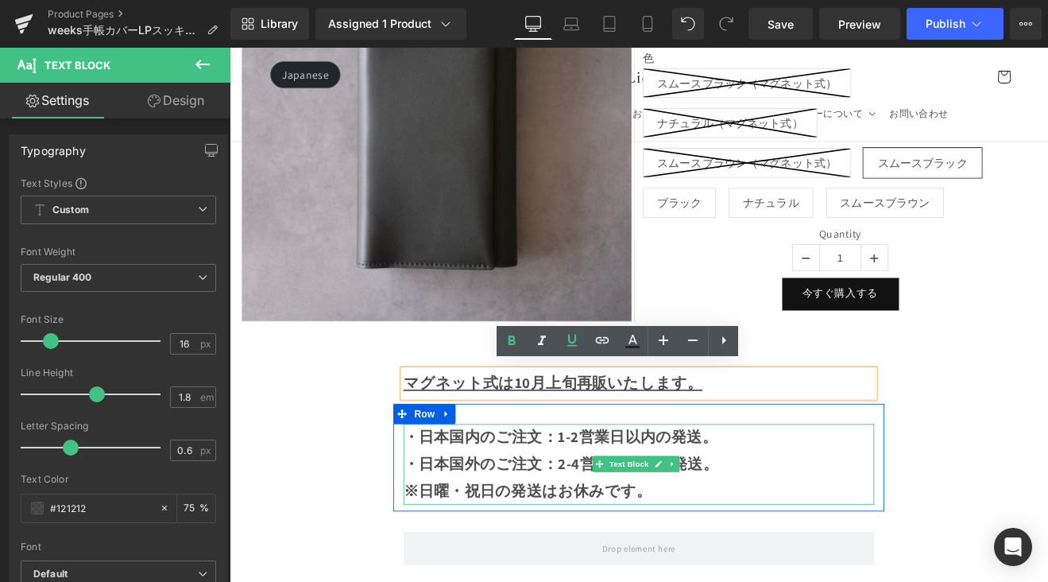
click at [590, 497] on strong "・日本国内のご注文：1-2営業日以内の発送。" at bounding box center [618, 504] width 369 height 22
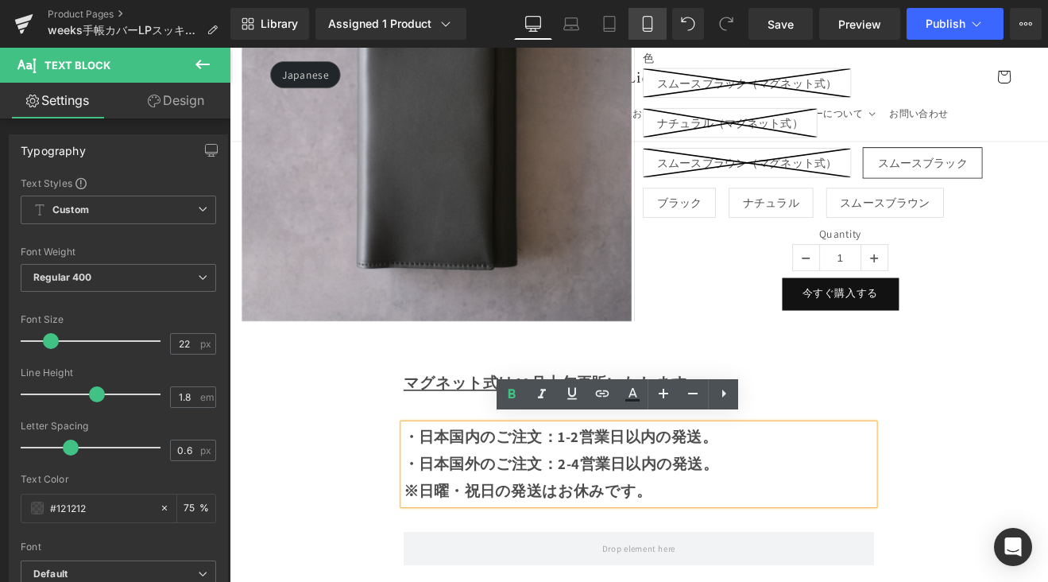
click at [644, 23] on icon at bounding box center [648, 24] width 16 height 16
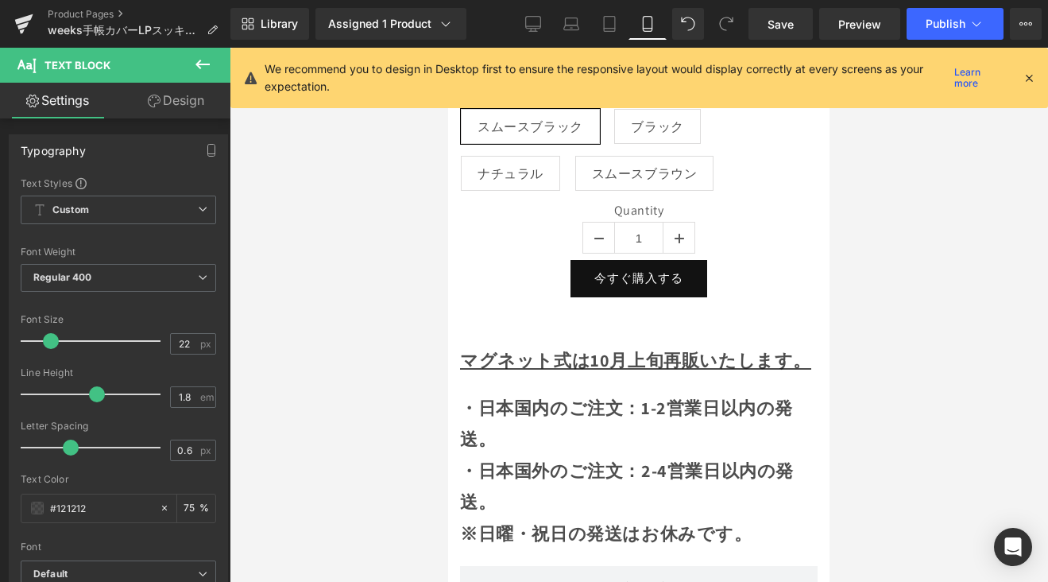
scroll to position [1181, 0]
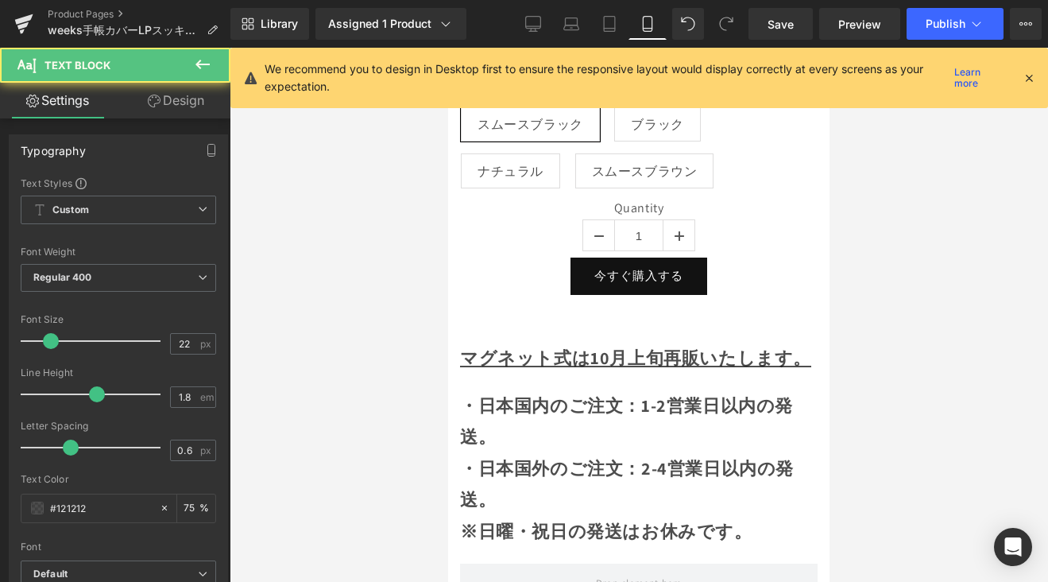
click at [548, 346] on u "マグネット式は10月上旬再販いたします。" at bounding box center [635, 357] width 351 height 22
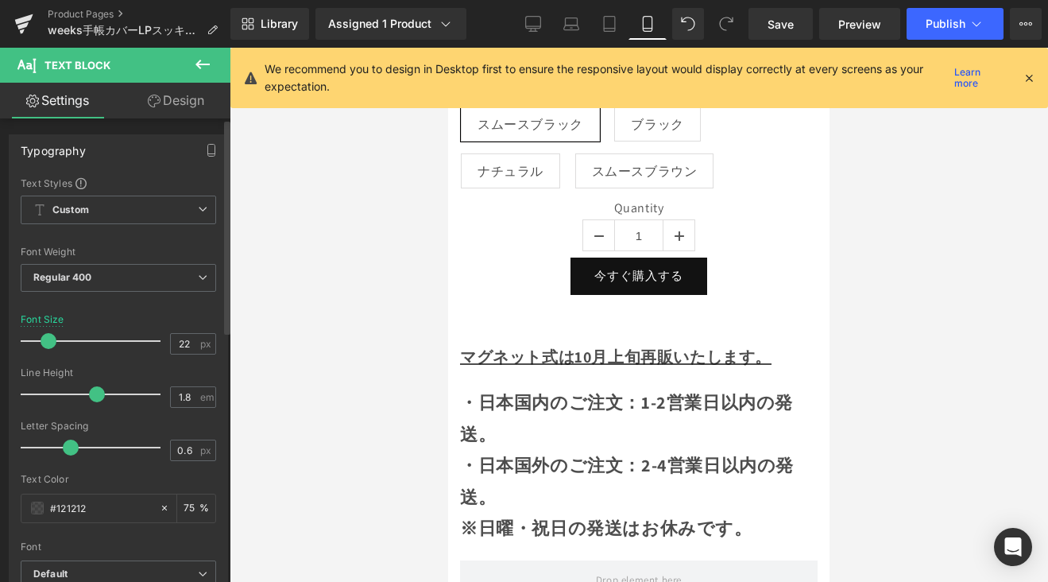
click at [48, 343] on span at bounding box center [49, 341] width 16 height 16
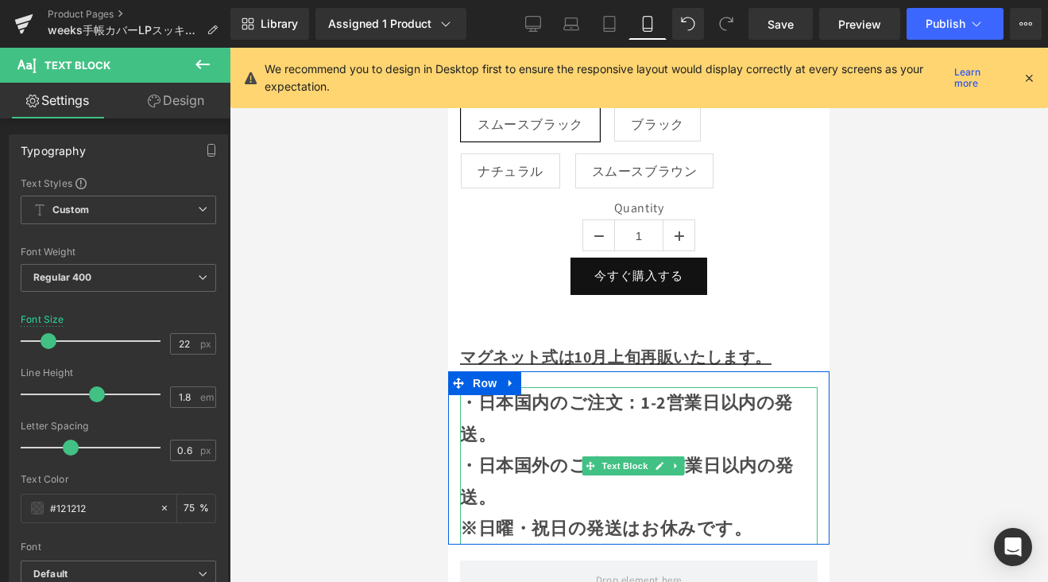
click at [499, 391] on strong "・日本国内のご注文：1-2営業日以内の発送。" at bounding box center [626, 418] width 333 height 54
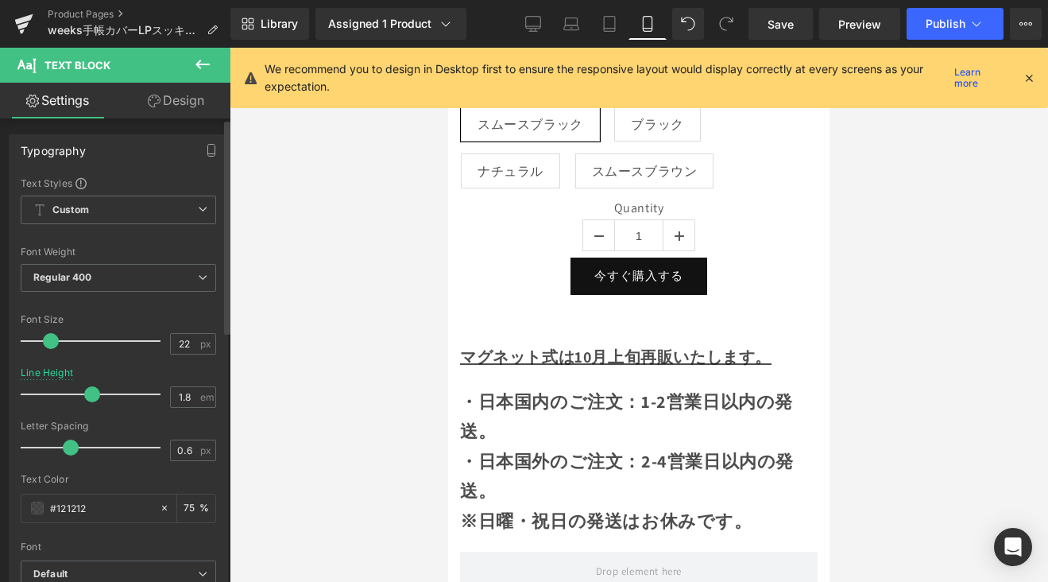
click at [88, 397] on span at bounding box center [92, 394] width 16 height 16
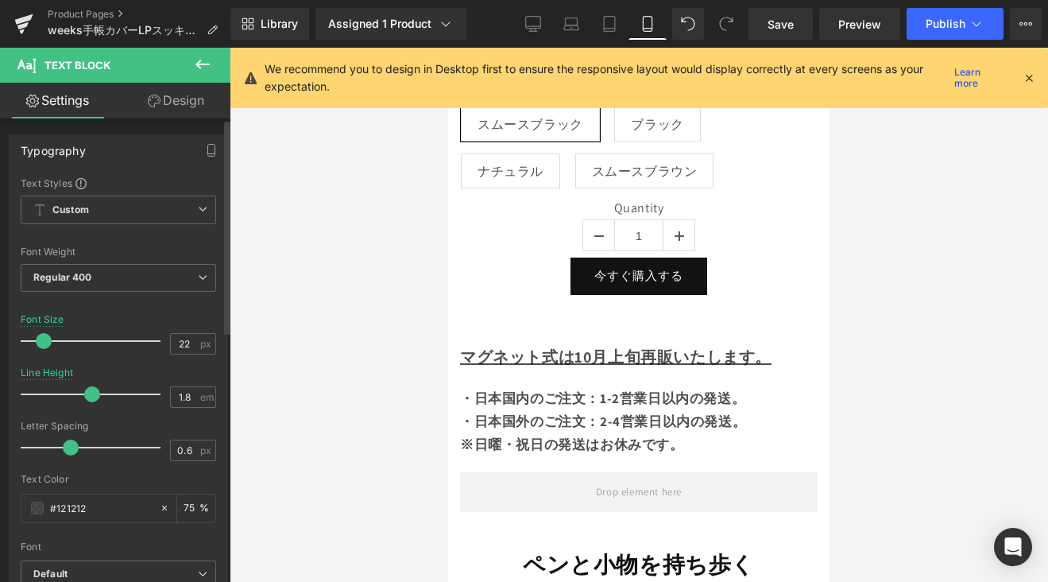
click at [47, 346] on span at bounding box center [44, 341] width 16 height 16
click at [784, 29] on span "Save" at bounding box center [781, 24] width 26 height 17
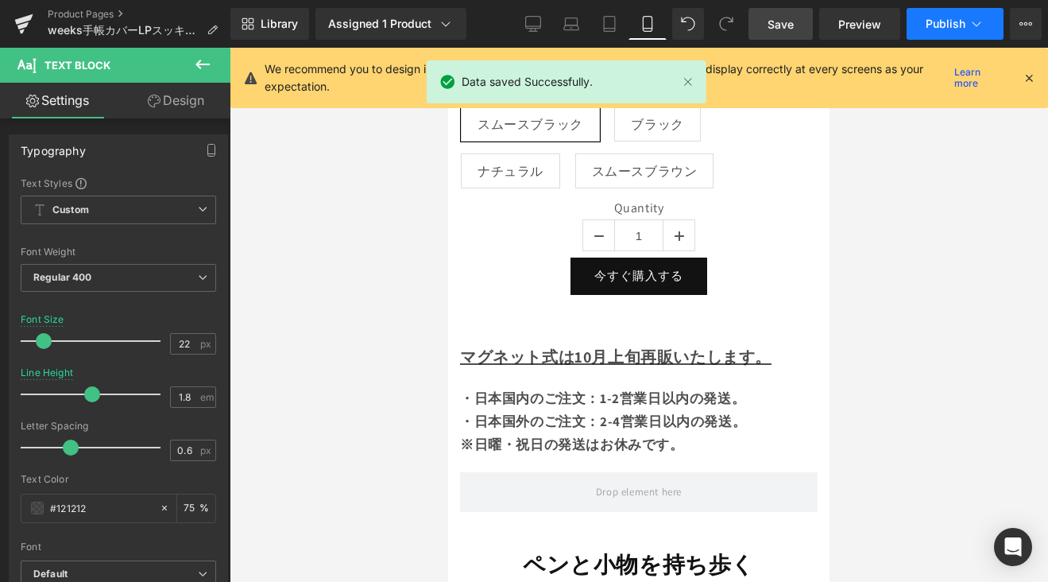
click at [965, 21] on button "Publish" at bounding box center [955, 24] width 97 height 32
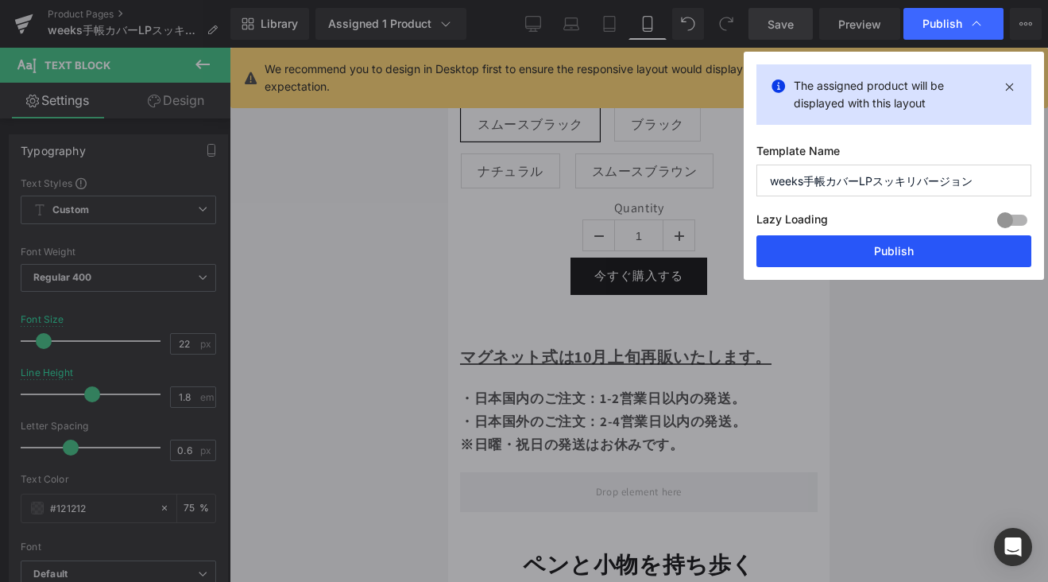
click at [935, 253] on button "Publish" at bounding box center [893, 251] width 275 height 32
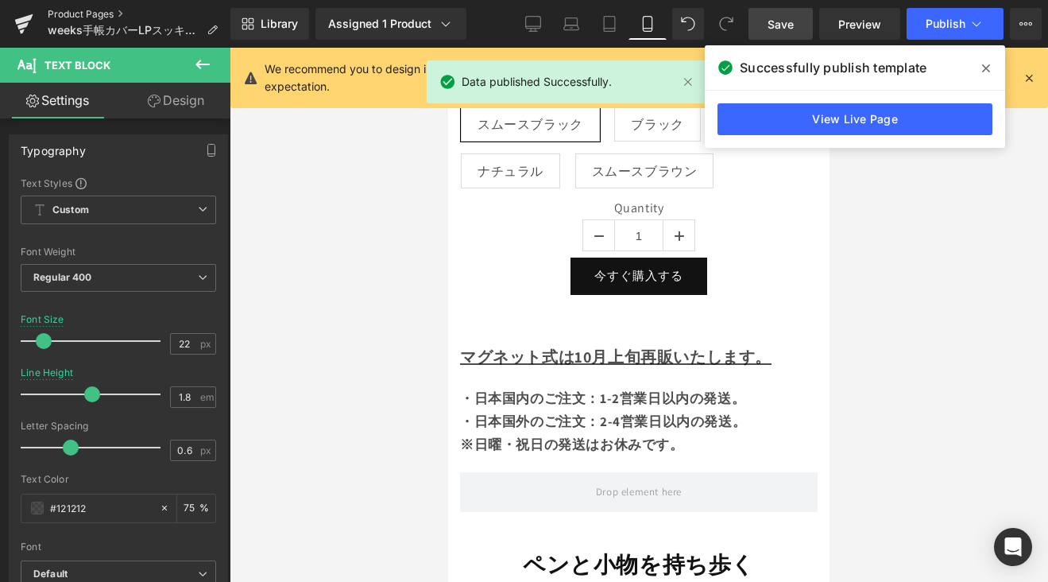
click at [101, 15] on link "Product Pages" at bounding box center [139, 14] width 183 height 13
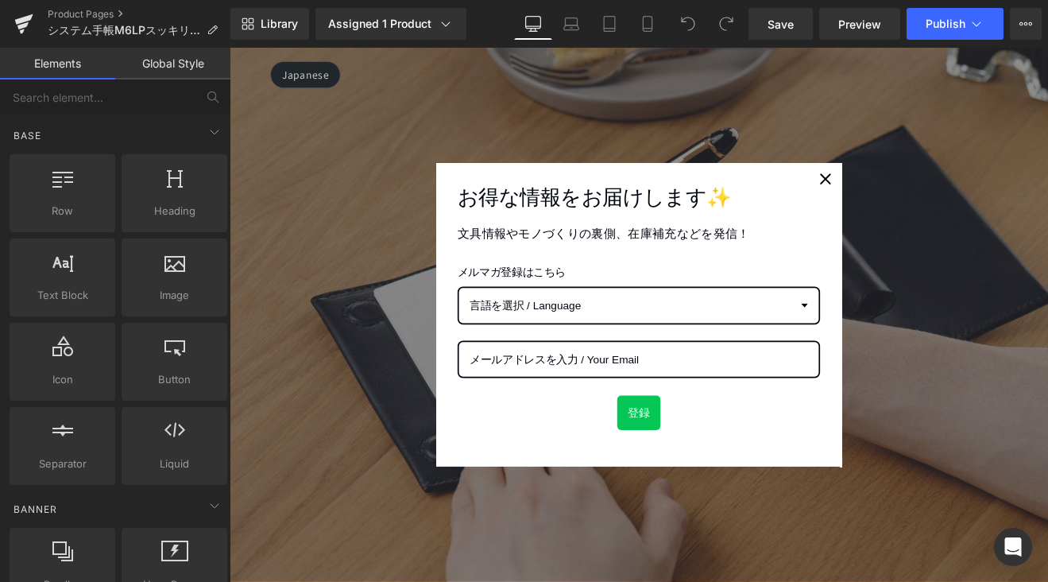
scroll to position [319, 0]
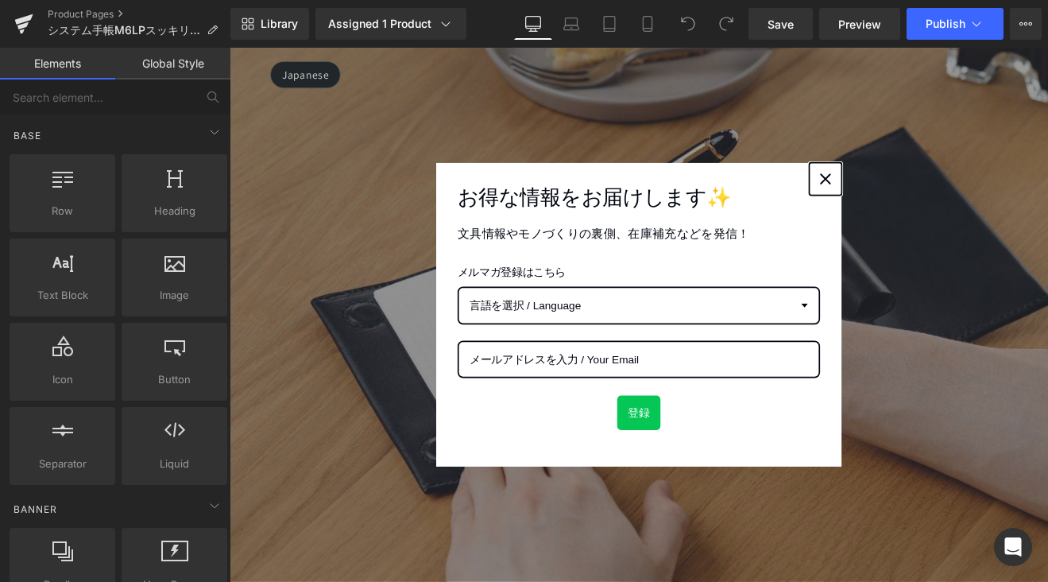
click at [931, 203] on div "Close" at bounding box center [929, 201] width 25 height 25
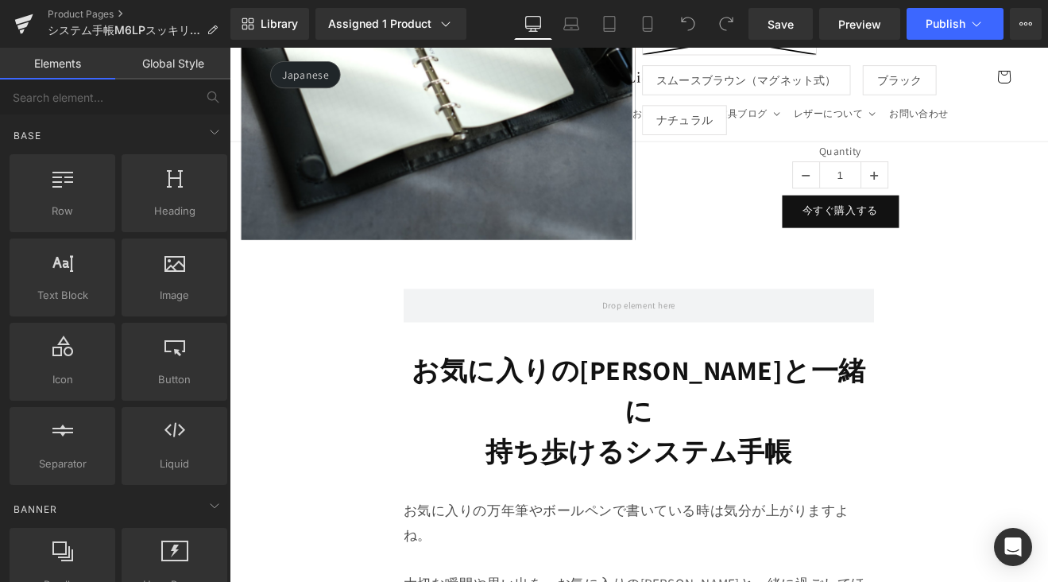
scroll to position [1490, 0]
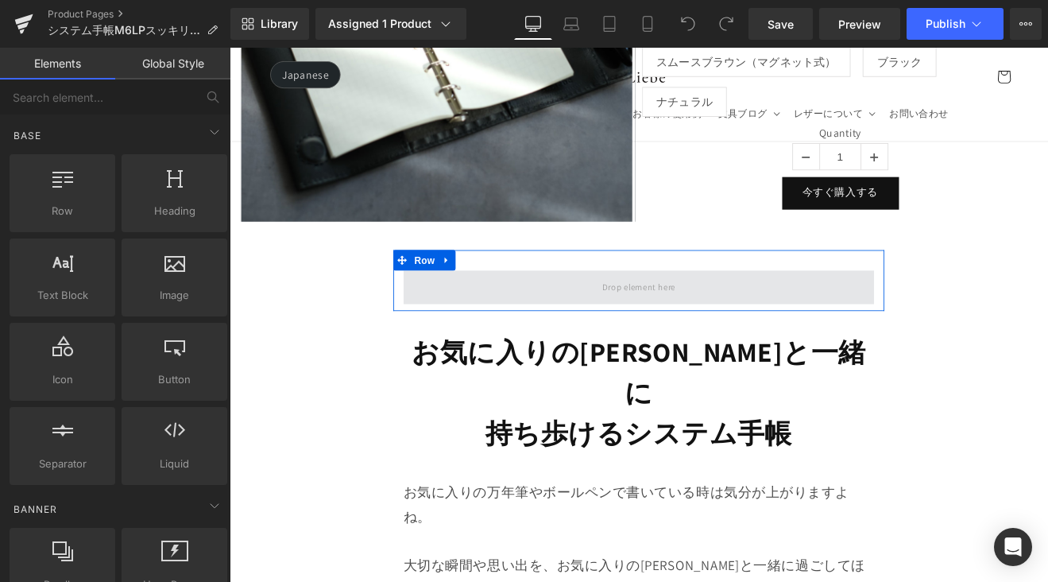
click at [799, 309] on span at bounding box center [710, 329] width 553 height 40
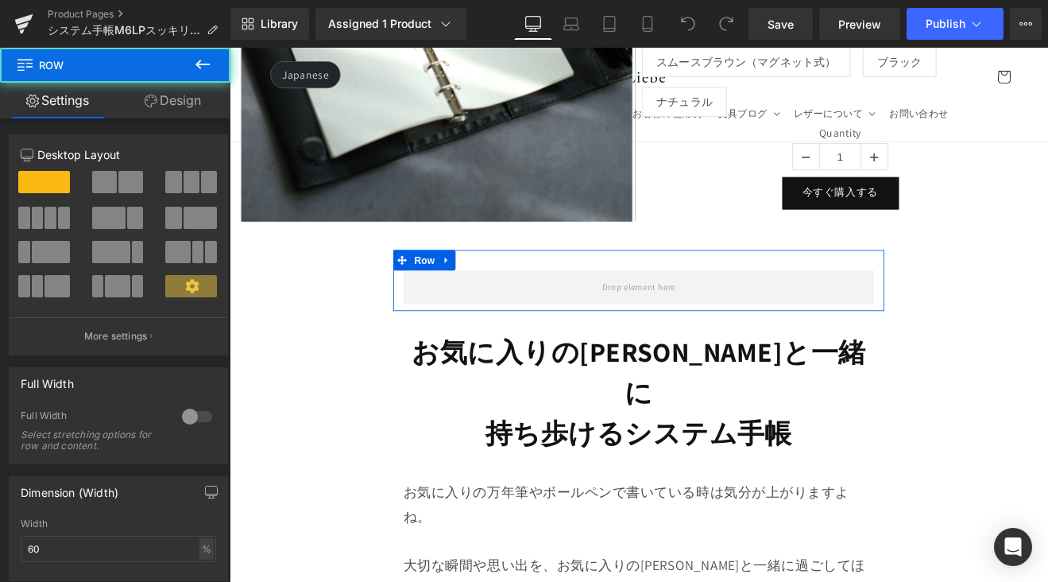
drag, startPoint x: 478, startPoint y: 282, endPoint x: 497, endPoint y: 284, distance: 20.0
click at [479, 292] on icon at bounding box center [484, 298] width 11 height 12
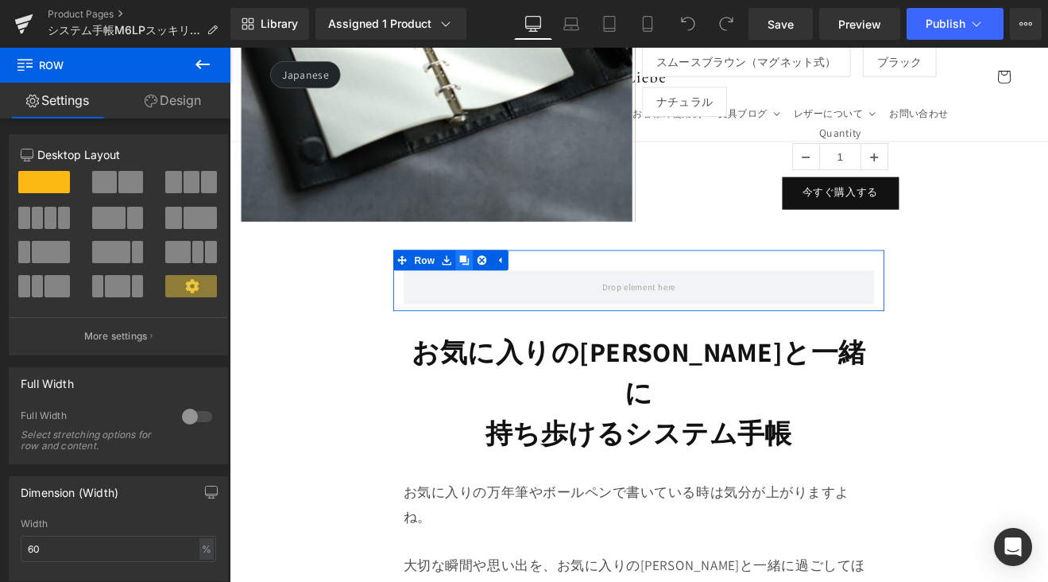
click at [508, 292] on icon at bounding box center [505, 297] width 11 height 11
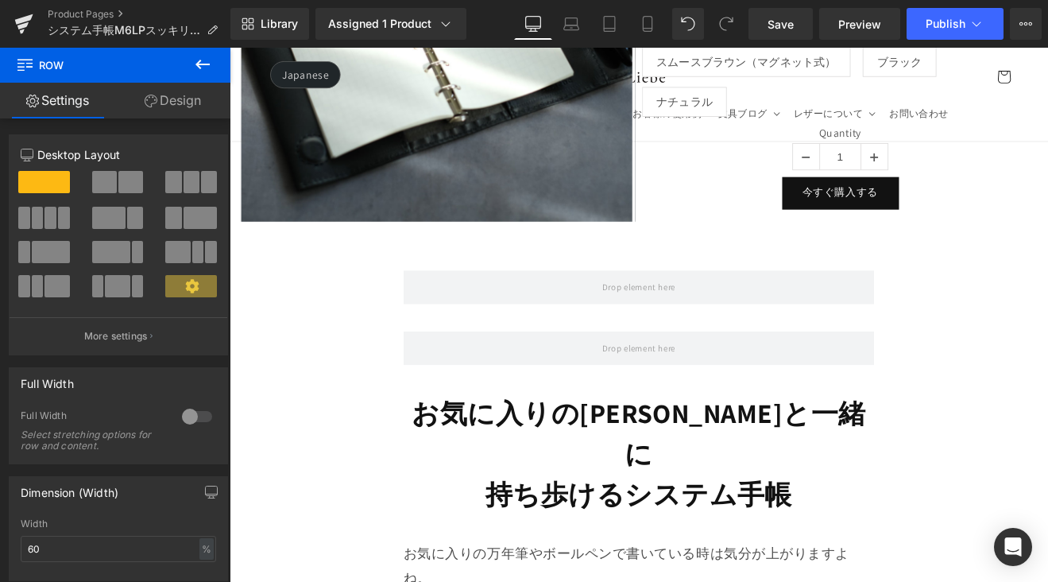
drag, startPoint x: 209, startPoint y: 72, endPoint x: 226, endPoint y: 95, distance: 28.9
click at [209, 72] on icon at bounding box center [202, 64] width 19 height 19
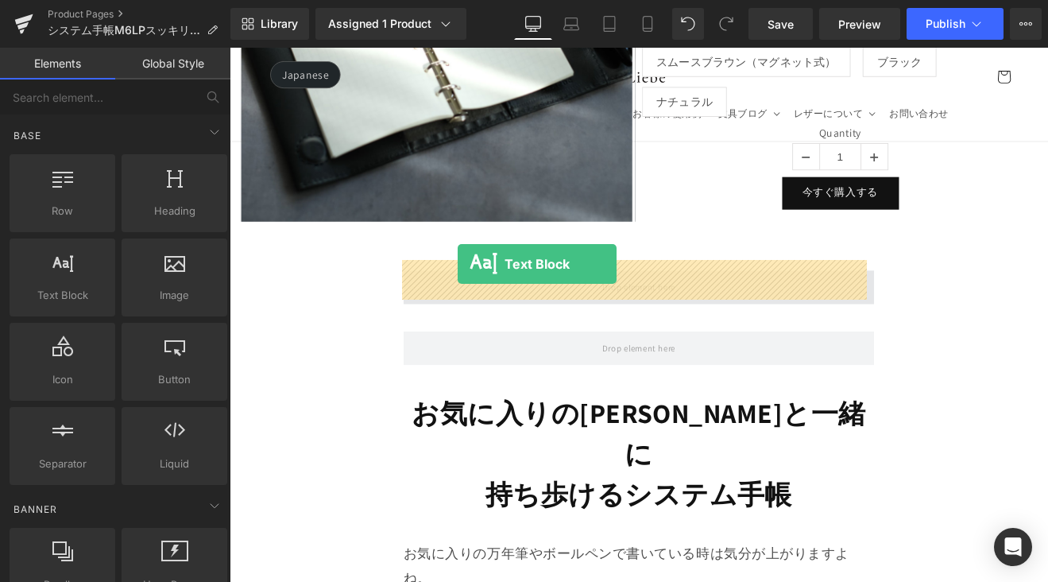
drag, startPoint x: 374, startPoint y: 326, endPoint x: 497, endPoint y: 301, distance: 125.6
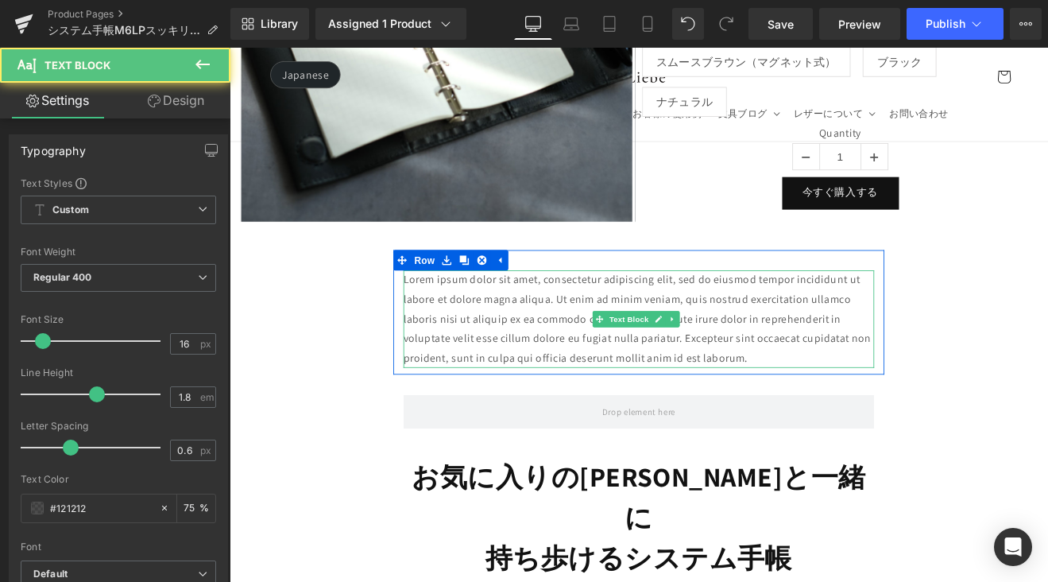
click at [876, 401] on p "Lorem ipsum dolor sit amet, consectetur adipiscing elit, sed do eiusmod tempor …" at bounding box center [710, 366] width 553 height 114
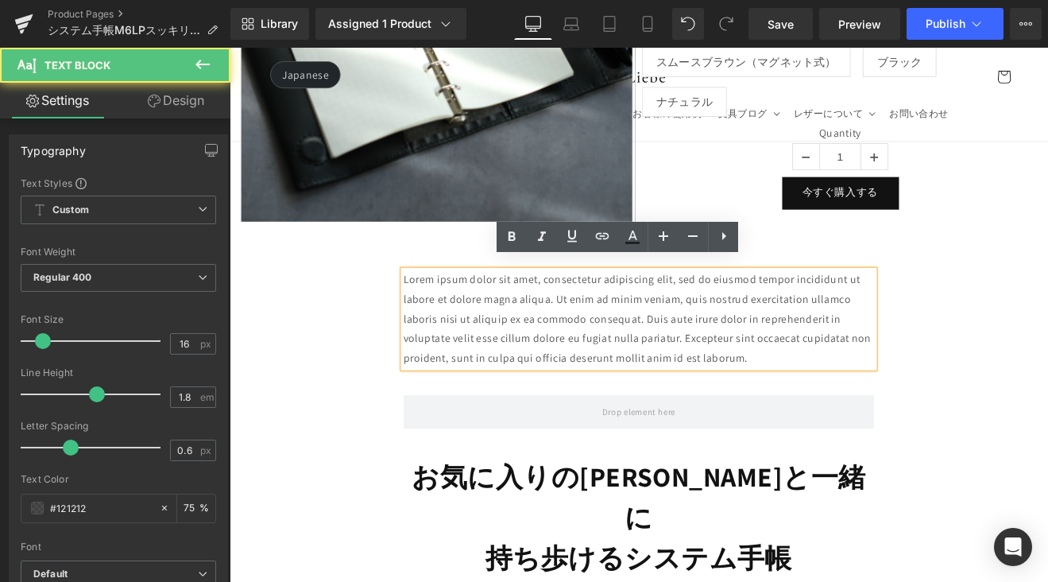
click at [774, 381] on p "Lorem ipsum dolor sit amet, consectetur adipiscing elit, sed do eiusmod tempor …" at bounding box center [710, 366] width 553 height 114
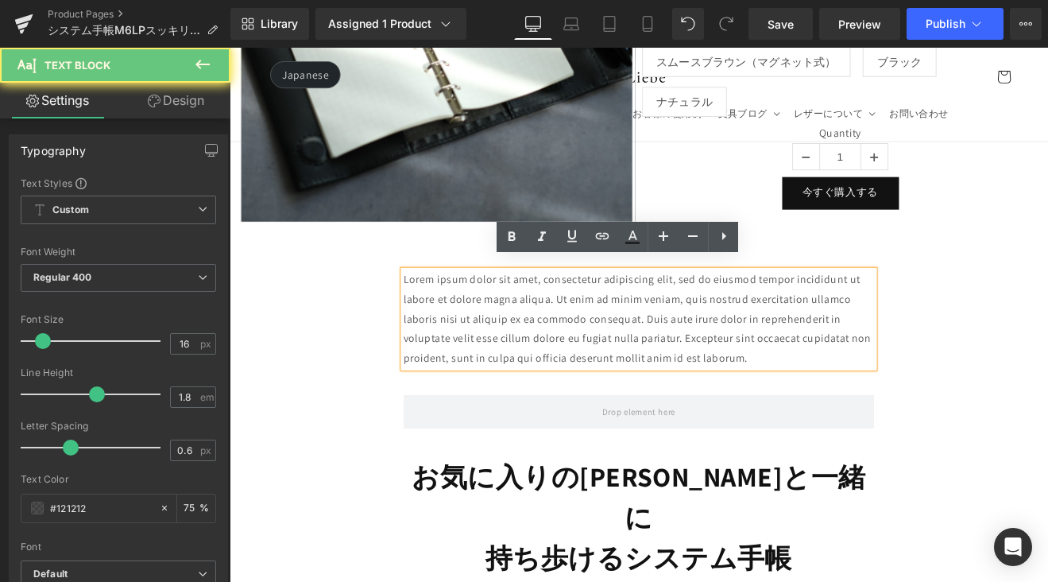
click at [843, 398] on p "Lorem ipsum dolor sit amet, consectetur adipiscing elit, sed do eiusmod tempor …" at bounding box center [710, 366] width 553 height 114
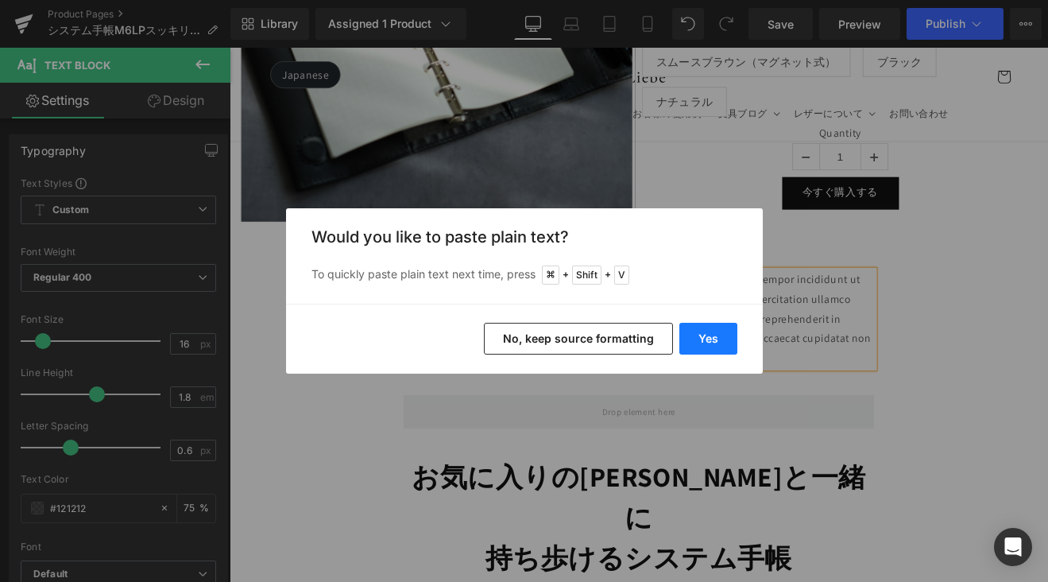
drag, startPoint x: 726, startPoint y: 339, endPoint x: 583, endPoint y: 342, distance: 143.1
click at [726, 339] on button "Yes" at bounding box center [708, 339] width 58 height 32
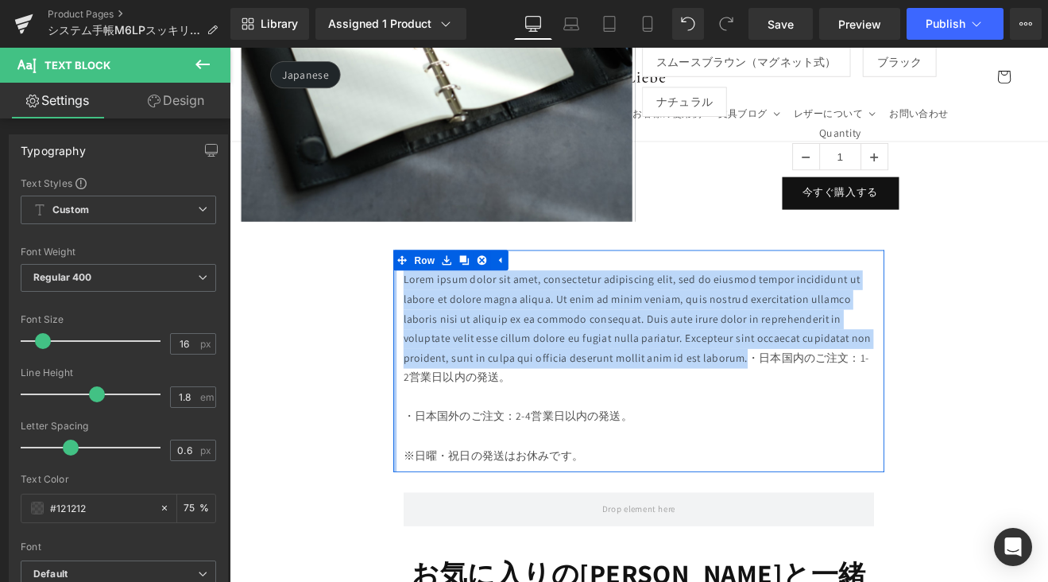
drag, startPoint x: 836, startPoint y: 399, endPoint x: 421, endPoint y: 310, distance: 424.2
click at [422, 310] on div "Lorem ipsum dolor sit amet, consectetur adipiscing elit, sed do eiusmod tempor …" at bounding box center [710, 415] width 577 height 261
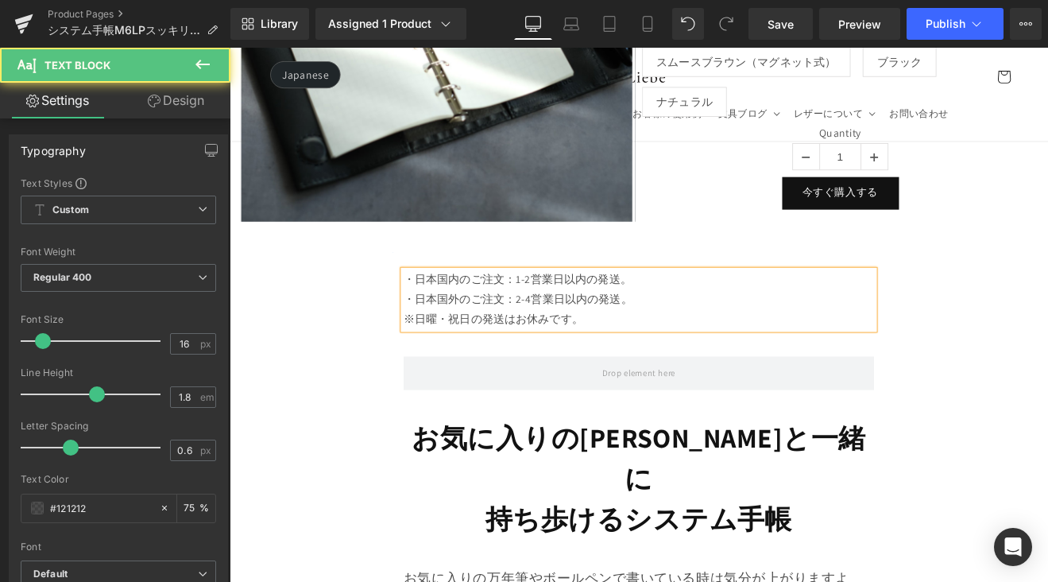
drag, startPoint x: 665, startPoint y: 353, endPoint x: 428, endPoint y: 301, distance: 242.4
click at [434, 309] on div "・日本国内のご注文：1-2営業日以内の発送。 ・日本国外のご注文：2-4営業日以内の発送。 ※日曜・祝日の発送はお休みです。" at bounding box center [710, 343] width 553 height 68
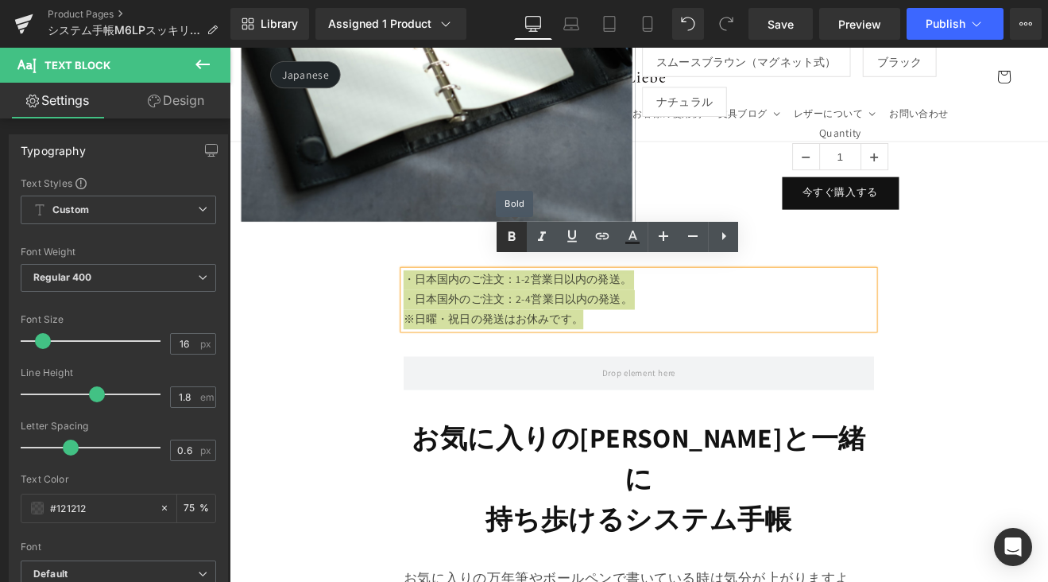
click at [512, 242] on icon at bounding box center [511, 236] width 19 height 19
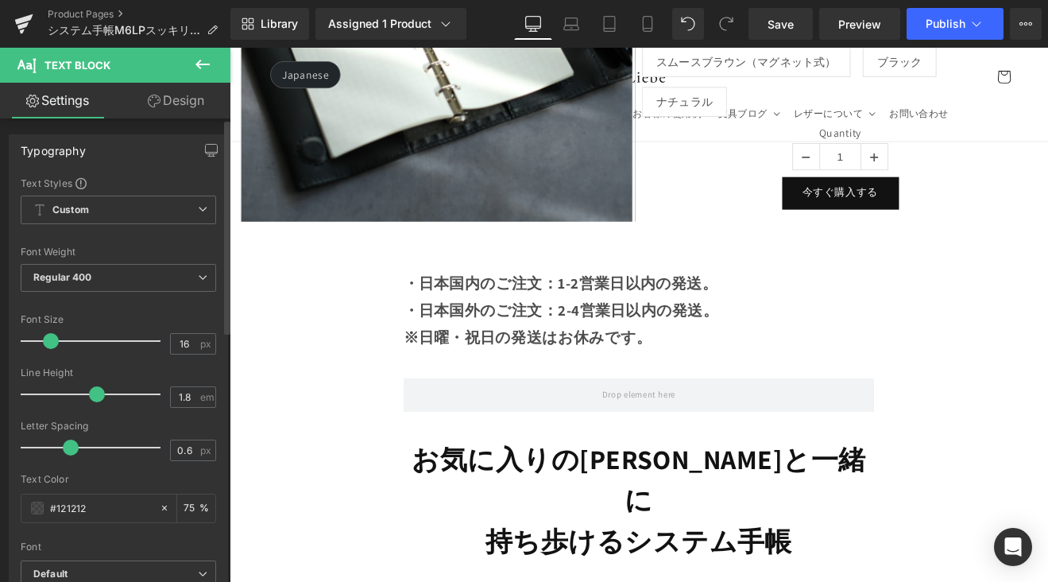
drag, startPoint x: 44, startPoint y: 338, endPoint x: 52, endPoint y: 345, distance: 10.7
click at [52, 345] on span at bounding box center [51, 341] width 16 height 16
click at [654, 24] on icon at bounding box center [648, 24] width 16 height 16
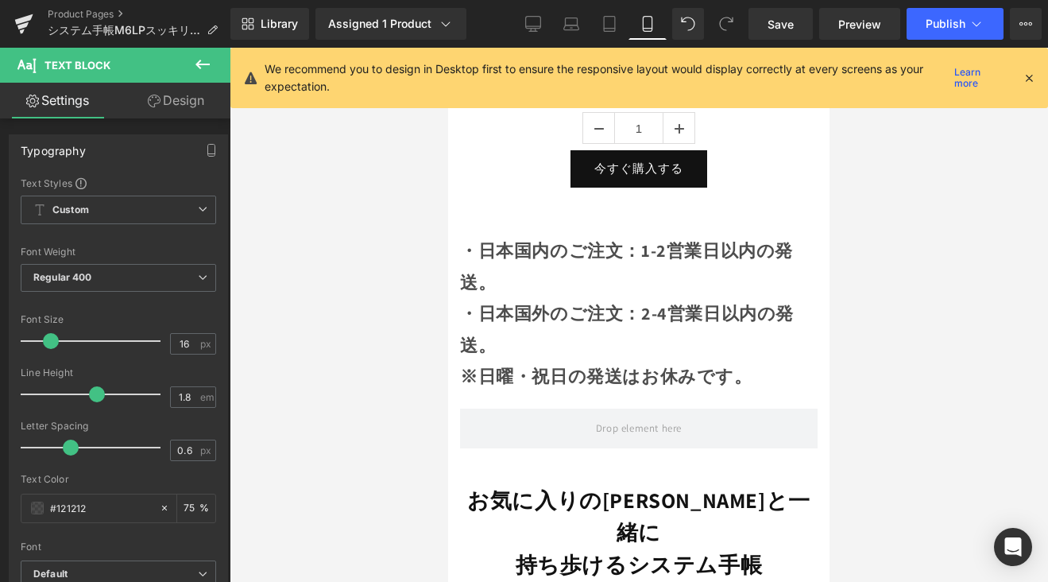
scroll to position [1232, 0]
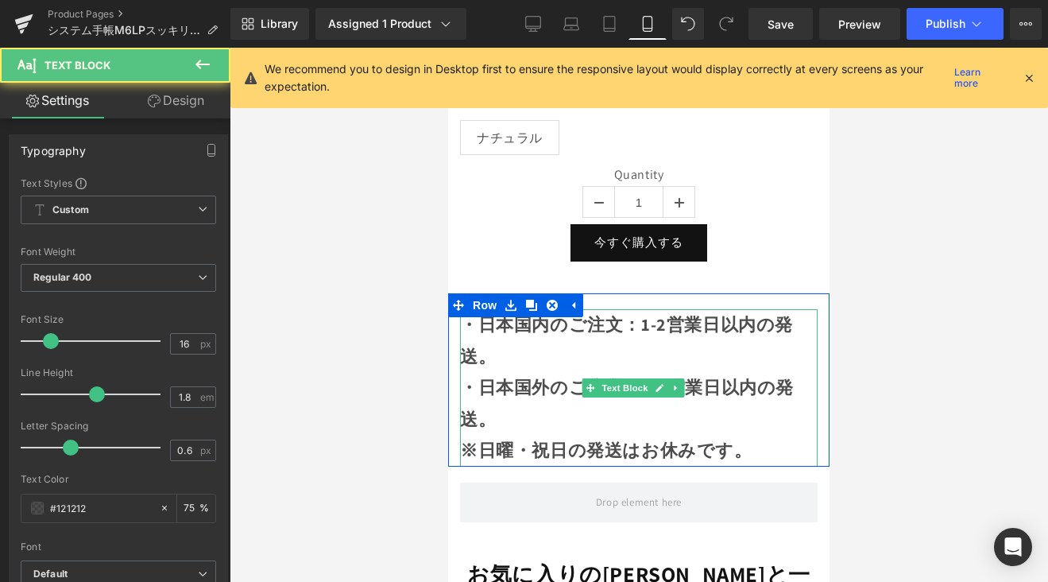
click at [519, 318] on strong "・日本国内のご注文：1-2営業日以内の発送。" at bounding box center [626, 340] width 333 height 54
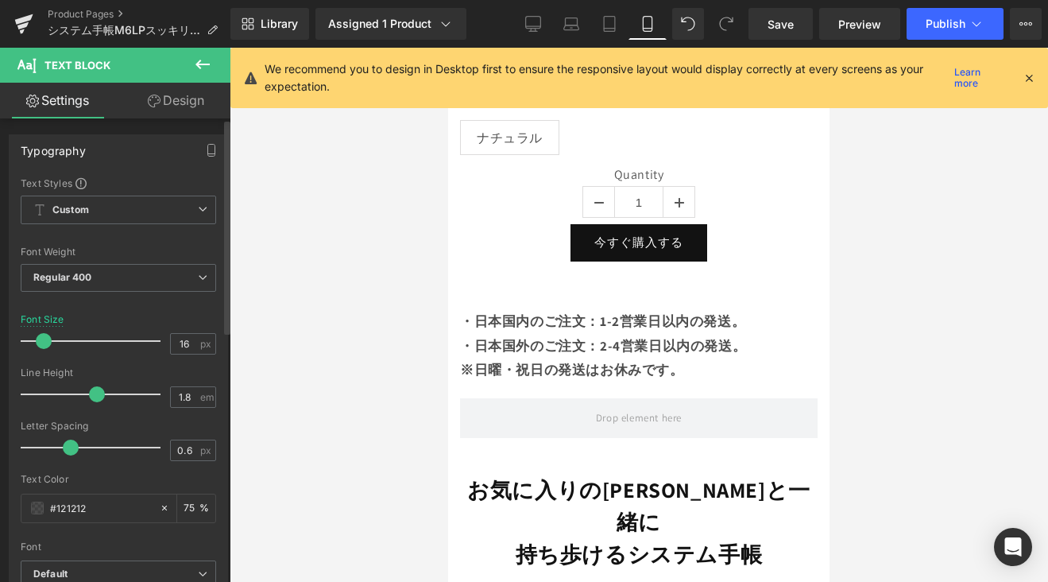
drag, startPoint x: 56, startPoint y: 340, endPoint x: 49, endPoint y: 346, distance: 9.0
click at [49, 346] on div at bounding box center [95, 341] width 132 height 32
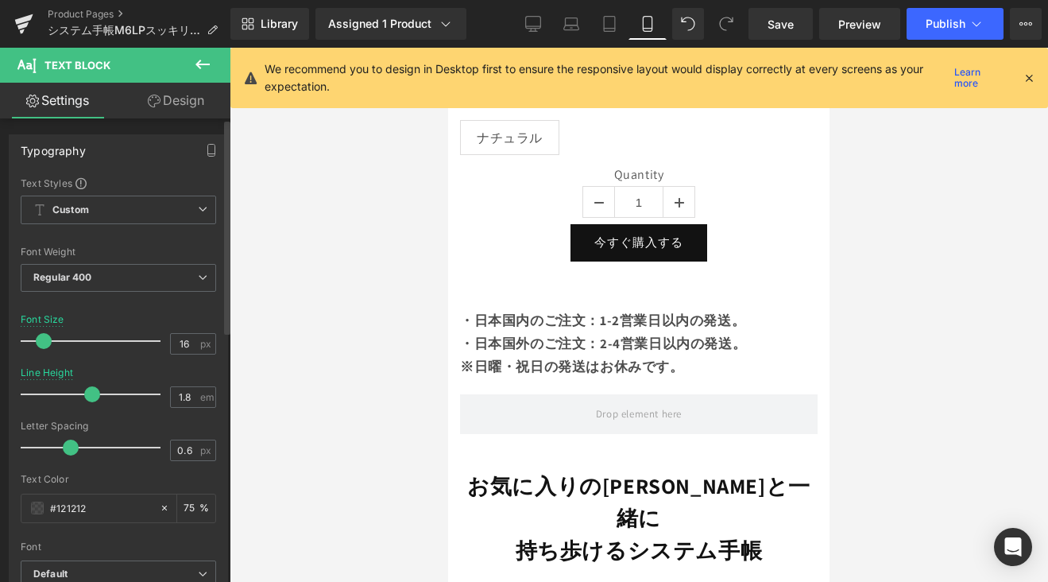
click at [91, 397] on span at bounding box center [92, 394] width 16 height 16
drag, startPoint x: 776, startPoint y: 21, endPoint x: 323, endPoint y: 146, distance: 470.0
click at [776, 21] on span "Save" at bounding box center [781, 24] width 26 height 17
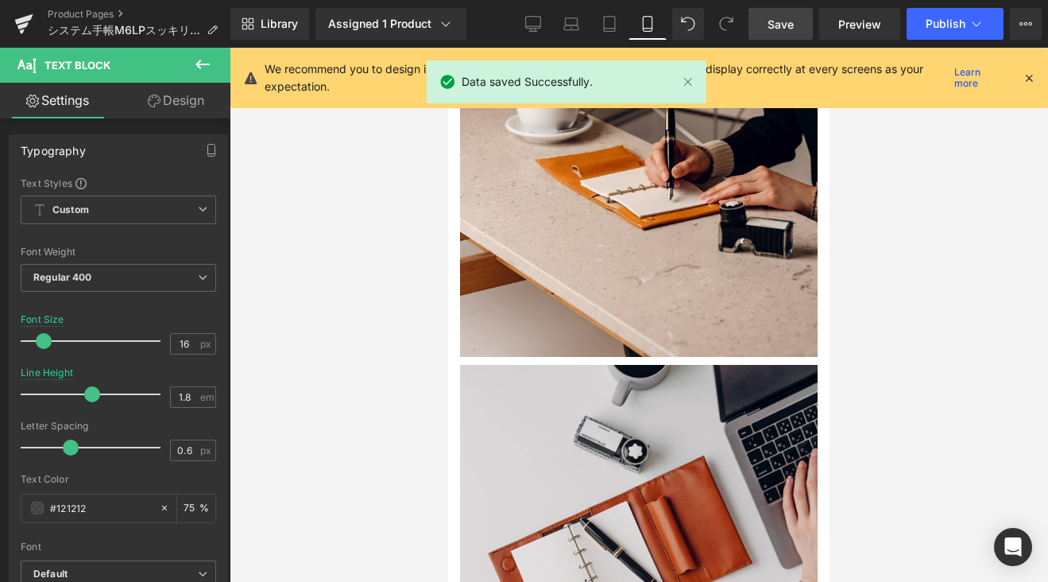
scroll to position [2628, 0]
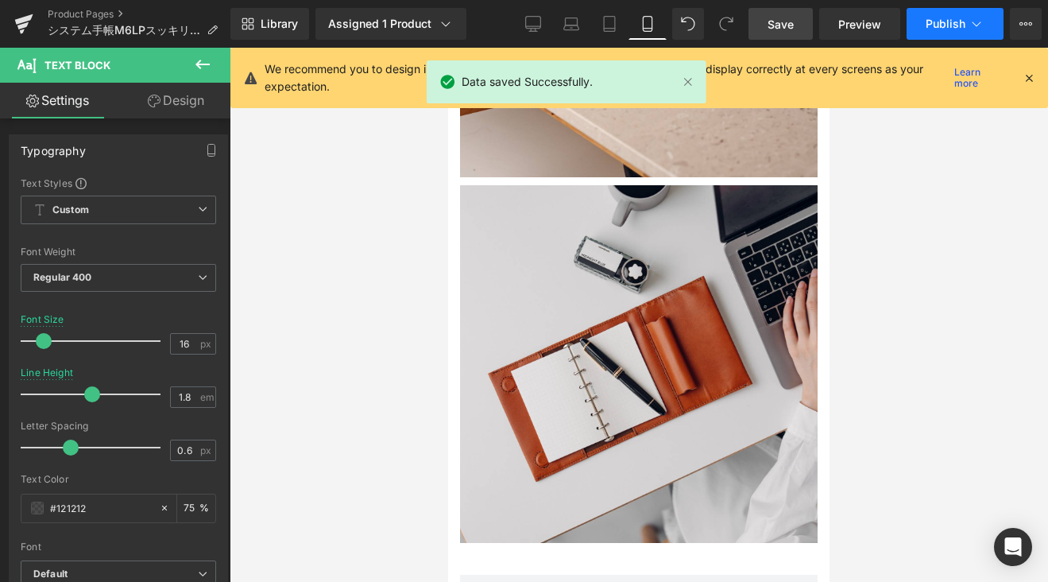
click at [985, 26] on button "Publish" at bounding box center [955, 24] width 97 height 32
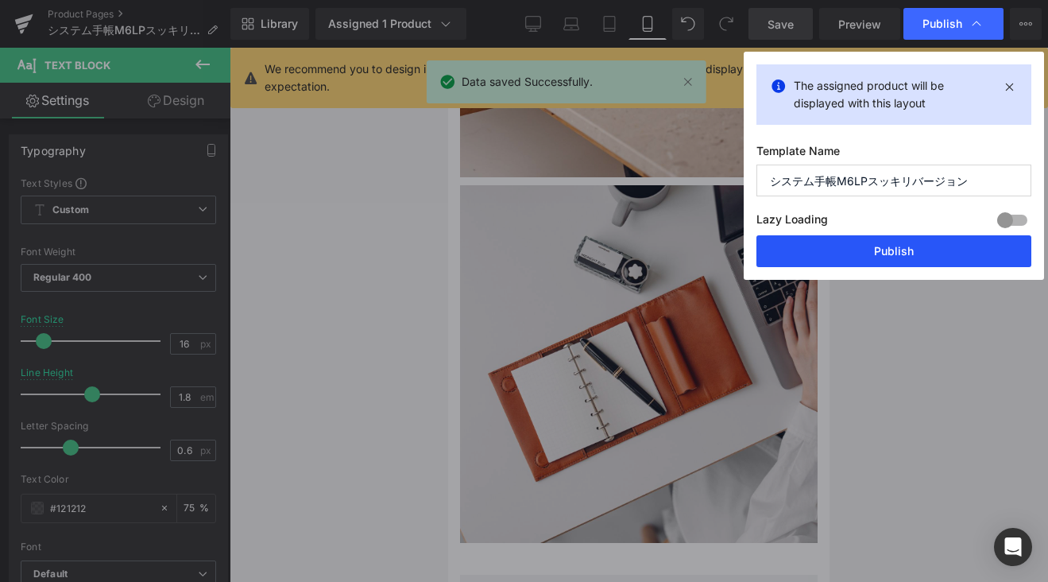
drag, startPoint x: 902, startPoint y: 250, endPoint x: 302, endPoint y: 192, distance: 602.7
click at [902, 250] on button "Publish" at bounding box center [893, 251] width 275 height 32
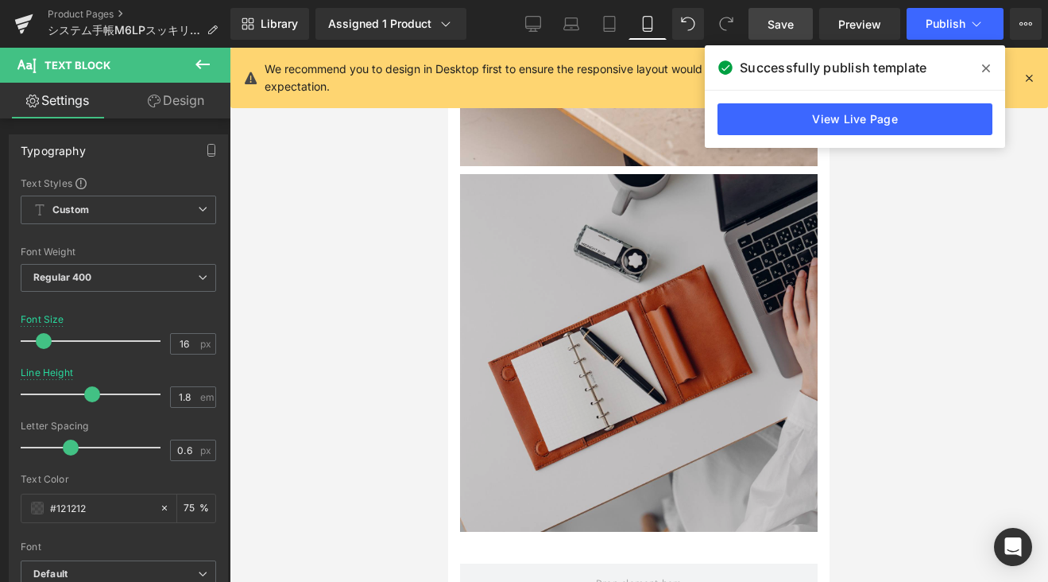
scroll to position [2644, 0]
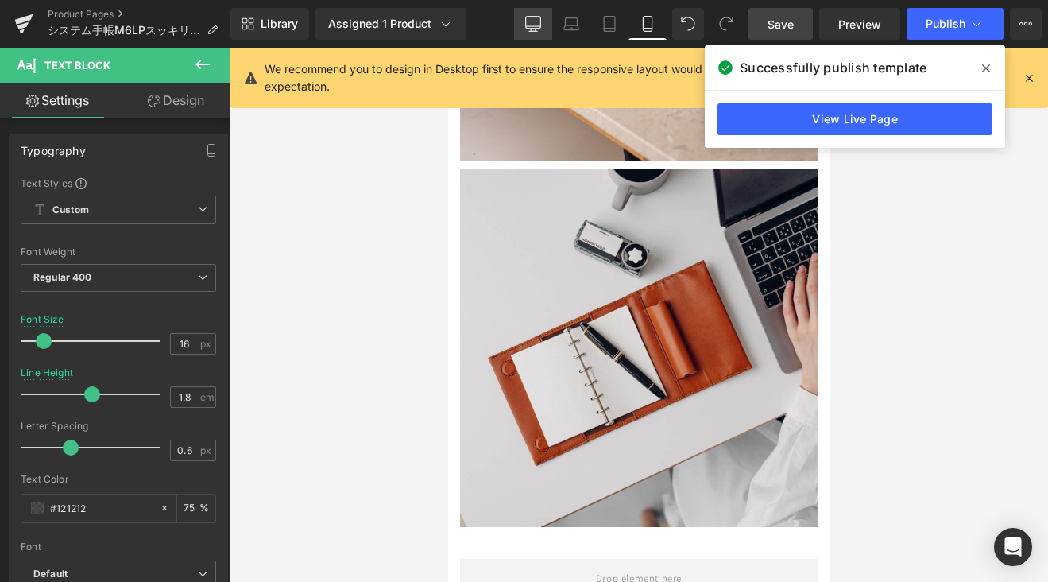
click at [534, 17] on icon at bounding box center [532, 23] width 15 height 12
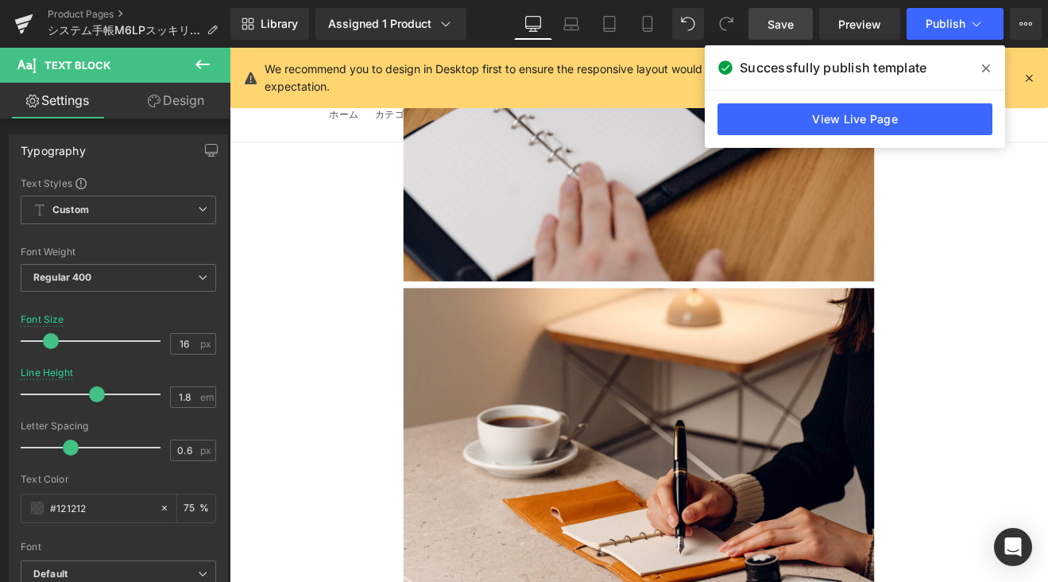
scroll to position [1542, 0]
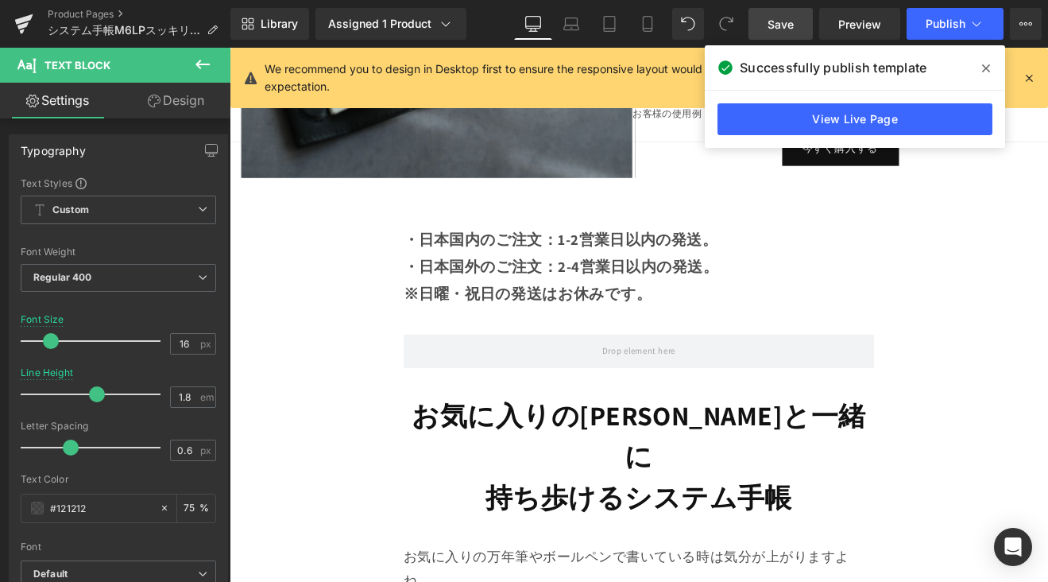
click at [986, 60] on span at bounding box center [985, 68] width 25 height 25
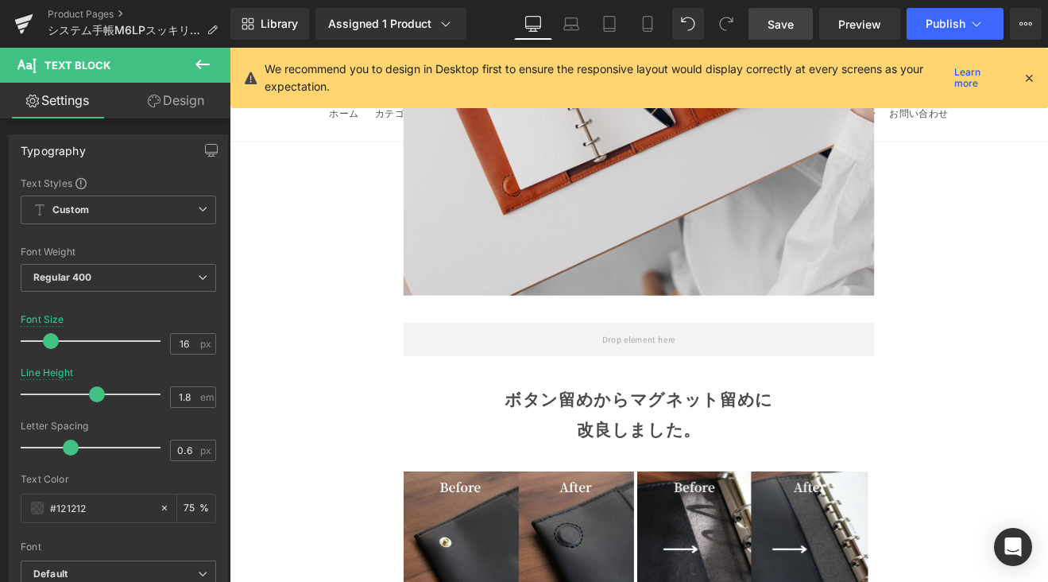
scroll to position [3770, 0]
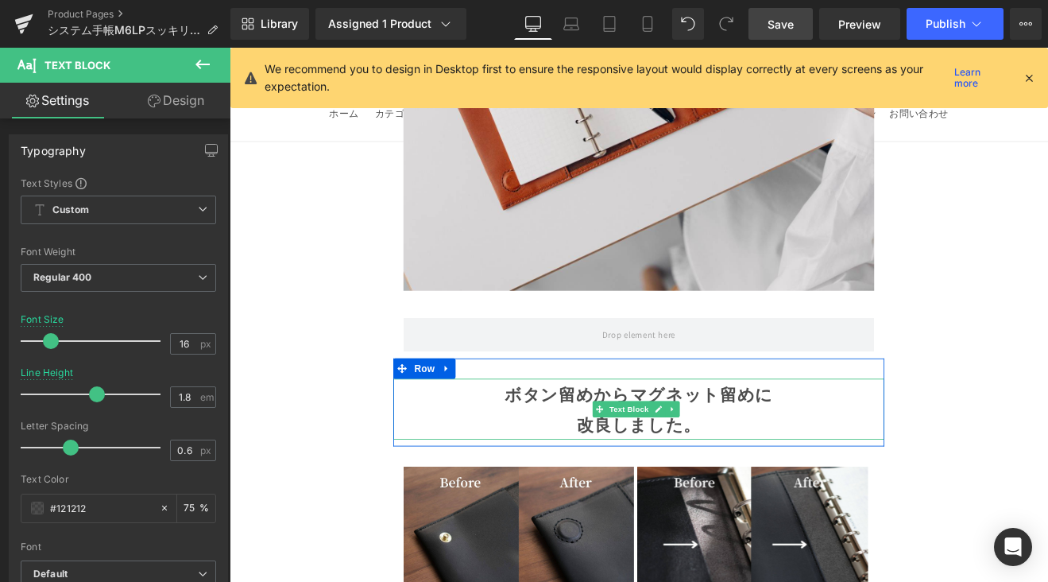
click at [590, 441] on undefined "ボタン留めからマグネット留め に" at bounding box center [709, 454] width 315 height 26
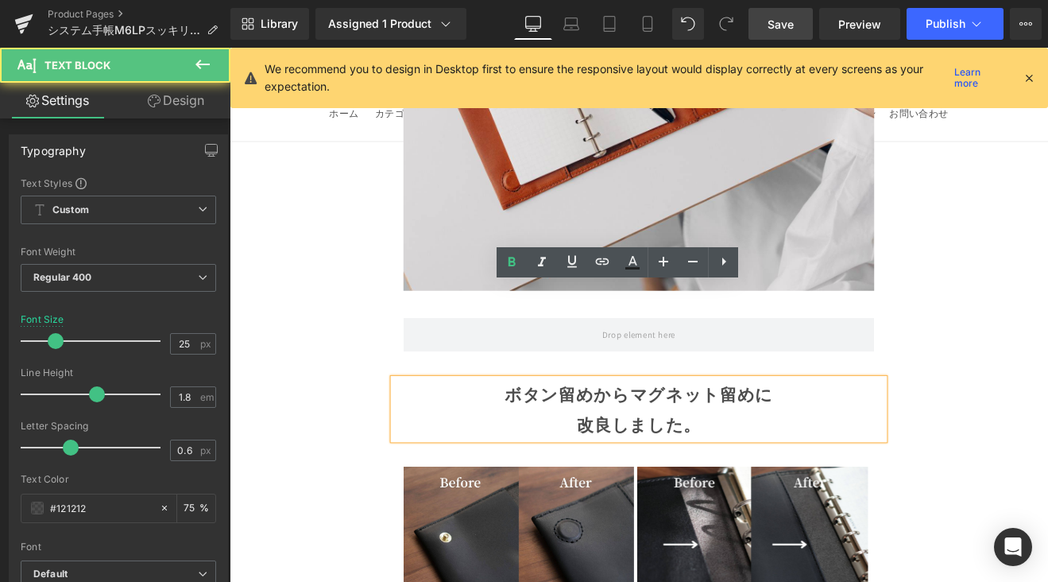
click at [776, 472] on div "改良しました。" at bounding box center [710, 490] width 577 height 36
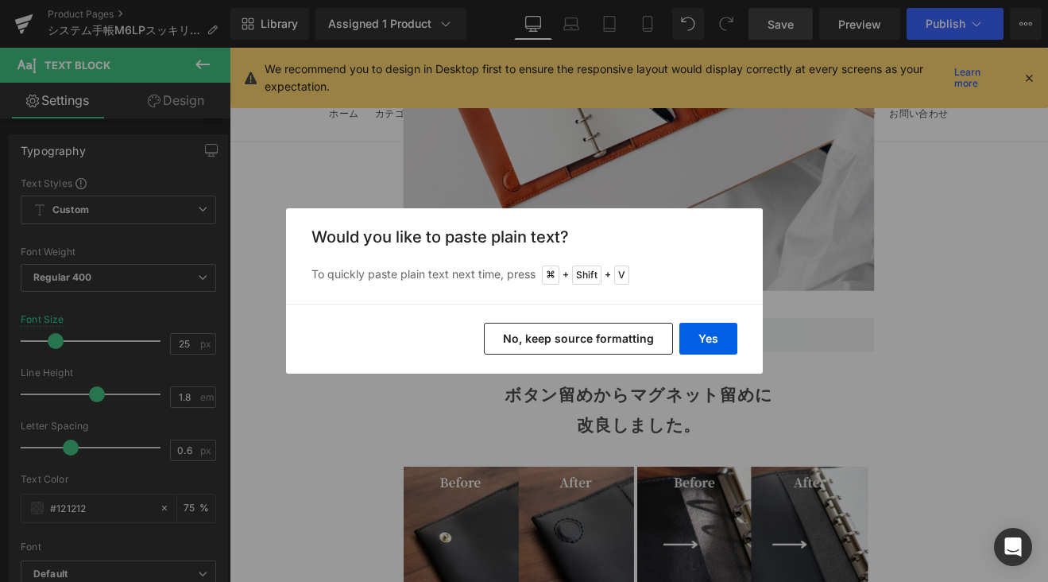
click at [695, 328] on button "Yes" at bounding box center [708, 339] width 58 height 32
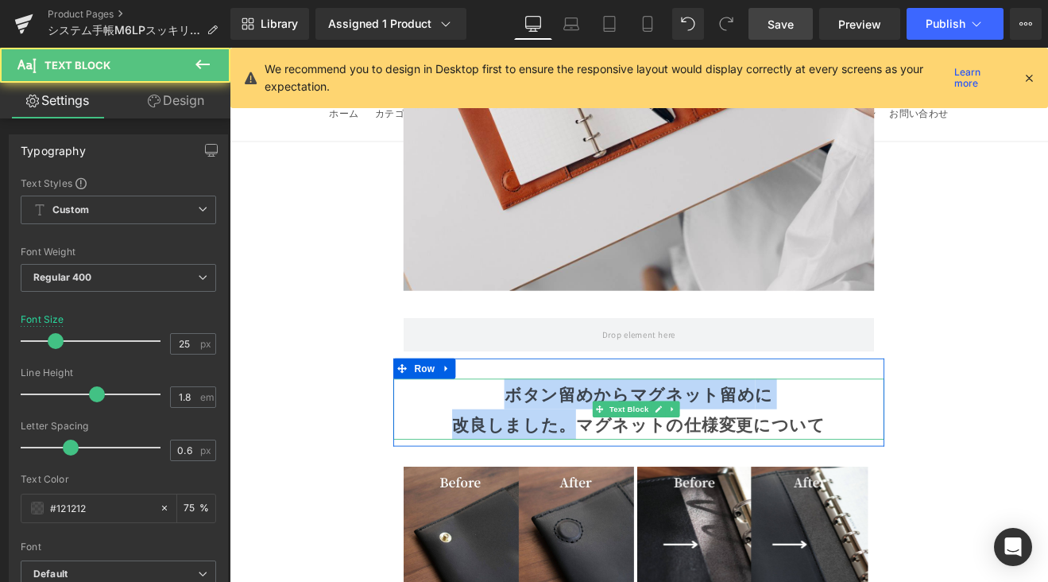
drag, startPoint x: 629, startPoint y: 380, endPoint x: 490, endPoint y: 340, distance: 143.9
click at [490, 436] on div "ボタン留めからマグネット留め に 改良しました。マグネットの仕様変更について" at bounding box center [710, 472] width 577 height 72
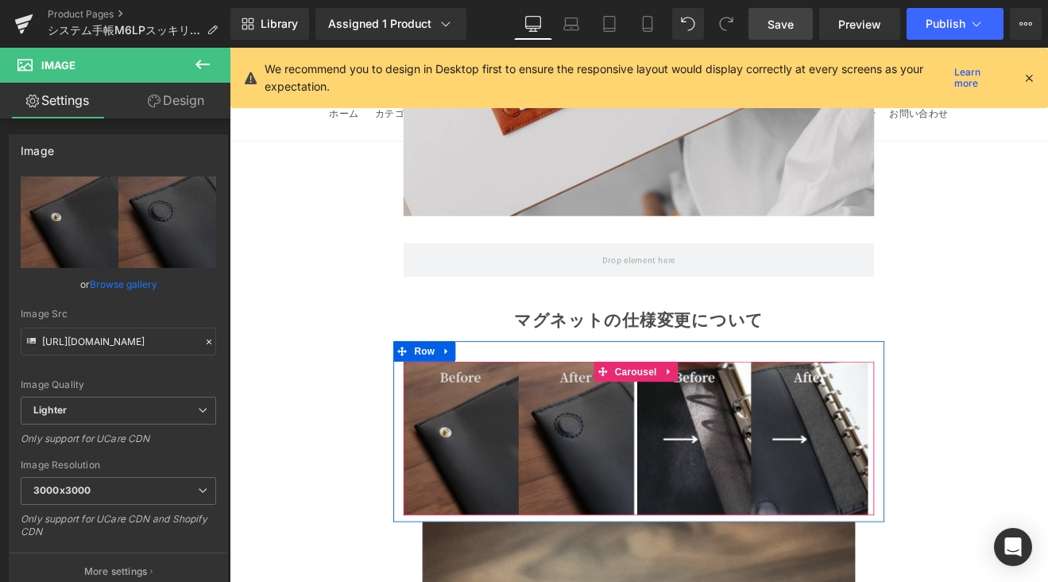
scroll to position [3862, 0]
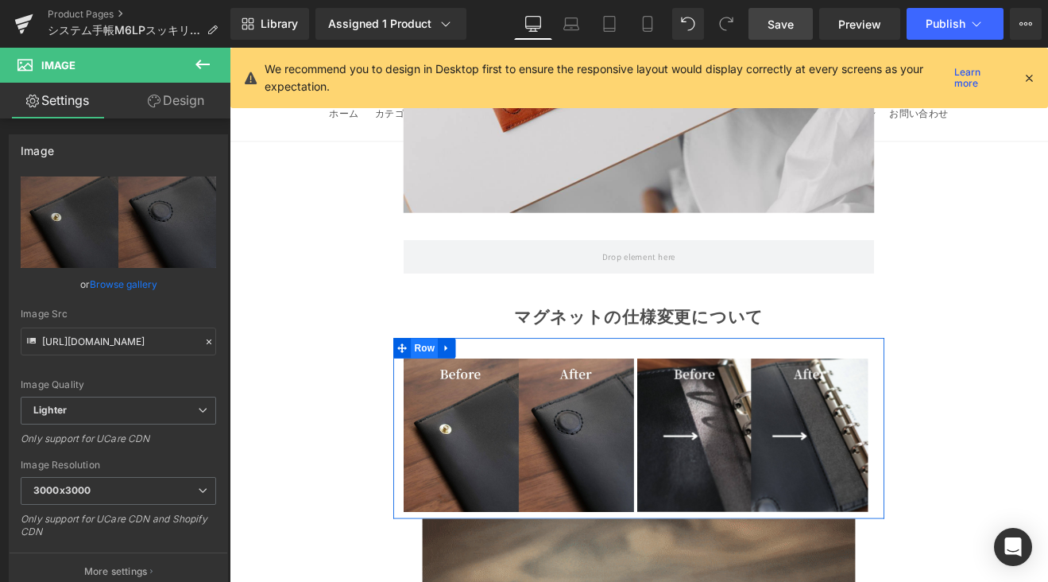
click at [455, 389] on span "Row" at bounding box center [459, 401] width 32 height 24
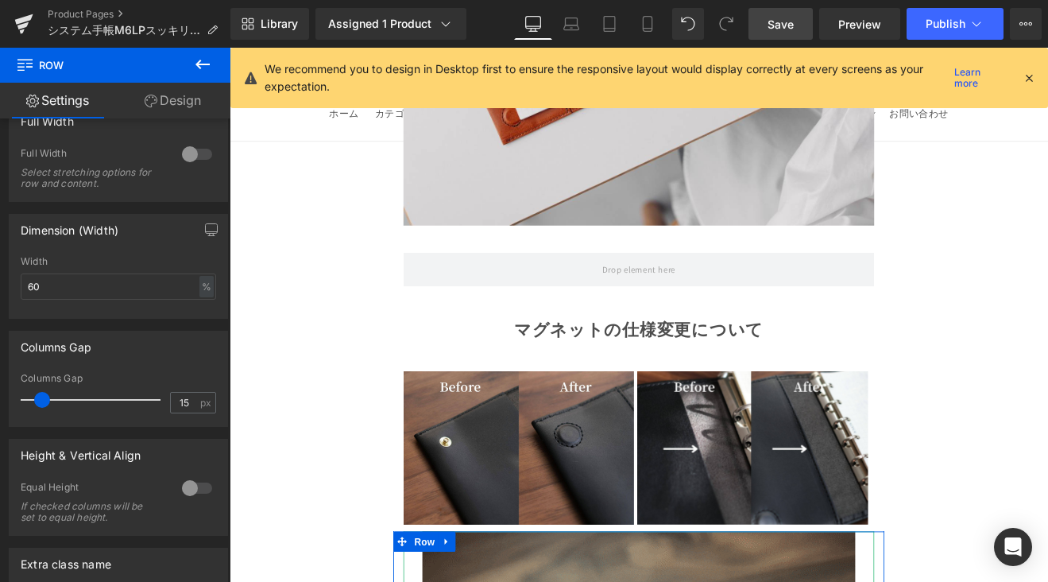
scroll to position [3844, 0]
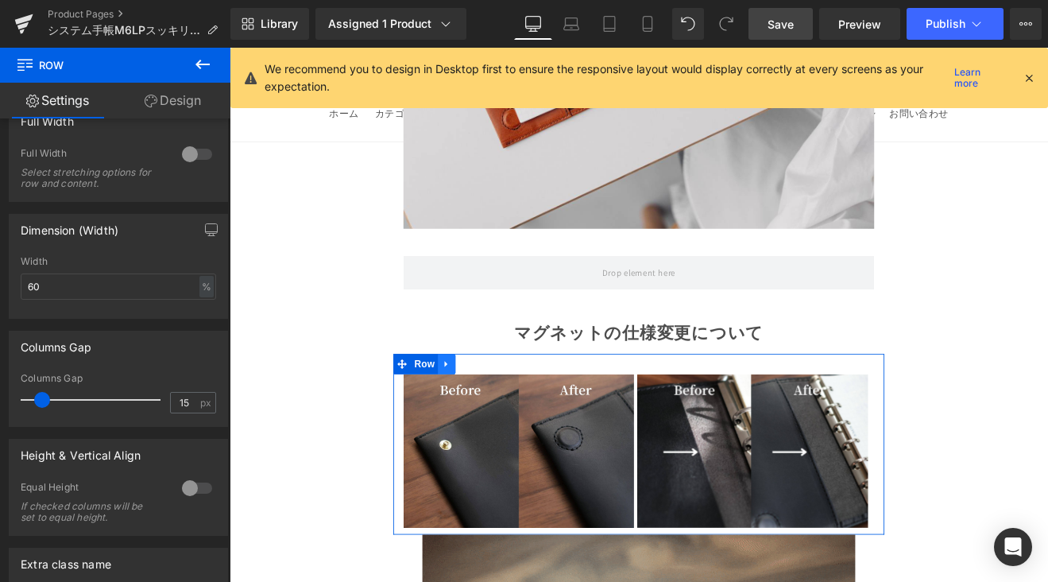
click at [482, 416] on icon at bounding box center [483, 419] width 3 height 7
click at [500, 413] on icon at bounding box center [505, 418] width 11 height 11
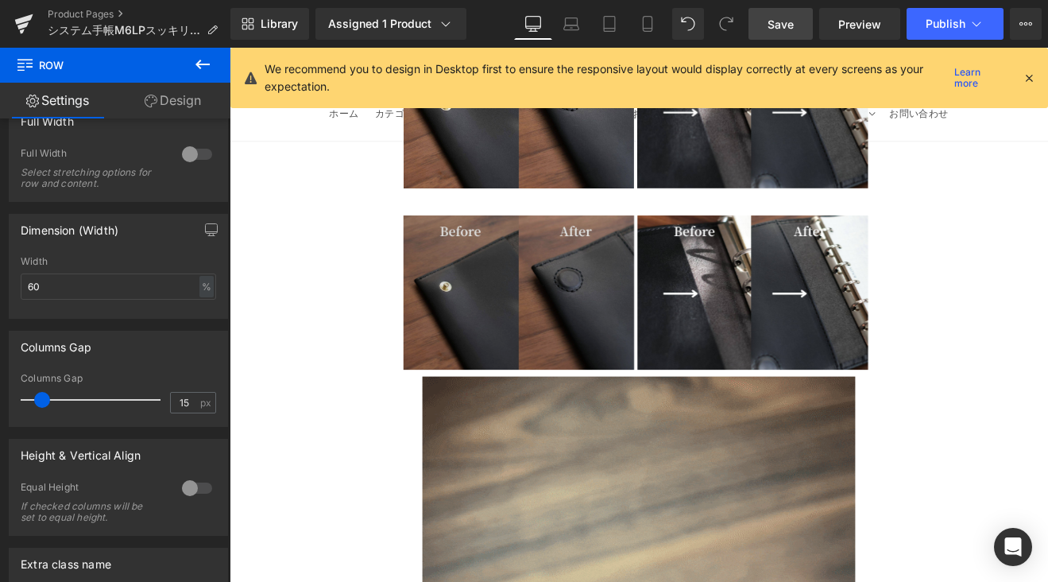
scroll to position [3903, 0]
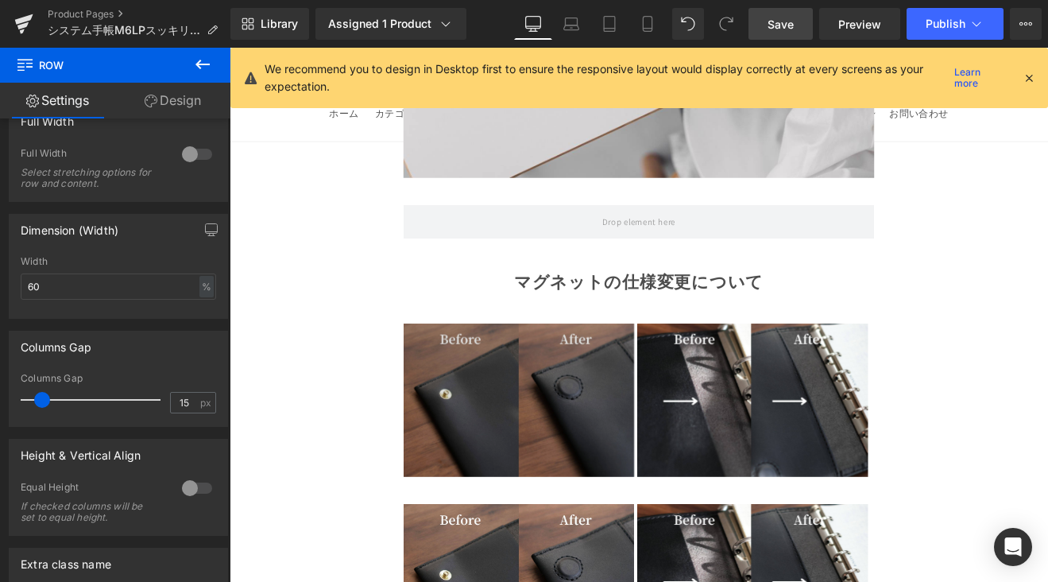
click at [589, 371] on img at bounding box center [569, 461] width 271 height 180
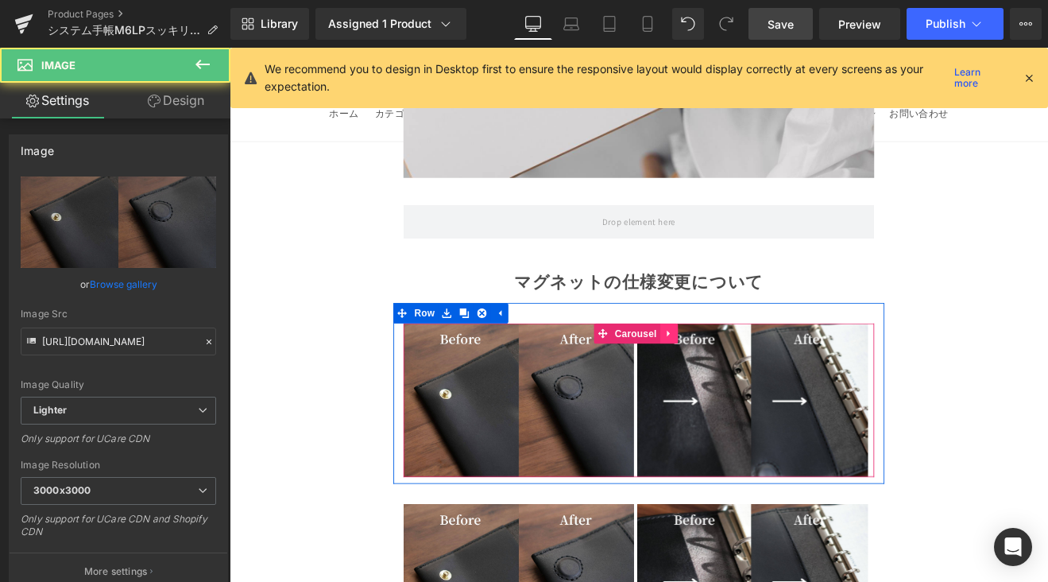
click at [745, 377] on icon at bounding box center [746, 383] width 11 height 12
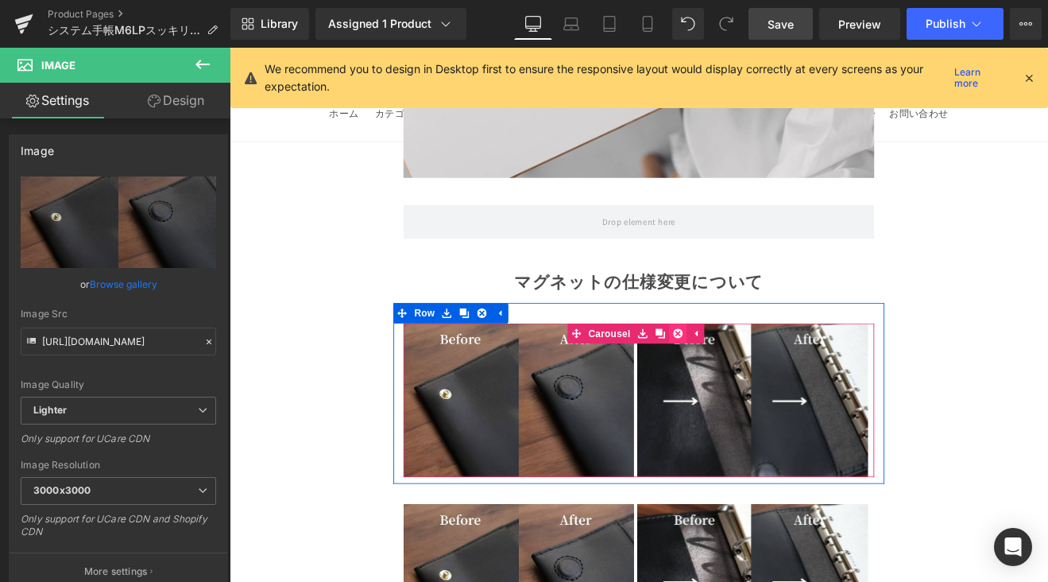
click at [751, 377] on icon at bounding box center [756, 382] width 11 height 11
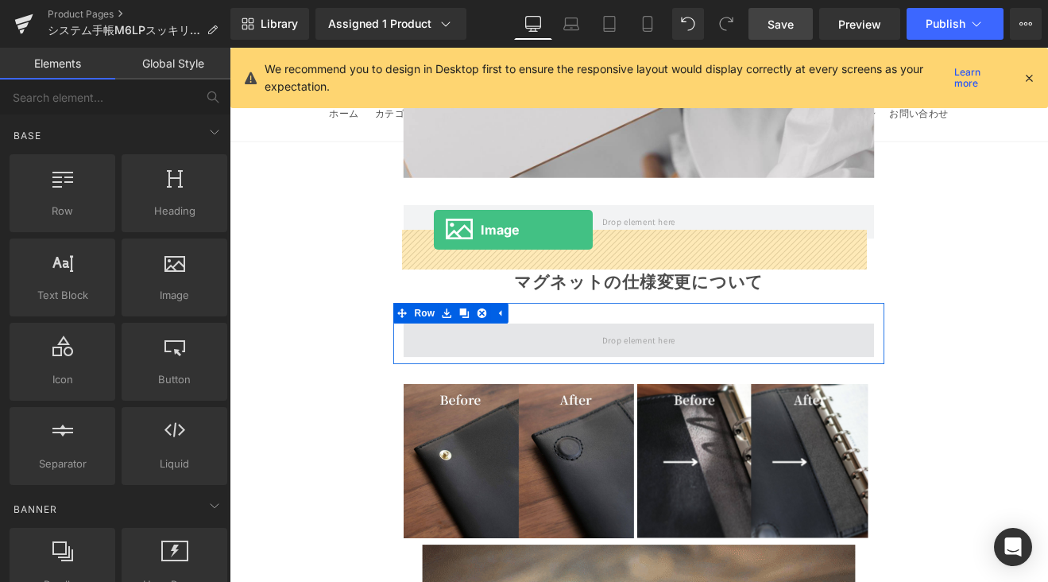
drag, startPoint x: 405, startPoint y: 307, endPoint x: 470, endPoint y: 261, distance: 78.7
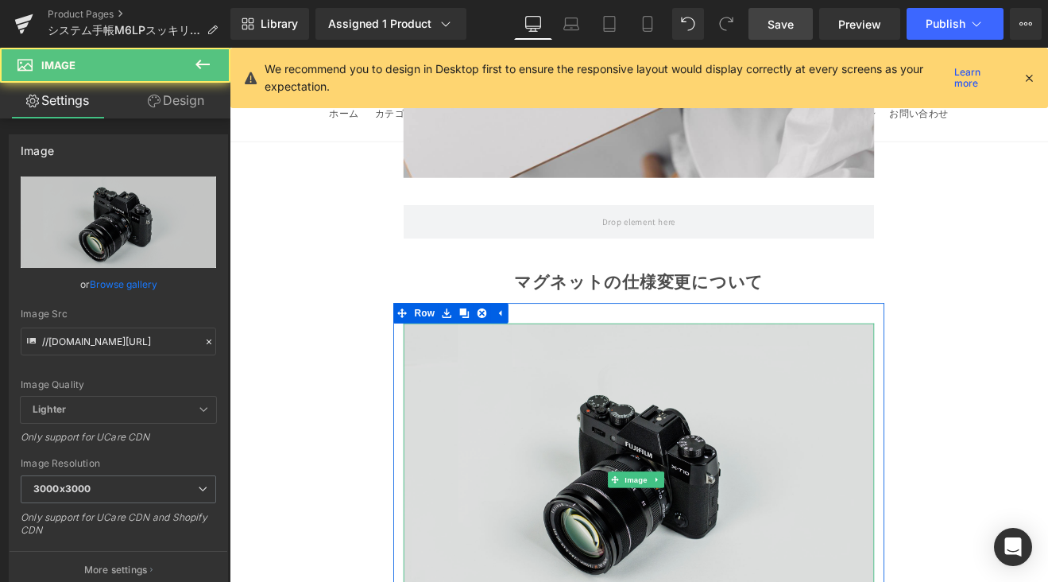
click at [526, 371] on img at bounding box center [710, 554] width 553 height 366
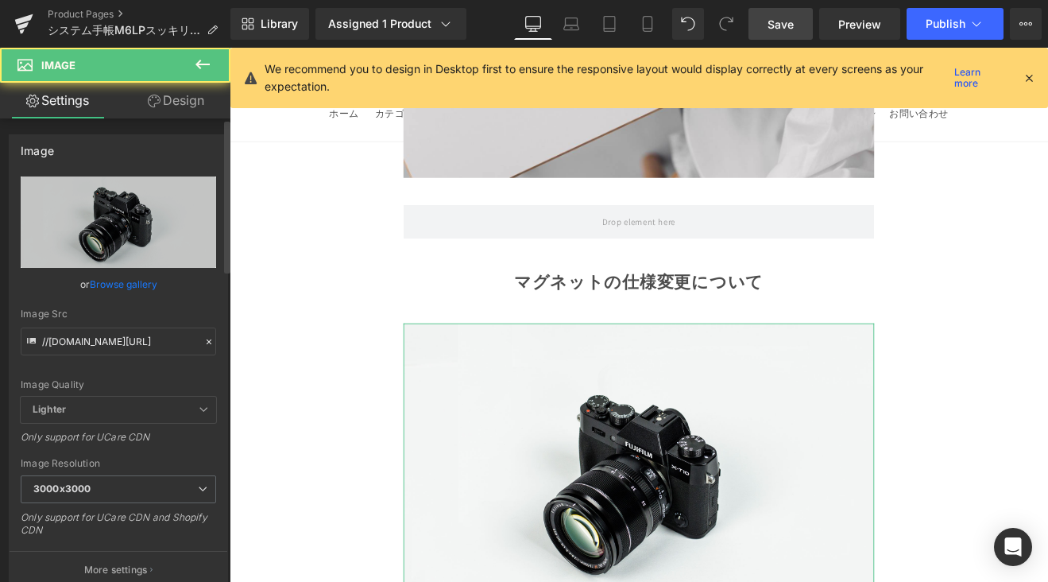
click at [133, 288] on link "Browse gallery" at bounding box center [124, 284] width 68 height 28
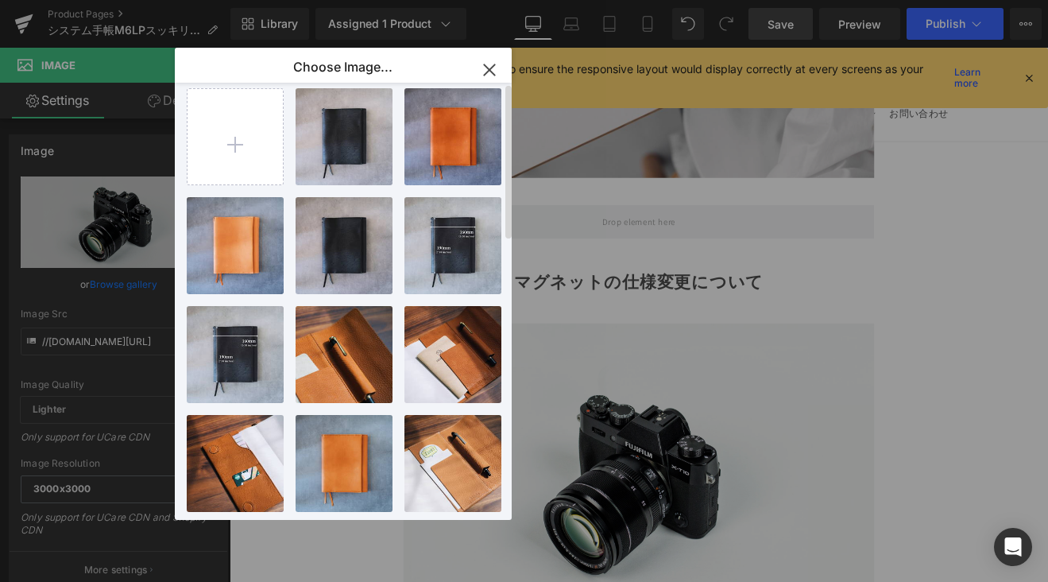
scroll to position [0, 0]
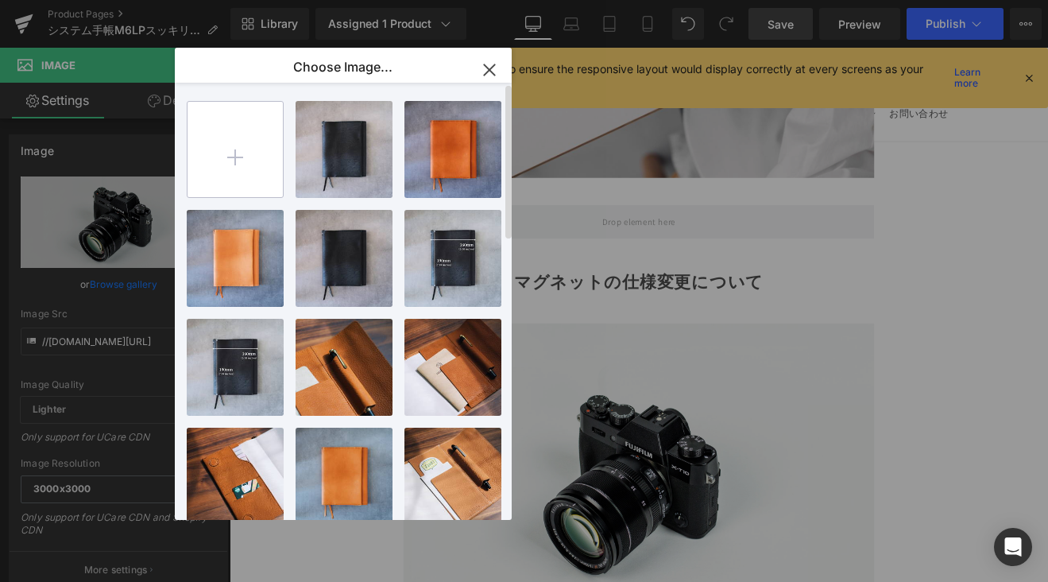
click at [264, 168] on input "file" at bounding box center [235, 149] width 95 height 95
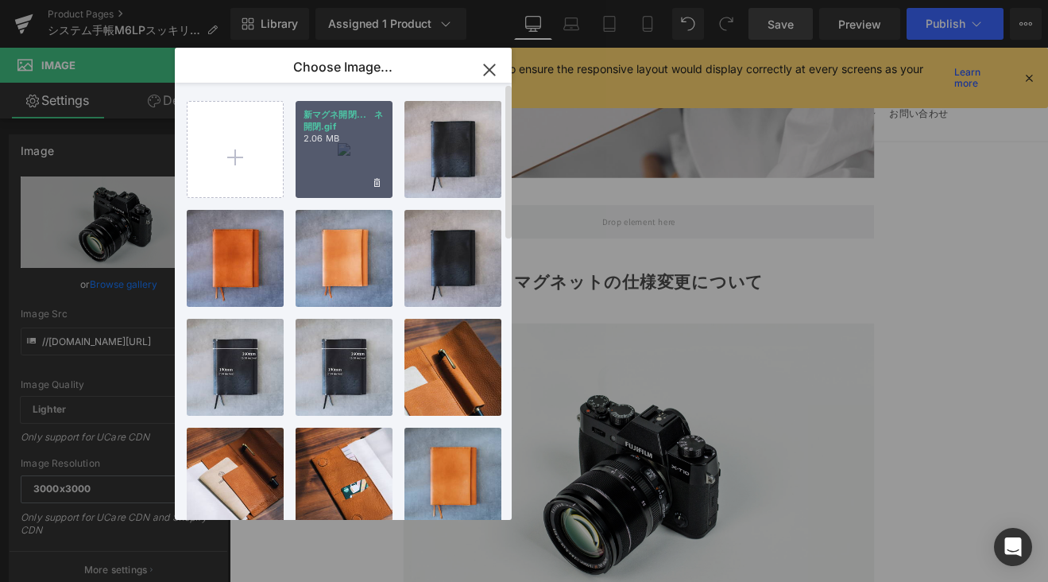
click at [323, 141] on p "2.06 MB" at bounding box center [344, 139] width 81 height 12
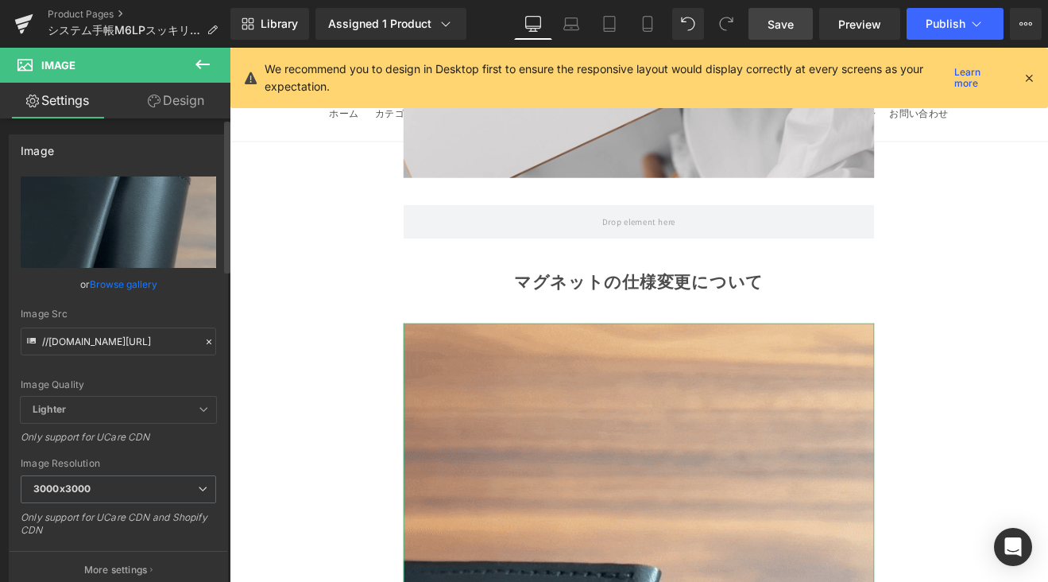
click at [145, 281] on link "Browse gallery" at bounding box center [124, 284] width 68 height 28
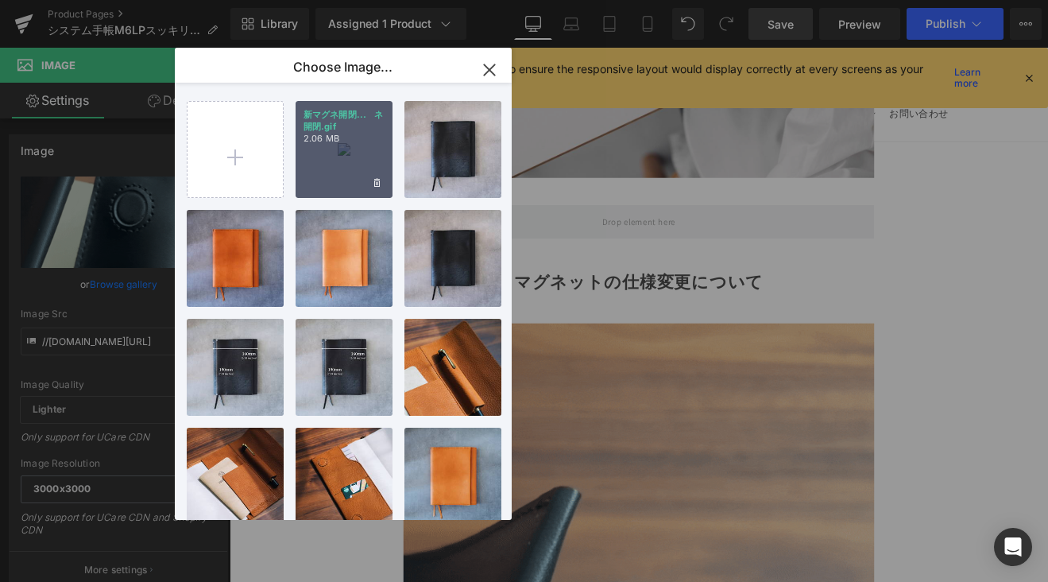
click at [364, 161] on div "新マグネ開閉...゙ネ開閉.gif 2.06 MB" at bounding box center [344, 149] width 97 height 97
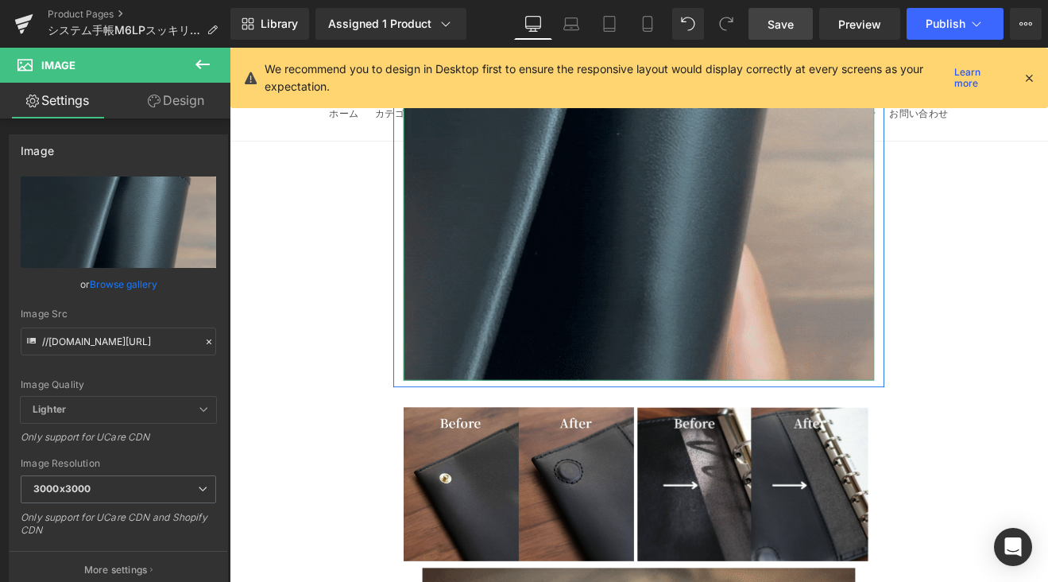
scroll to position [4970, 0]
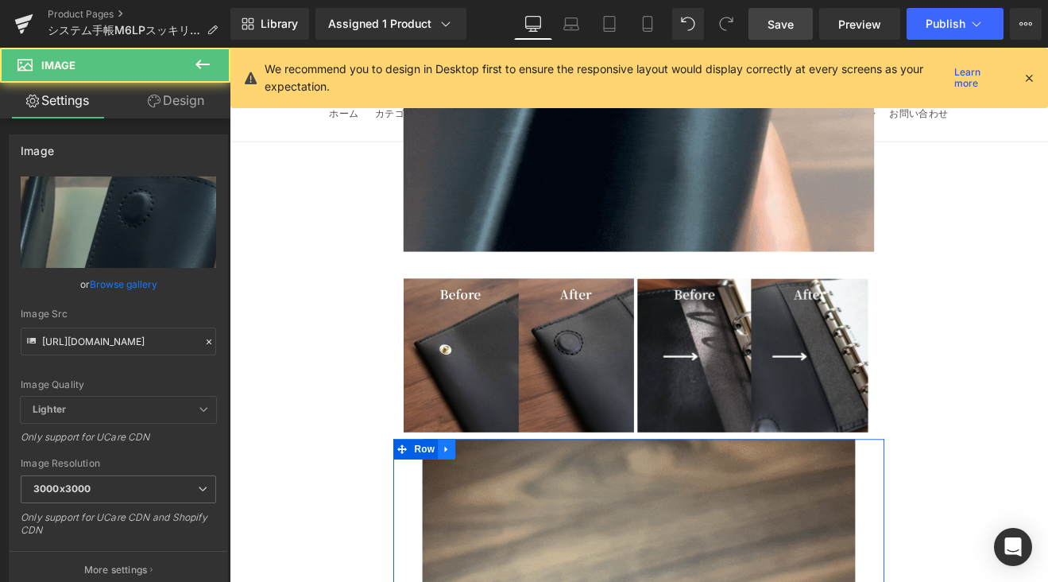
click at [482, 517] on icon at bounding box center [483, 520] width 3 height 7
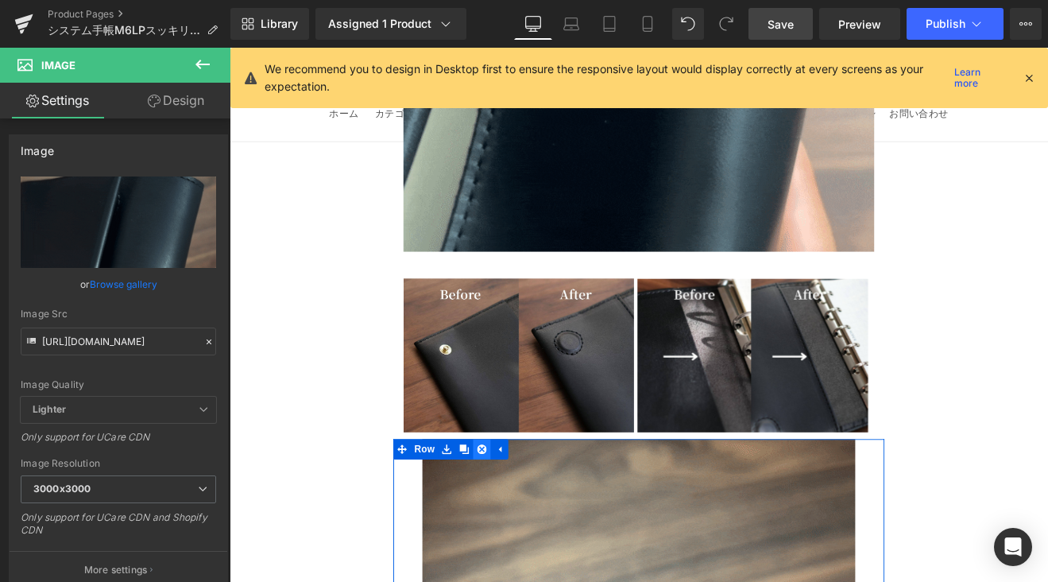
click at [526, 514] on icon at bounding box center [525, 519] width 11 height 11
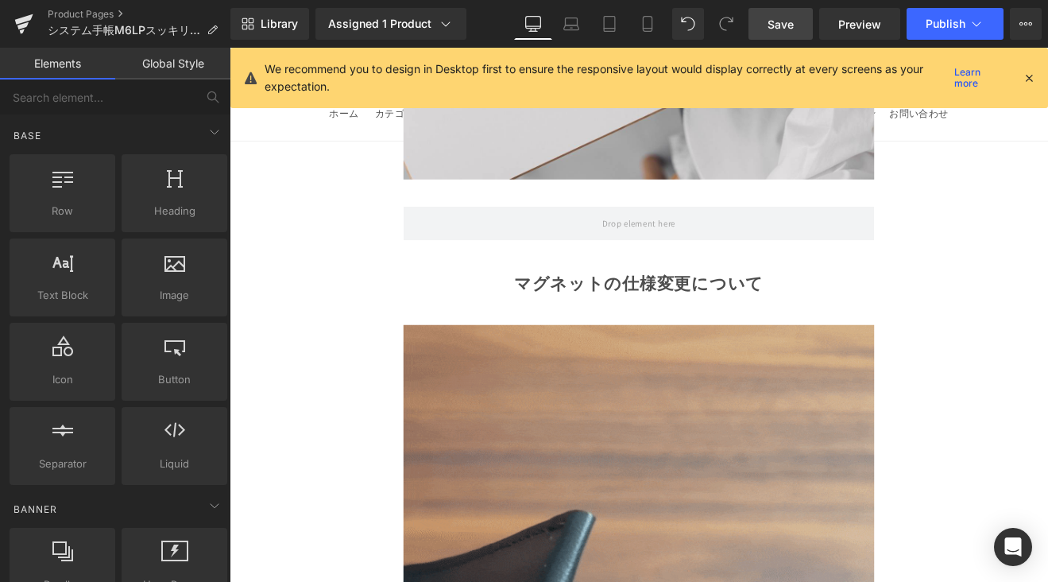
scroll to position [3868, 0]
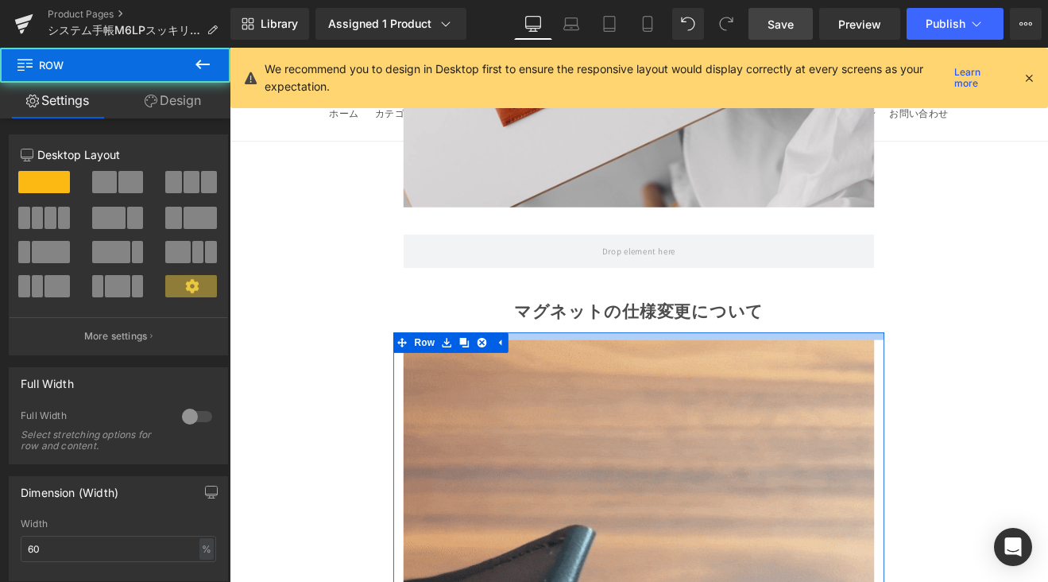
drag, startPoint x: 685, startPoint y: 277, endPoint x: 691, endPoint y: 261, distance: 16.1
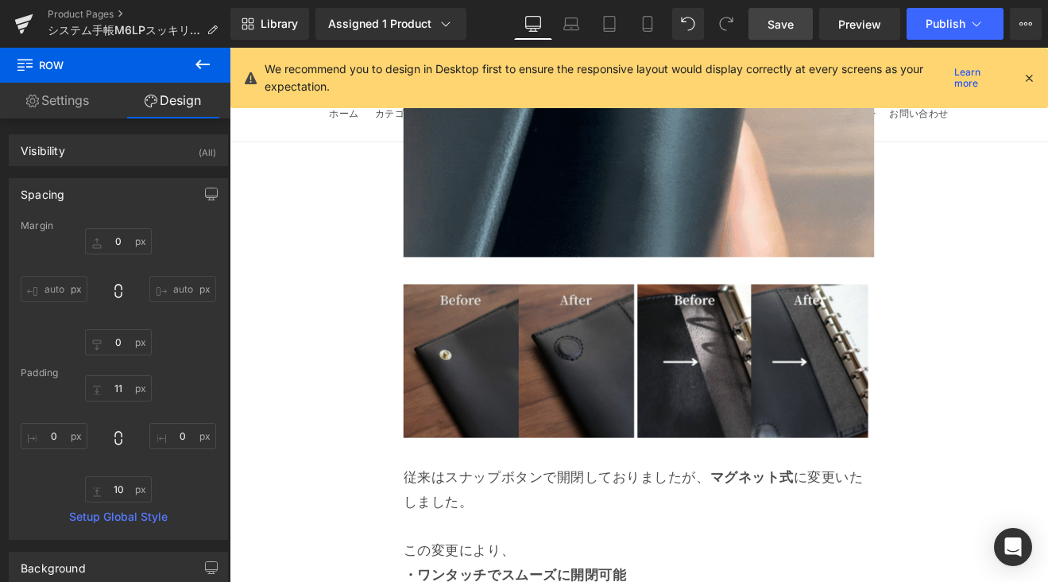
scroll to position [4934, 0]
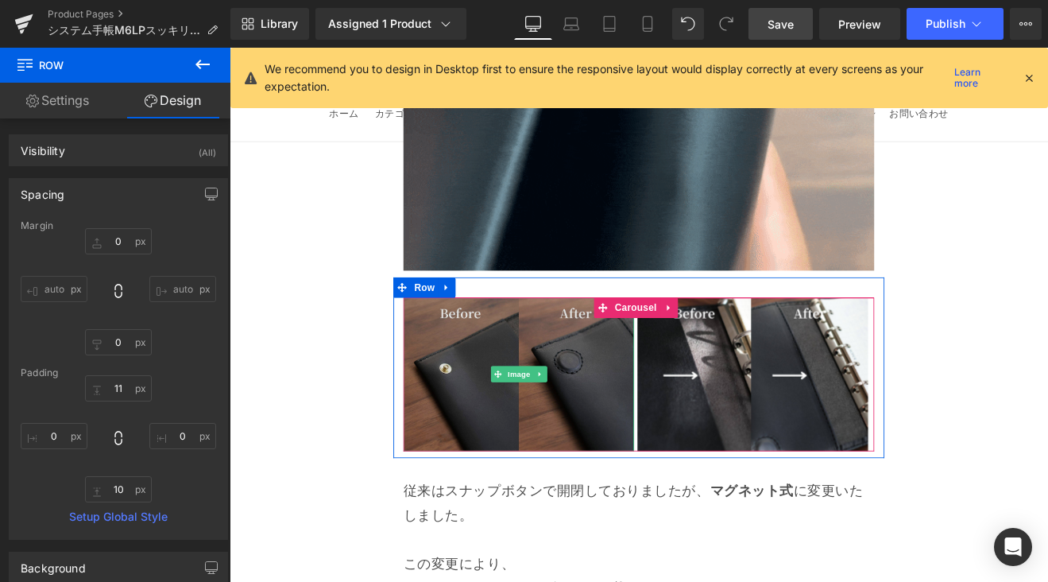
click at [620, 341] on img at bounding box center [569, 431] width 271 height 180
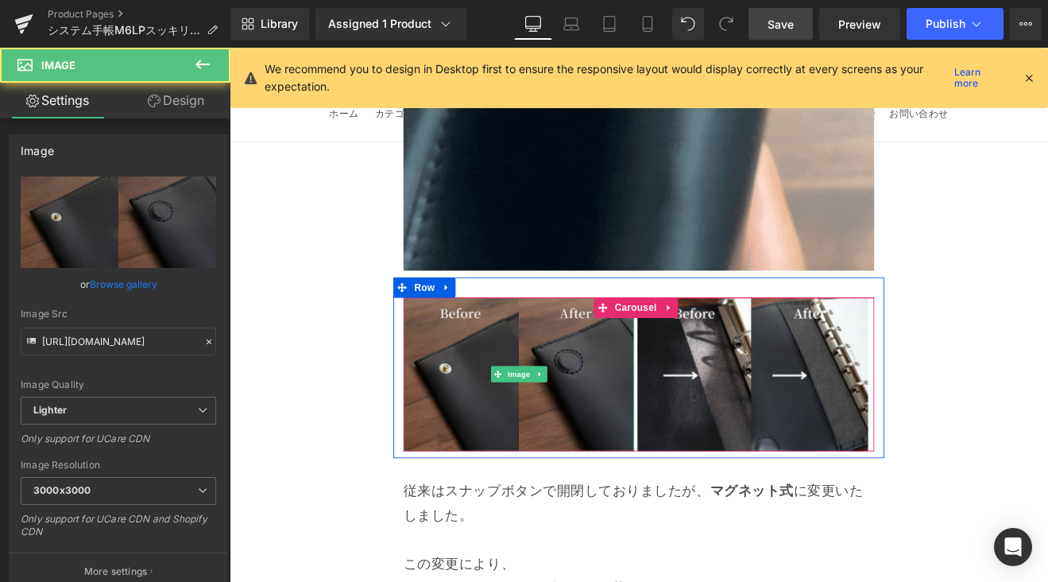
click at [621, 341] on img at bounding box center [569, 431] width 271 height 180
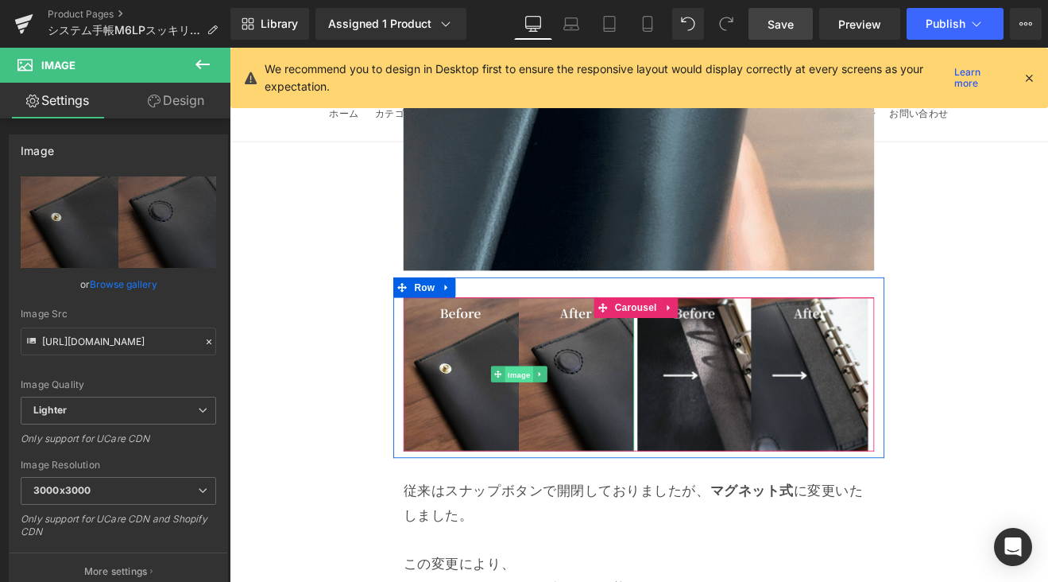
click at [567, 422] on span "Image" at bounding box center [569, 431] width 33 height 19
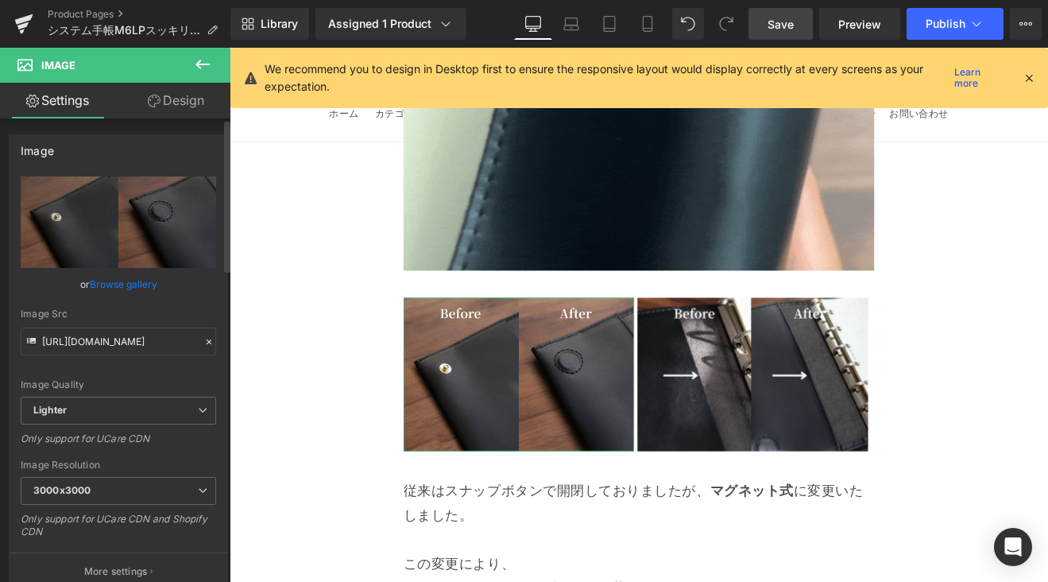
click at [130, 278] on link "Browse gallery" at bounding box center [124, 284] width 68 height 28
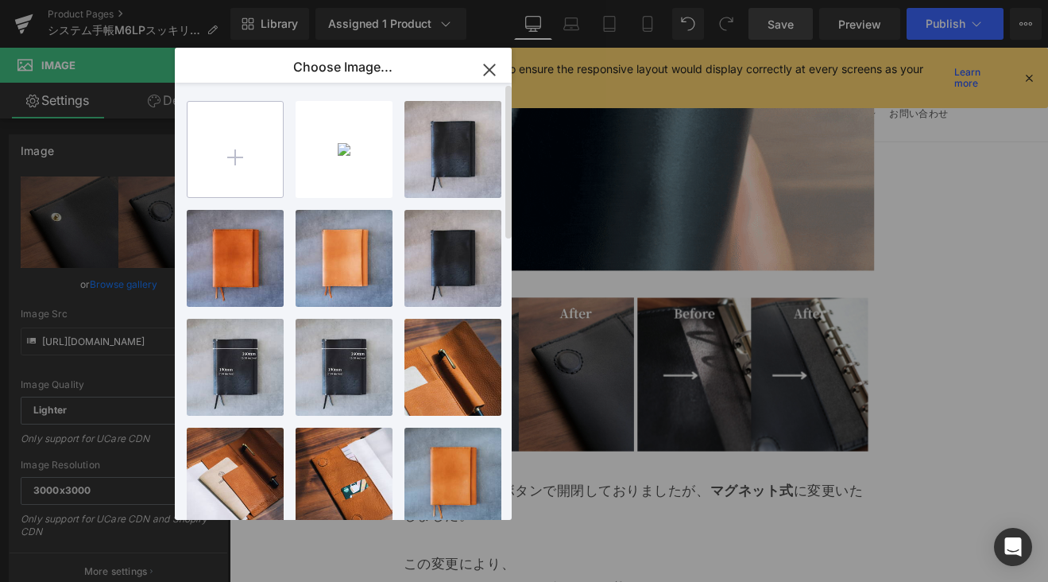
click at [232, 153] on input "file" at bounding box center [235, 149] width 95 height 95
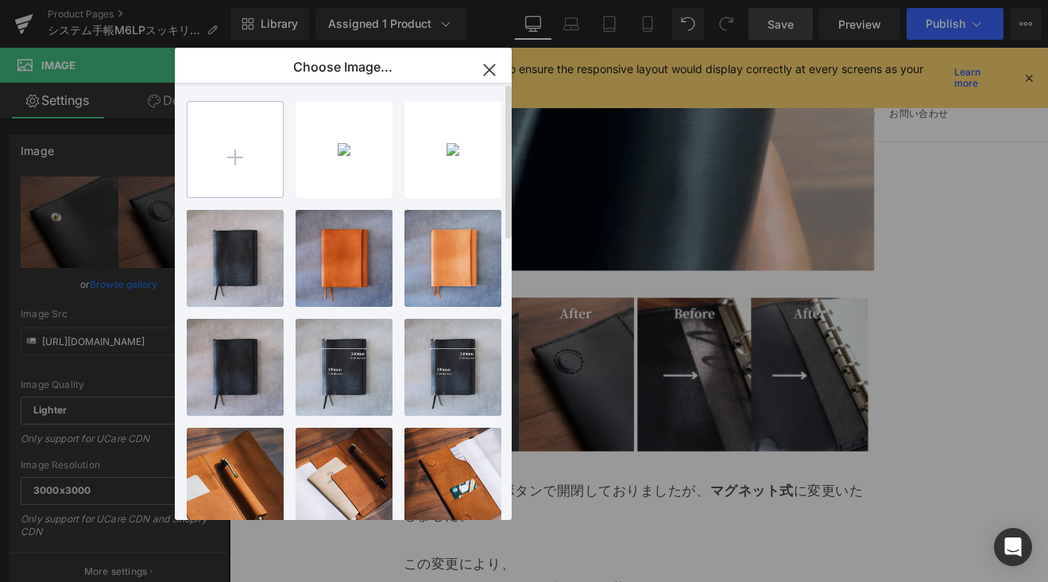
click at [234, 157] on input "file" at bounding box center [235, 149] width 95 height 95
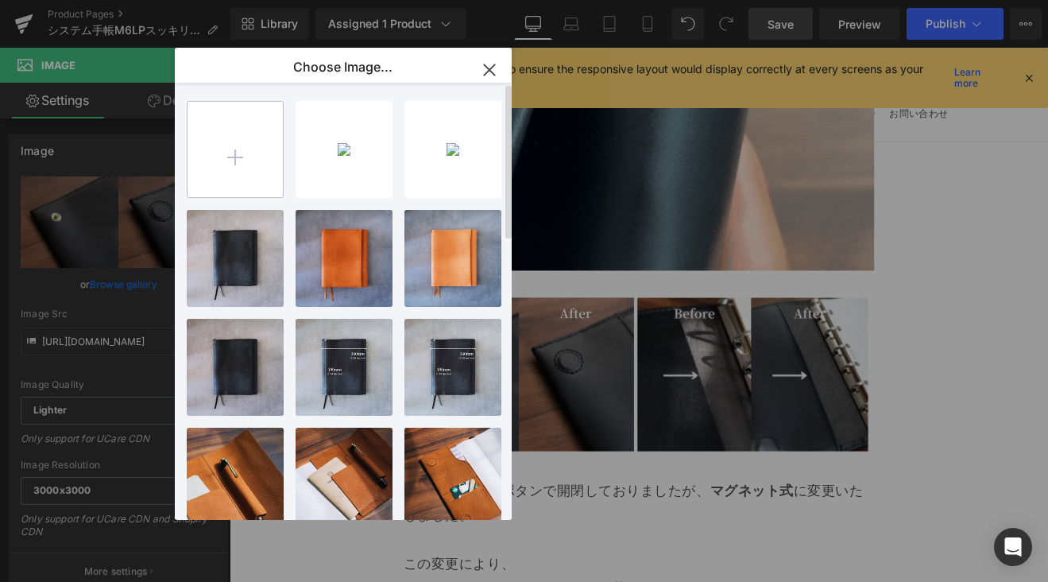
type input "C:\fakepath\新マグネ[DATE].JPG"
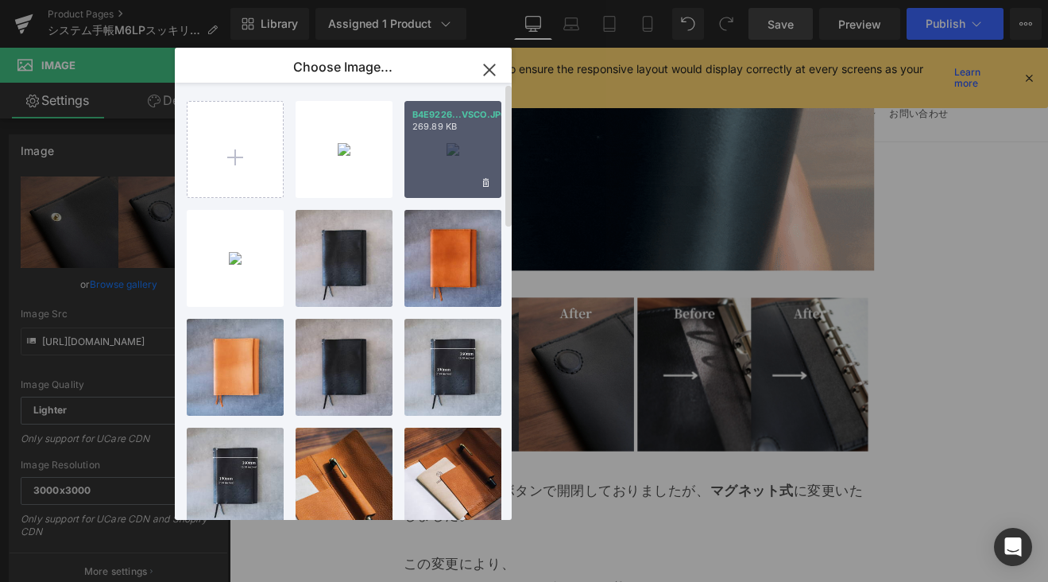
click at [446, 141] on div "B4E9226...VSCO.JPG 269.89 KB" at bounding box center [452, 149] width 97 height 97
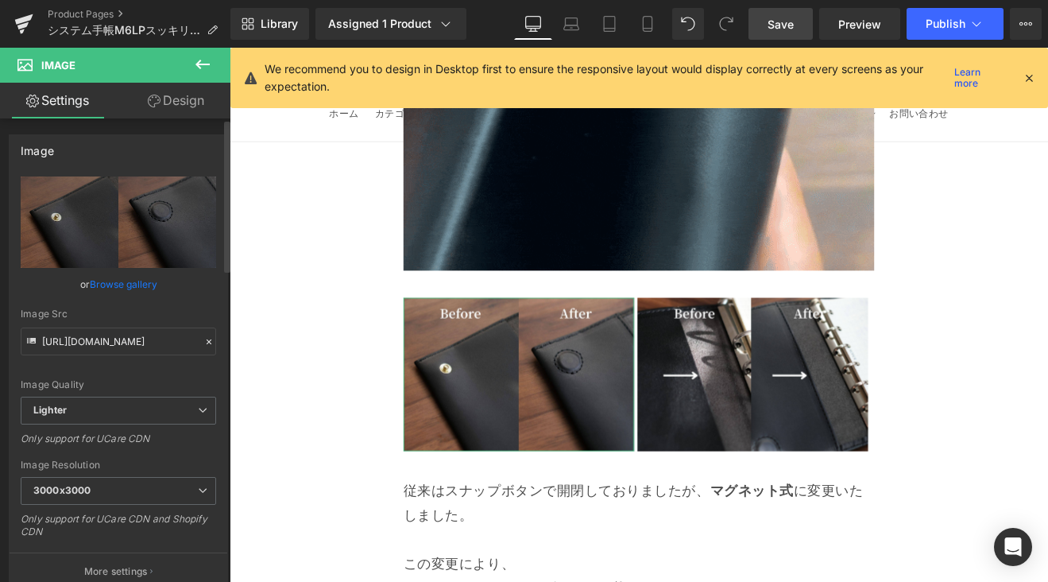
click at [142, 284] on link "Browse gallery" at bounding box center [124, 284] width 68 height 28
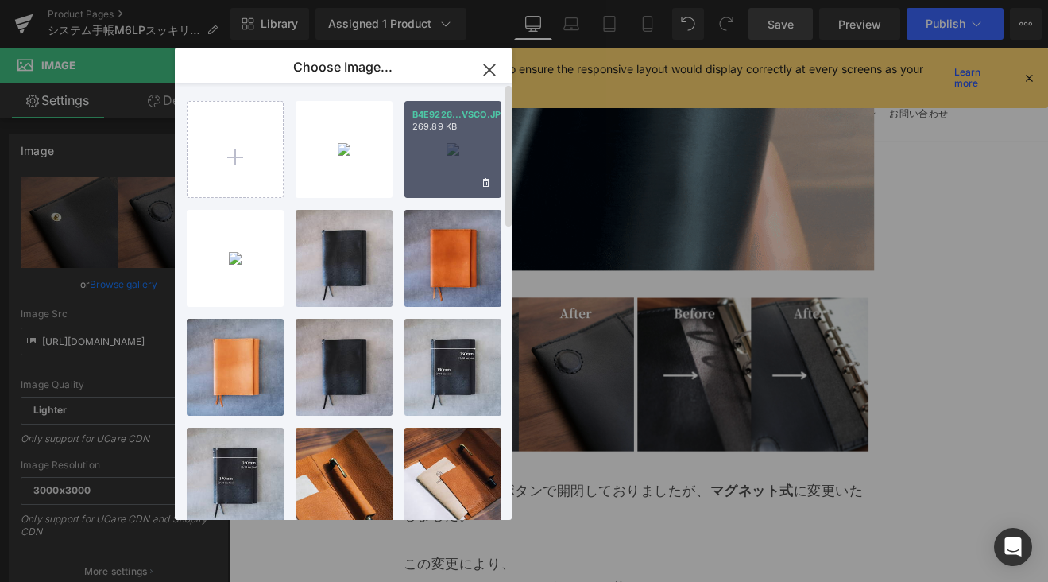
click at [463, 130] on p "269.89 KB" at bounding box center [452, 127] width 81 height 12
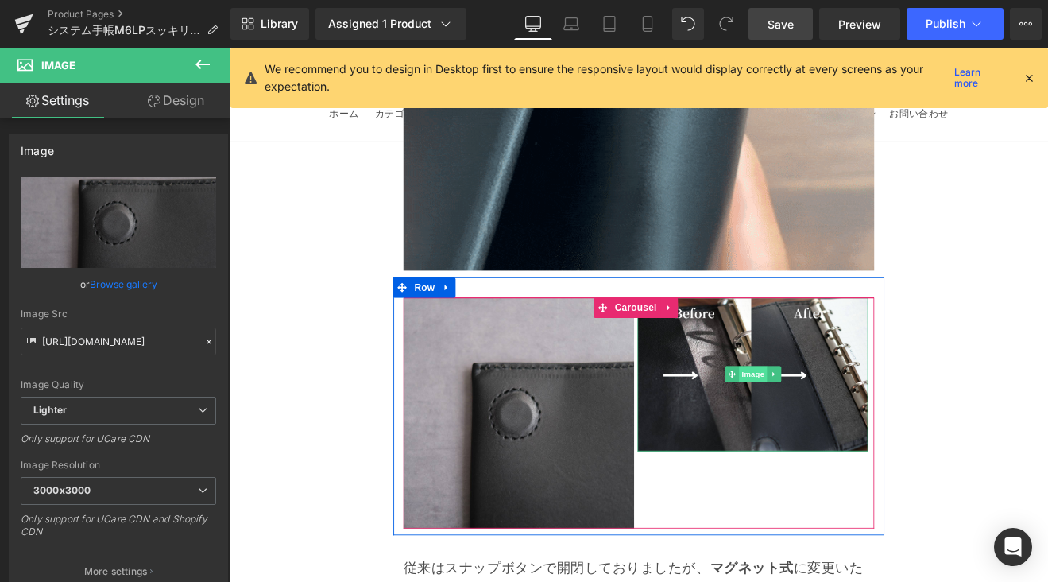
click at [830, 421] on span "Image" at bounding box center [844, 430] width 33 height 19
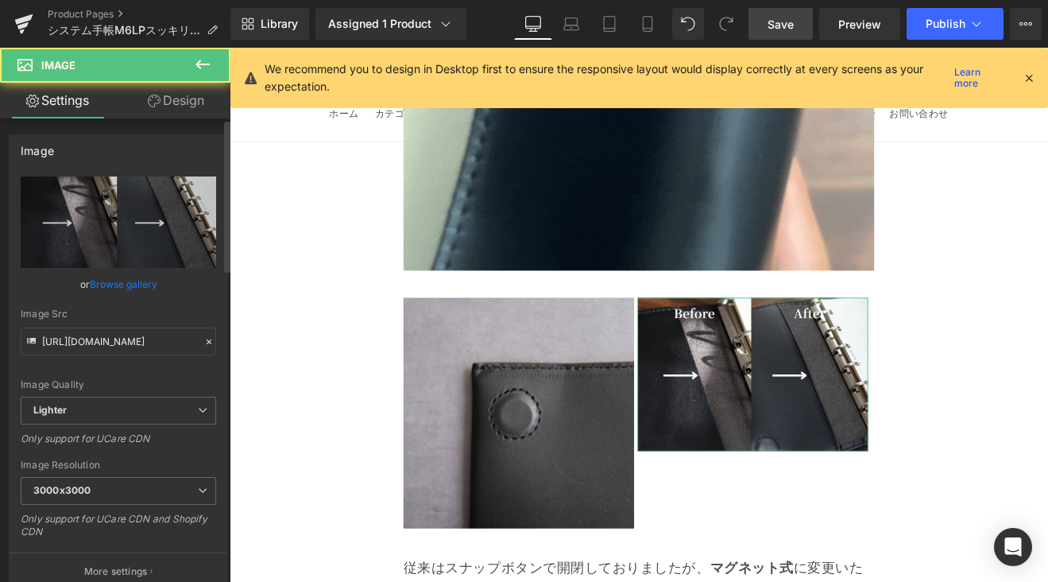
click at [131, 283] on link "Browse gallery" at bounding box center [124, 284] width 68 height 28
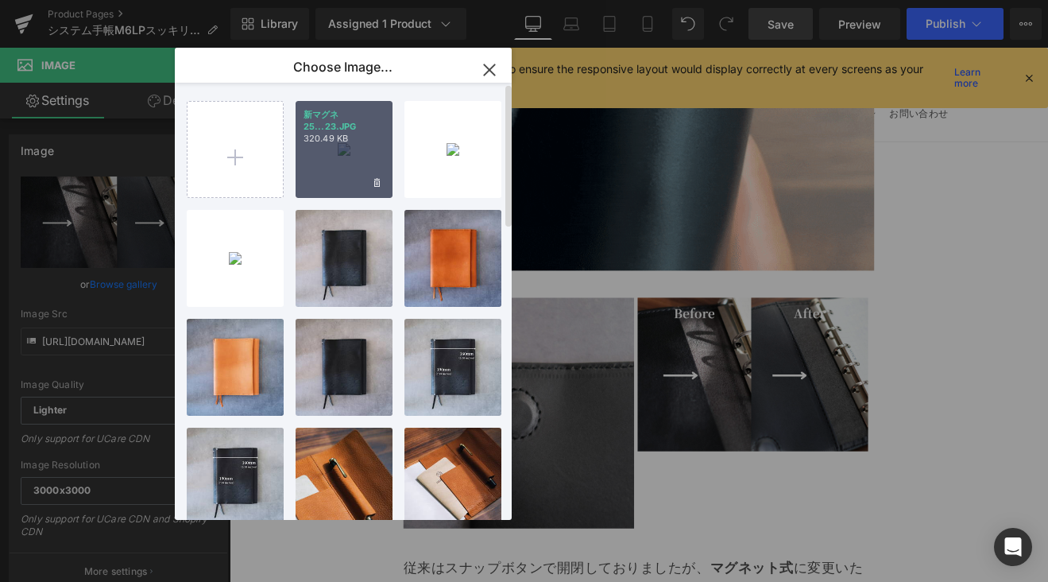
click at [355, 165] on div "新マグネ25...23.JPG 320.49 KB" at bounding box center [344, 149] width 97 height 97
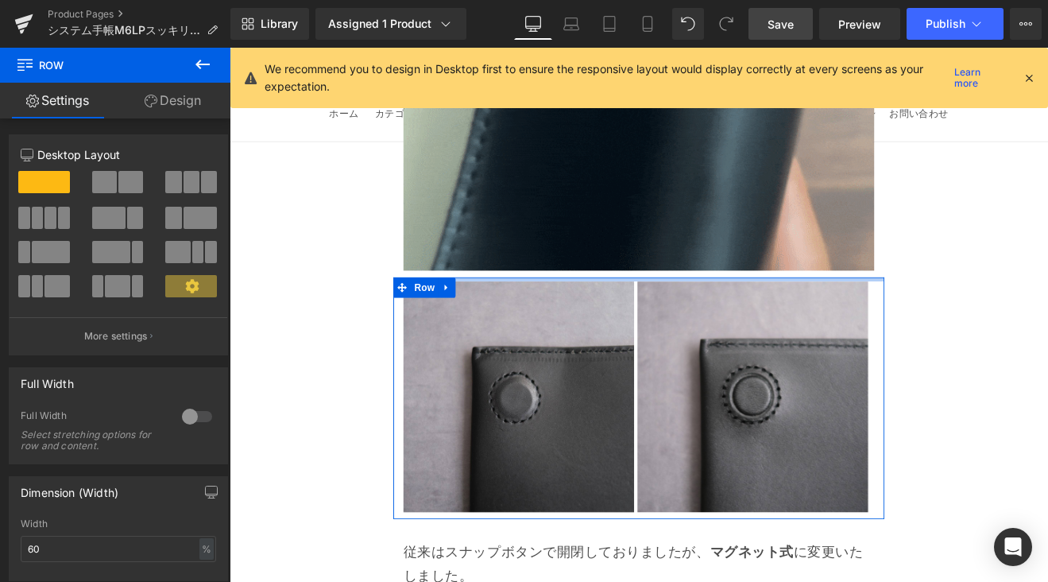
drag, startPoint x: 653, startPoint y: 195, endPoint x: 653, endPoint y: 179, distance: 15.9
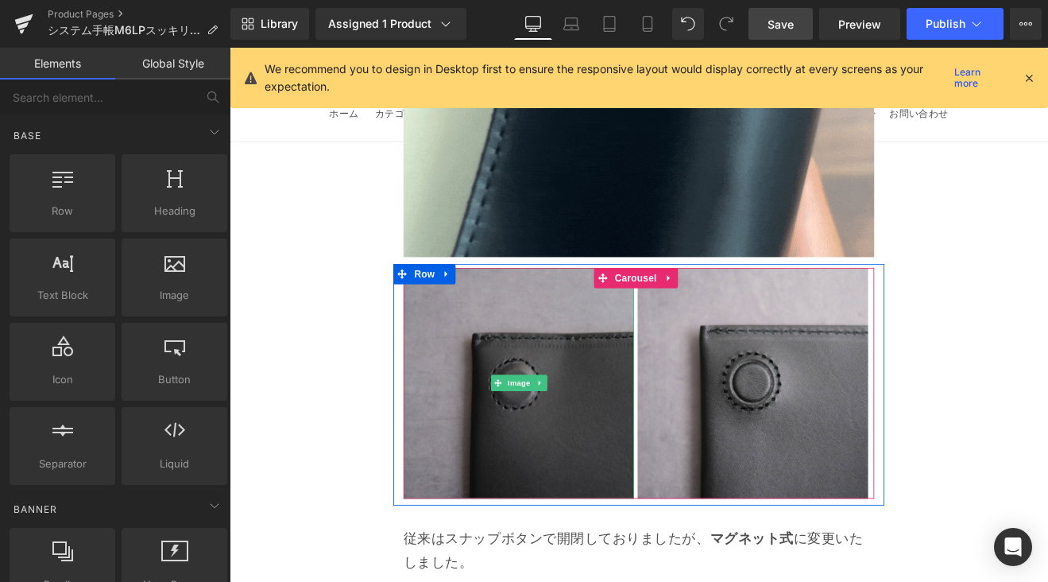
scroll to position [4958, 0]
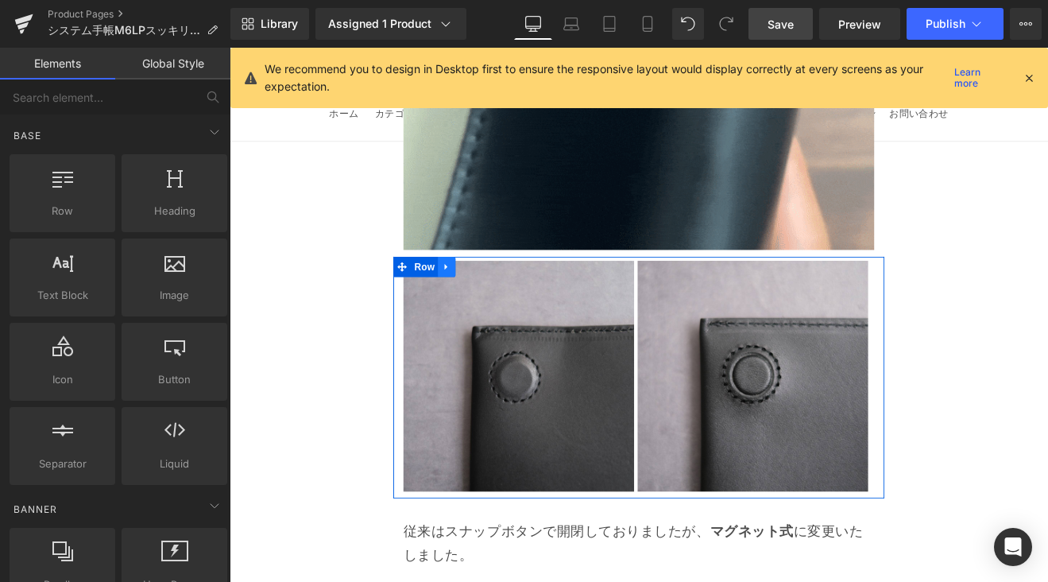
click at [488, 299] on icon at bounding box center [484, 305] width 11 height 12
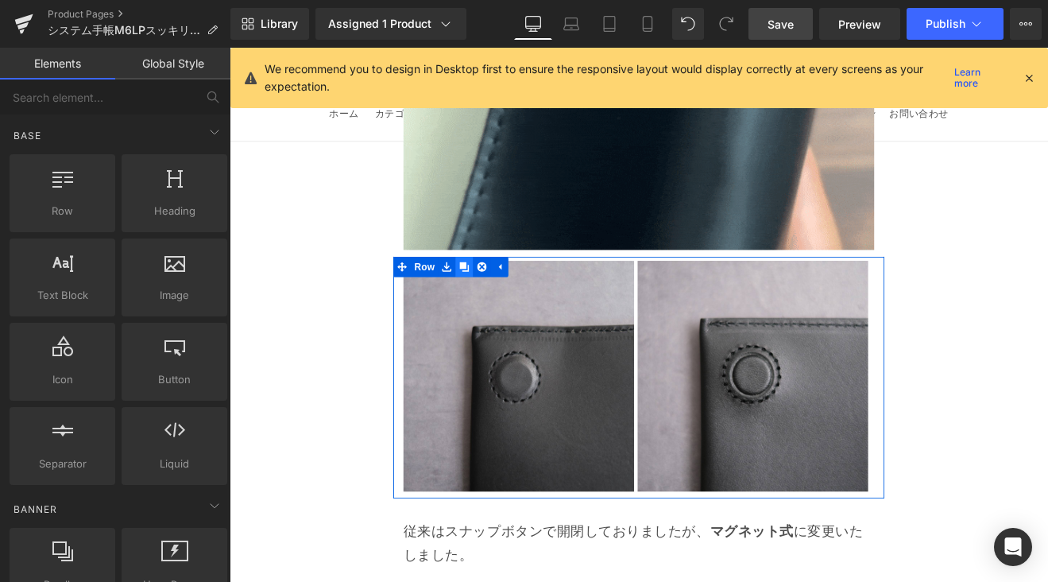
click at [500, 300] on icon at bounding box center [505, 305] width 11 height 11
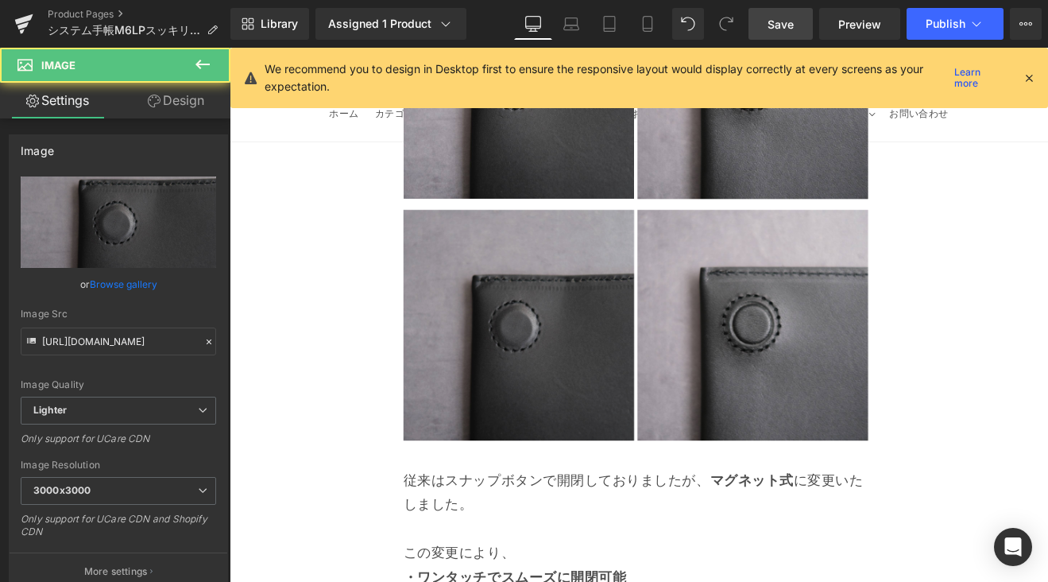
click at [584, 335] on img at bounding box center [569, 373] width 271 height 271
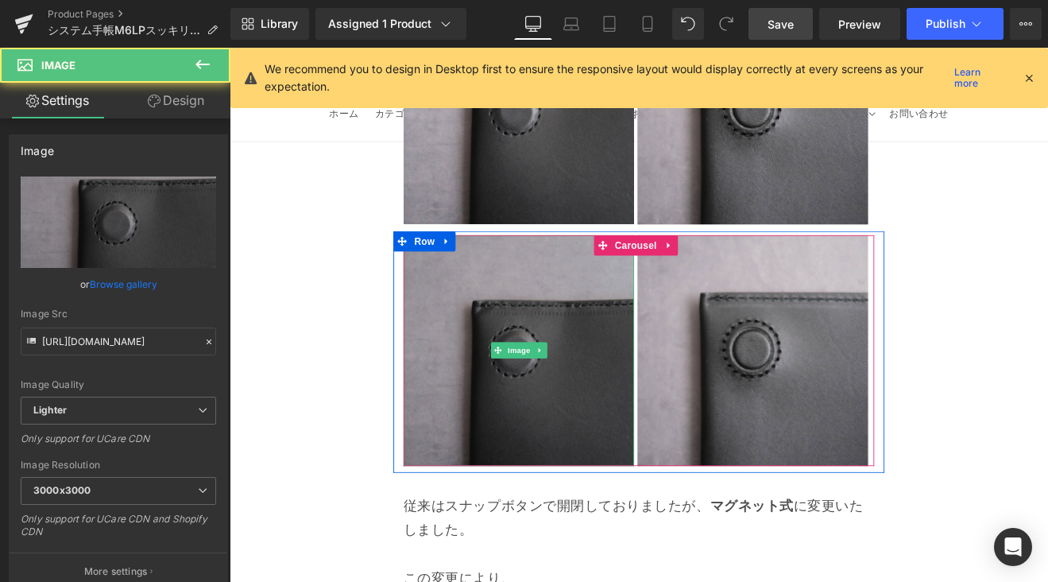
scroll to position [5271, 0]
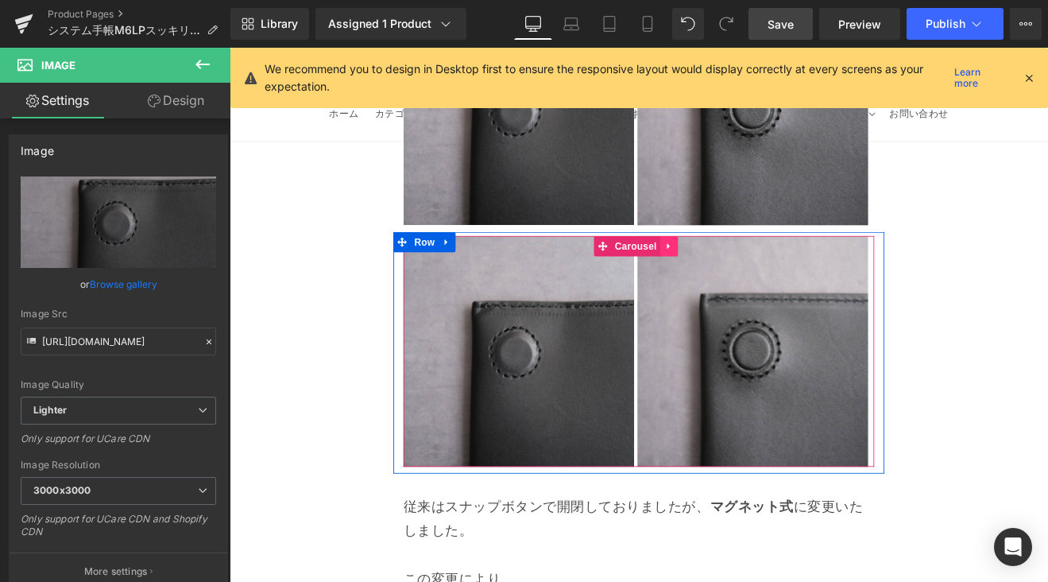
click at [743, 277] on icon at bounding box center [744, 280] width 3 height 7
click at [753, 275] on icon at bounding box center [756, 280] width 11 height 11
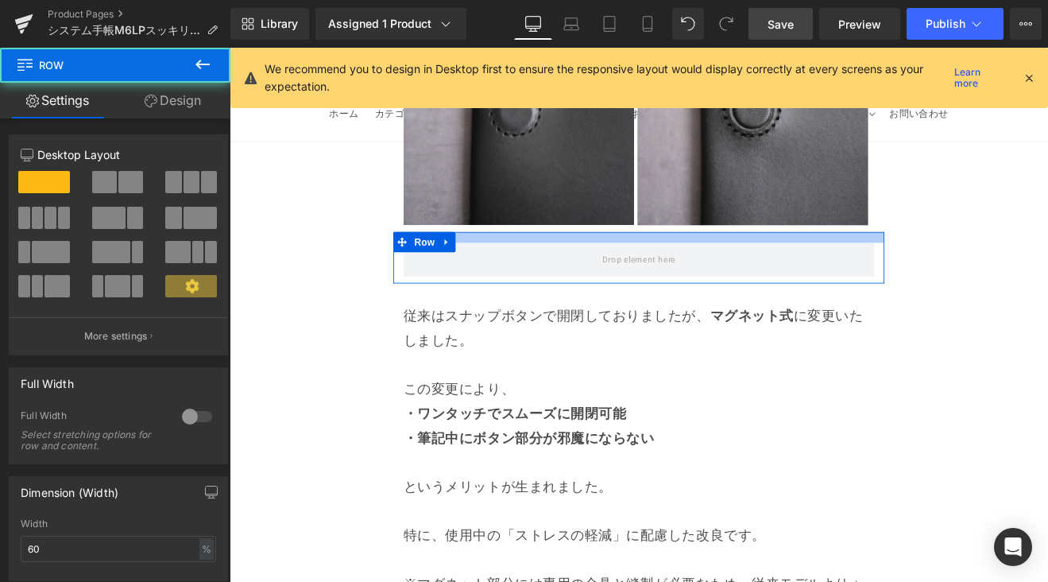
drag, startPoint x: 739, startPoint y: 143, endPoint x: 737, endPoint y: 151, distance: 8.3
click at [737, 264] on div at bounding box center [710, 270] width 577 height 13
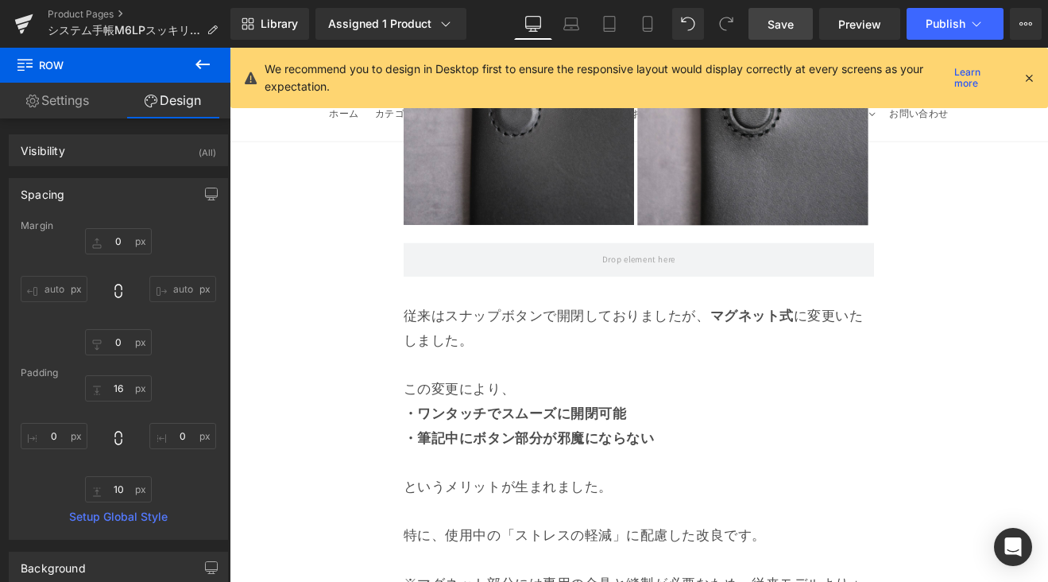
click at [201, 58] on icon at bounding box center [202, 64] width 19 height 19
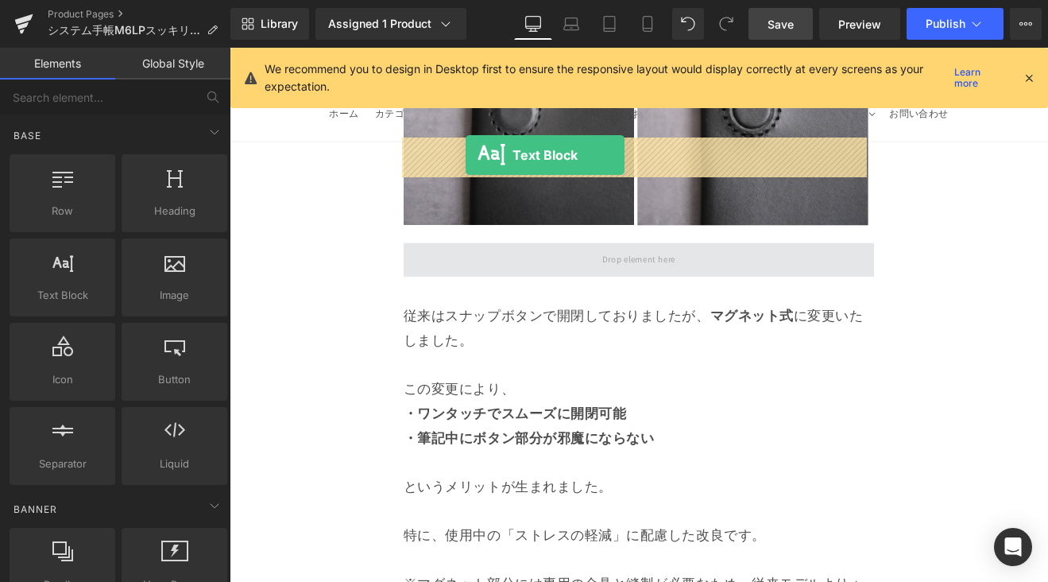
drag, startPoint x: 435, startPoint y: 278, endPoint x: 507, endPoint y: 173, distance: 127.0
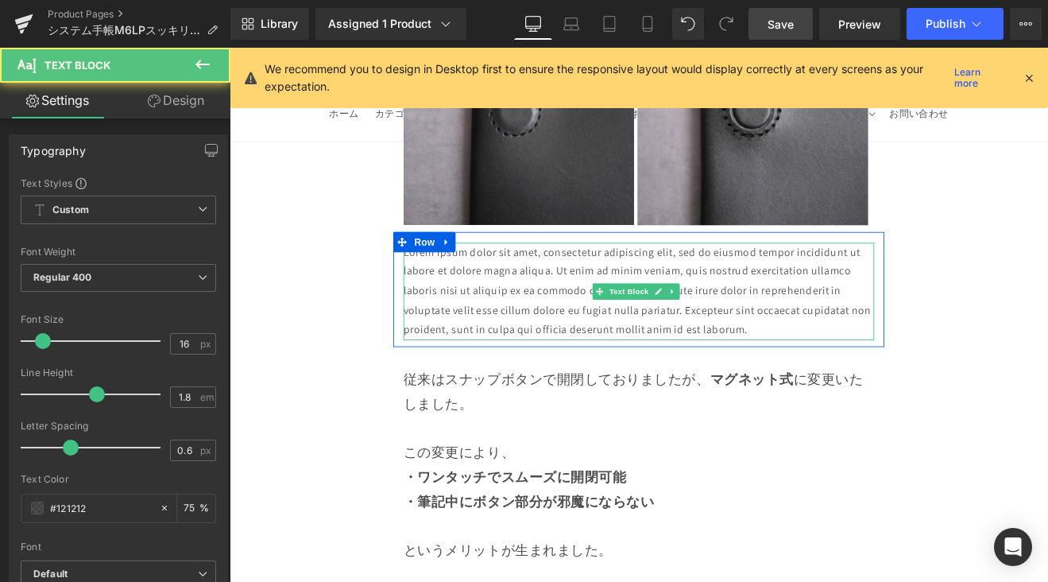
click at [858, 277] on p "Lorem ipsum dolor sit amet, consectetur adipiscing elit, sed do eiusmod tempor …" at bounding box center [710, 334] width 553 height 114
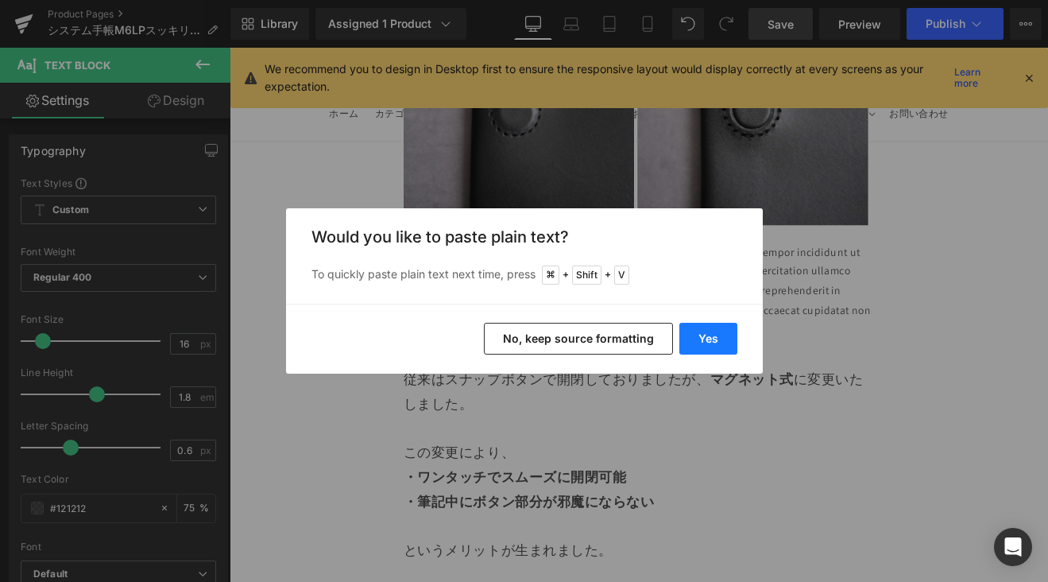
click at [718, 337] on button "Yes" at bounding box center [708, 339] width 58 height 32
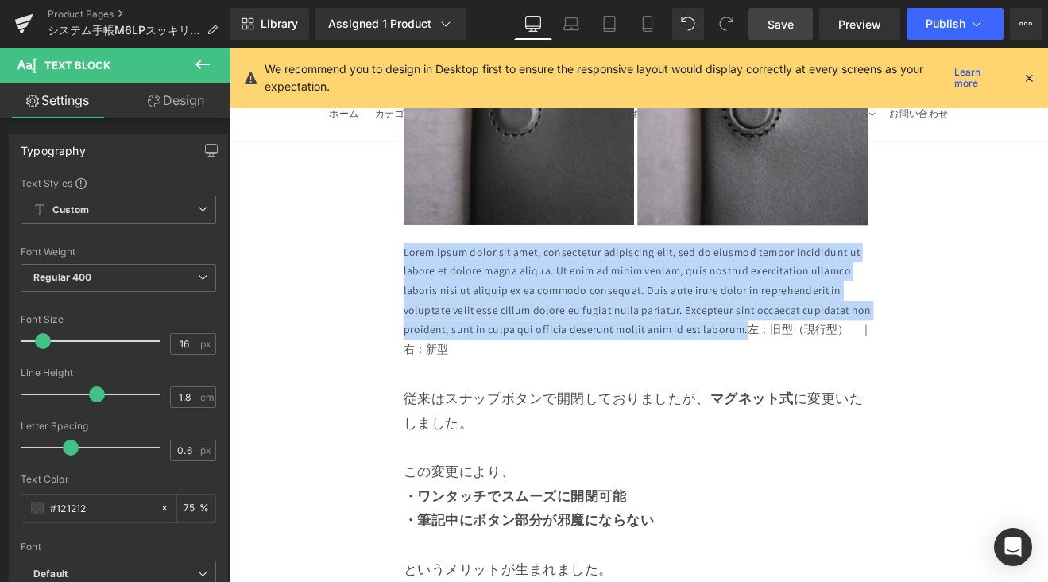
drag, startPoint x: 813, startPoint y: 254, endPoint x: 410, endPoint y: 164, distance: 412.9
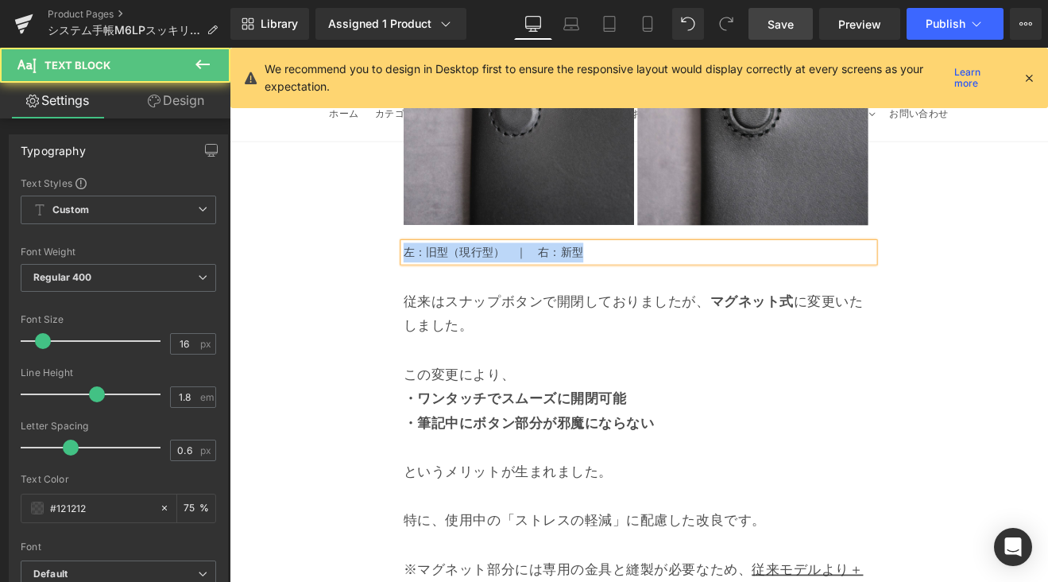
drag, startPoint x: 640, startPoint y: 169, endPoint x: 424, endPoint y: 170, distance: 216.1
click at [424, 277] on div "左：旧型（現行型）　｜　右：新型 Text Block" at bounding box center [710, 288] width 577 height 23
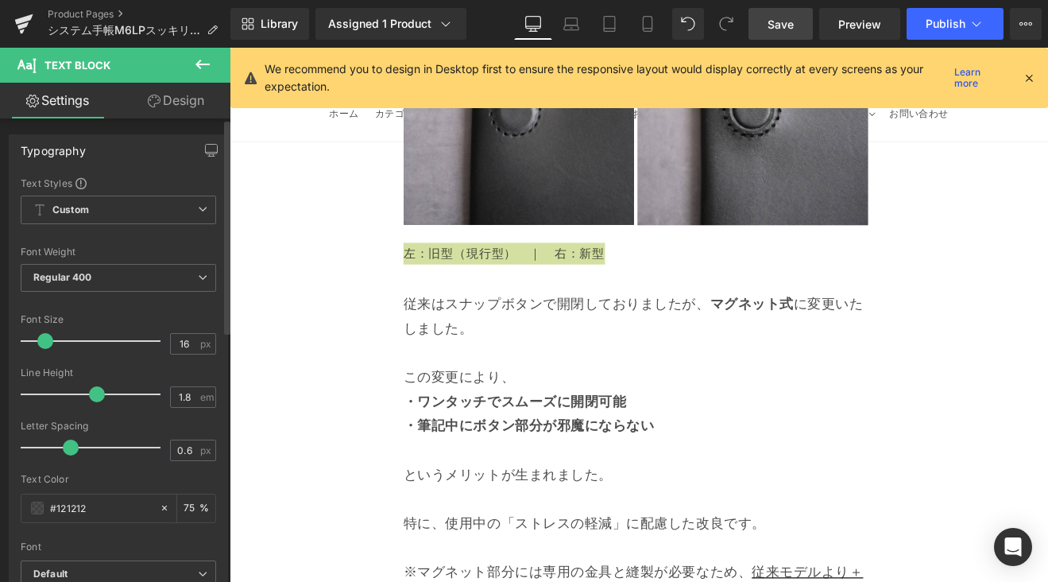
click at [44, 339] on span at bounding box center [45, 341] width 16 height 16
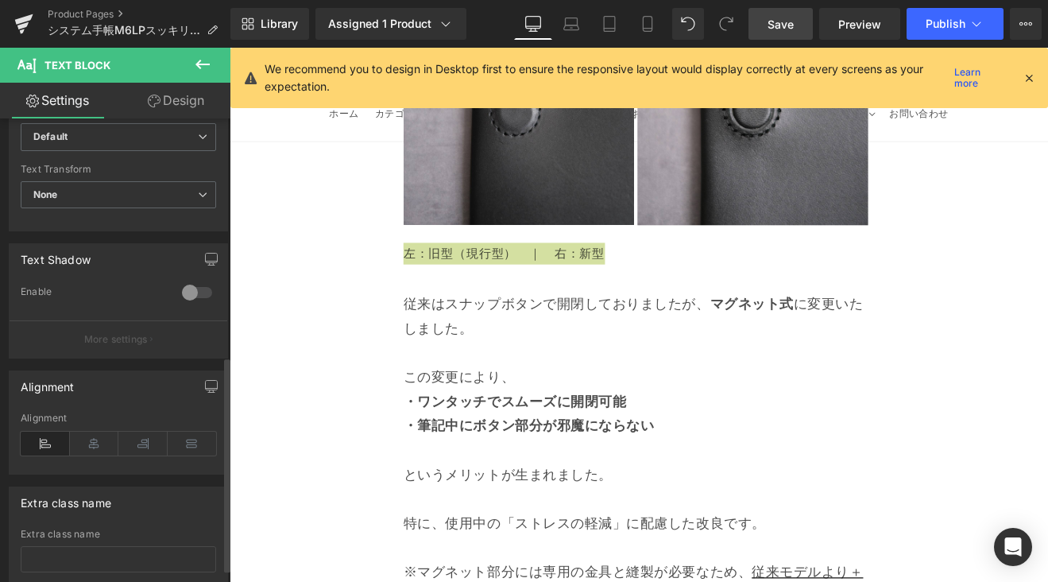
scroll to position [516, 0]
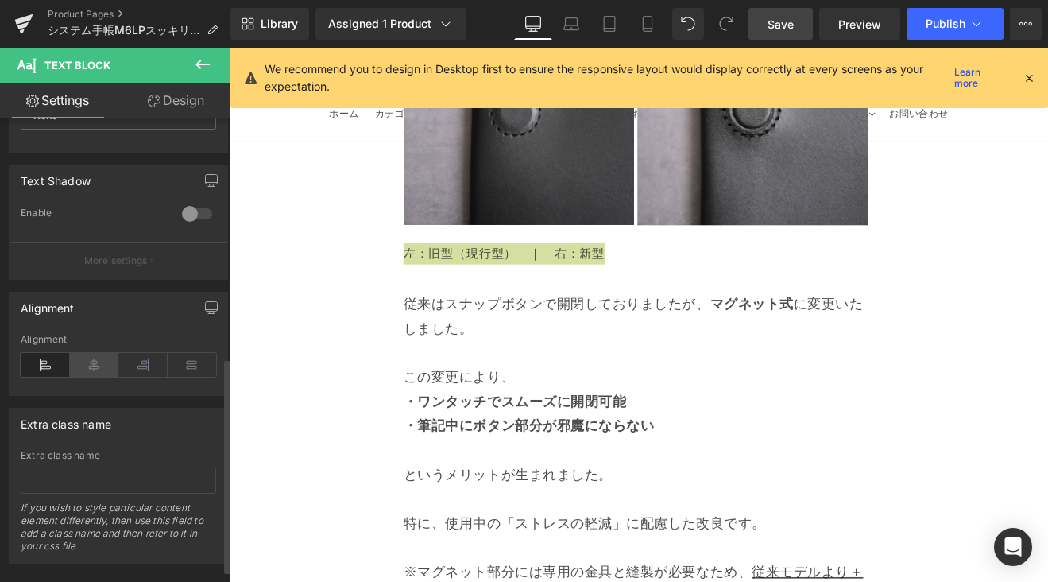
click at [98, 364] on icon at bounding box center [94, 365] width 49 height 24
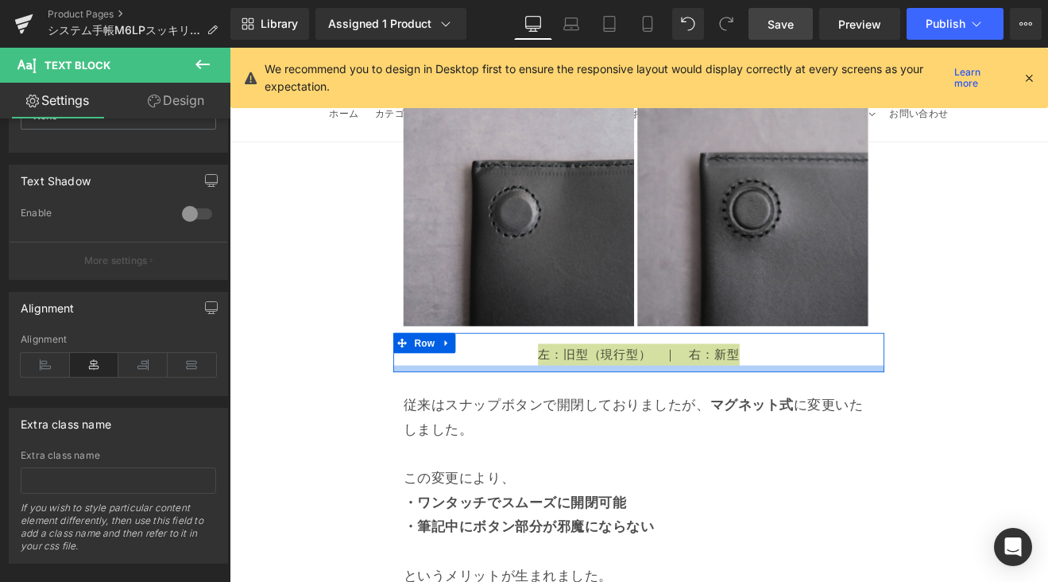
scroll to position [5140, 0]
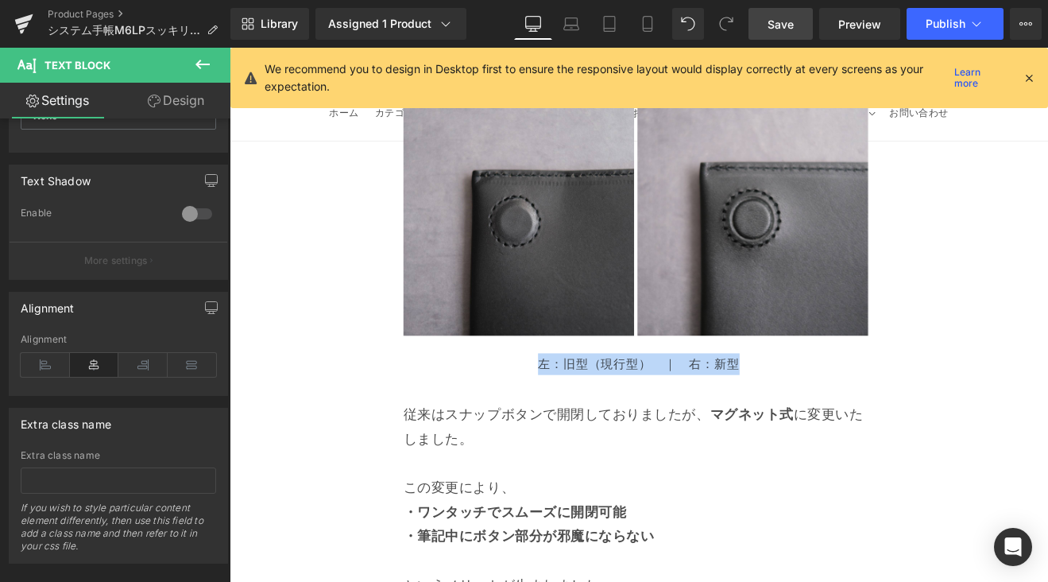
click at [779, 407] on p "左：旧型（現行型）　｜　右：新型" at bounding box center [710, 419] width 553 height 25
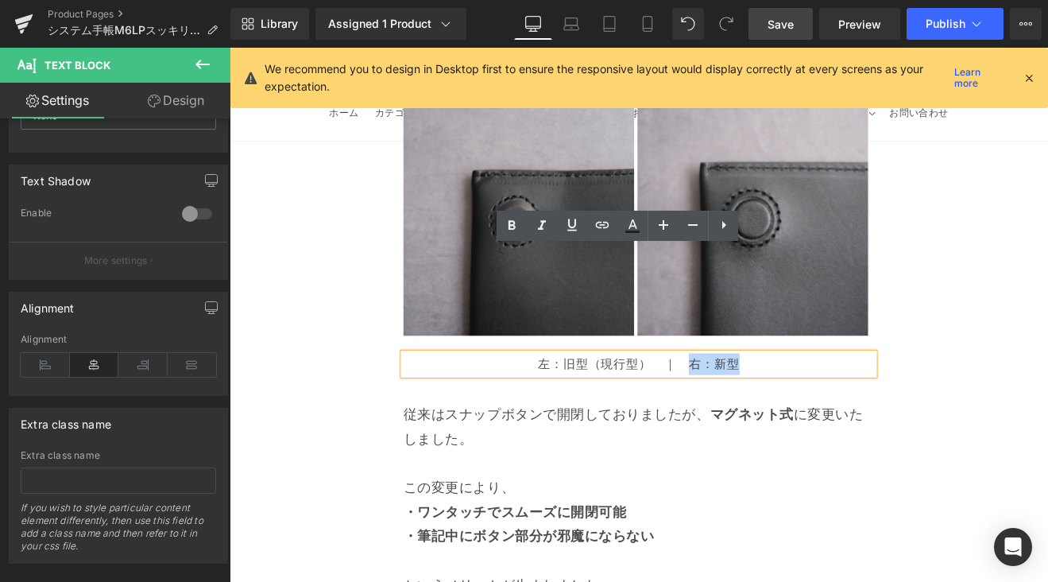
drag, startPoint x: 846, startPoint y: 296, endPoint x: 758, endPoint y: 299, distance: 88.2
click at [758, 407] on p "左：旧型（現行型）　｜　右：新型" at bounding box center [710, 419] width 553 height 25
click at [511, 222] on icon at bounding box center [511, 225] width 19 height 19
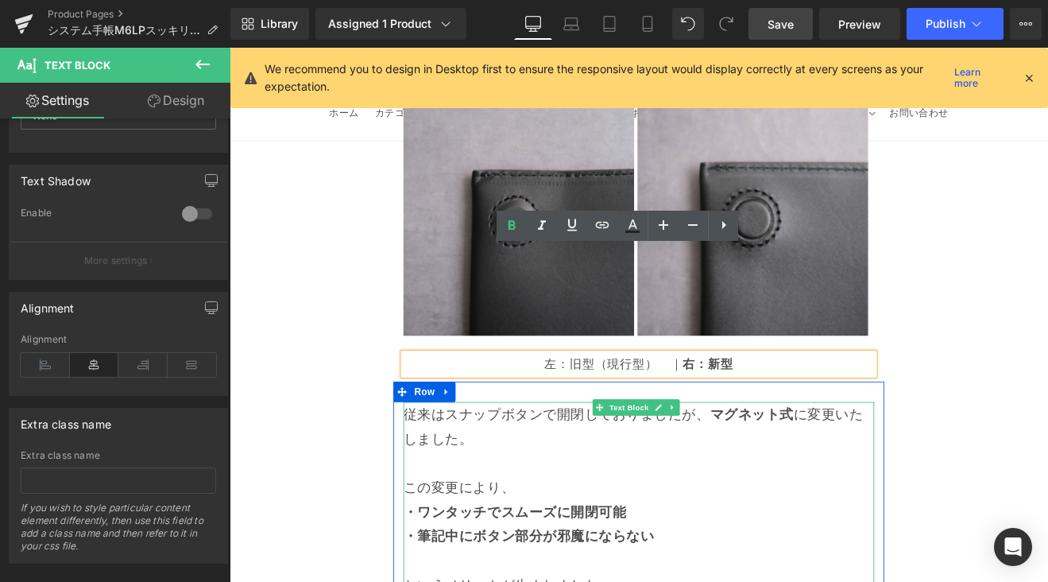
click at [683, 468] on span "従来はスナップボタンで開閉しておりましたが、" at bounding box center [614, 478] width 360 height 21
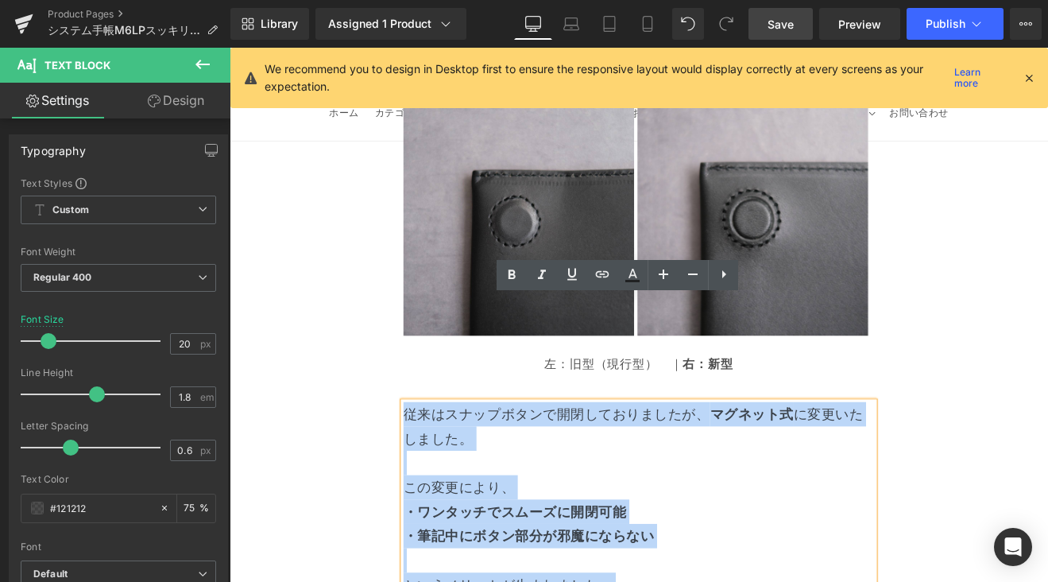
drag, startPoint x: 451, startPoint y: 369, endPoint x: 637, endPoint y: 660, distance: 346.3
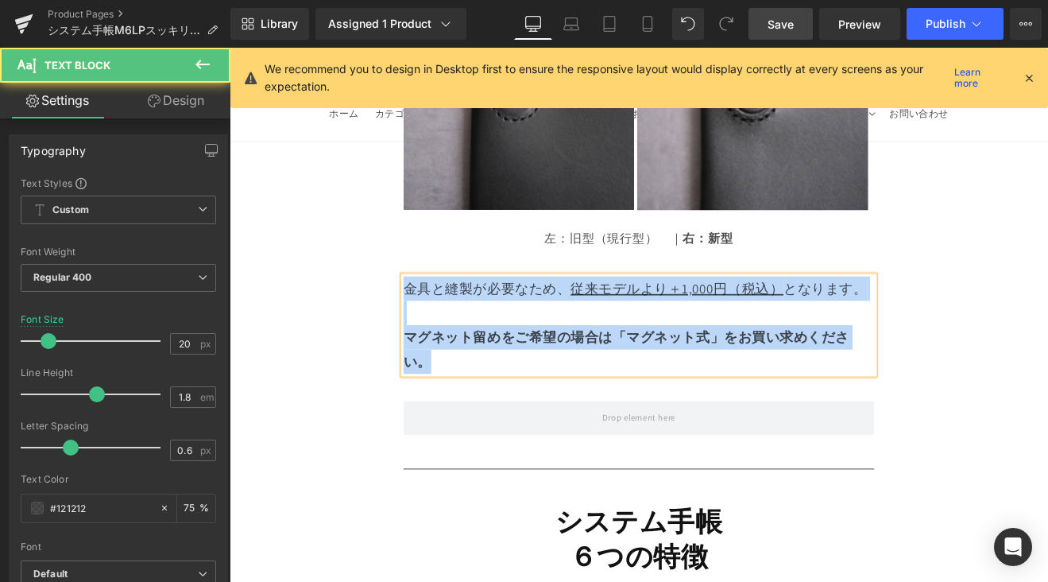
drag, startPoint x: 444, startPoint y: 253, endPoint x: 393, endPoint y: 196, distance: 76.0
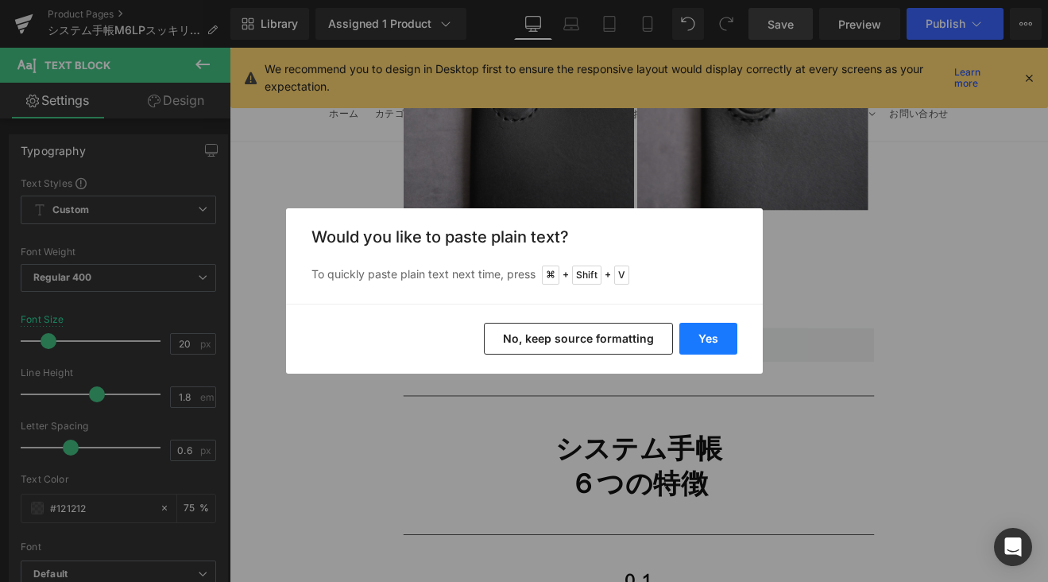
click at [711, 342] on button "Yes" at bounding box center [708, 339] width 58 height 32
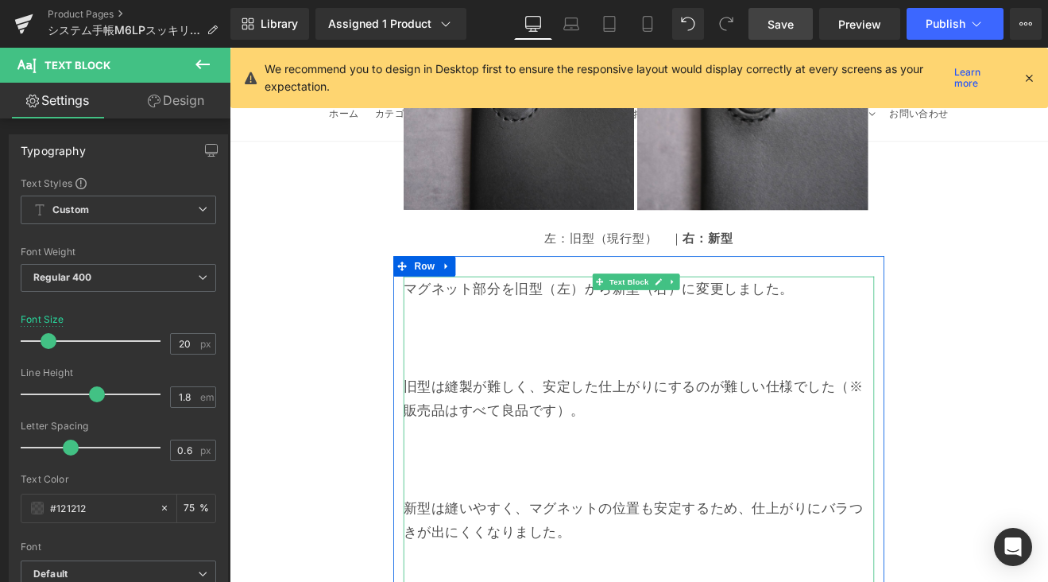
click at [614, 373] on p at bounding box center [710, 387] width 553 height 29
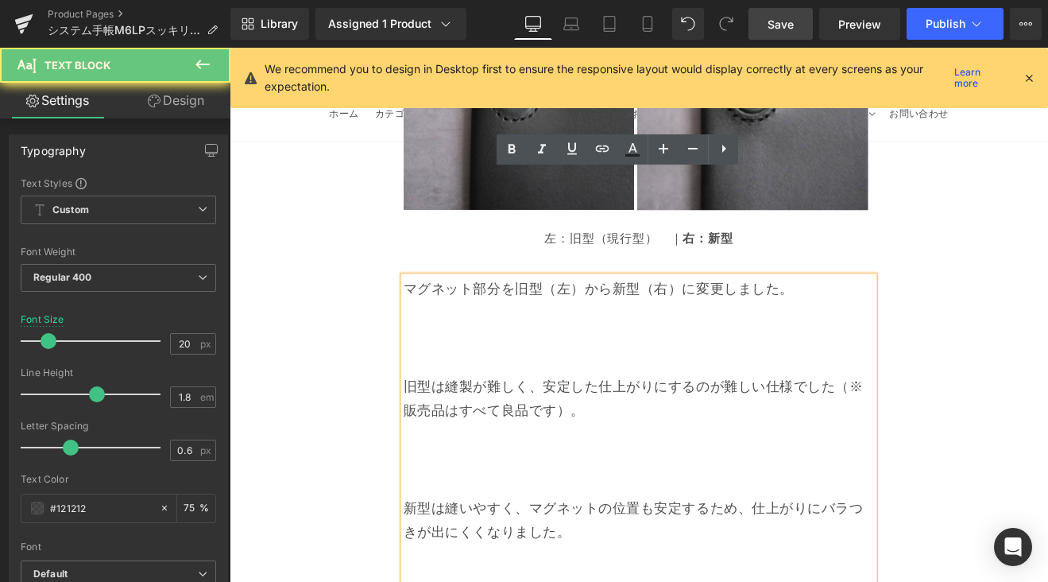
click at [602, 402] on p at bounding box center [710, 416] width 553 height 29
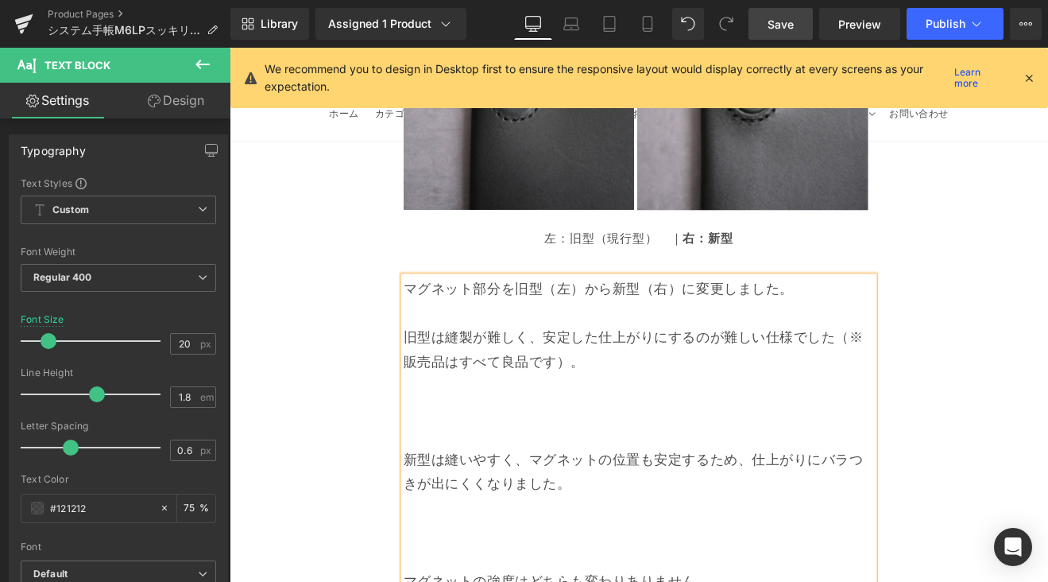
click at [547, 459] on p at bounding box center [710, 473] width 553 height 29
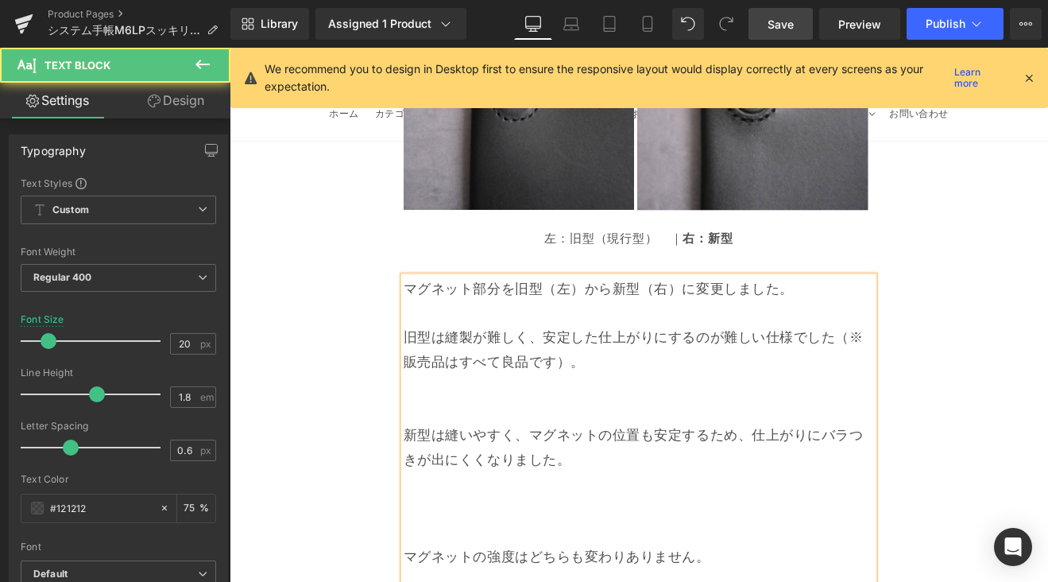
click at [509, 459] on p at bounding box center [710, 473] width 553 height 29
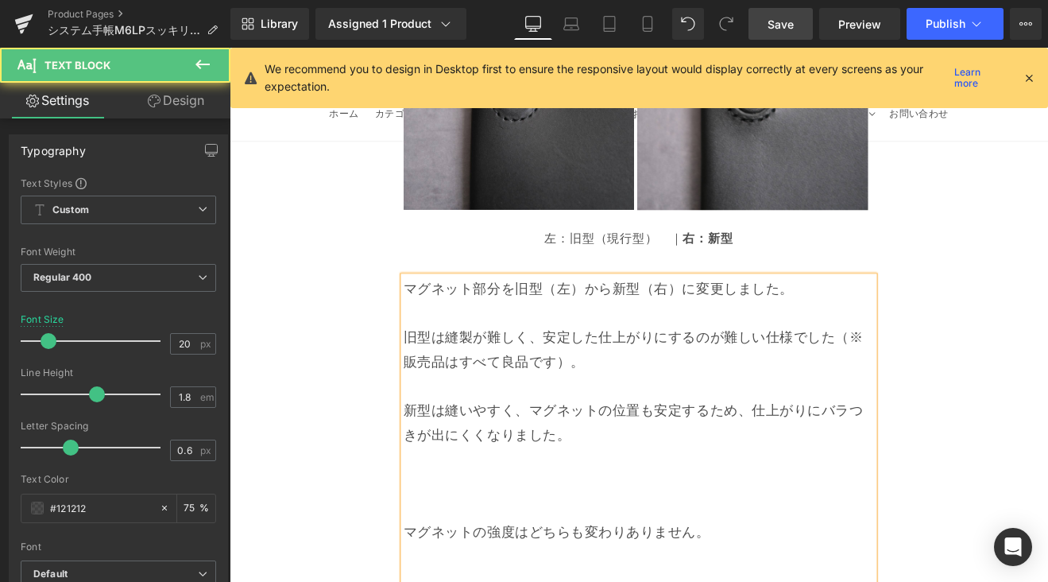
click at [504, 545] on p at bounding box center [710, 559] width 553 height 29
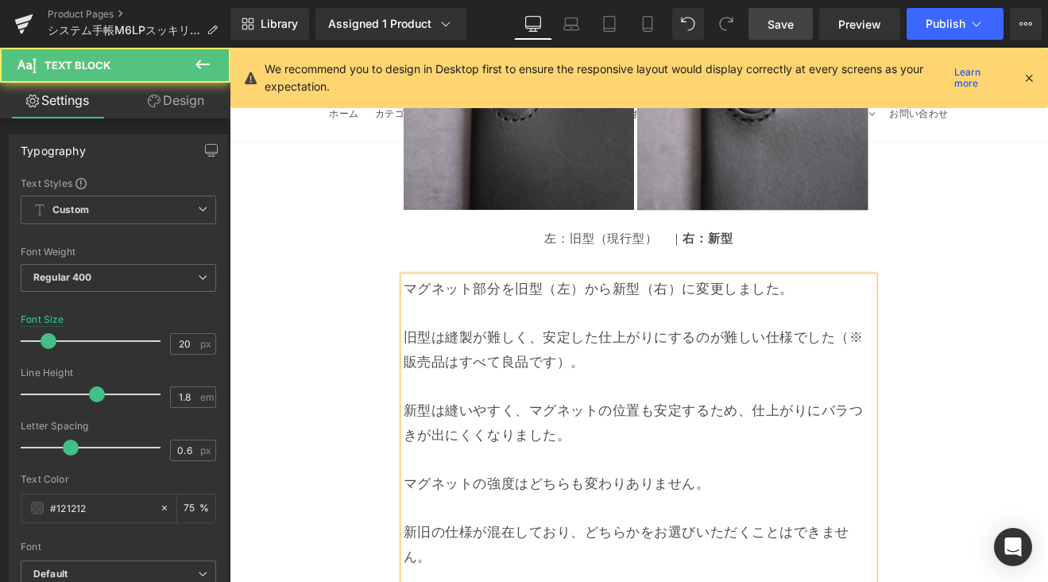
drag, startPoint x: 434, startPoint y: 213, endPoint x: 892, endPoint y: 215, distance: 458.5
click at [892, 316] on p "マグネット部分を旧型（左）から新型（右）に変更しました。" at bounding box center [710, 330] width 553 height 29
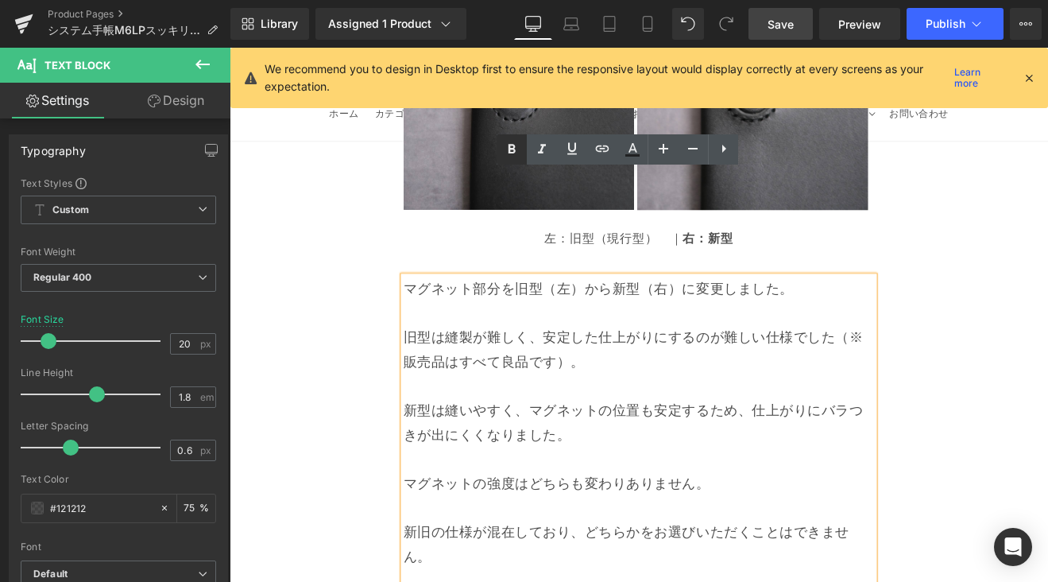
click at [505, 149] on icon at bounding box center [511, 149] width 19 height 19
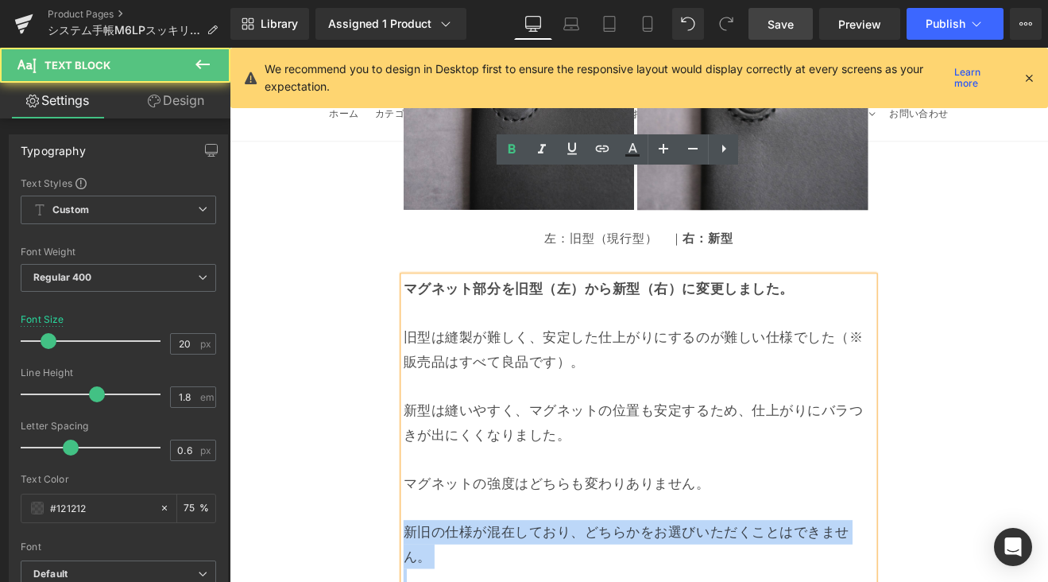
drag, startPoint x: 487, startPoint y: 528, endPoint x: 424, endPoint y: 490, distance: 73.5
click at [424, 490] on div "マグネット部分を旧型（左）から新型（右）に変更しました。 旧型は縫製が難しく、安定した仕上がりにするのが難しい仕様でした（※販売品はすべて良品です）。 新型は…" at bounding box center [710, 516] width 577 height 400
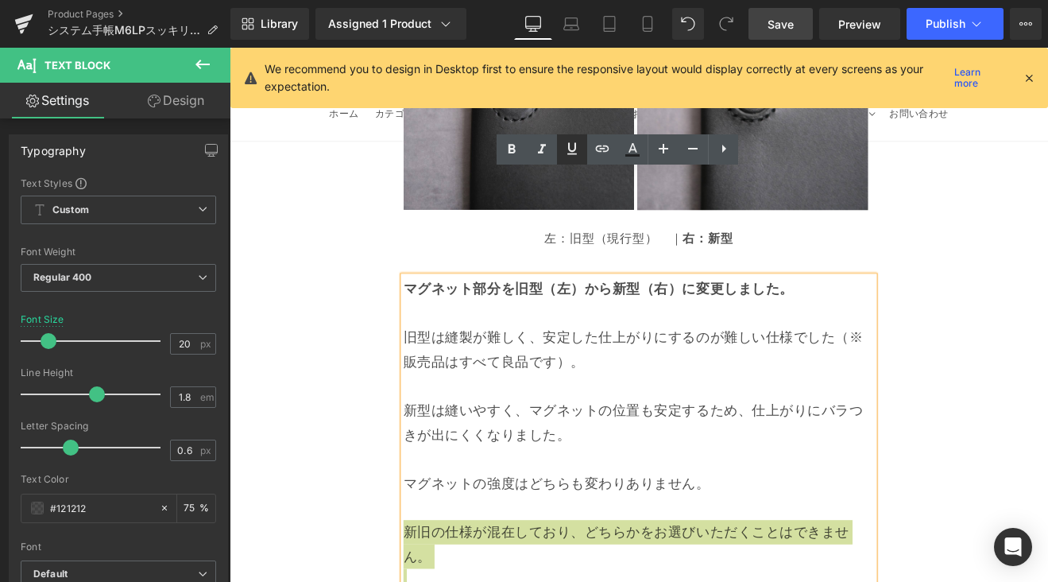
click at [576, 149] on icon at bounding box center [572, 148] width 19 height 19
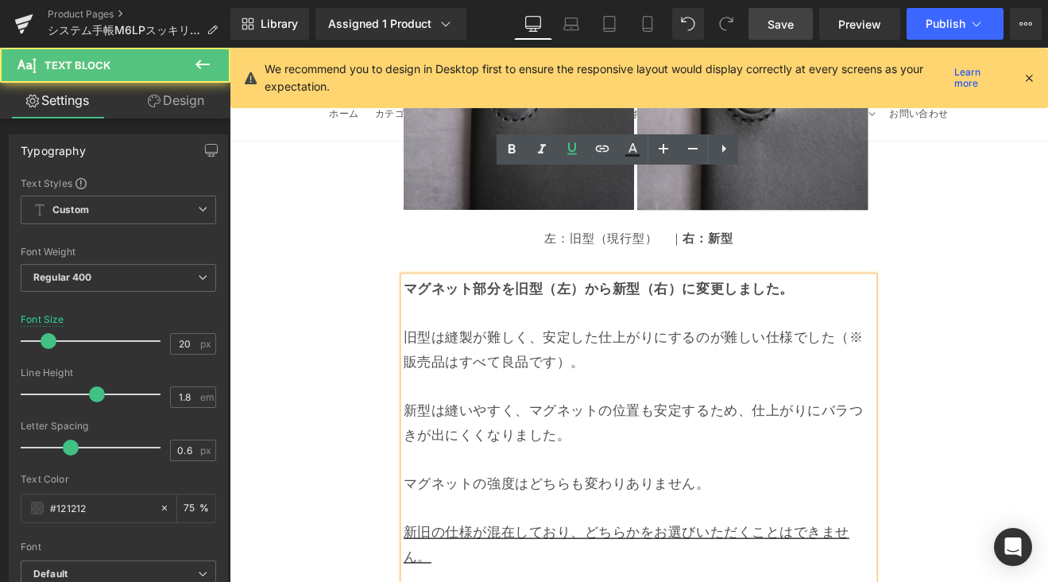
click at [518, 373] on p "旧型は縫製が難しく、安定した仕上がりにするのが難しい仕様でした（※販売品はすべて良品です）。" at bounding box center [710, 401] width 553 height 57
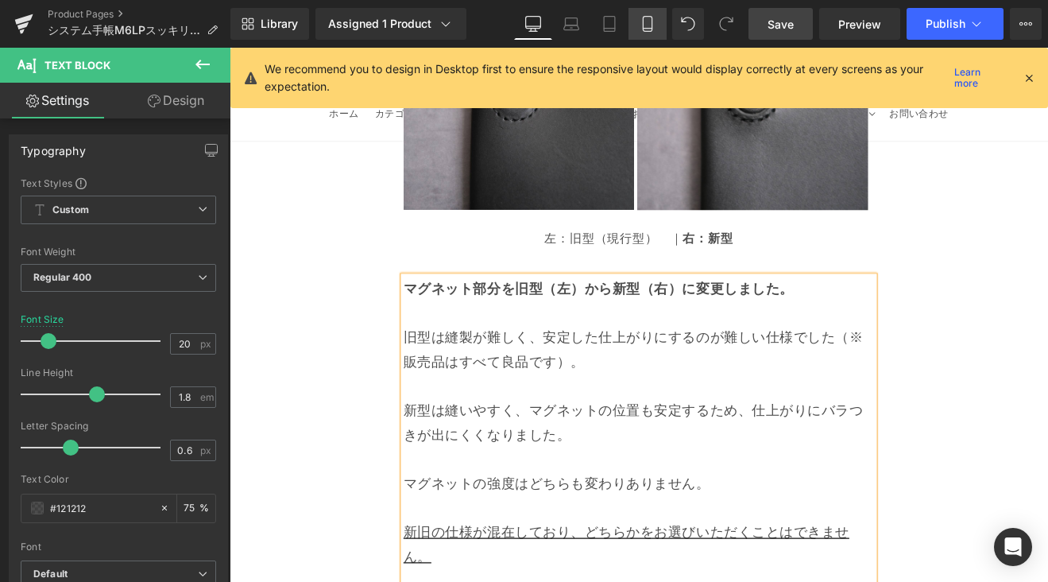
click at [652, 16] on icon at bounding box center [648, 24] width 16 height 16
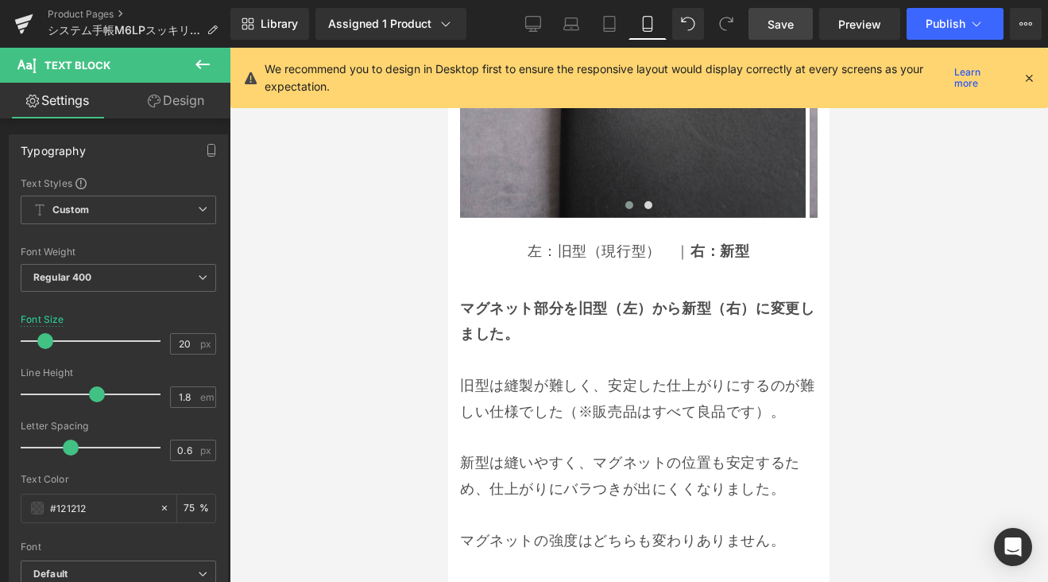
scroll to position [4022, 0]
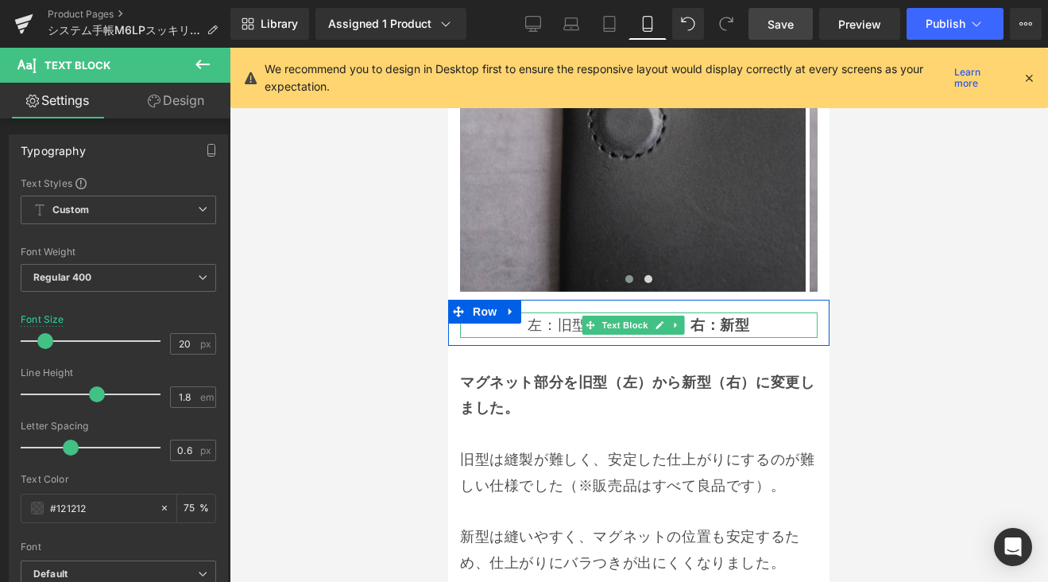
click at [544, 312] on p "左：旧型（現行型）　｜　 右：新型" at bounding box center [639, 324] width 358 height 25
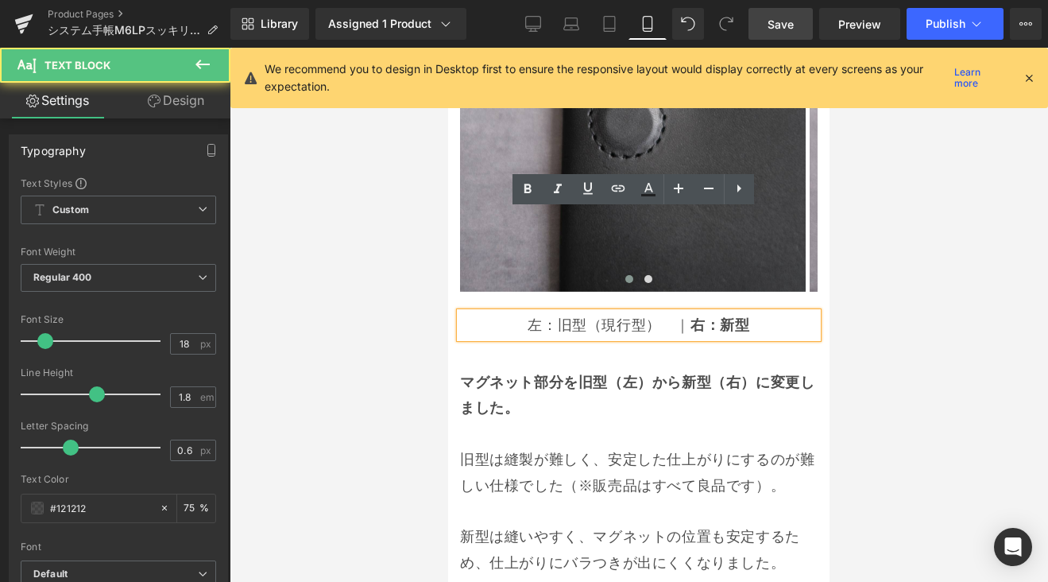
click at [544, 312] on p "左：旧型（現行型）　｜　 右：新型" at bounding box center [639, 324] width 358 height 25
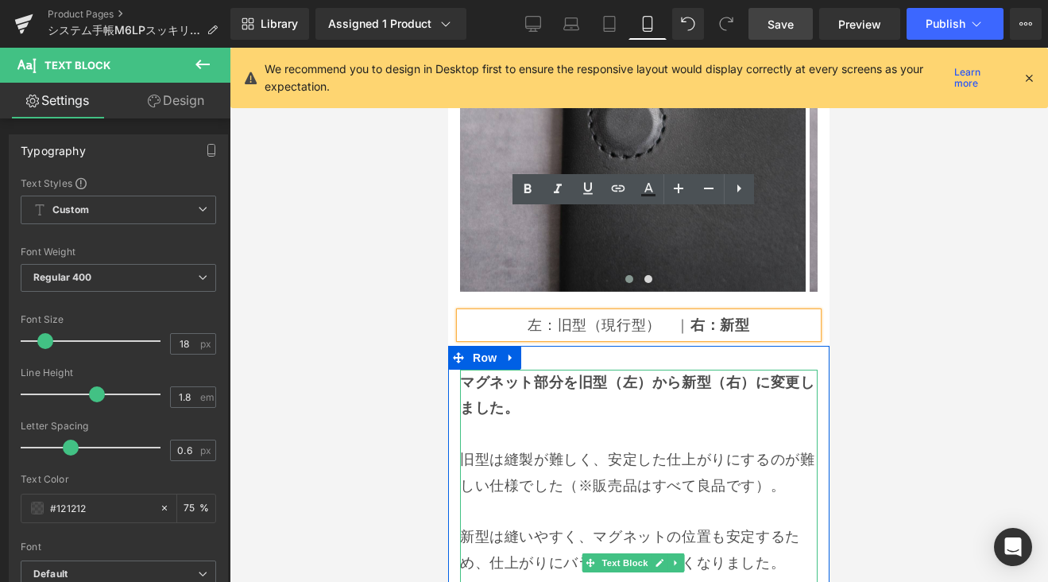
click at [527, 373] on strong "マグネット部分を旧型（左）から新型（右）に変更しました。" at bounding box center [637, 395] width 354 height 44
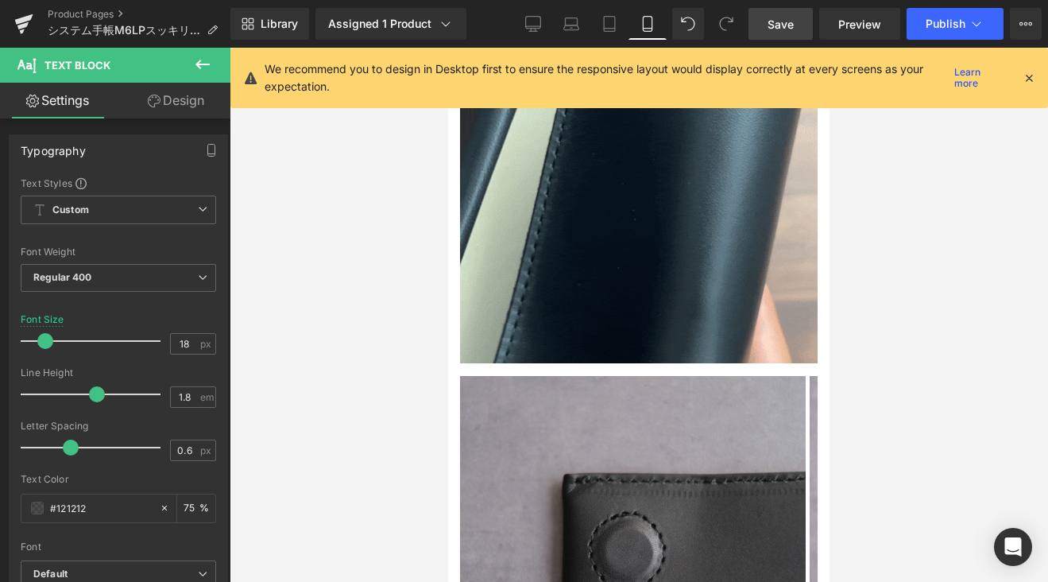
scroll to position [3651, 0]
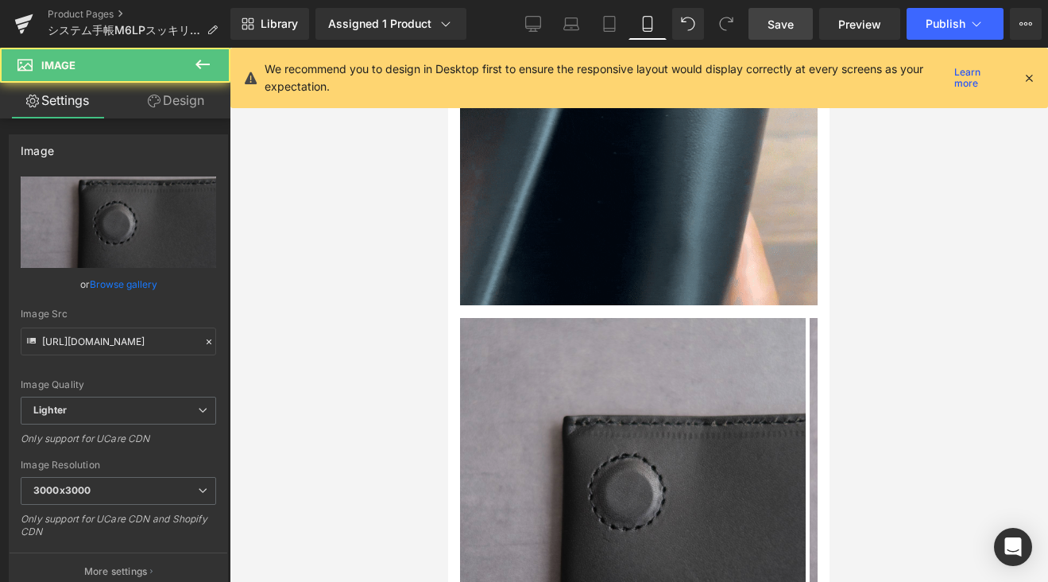
click at [651, 318] on img at bounding box center [633, 491] width 346 height 346
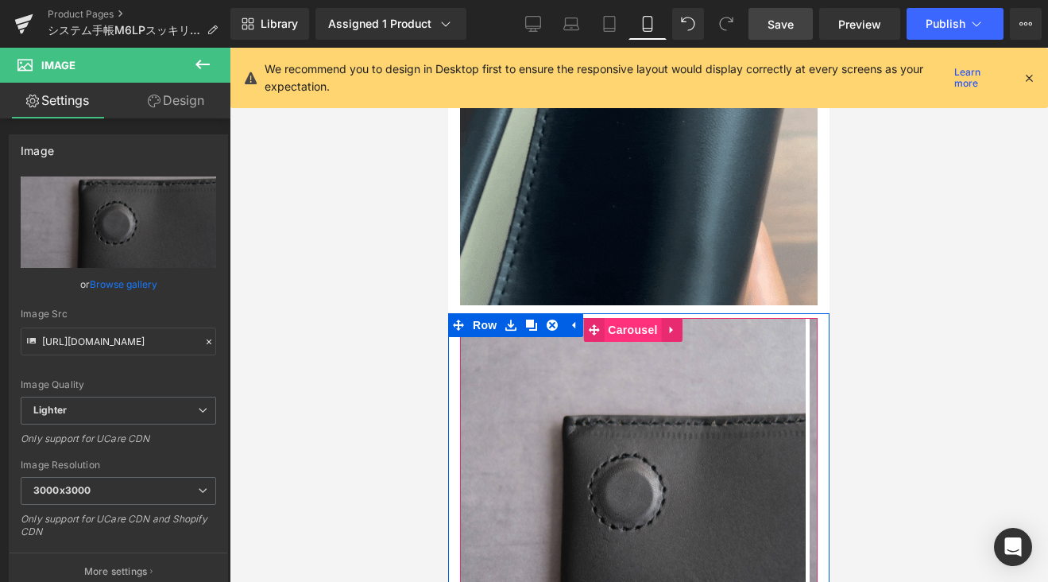
click at [627, 318] on span "Carousel" at bounding box center [632, 330] width 57 height 24
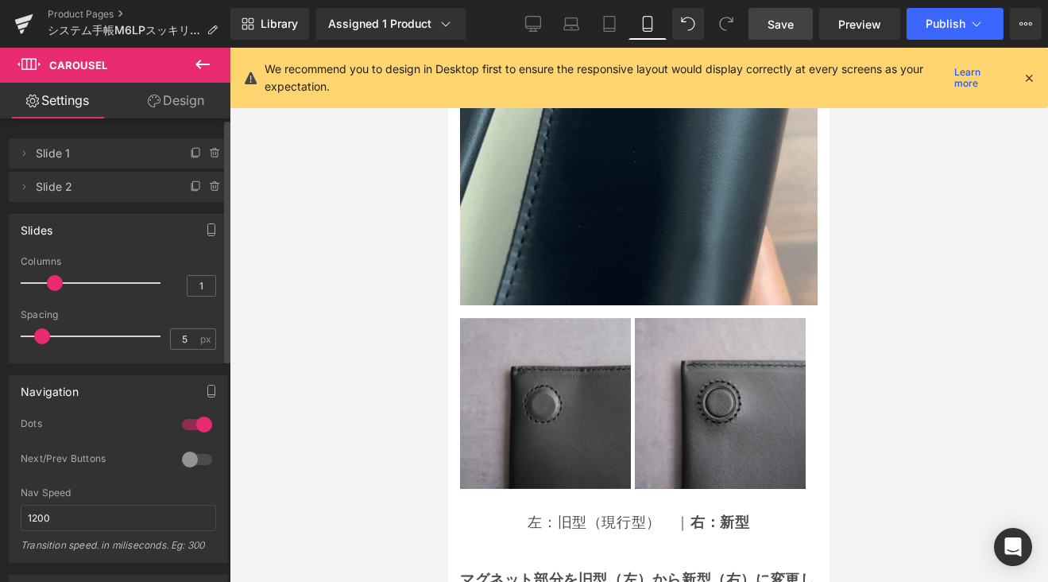
drag, startPoint x: 31, startPoint y: 285, endPoint x: 44, endPoint y: 288, distance: 13.7
click at [44, 288] on div at bounding box center [95, 283] width 132 height 32
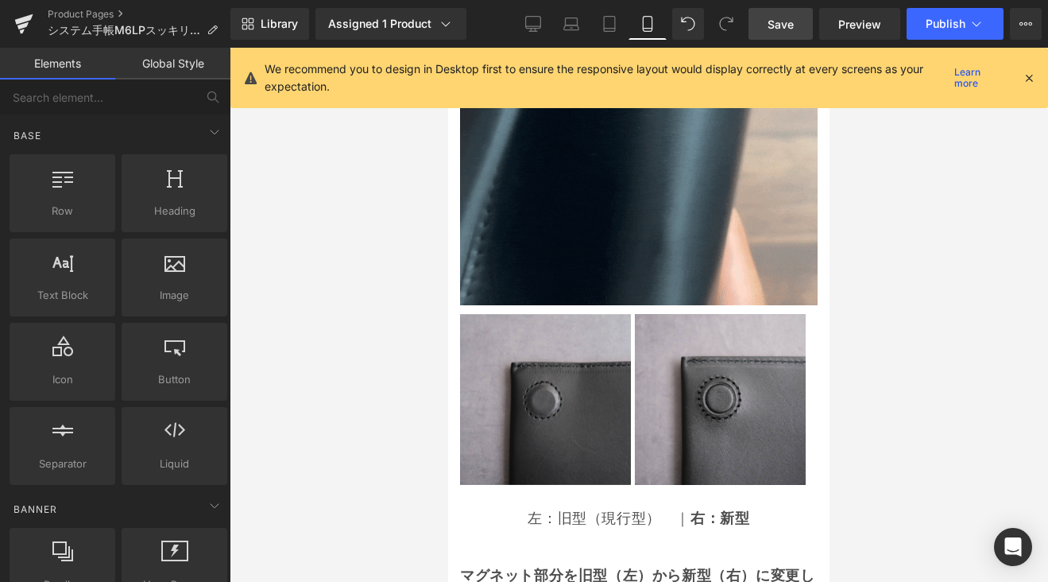
click at [902, 265] on div at bounding box center [639, 315] width 818 height 534
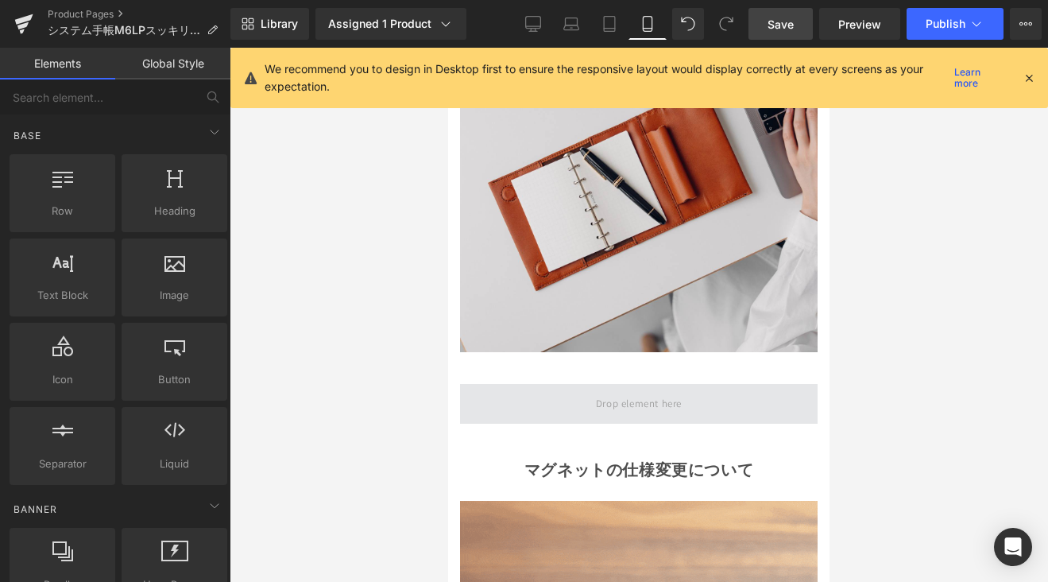
scroll to position [2745, 0]
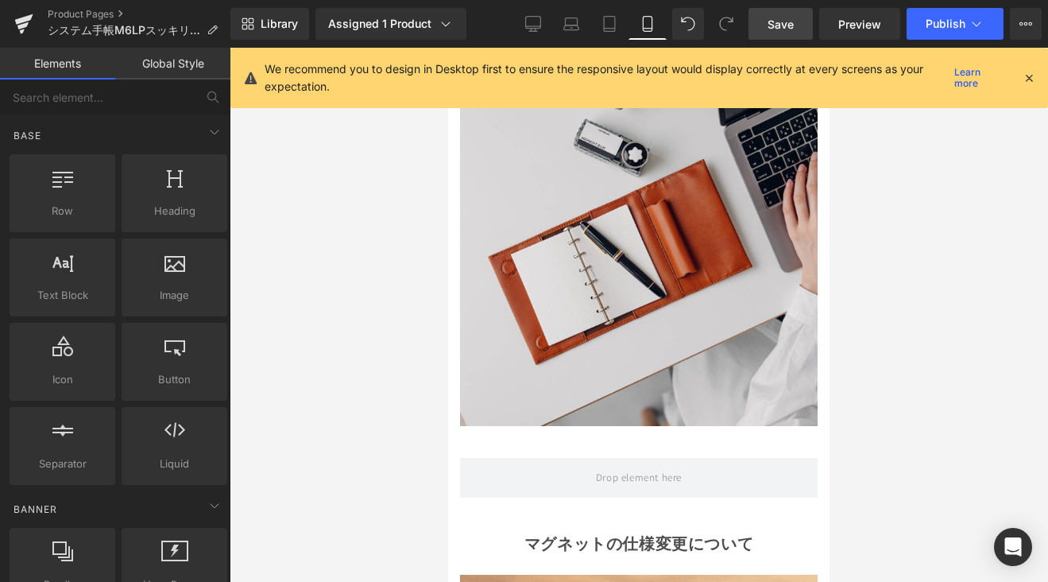
click at [792, 24] on span "Save" at bounding box center [781, 24] width 26 height 17
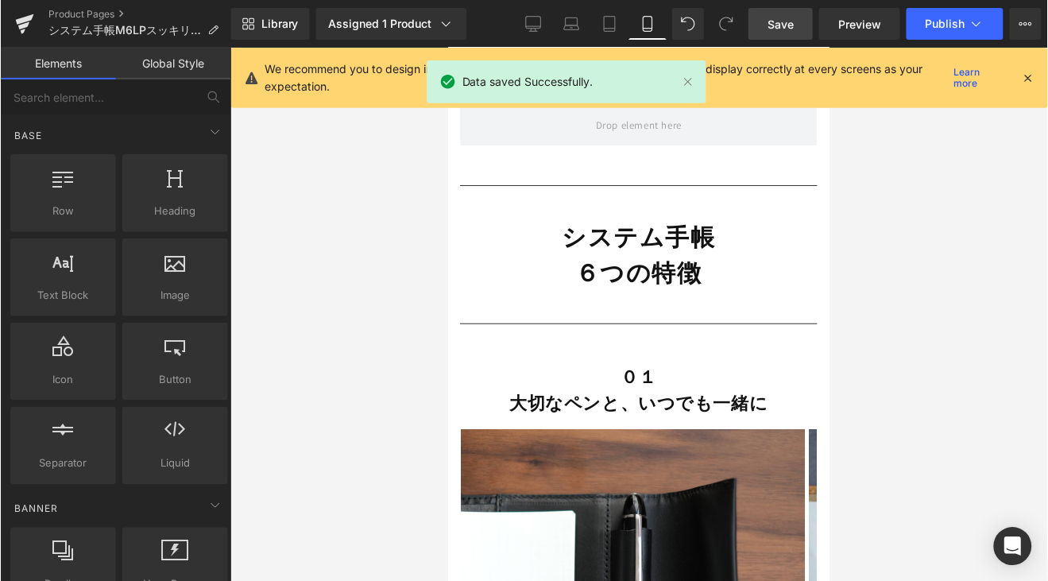
scroll to position [4530, 0]
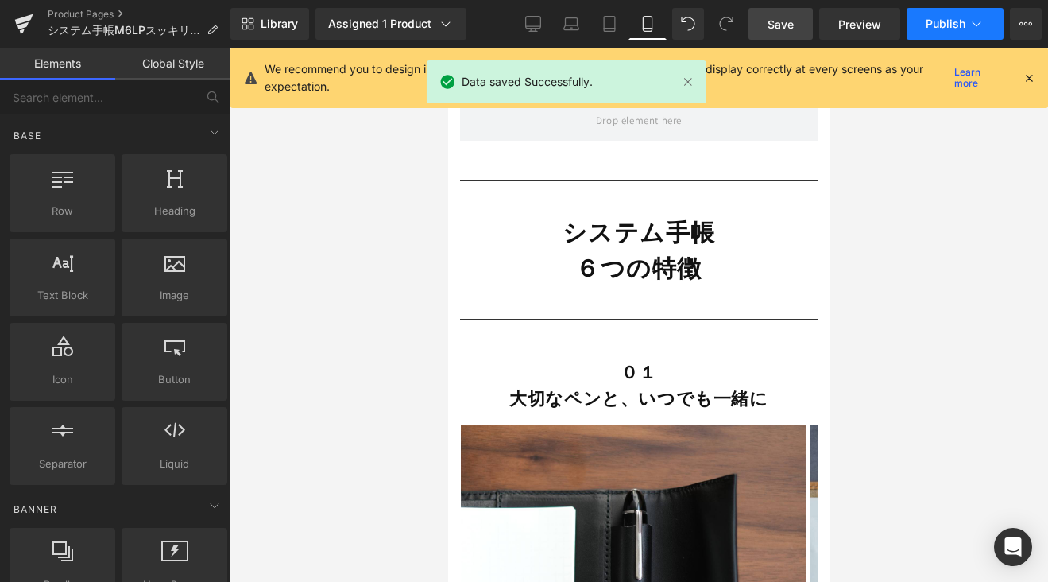
click at [954, 26] on span "Publish" at bounding box center [946, 23] width 40 height 13
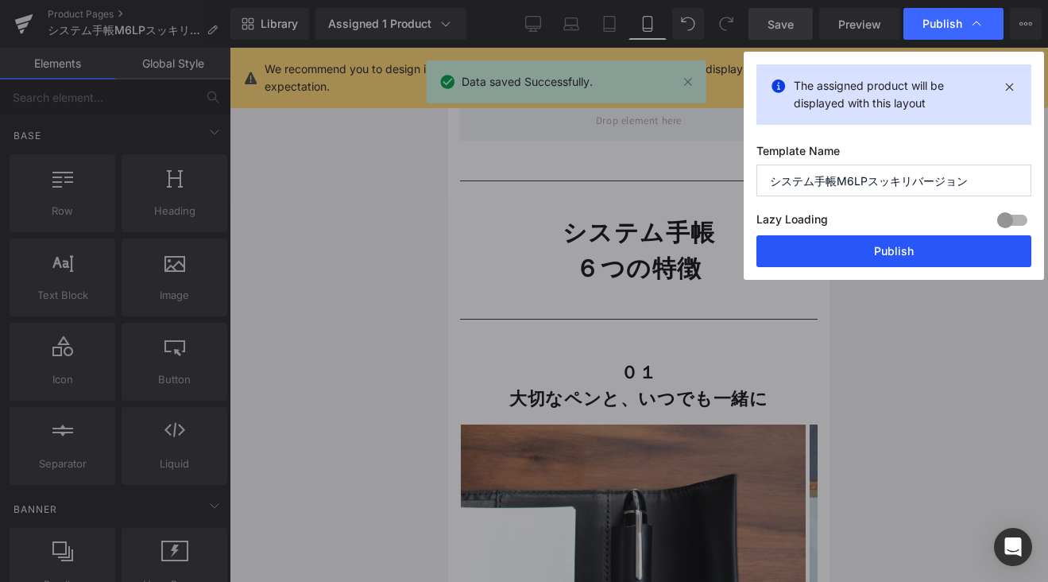
click at [923, 261] on button "Publish" at bounding box center [893, 251] width 275 height 32
